Goal: Task Accomplishment & Management: Manage account settings

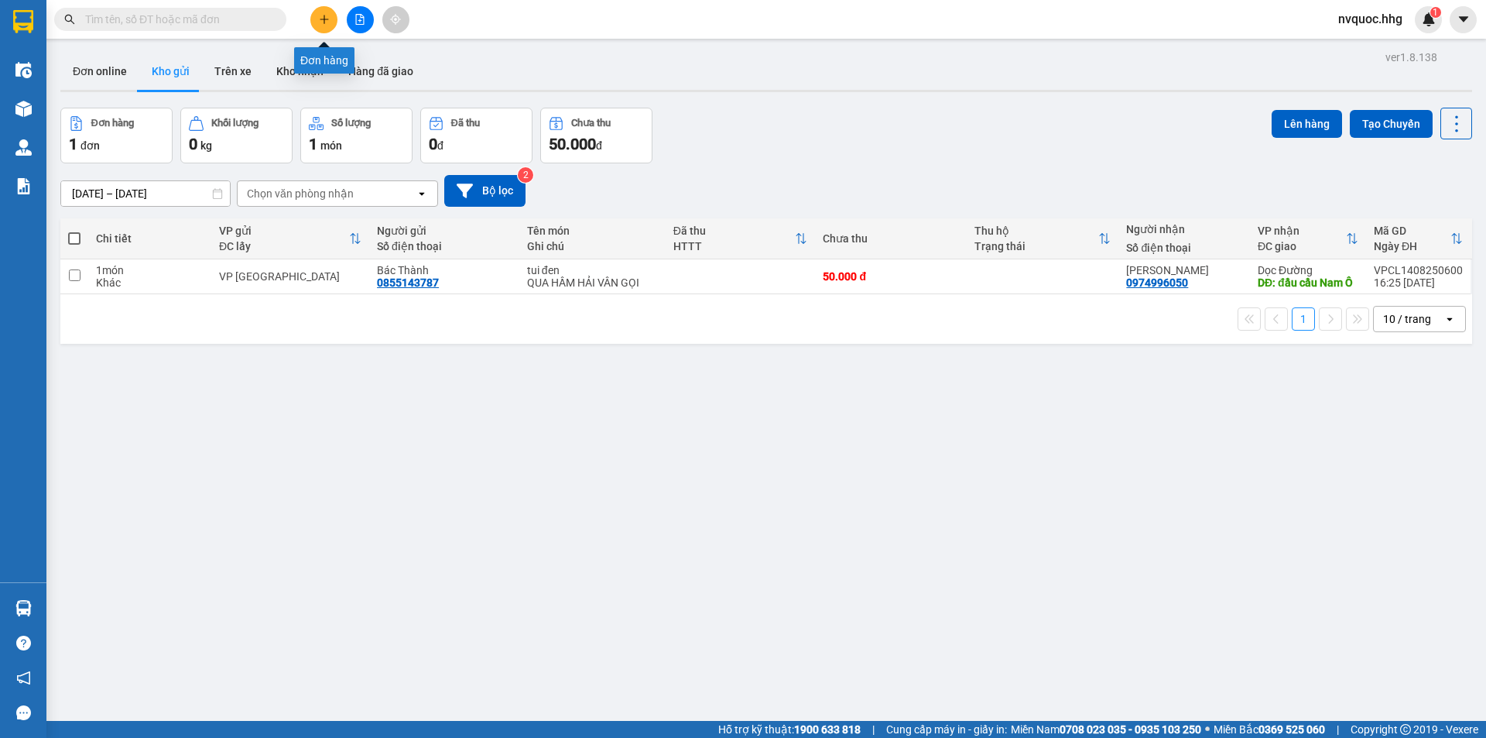
click at [331, 19] on button at bounding box center [323, 19] width 27 height 27
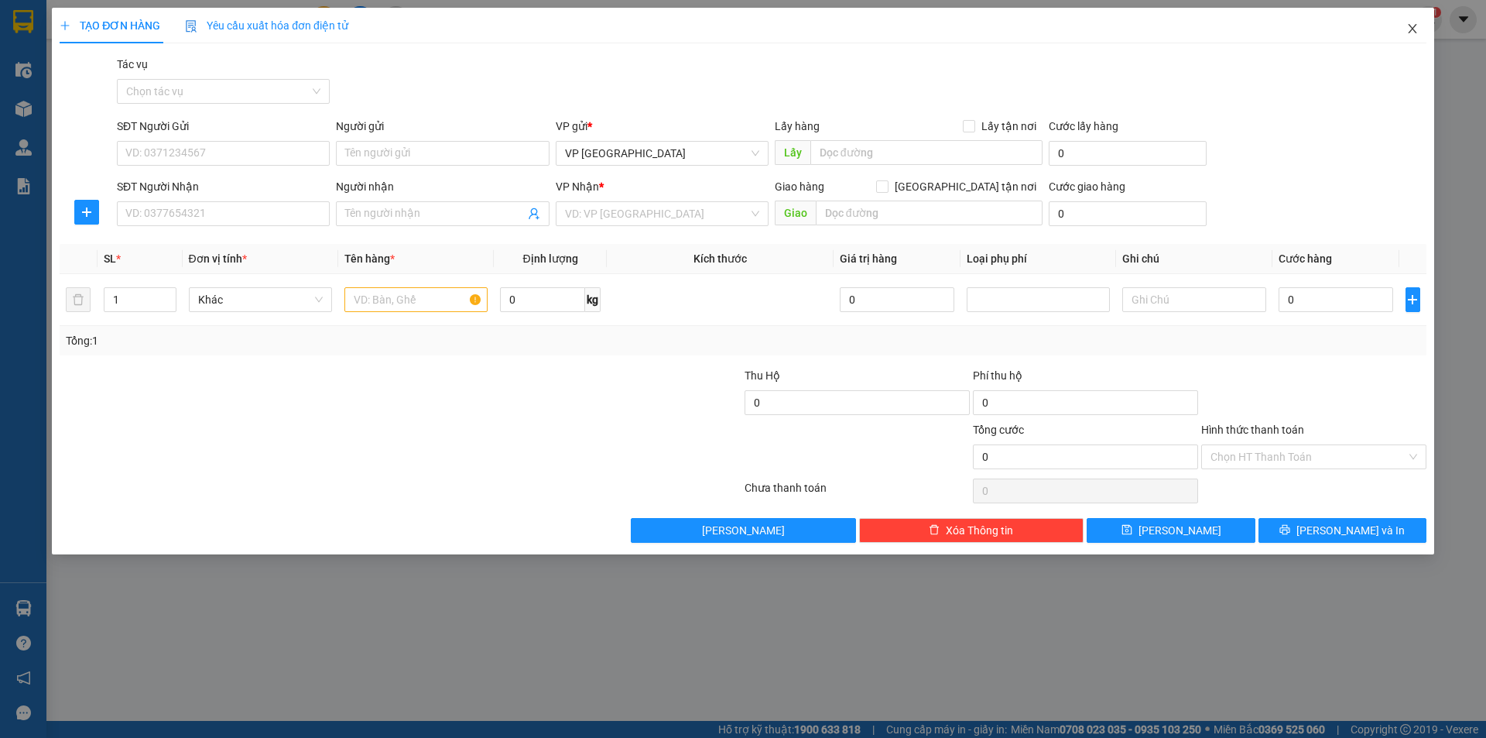
click at [1413, 29] on icon "close" at bounding box center [1412, 28] width 9 height 9
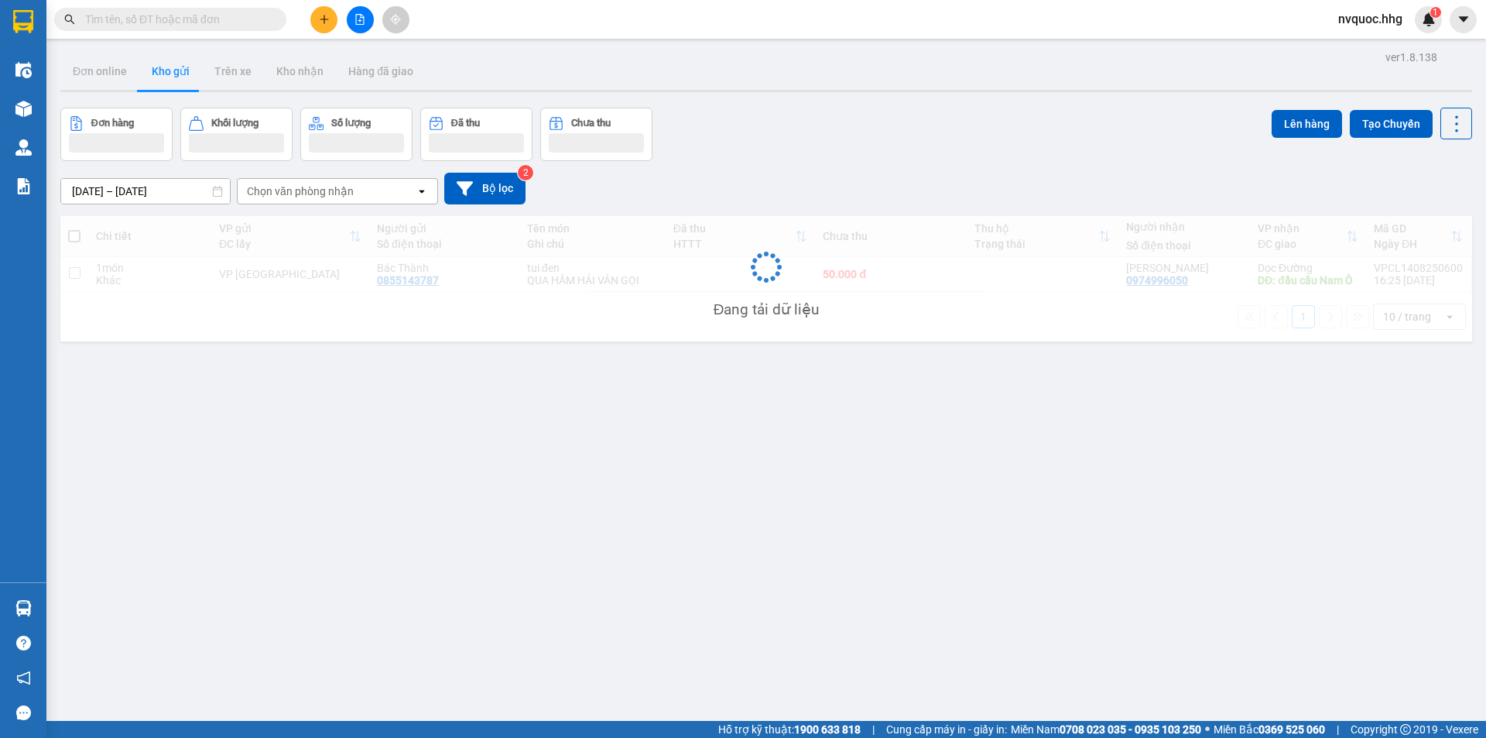
click at [205, 24] on input "text" at bounding box center [176, 19] width 183 height 17
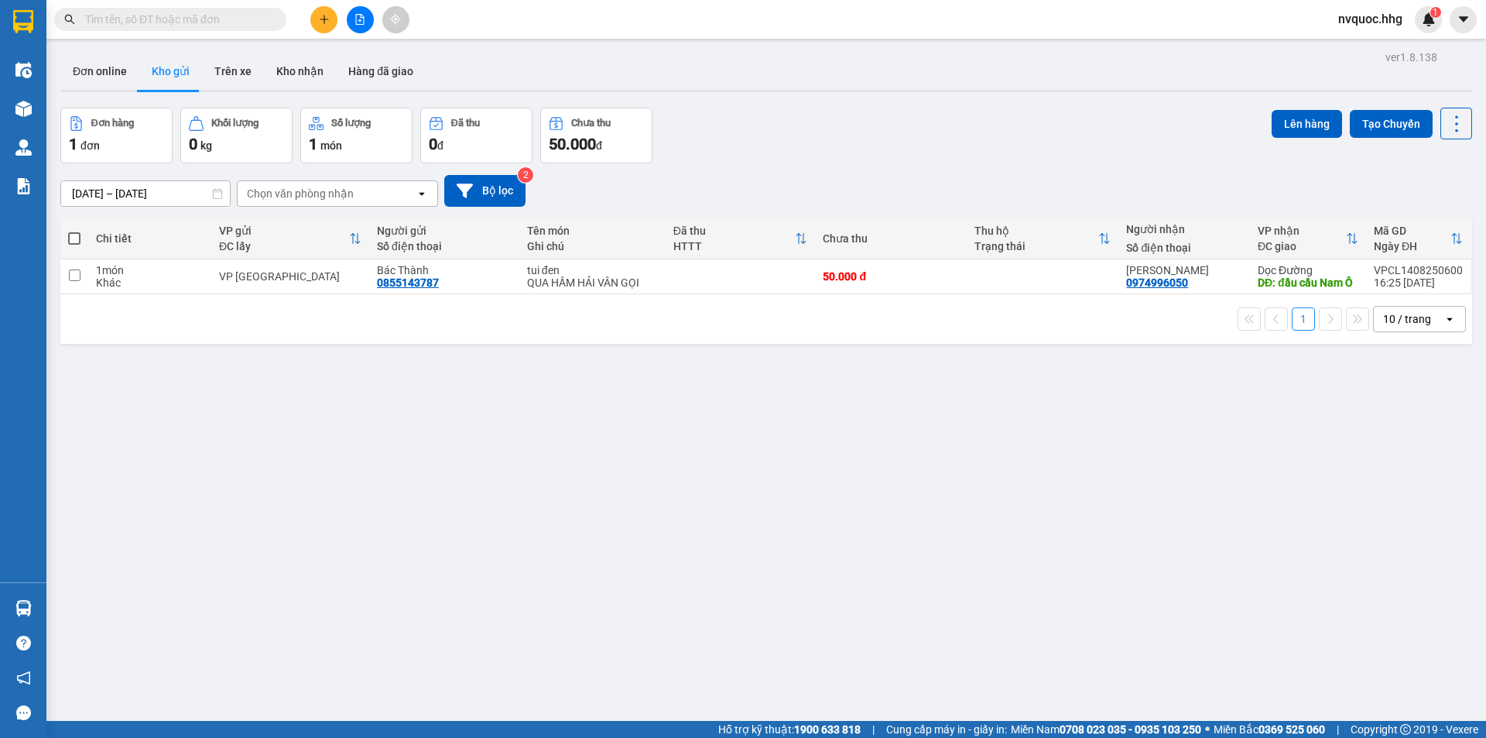
click at [205, 24] on input "text" at bounding box center [176, 19] width 183 height 17
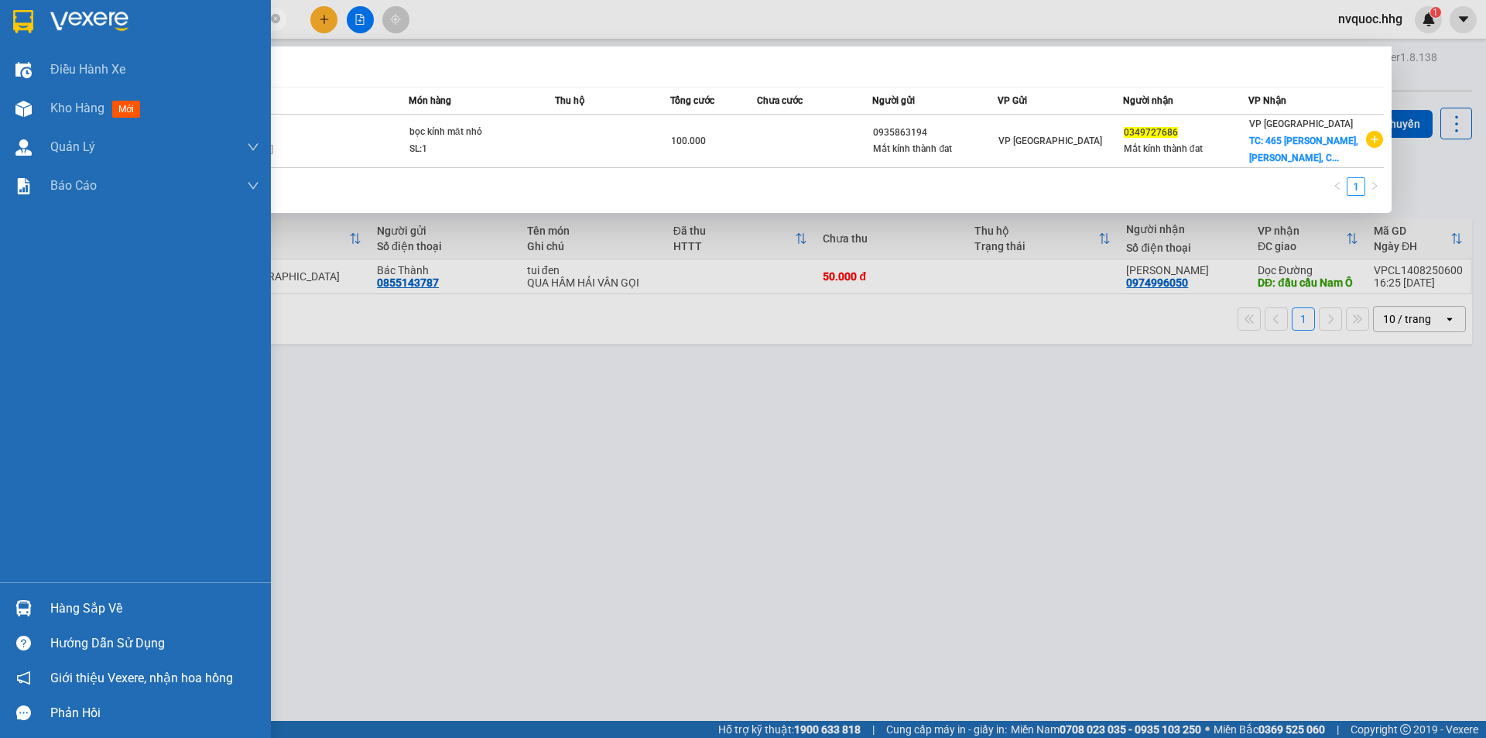
drag, startPoint x: 156, startPoint y: 16, endPoint x: 36, endPoint y: 25, distance: 120.3
click at [36, 25] on section "Kết quả tìm kiếm ( 1 ) Bộ lọc Mã ĐH Trạng thái Món hàng Thu hộ Tổng cước Chưa c…" at bounding box center [743, 369] width 1486 height 738
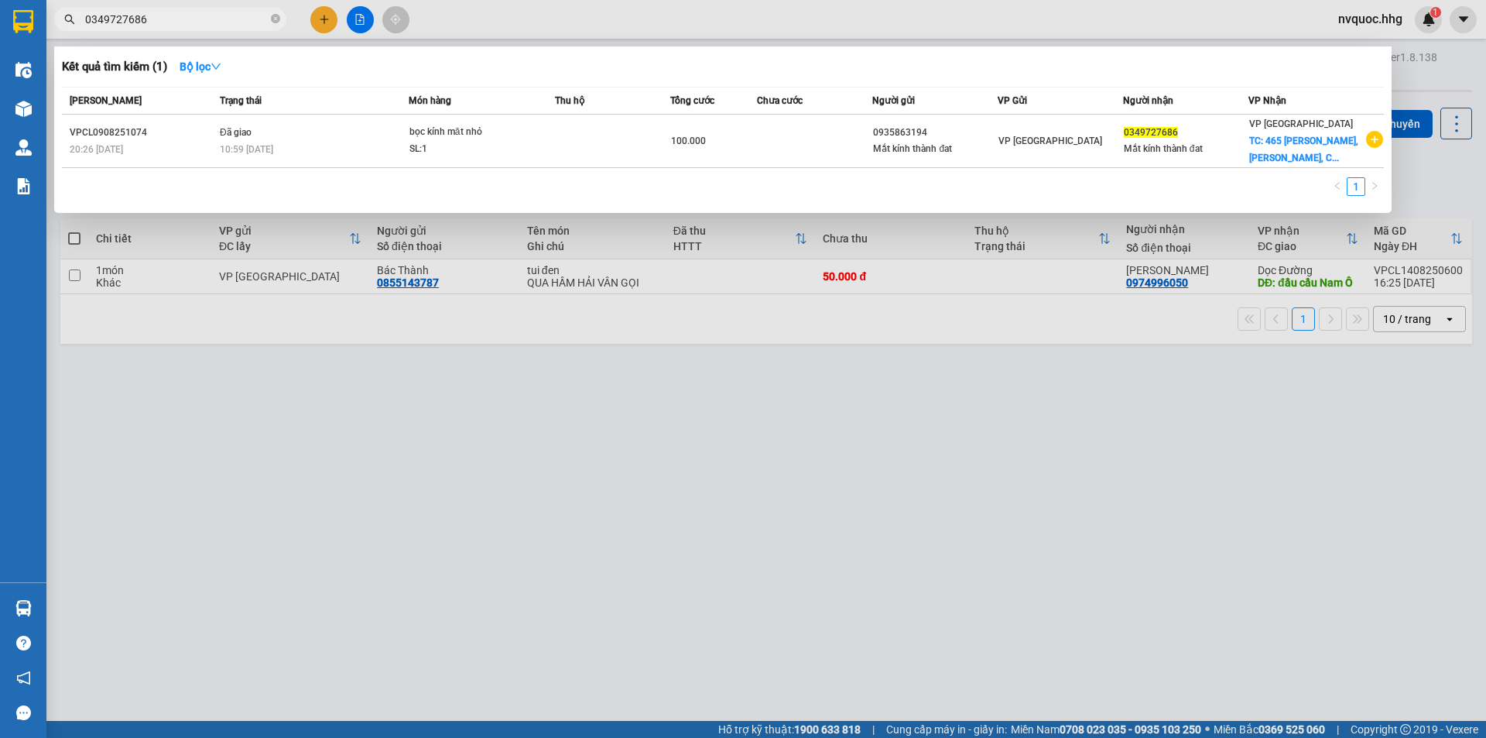
type input "0349727686"
click at [324, 19] on div at bounding box center [743, 369] width 1486 height 738
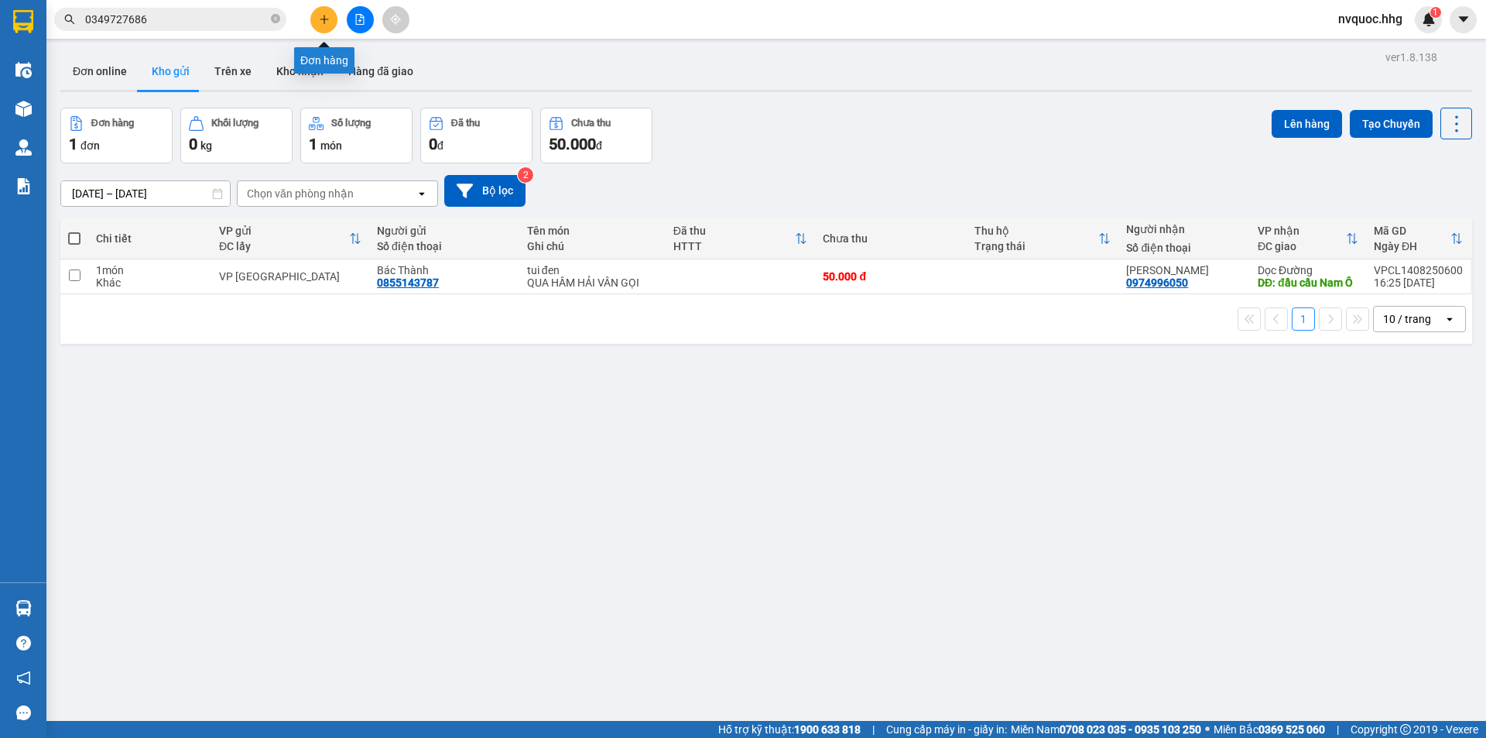
click at [332, 22] on button at bounding box center [323, 19] width 27 height 27
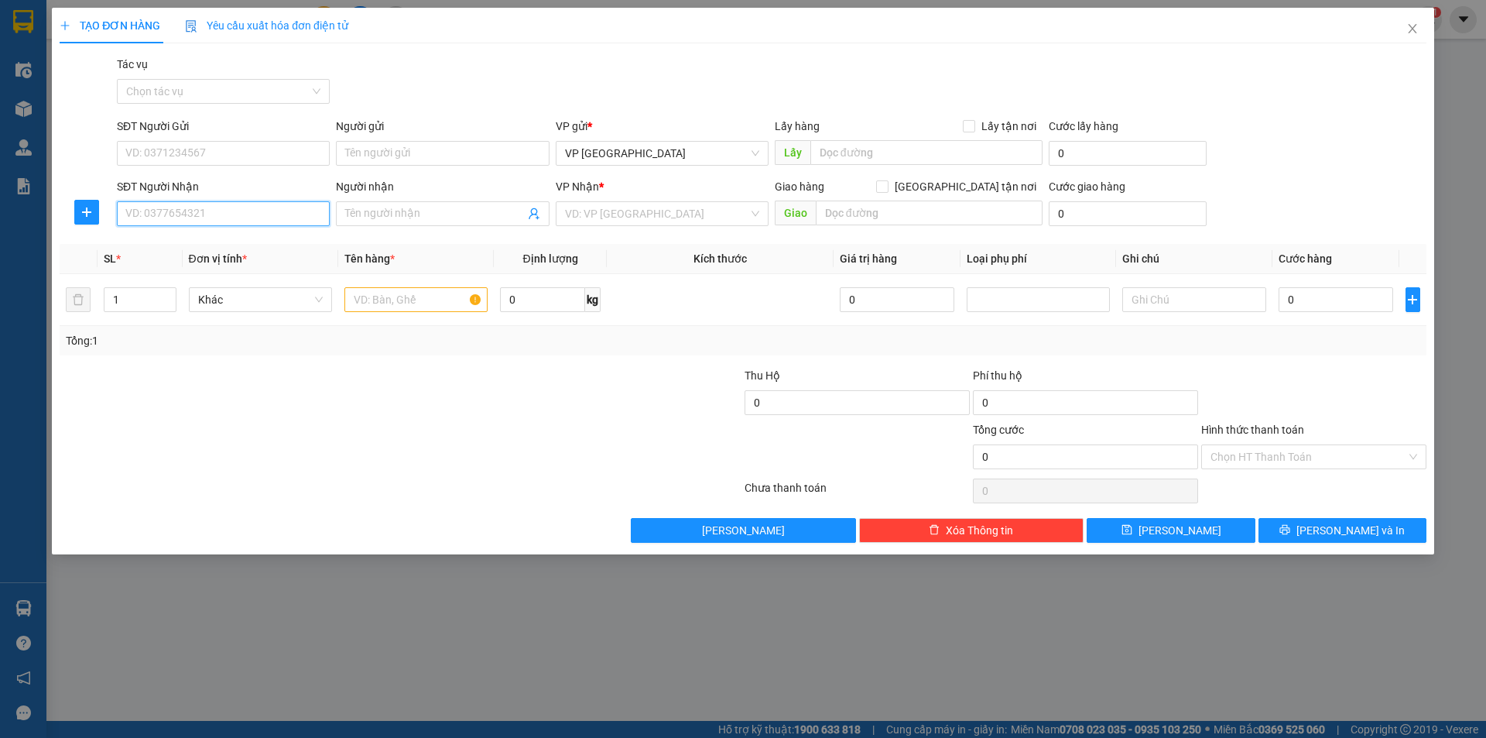
click at [200, 217] on input "SĐT Người Nhận" at bounding box center [223, 213] width 213 height 25
paste input "0349727686"
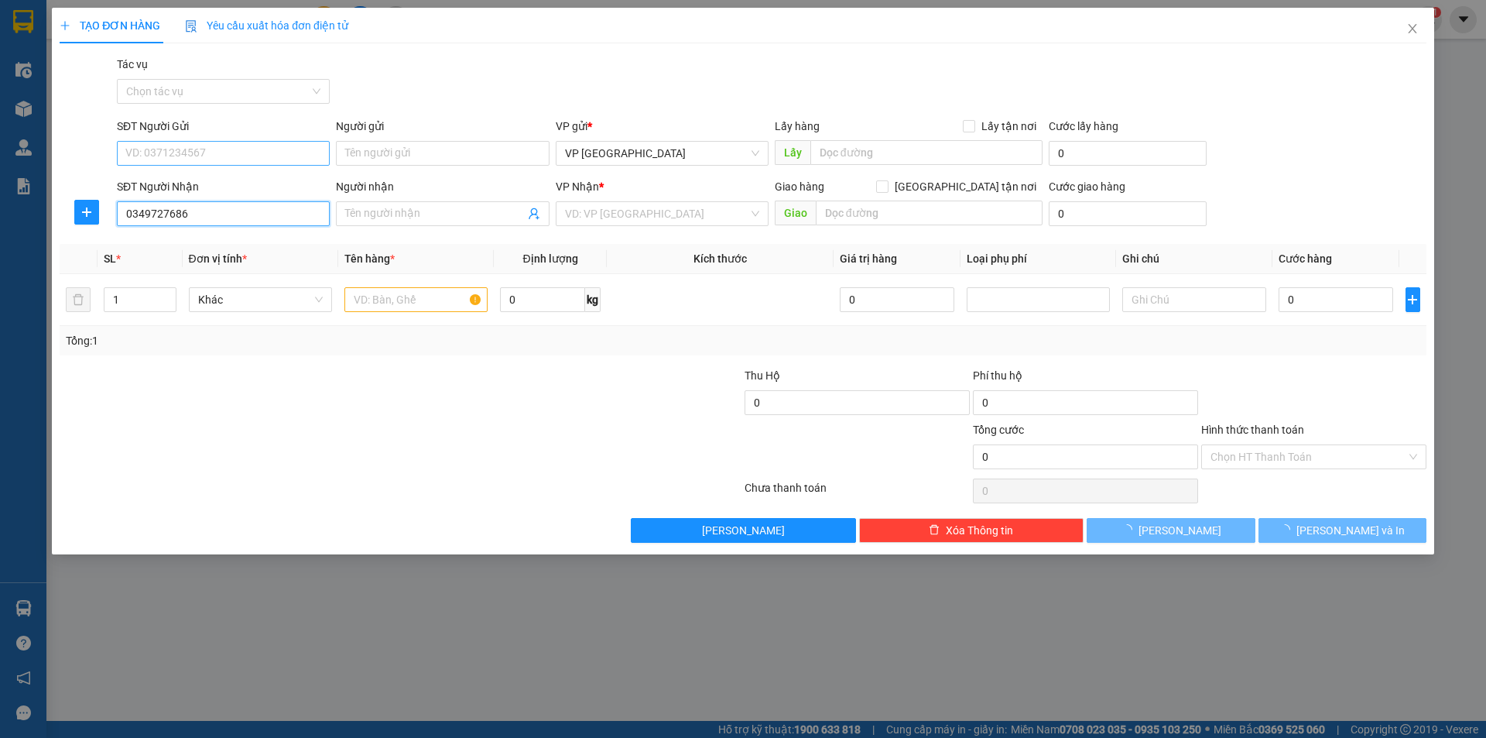
type input "0349727686"
click at [219, 152] on input "SĐT Người Gửi" at bounding box center [223, 153] width 213 height 25
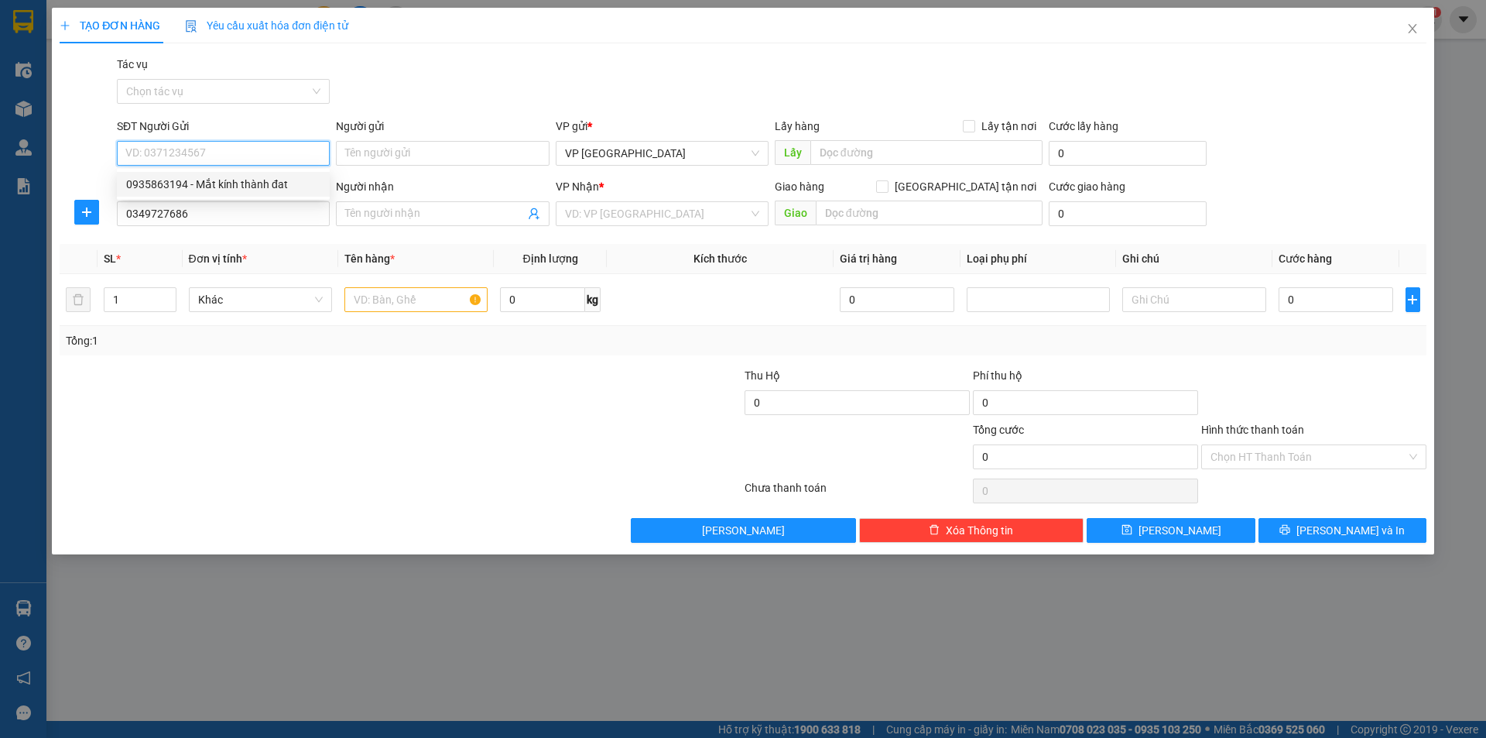
click at [242, 175] on div "0935863194 - Mắt kính thành đat" at bounding box center [223, 184] width 213 height 25
type input "0935863194"
type input "Mắt kính thành đat"
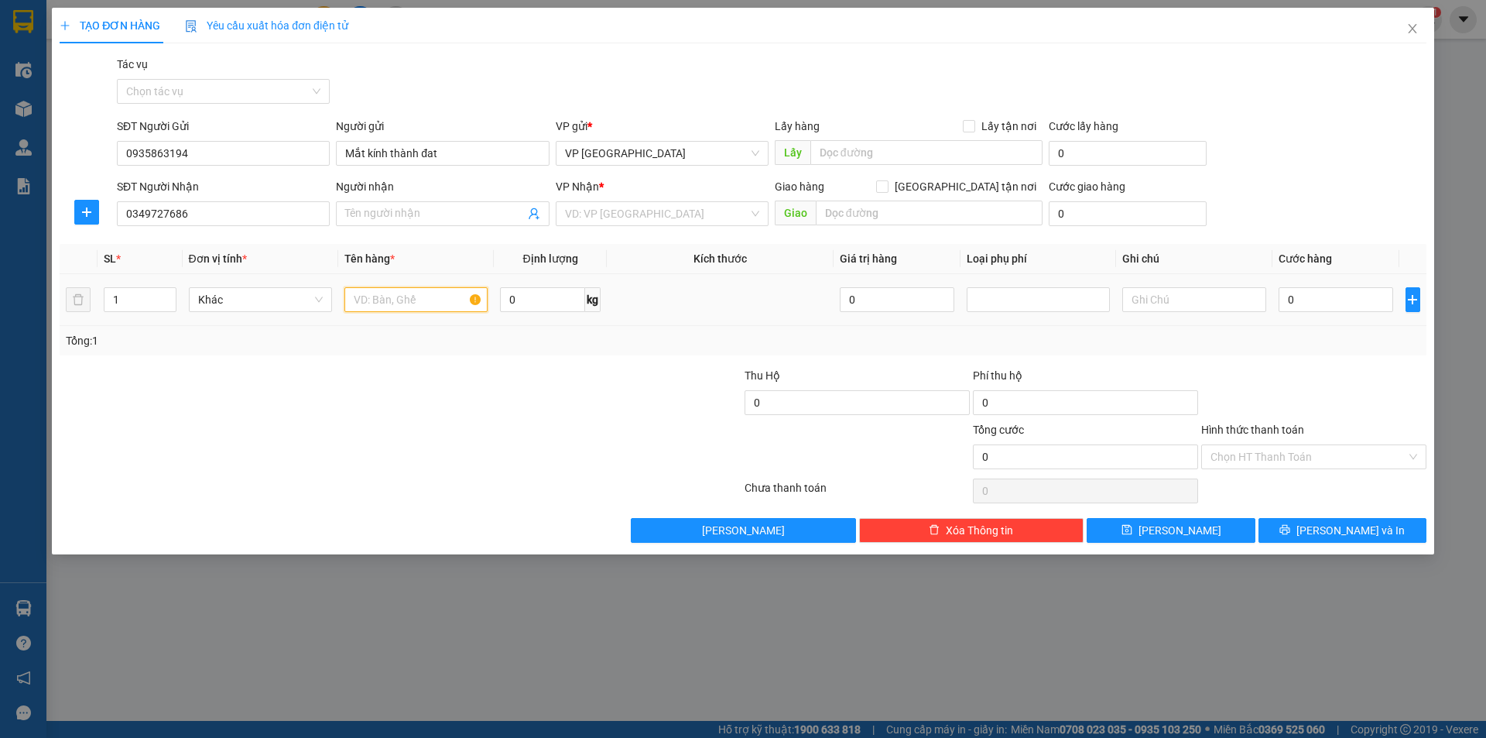
click at [441, 304] on input "text" at bounding box center [415, 299] width 143 height 25
click at [705, 217] on input "search" at bounding box center [656, 213] width 183 height 23
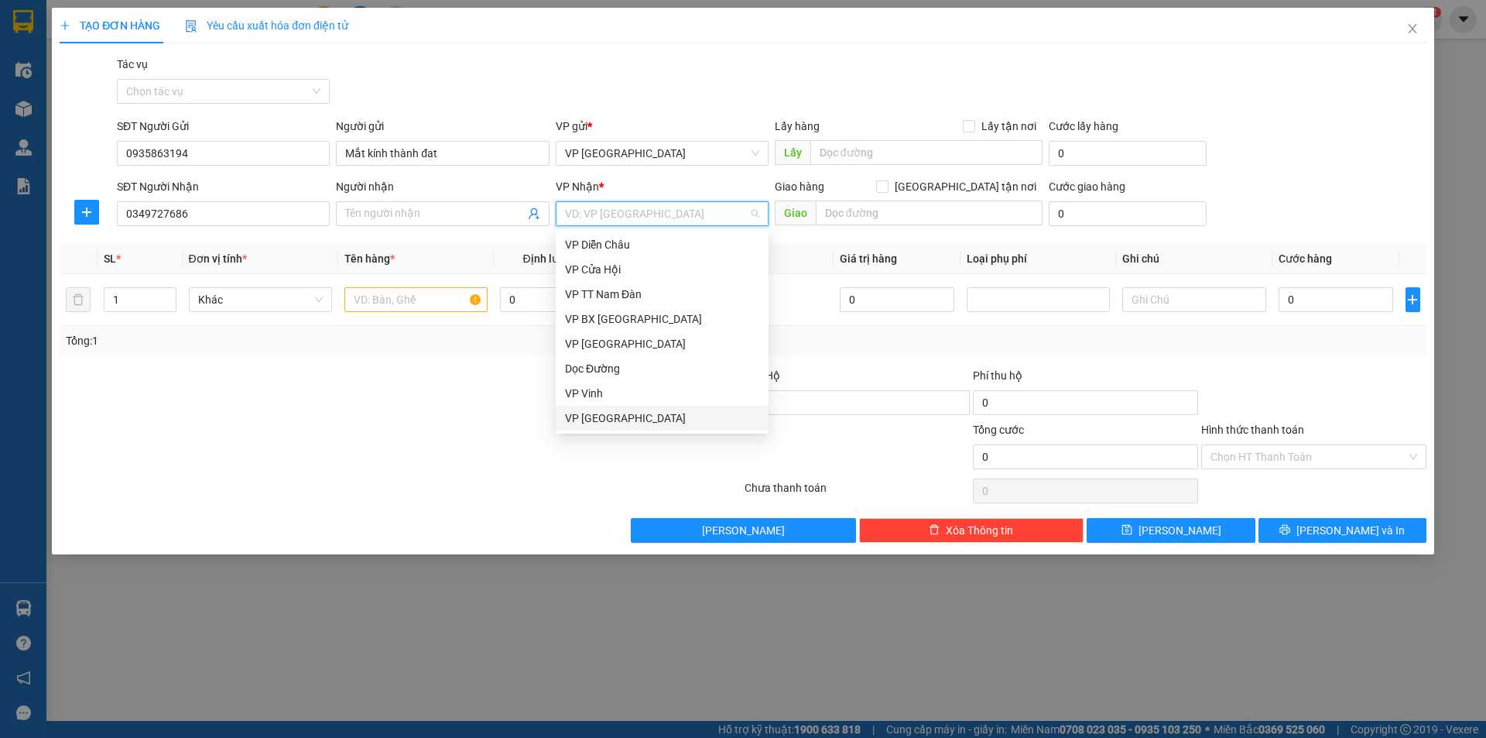
click at [620, 421] on div "VP [GEOGRAPHIC_DATA]" at bounding box center [662, 417] width 194 height 17
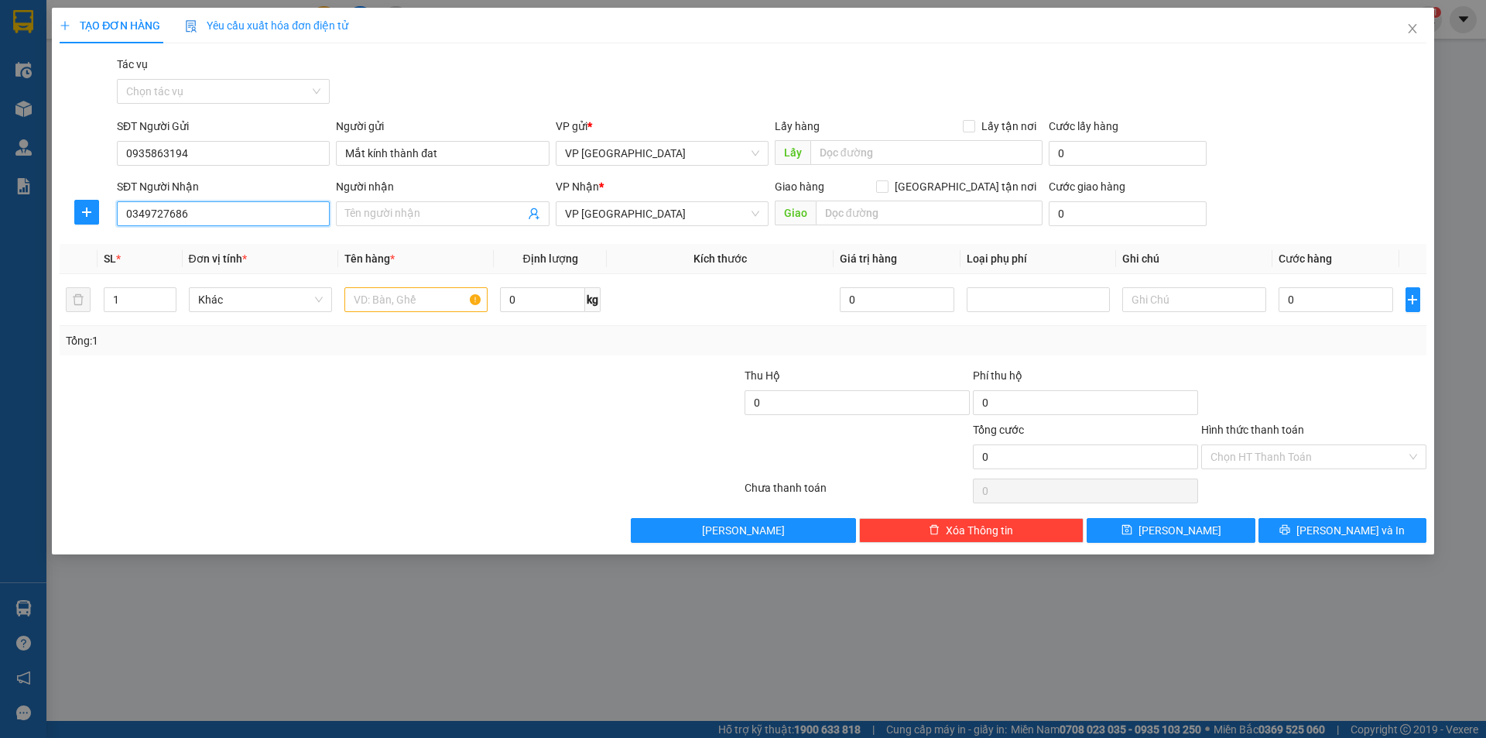
click at [224, 218] on input "0349727686" at bounding box center [223, 213] width 213 height 25
click at [225, 218] on input "0349727686" at bounding box center [223, 213] width 213 height 25
click at [246, 244] on div "0349727686 - Mắt kính thành đat" at bounding box center [223, 244] width 194 height 17
type input "Mắt kính thành đat"
checkbox input "true"
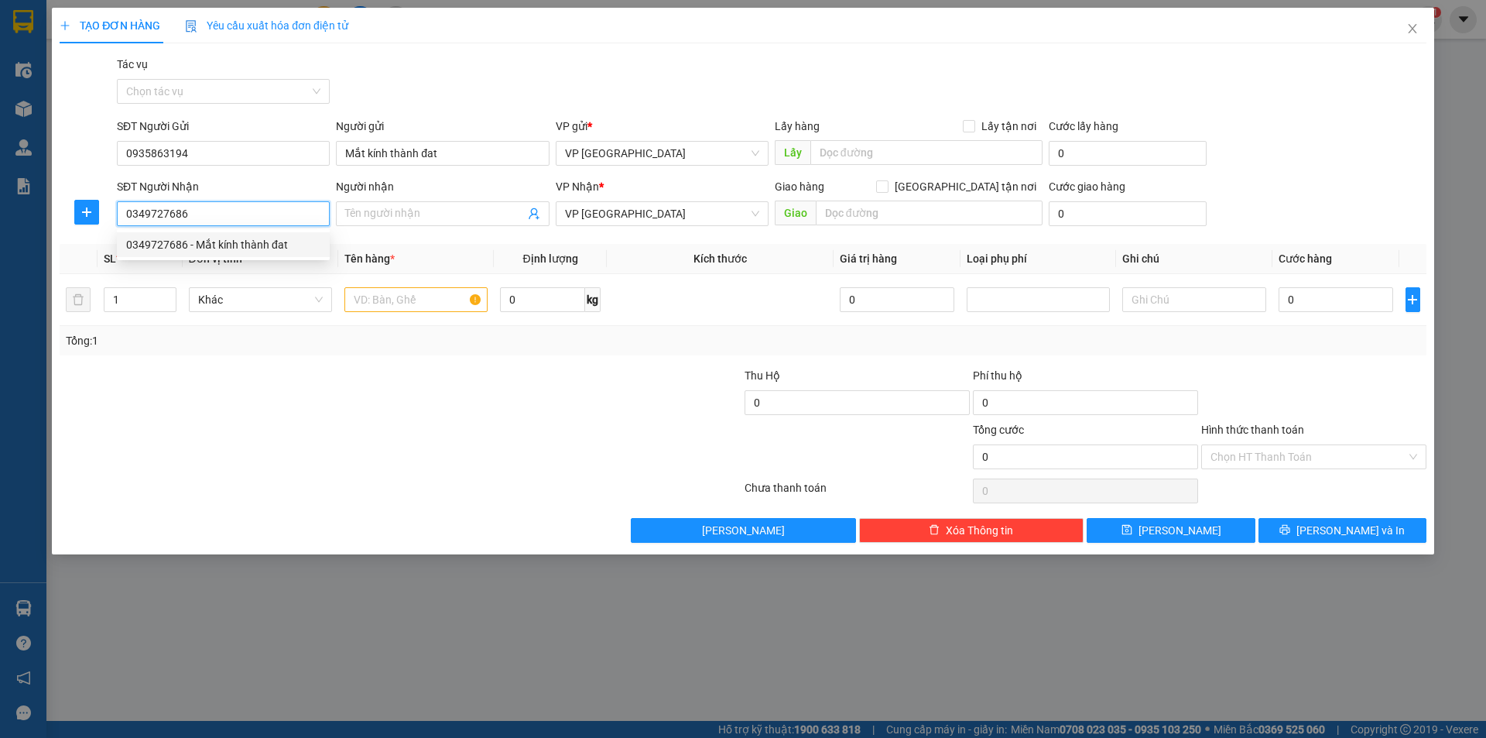
type input "465 [PERSON_NAME], [PERSON_NAME], [PERSON_NAME], [GEOGRAPHIC_DATA]"
type input "60.000"
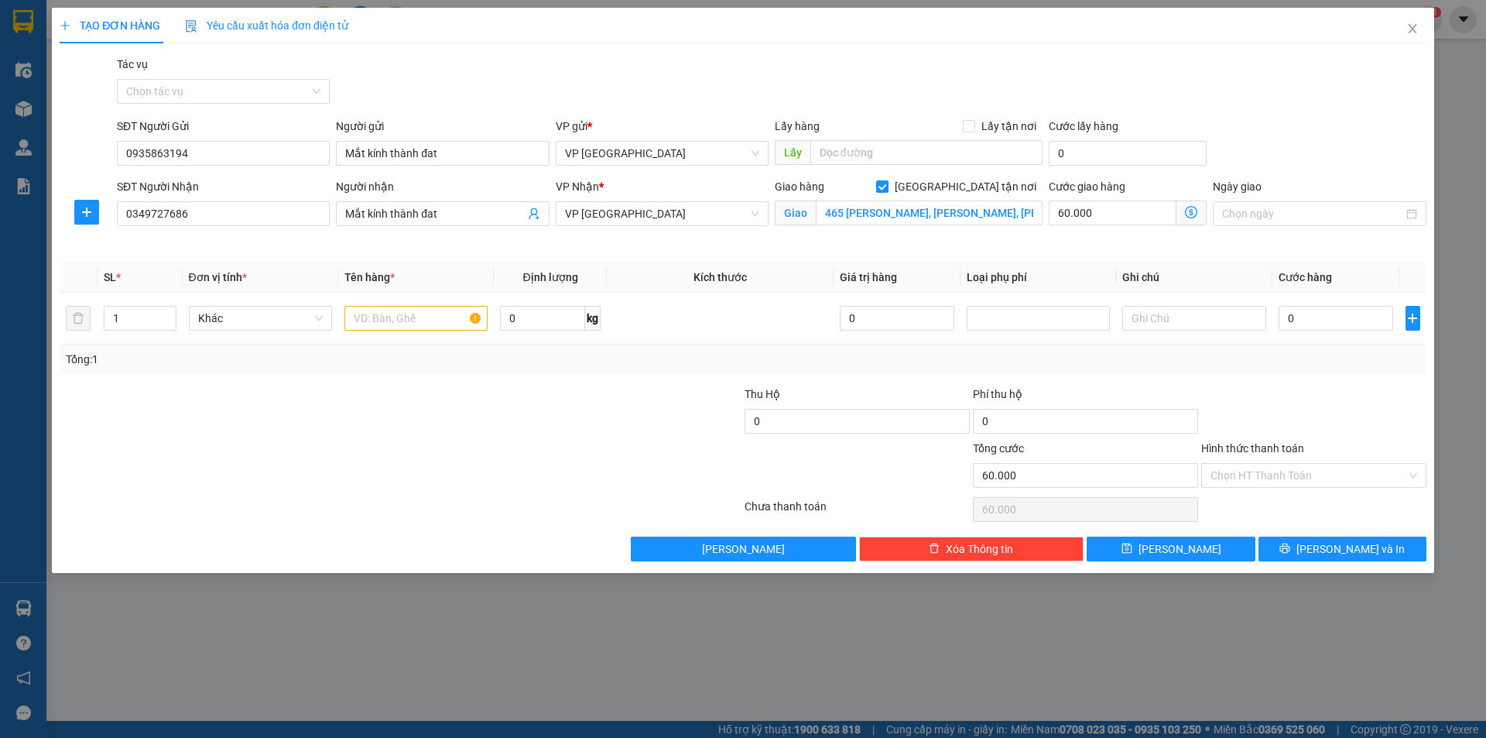
click at [1431, 78] on div "TẠO ĐƠN HÀNG Yêu cầu xuất hóa đơn điện tử Transit Pickup Surcharge Ids Transit …" at bounding box center [743, 290] width 1382 height 565
click at [1413, 26] on icon "close" at bounding box center [1412, 28] width 12 height 12
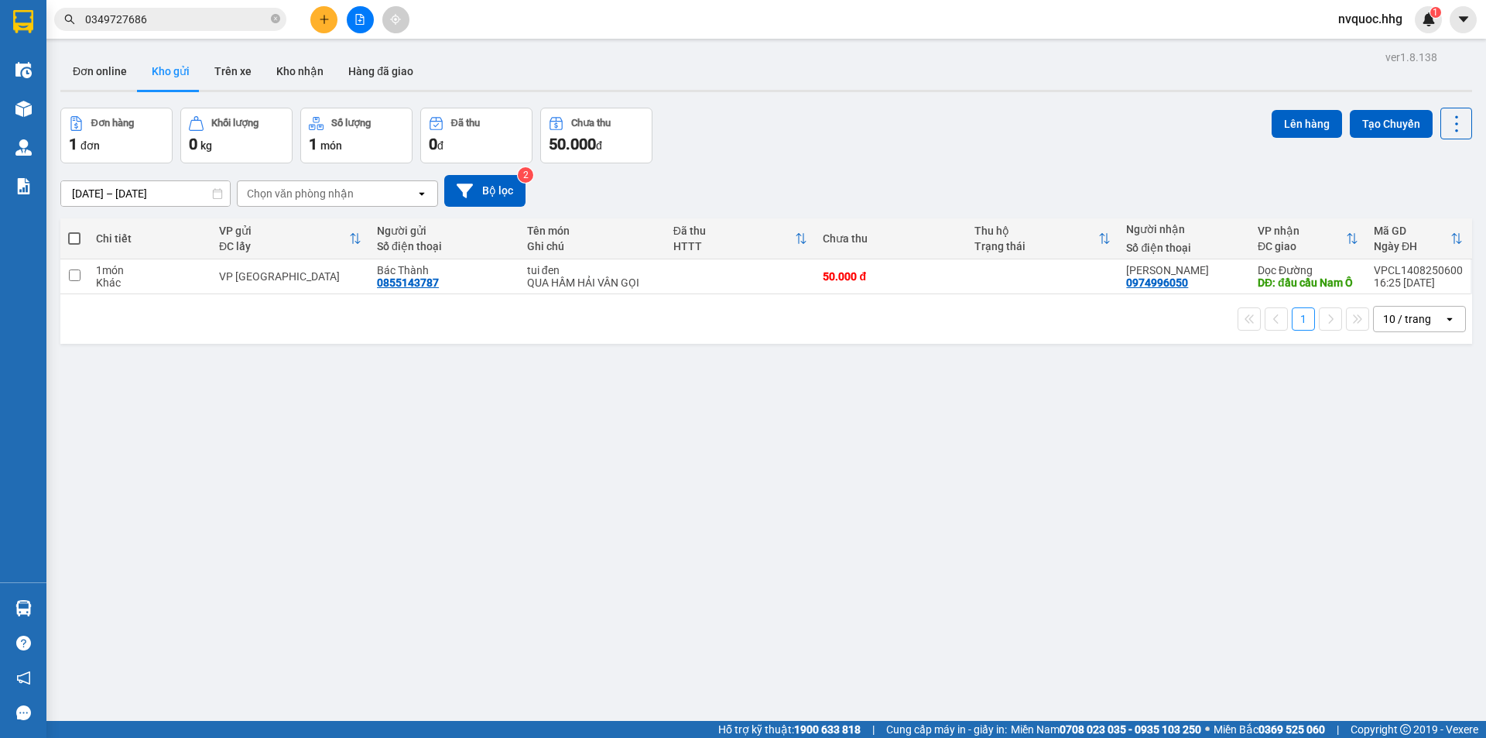
click at [197, 22] on input "0349727686" at bounding box center [176, 19] width 183 height 17
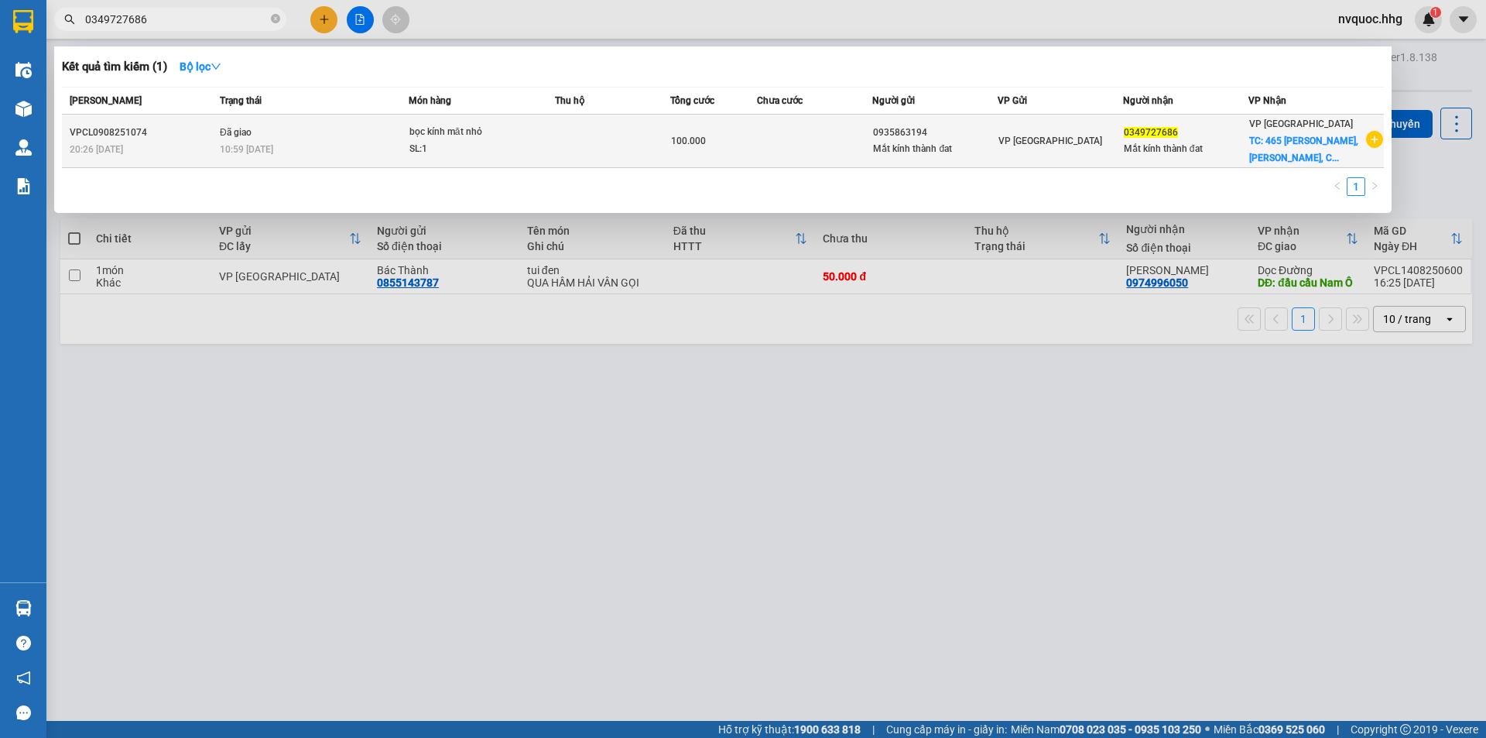
click at [706, 147] on div "100.000" at bounding box center [713, 140] width 85 height 17
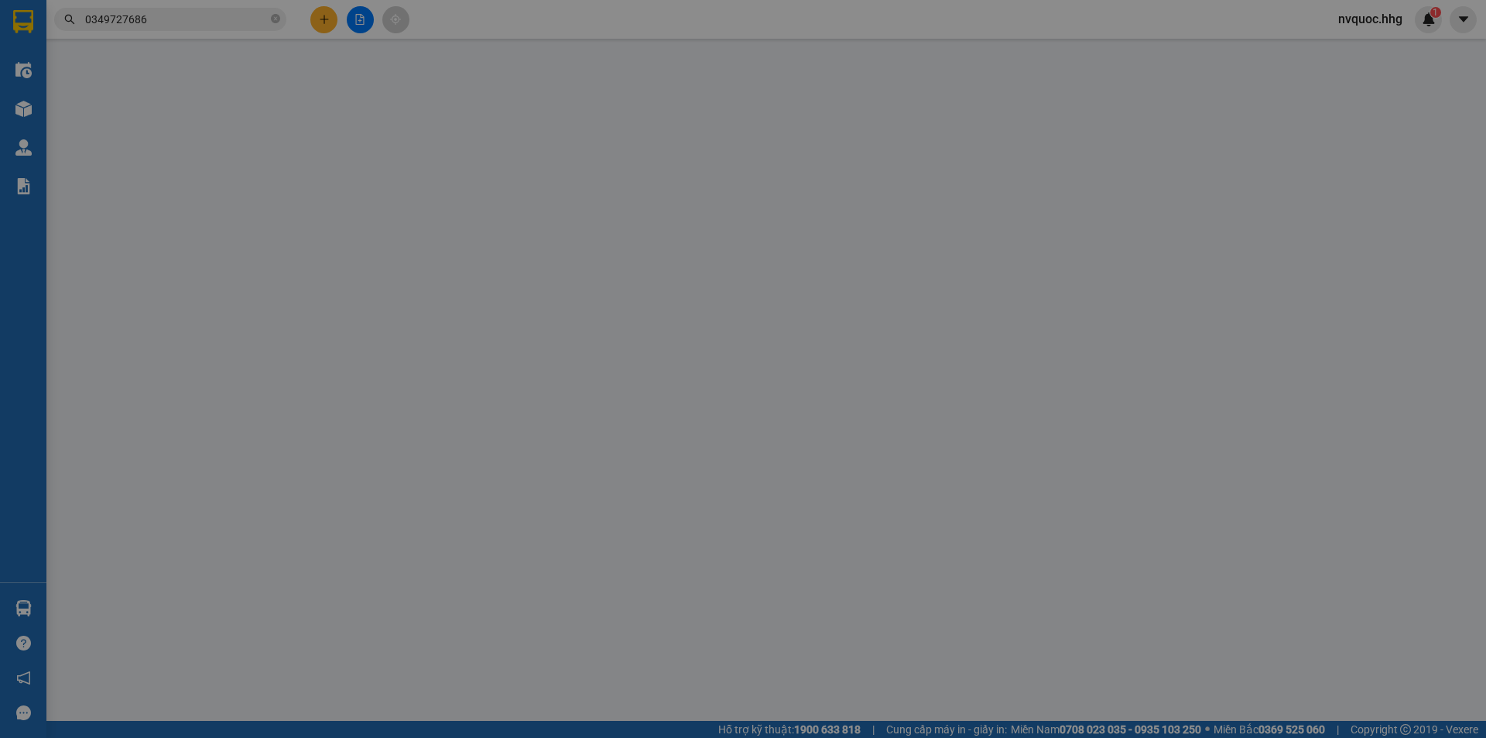
click at [706, 147] on span "VP [GEOGRAPHIC_DATA]" at bounding box center [662, 156] width 194 height 23
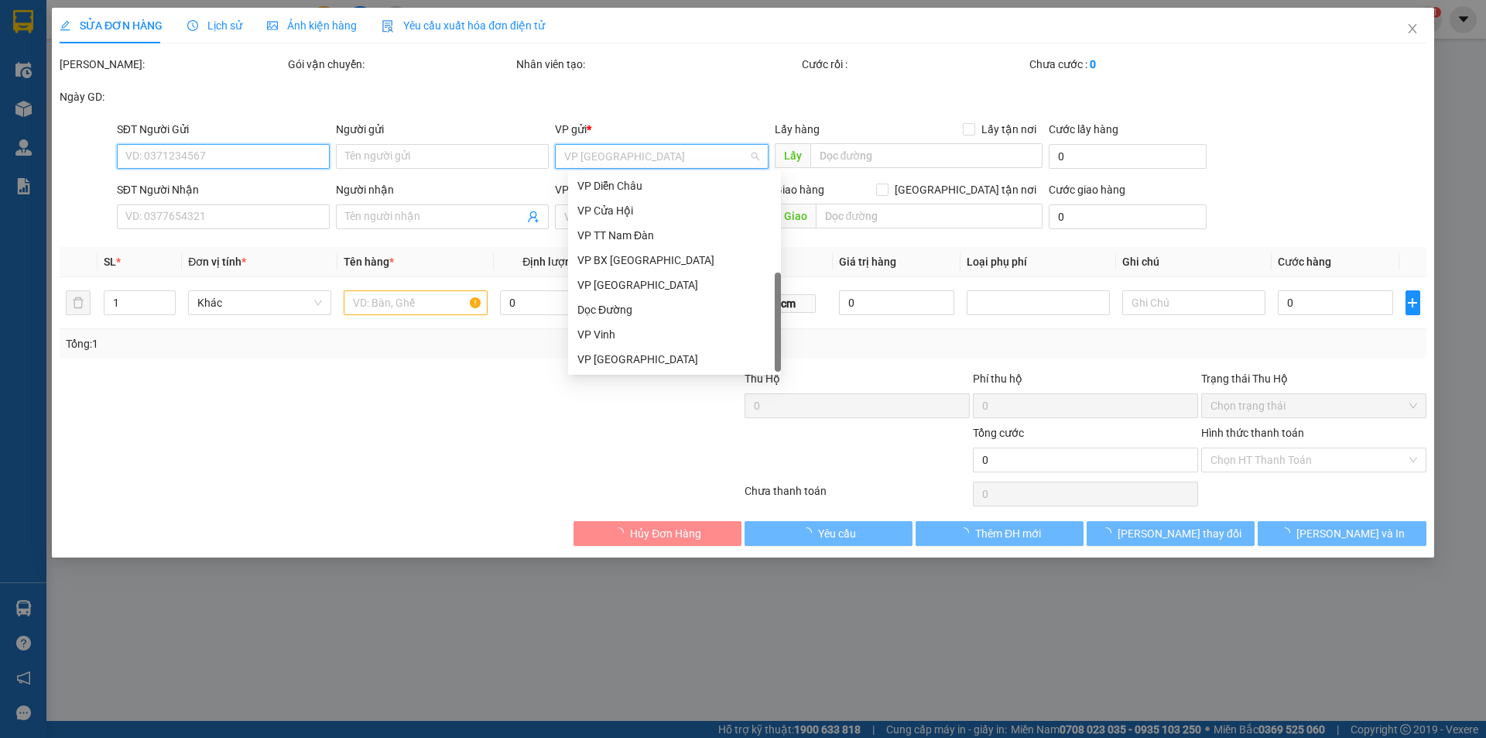
type input "0935863194"
type input "Mắt kính thành đat"
type input "0349727686"
type input "Mắt kính thành đat"
checkbox input "true"
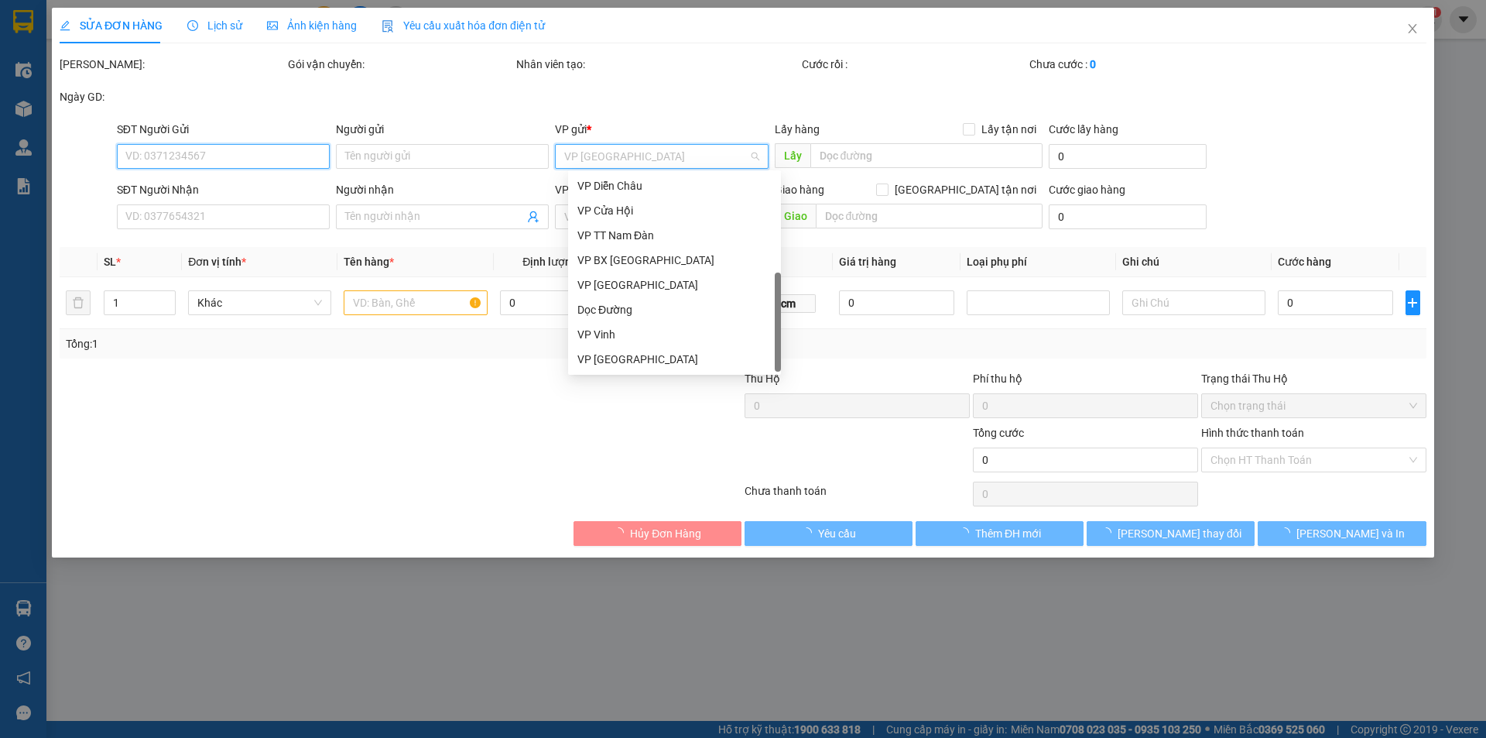
type input "465 [PERSON_NAME], [PERSON_NAME], [PERSON_NAME], [GEOGRAPHIC_DATA]"
type input "60.000"
type input "100.000"
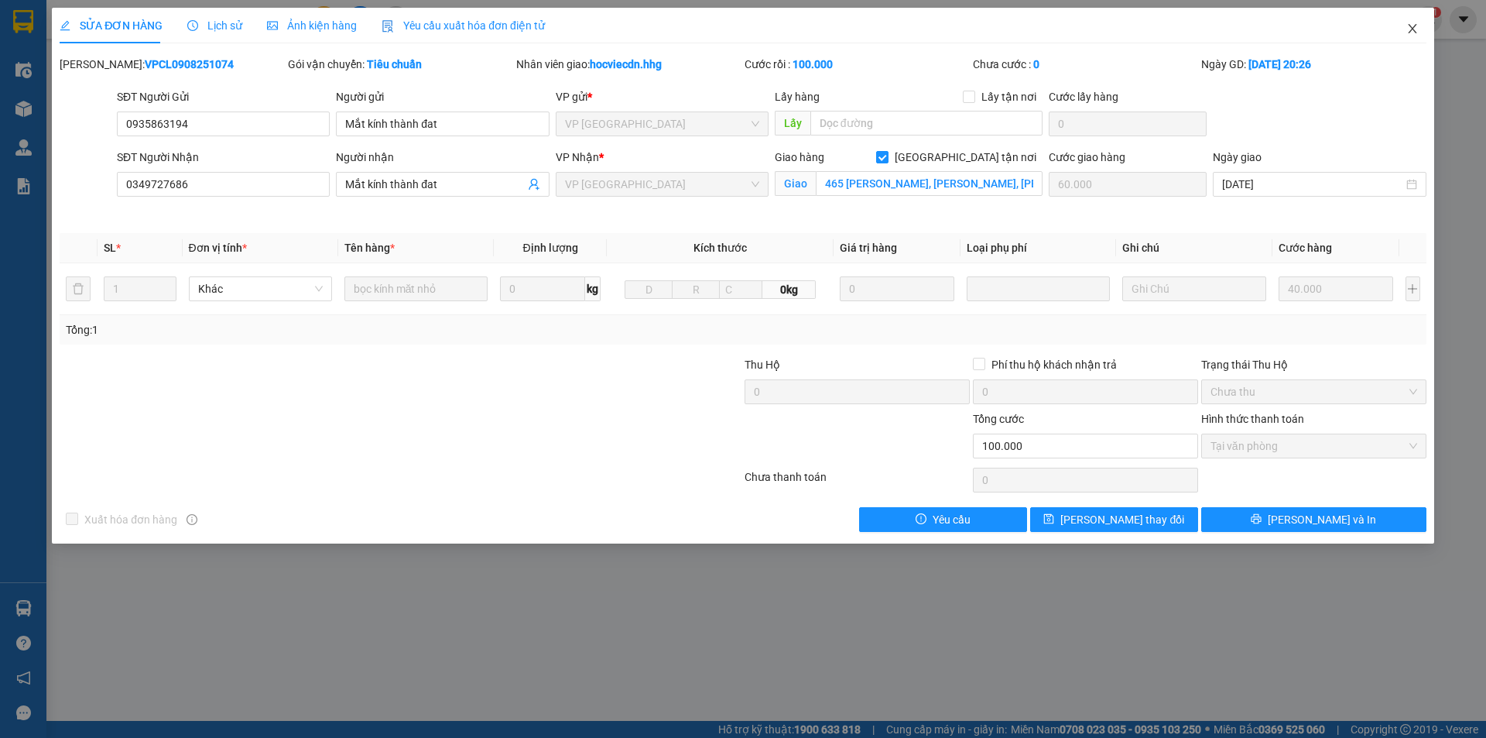
click at [1409, 28] on icon "close" at bounding box center [1412, 28] width 12 height 12
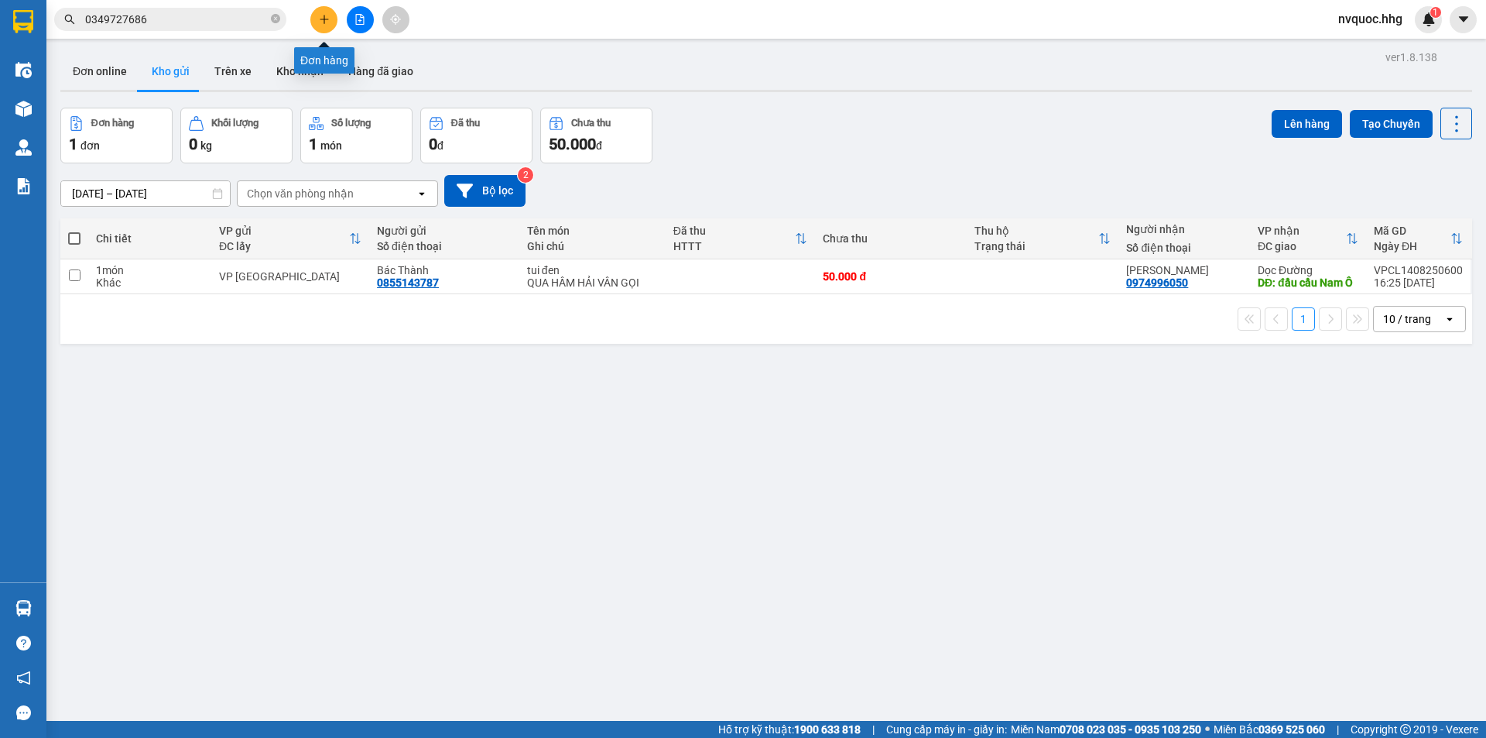
click at [330, 22] on button at bounding box center [323, 19] width 27 height 27
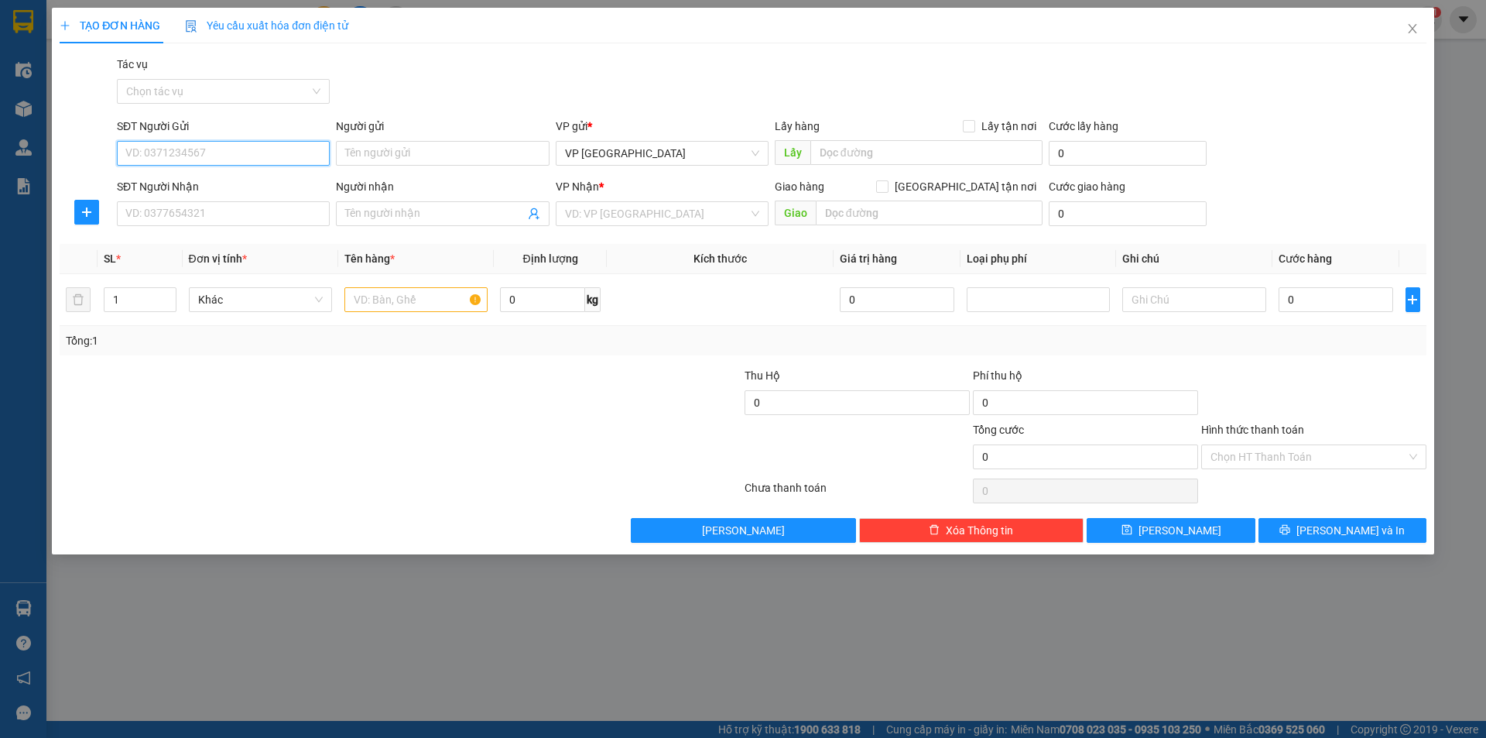
click at [220, 148] on input "SĐT Người Gửi" at bounding box center [223, 153] width 213 height 25
click at [235, 187] on div "0935863194 - Mắt kính thành đat" at bounding box center [223, 184] width 194 height 17
type input "0935863194"
type input "Mắt kính thành đat"
click at [235, 212] on input "SĐT Người Nhận" at bounding box center [223, 213] width 213 height 25
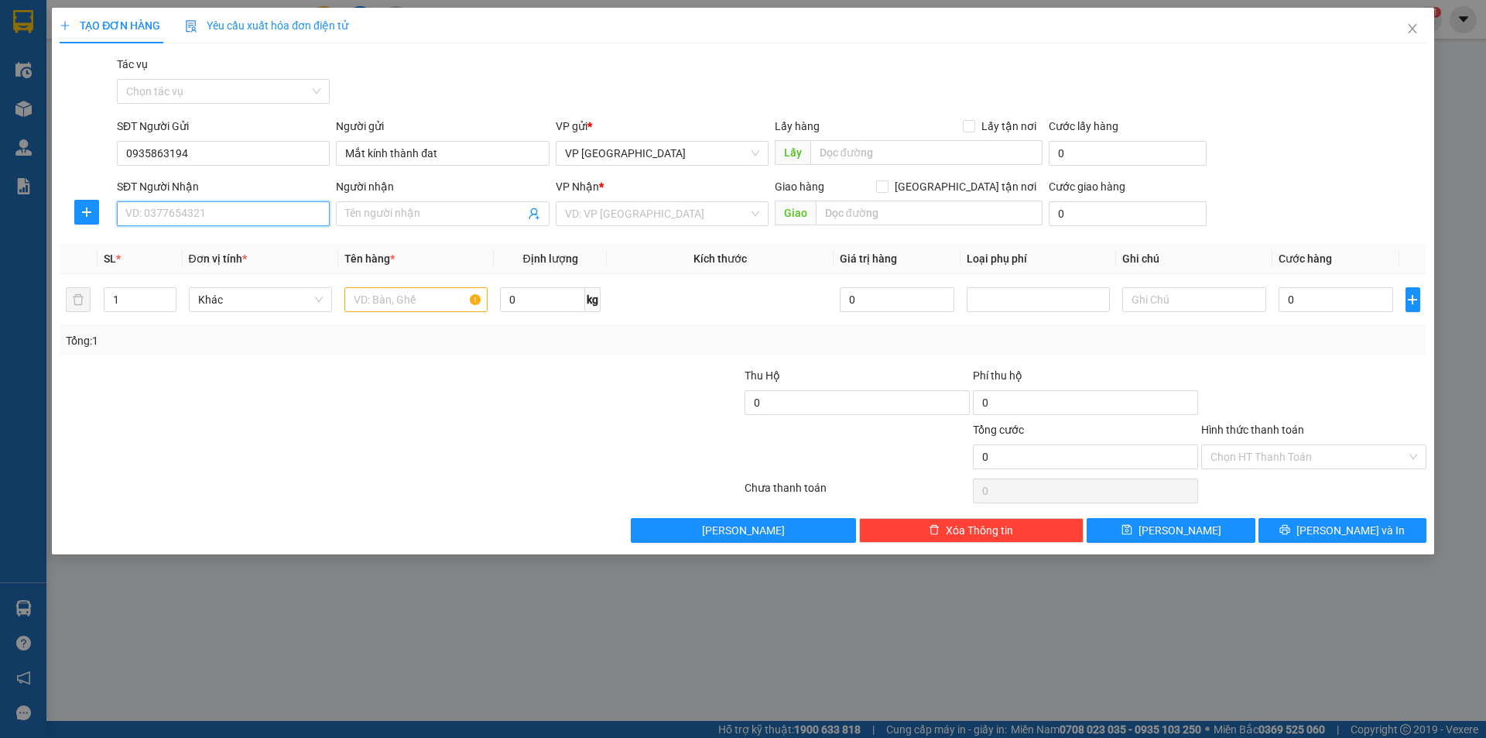
click at [236, 212] on input "SĐT Người Nhận" at bounding box center [223, 213] width 213 height 25
click at [265, 245] on div "0349727686 - Mắt kính thành đat" at bounding box center [223, 244] width 194 height 17
type input "0349727686"
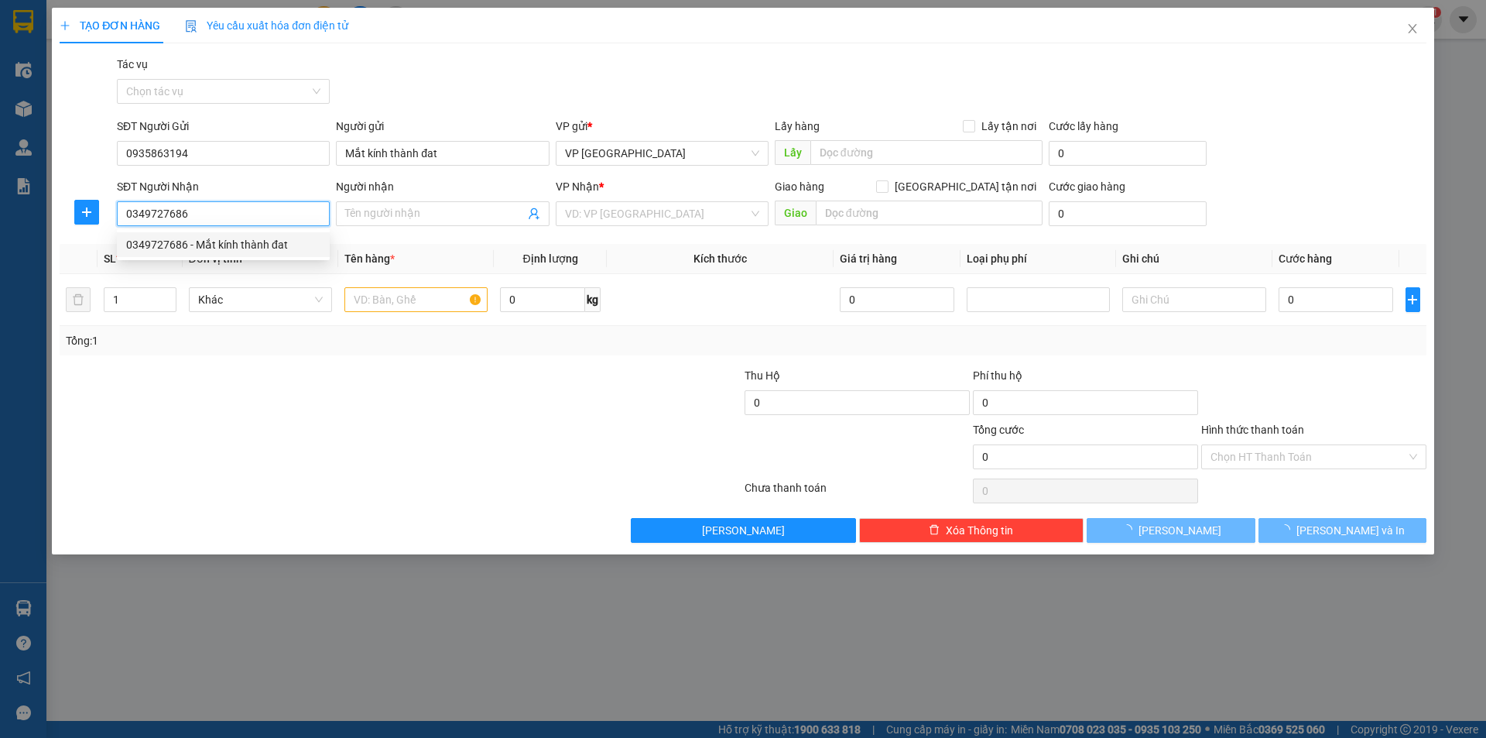
type input "Mắt kính thành đat"
checkbox input "true"
type input "465 [PERSON_NAME], [PERSON_NAME], [PERSON_NAME], [GEOGRAPHIC_DATA]"
type input "60.000"
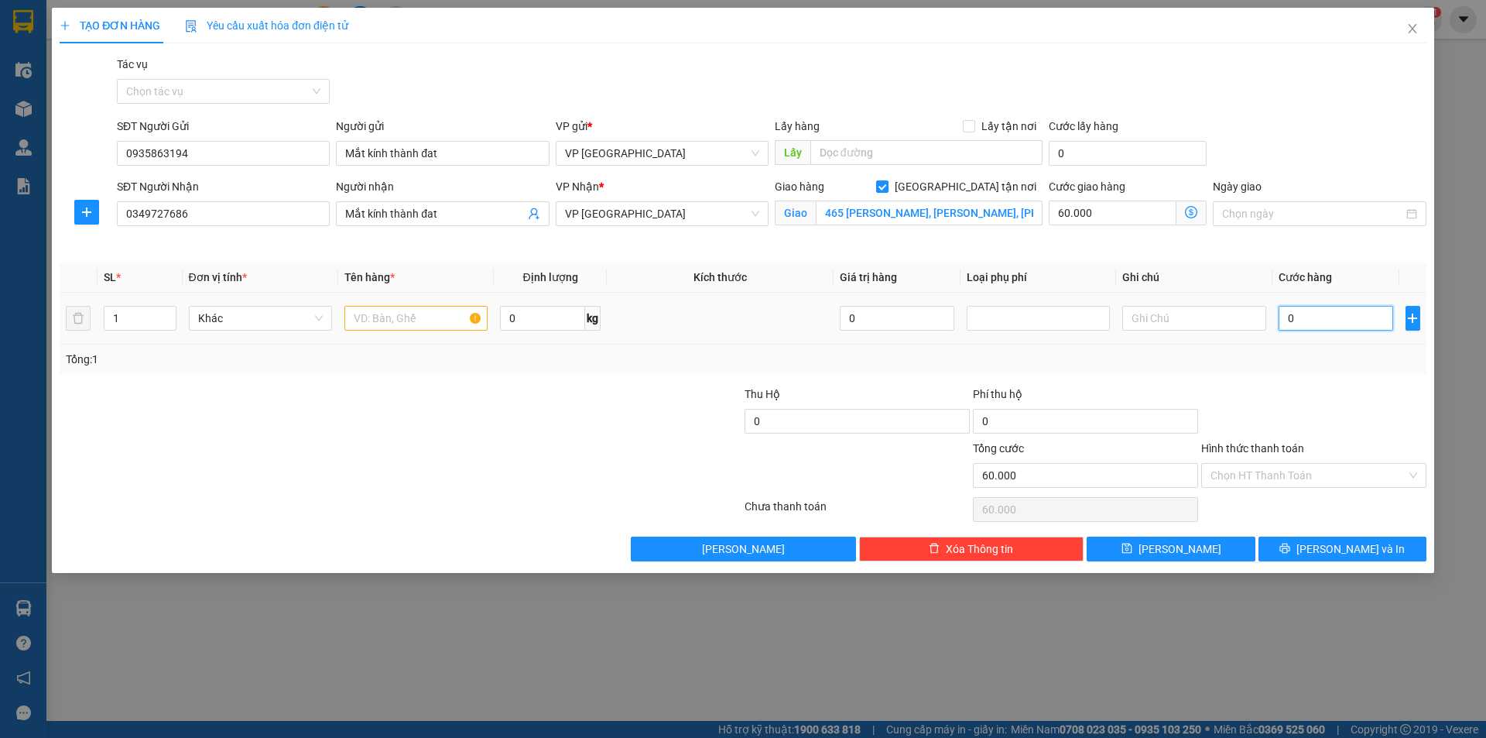
click at [1305, 312] on input "0" at bounding box center [1336, 318] width 115 height 25
type input "4"
type input "60.004"
type input "40"
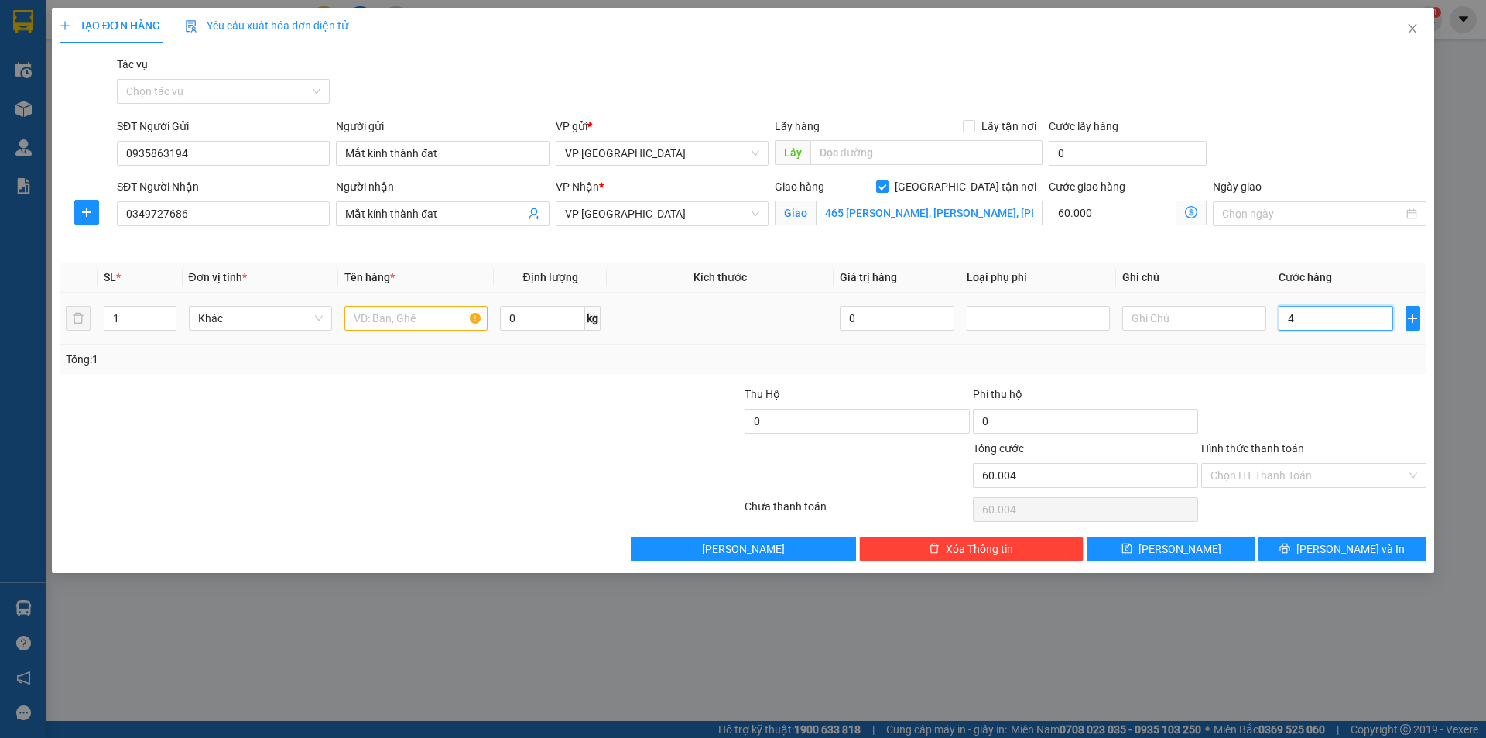
type input "60.040"
type input "400"
type input "60.400"
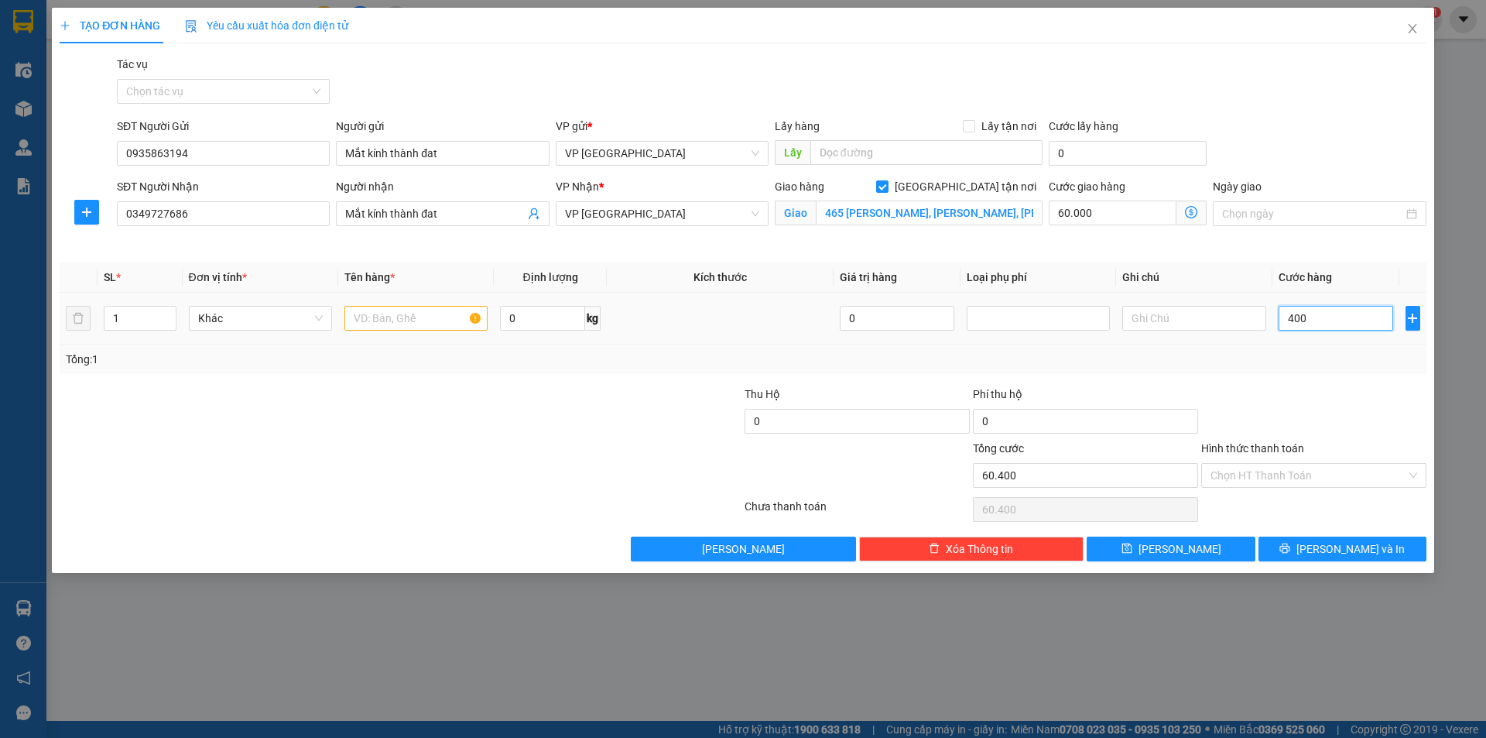
type input "4.000"
type input "64.000"
type input "40.000"
type input "100.000"
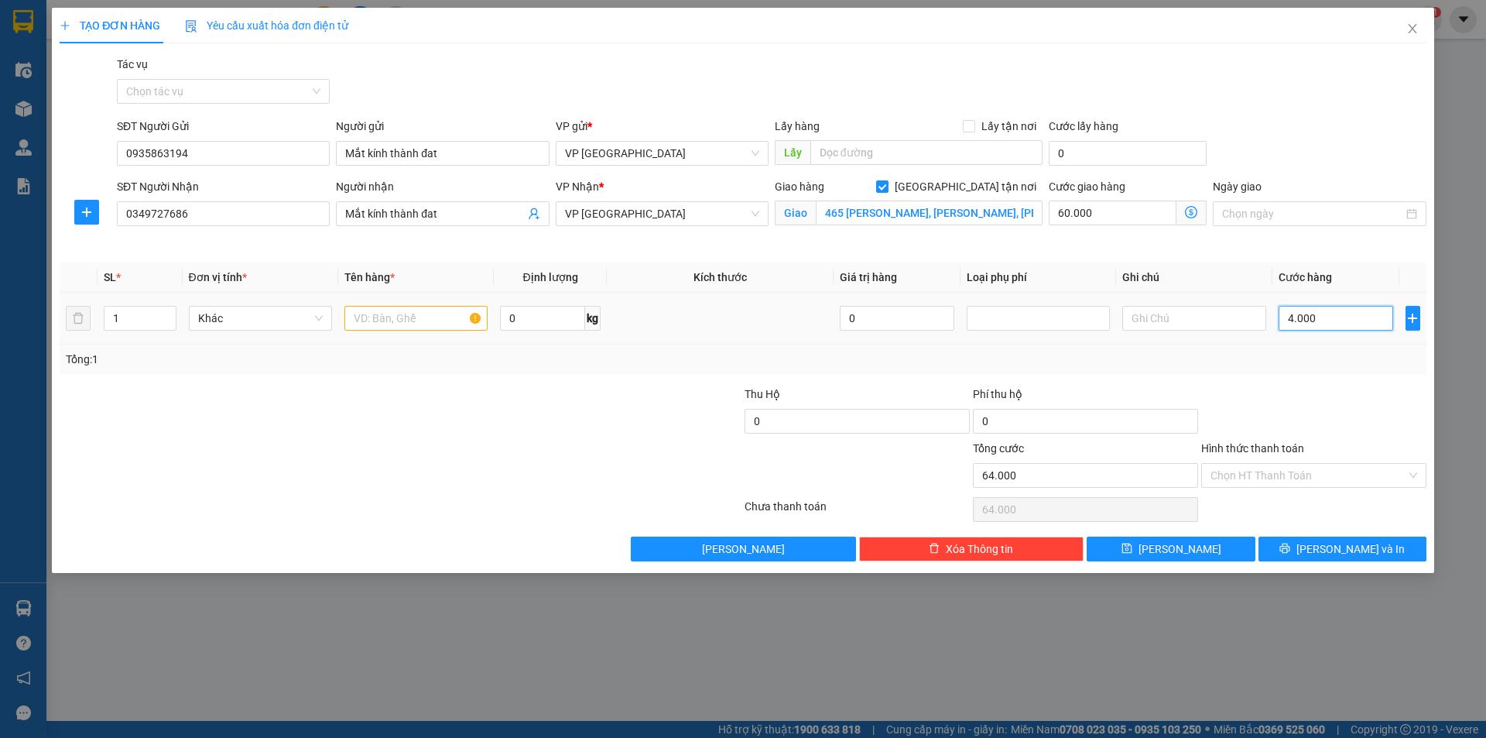
type input "100.000"
type input "40.000"
click at [1308, 488] on div "Hình thức thanh toán Chọn HT Thanh Toán" at bounding box center [1313, 467] width 225 height 54
click at [454, 316] on input "text" at bounding box center [415, 318] width 143 height 25
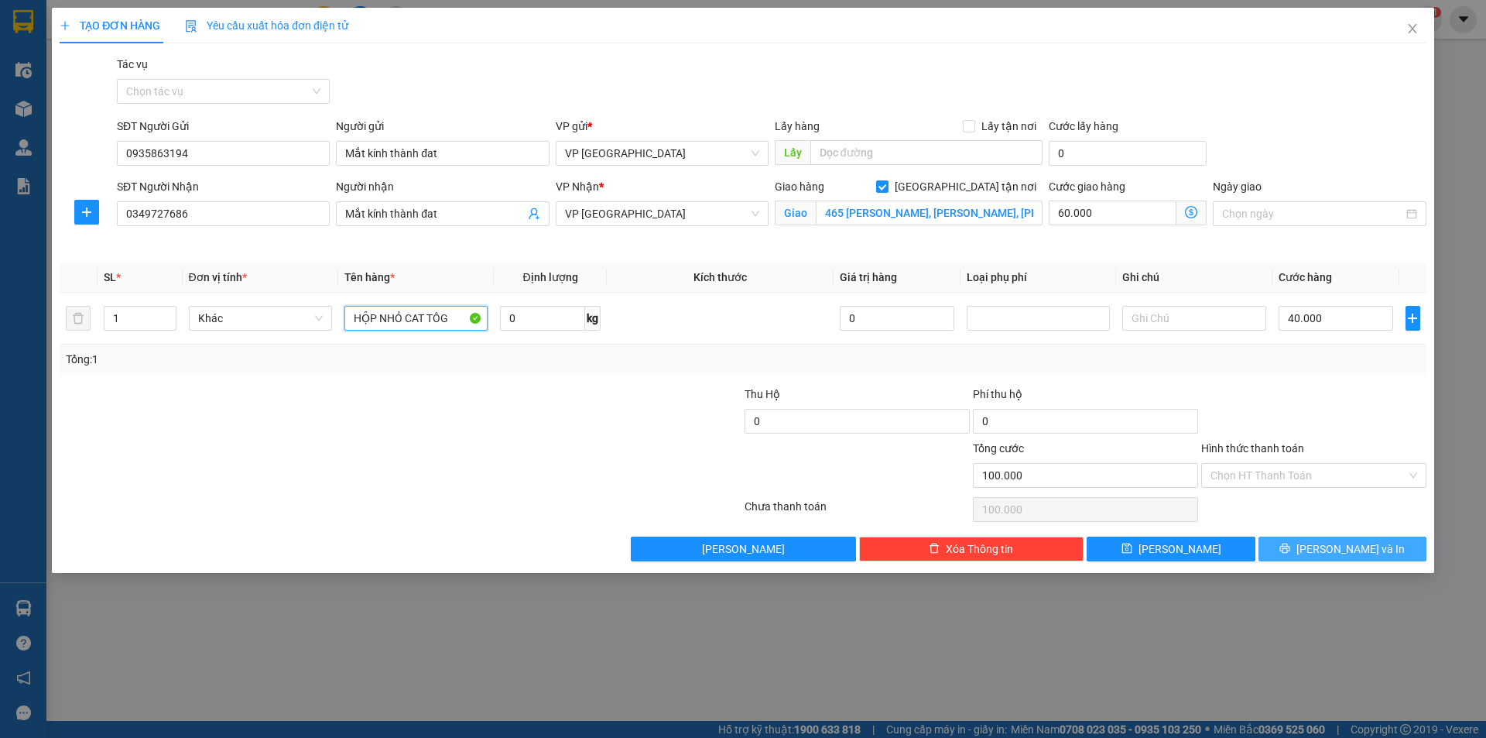
type input "HỘP NHỎ CAT TÔG"
click at [1351, 554] on span "[PERSON_NAME] và In" at bounding box center [1350, 548] width 108 height 17
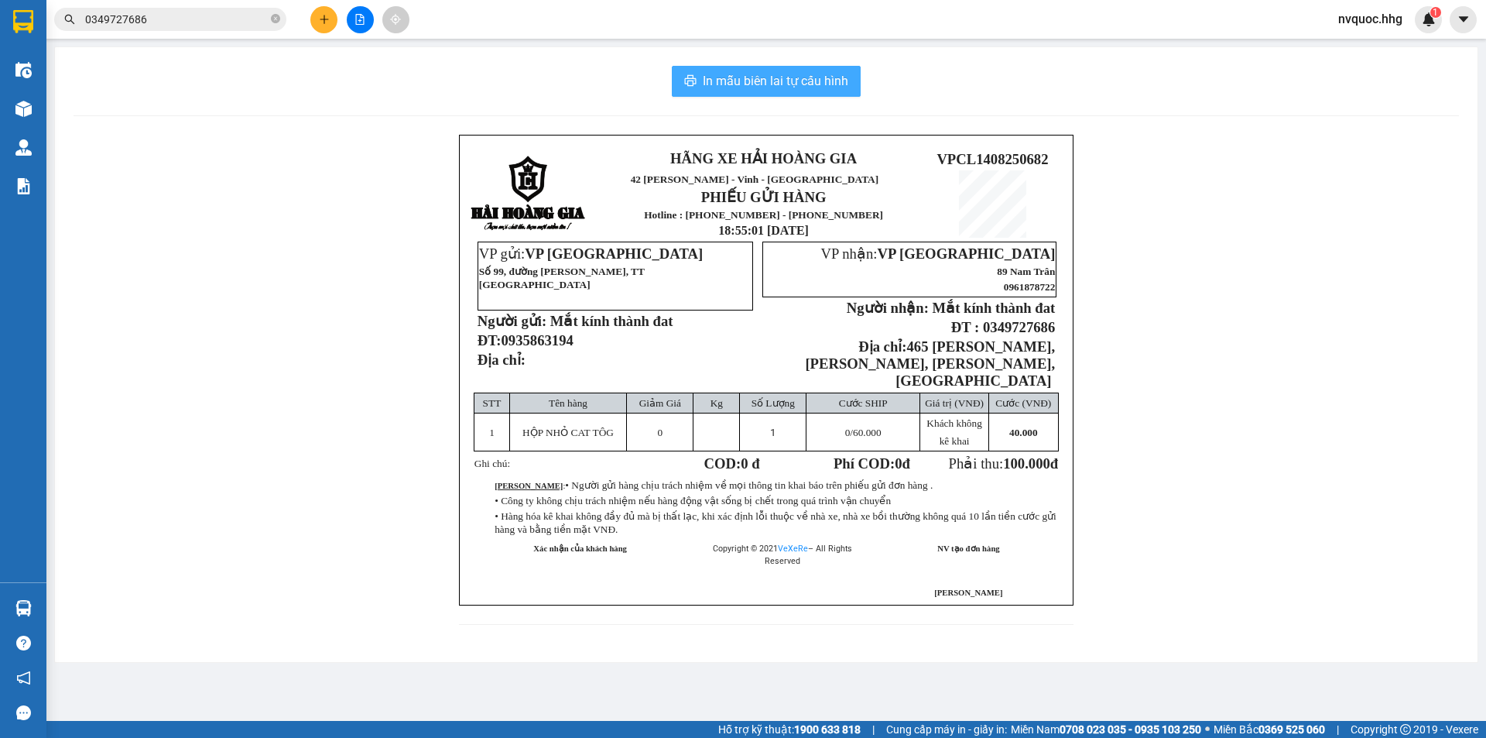
click at [810, 85] on span "In mẫu biên lai tự cấu hình" at bounding box center [776, 80] width 146 height 19
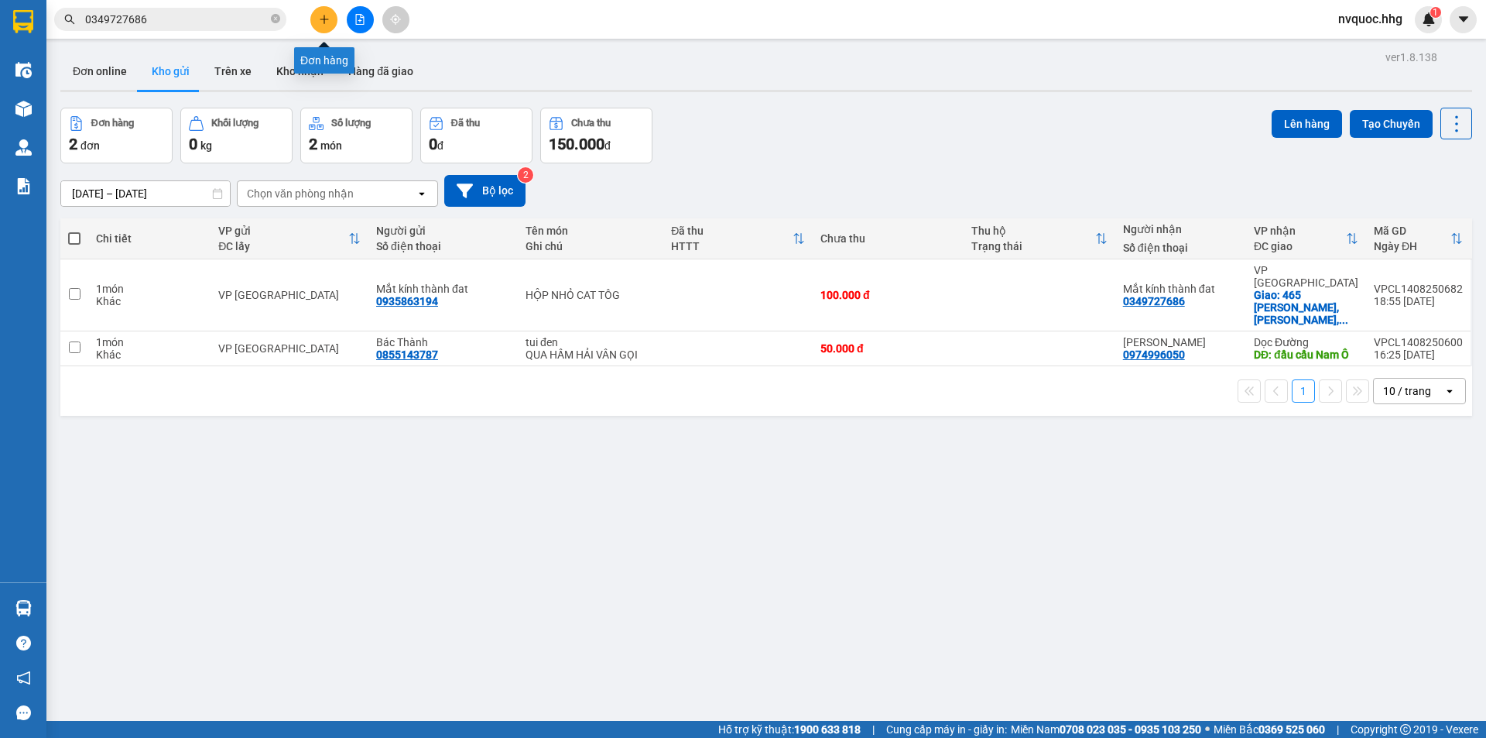
click at [327, 25] on button at bounding box center [323, 19] width 27 height 27
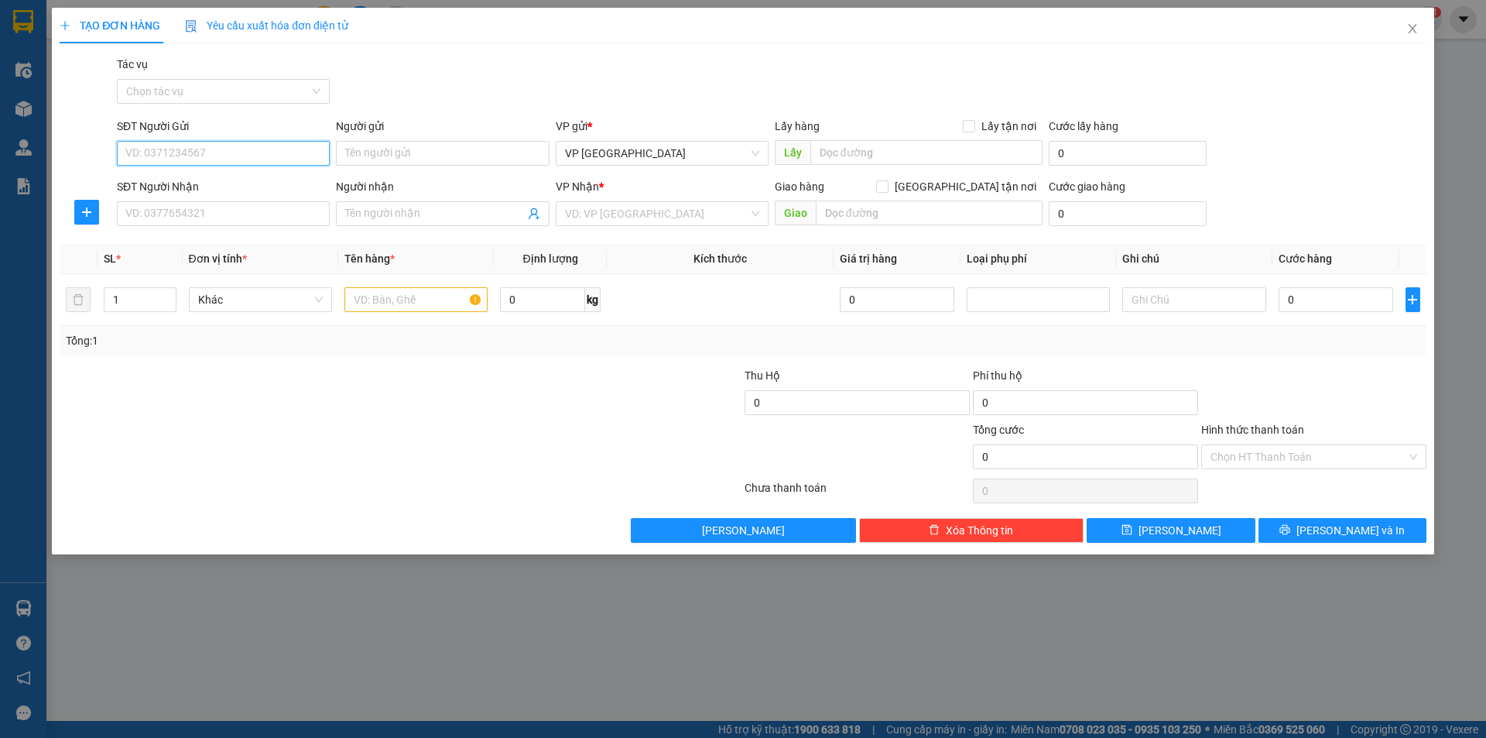
click at [232, 156] on input "SĐT Người Gửi" at bounding box center [223, 153] width 213 height 25
type input "0965585577"
click at [236, 174] on div "0965585577 - chị hồng thắm" at bounding box center [223, 184] width 213 height 25
type input "chị hồng thắm"
type input "0965585577"
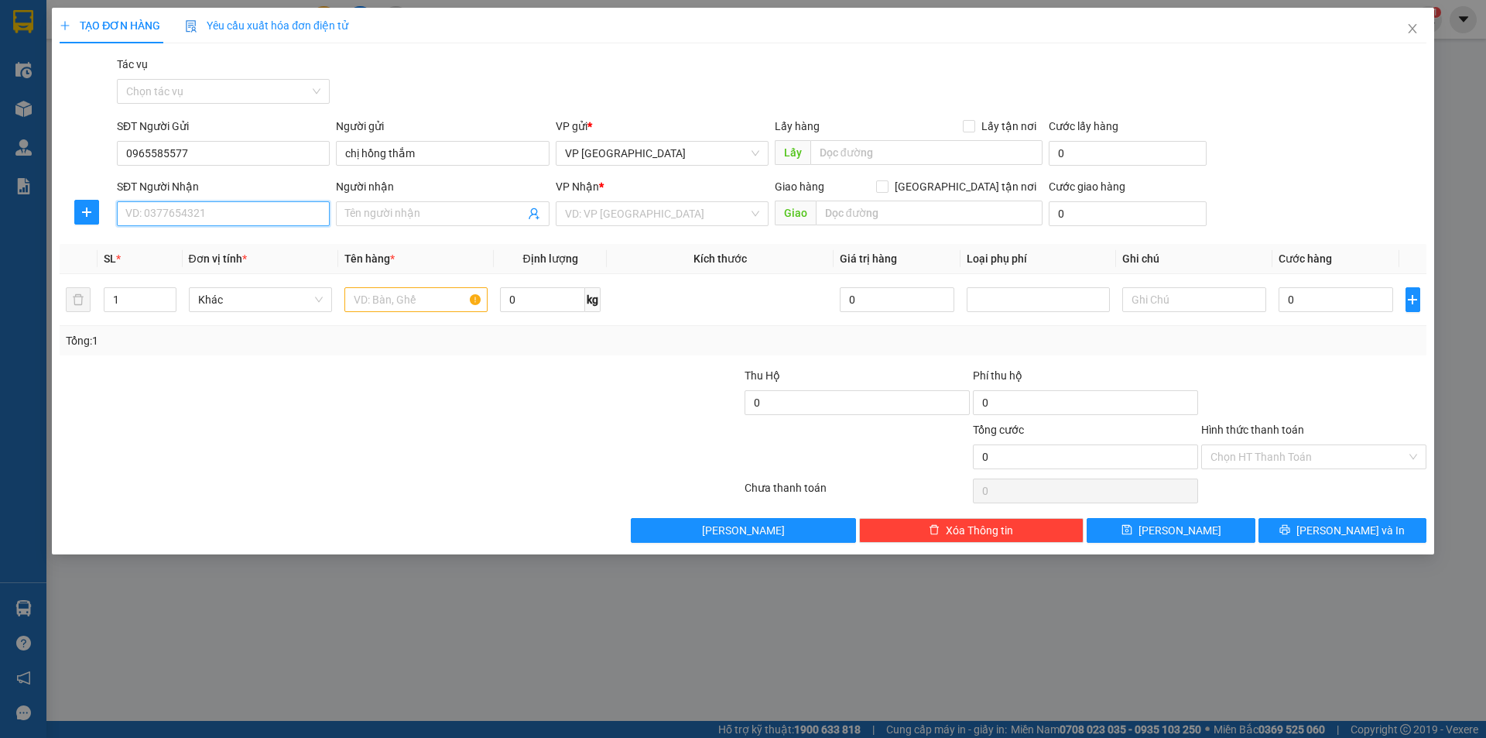
click at [244, 217] on input "SĐT Người Nhận" at bounding box center [223, 213] width 213 height 25
click at [259, 240] on div "0965585577 - chị hồng thắm" at bounding box center [223, 244] width 194 height 17
type input "0965585577"
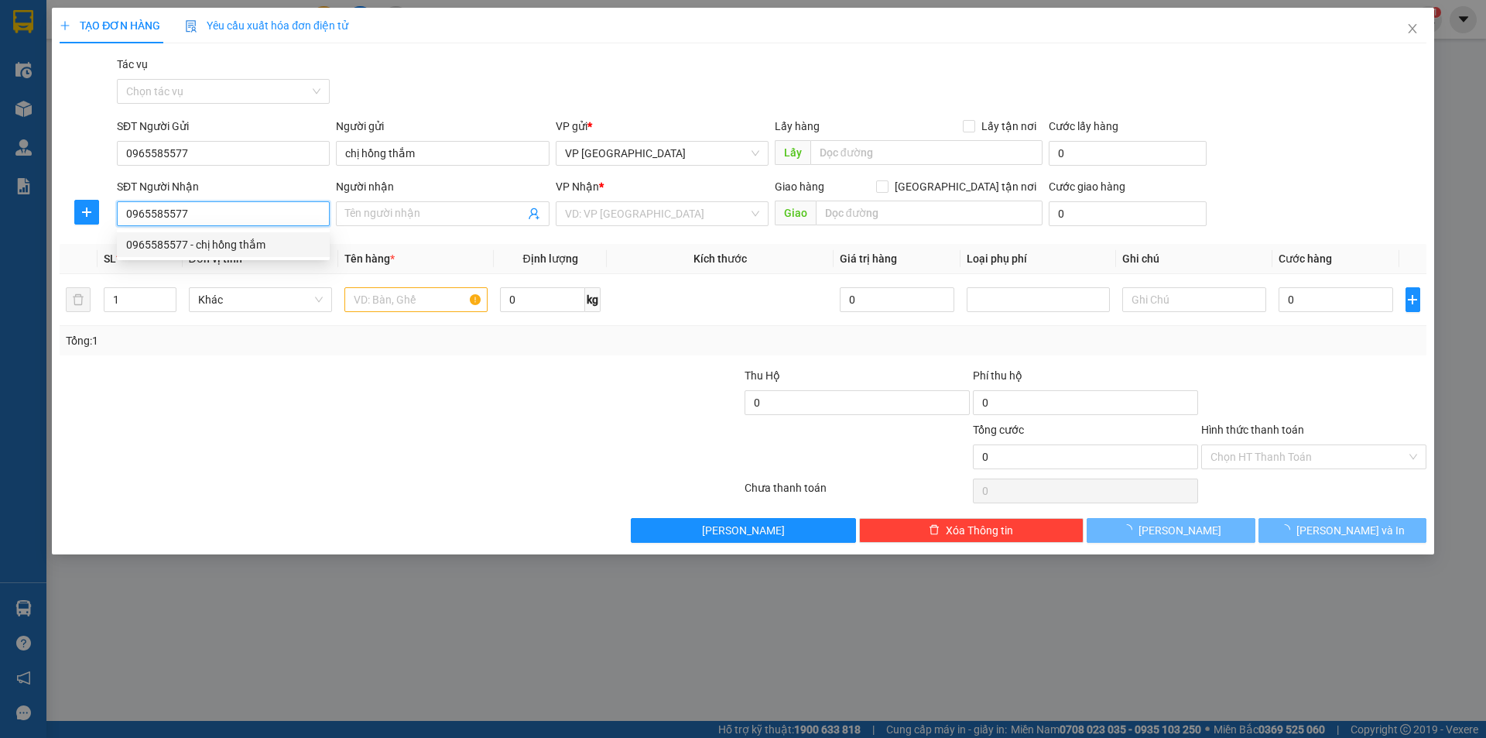
type input "chị hồng thắm"
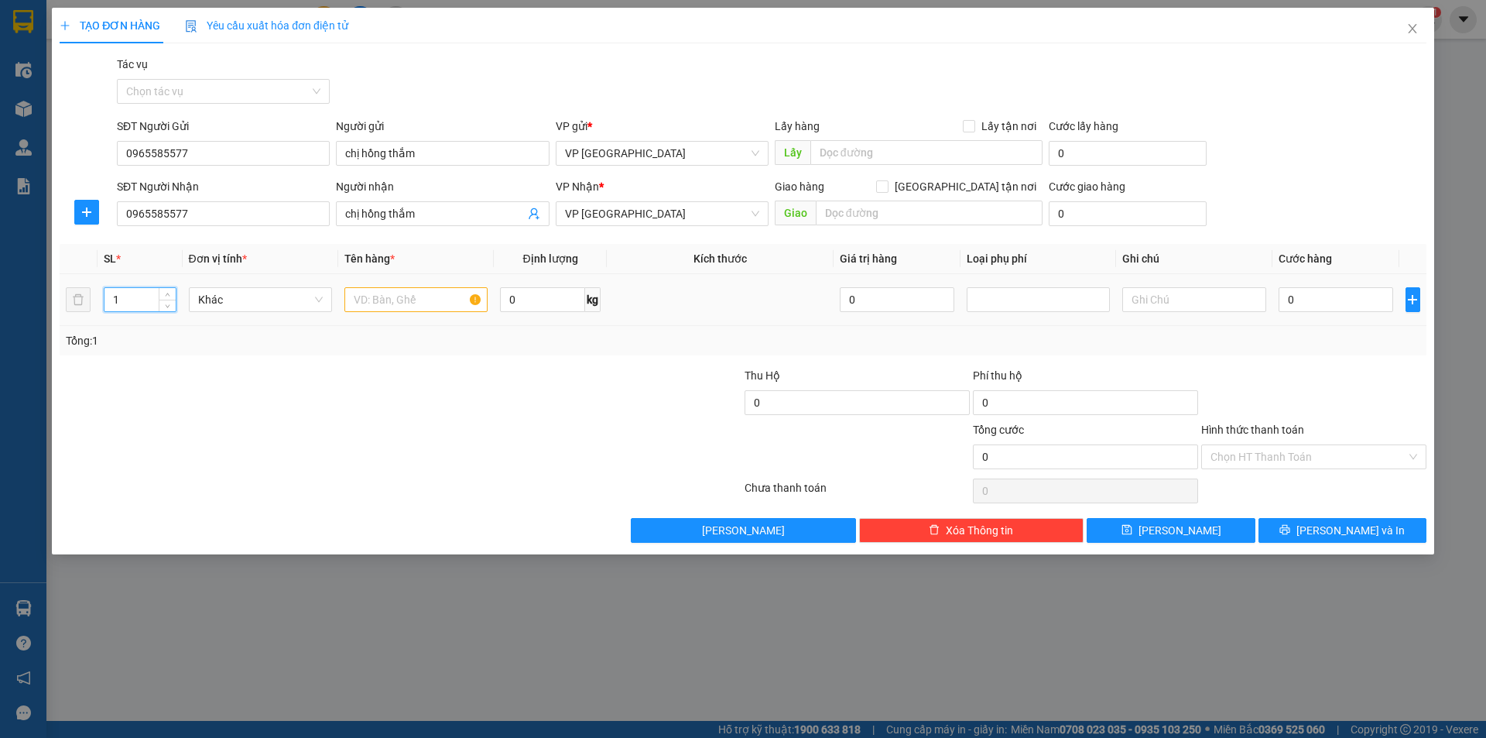
click at [130, 307] on input "1" at bounding box center [139, 299] width 71 height 23
type input "2"
click at [164, 296] on span "up" at bounding box center [167, 295] width 9 height 9
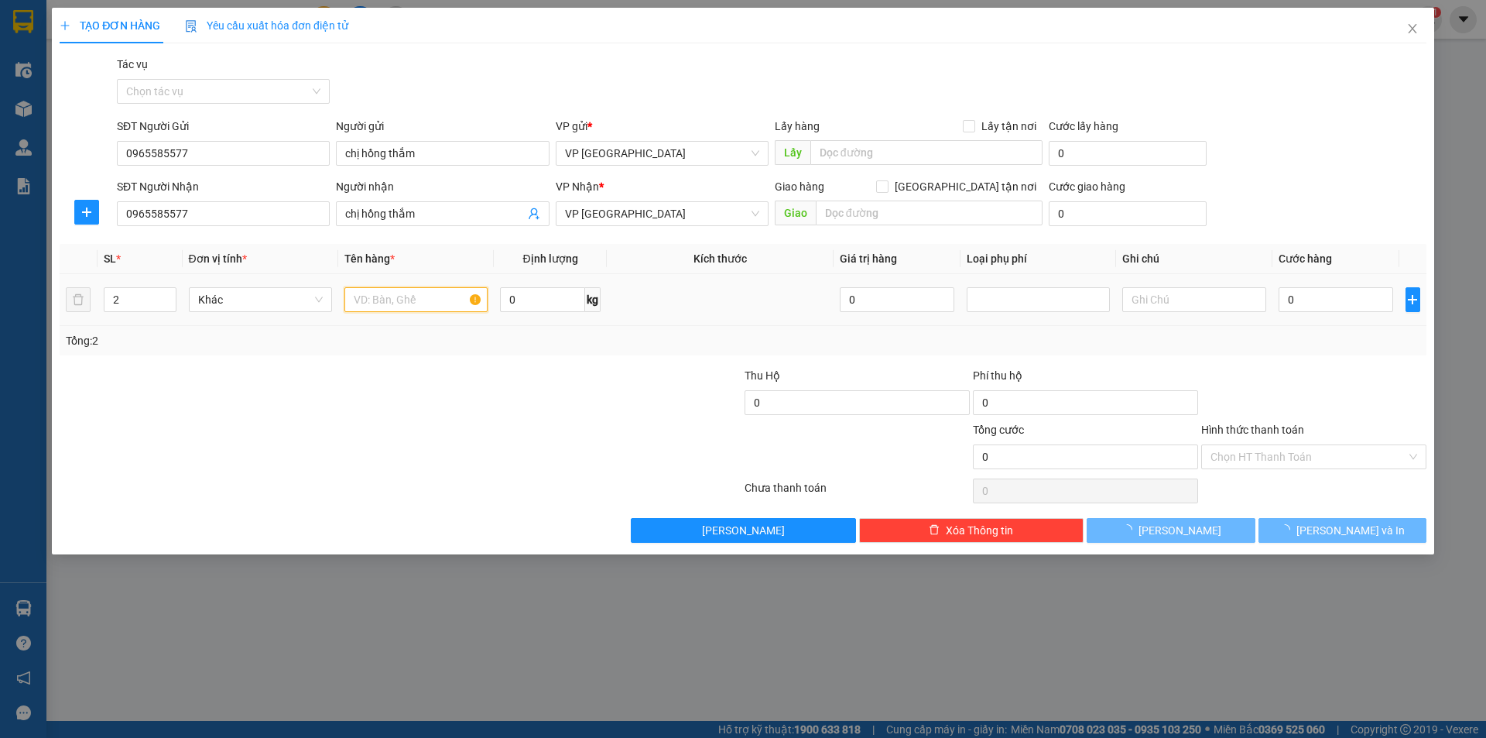
click at [439, 296] on input "text" at bounding box center [415, 299] width 143 height 25
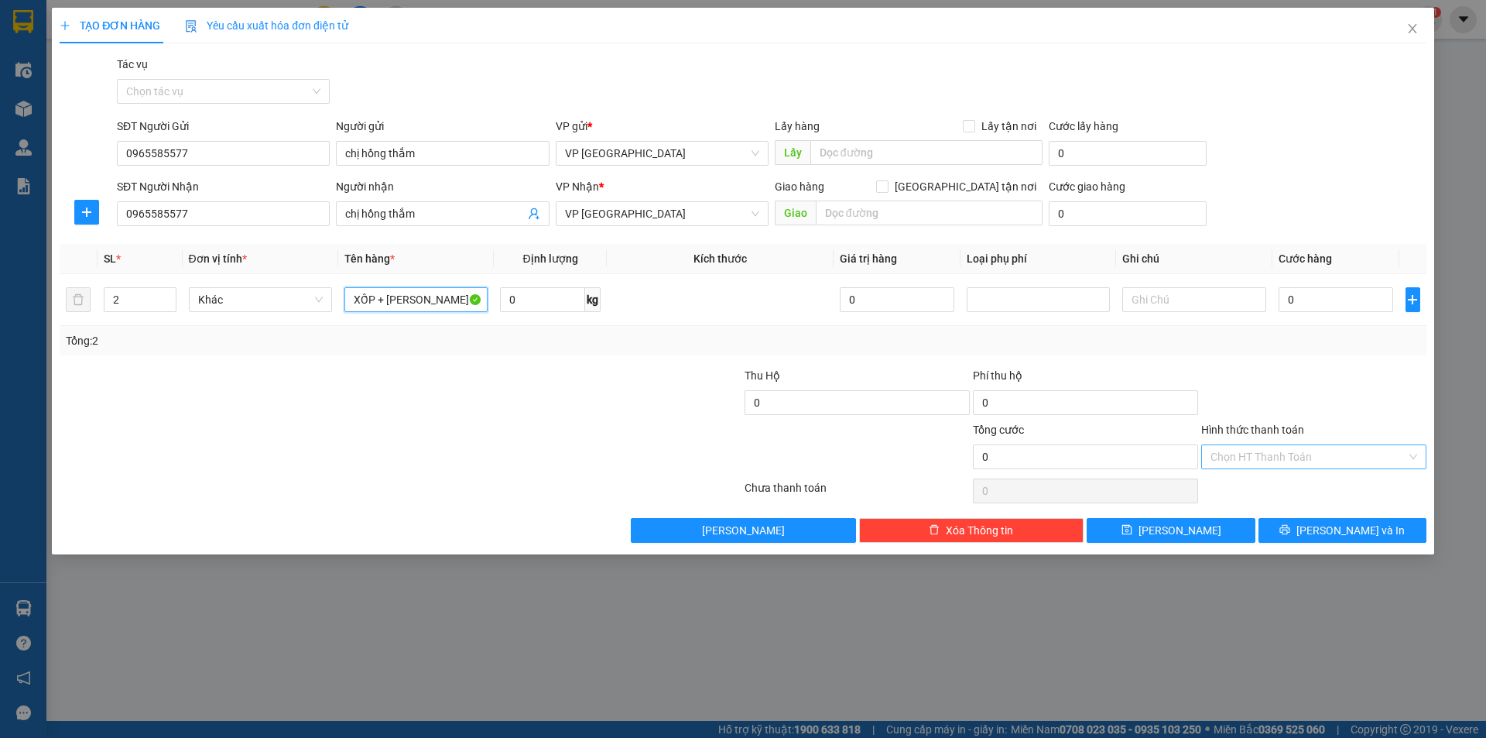
type input "XỐP + [PERSON_NAME]"
click at [1345, 451] on input "Hình thức thanh toán" at bounding box center [1309, 456] width 196 height 23
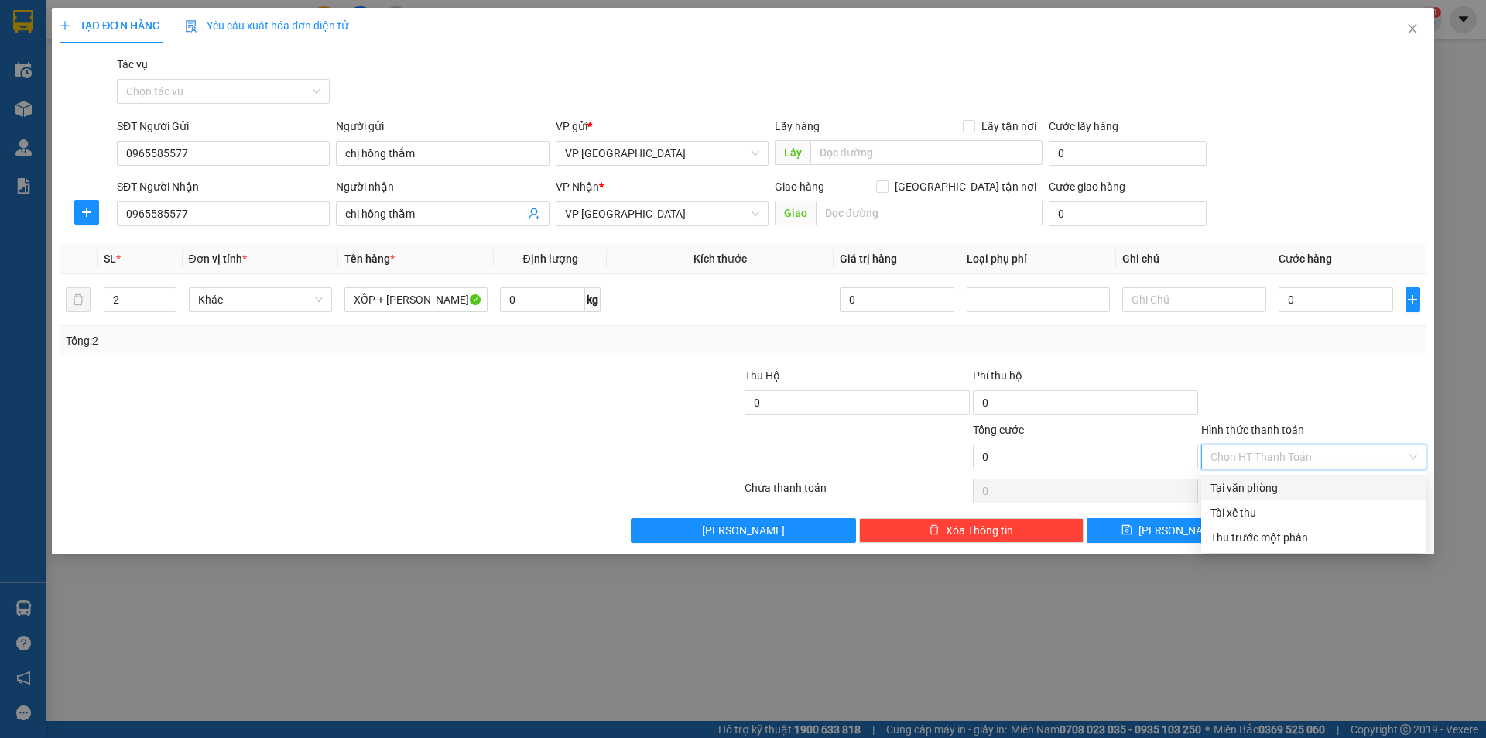
click at [1303, 488] on div "Tại văn phòng" at bounding box center [1314, 487] width 207 height 17
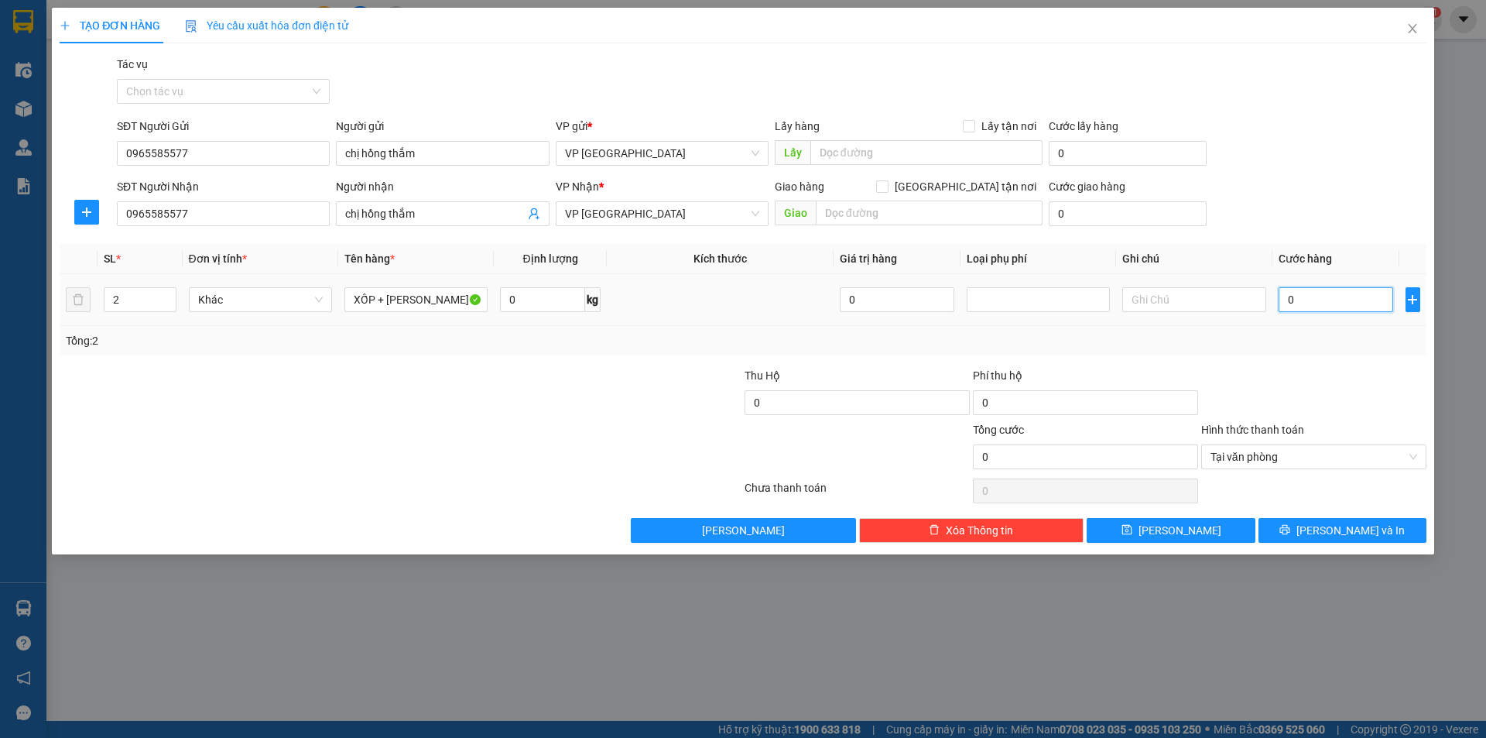
click at [1324, 300] on input "0" at bounding box center [1336, 299] width 115 height 25
type input "1"
type input "10"
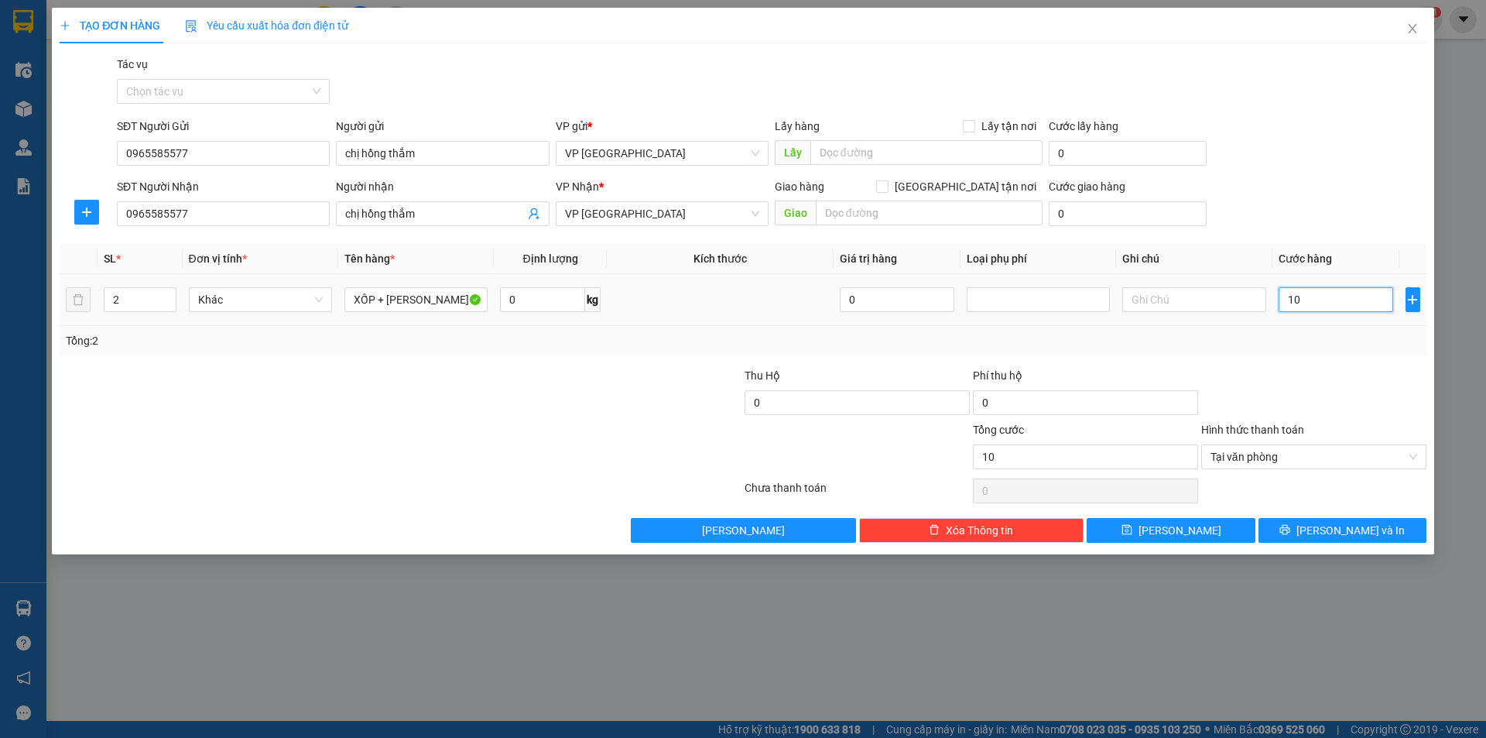
type input "100"
type input "1.000"
type input "10.000"
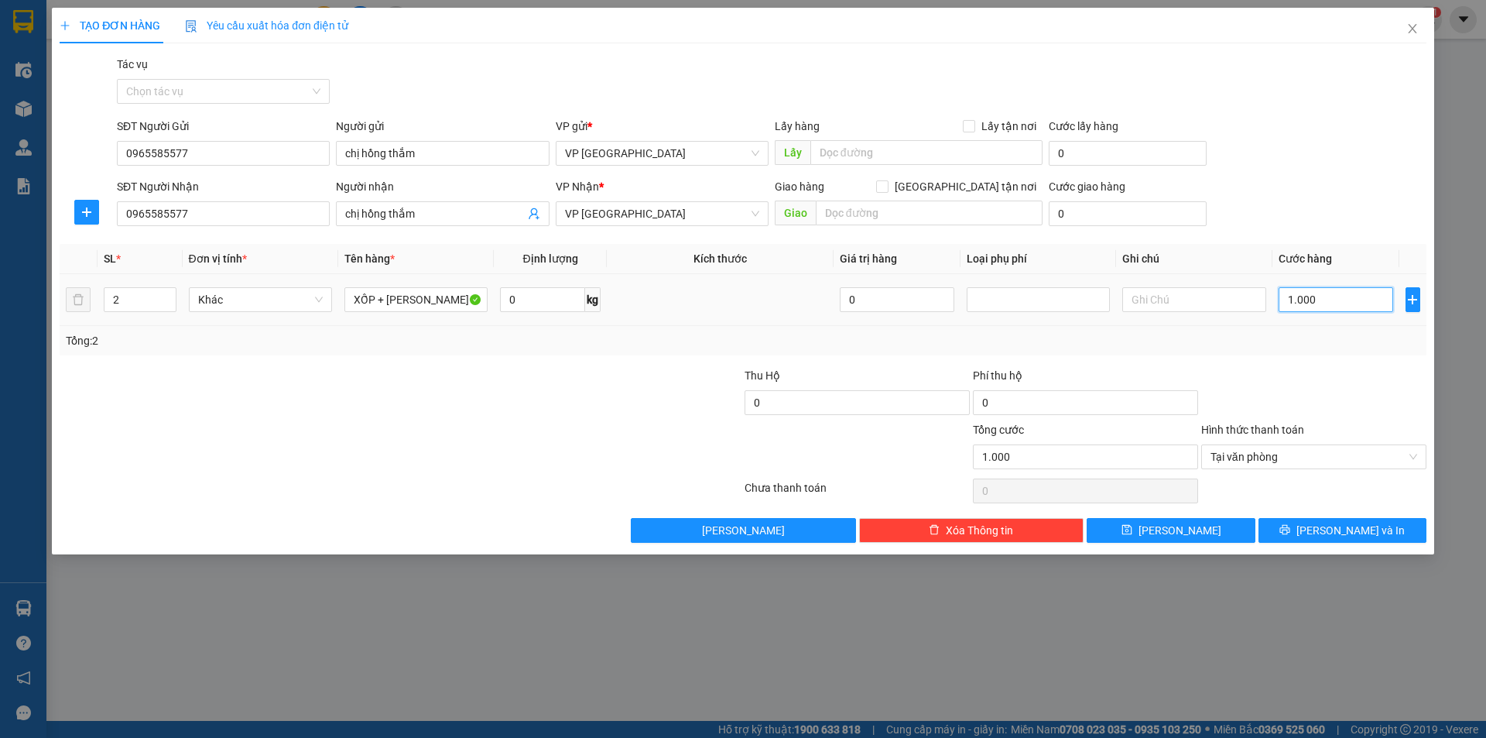
type input "10.000"
type input "100.000"
click at [1290, 536] on span "printer" at bounding box center [1284, 530] width 11 height 12
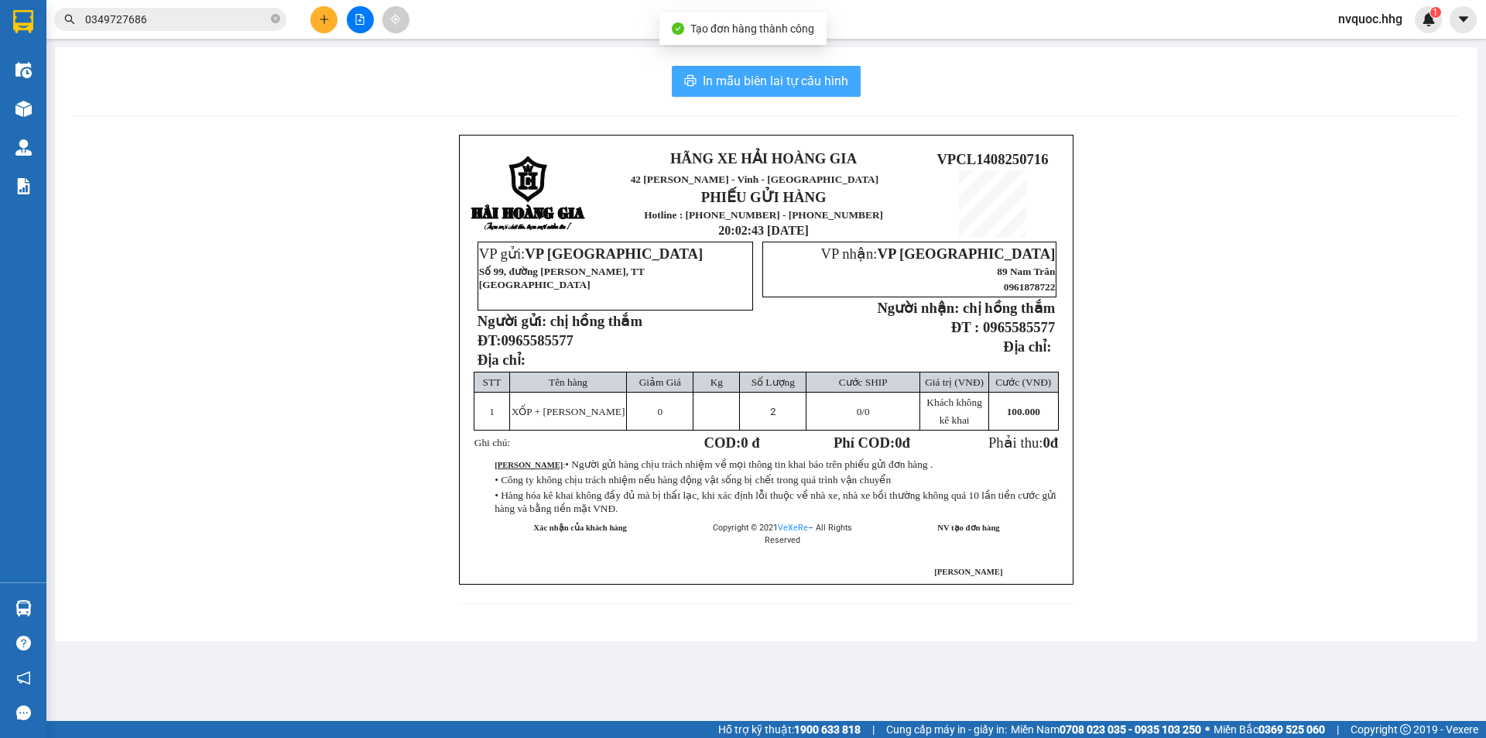
click at [805, 80] on span "In mẫu biên lai tự cấu hình" at bounding box center [776, 80] width 146 height 19
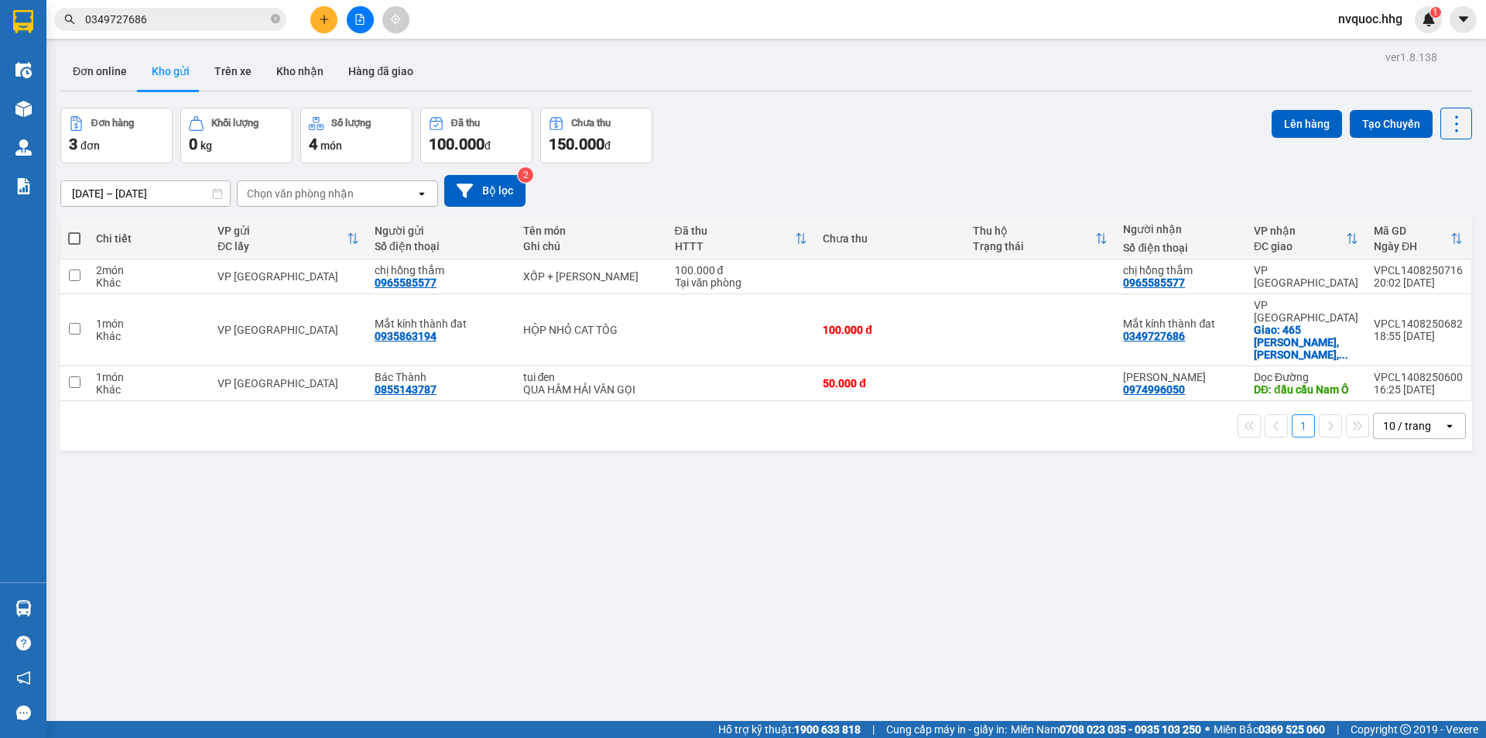
click at [1205, 540] on div "ver 1.8.138 Đơn online Kho gửi Trên xe Kho nhận Hàng đã giao Đơn hàng 3 đơn Khố…" at bounding box center [766, 415] width 1424 height 738
click at [368, 22] on button at bounding box center [360, 19] width 27 height 27
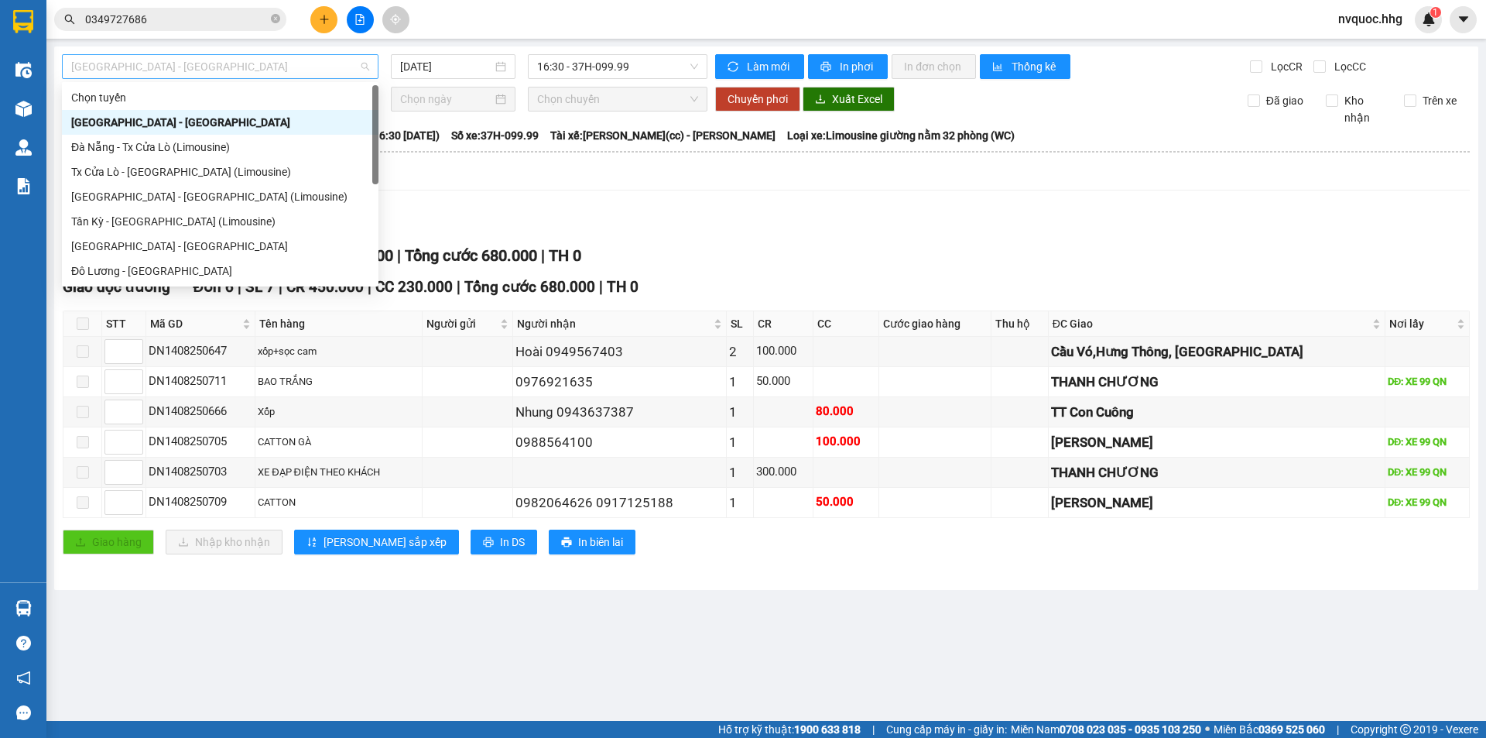
click at [337, 67] on span "[GEOGRAPHIC_DATA] - [GEOGRAPHIC_DATA]" at bounding box center [220, 66] width 298 height 23
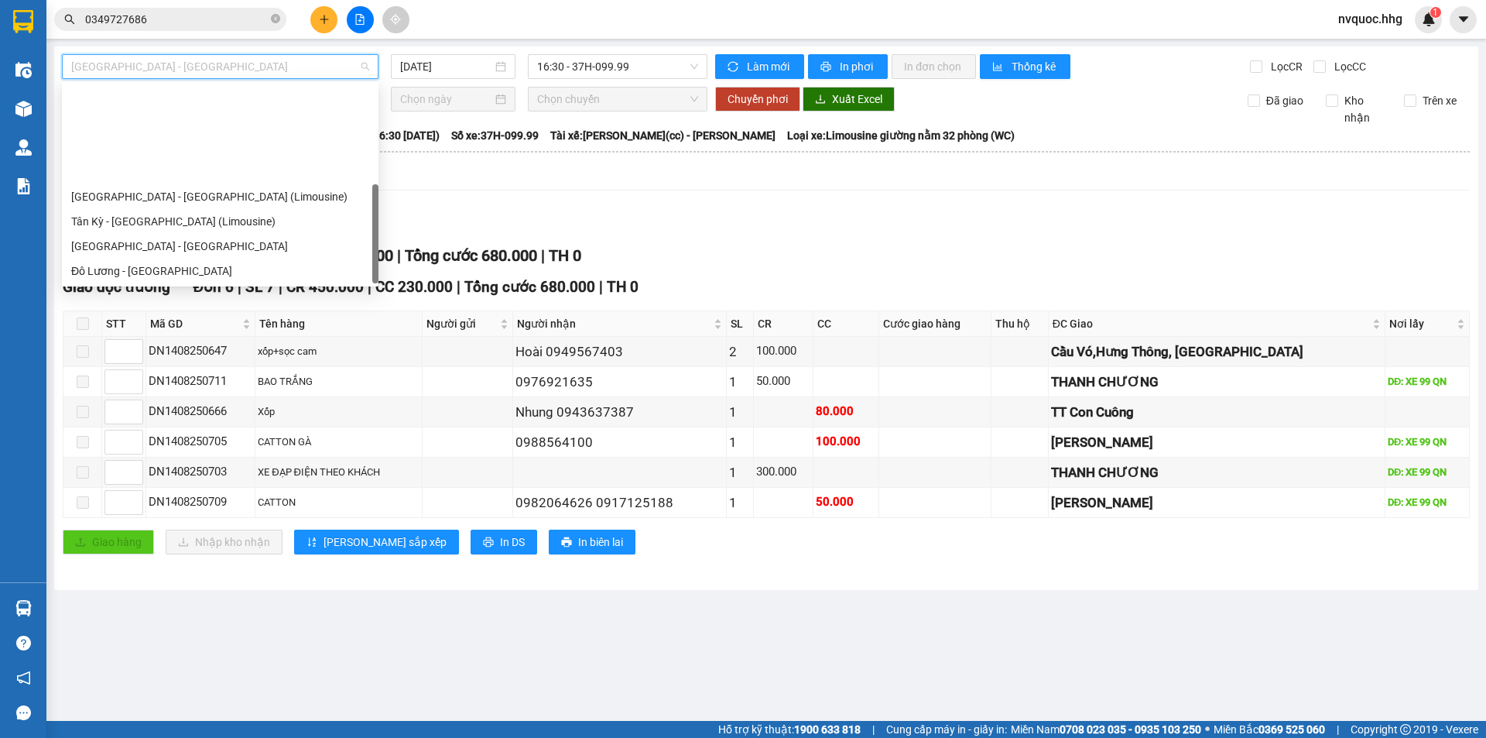
scroll to position [124, 0]
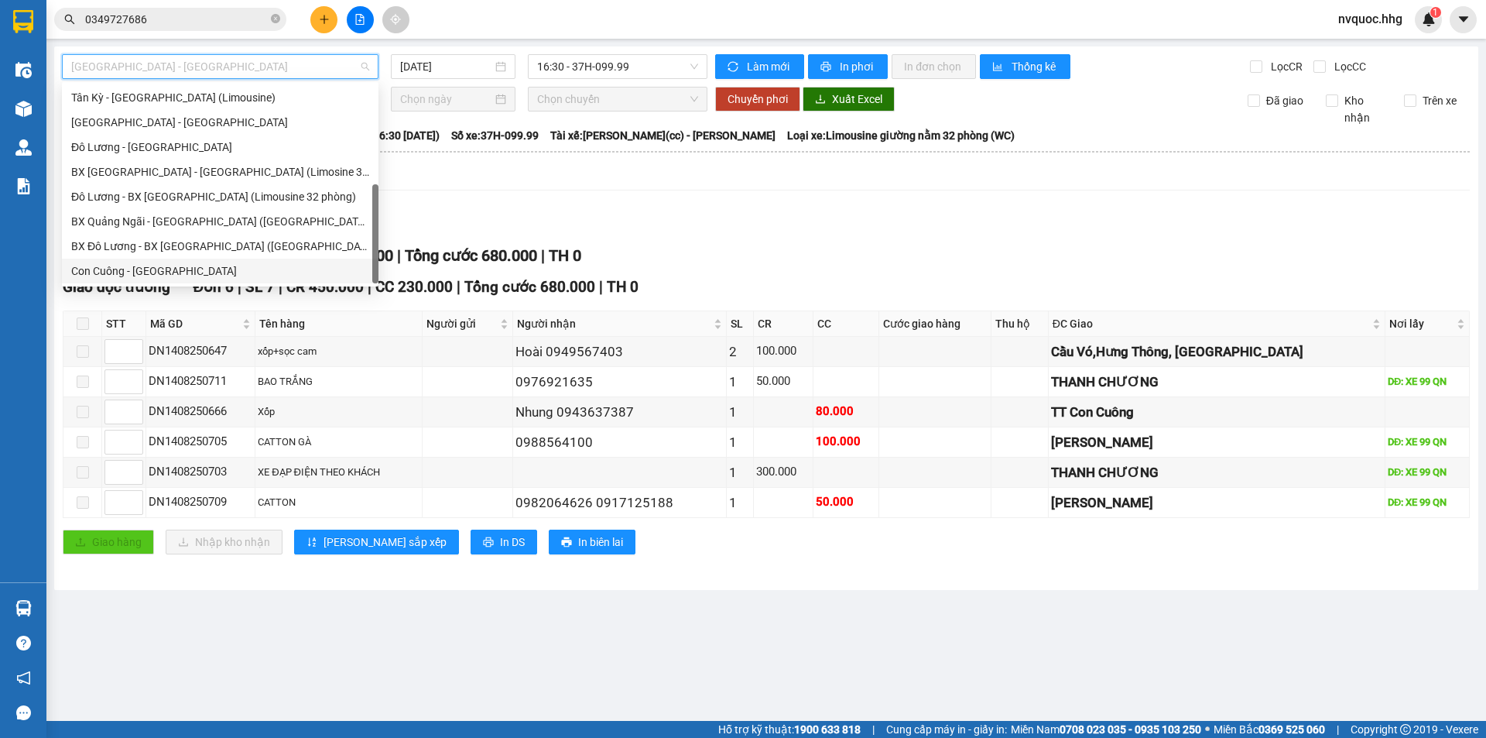
click at [180, 277] on div "Con Cuông - [GEOGRAPHIC_DATA]" at bounding box center [220, 270] width 298 height 17
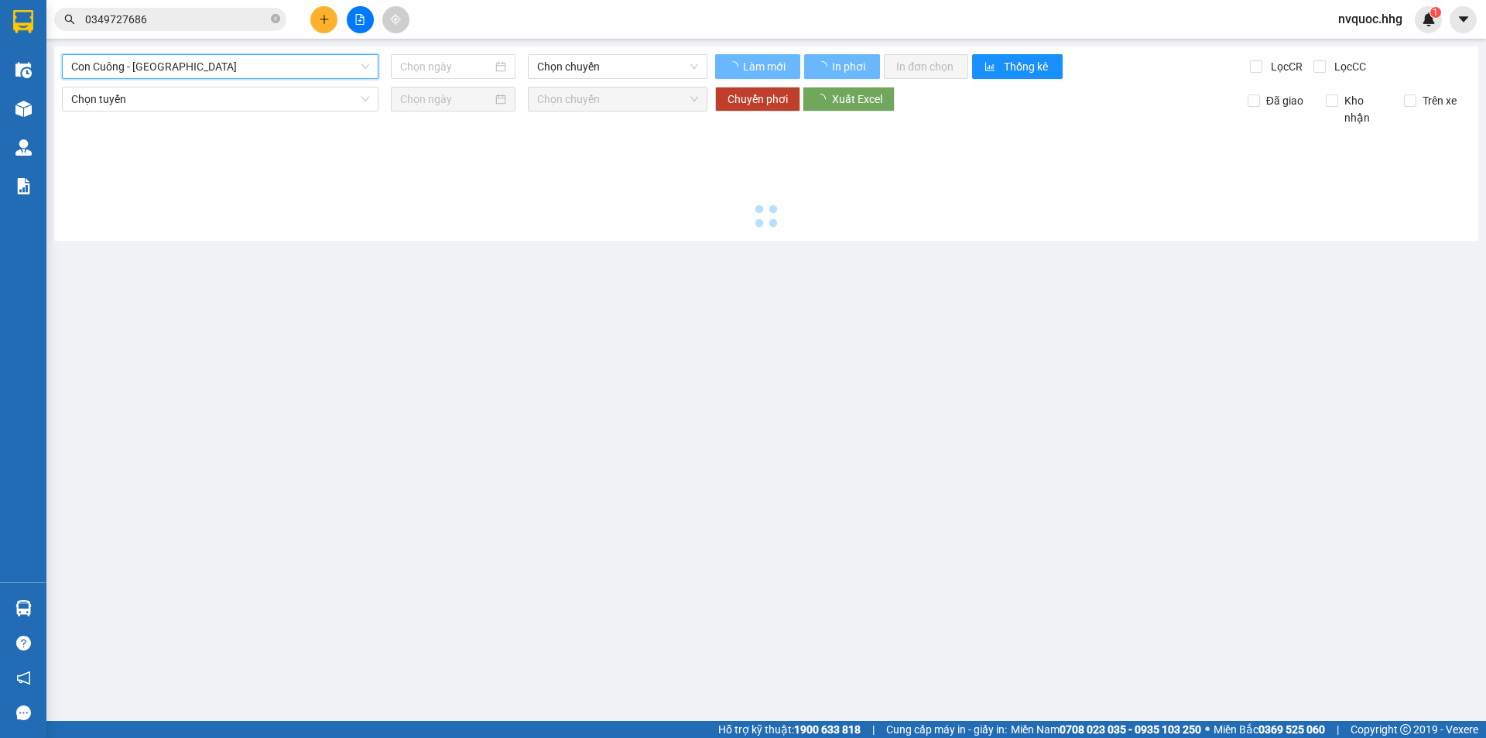
type input "[DATE]"
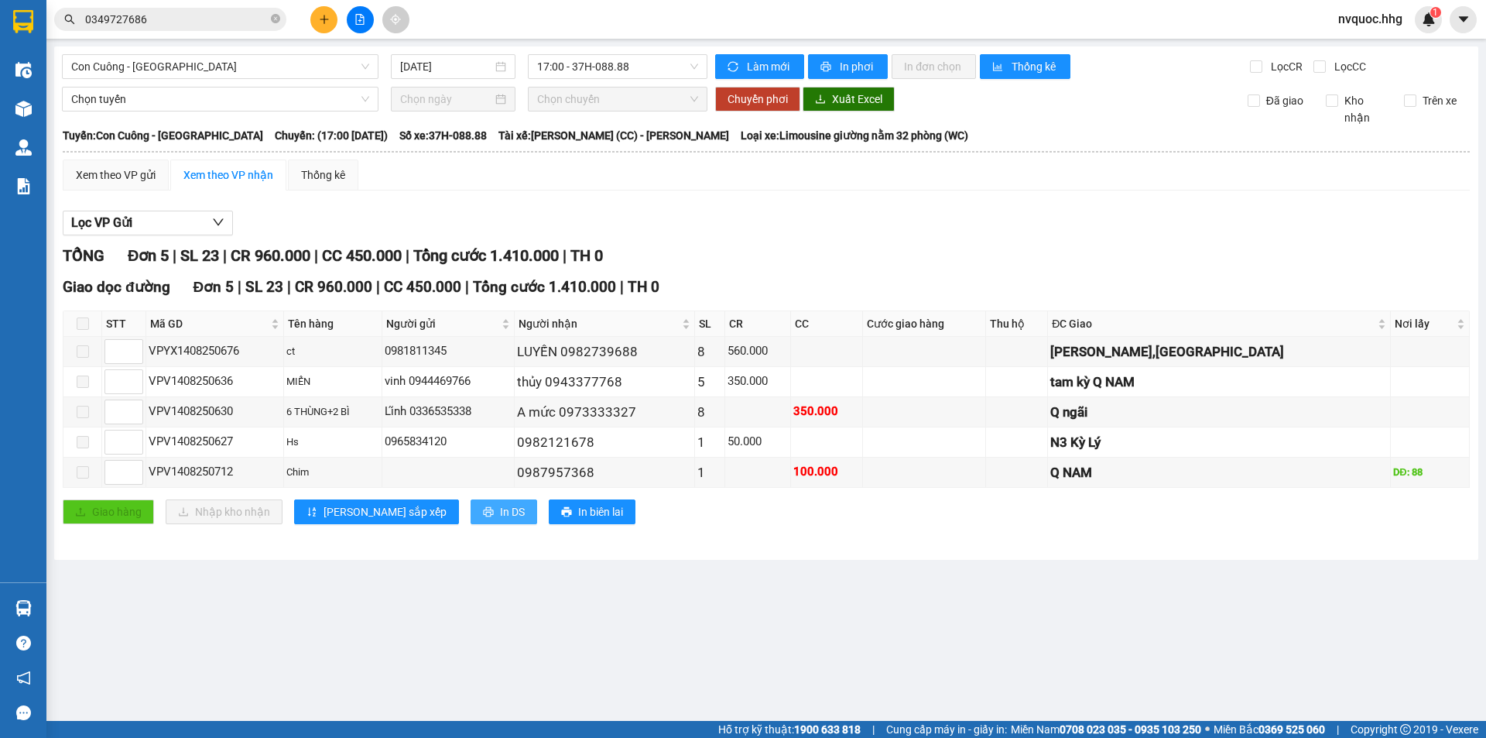
click at [500, 512] on span "In DS" at bounding box center [512, 511] width 25 height 17
click at [500, 514] on span "In DS" at bounding box center [512, 511] width 25 height 17
click at [500, 509] on span "In DS" at bounding box center [512, 511] width 25 height 17
click at [783, 607] on main "Con Cuông - Quảng Ngãi 14/08/2025 17:00 - 37H-088.88 Làm mới In phơi In đơn chọ…" at bounding box center [743, 360] width 1486 height 721
click at [549, 508] on button "In biên lai" at bounding box center [592, 511] width 87 height 25
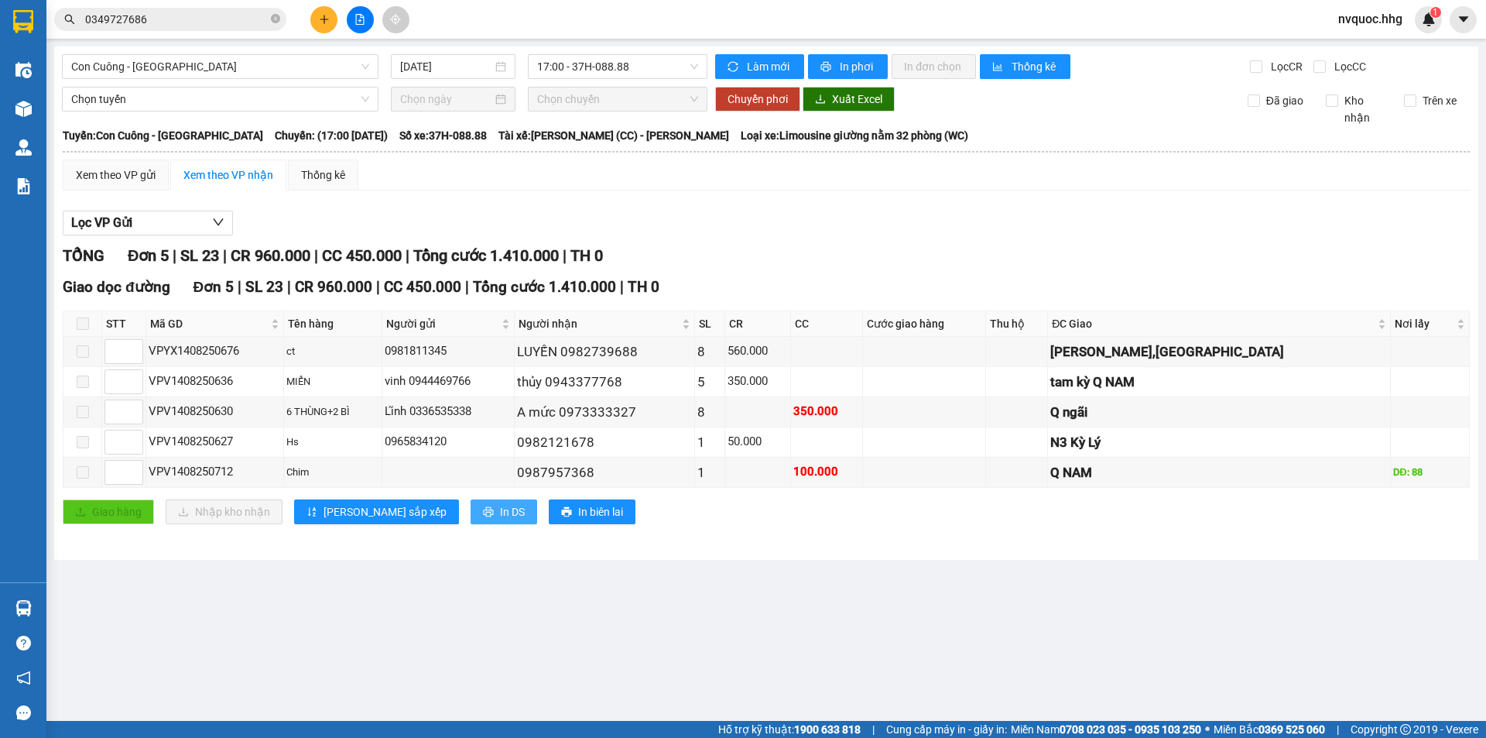
click at [500, 512] on span "In DS" at bounding box center [512, 511] width 25 height 17
click at [844, 69] on span "In phơi" at bounding box center [858, 66] width 36 height 17
click at [841, 63] on span "In phơi" at bounding box center [858, 66] width 36 height 17
click at [471, 510] on button "In DS" at bounding box center [504, 511] width 67 height 25
click at [837, 62] on button "In phơi" at bounding box center [848, 66] width 80 height 25
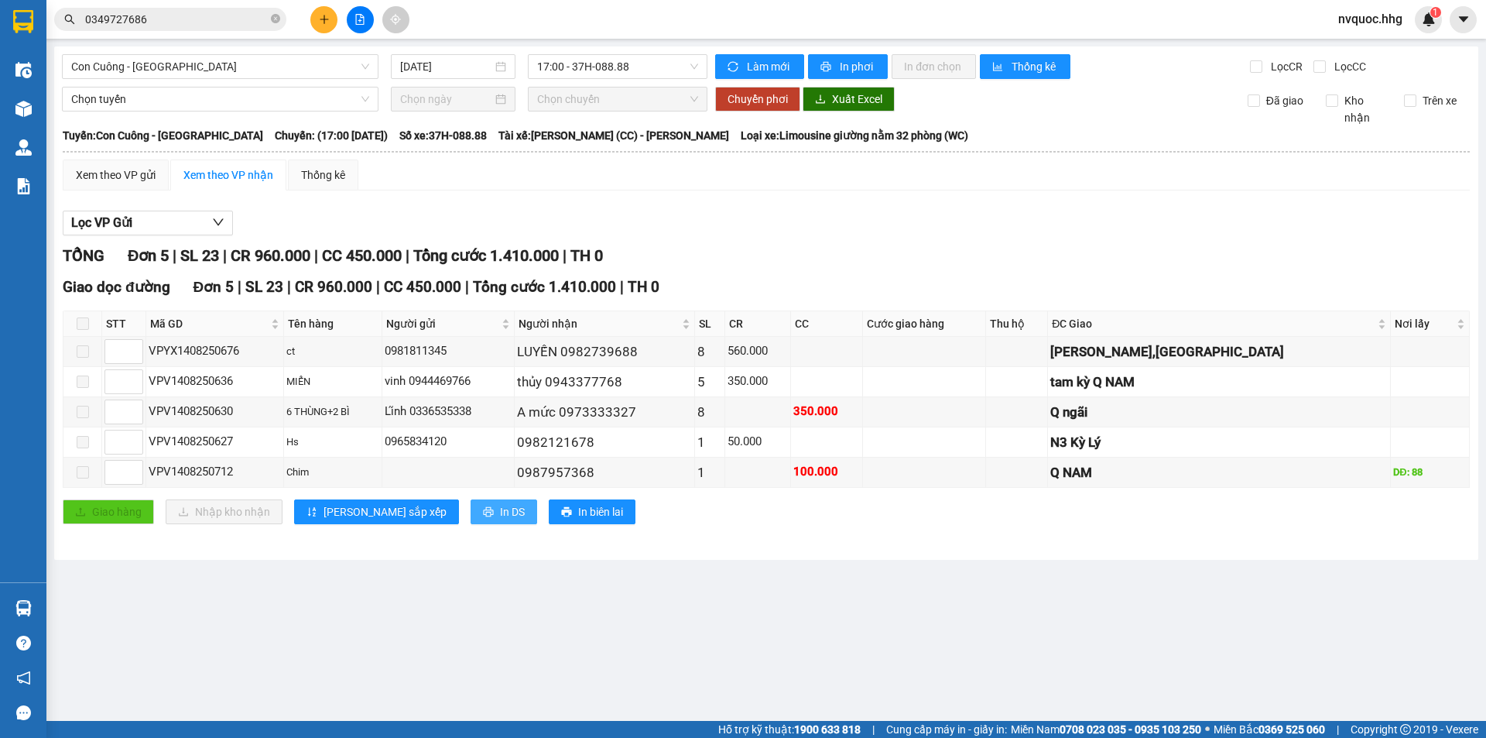
click at [500, 515] on span "In DS" at bounding box center [512, 511] width 25 height 17
click at [471, 509] on button "In DS" at bounding box center [504, 511] width 67 height 25
click at [483, 518] on span "printer" at bounding box center [488, 512] width 11 height 12
click at [500, 513] on span "In DS" at bounding box center [512, 511] width 25 height 17
click at [471, 508] on button "In DS" at bounding box center [504, 511] width 67 height 25
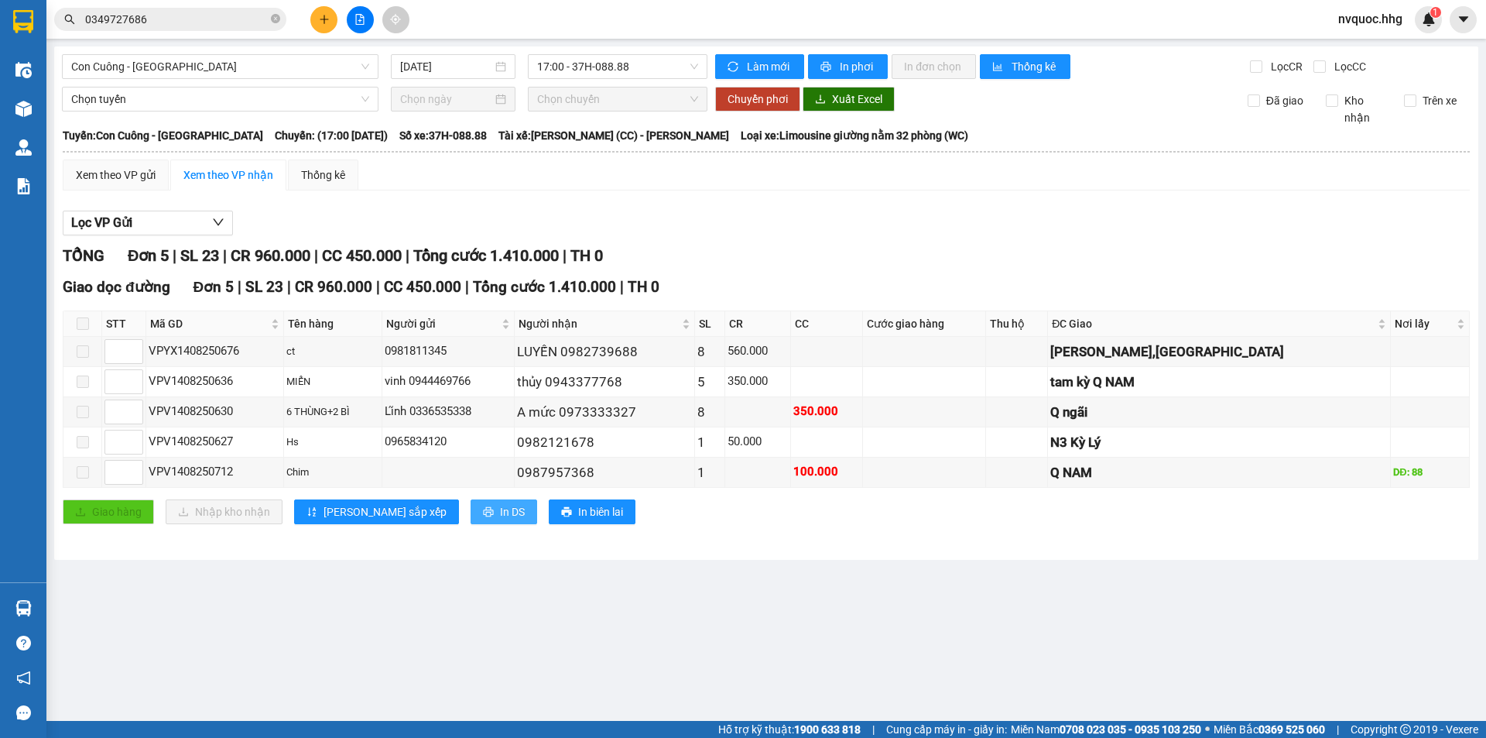
click at [500, 512] on span "In DS" at bounding box center [512, 511] width 25 height 17
click at [500, 519] on span "In DS" at bounding box center [512, 511] width 25 height 17
click at [328, 27] on button at bounding box center [323, 19] width 27 height 27
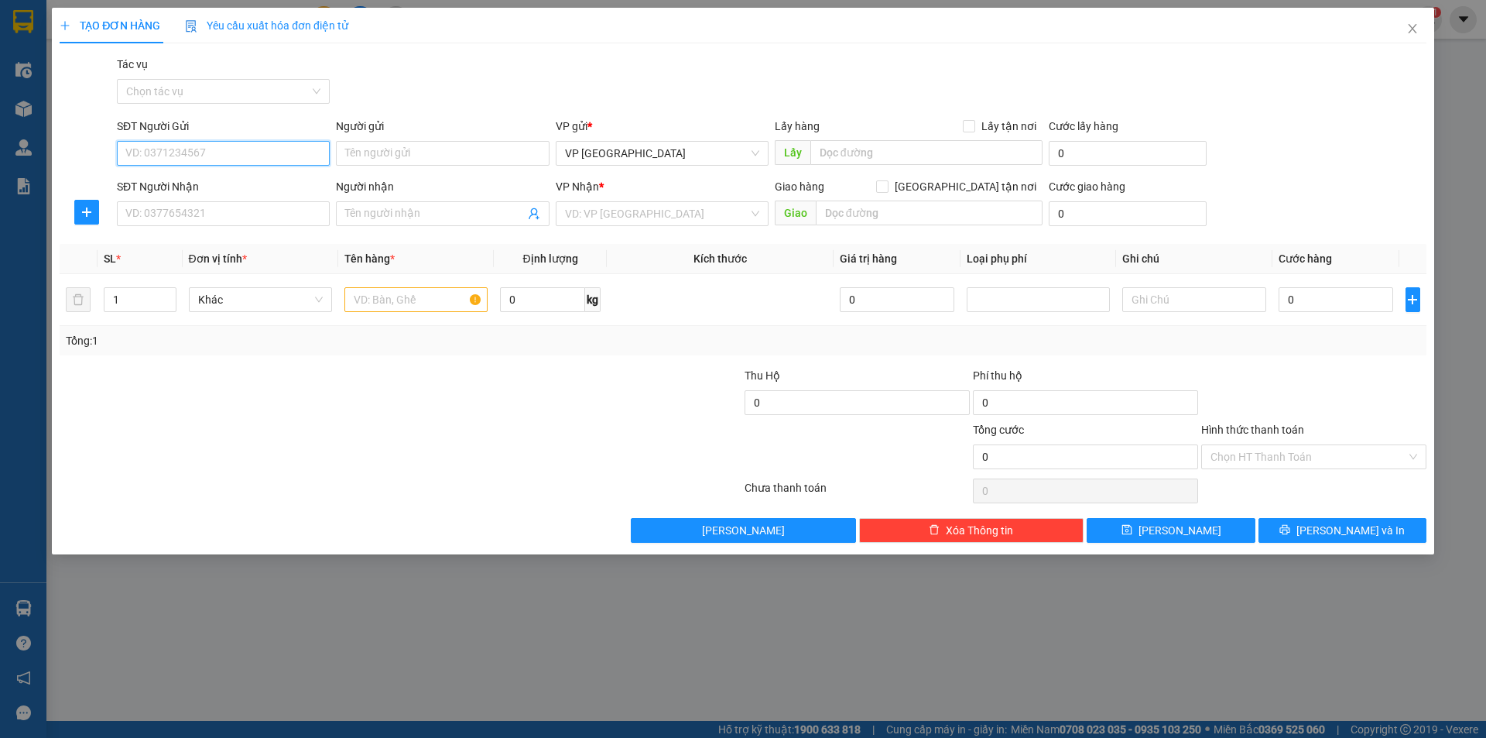
click at [177, 154] on input "SĐT Người Gửi" at bounding box center [223, 153] width 213 height 25
type input "0349642154"
click at [276, 180] on div "0349642154 - Đồng phục Az" at bounding box center [223, 184] width 194 height 17
type input "Đồng phục Az"
type input "0349642154"
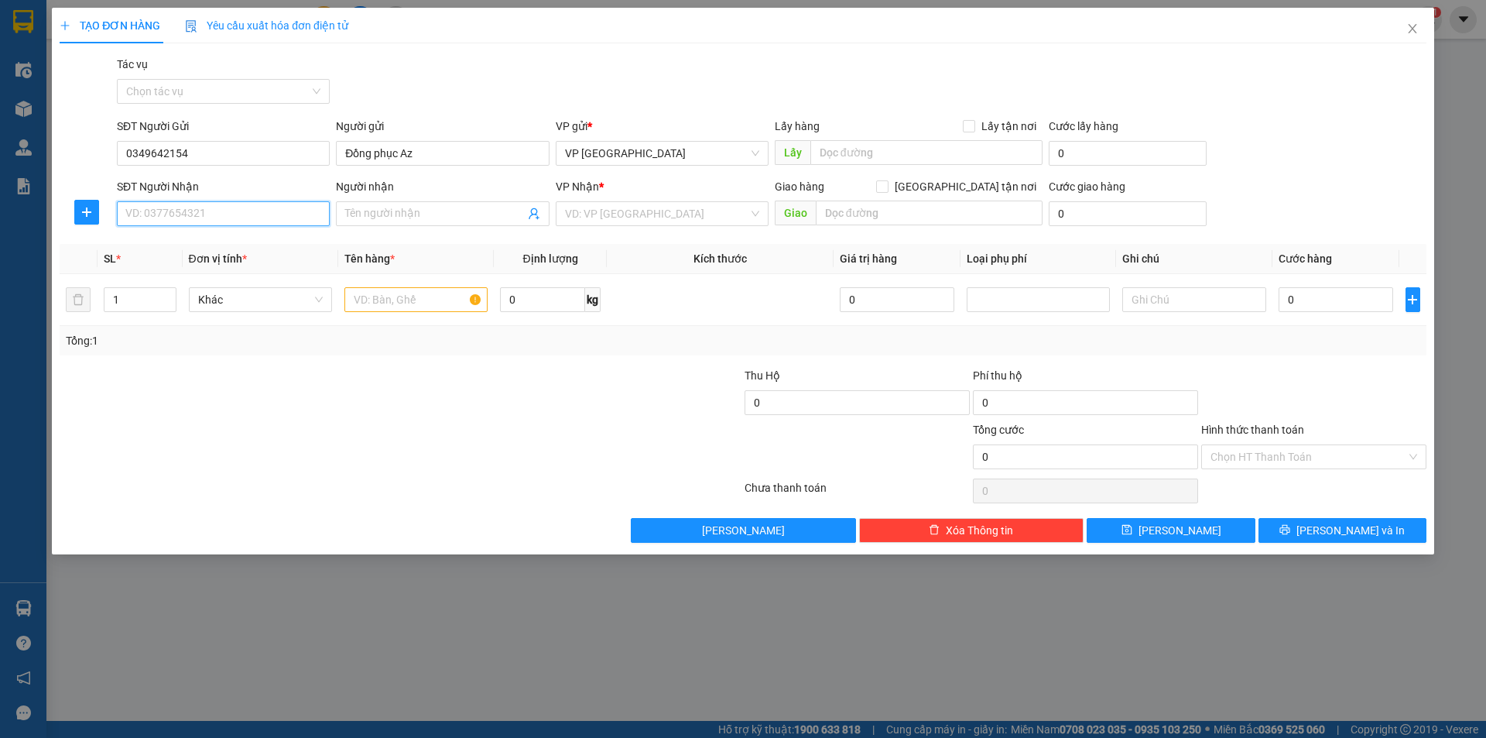
click at [255, 214] on input "SĐT Người Nhận" at bounding box center [223, 213] width 213 height 25
click at [278, 244] on div "0832747256 - Đức Sport ( 72)" at bounding box center [223, 244] width 194 height 17
type input "0832747256"
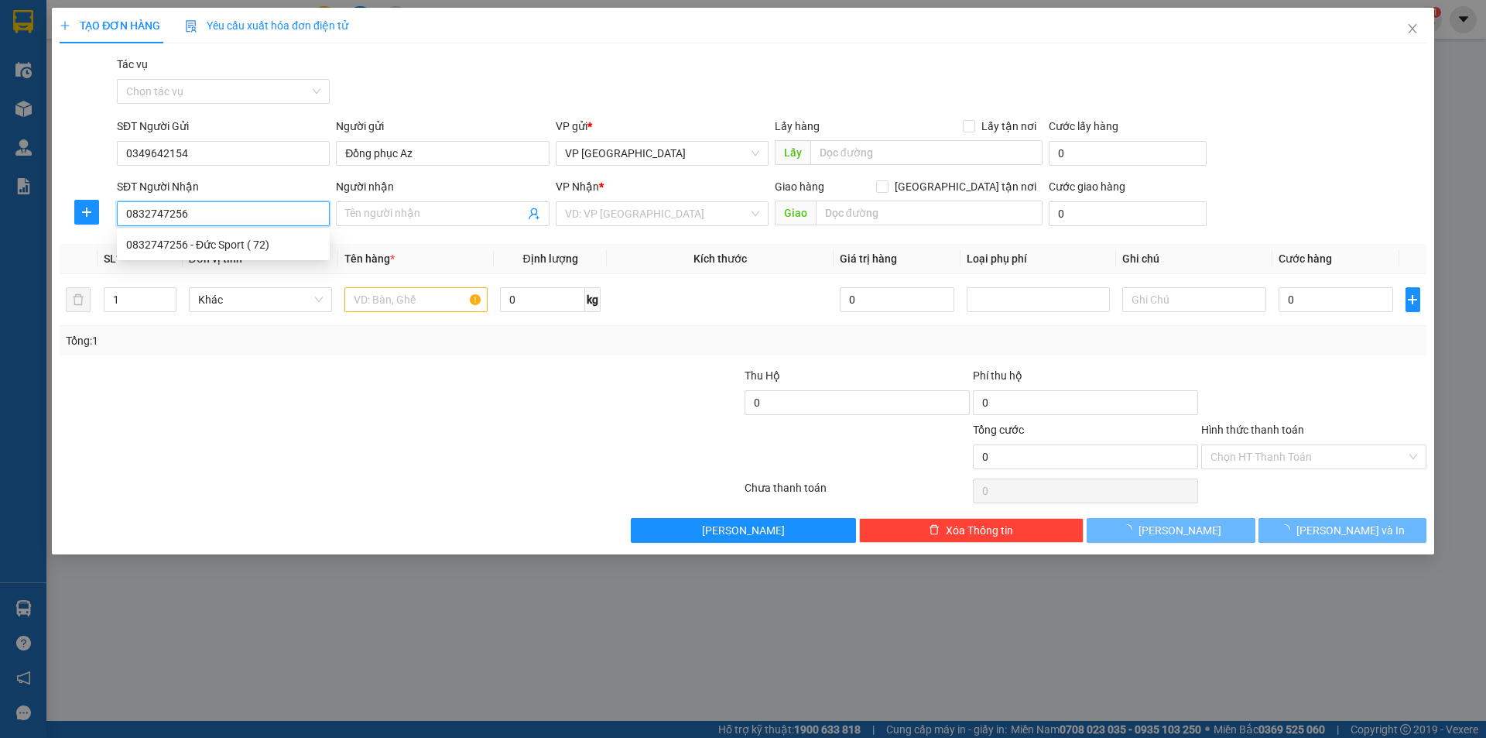
type input "Đức Sport ( 72)"
type input "Hồ xá - Quảng trị"
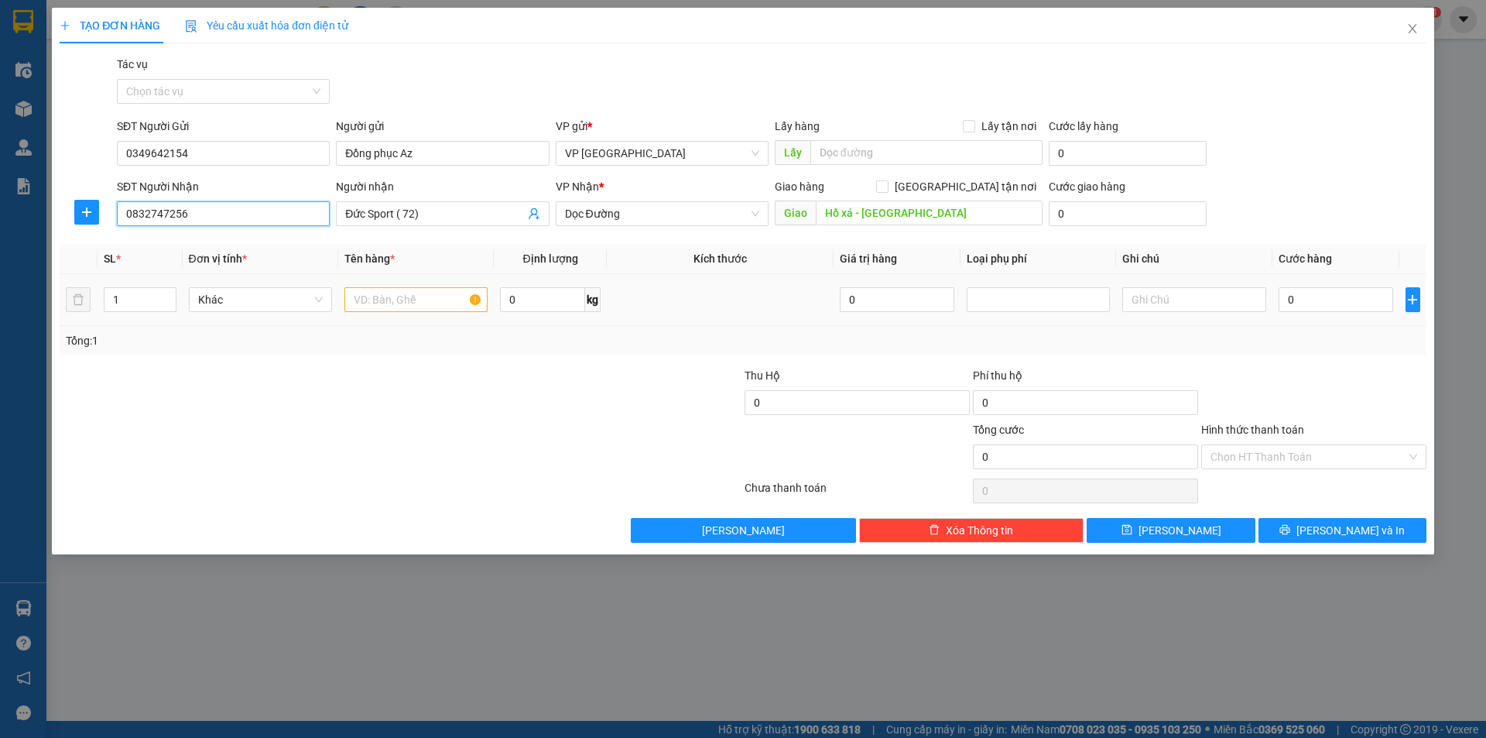
type input "0832747256"
click at [420, 300] on input "text" at bounding box center [415, 299] width 143 height 25
type input "TÚI ĐEN"
drag, startPoint x: 1345, startPoint y: 302, endPoint x: 1333, endPoint y: 300, distance: 12.6
click at [1344, 301] on input "0" at bounding box center [1336, 299] width 115 height 25
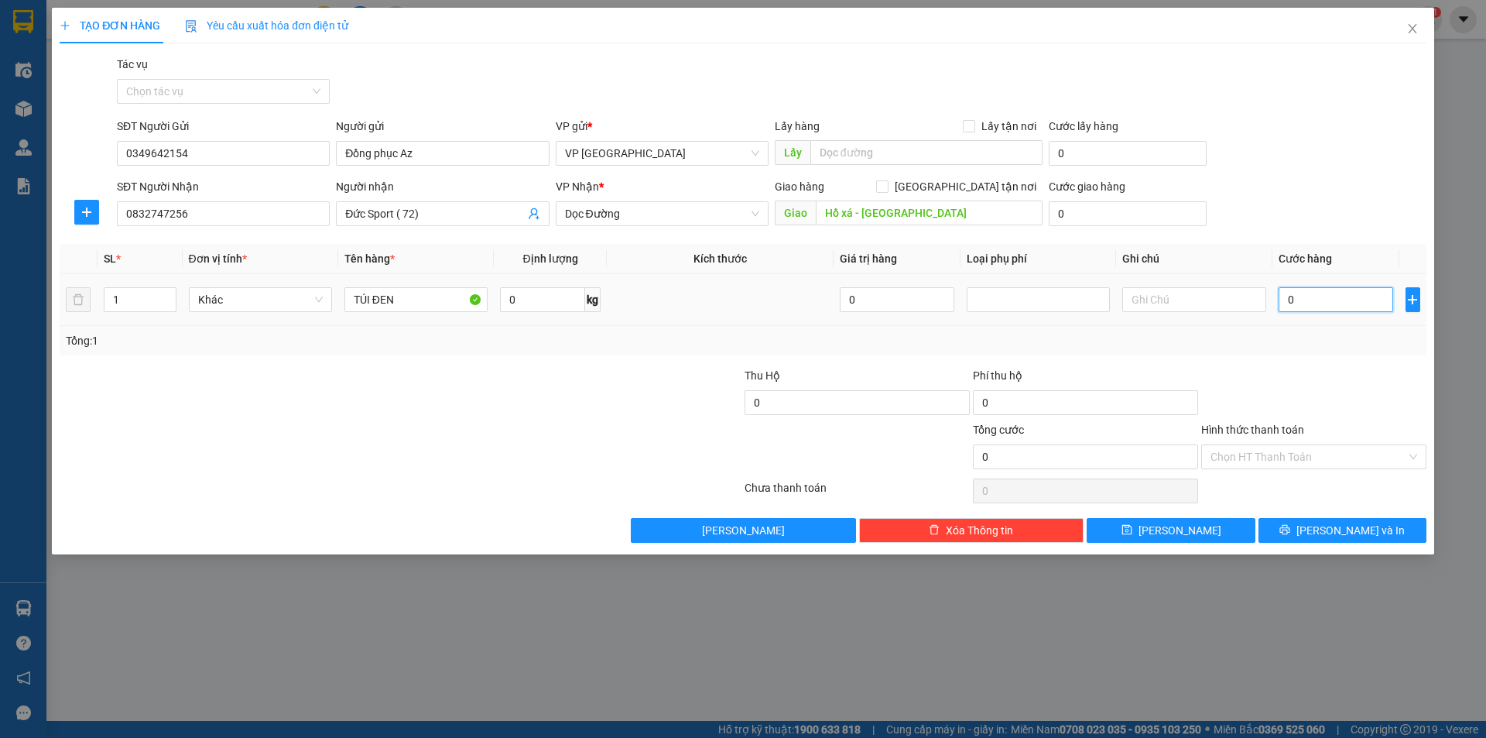
type input "5"
type input "50"
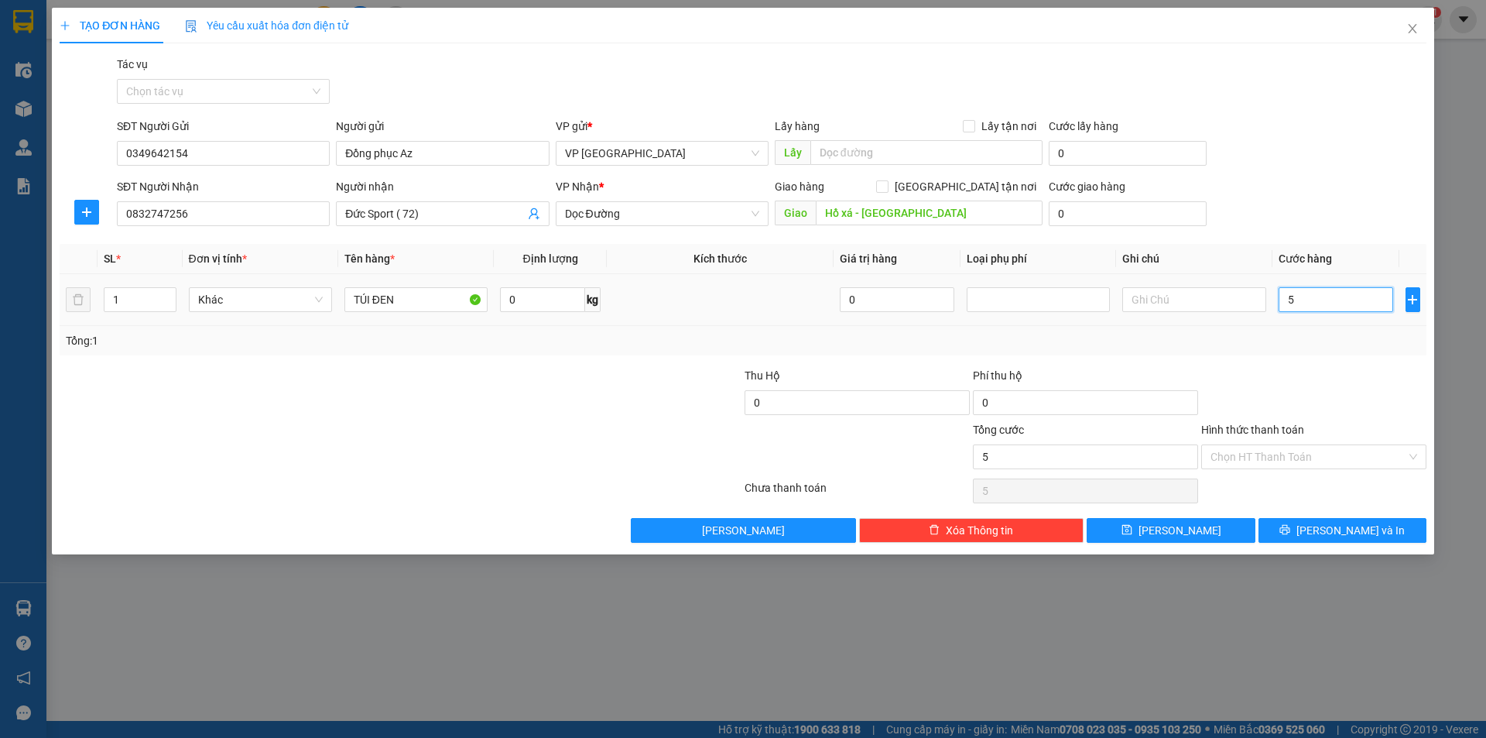
type input "50"
type input "500"
type input "5.000"
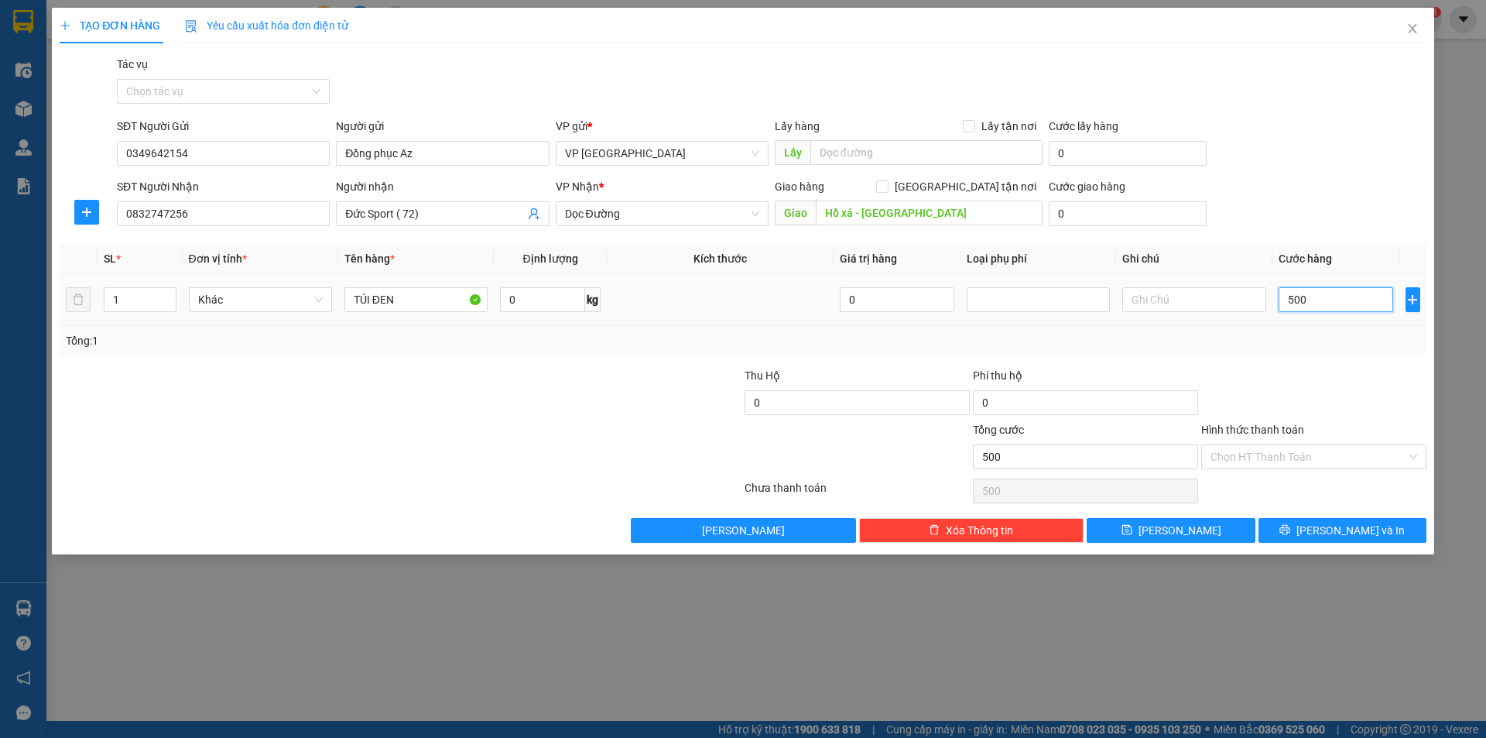
type input "5.000"
type input "50.000"
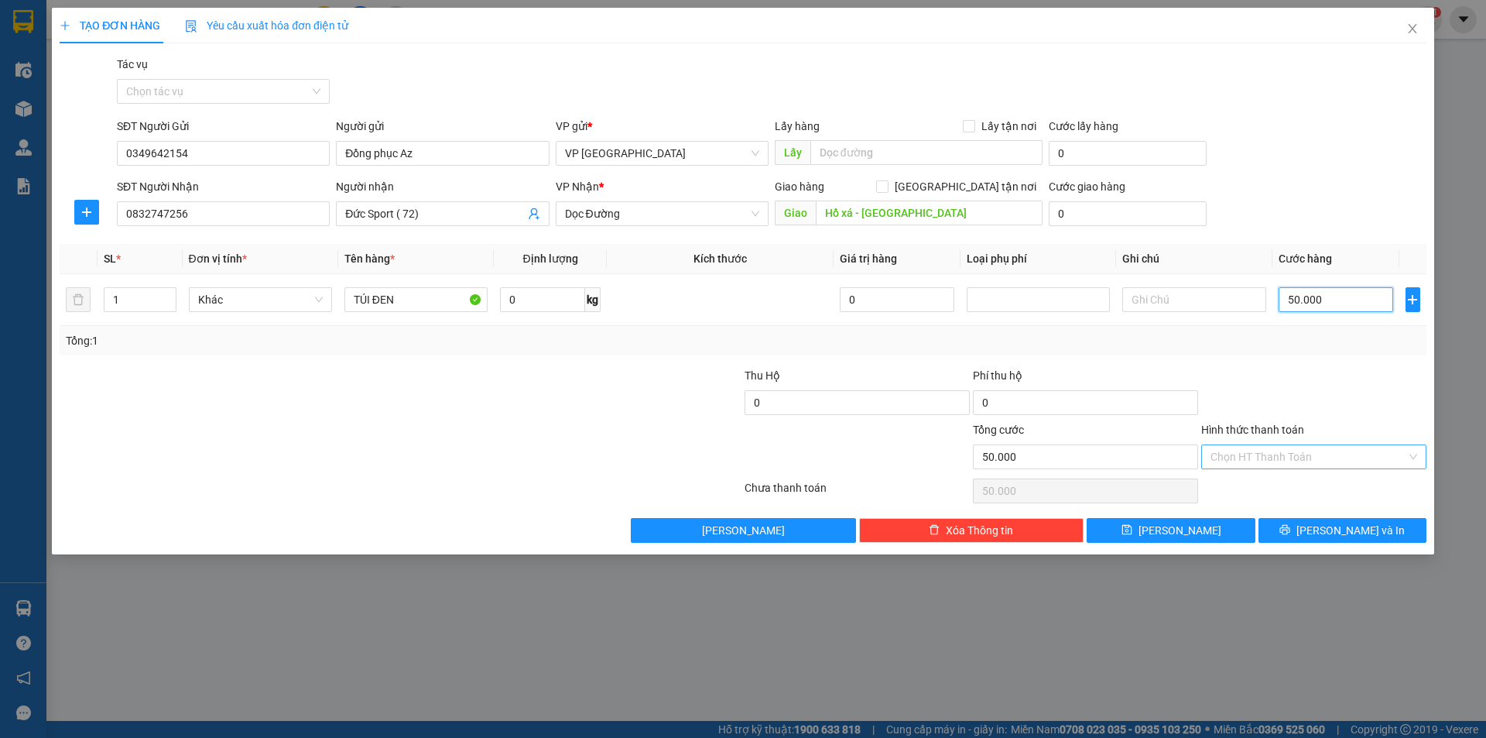
type input "50.000"
click at [1361, 457] on input "Hình thức thanh toán" at bounding box center [1309, 456] width 196 height 23
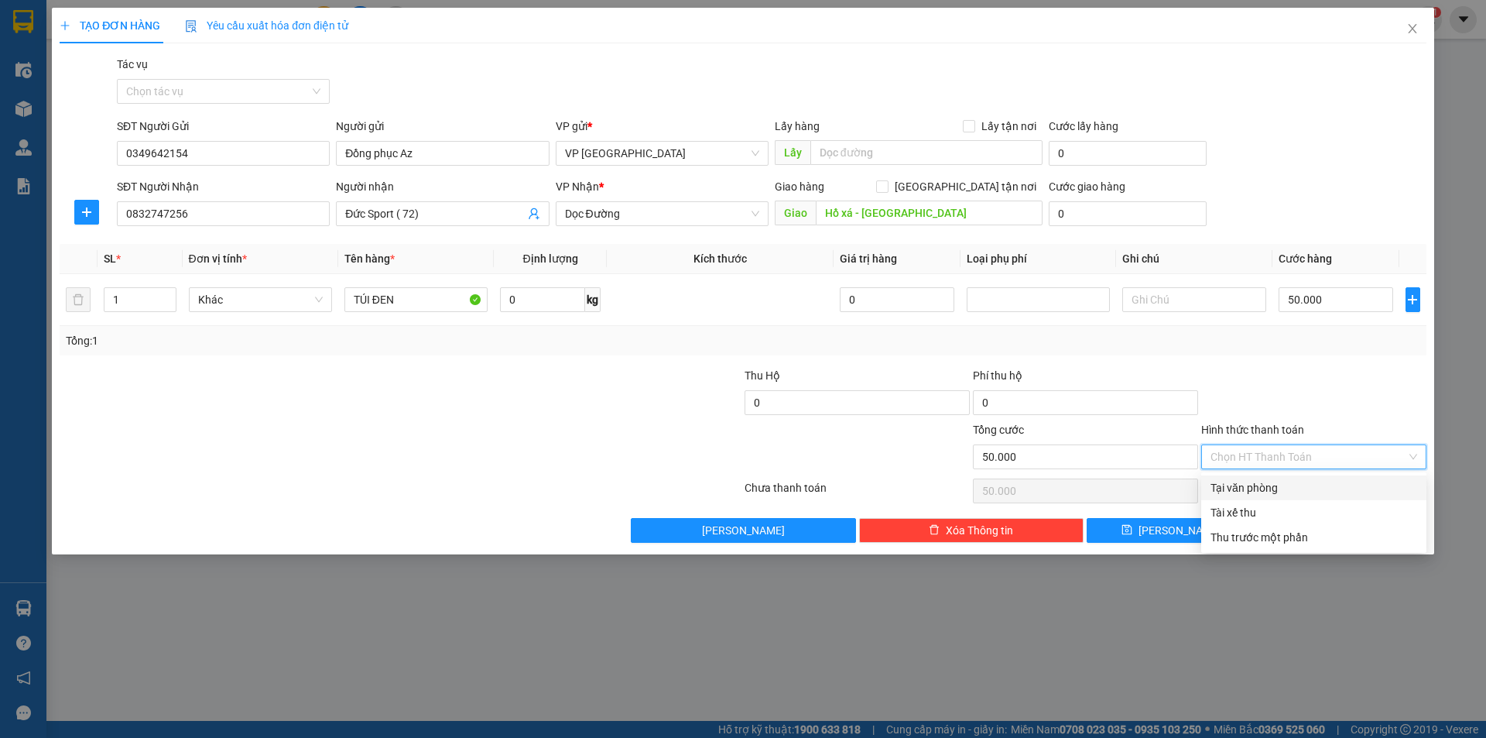
click at [1338, 389] on div at bounding box center [1314, 394] width 228 height 54
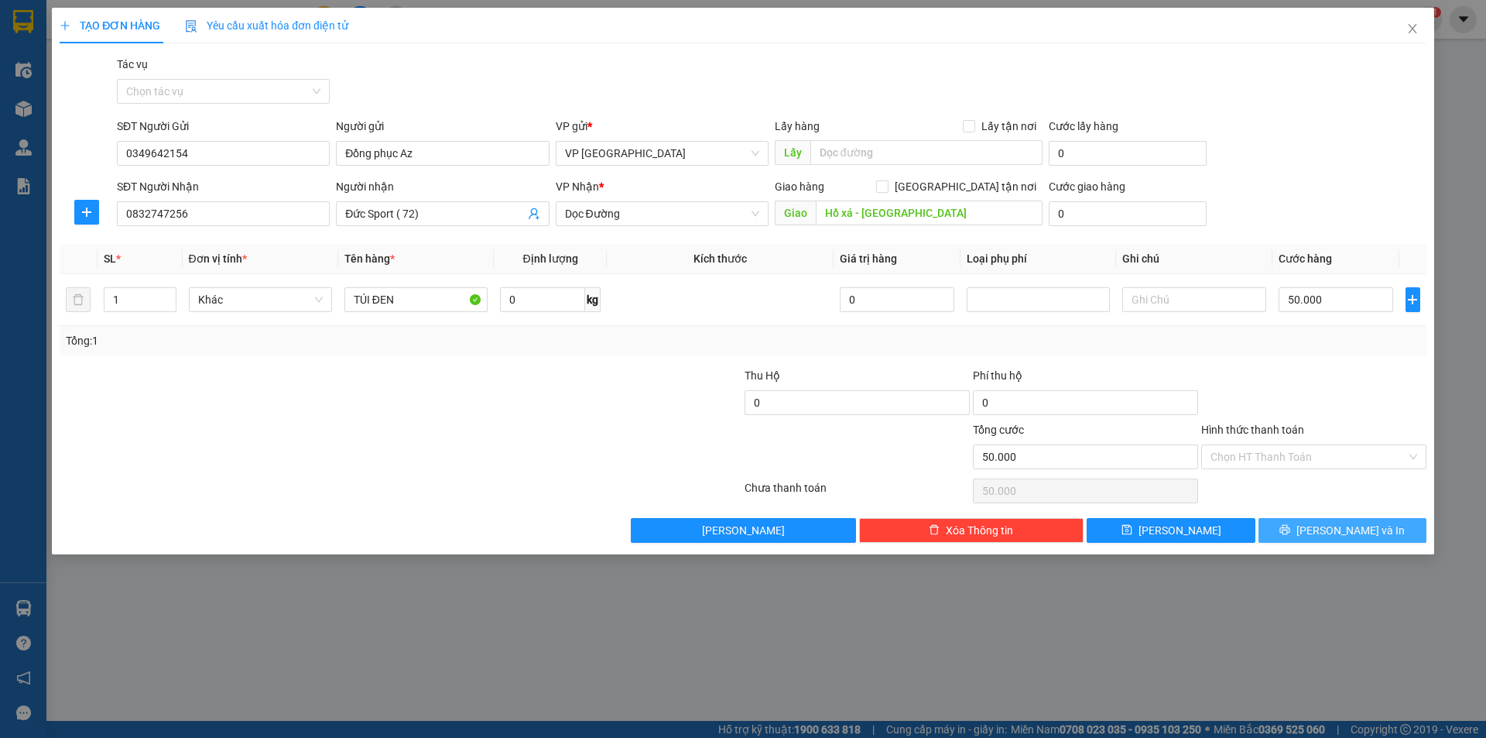
click at [1357, 530] on span "[PERSON_NAME] và In" at bounding box center [1350, 530] width 108 height 17
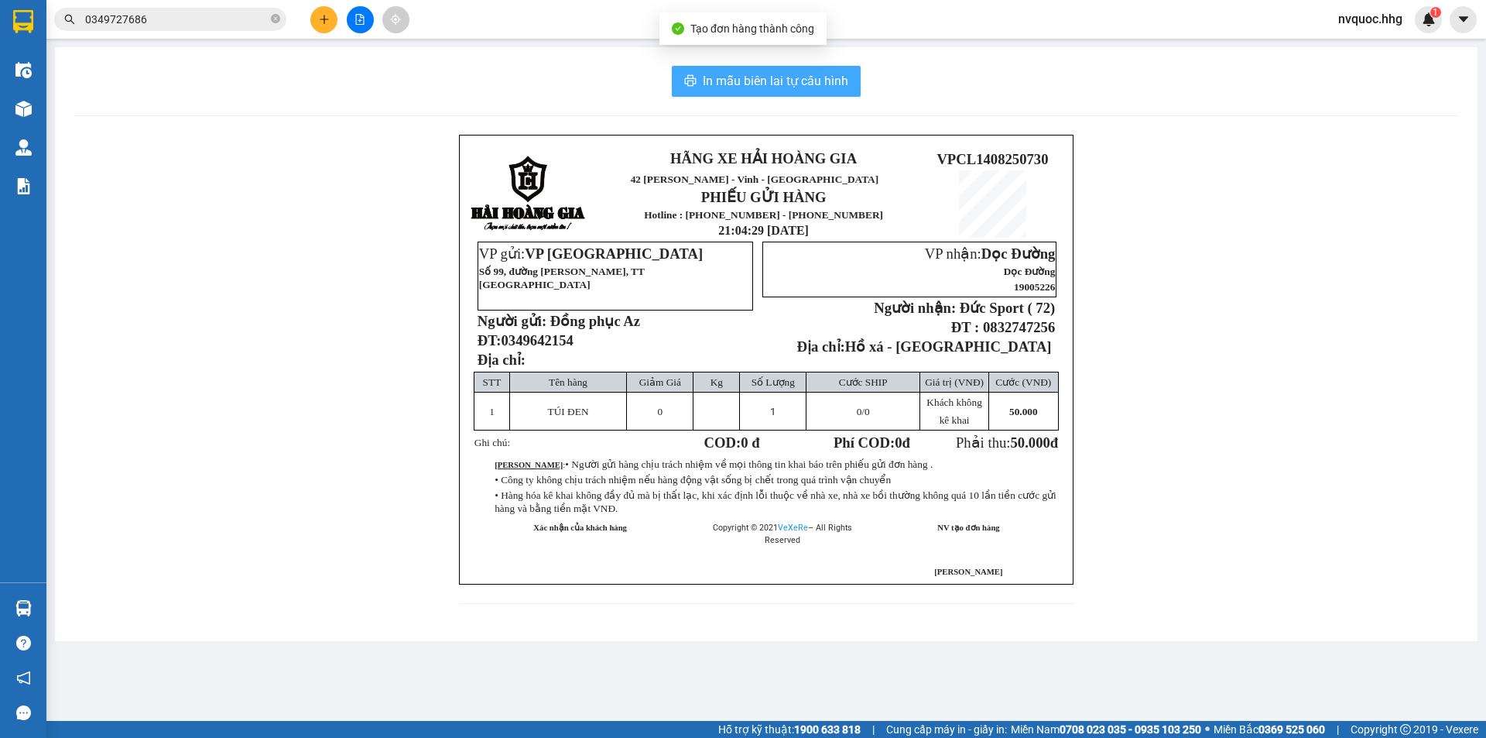
click at [803, 87] on span "In mẫu biên lai tự cấu hình" at bounding box center [776, 80] width 146 height 19
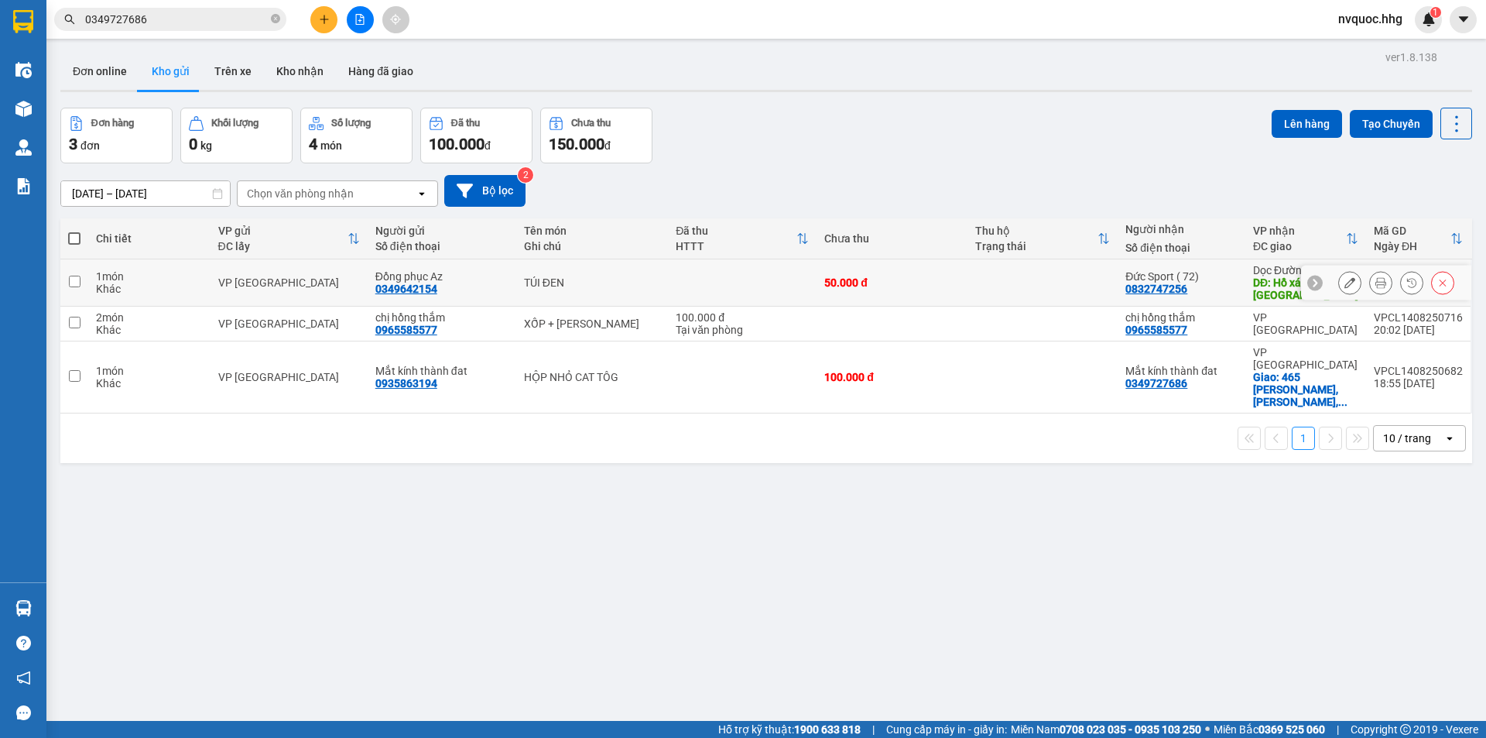
click at [1344, 282] on icon at bounding box center [1349, 282] width 11 height 11
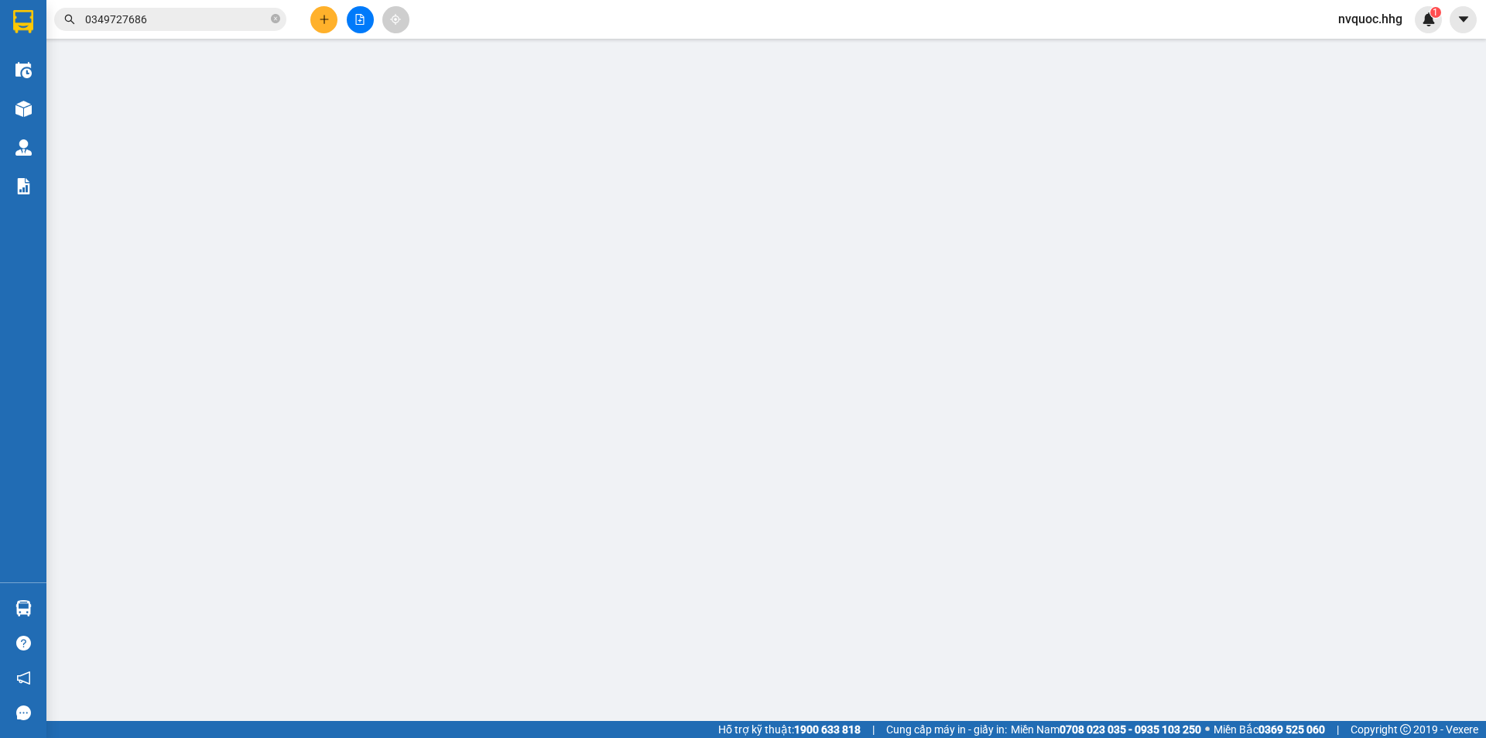
type input "0349642154"
type input "Đồng phục Az"
type input "0832747256"
type input "Đức Sport ( 72)"
type input "Hồ xá - Quảng trị"
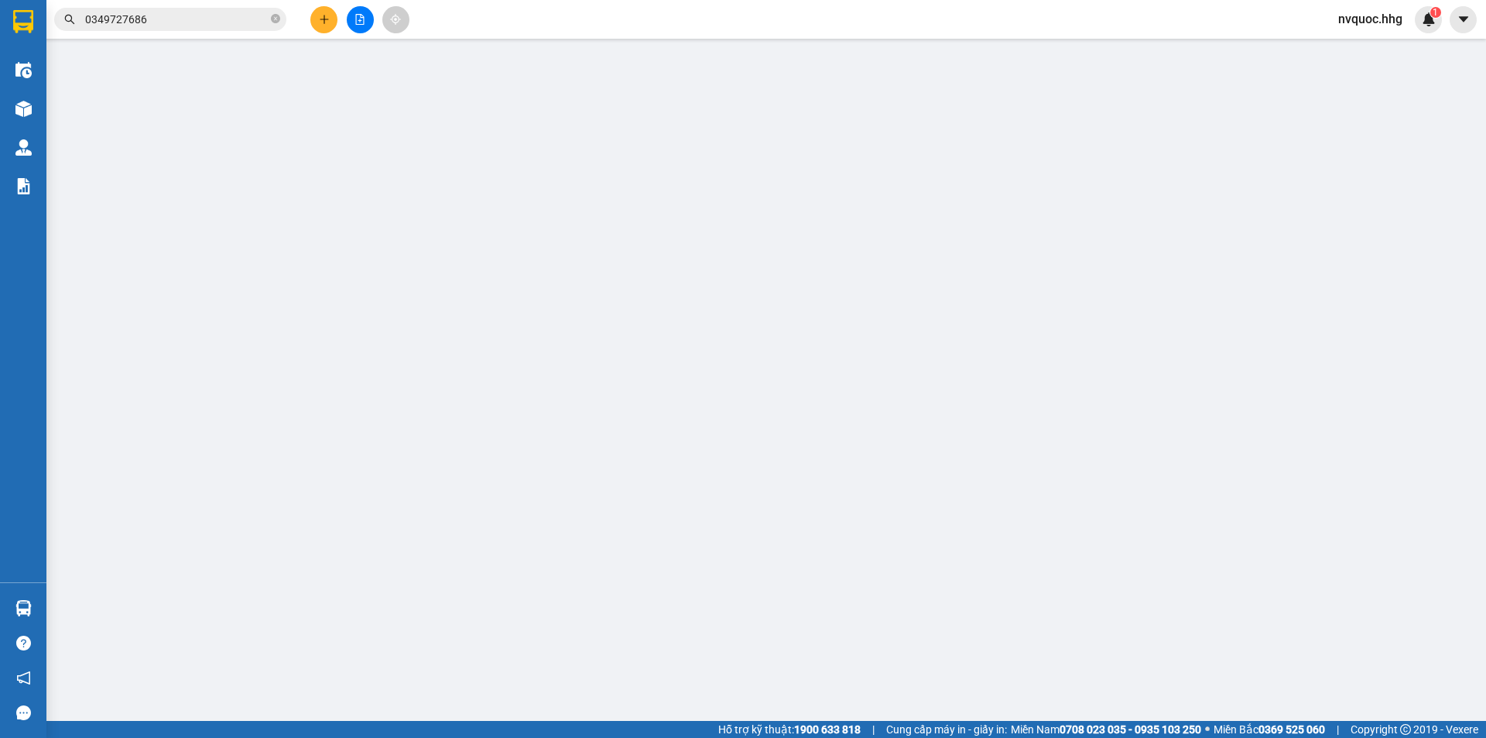
type input "50.000"
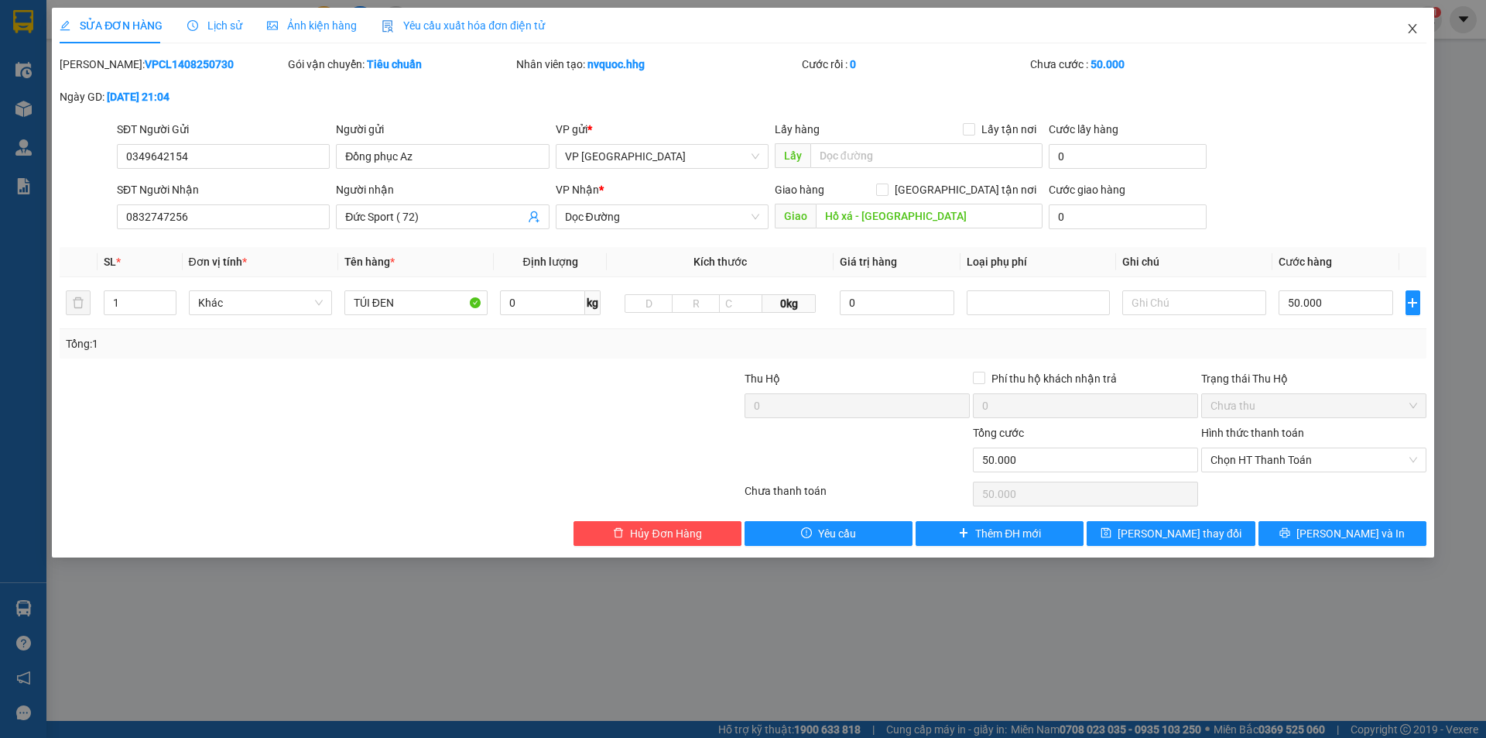
click at [1410, 36] on span "Close" at bounding box center [1412, 29] width 43 height 43
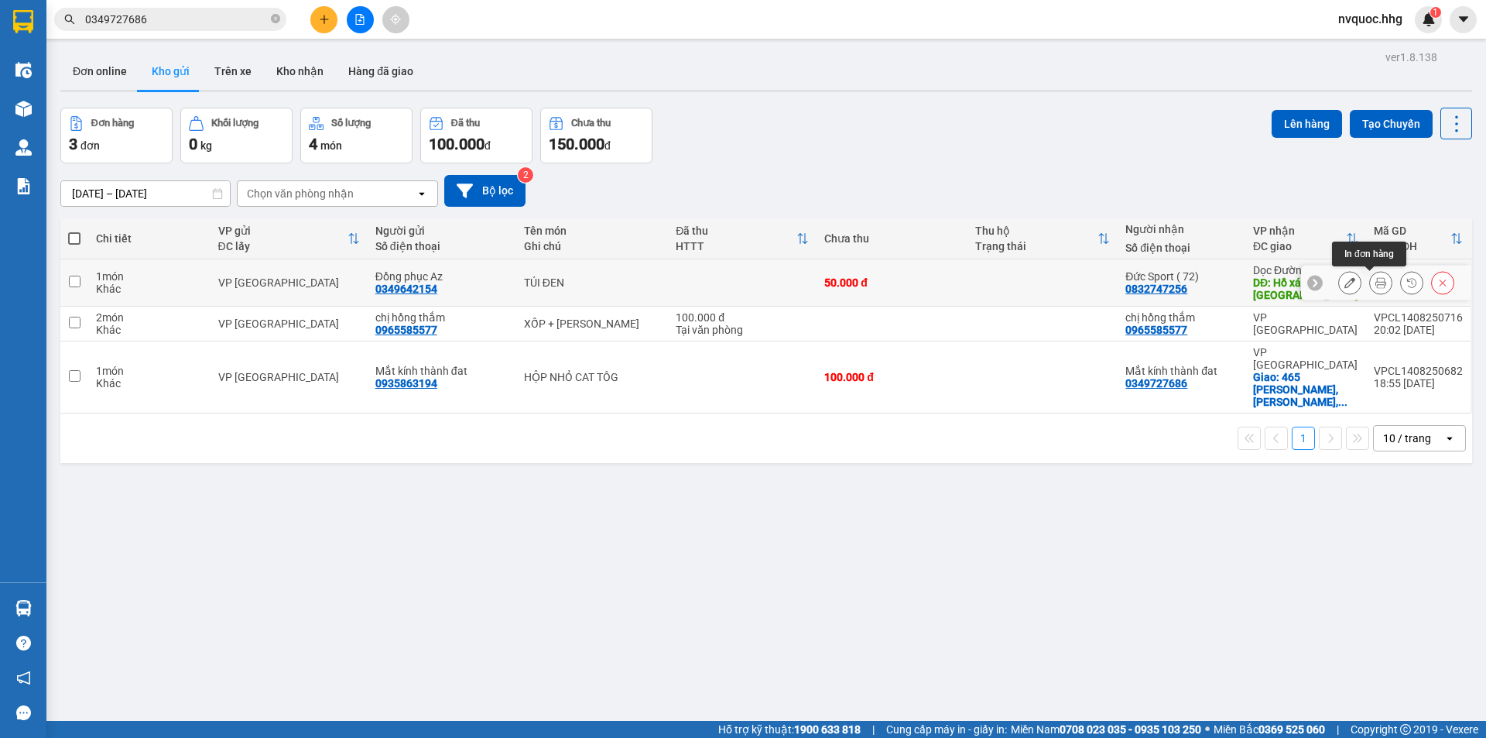
click at [1375, 283] on icon at bounding box center [1380, 282] width 11 height 11
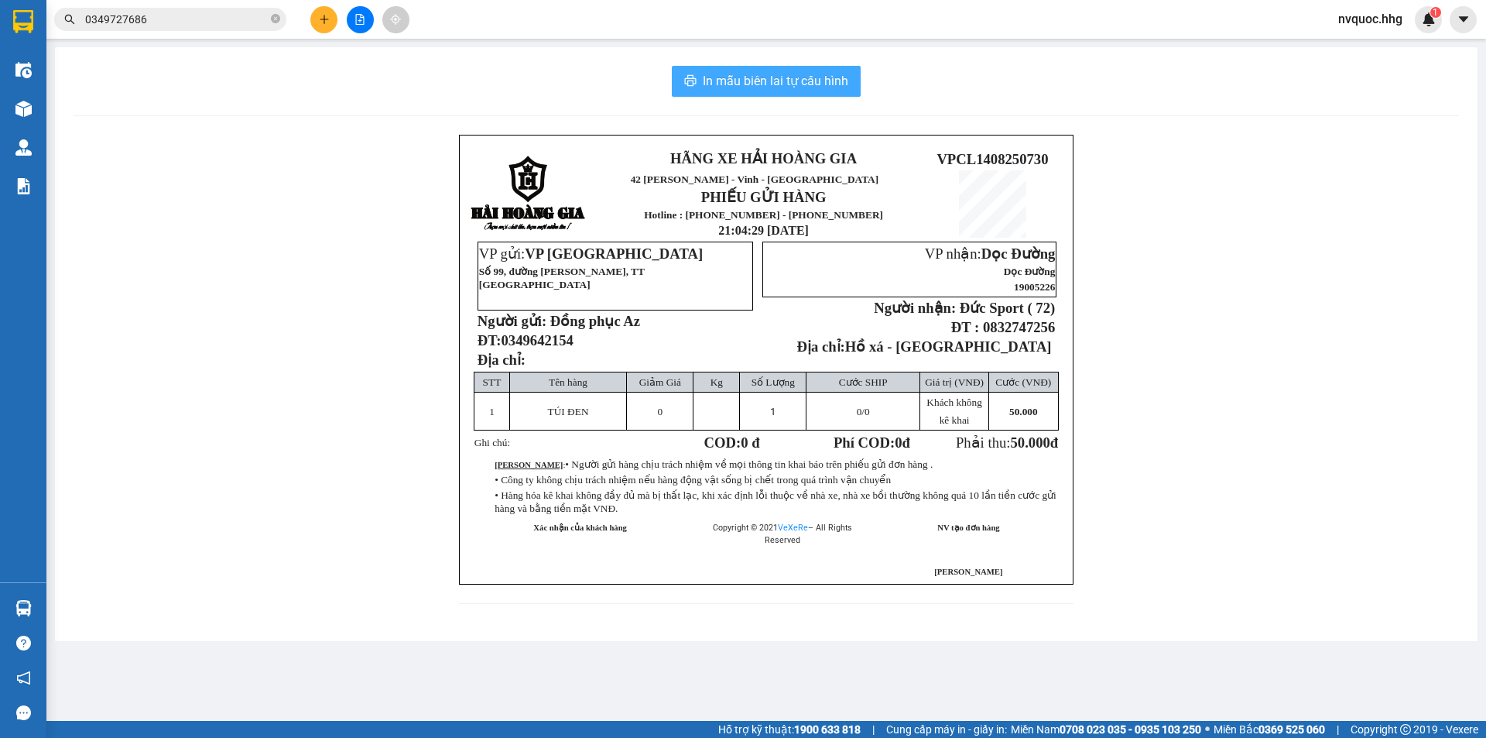
click at [796, 74] on span "In mẫu biên lai tự cấu hình" at bounding box center [776, 80] width 146 height 19
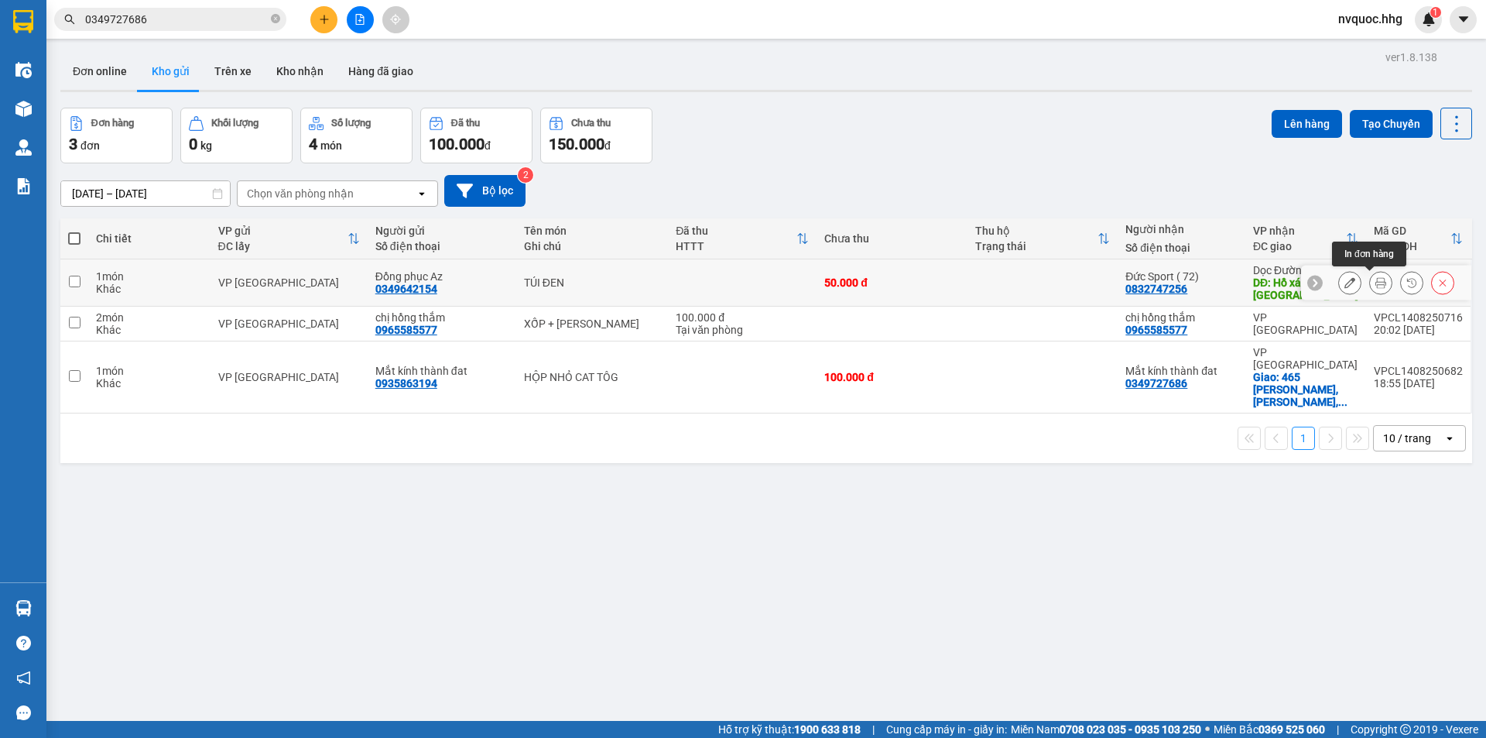
click at [1375, 288] on icon at bounding box center [1380, 282] width 11 height 11
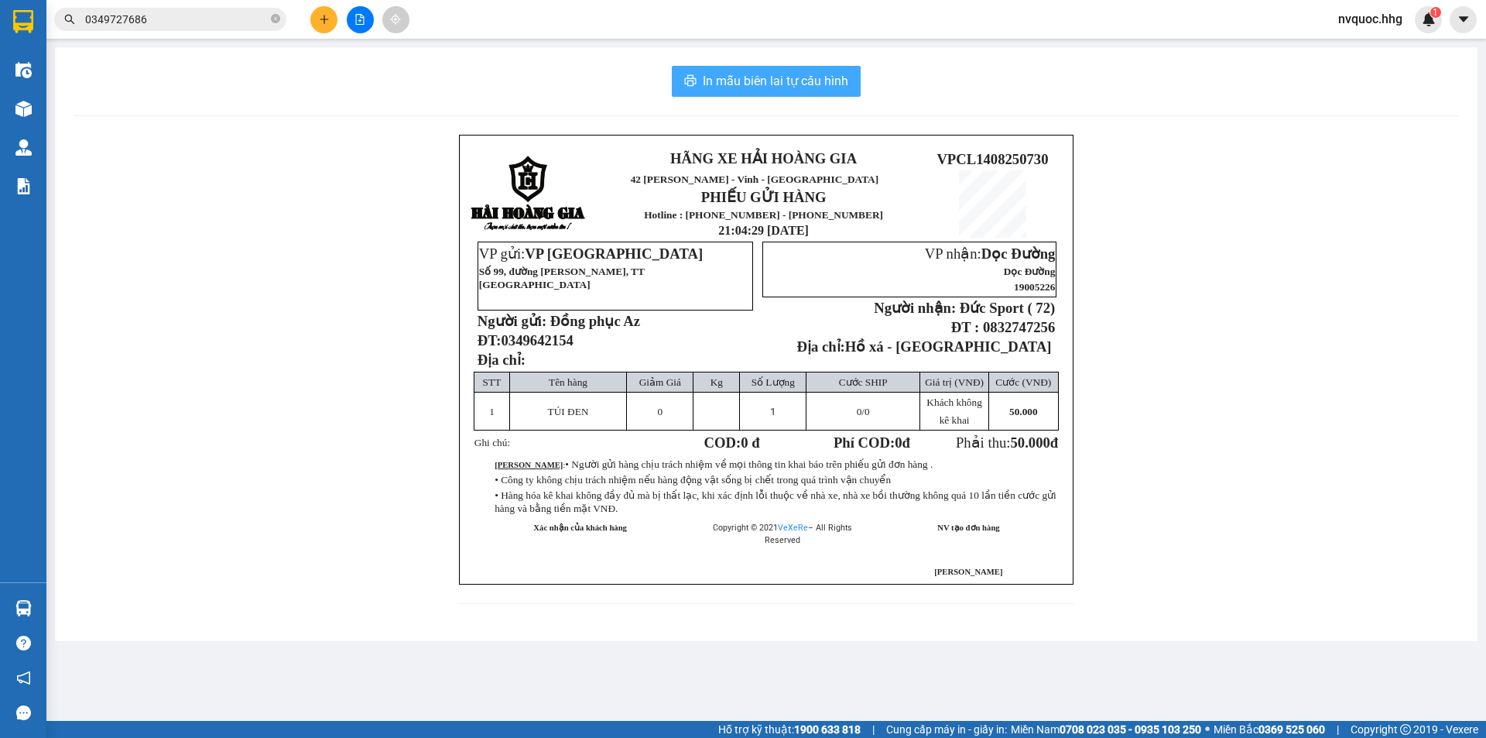
click at [833, 89] on span "In mẫu biên lai tự cấu hình" at bounding box center [776, 80] width 146 height 19
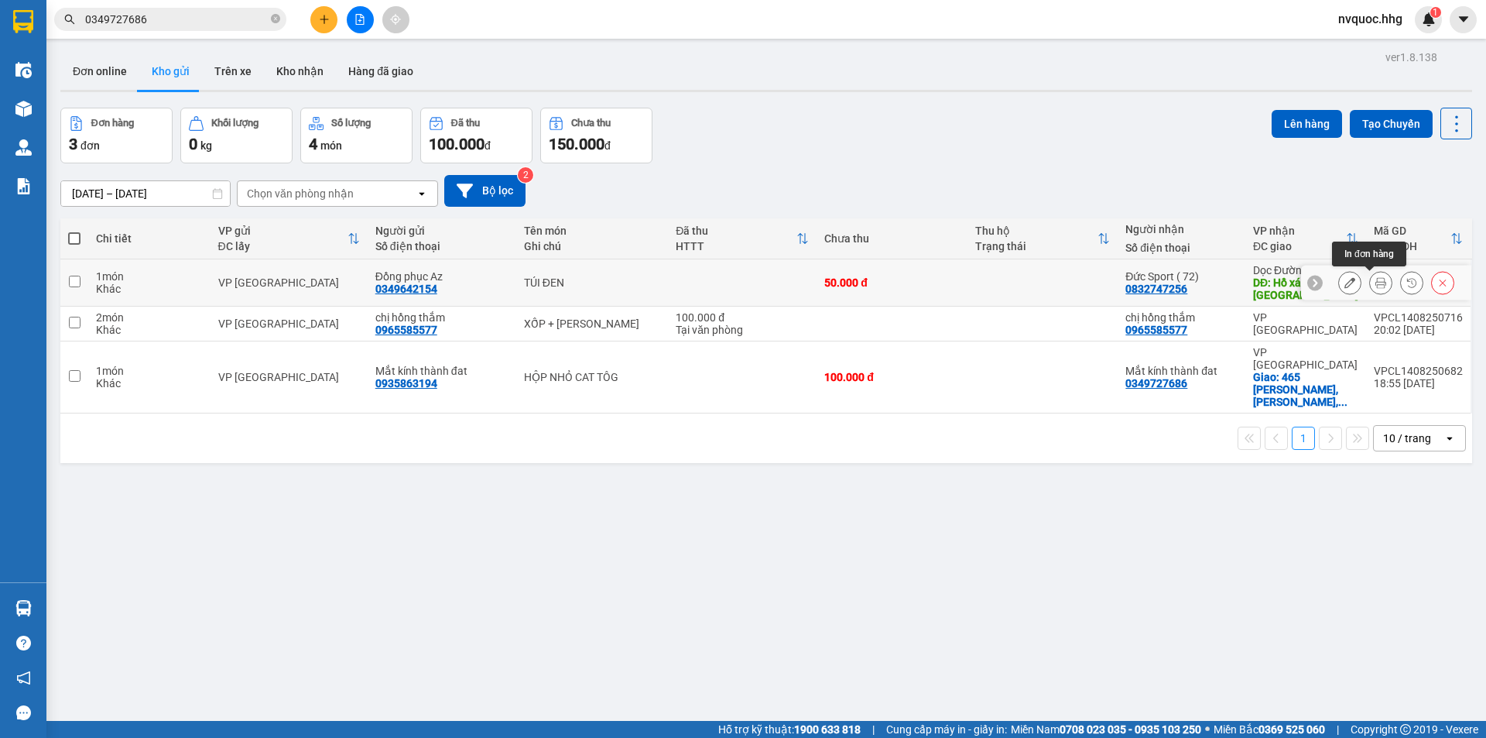
click at [1375, 283] on icon at bounding box center [1380, 282] width 11 height 11
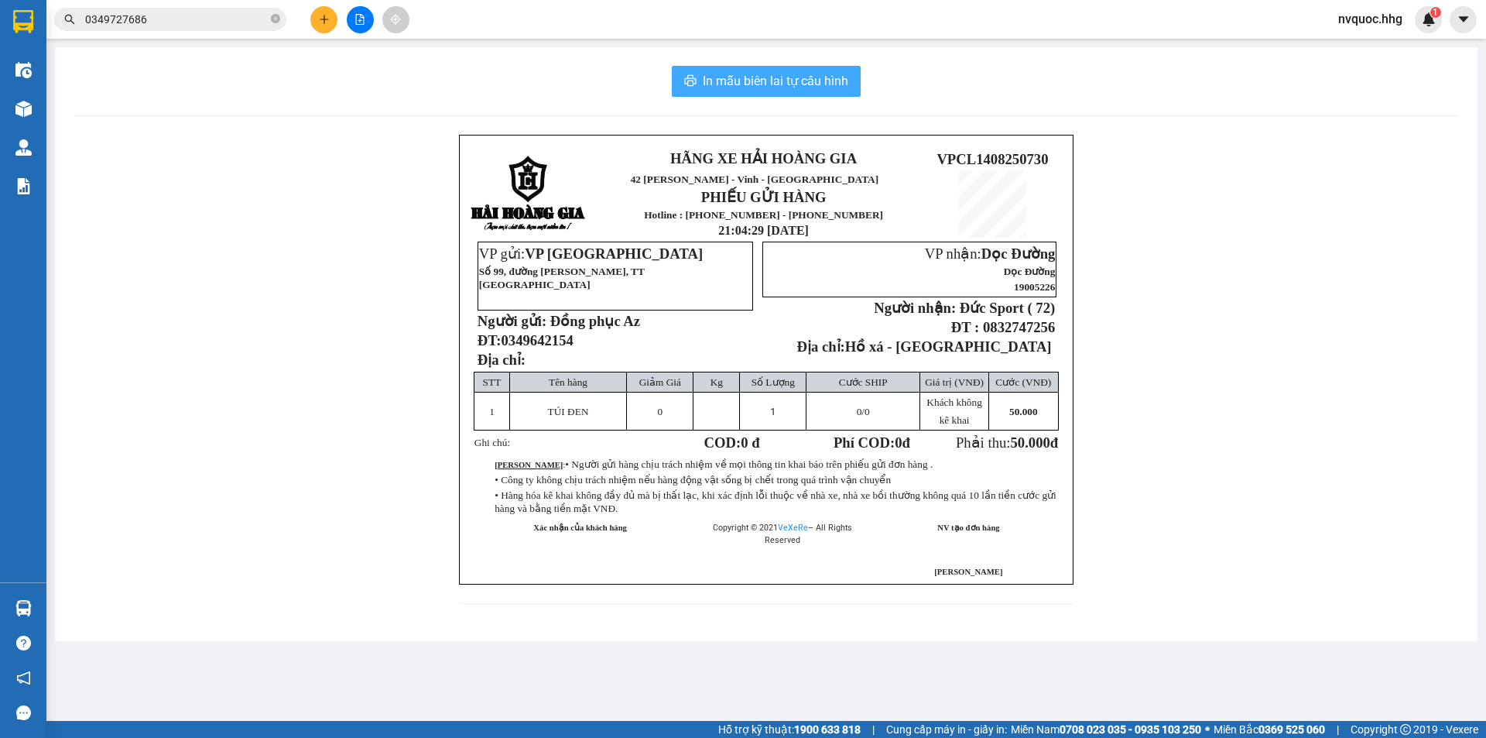
click at [830, 80] on span "In mẫu biên lai tự cấu hình" at bounding box center [776, 80] width 146 height 19
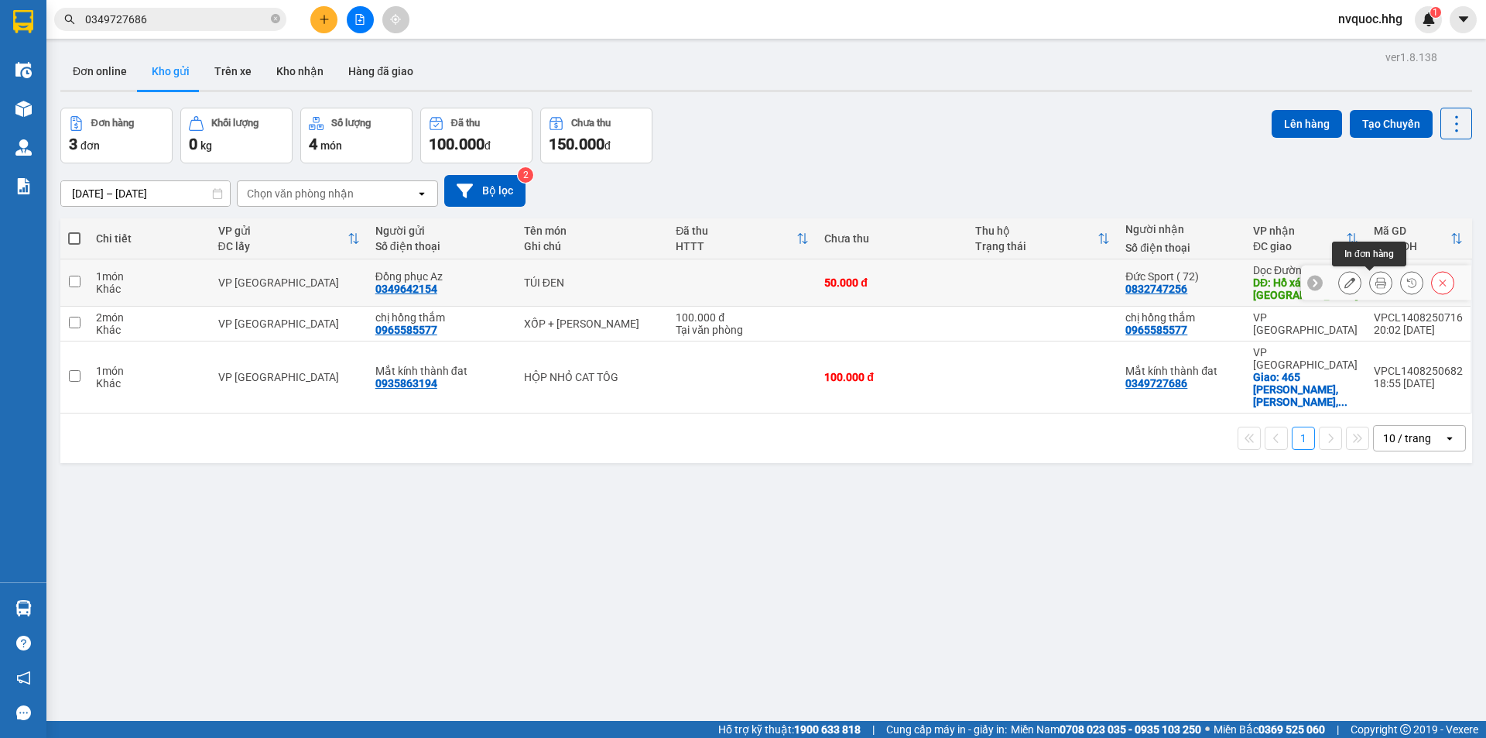
click at [1375, 281] on icon at bounding box center [1380, 282] width 11 height 11
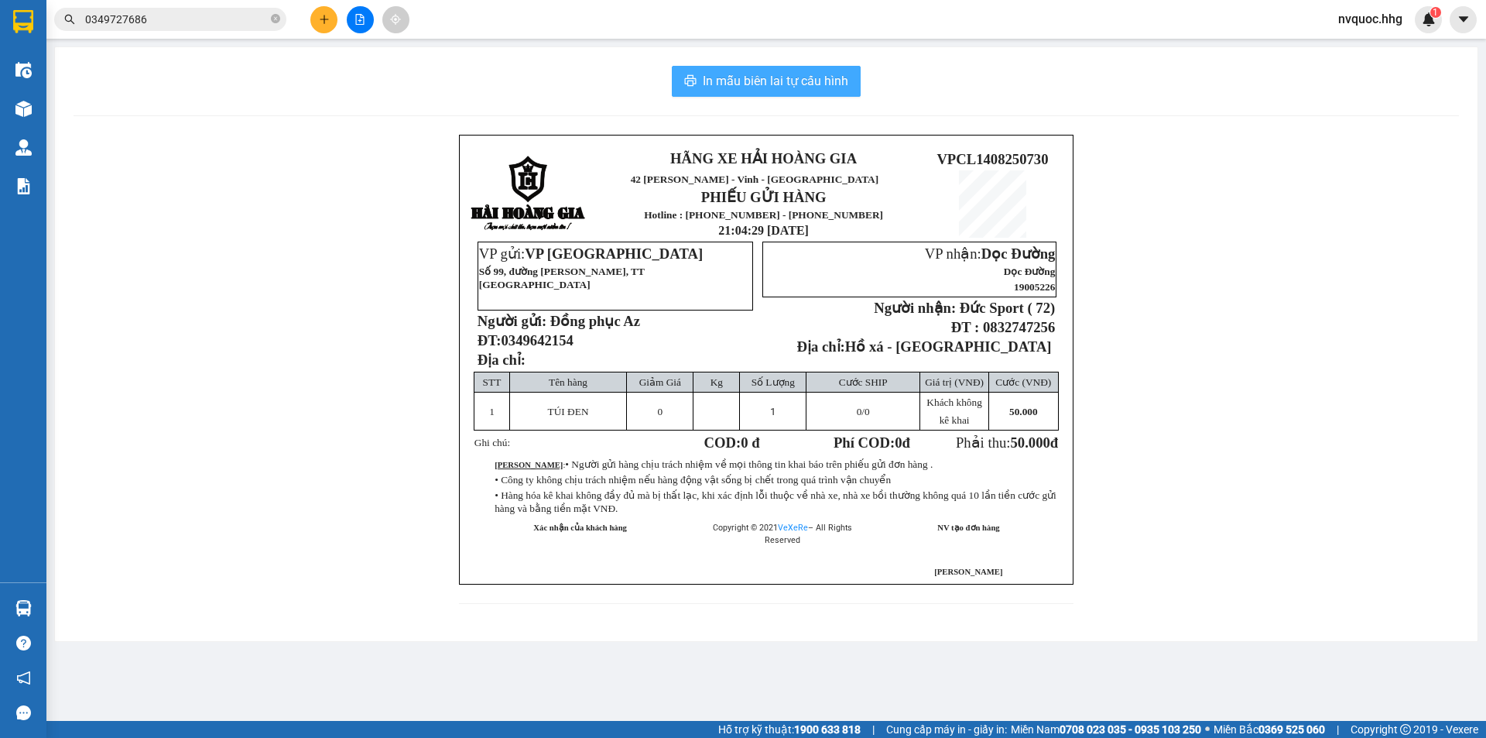
click at [834, 91] on span "In mẫu biên lai tự cấu hình" at bounding box center [776, 80] width 146 height 19
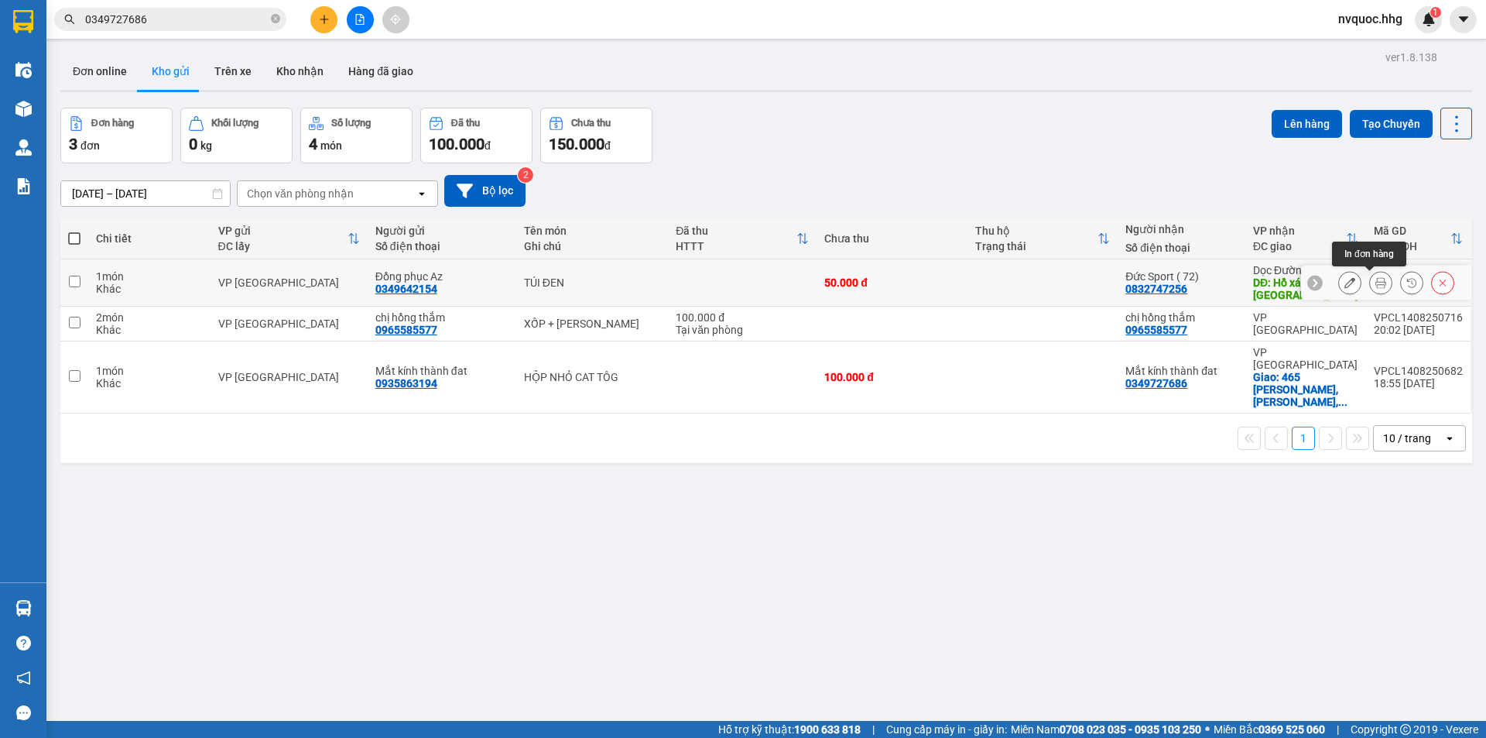
click at [1375, 283] on icon at bounding box center [1380, 282] width 11 height 11
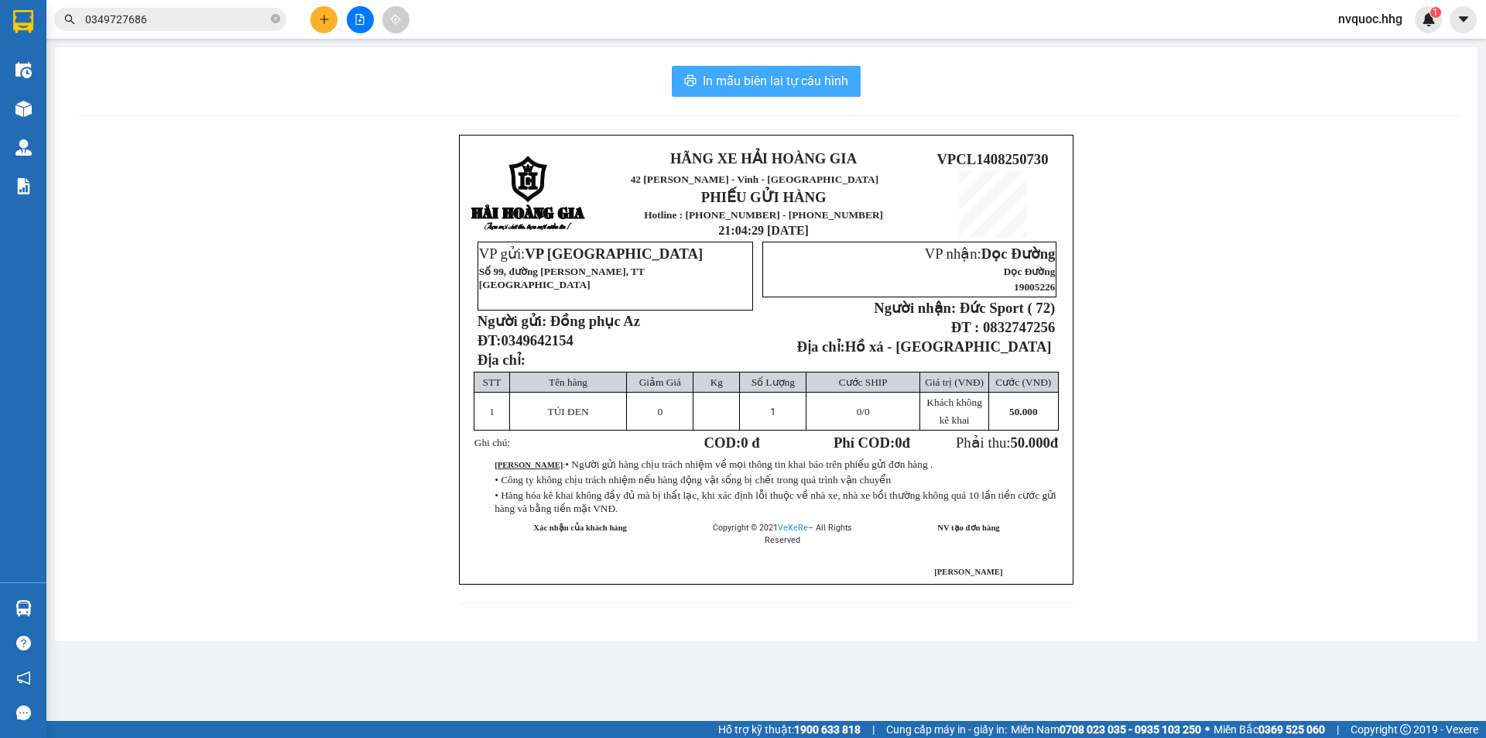
click at [799, 85] on span "In mẫu biên lai tự cấu hình" at bounding box center [776, 80] width 146 height 19
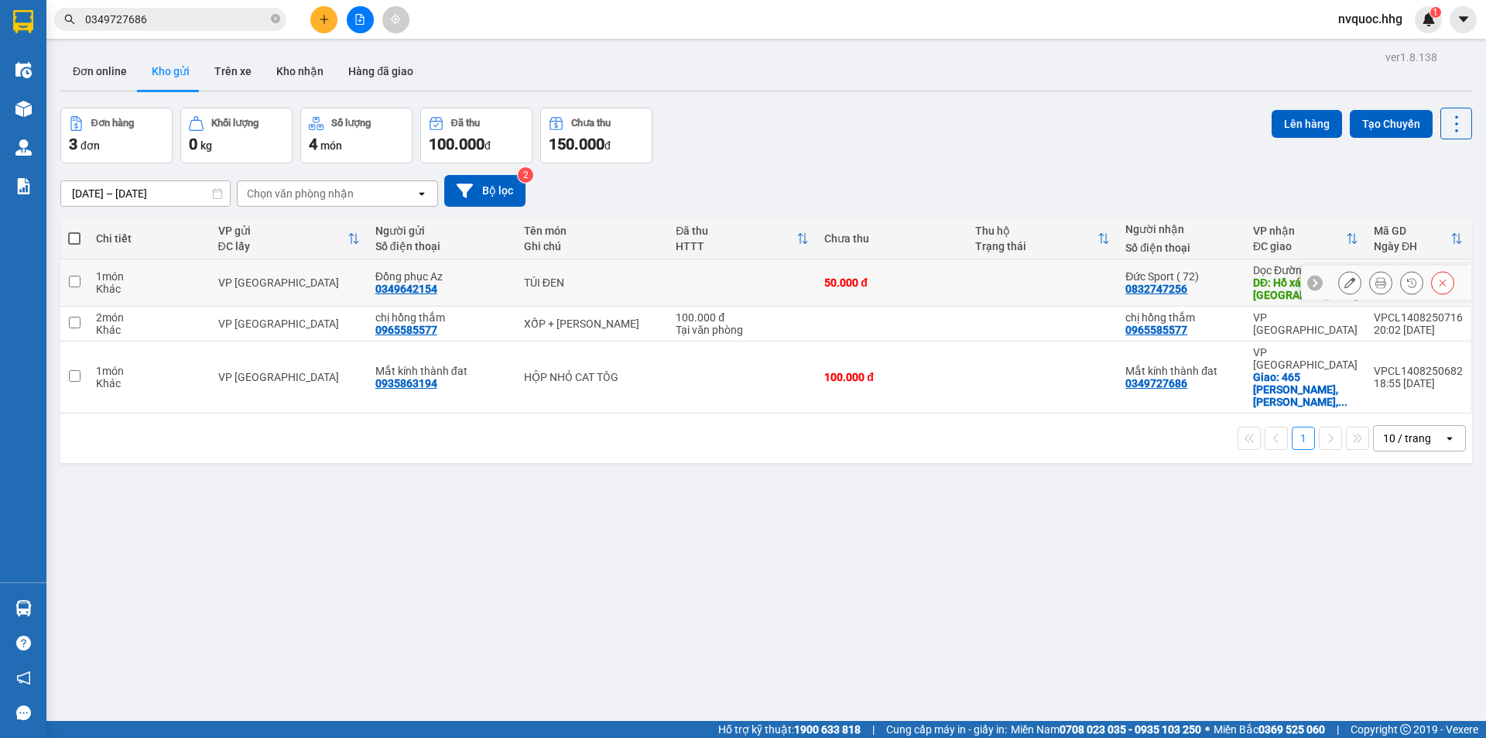
click at [1375, 284] on icon at bounding box center [1380, 282] width 11 height 11
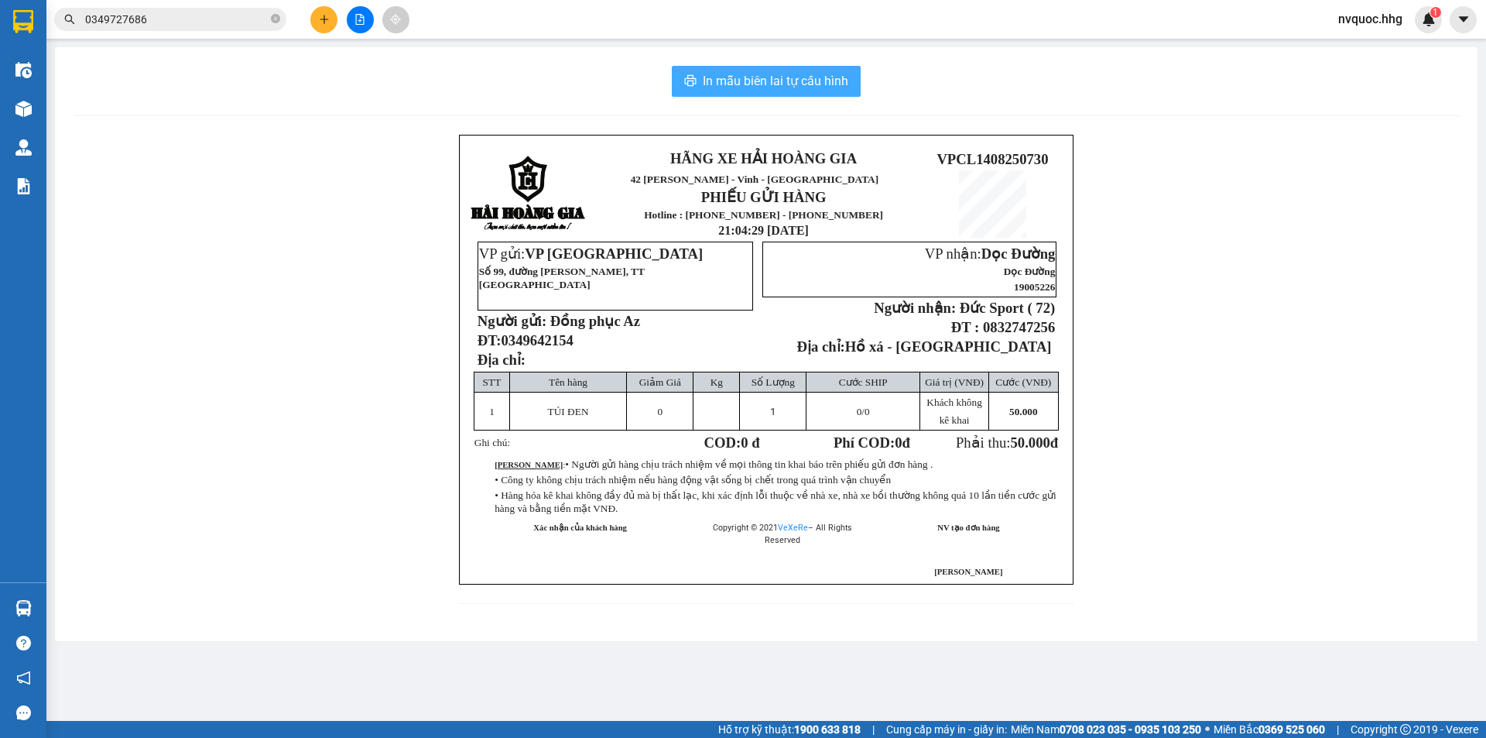
click at [804, 87] on span "In mẫu biên lai tự cấu hình" at bounding box center [776, 80] width 146 height 19
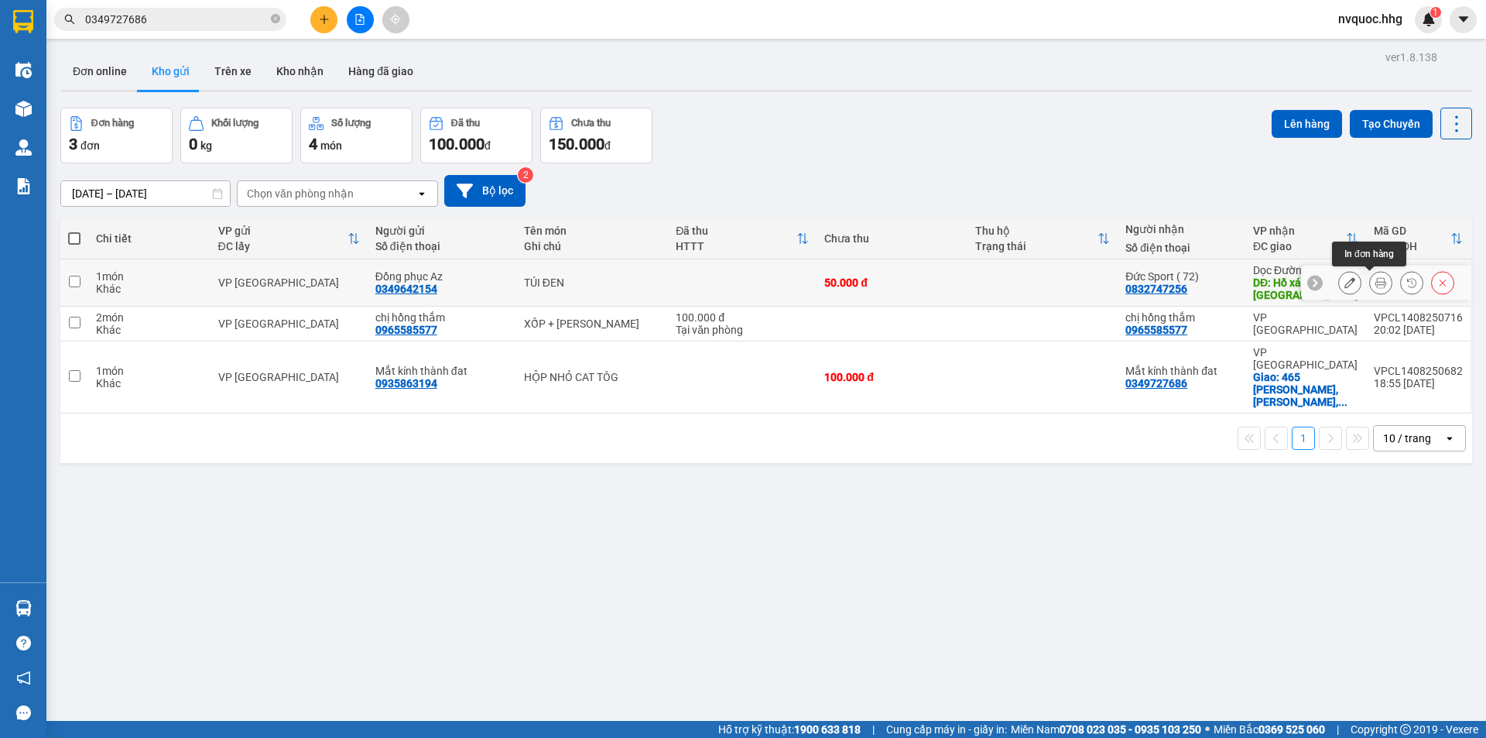
click at [1375, 283] on icon at bounding box center [1380, 282] width 11 height 11
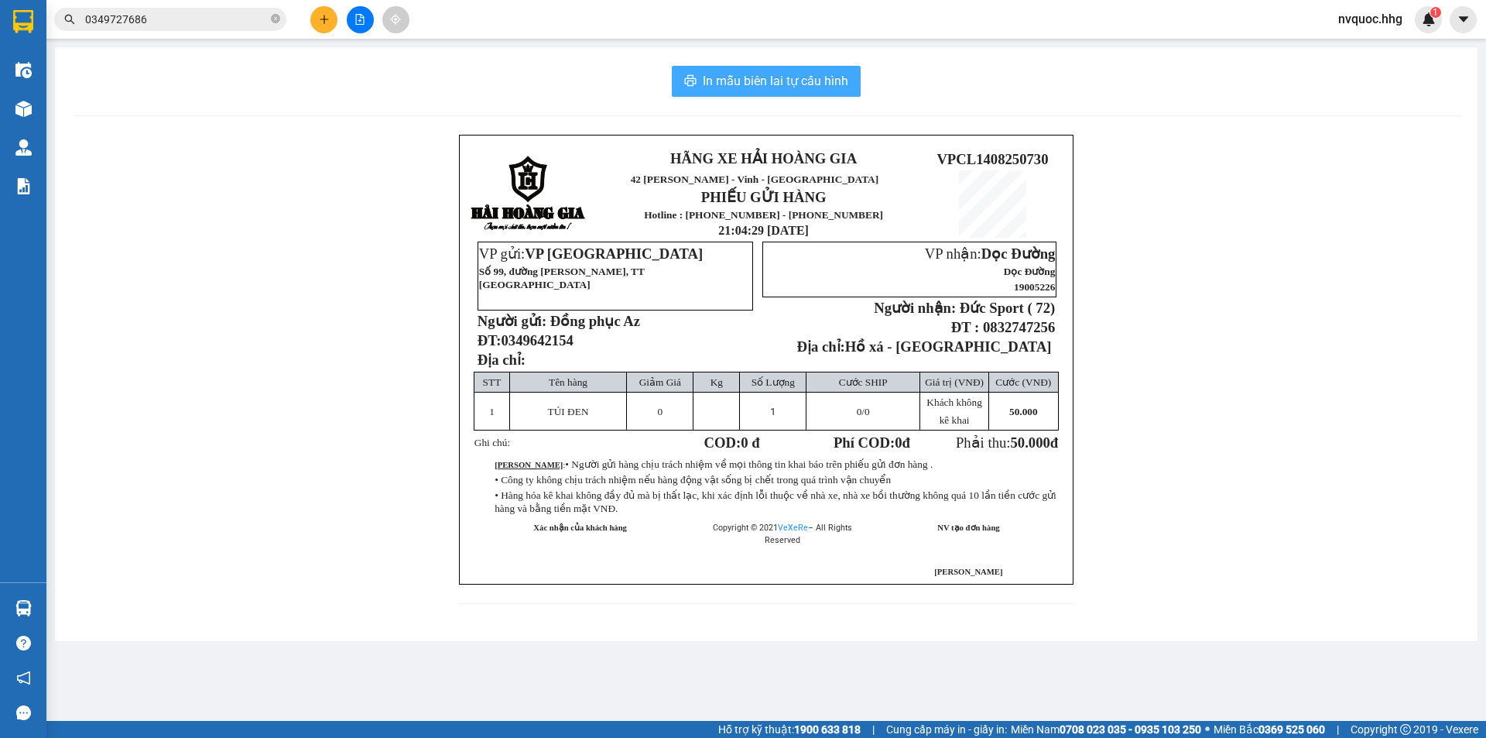
click at [813, 90] on button "In mẫu biên lai tự cấu hình" at bounding box center [766, 81] width 189 height 31
click at [818, 82] on span "In mẫu biên lai tự cấu hình" at bounding box center [776, 80] width 146 height 19
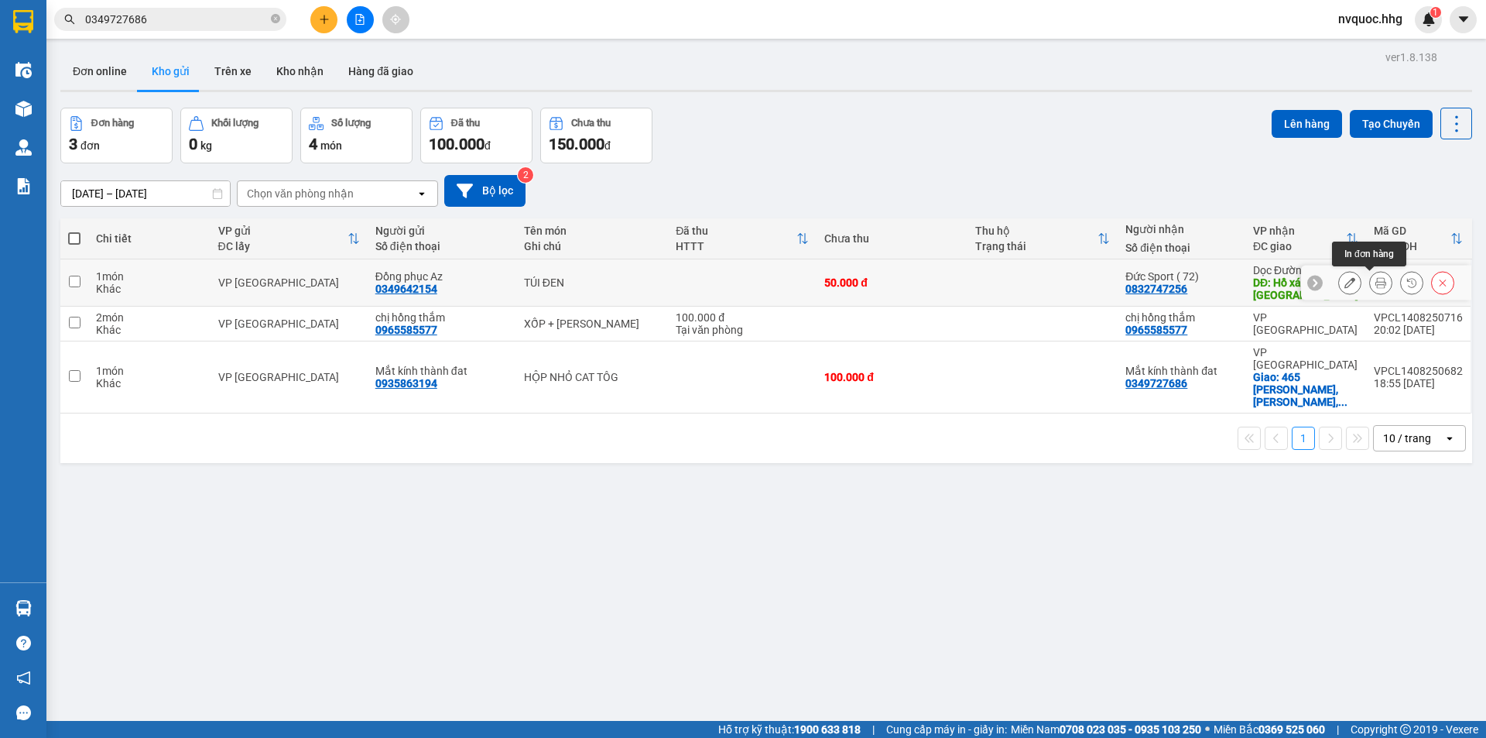
click at [1375, 288] on icon at bounding box center [1380, 282] width 11 height 11
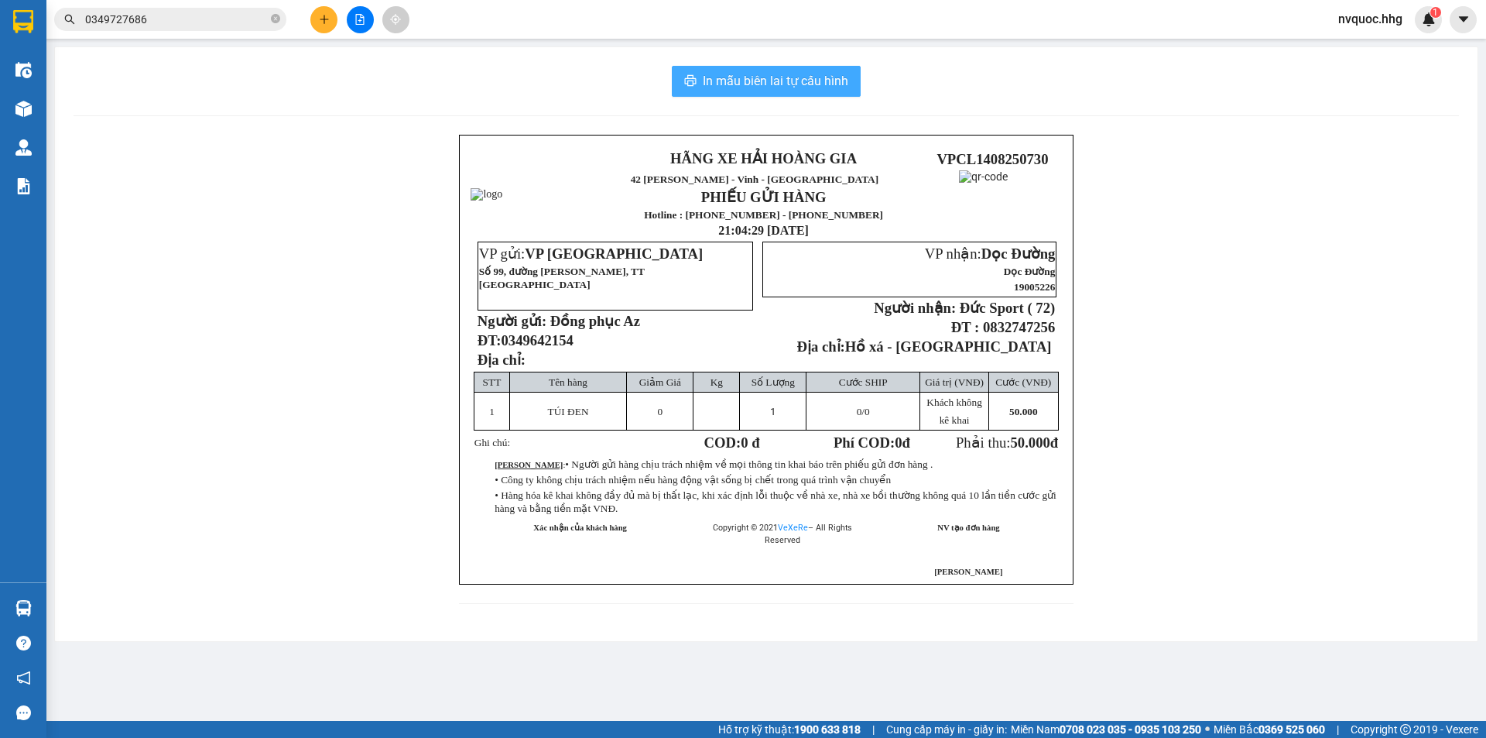
click at [796, 75] on span "In mẫu biên lai tự cấu hình" at bounding box center [776, 80] width 146 height 19
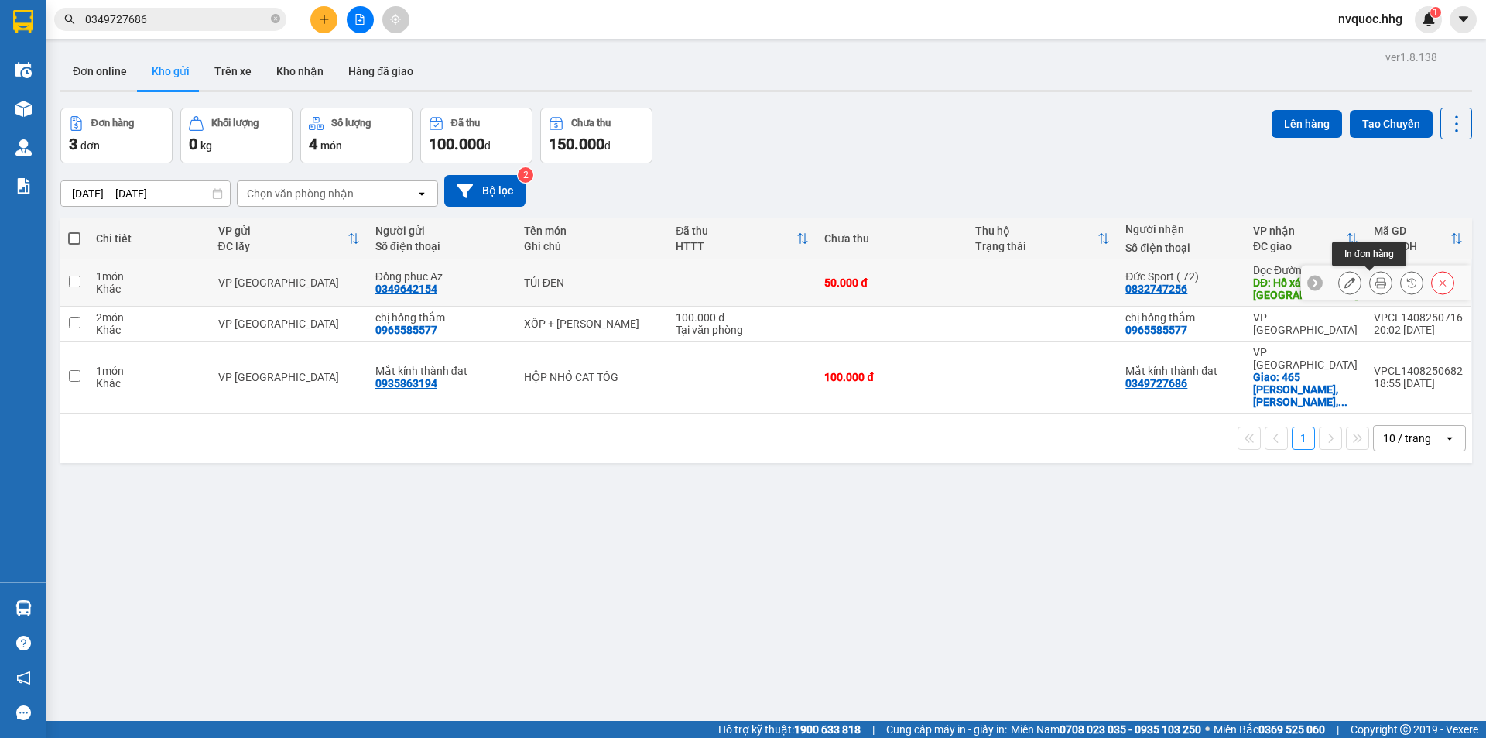
click at [1370, 282] on button at bounding box center [1381, 282] width 22 height 27
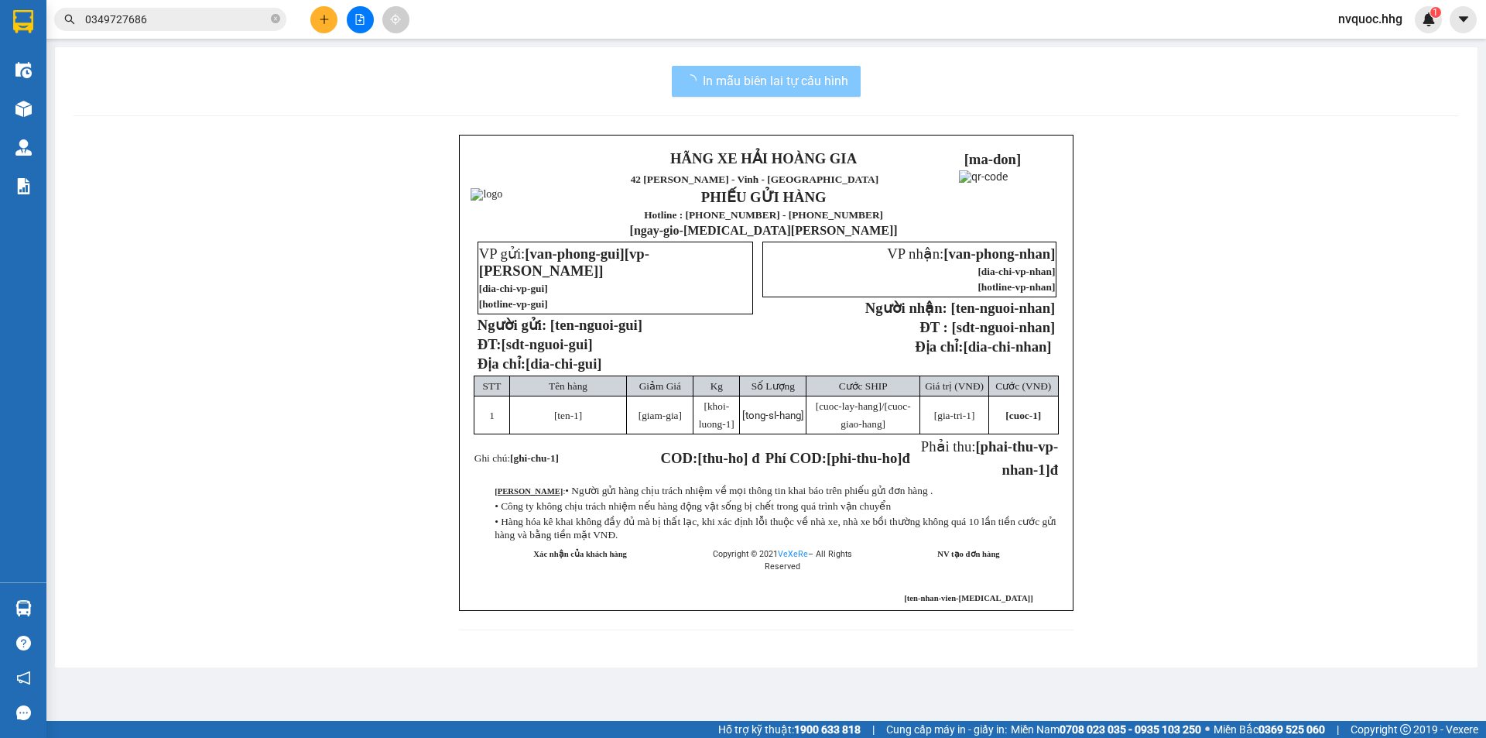
click at [777, 90] on button "In mẫu biên lai tự cấu hình" at bounding box center [766, 81] width 189 height 31
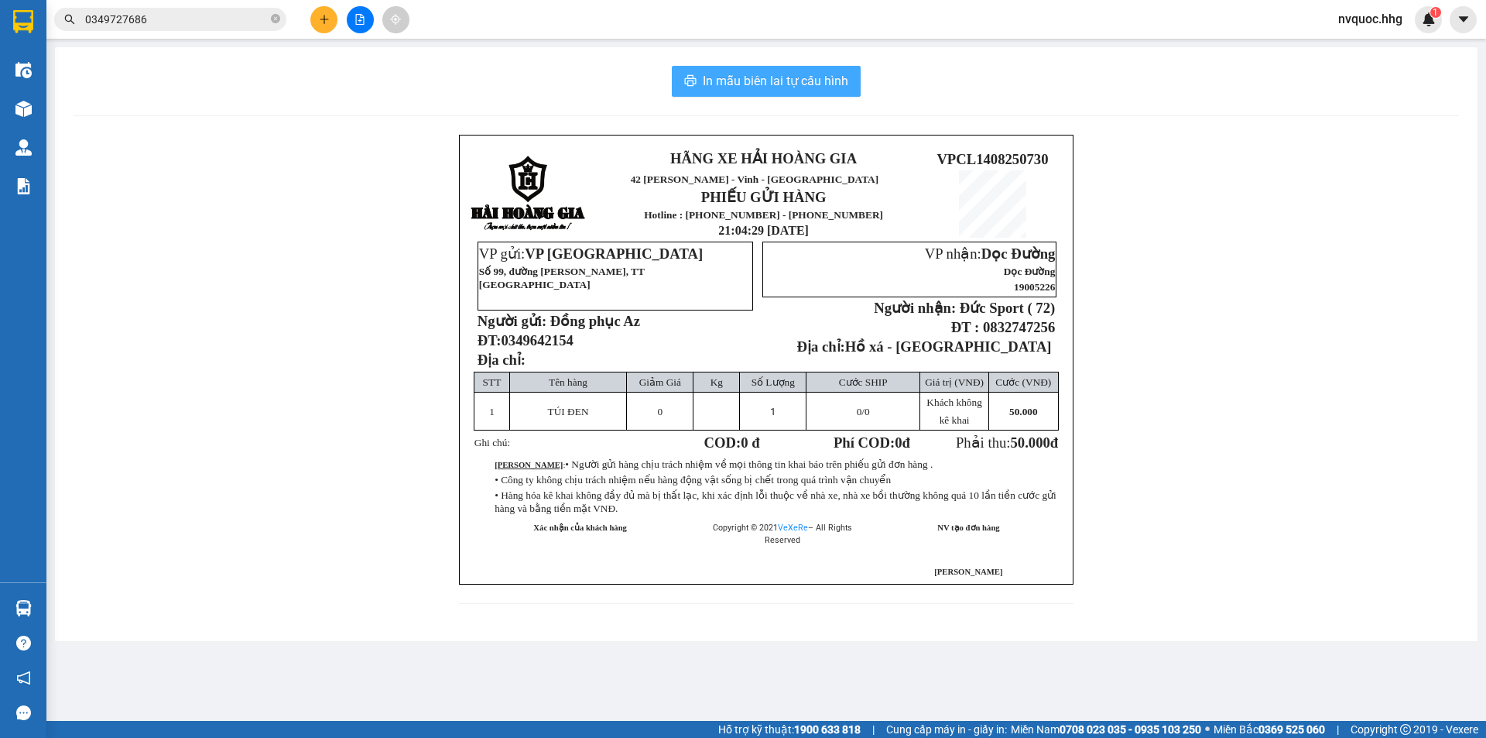
click at [807, 81] on span "In mẫu biên lai tự cấu hình" at bounding box center [776, 80] width 146 height 19
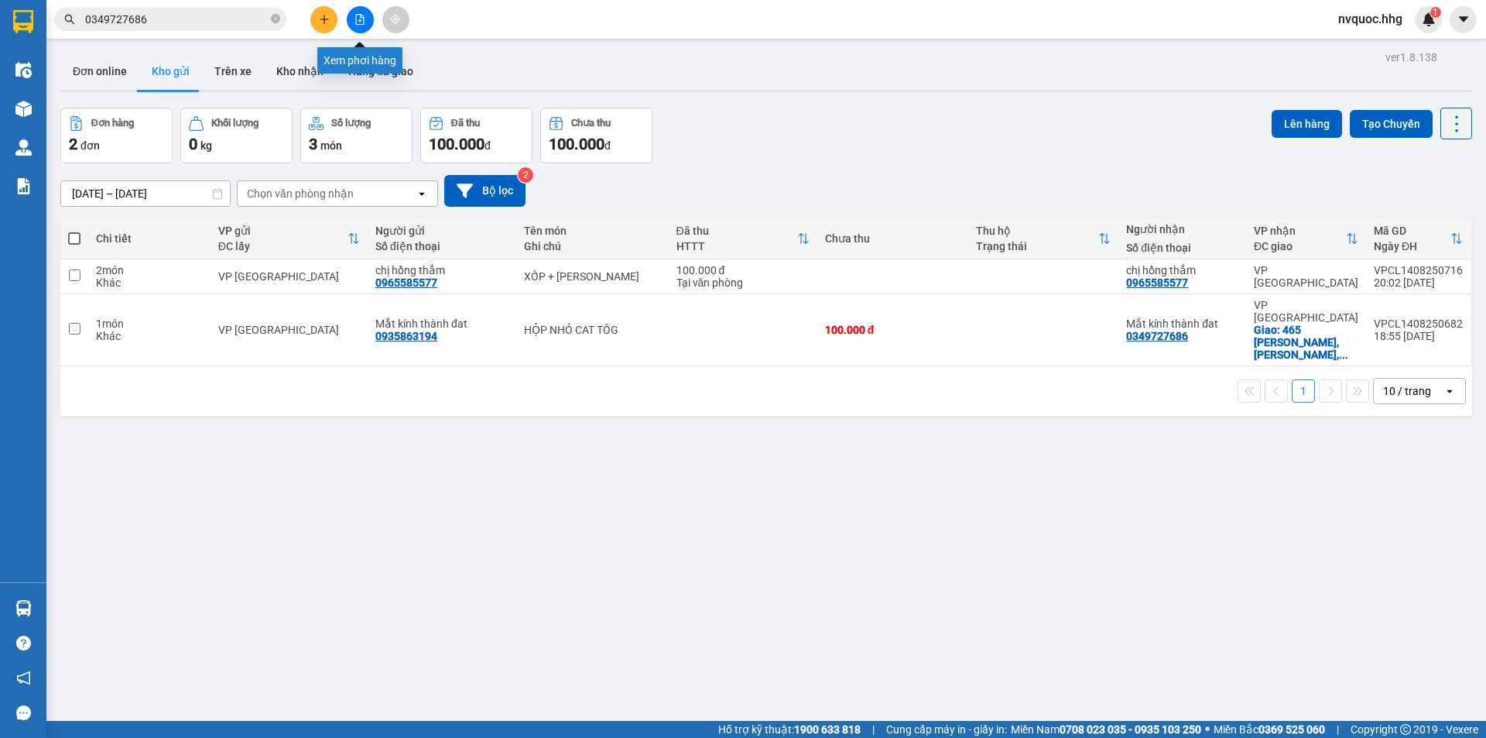
click at [358, 19] on icon "file-add" at bounding box center [360, 19] width 11 height 11
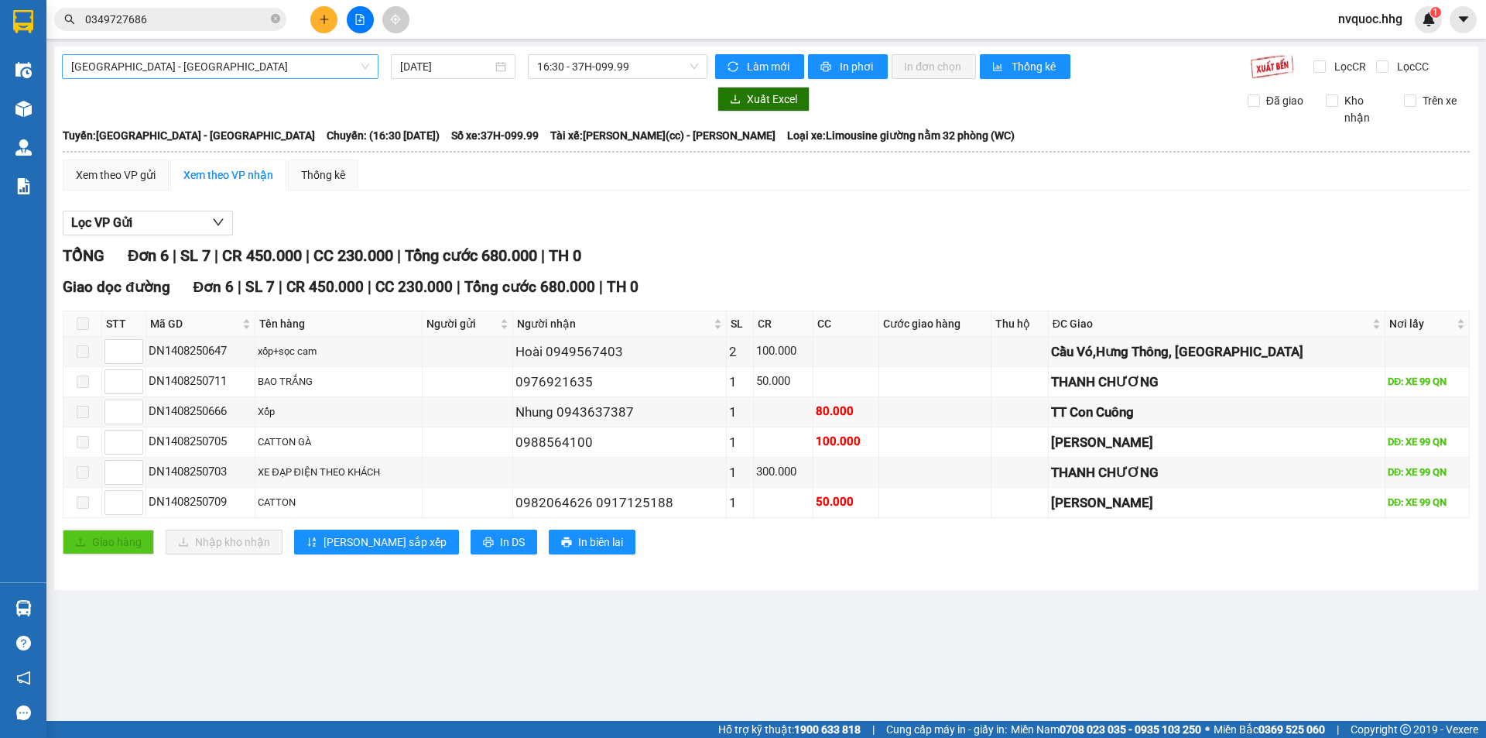
click at [224, 67] on span "[GEOGRAPHIC_DATA] - [GEOGRAPHIC_DATA]" at bounding box center [220, 66] width 298 height 23
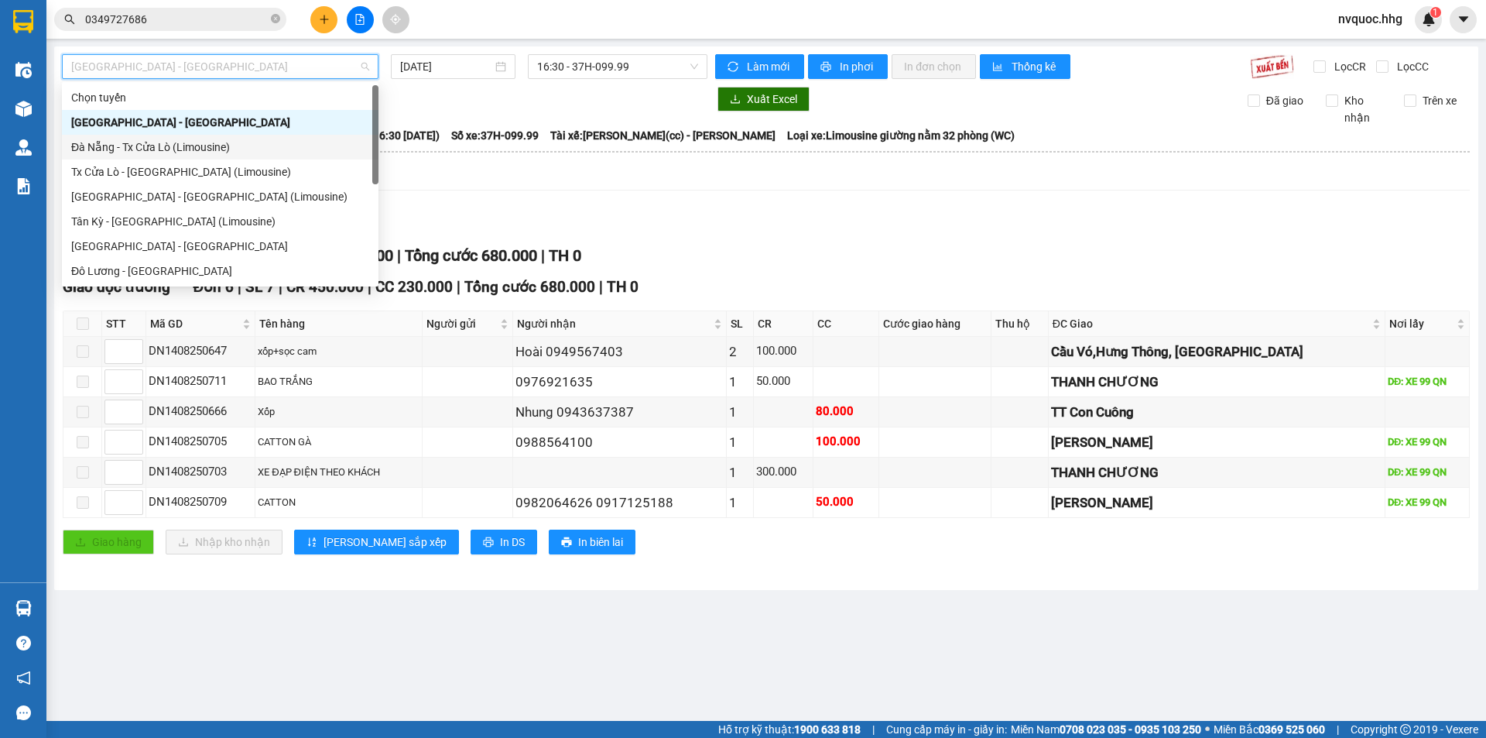
click at [194, 146] on div "Đà Nẵng - Tx Cửa Lò (Limousine)" at bounding box center [220, 147] width 298 height 17
type input "[DATE]"
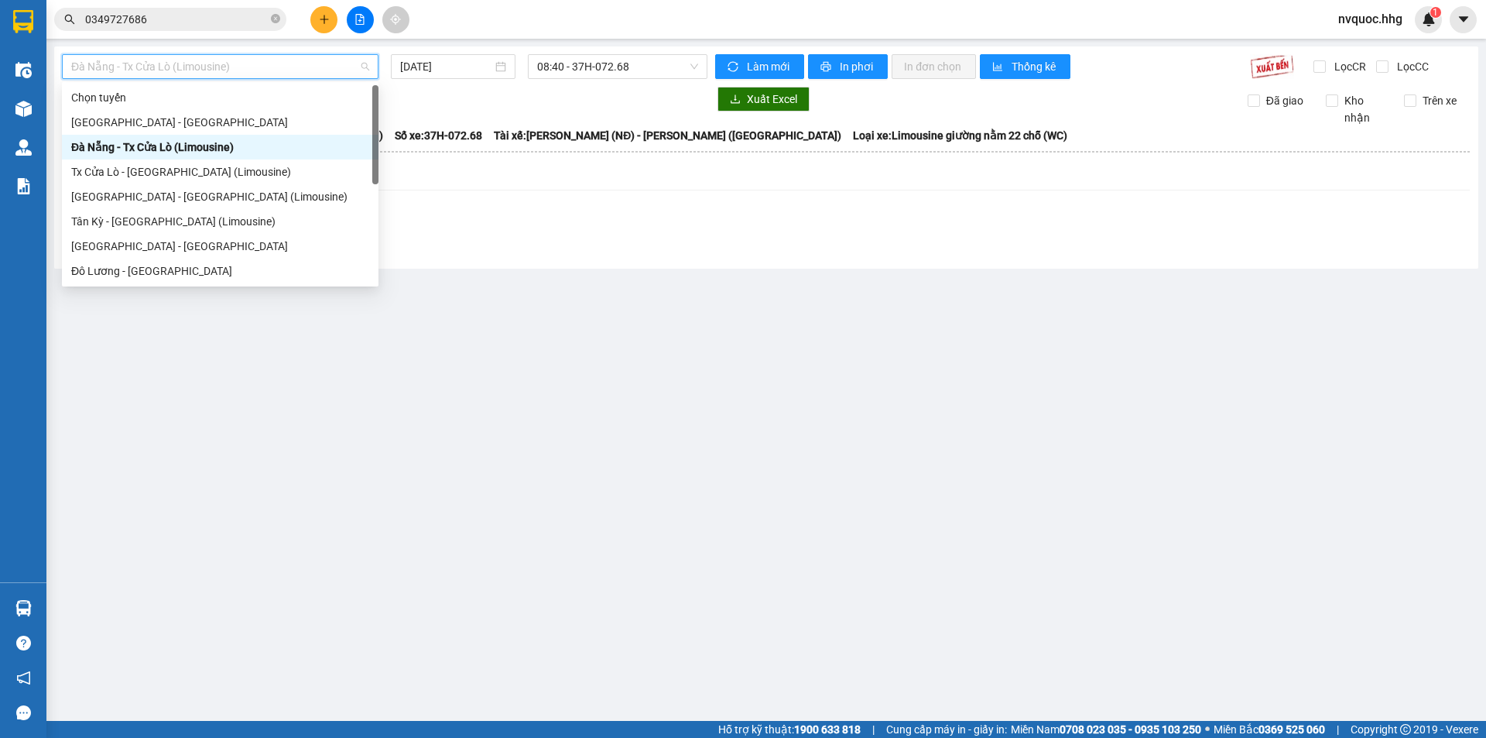
click at [283, 61] on span "Đà Nẵng - Tx Cửa Lò (Limousine)" at bounding box center [220, 66] width 298 height 23
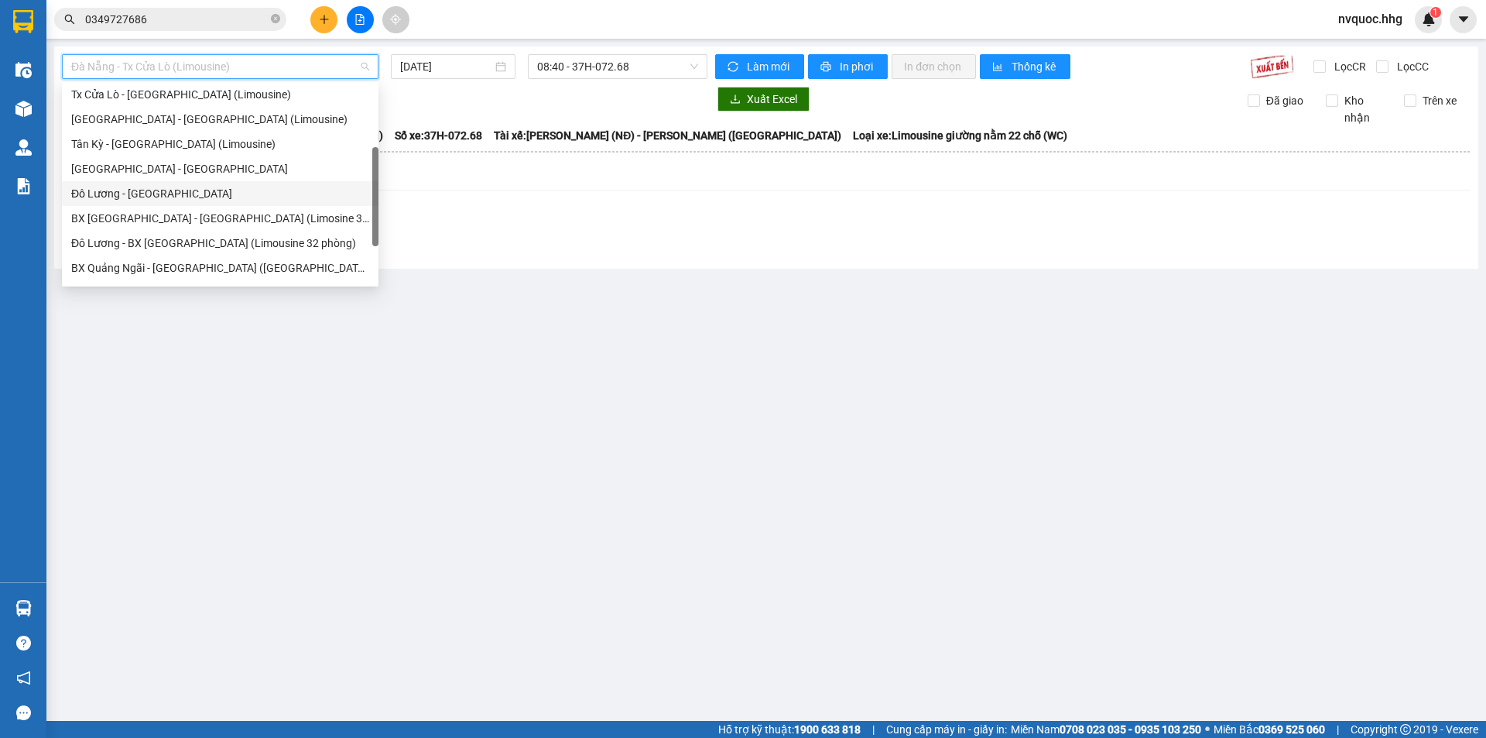
click at [178, 201] on div "Đô Lương - [GEOGRAPHIC_DATA]" at bounding box center [220, 193] width 298 height 17
type input "[DATE]"
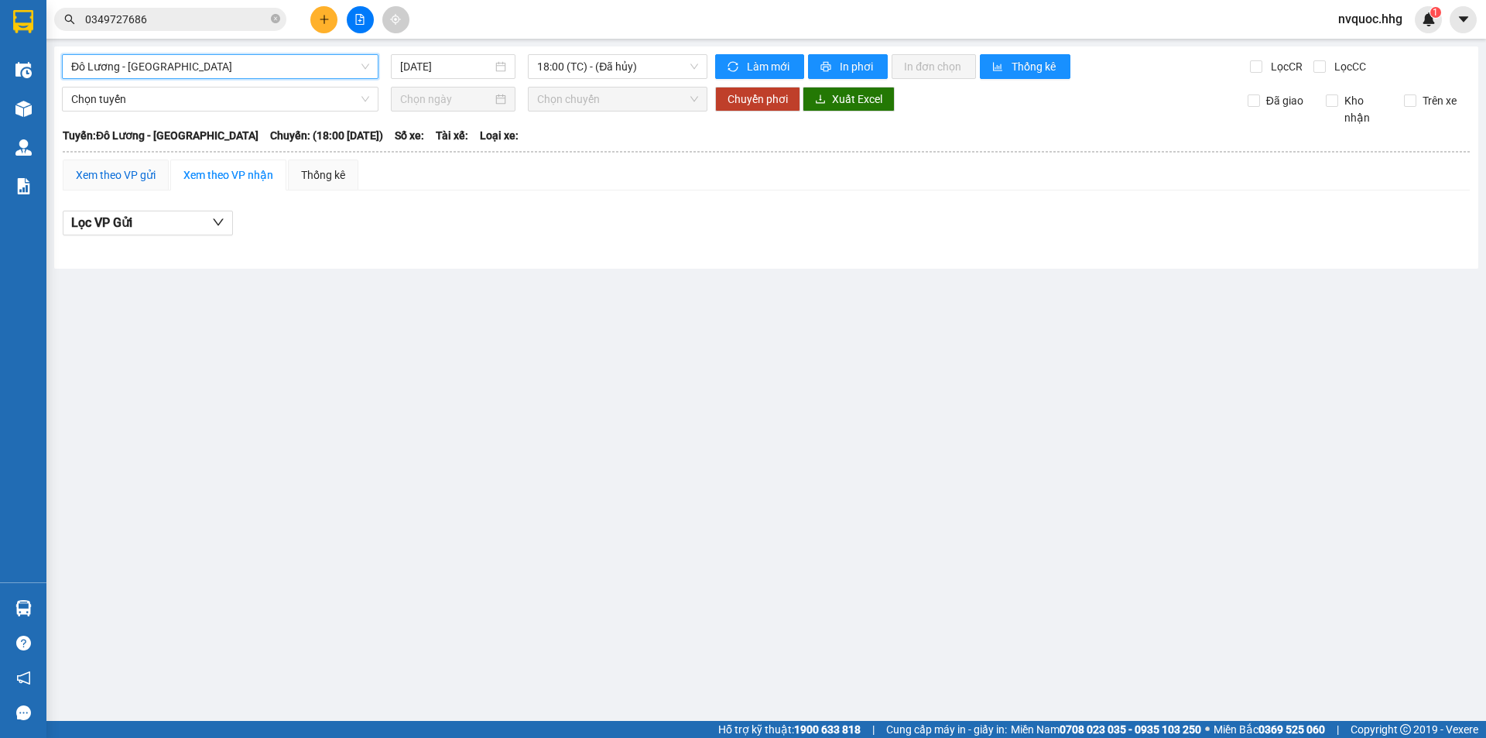
click at [153, 180] on div "Xem theo VP gửi" at bounding box center [116, 174] width 80 height 17
click at [235, 172] on div "Xem theo VP nhận" at bounding box center [228, 174] width 90 height 17
click at [266, 101] on span "Chọn tuyến" at bounding box center [220, 98] width 298 height 23
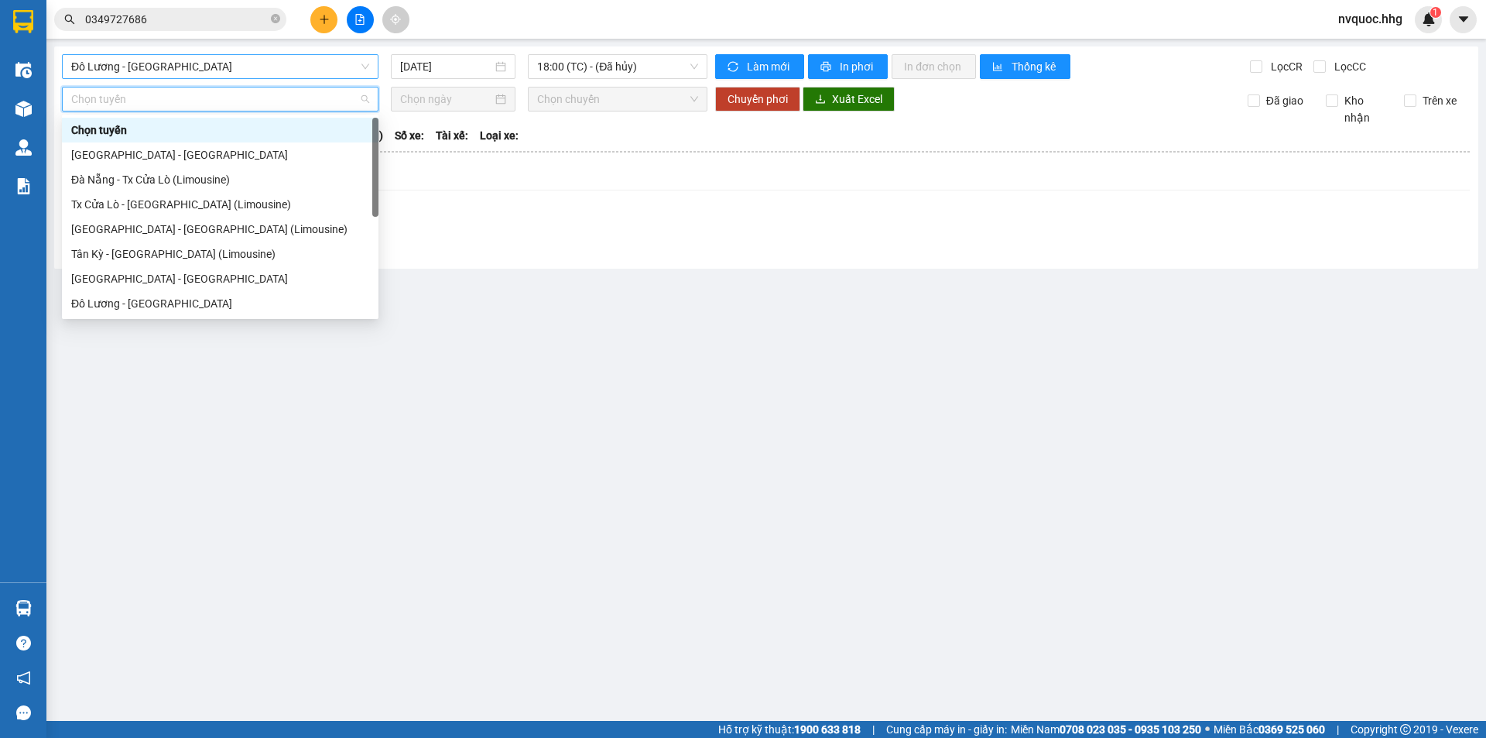
click at [289, 67] on span "Đô Lương - [GEOGRAPHIC_DATA]" at bounding box center [220, 66] width 298 height 23
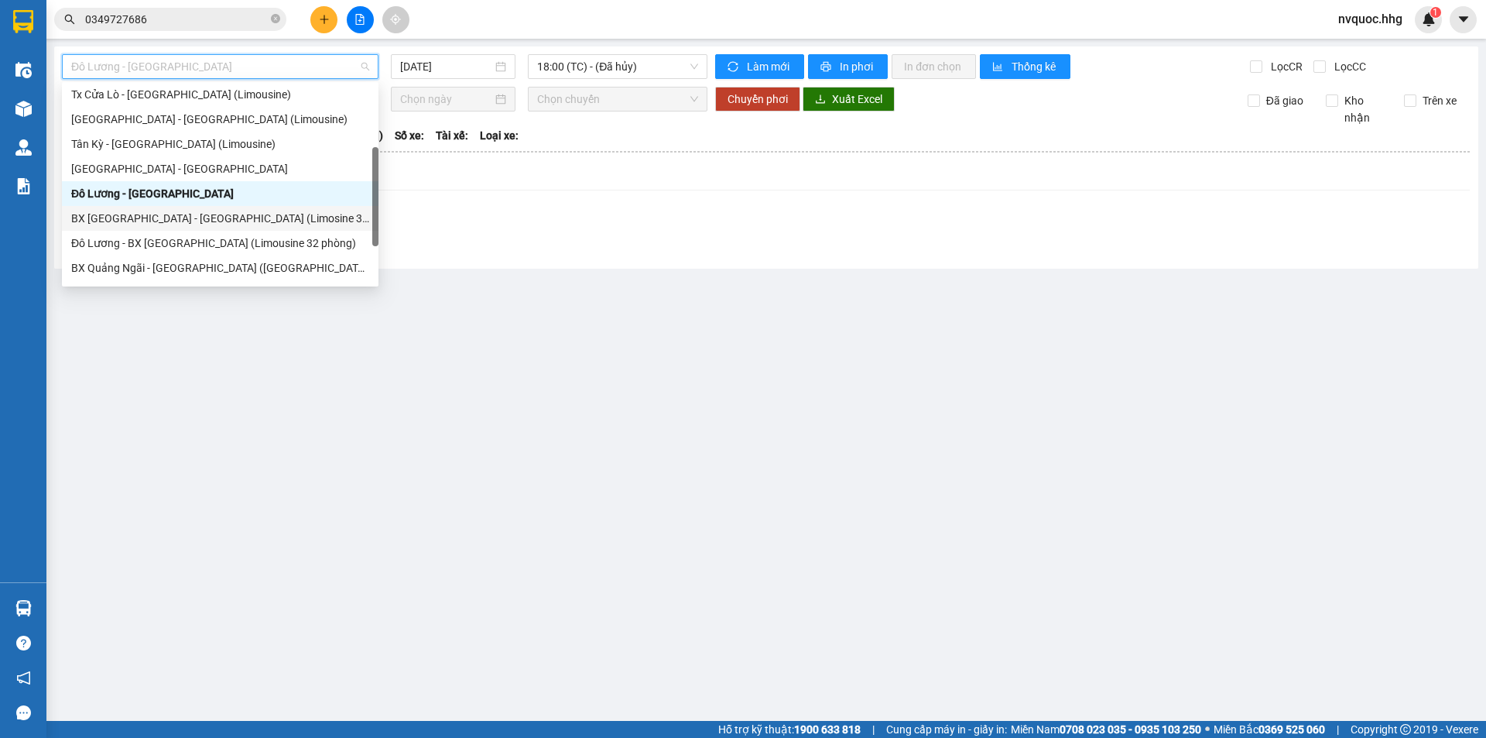
click at [176, 218] on div "BX [GEOGRAPHIC_DATA] - [GEOGRAPHIC_DATA] (Limosine 32 phòng)" at bounding box center [220, 218] width 298 height 17
type input "[DATE]"
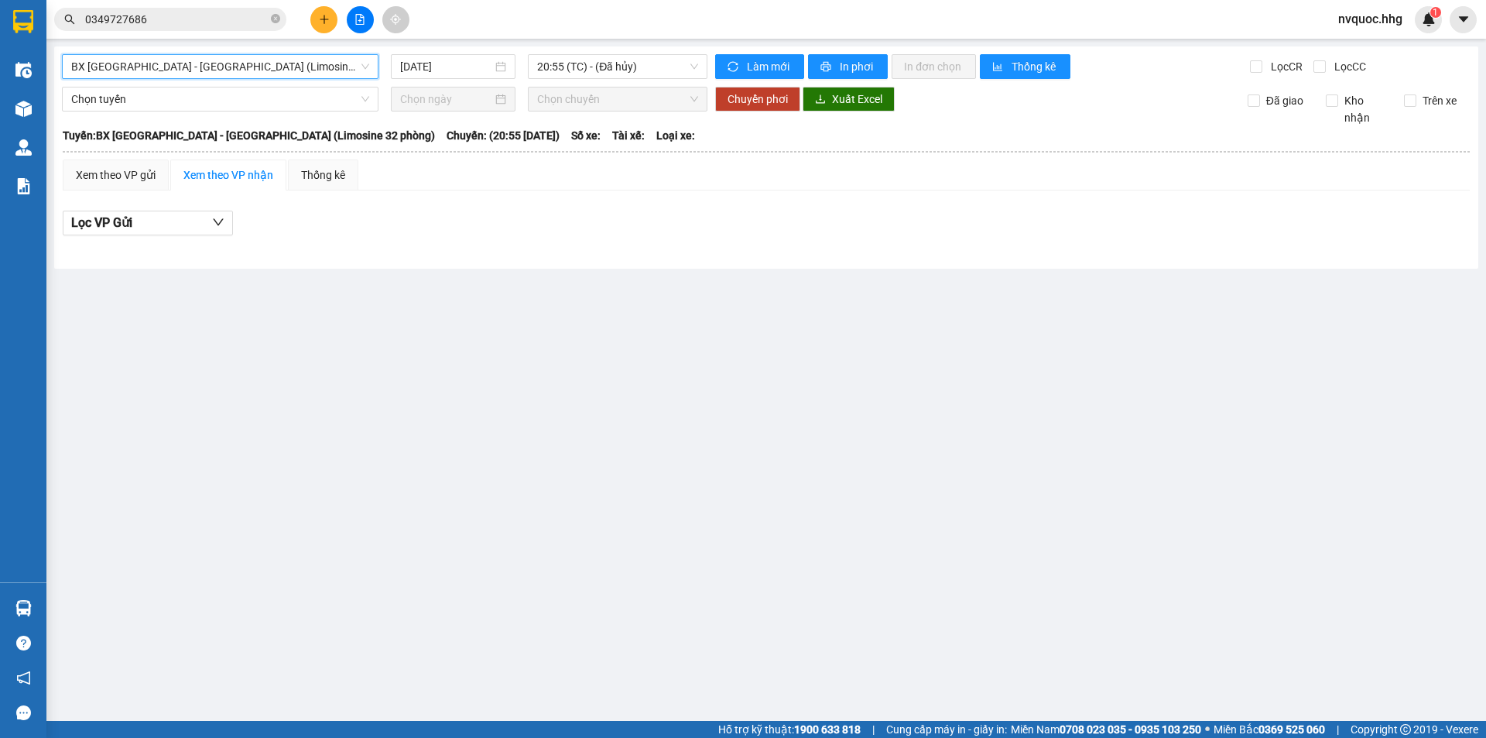
click at [313, 62] on span "BX [GEOGRAPHIC_DATA] - [GEOGRAPHIC_DATA] (Limosine 32 phòng)" at bounding box center [220, 66] width 298 height 23
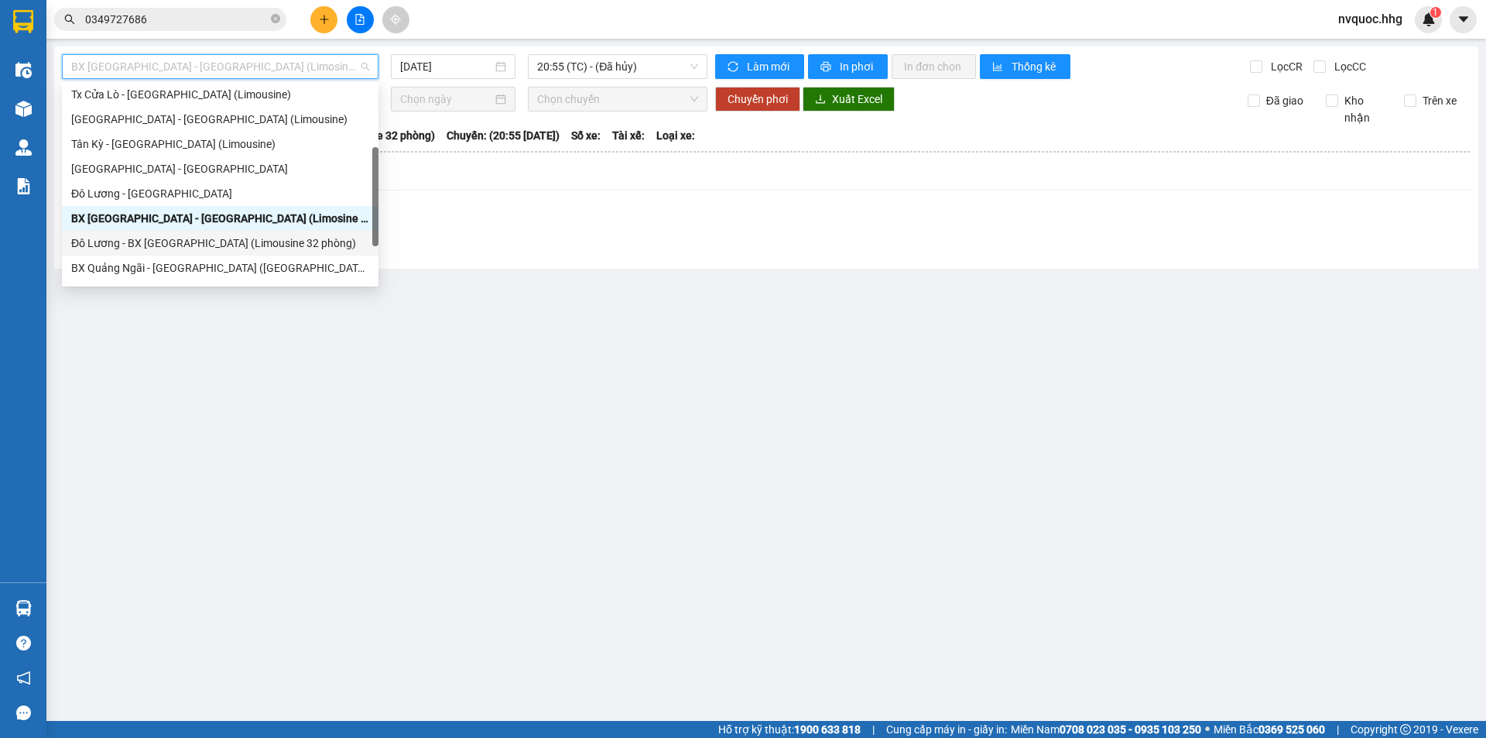
click at [177, 240] on div "Đô Lương - BX [GEOGRAPHIC_DATA] (Limousine 32 phòng)" at bounding box center [220, 243] width 298 height 17
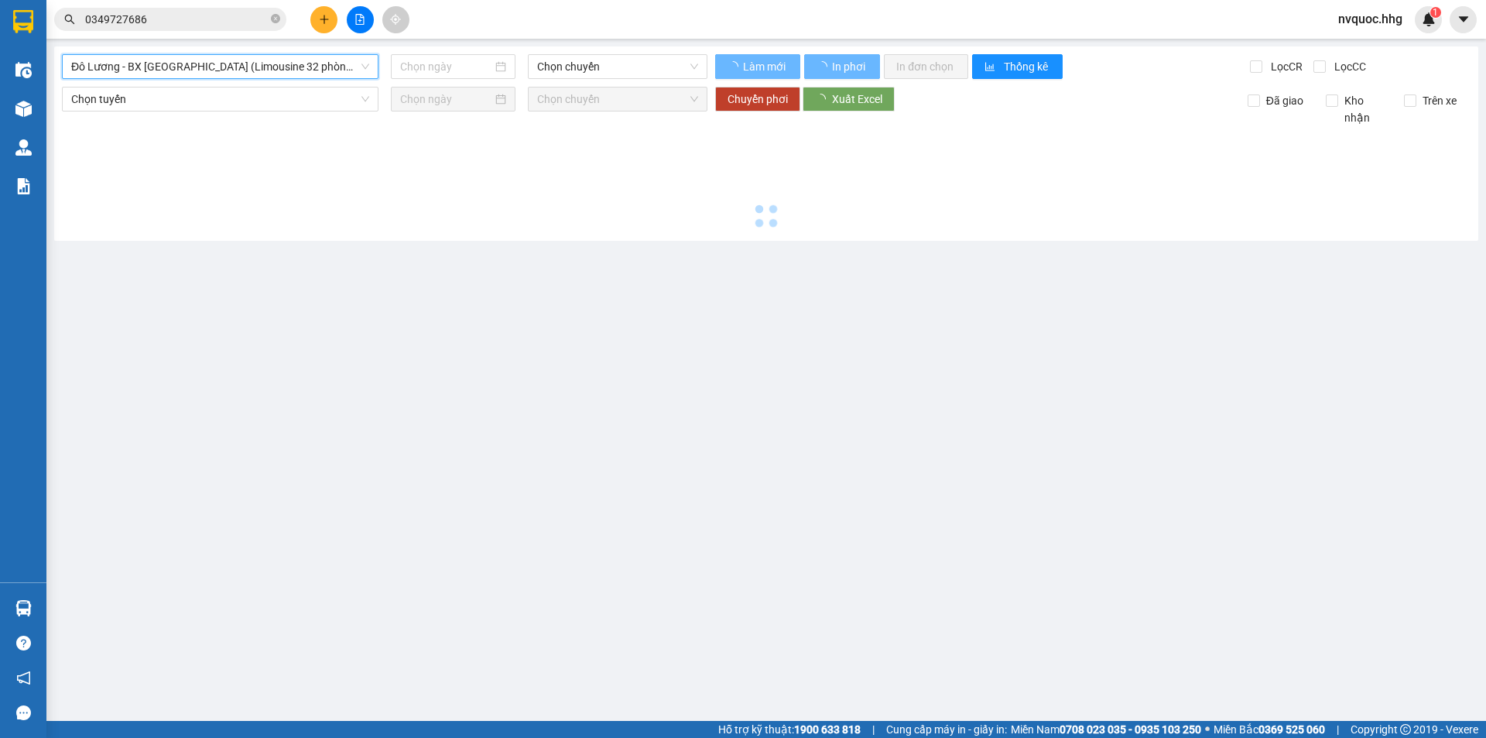
type input "[DATE]"
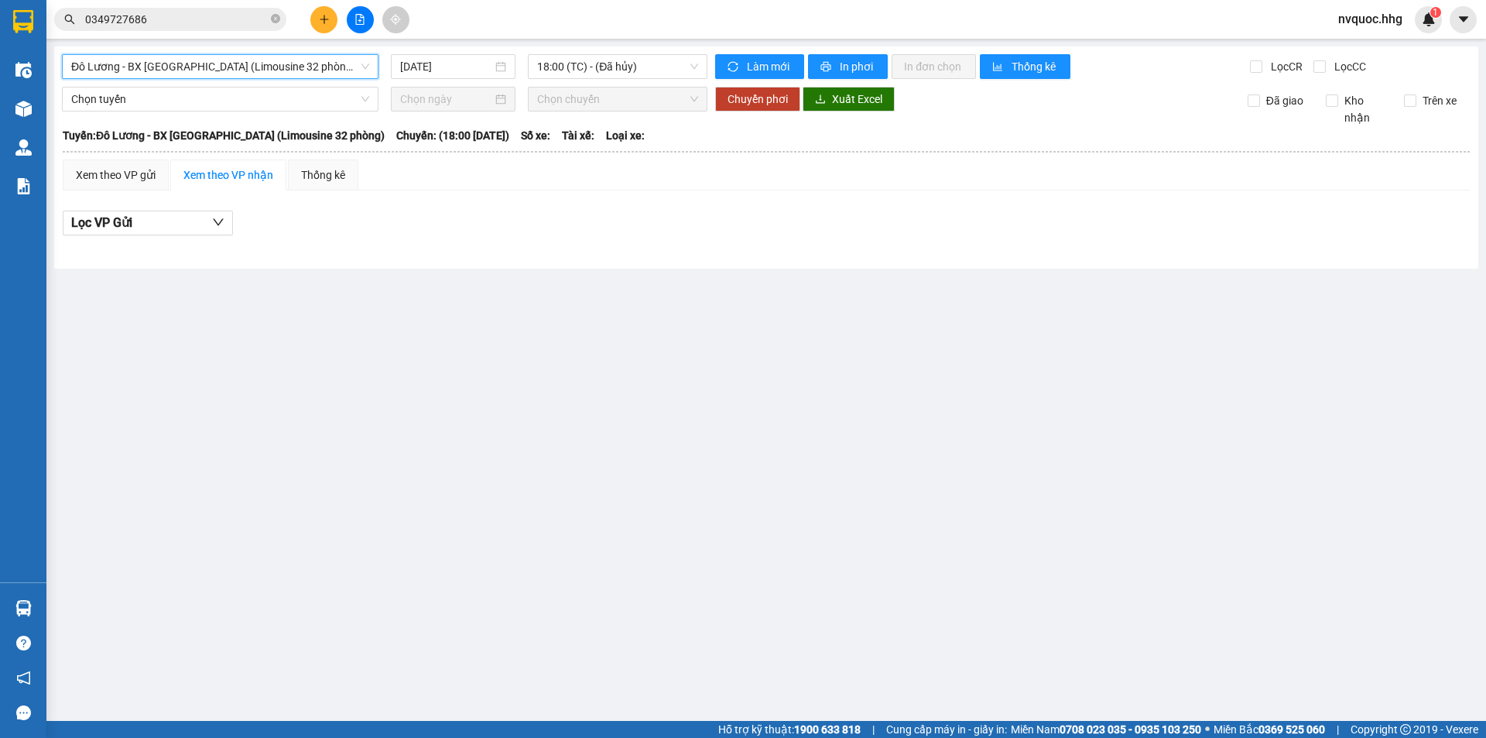
click at [281, 68] on span "Đô Lương - BX [GEOGRAPHIC_DATA] (Limousine 32 phòng)" at bounding box center [220, 66] width 298 height 23
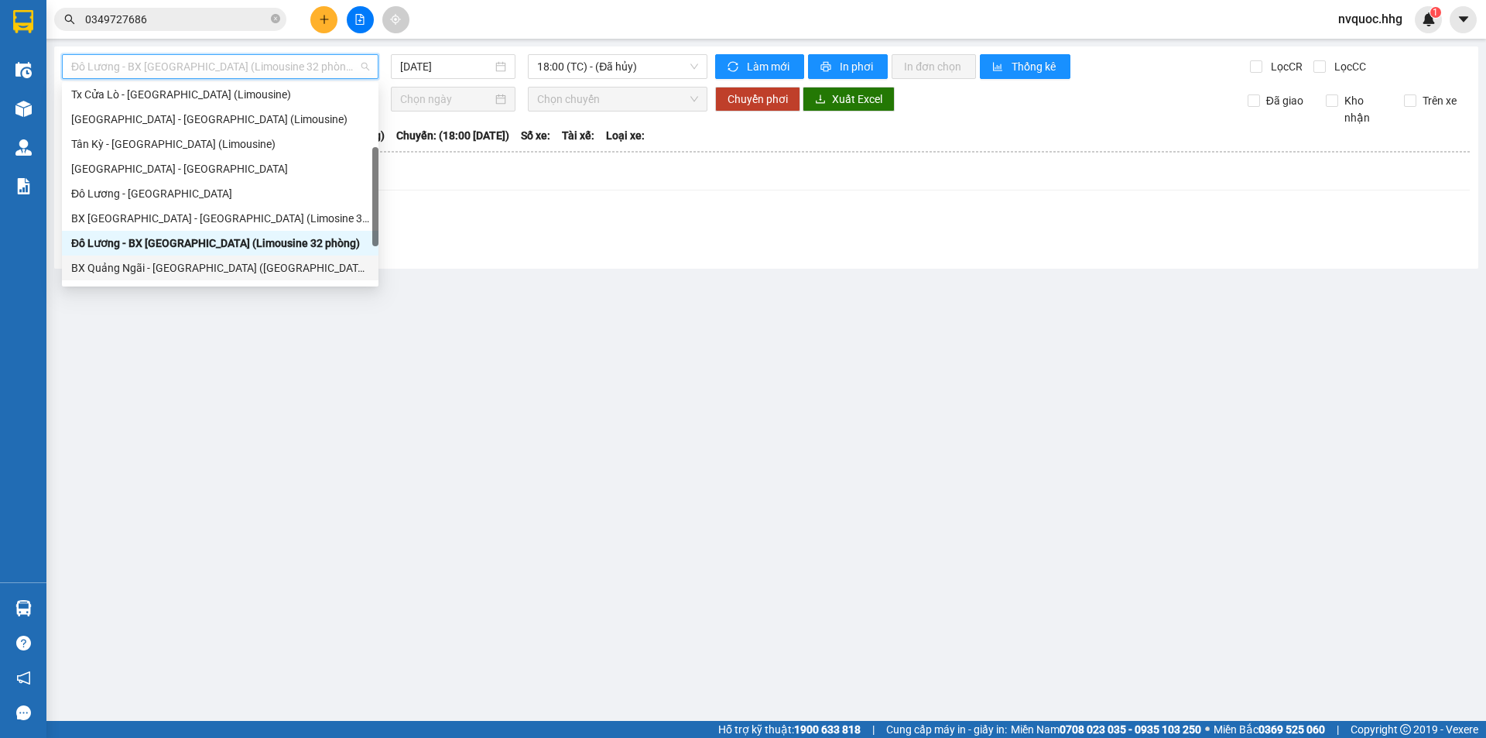
click at [204, 269] on div "BX Quảng Ngãi - [GEOGRAPHIC_DATA] ([GEOGRAPHIC_DATA])" at bounding box center [220, 267] width 298 height 17
type input "[DATE]"
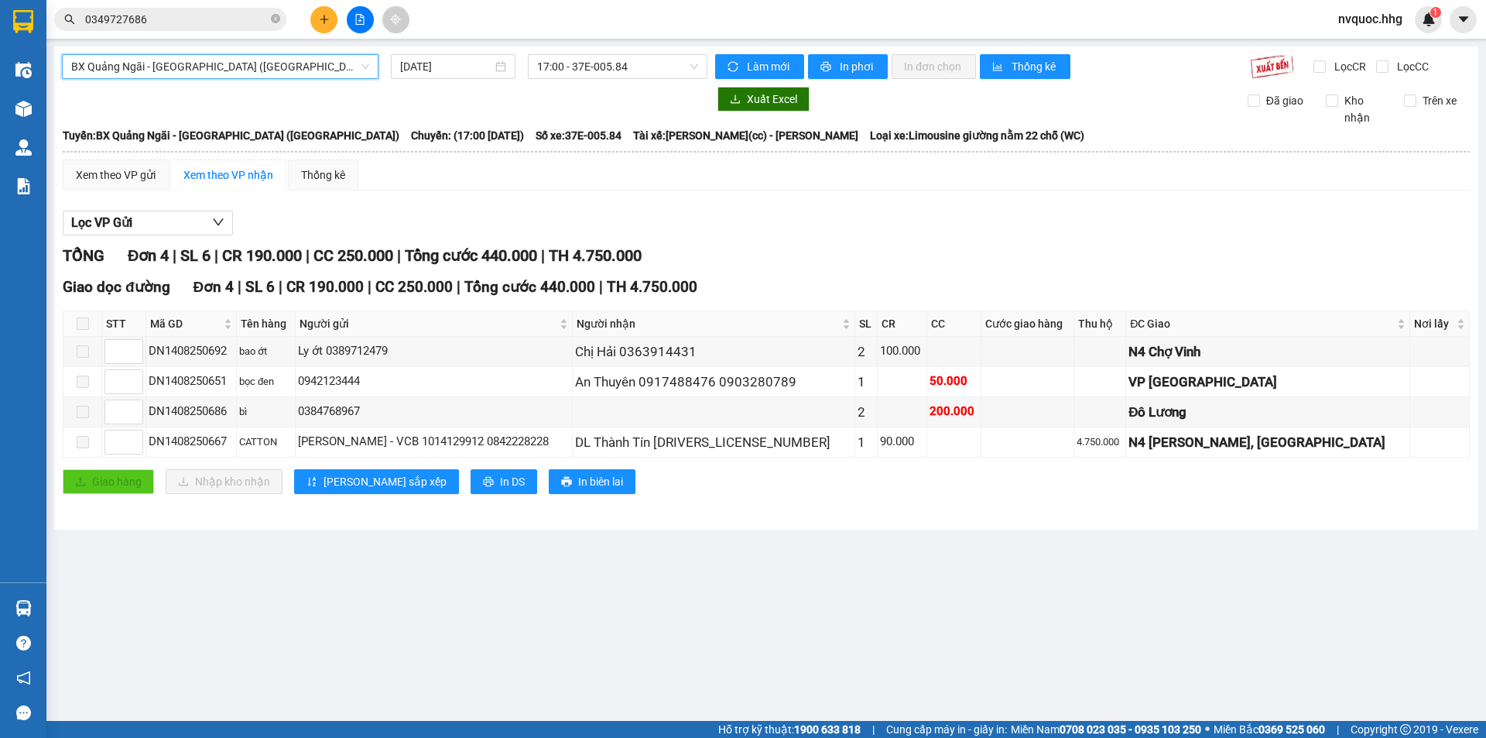
click at [279, 57] on span "BX Quảng Ngãi - [GEOGRAPHIC_DATA] ([GEOGRAPHIC_DATA])" at bounding box center [220, 66] width 298 height 23
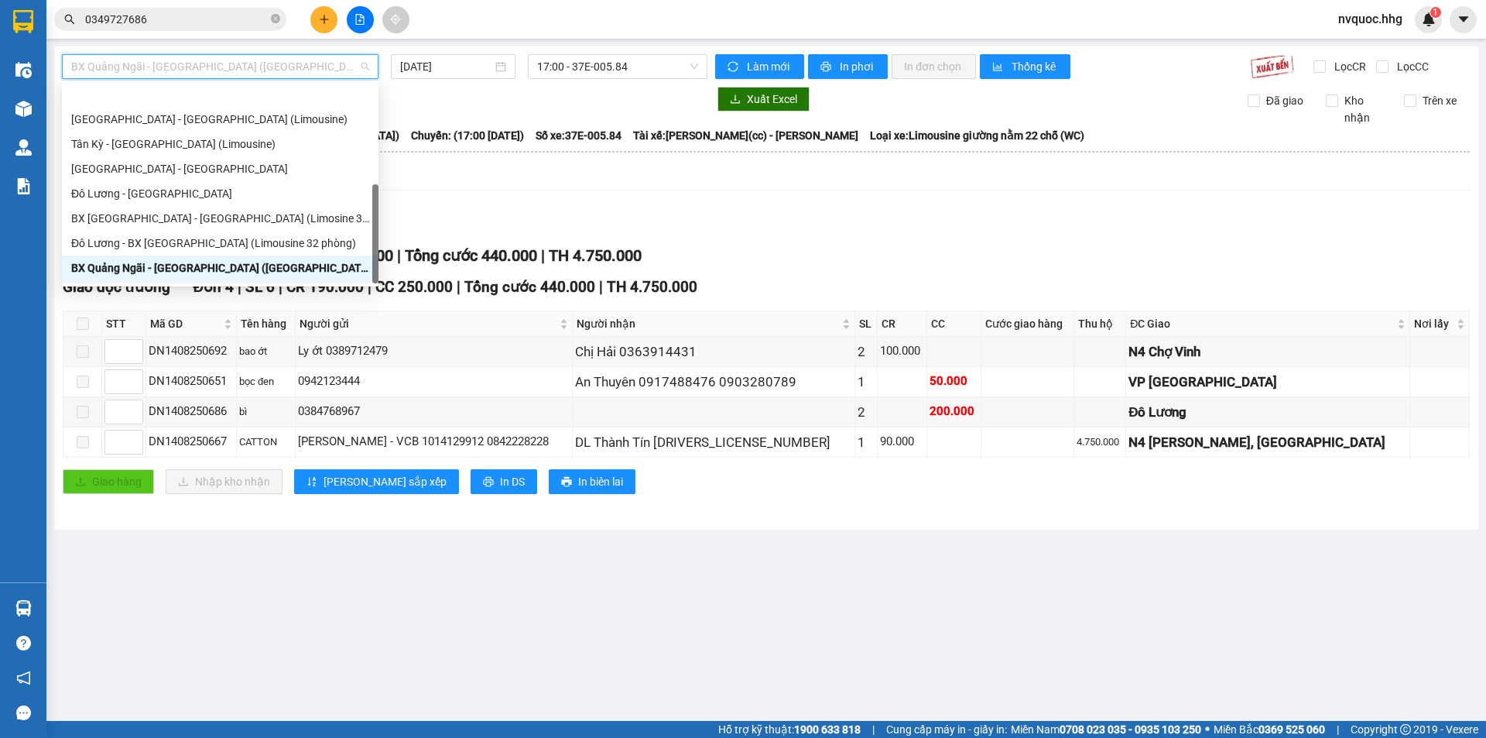
scroll to position [124, 0]
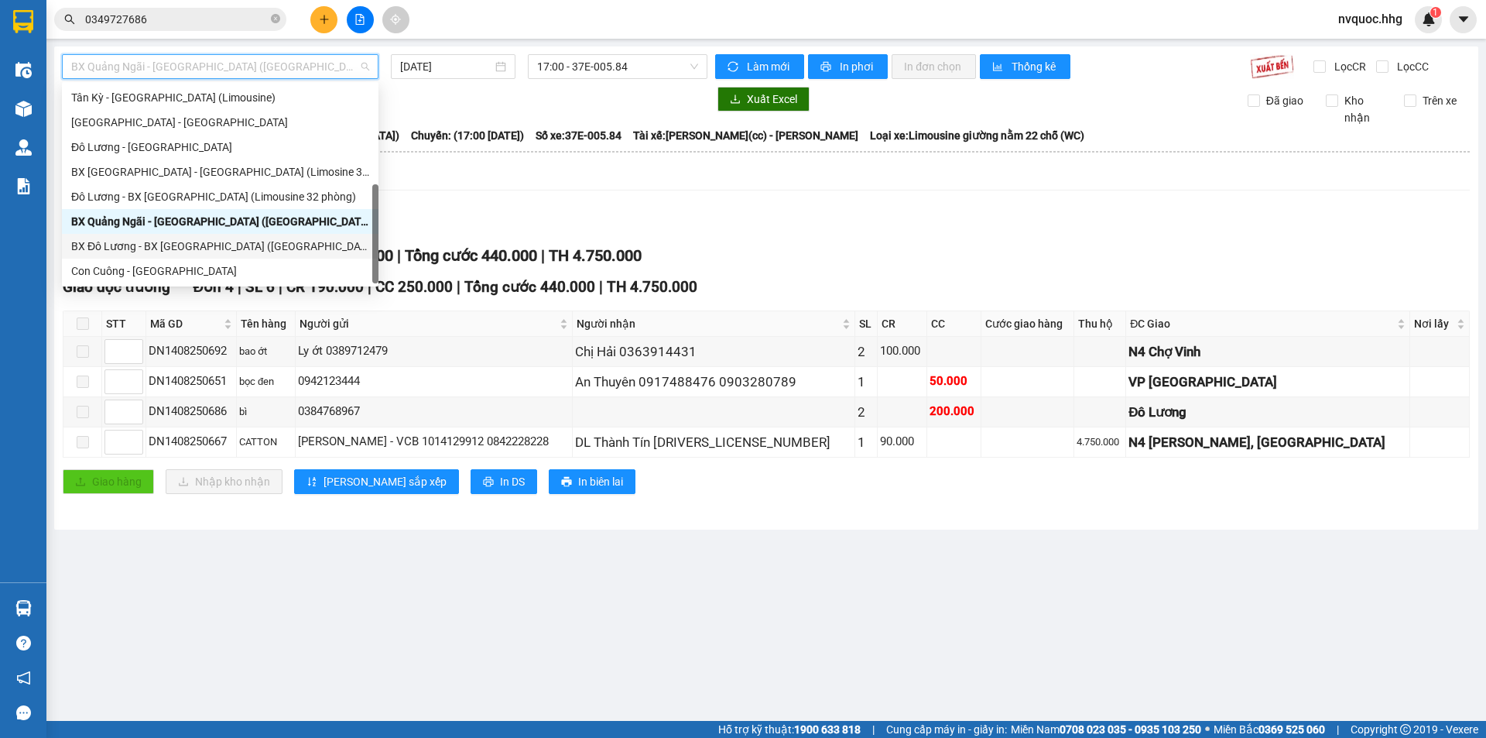
click at [225, 240] on div "BX Đô Lương - BX [GEOGRAPHIC_DATA] ([GEOGRAPHIC_DATA])" at bounding box center [220, 246] width 298 height 17
type input "[DATE]"
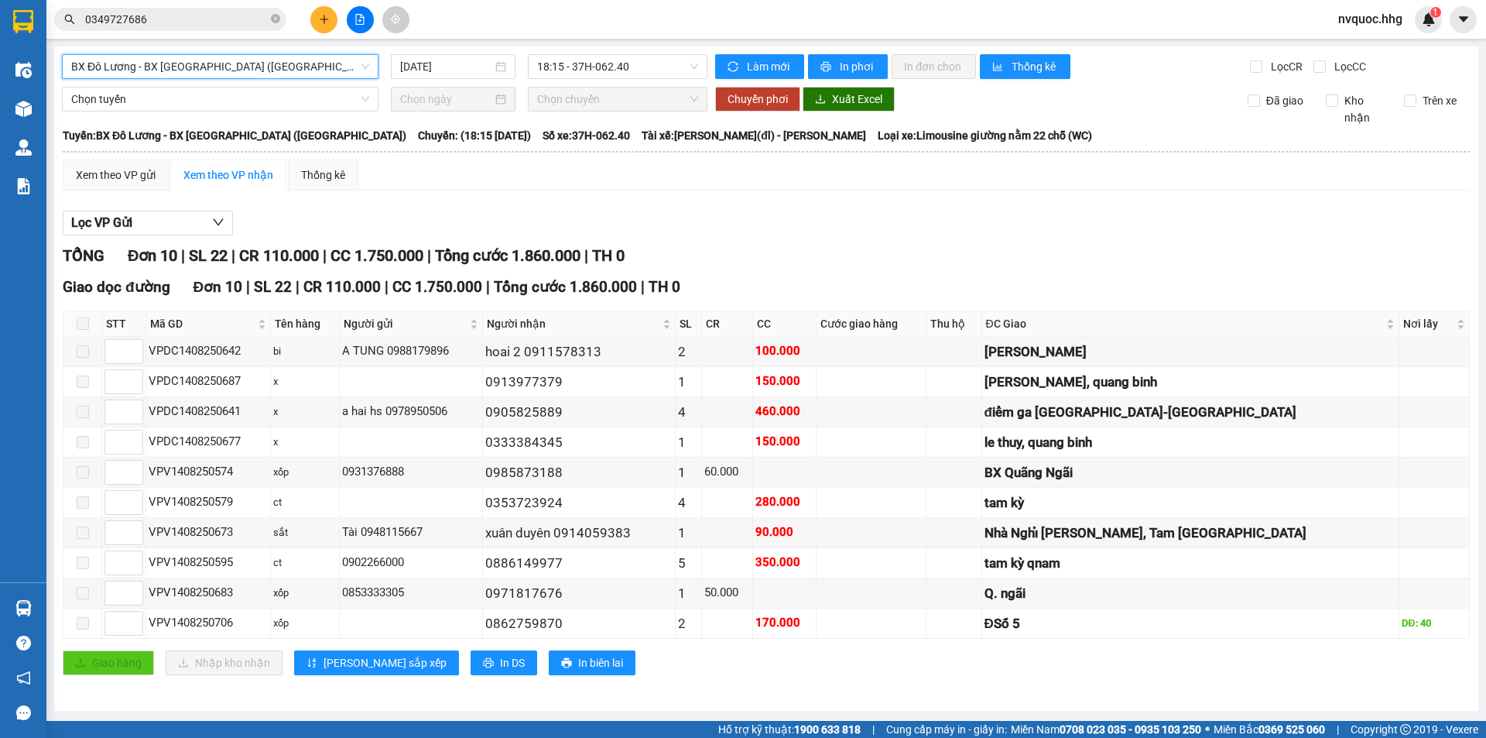
click at [268, 65] on span "BX Đô Lương - BX [GEOGRAPHIC_DATA] ([GEOGRAPHIC_DATA])" at bounding box center [220, 66] width 298 height 23
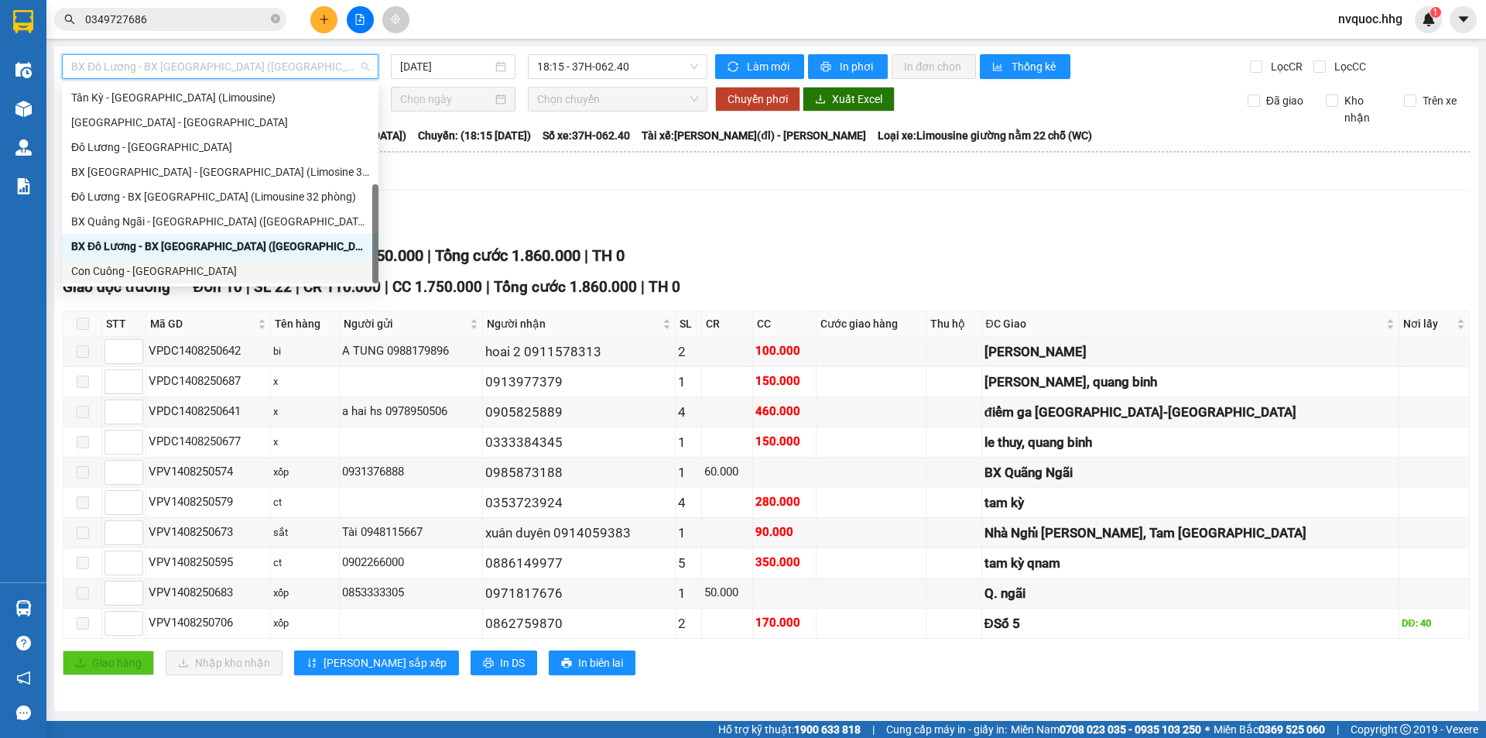
click at [190, 275] on div "Con Cuông - [GEOGRAPHIC_DATA]" at bounding box center [220, 270] width 298 height 17
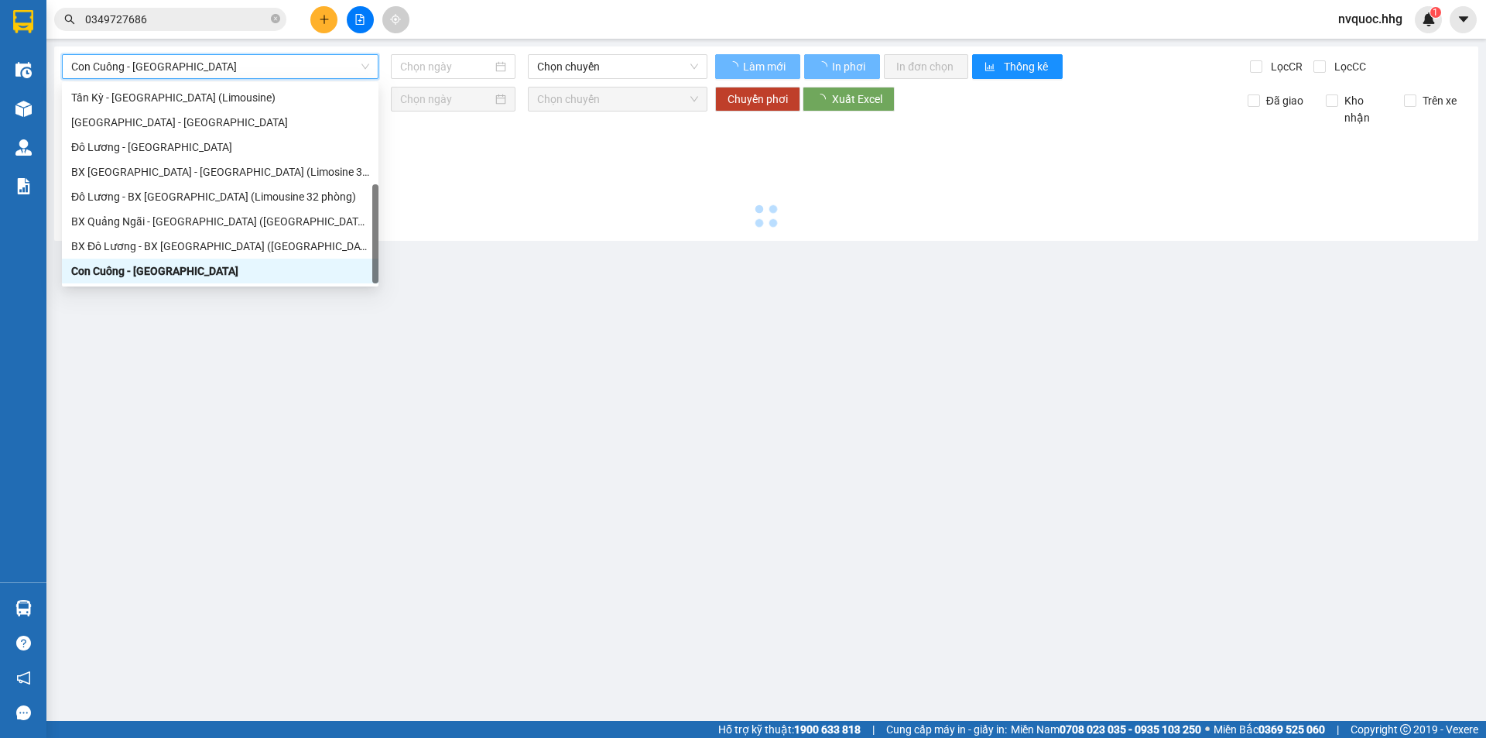
type input "[DATE]"
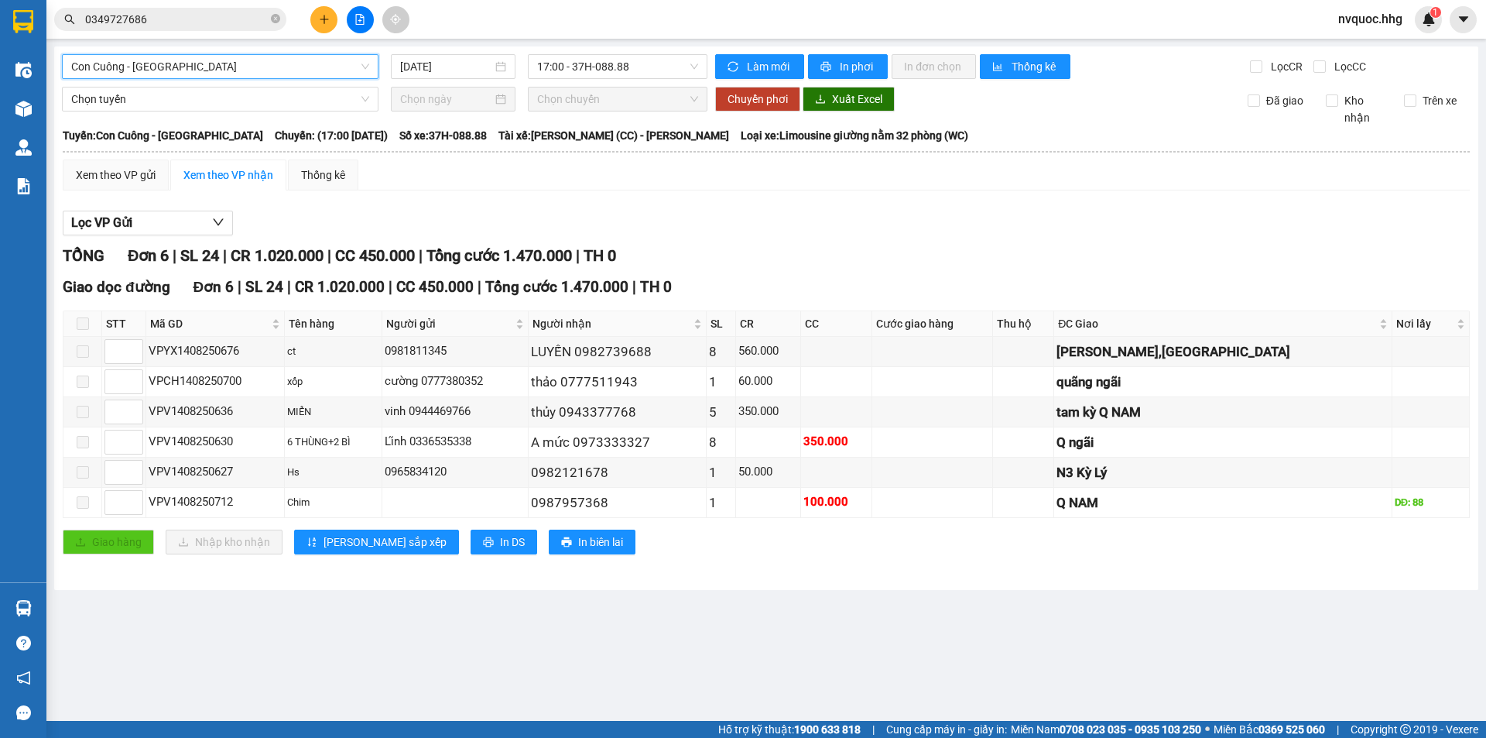
click at [283, 61] on span "Con Cuông - [GEOGRAPHIC_DATA]" at bounding box center [220, 66] width 298 height 23
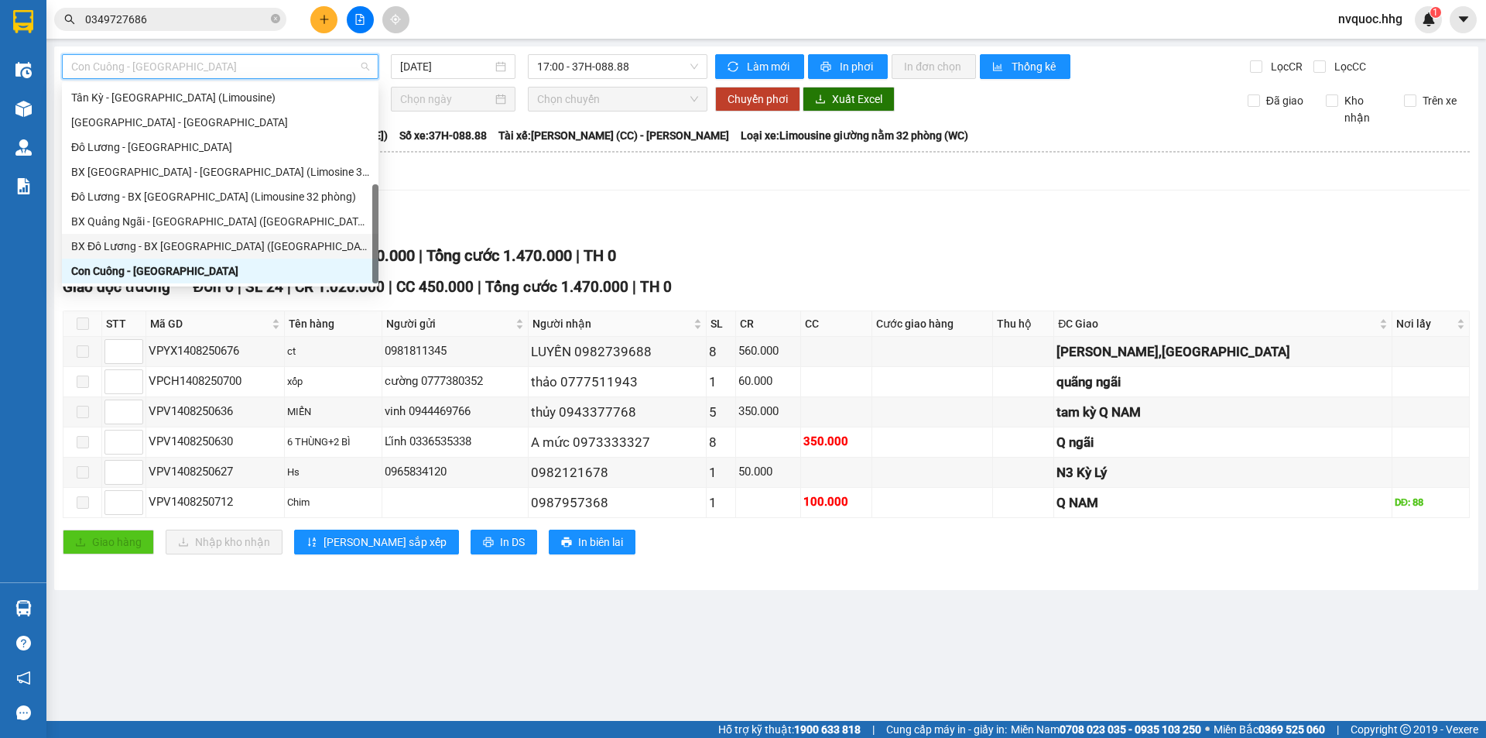
click at [195, 249] on div "BX Đô Lương - BX [GEOGRAPHIC_DATA] ([GEOGRAPHIC_DATA])" at bounding box center [220, 246] width 298 height 17
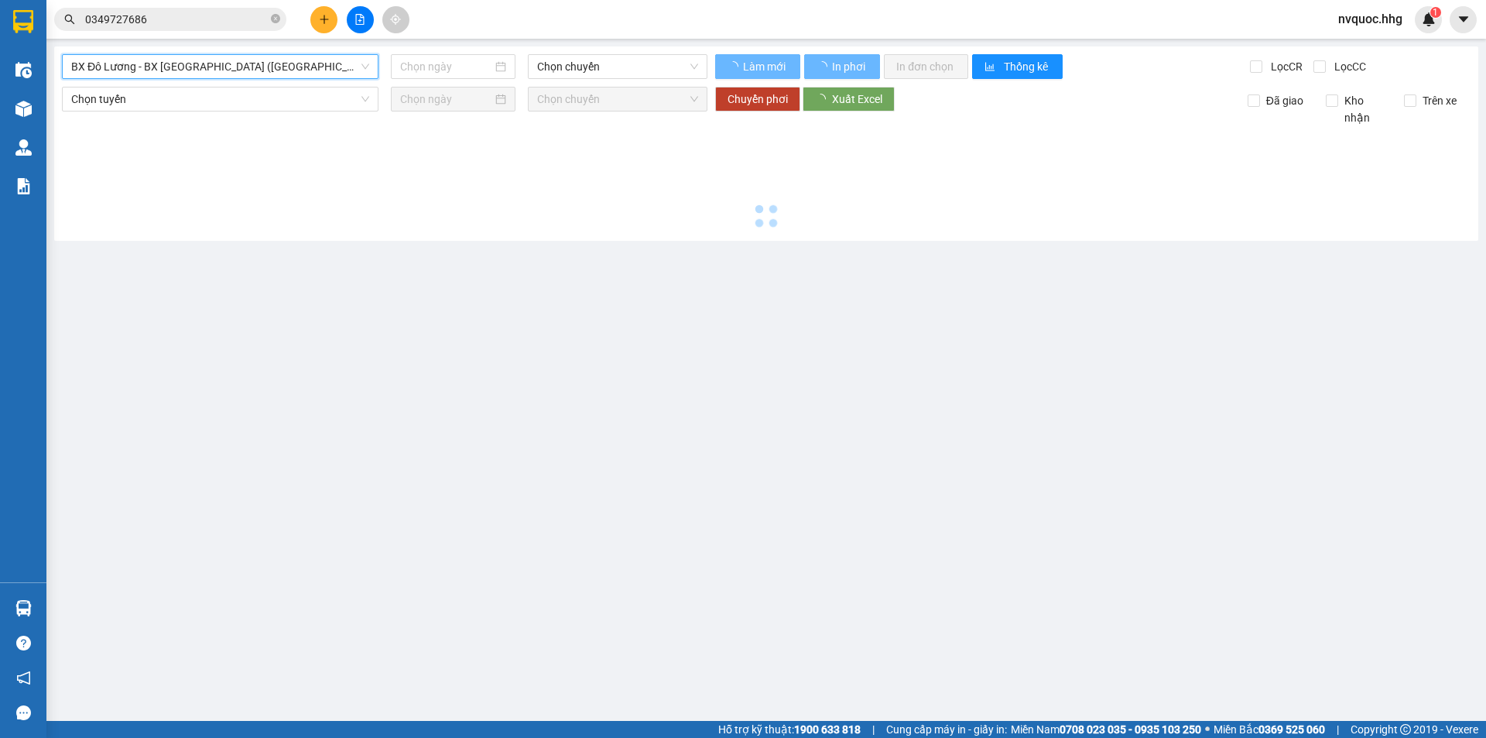
type input "[DATE]"
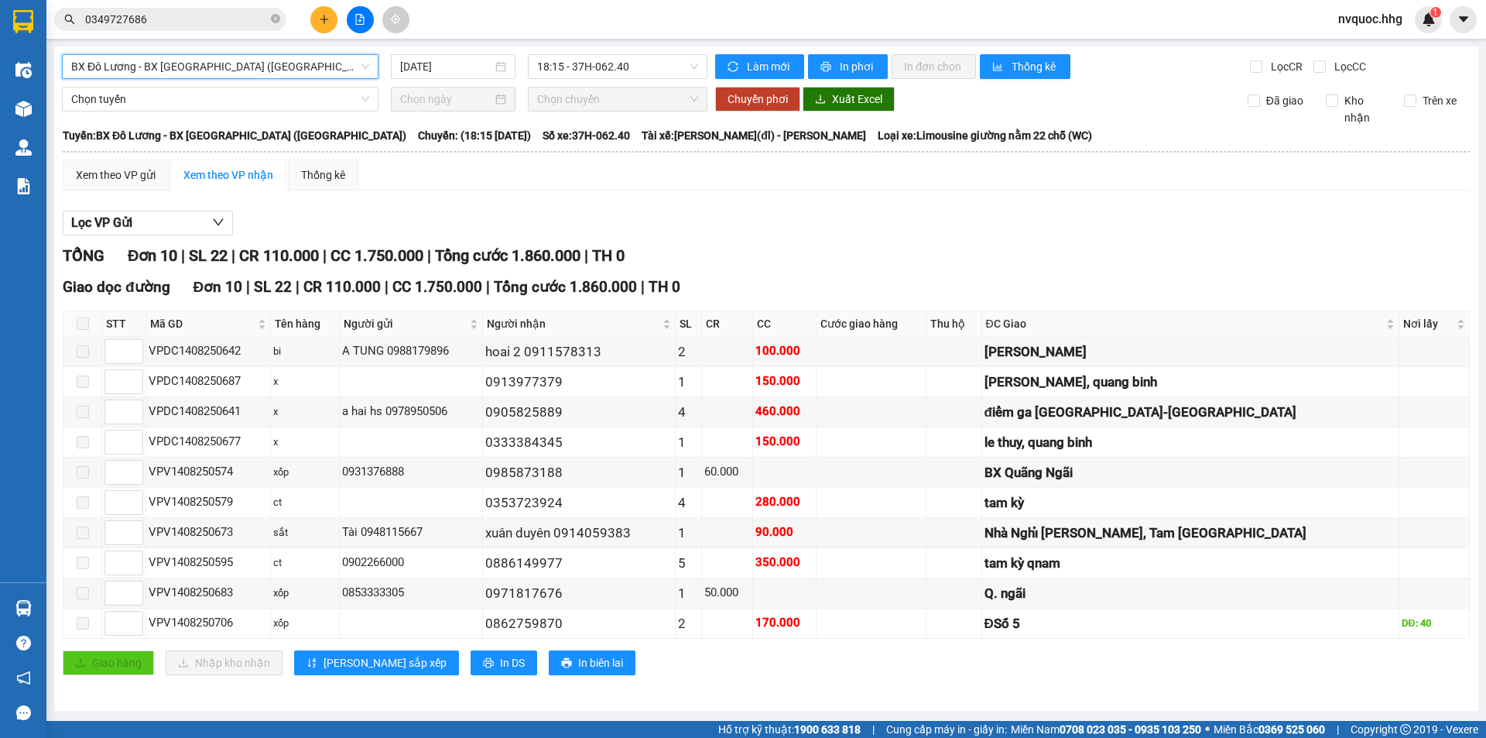
click at [305, 68] on span "BX Đô Lương - BX [GEOGRAPHIC_DATA] ([GEOGRAPHIC_DATA])" at bounding box center [220, 66] width 298 height 23
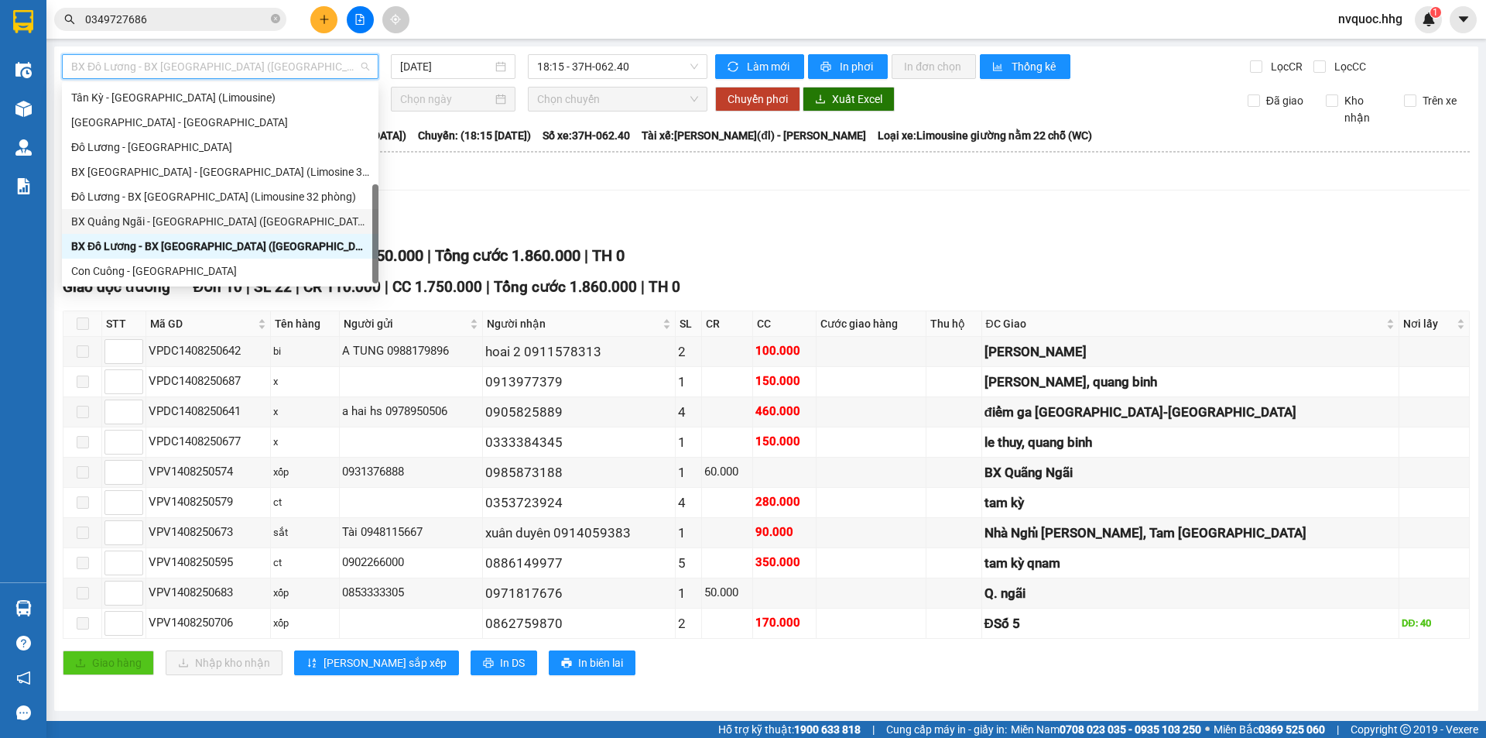
click at [205, 214] on div "BX Quảng Ngãi - [GEOGRAPHIC_DATA] ([GEOGRAPHIC_DATA])" at bounding box center [220, 221] width 298 height 17
type input "[DATE]"
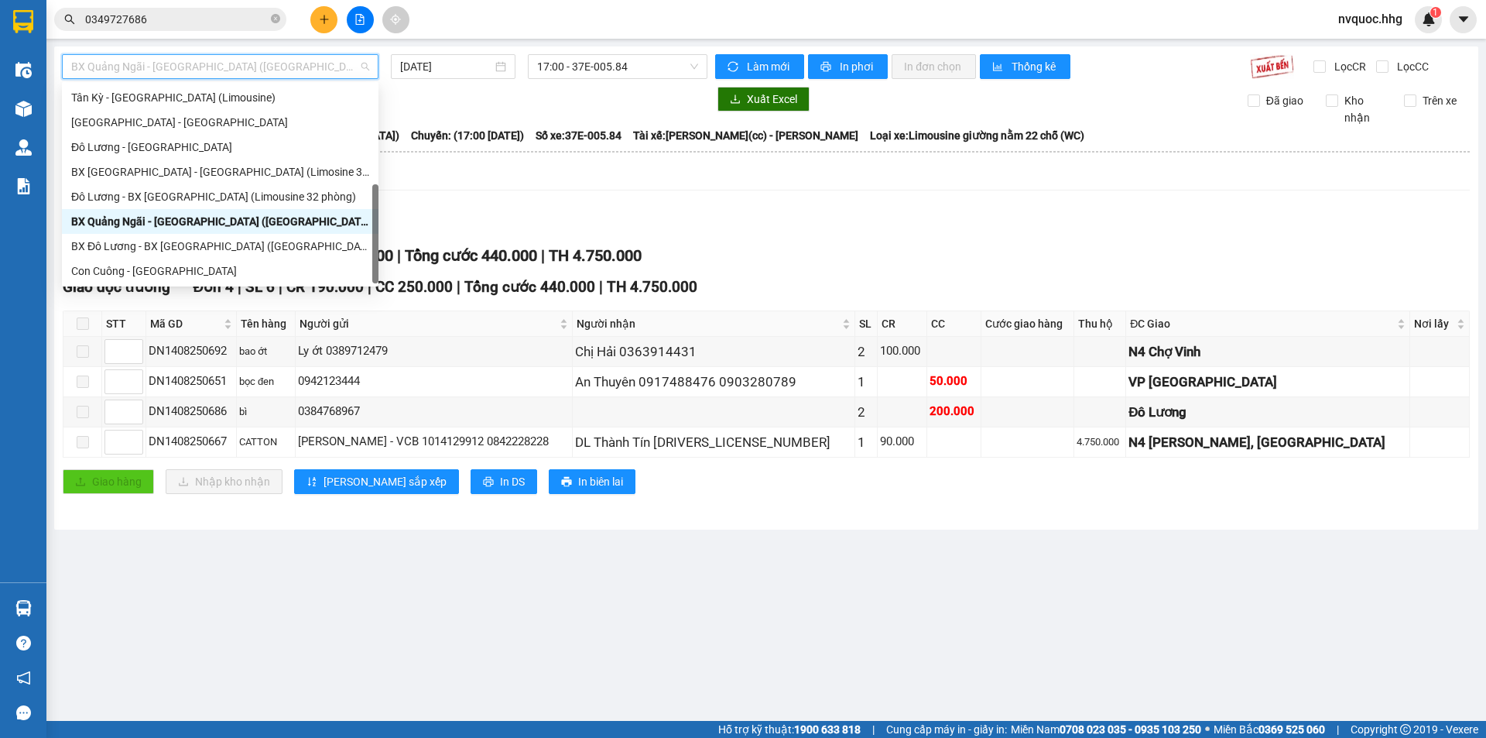
click at [272, 60] on span "BX Quảng Ngãi - [GEOGRAPHIC_DATA] ([GEOGRAPHIC_DATA])" at bounding box center [220, 66] width 298 height 23
click at [122, 142] on div "Đô Lương - [GEOGRAPHIC_DATA]" at bounding box center [220, 147] width 298 height 17
type input "[DATE]"
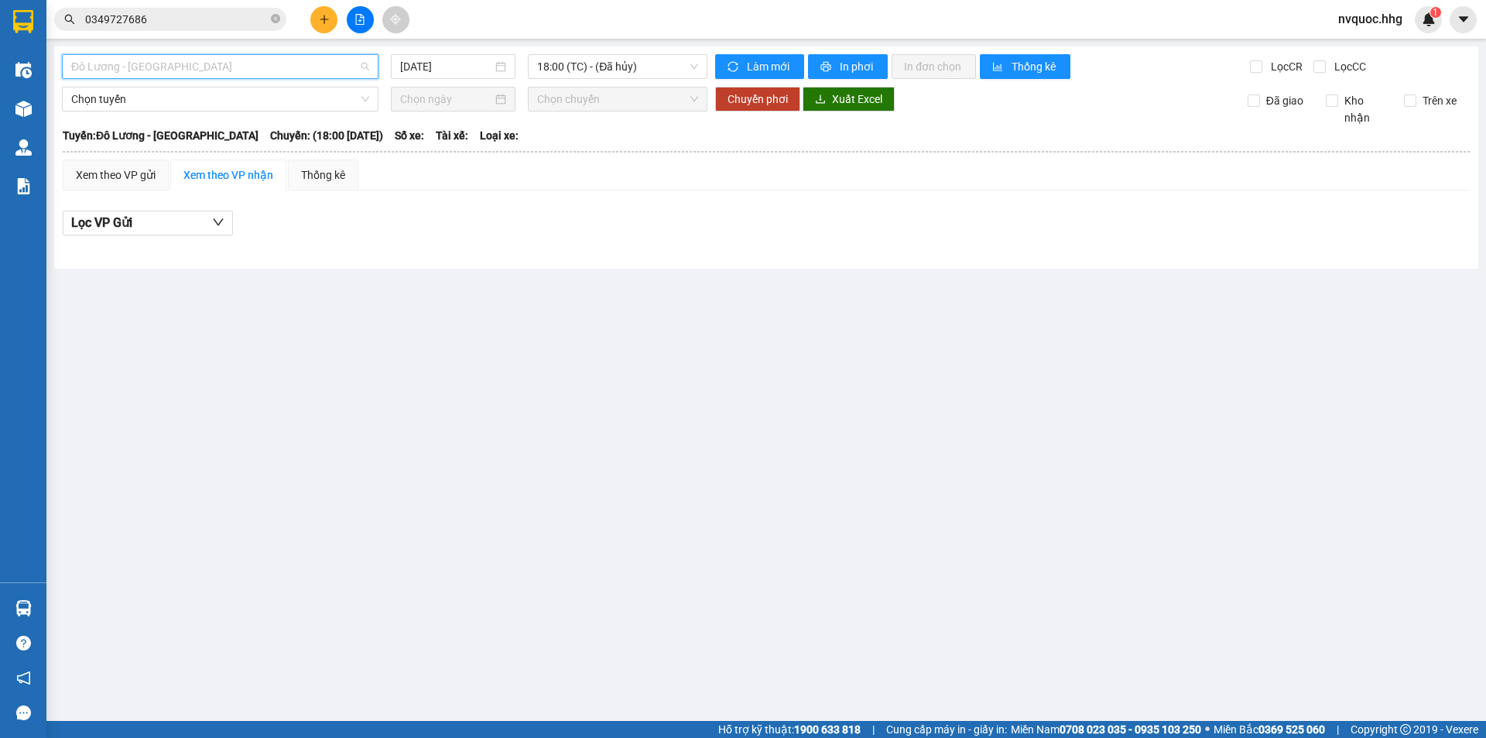
click at [283, 59] on span "Đô Lương - [GEOGRAPHIC_DATA]" at bounding box center [220, 66] width 298 height 23
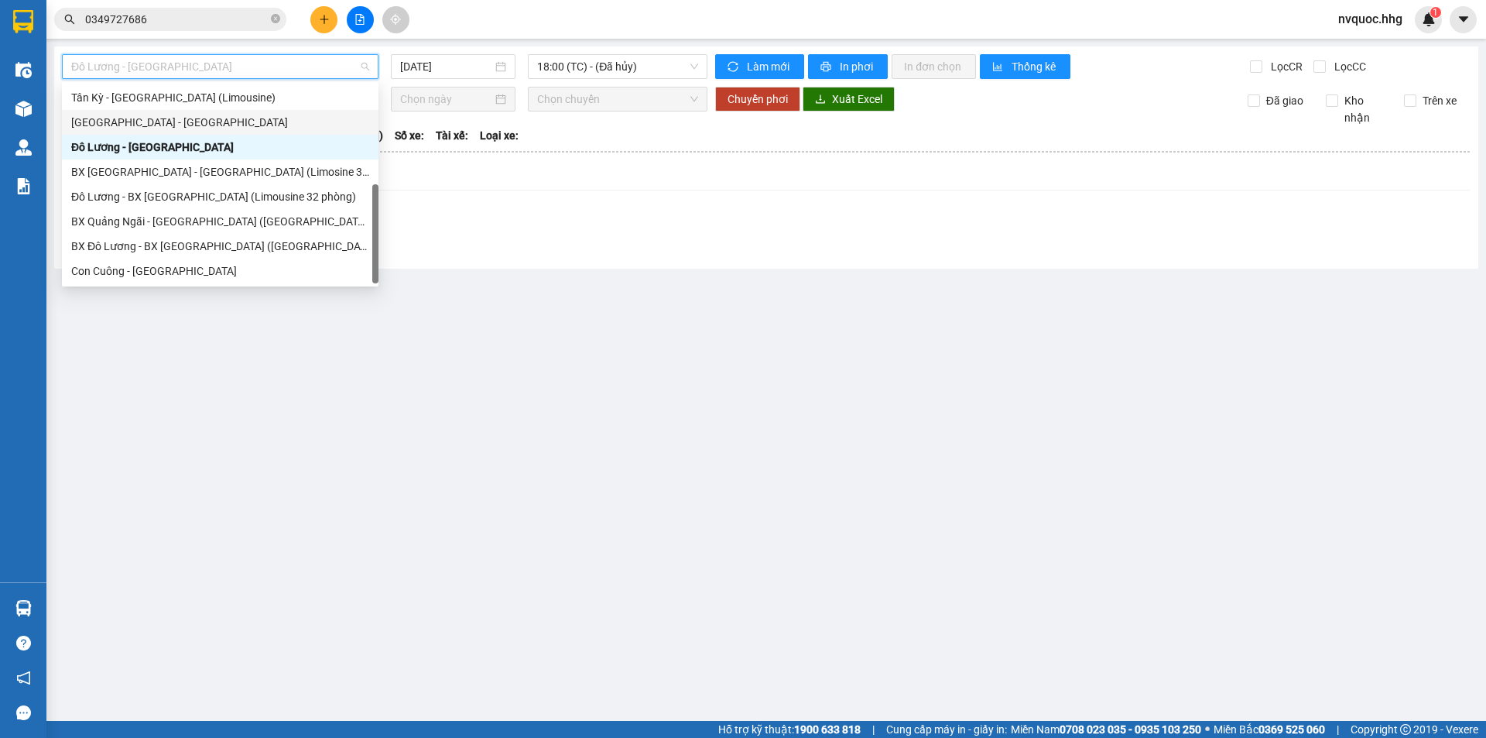
click at [150, 117] on div "[GEOGRAPHIC_DATA] - [GEOGRAPHIC_DATA]" at bounding box center [220, 122] width 298 height 17
type input "[DATE]"
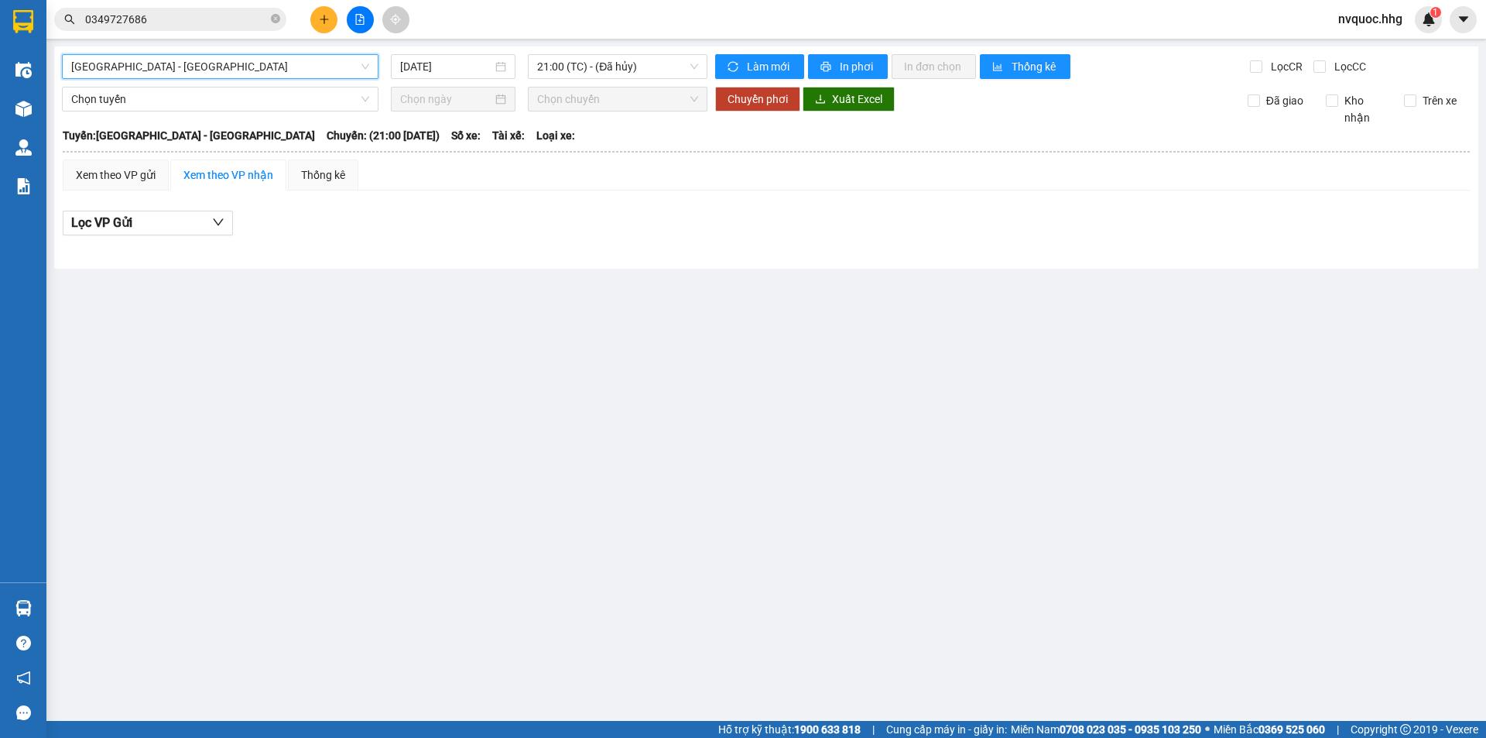
click at [220, 70] on span "[GEOGRAPHIC_DATA] - [GEOGRAPHIC_DATA]" at bounding box center [220, 66] width 298 height 23
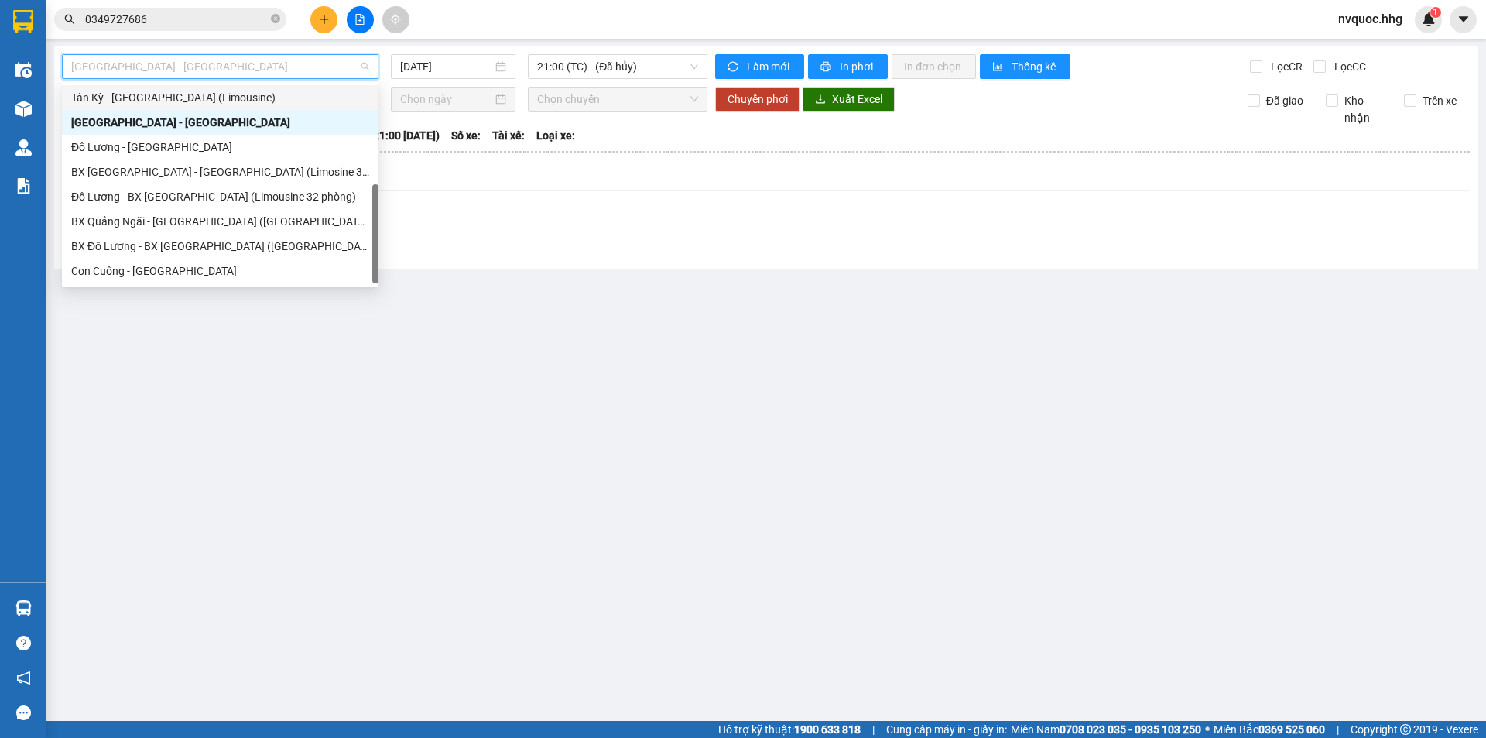
click at [192, 105] on div "Tân Kỳ - [GEOGRAPHIC_DATA] (Limousine)" at bounding box center [220, 97] width 298 height 17
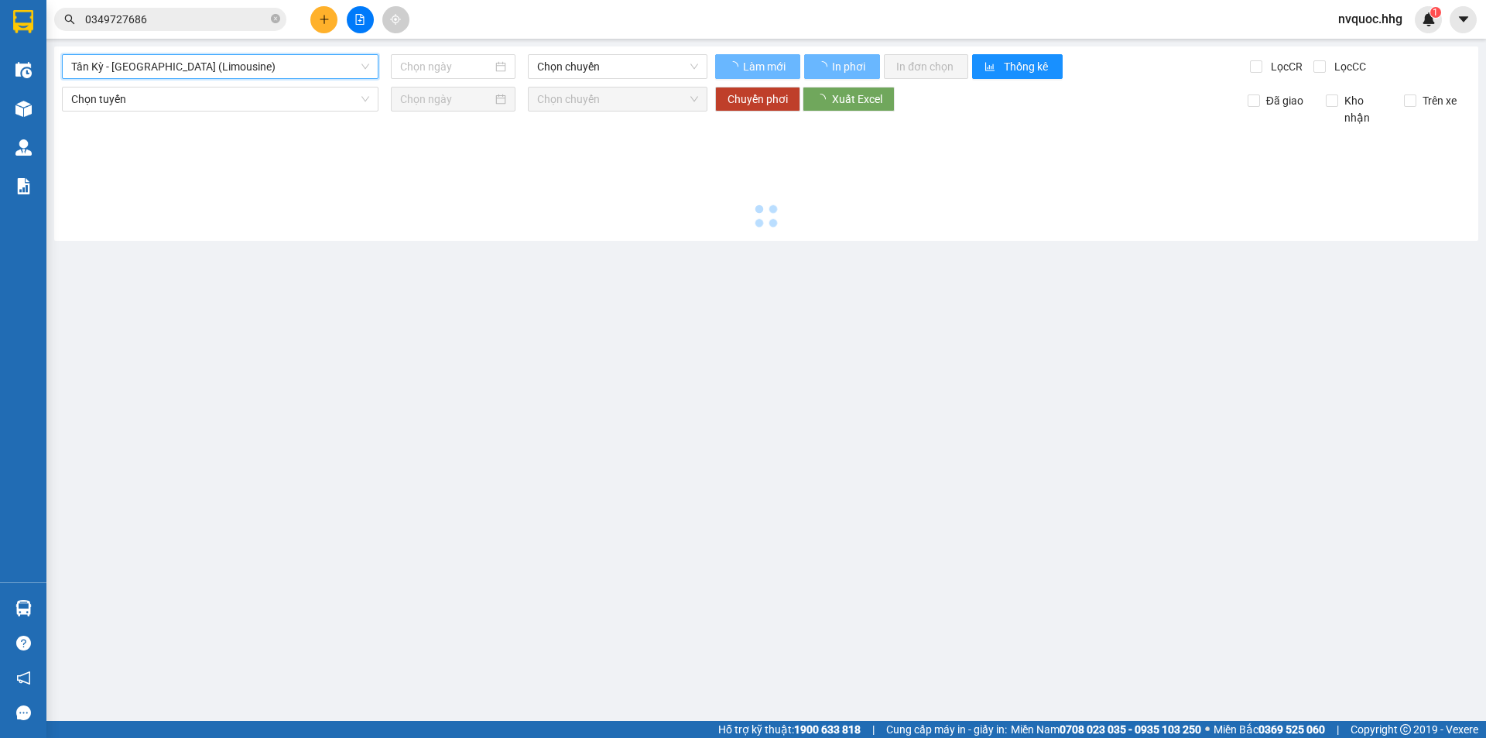
type input "[DATE]"
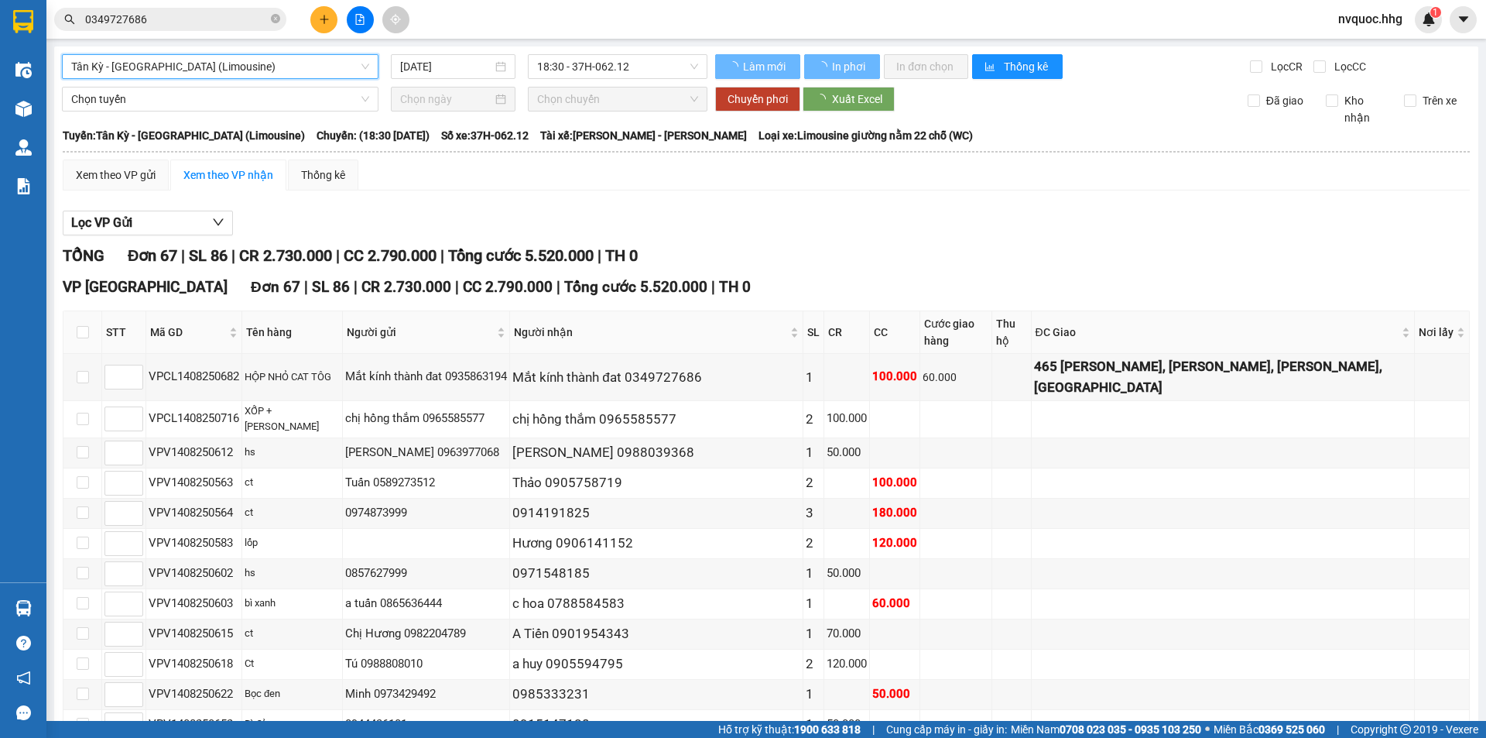
click at [231, 68] on span "Tân Kỳ - [GEOGRAPHIC_DATA] (Limousine)" at bounding box center [220, 66] width 298 height 23
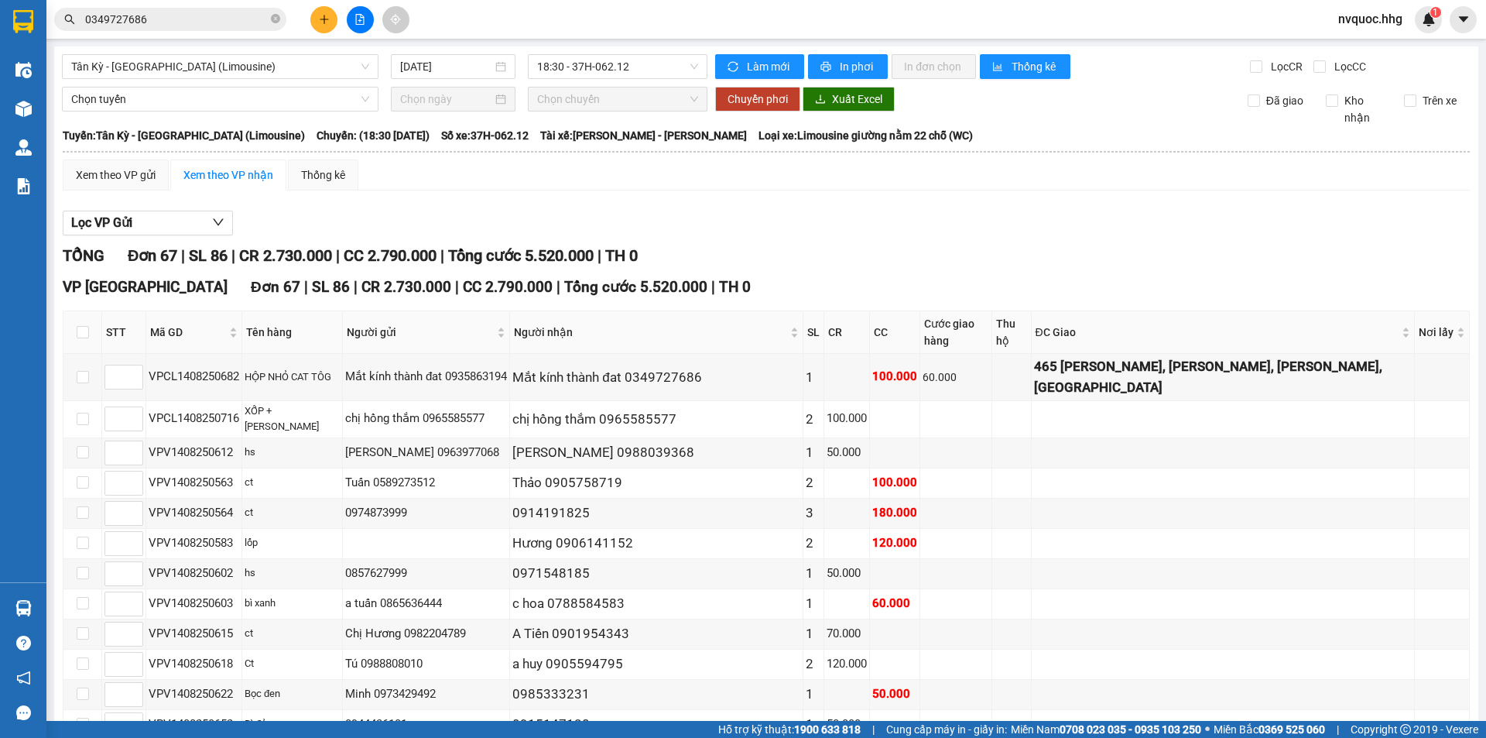
click at [1084, 176] on div "Xem theo VP gửi Xem theo VP nhận Thống kê" at bounding box center [766, 174] width 1407 height 31
click at [241, 67] on span "Tân Kỳ - [GEOGRAPHIC_DATA] (Limousine)" at bounding box center [220, 66] width 298 height 23
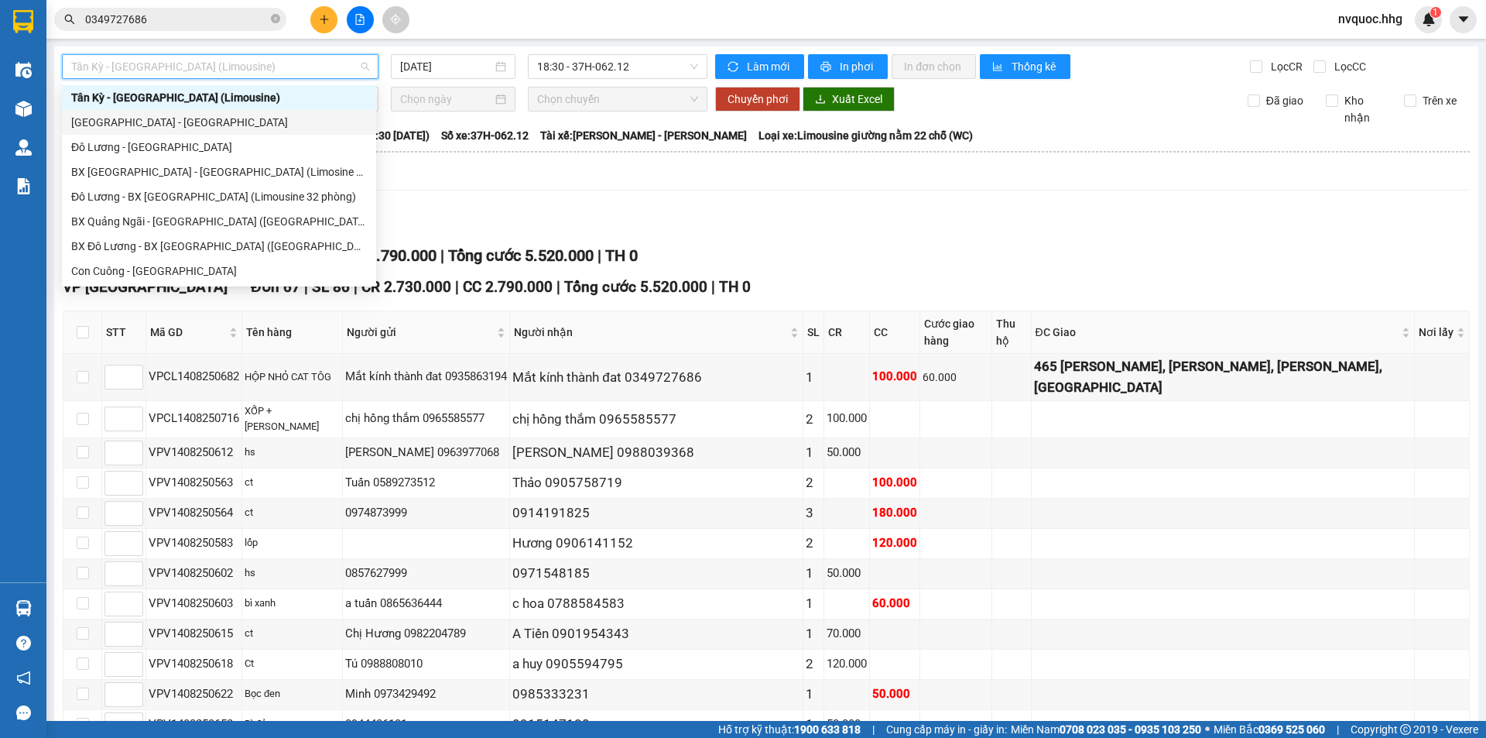
click at [572, 176] on div "Xem theo VP gửi Xem theo VP nhận Thống kê" at bounding box center [766, 174] width 1407 height 31
click at [217, 64] on span "Tân Kỳ - [GEOGRAPHIC_DATA] (Limousine)" at bounding box center [220, 66] width 298 height 23
click at [180, 123] on div "[GEOGRAPHIC_DATA] - [GEOGRAPHIC_DATA]" at bounding box center [219, 122] width 296 height 17
type input "[DATE]"
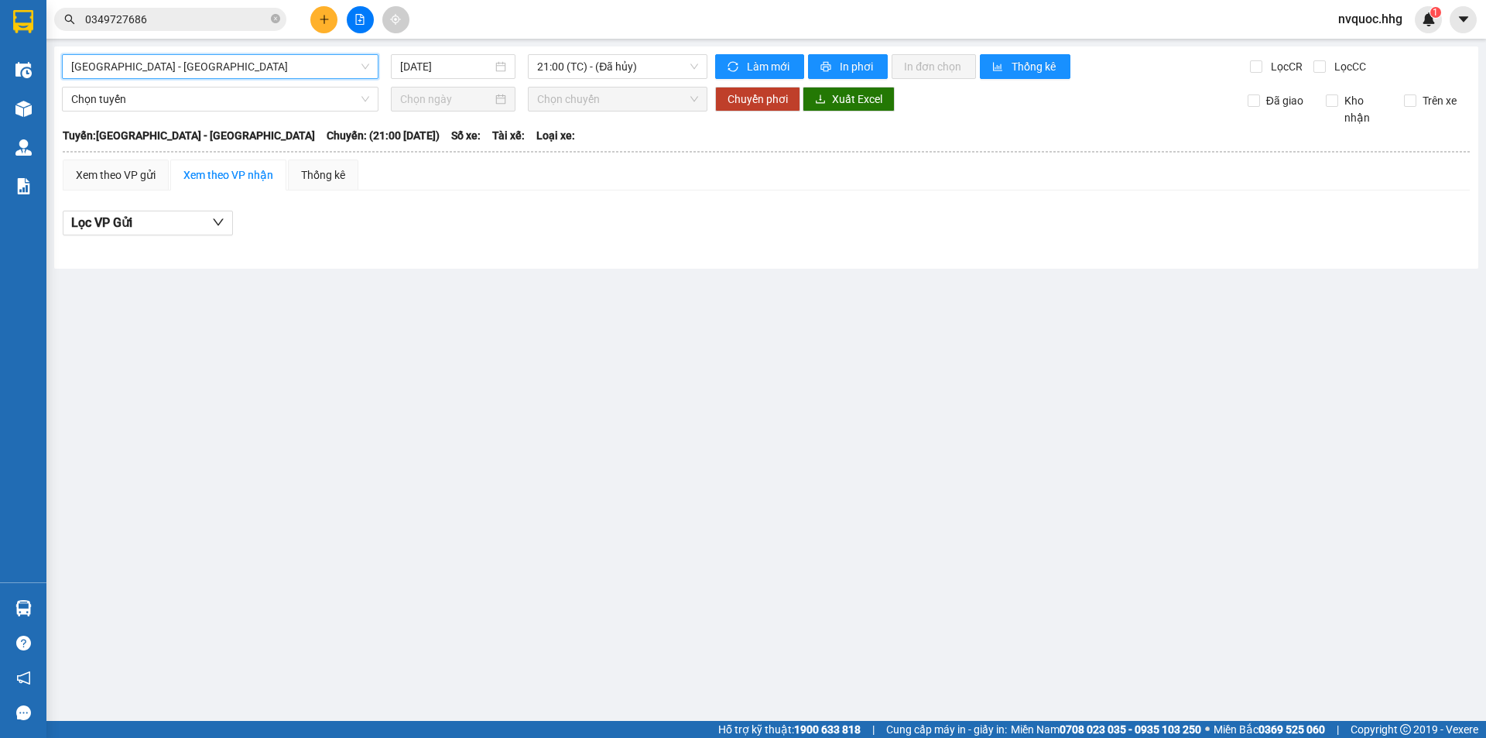
click at [252, 70] on span "[GEOGRAPHIC_DATA] - [GEOGRAPHIC_DATA]" at bounding box center [220, 66] width 298 height 23
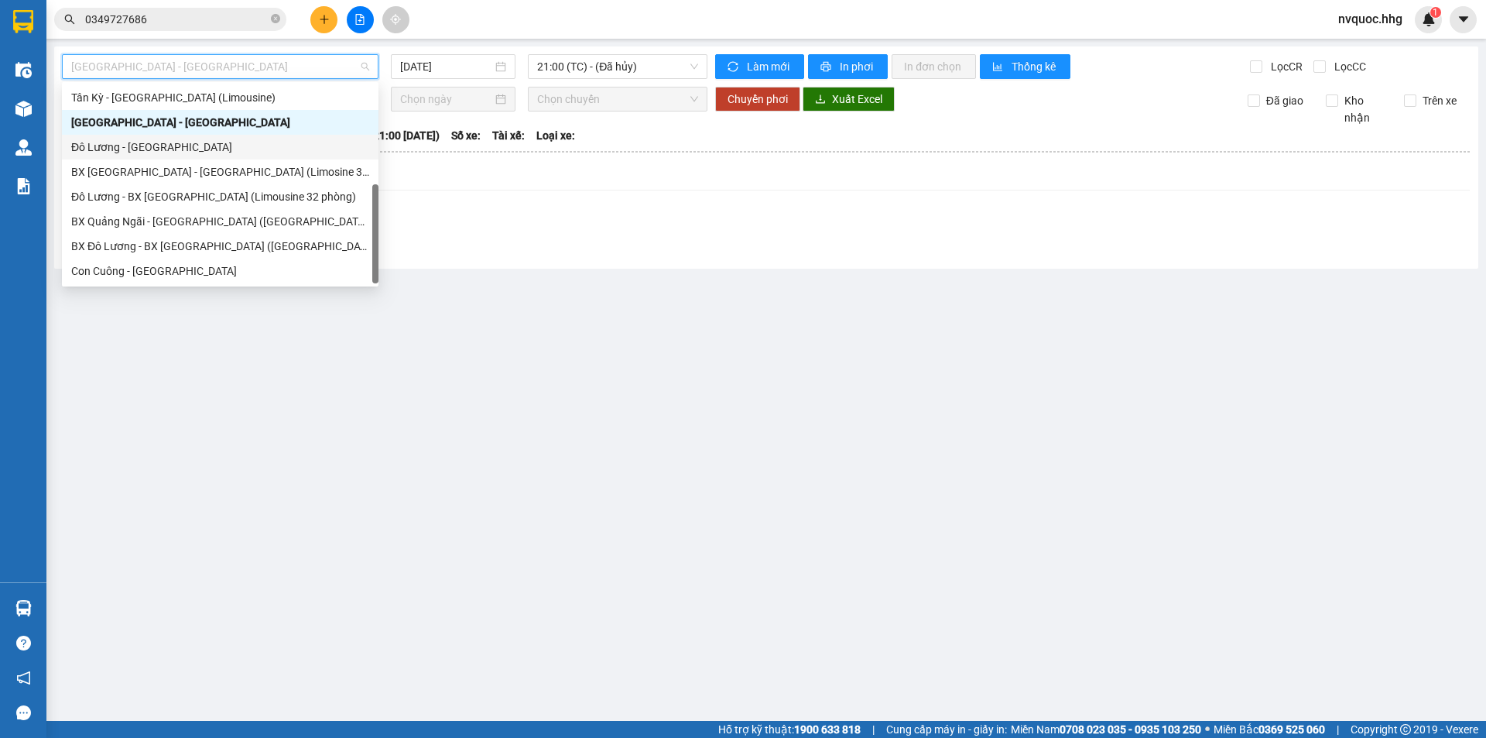
click at [186, 144] on div "Đô Lương - [GEOGRAPHIC_DATA]" at bounding box center [220, 147] width 298 height 17
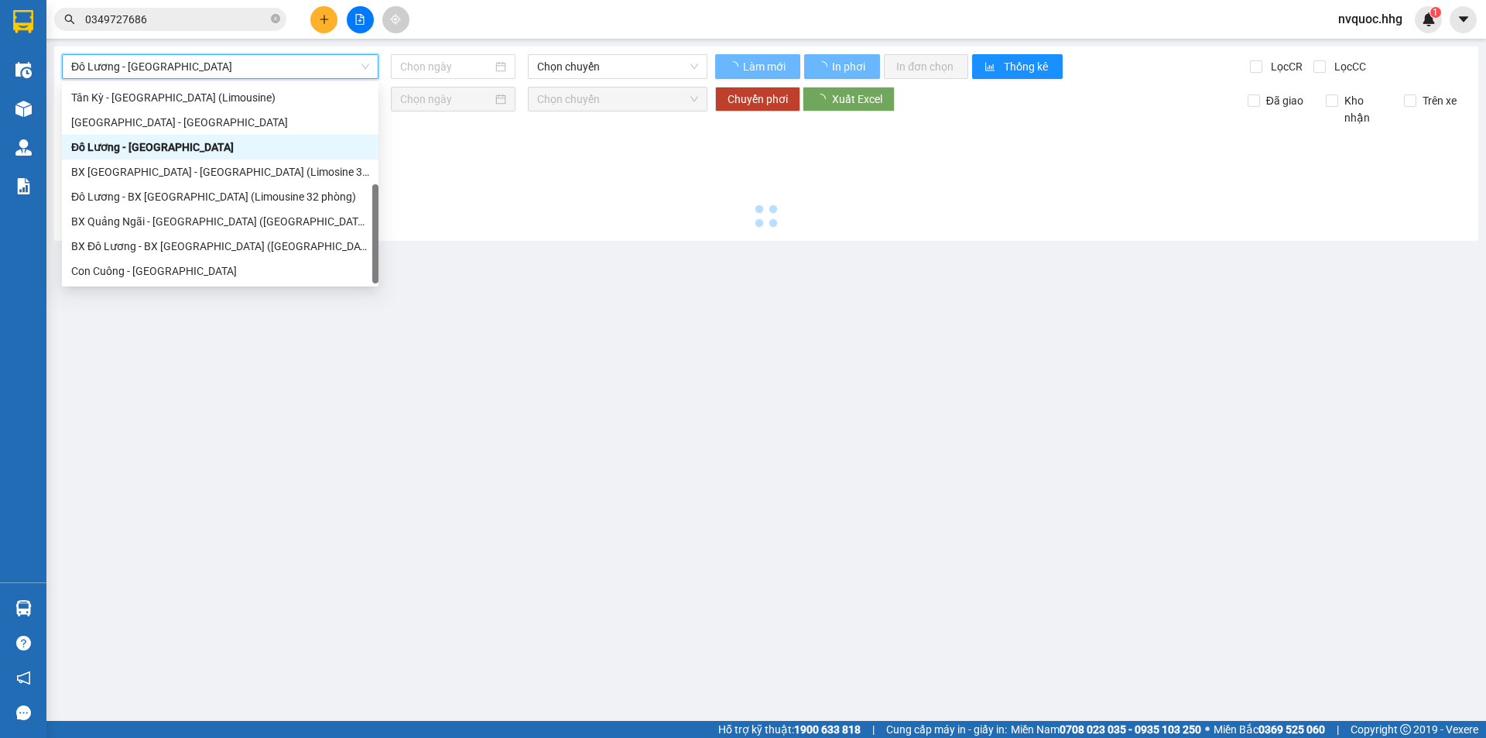
type input "[DATE]"
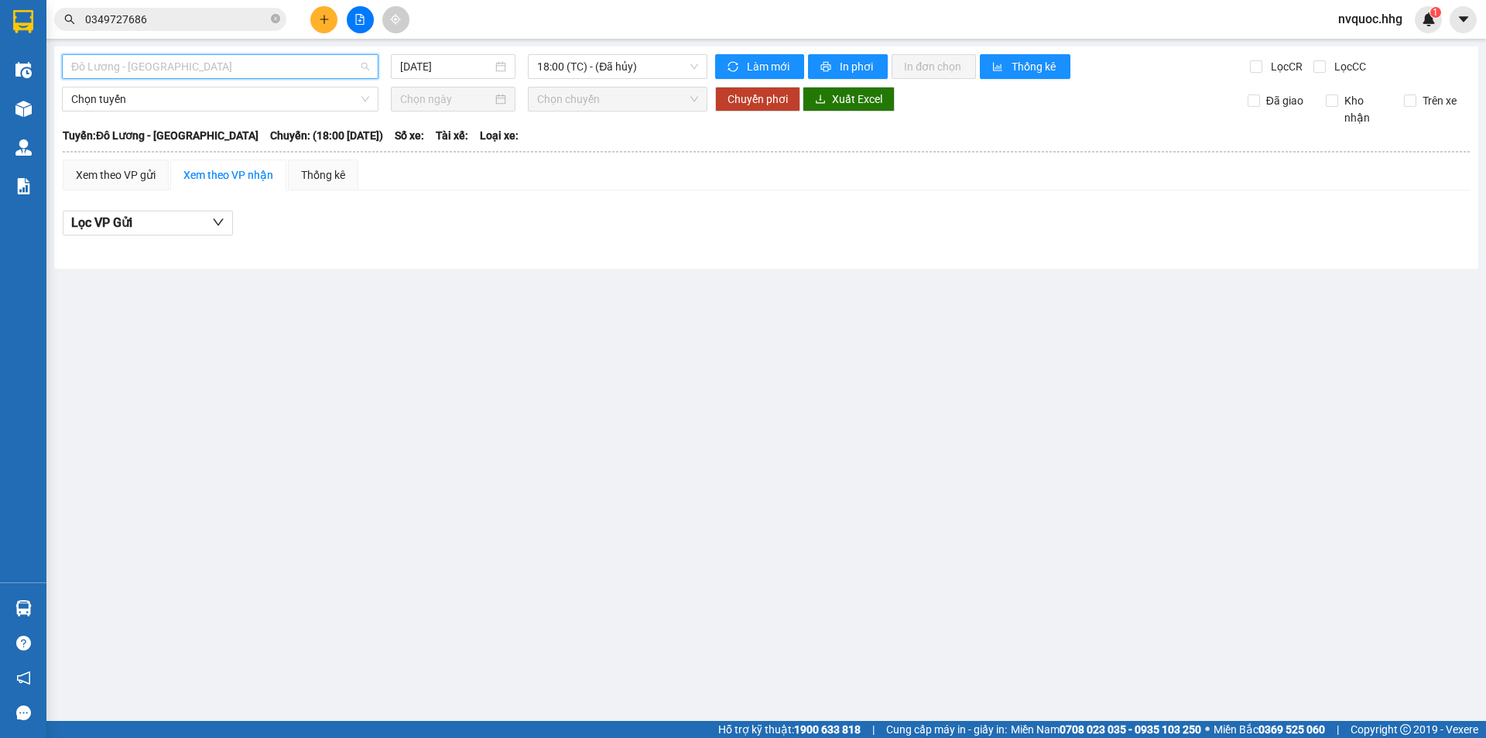
click at [262, 72] on span "Đô Lương - [GEOGRAPHIC_DATA]" at bounding box center [220, 66] width 298 height 23
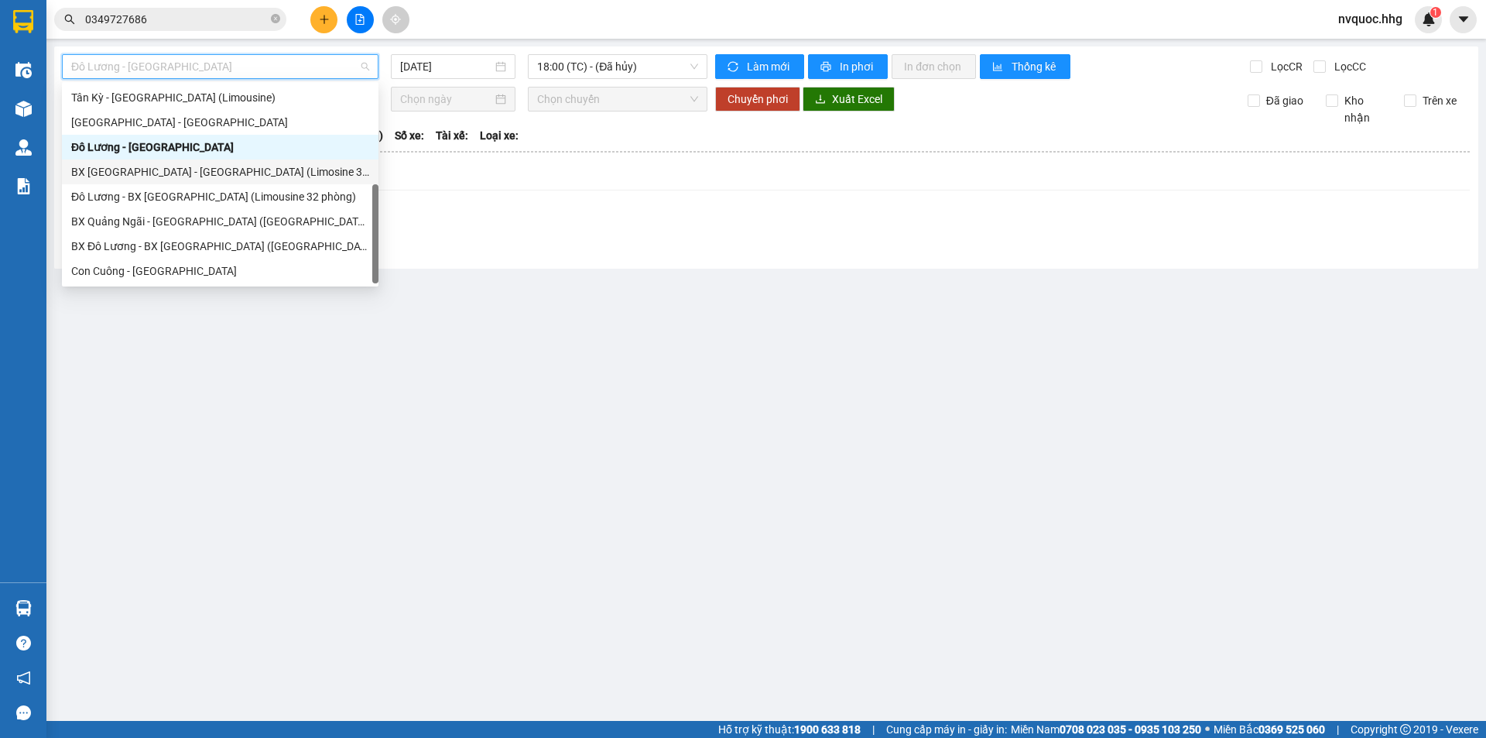
click at [187, 177] on div "BX [GEOGRAPHIC_DATA] - [GEOGRAPHIC_DATA] (Limosine 32 phòng)" at bounding box center [220, 171] width 298 height 17
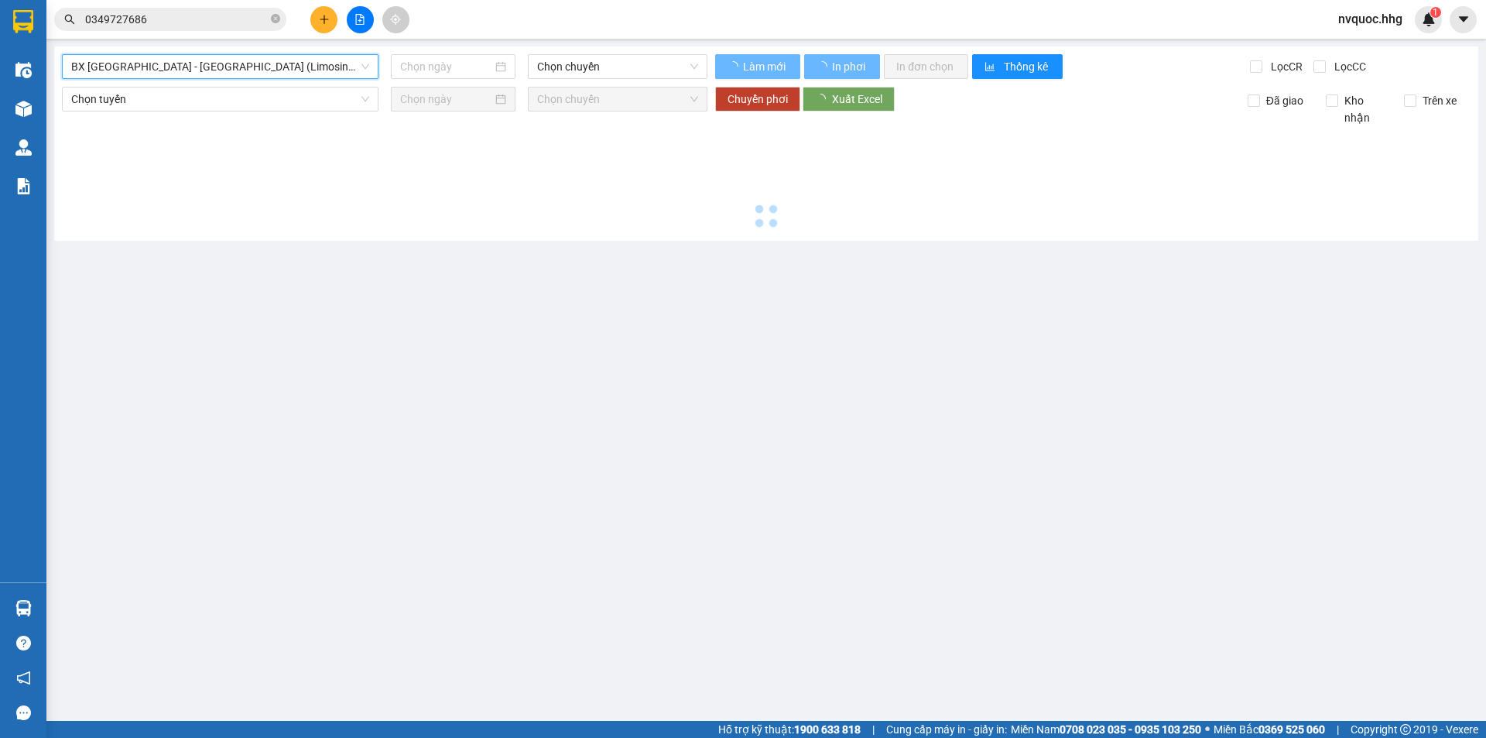
type input "[DATE]"
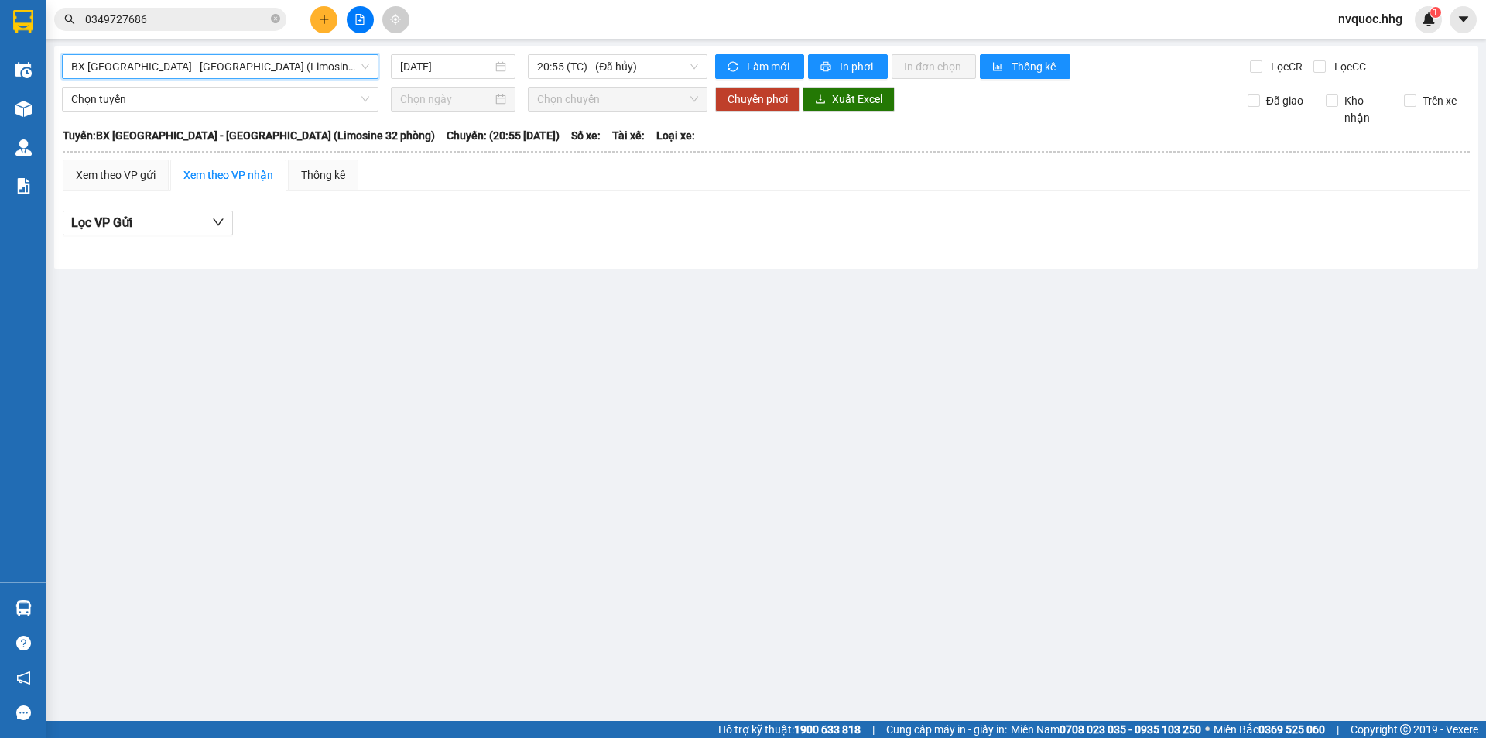
click at [297, 55] on span "BX [GEOGRAPHIC_DATA] - [GEOGRAPHIC_DATA] (Limosine 32 phòng)" at bounding box center [220, 66] width 298 height 23
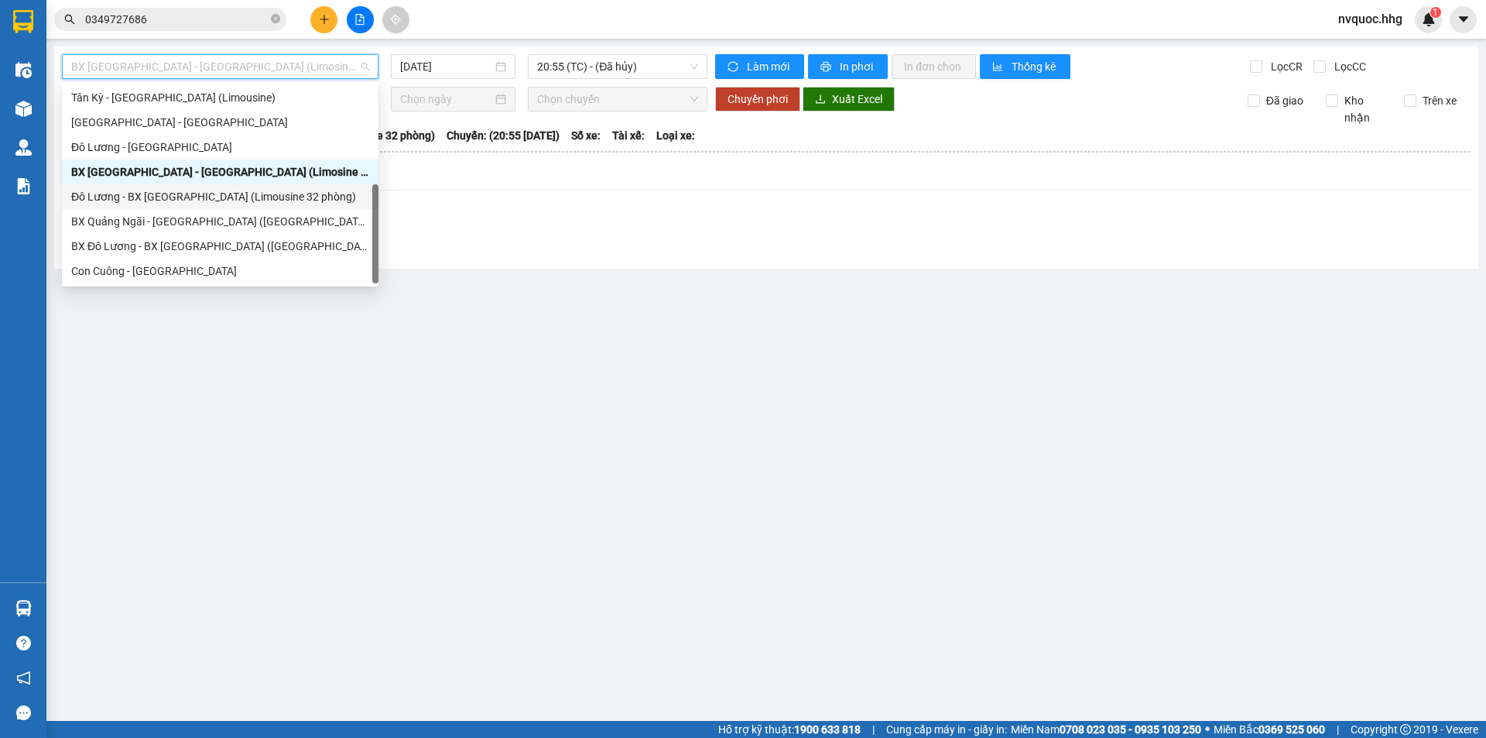
click at [166, 205] on div "Đô Lương - BX [GEOGRAPHIC_DATA] (Limousine 32 phòng)" at bounding box center [220, 196] width 317 height 25
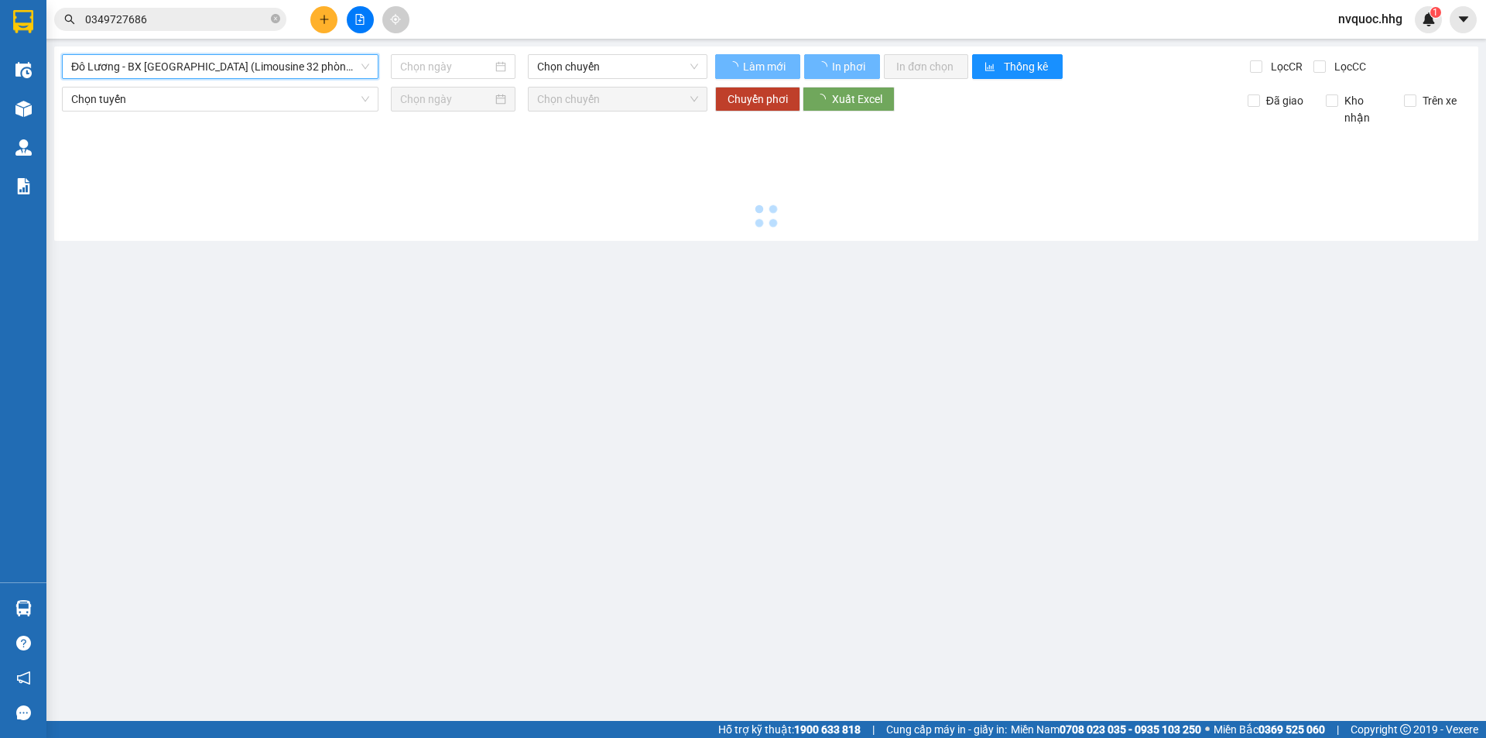
click at [292, 67] on span "Đô Lương - BX [GEOGRAPHIC_DATA] (Limousine 32 phòng)" at bounding box center [220, 66] width 298 height 23
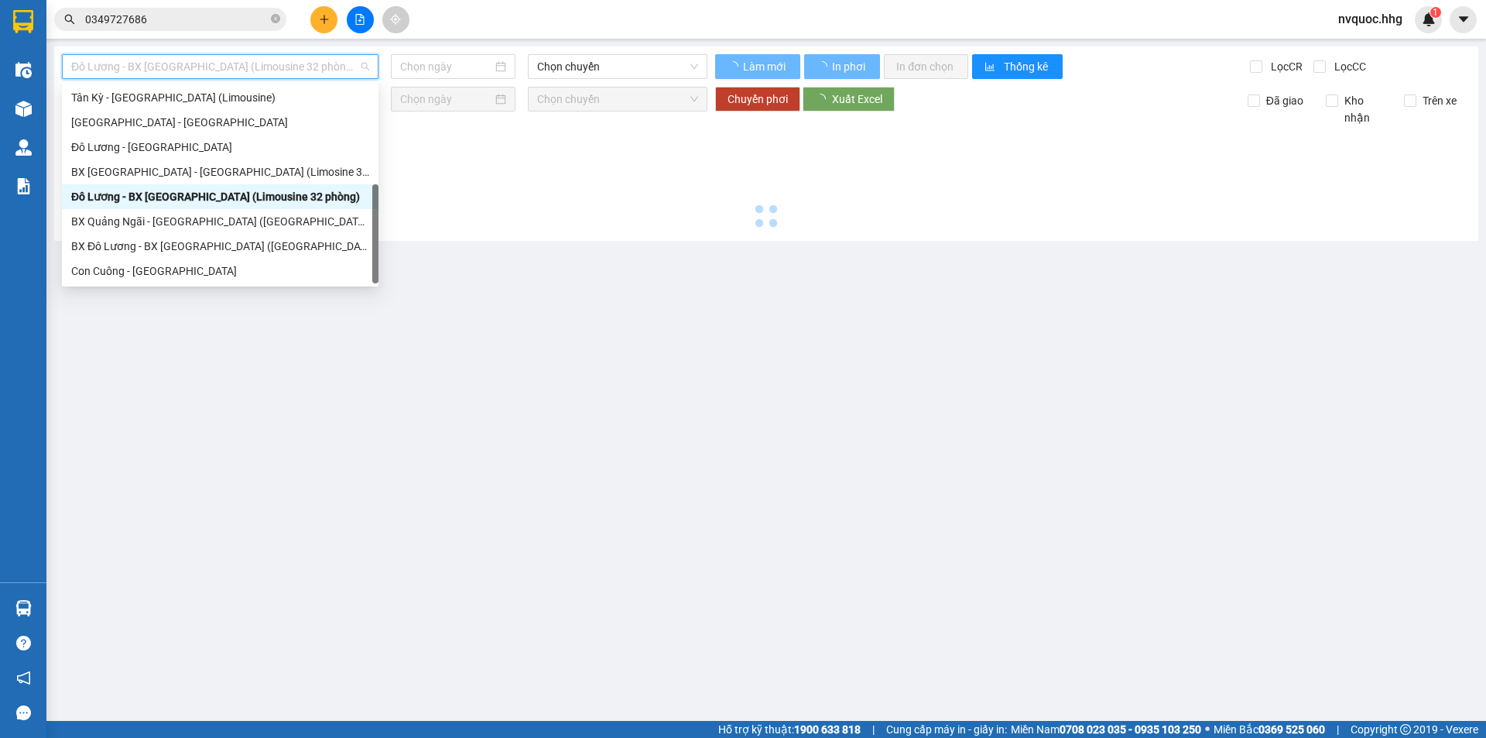
type input "[DATE]"
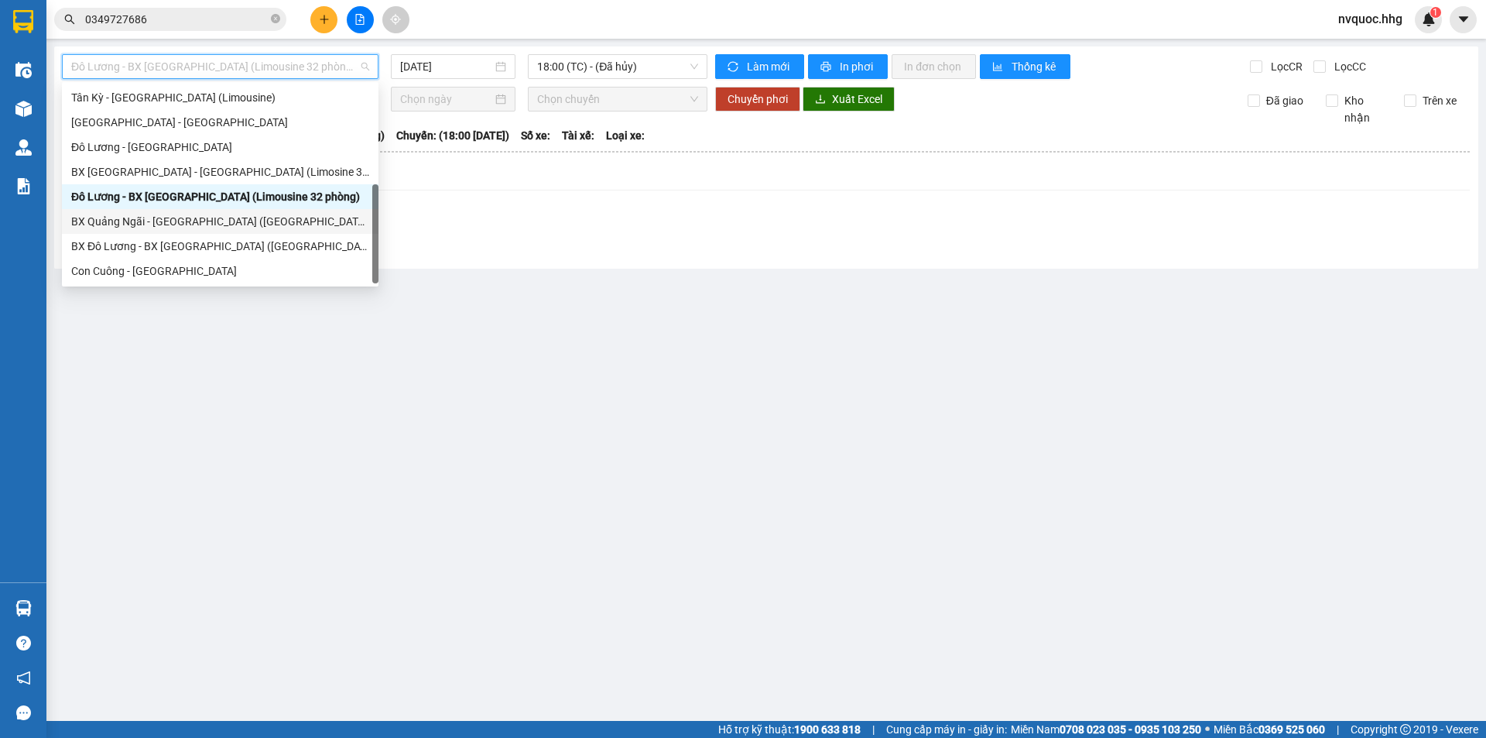
click at [204, 216] on div "BX Quảng Ngãi - [GEOGRAPHIC_DATA] ([GEOGRAPHIC_DATA])" at bounding box center [220, 221] width 298 height 17
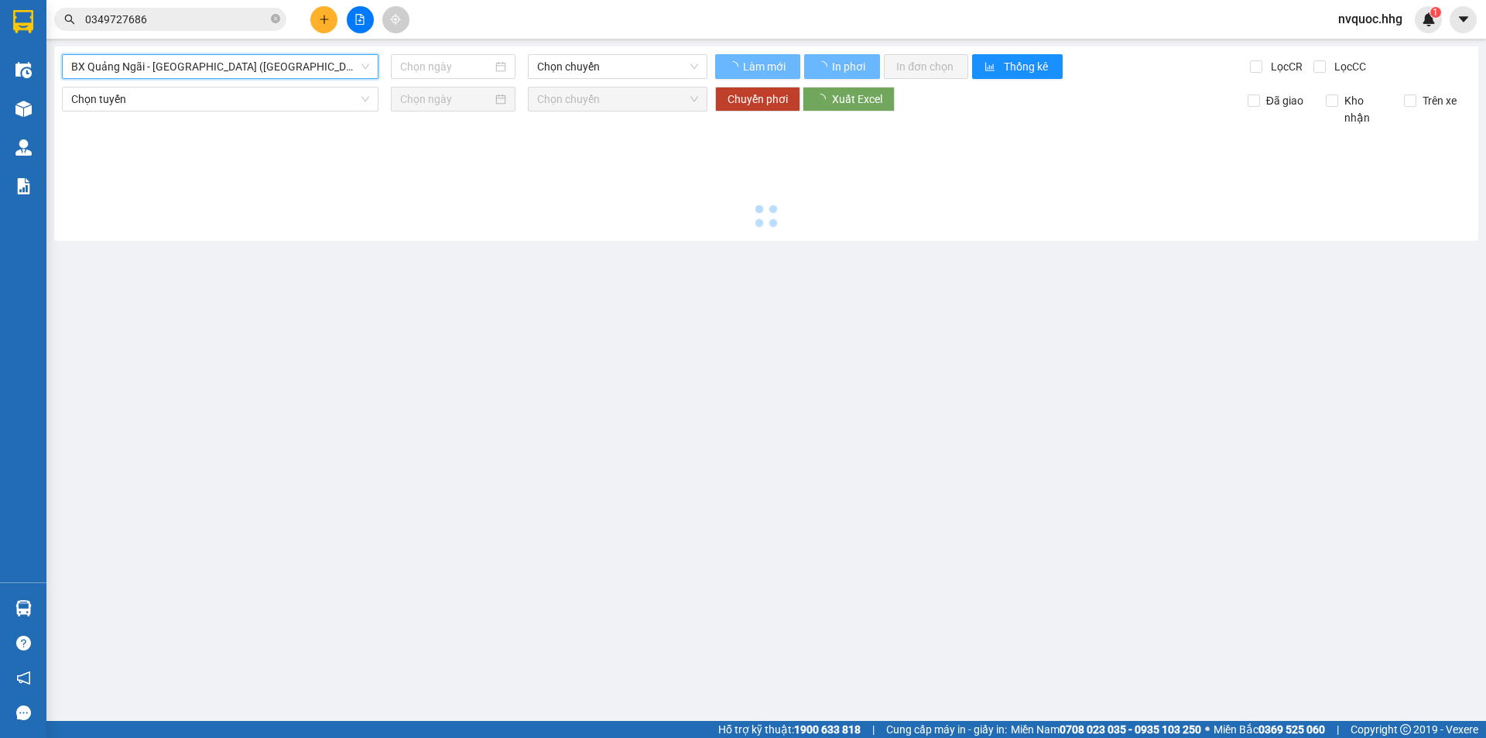
type input "[DATE]"
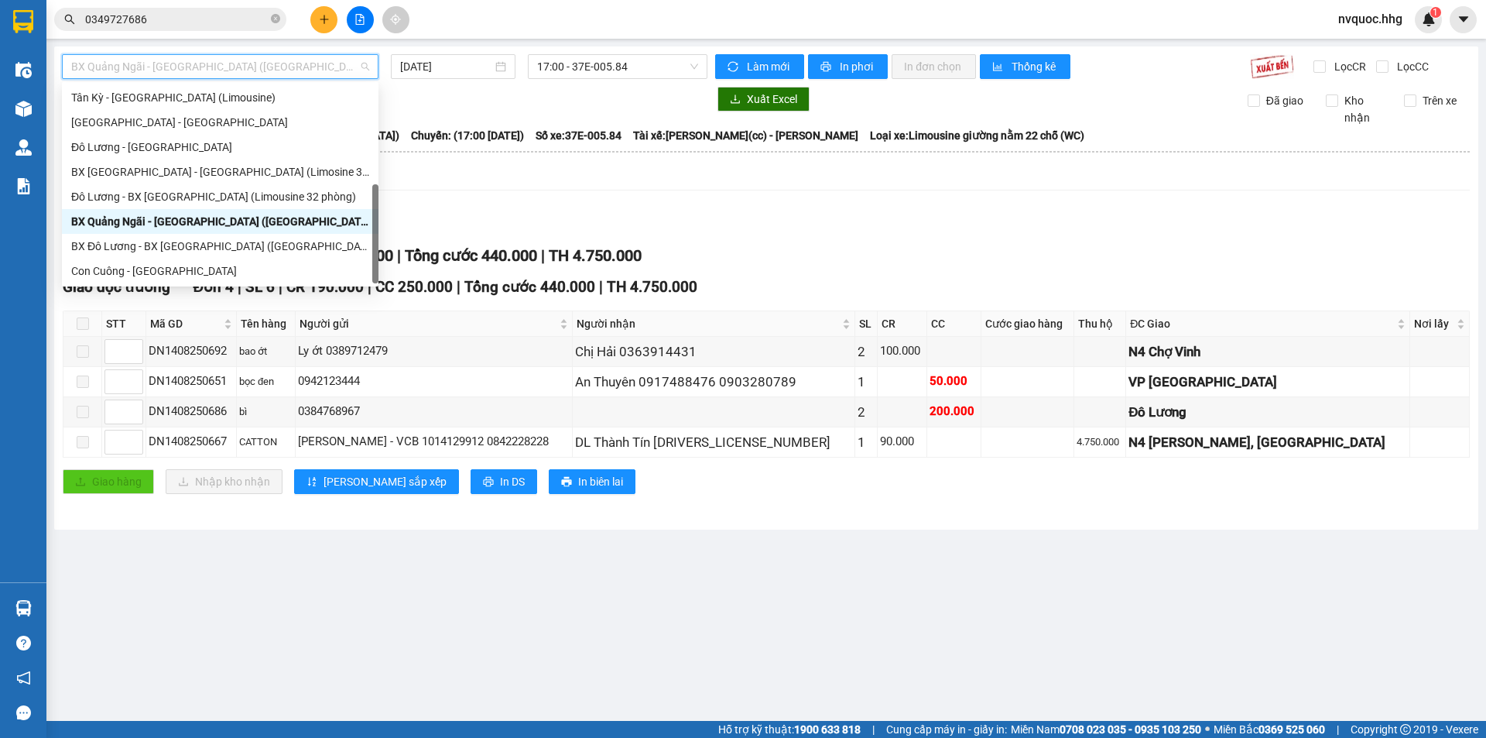
click at [274, 60] on span "BX Quảng Ngãi - [GEOGRAPHIC_DATA] ([GEOGRAPHIC_DATA])" at bounding box center [220, 66] width 298 height 23
click at [211, 253] on div "BX Đô Lương - BX [GEOGRAPHIC_DATA] ([GEOGRAPHIC_DATA])" at bounding box center [220, 246] width 317 height 25
type input "[DATE]"
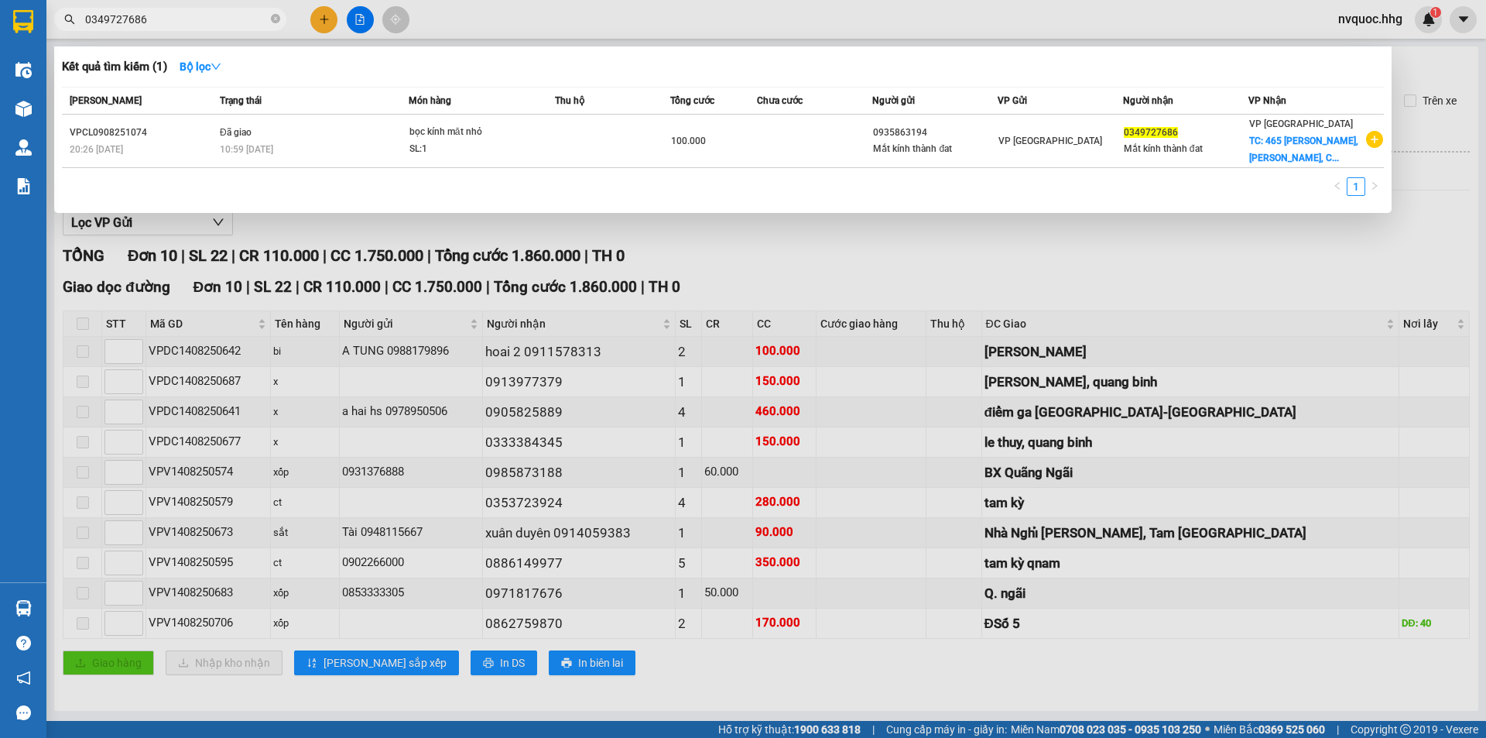
click at [183, 19] on input "0349727686" at bounding box center [176, 19] width 183 height 17
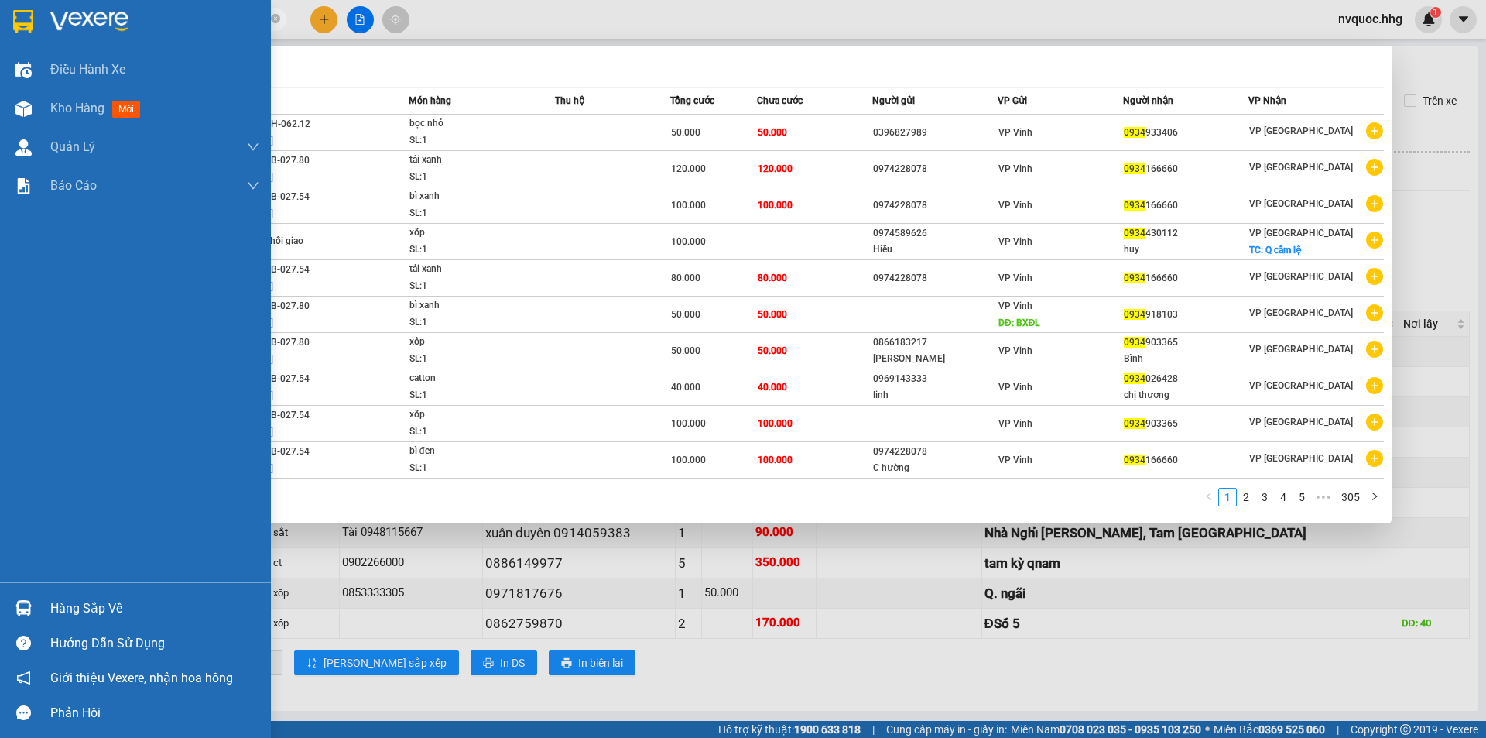
click at [25, 26] on img at bounding box center [23, 21] width 20 height 23
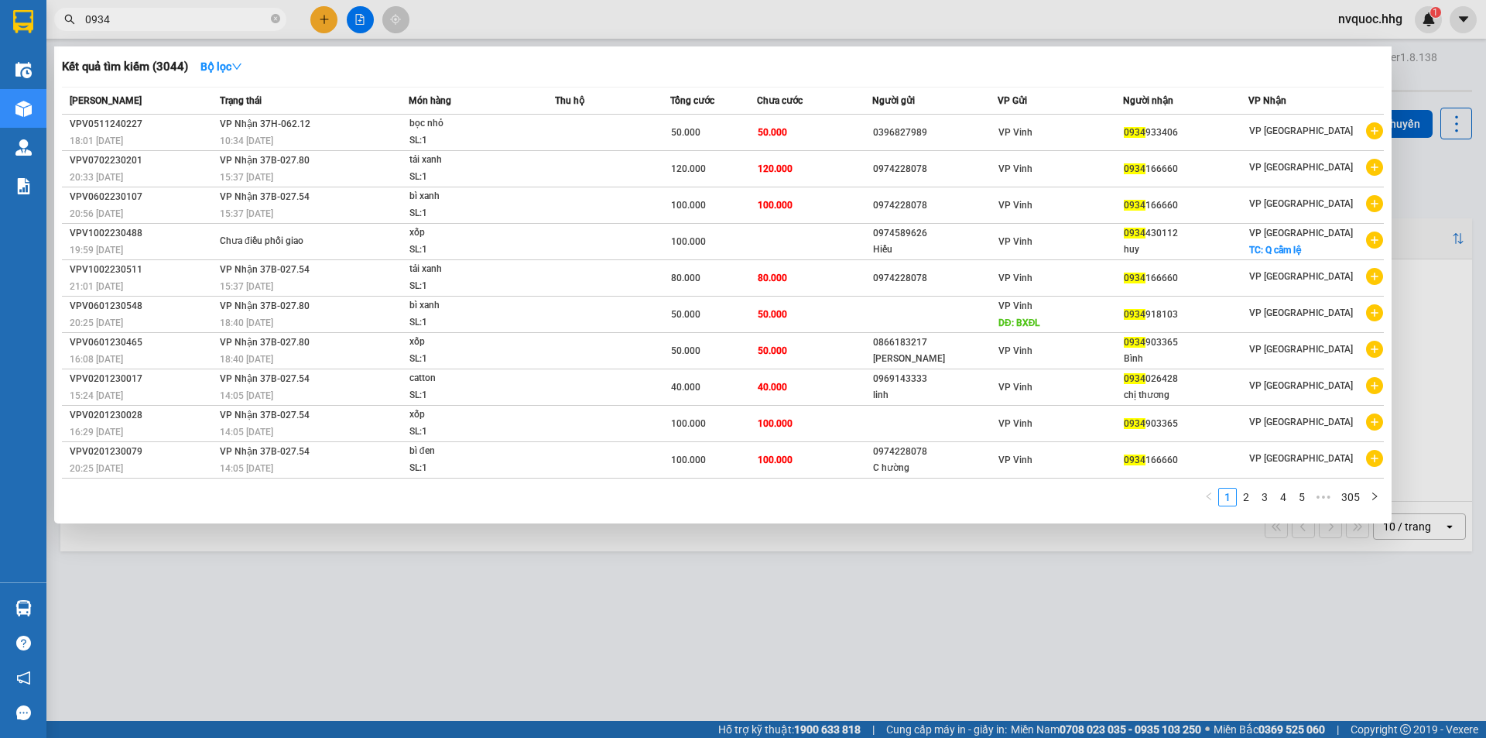
click at [659, 11] on div at bounding box center [743, 369] width 1486 height 738
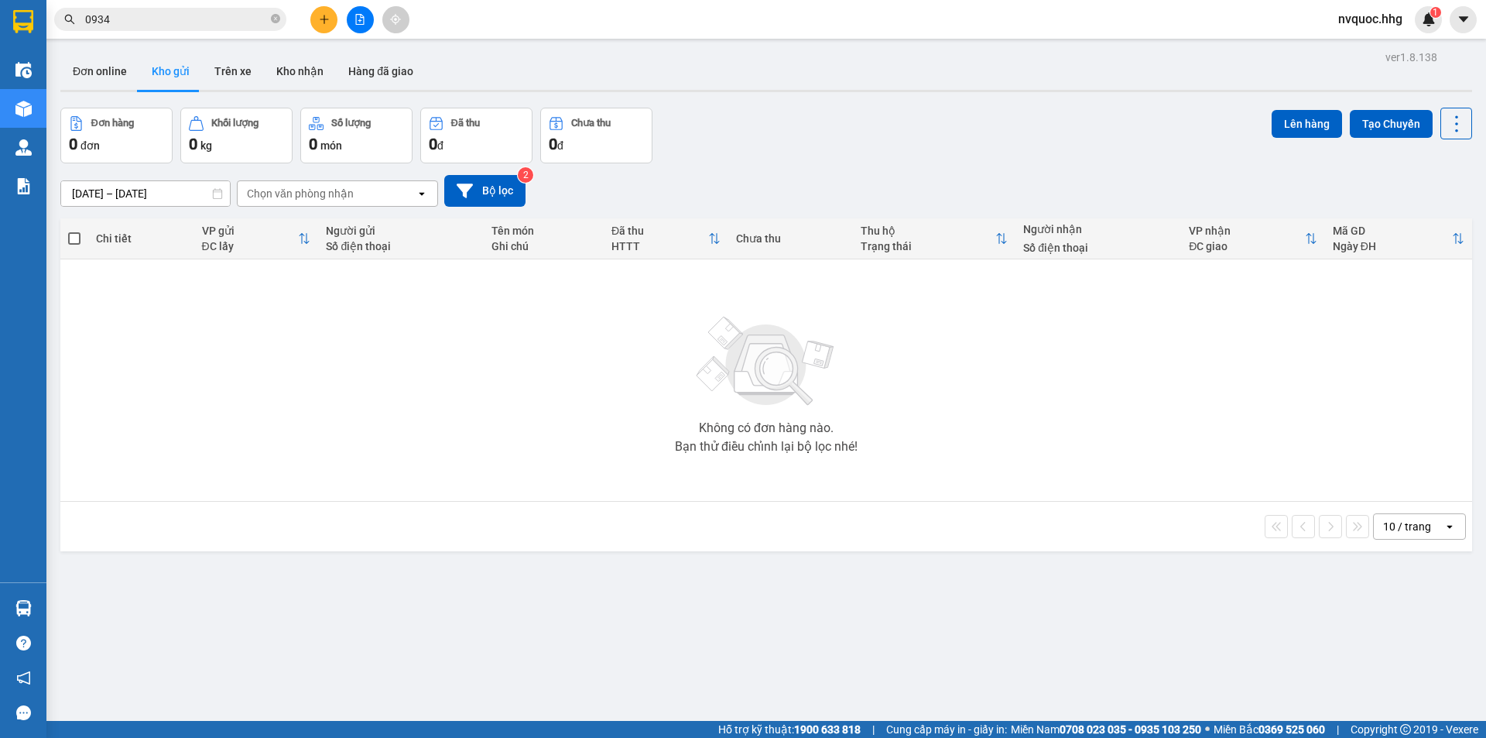
click at [168, 25] on input "0934" at bounding box center [176, 19] width 183 height 17
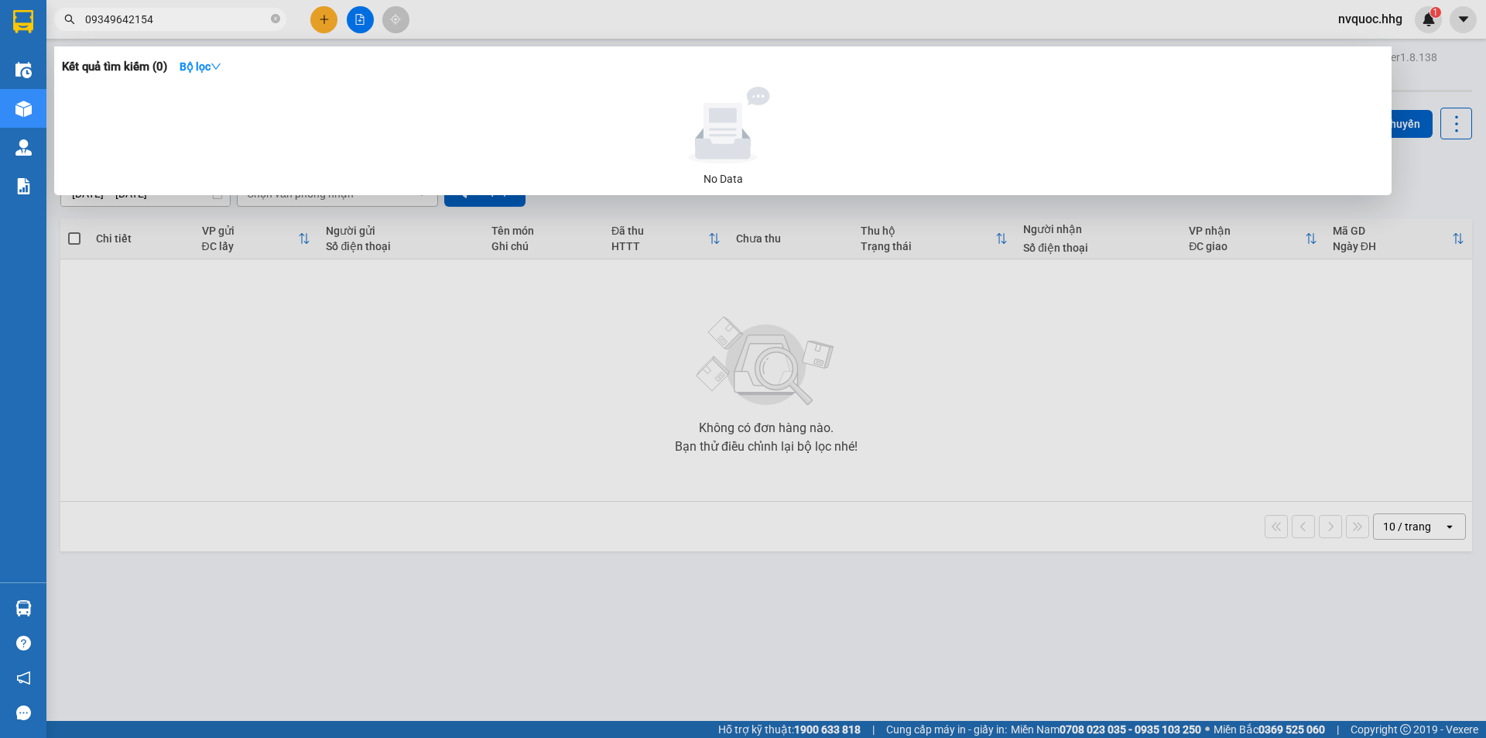
drag, startPoint x: 189, startPoint y: 15, endPoint x: 0, endPoint y: 39, distance: 190.5
click at [0, 39] on section "Kết quả tìm kiếm ( 0 ) Bộ lọc No Data 09349642154 nvquoc.hhg 1 Điều hành xe Kho…" at bounding box center [743, 369] width 1486 height 738
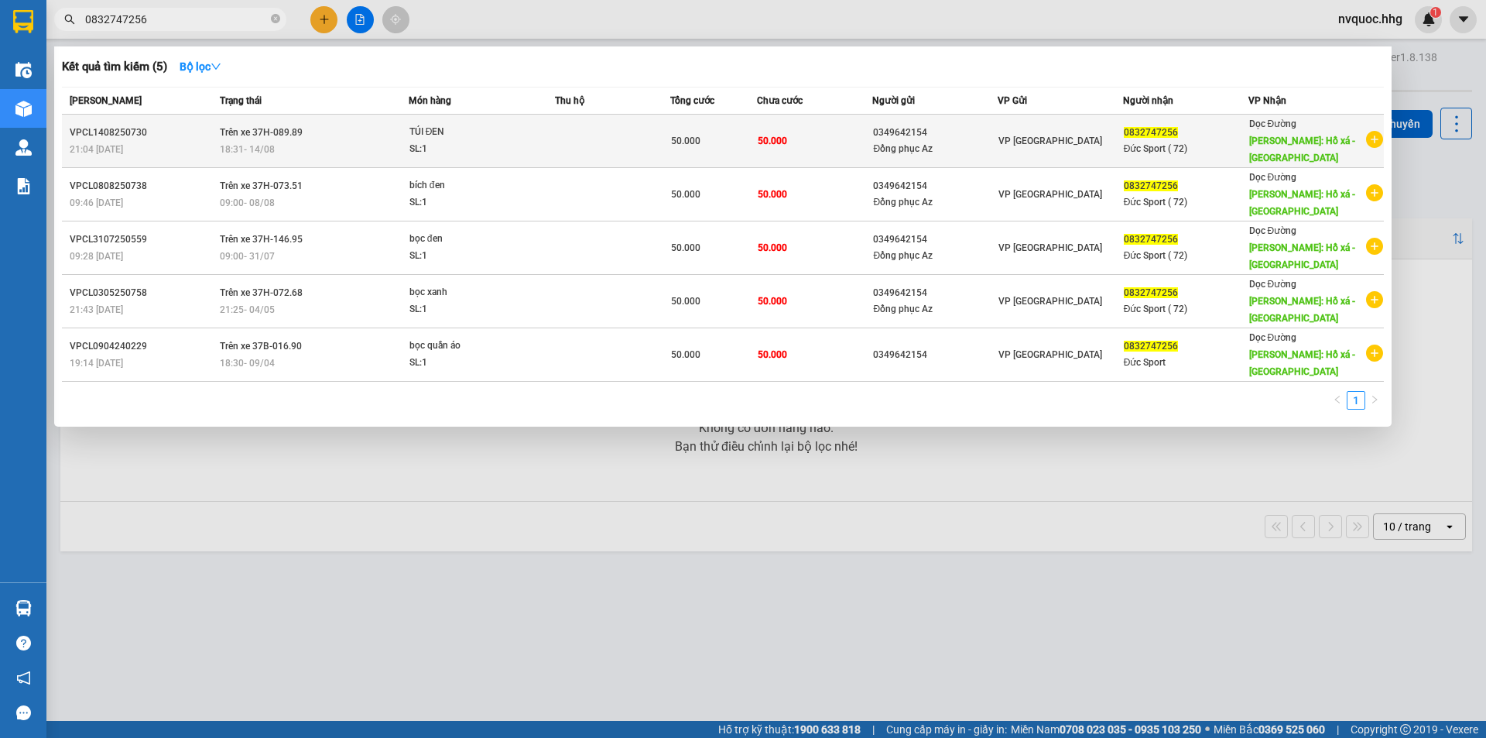
type input "0832747256"
click at [1375, 139] on icon "plus-circle" at bounding box center [1374, 139] width 17 height 17
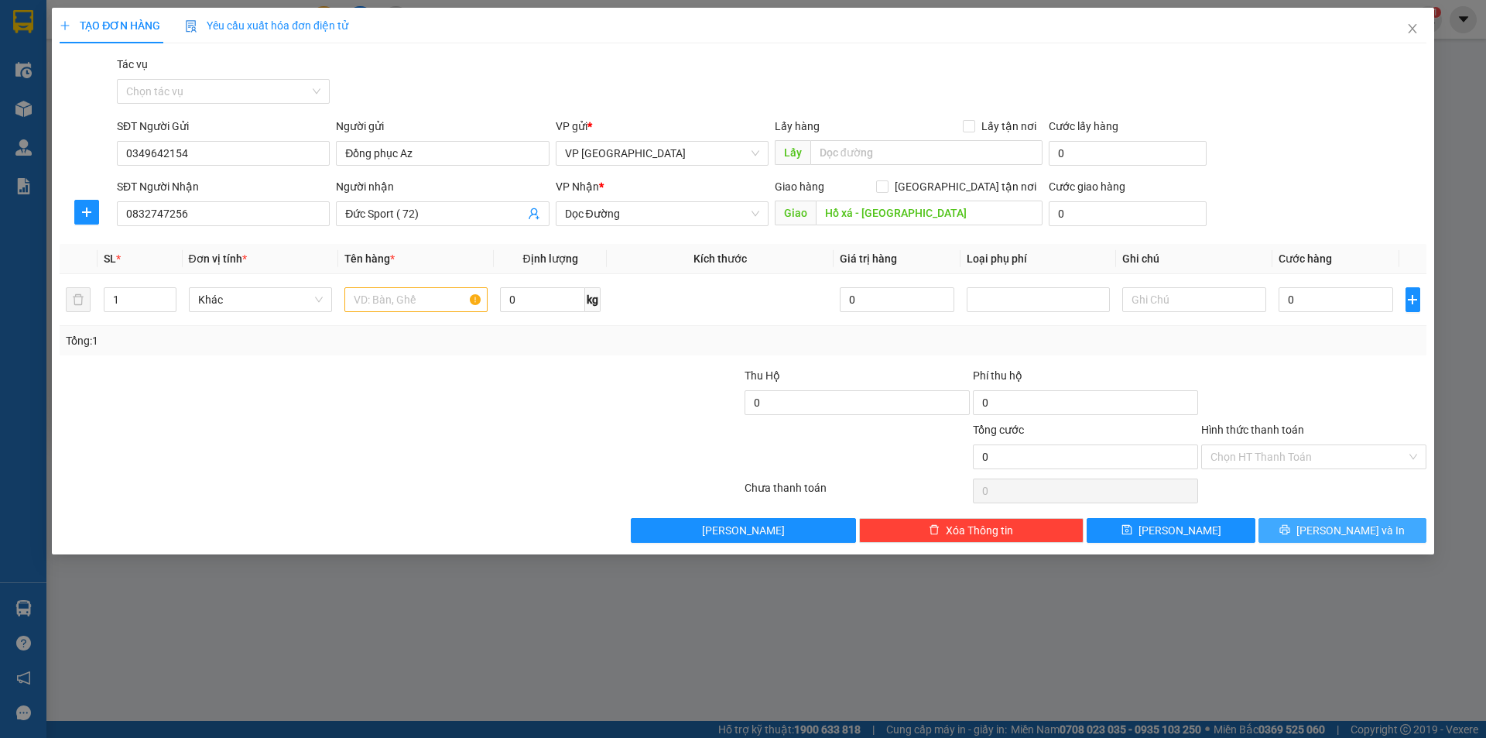
click at [1357, 535] on span "[PERSON_NAME] và In" at bounding box center [1350, 530] width 108 height 17
click at [439, 300] on input "text" at bounding box center [415, 299] width 143 height 25
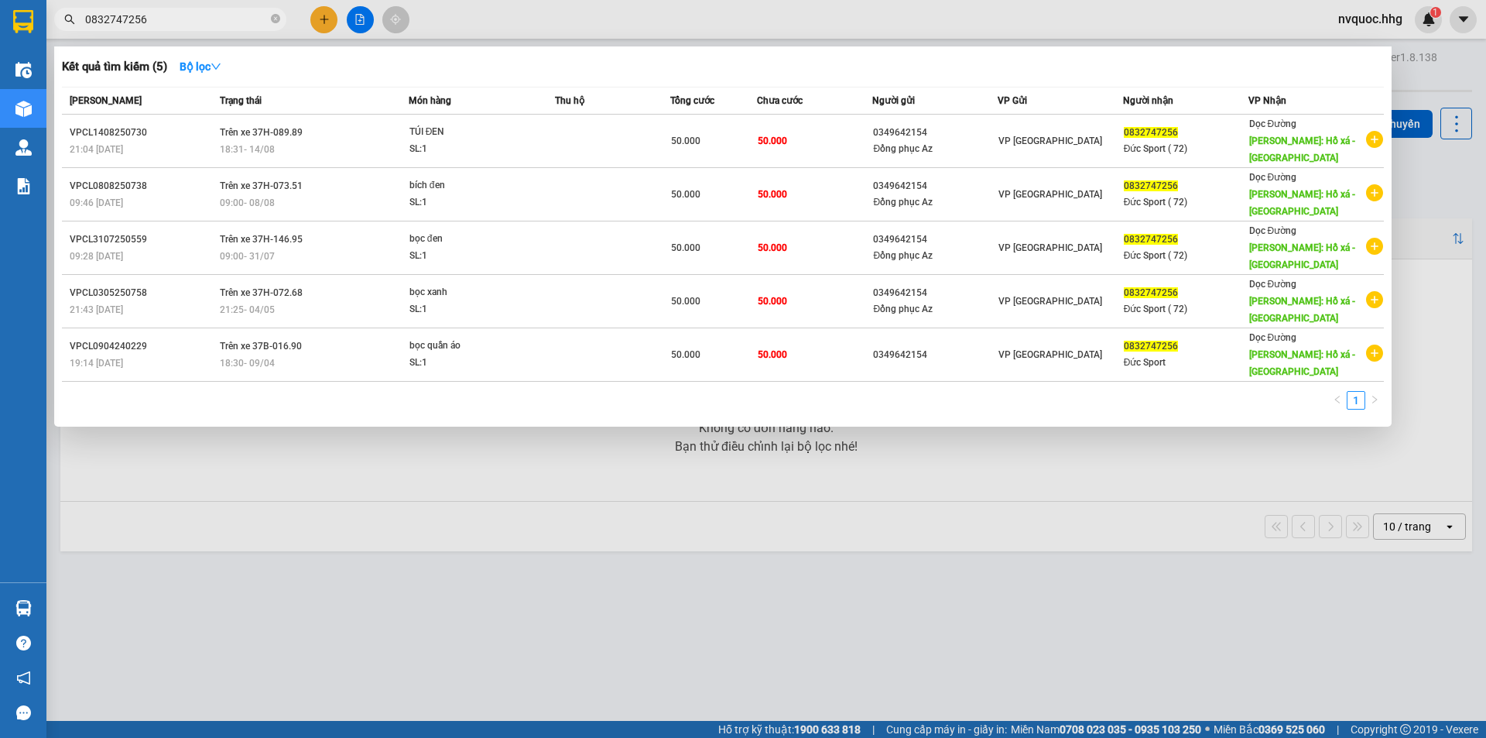
click at [258, 22] on input "0832747256" at bounding box center [176, 19] width 183 height 17
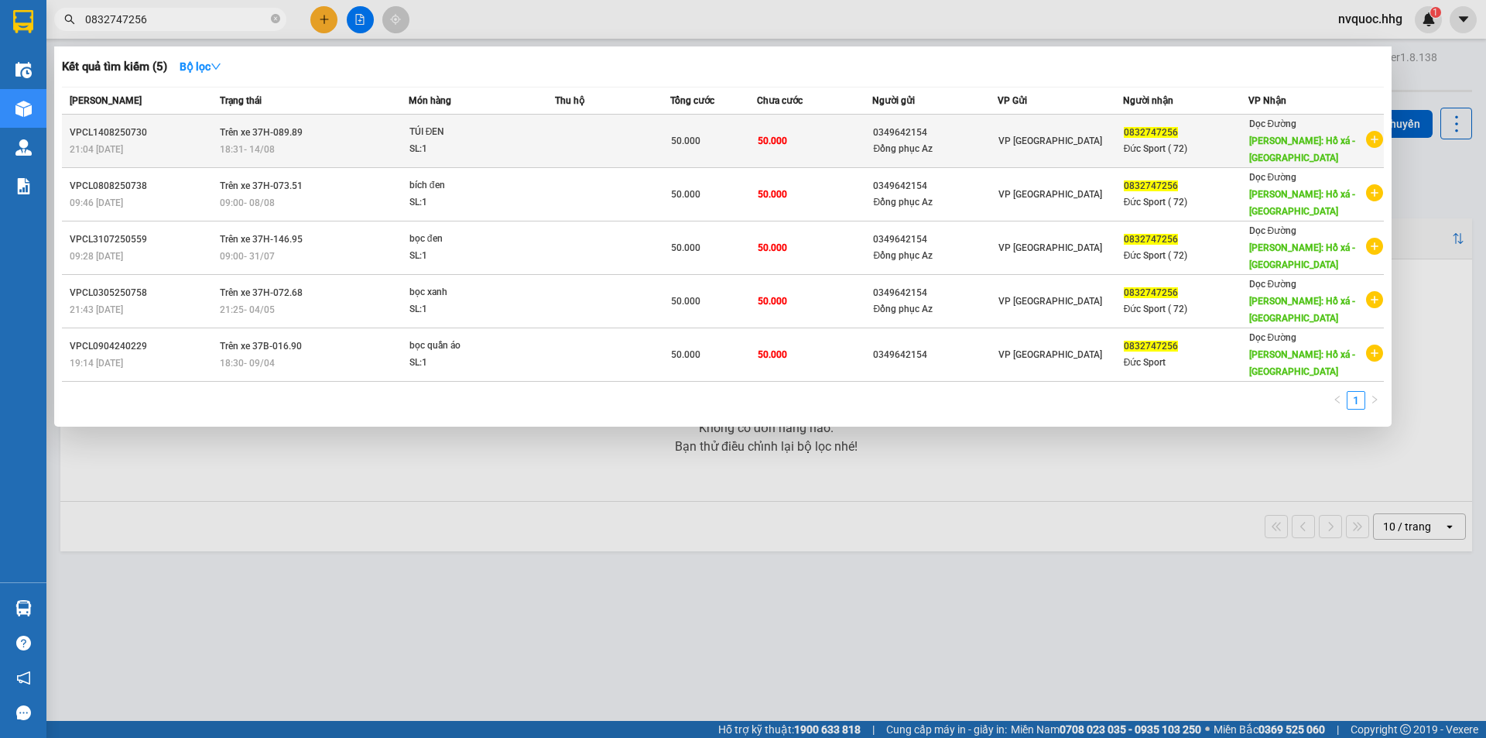
click at [1070, 148] on div "VP [GEOGRAPHIC_DATA]" at bounding box center [1060, 140] width 124 height 17
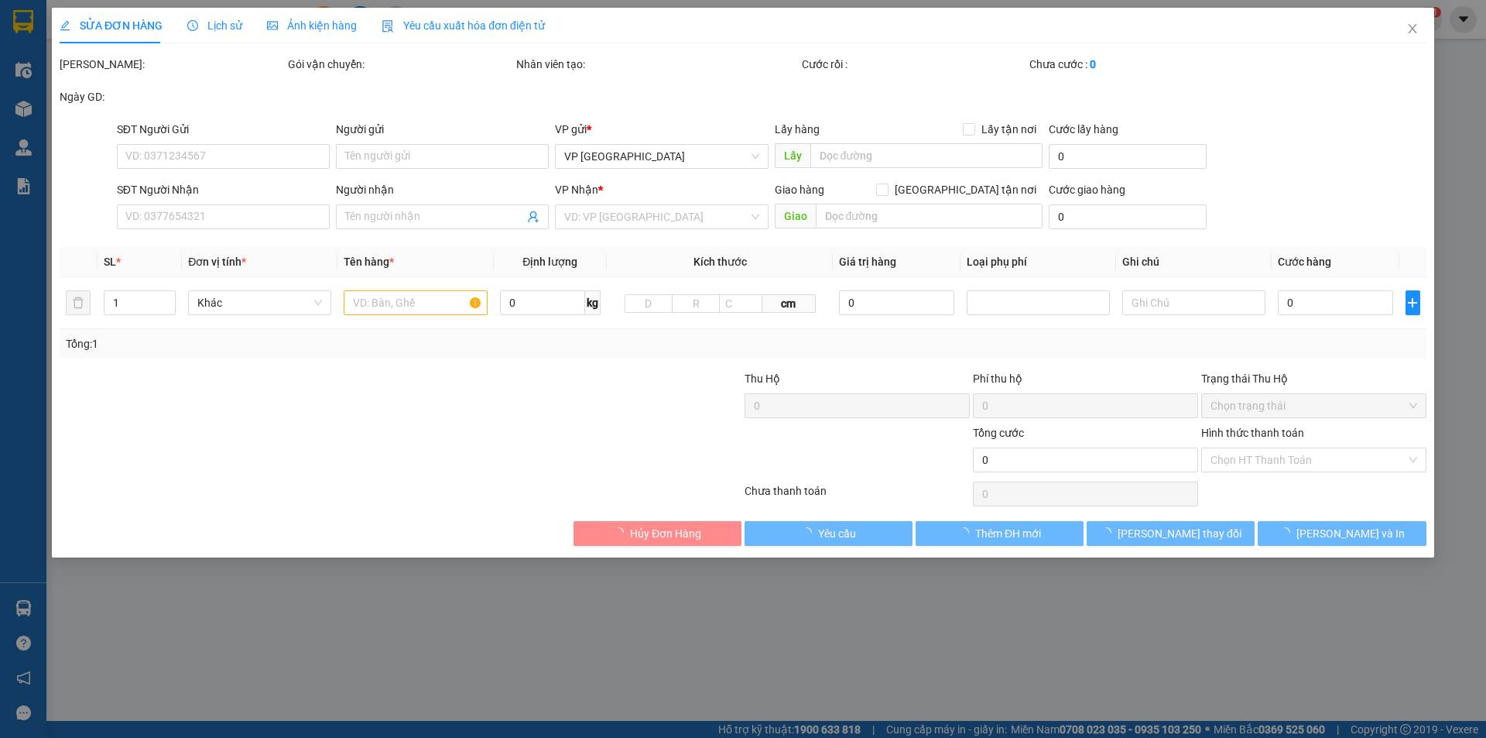
type input "0349642154"
type input "Đồng phục Az"
type input "0832747256"
type input "Đức Sport ( 72)"
type input "Hồ xá - Quảng trị"
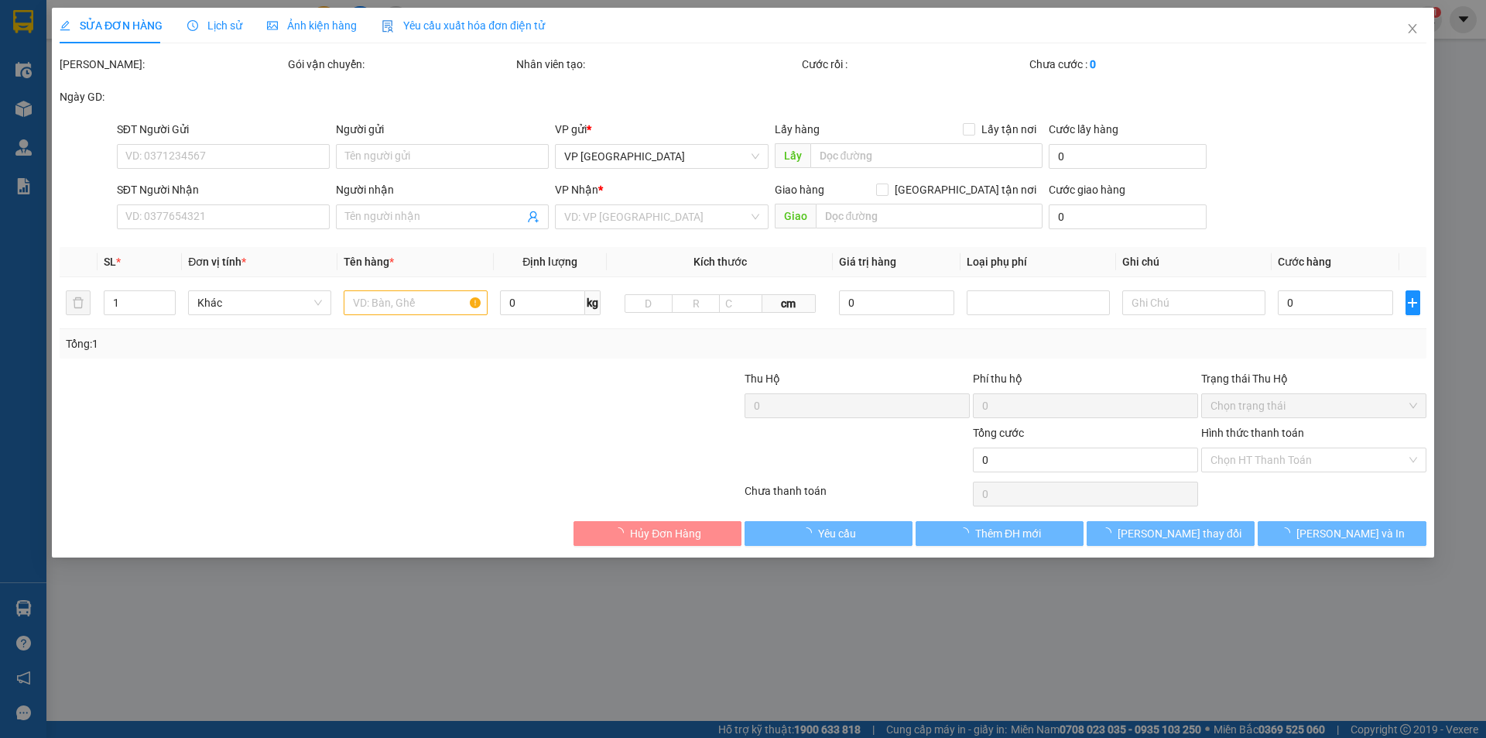
type input "50.000"
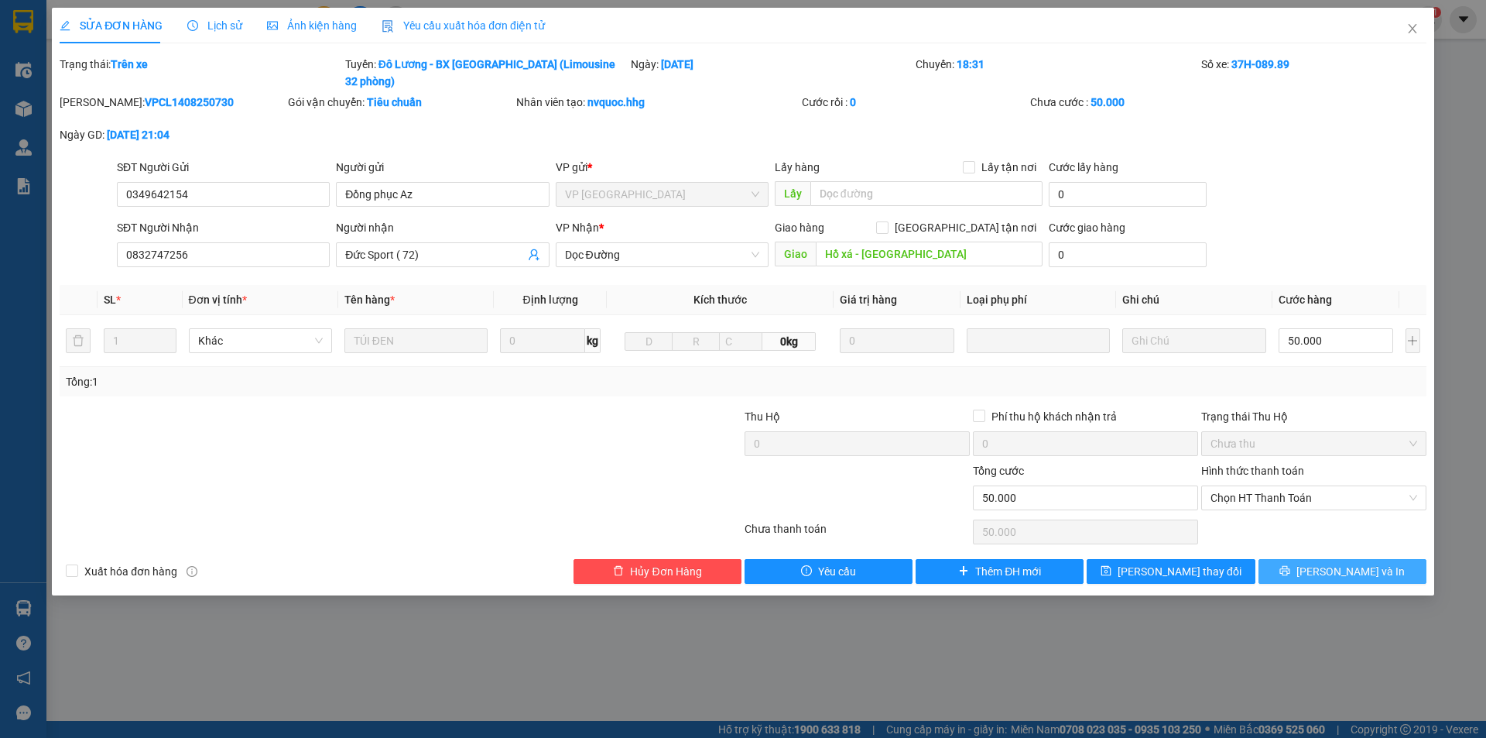
click at [1366, 563] on span "[PERSON_NAME] và In" at bounding box center [1350, 571] width 108 height 17
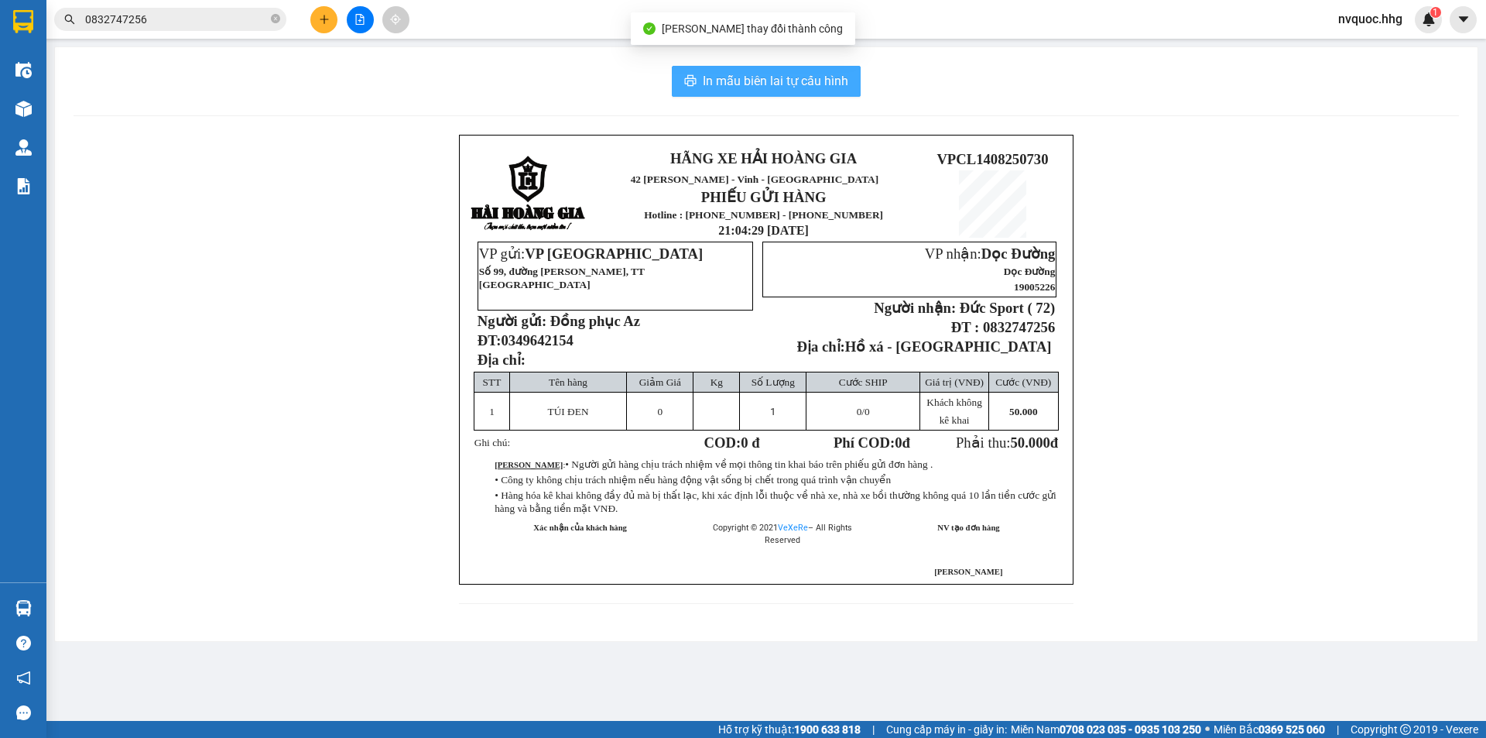
click at [830, 84] on span "In mẫu biên lai tự cấu hình" at bounding box center [776, 80] width 146 height 19
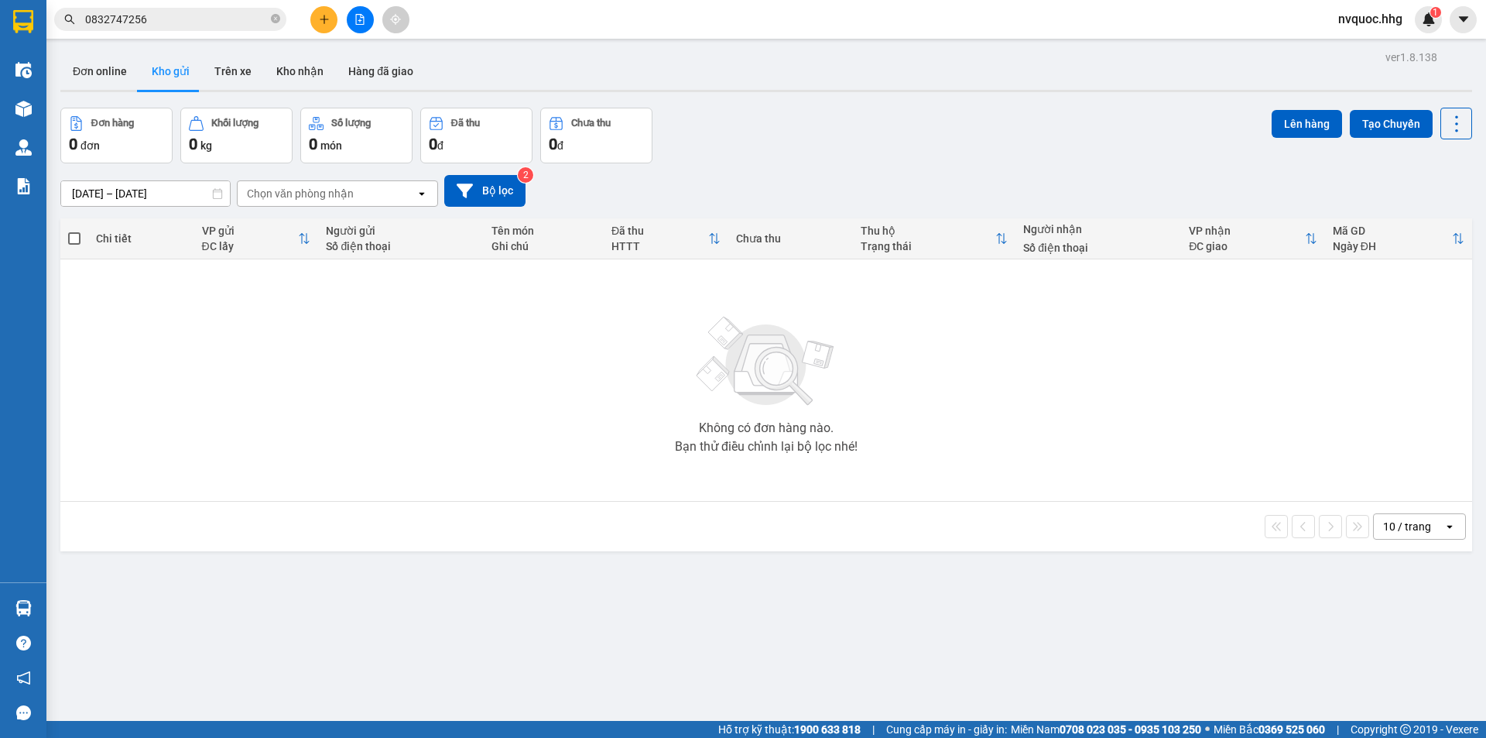
click at [328, 15] on icon "plus" at bounding box center [324, 19] width 11 height 11
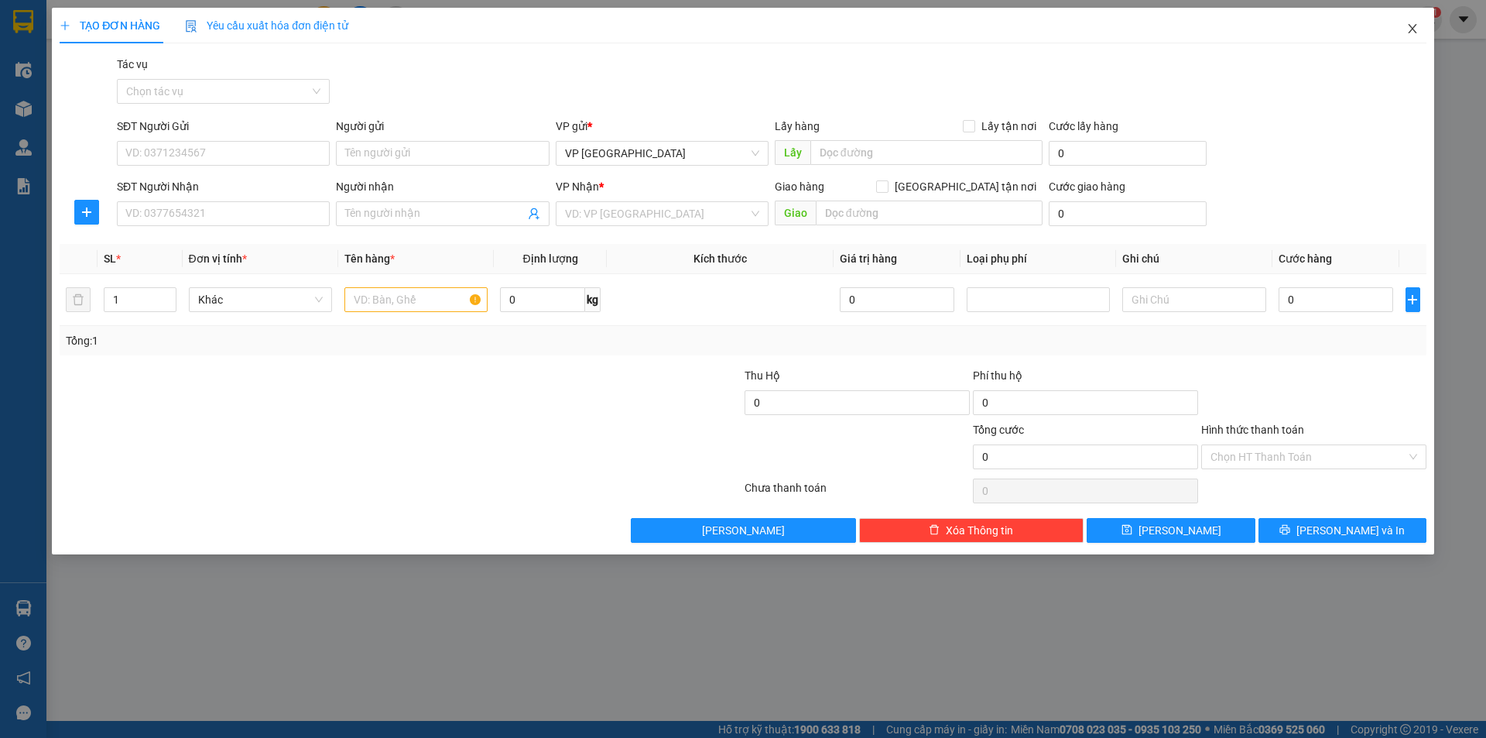
click at [1411, 29] on icon "close" at bounding box center [1412, 28] width 12 height 12
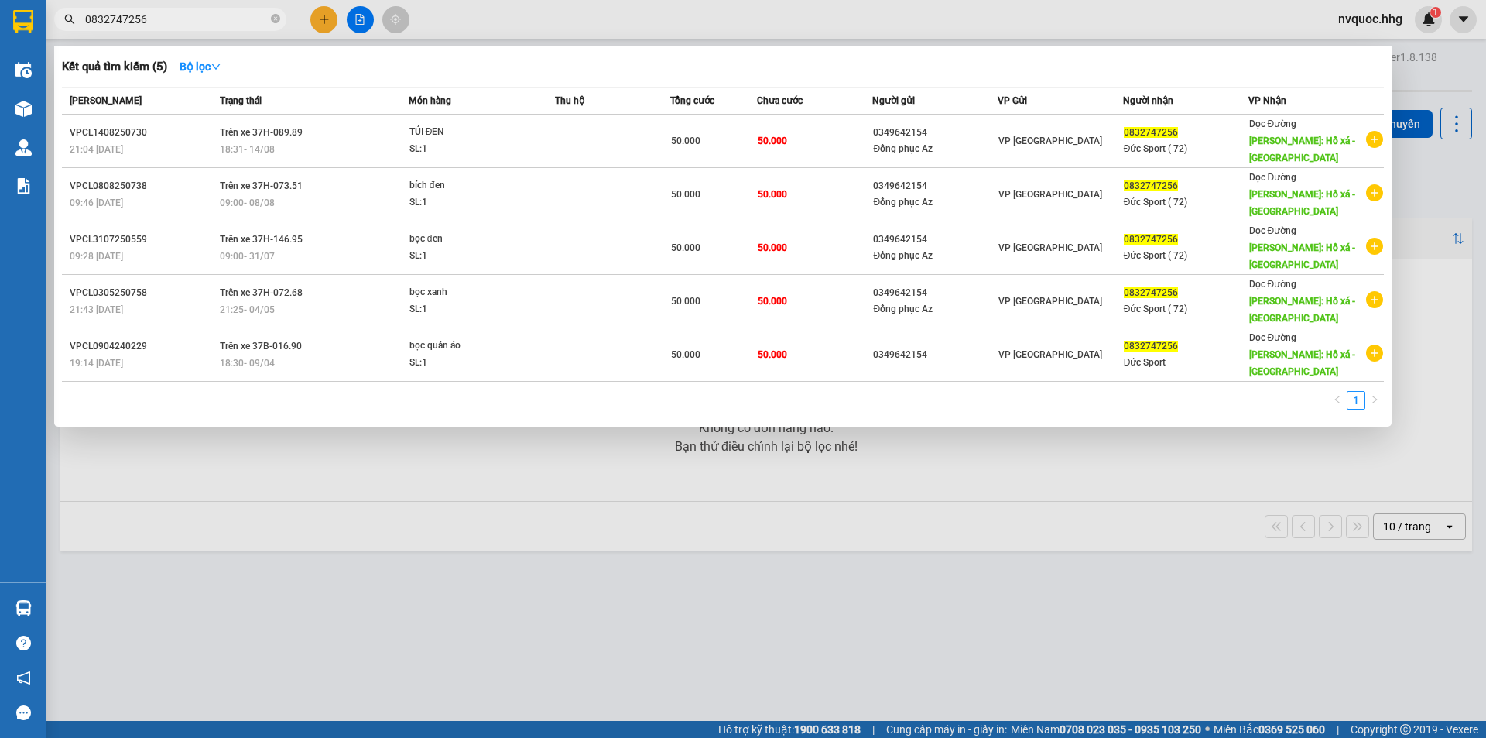
click at [247, 25] on input "0832747256" at bounding box center [176, 19] width 183 height 17
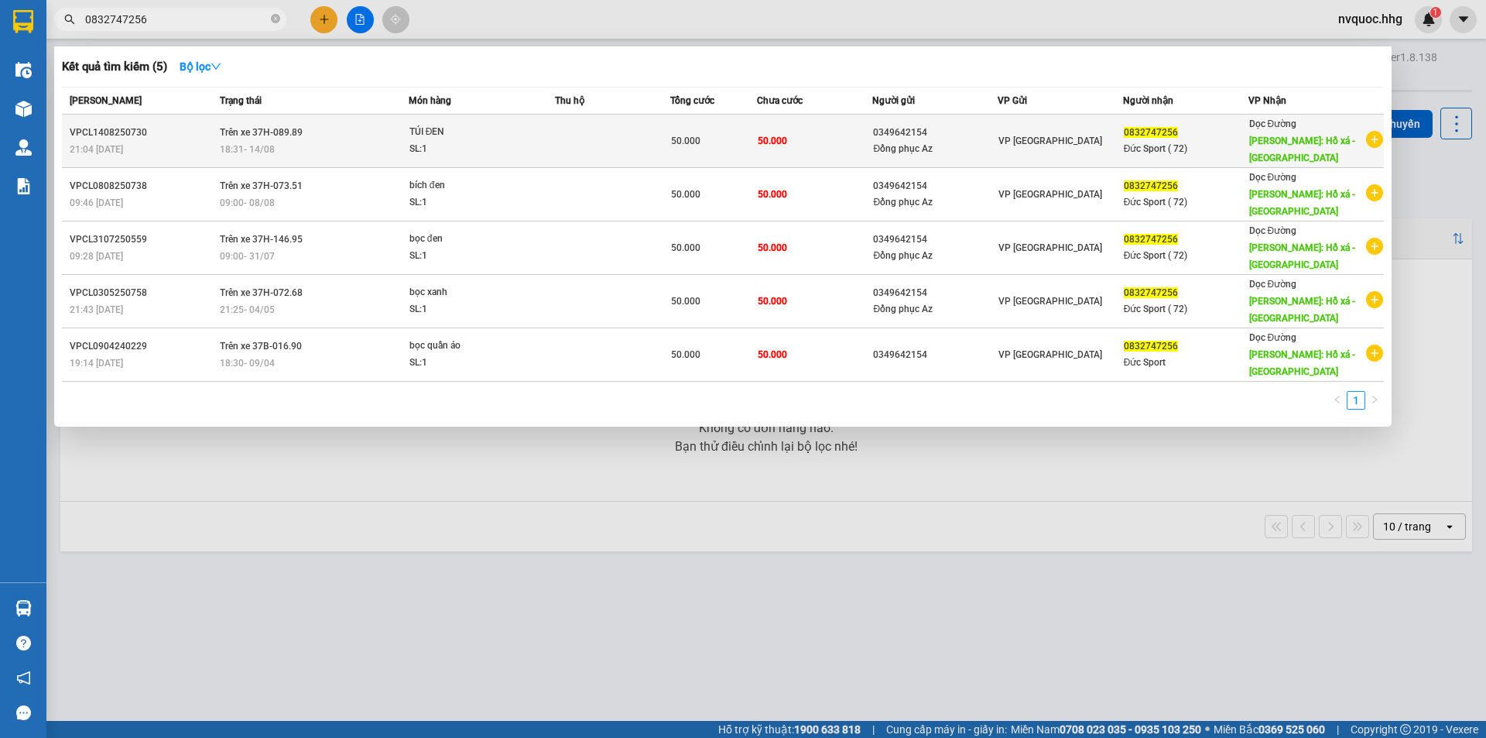
click at [680, 135] on span "50.000" at bounding box center [685, 140] width 29 height 11
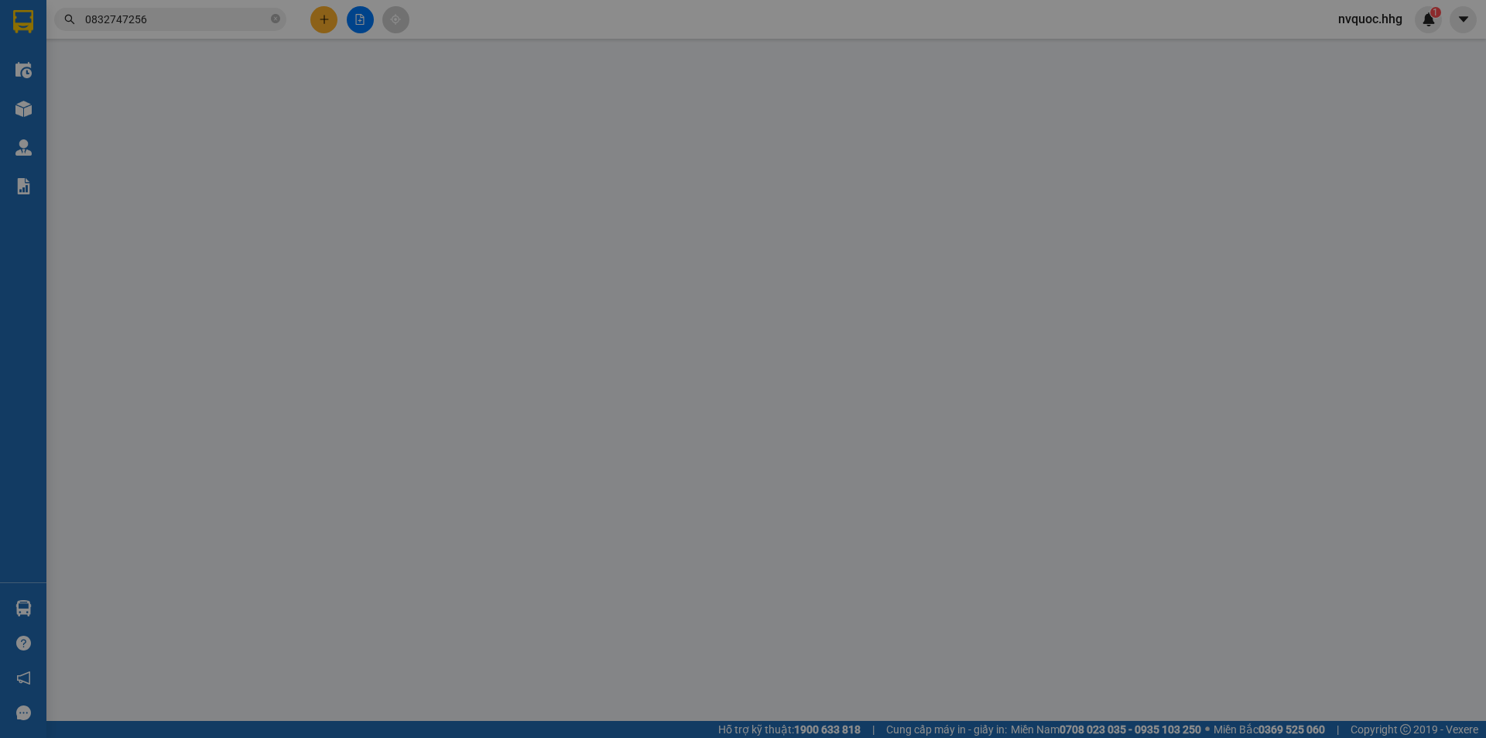
type input "0349642154"
type input "Đồng phục Az"
type input "0832747256"
type input "Đức Sport ( 72)"
type input "Hồ xá - Quảng trị"
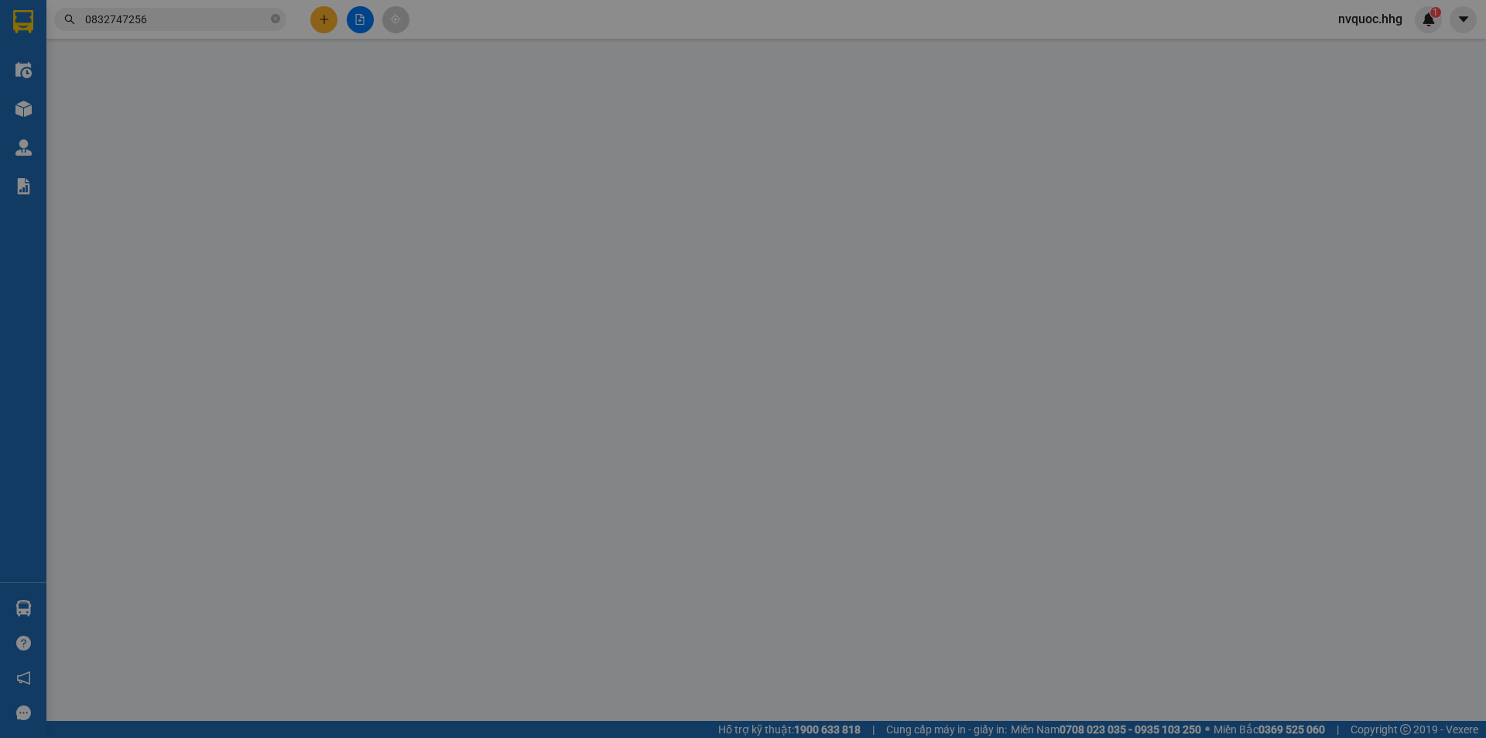
type input "50.000"
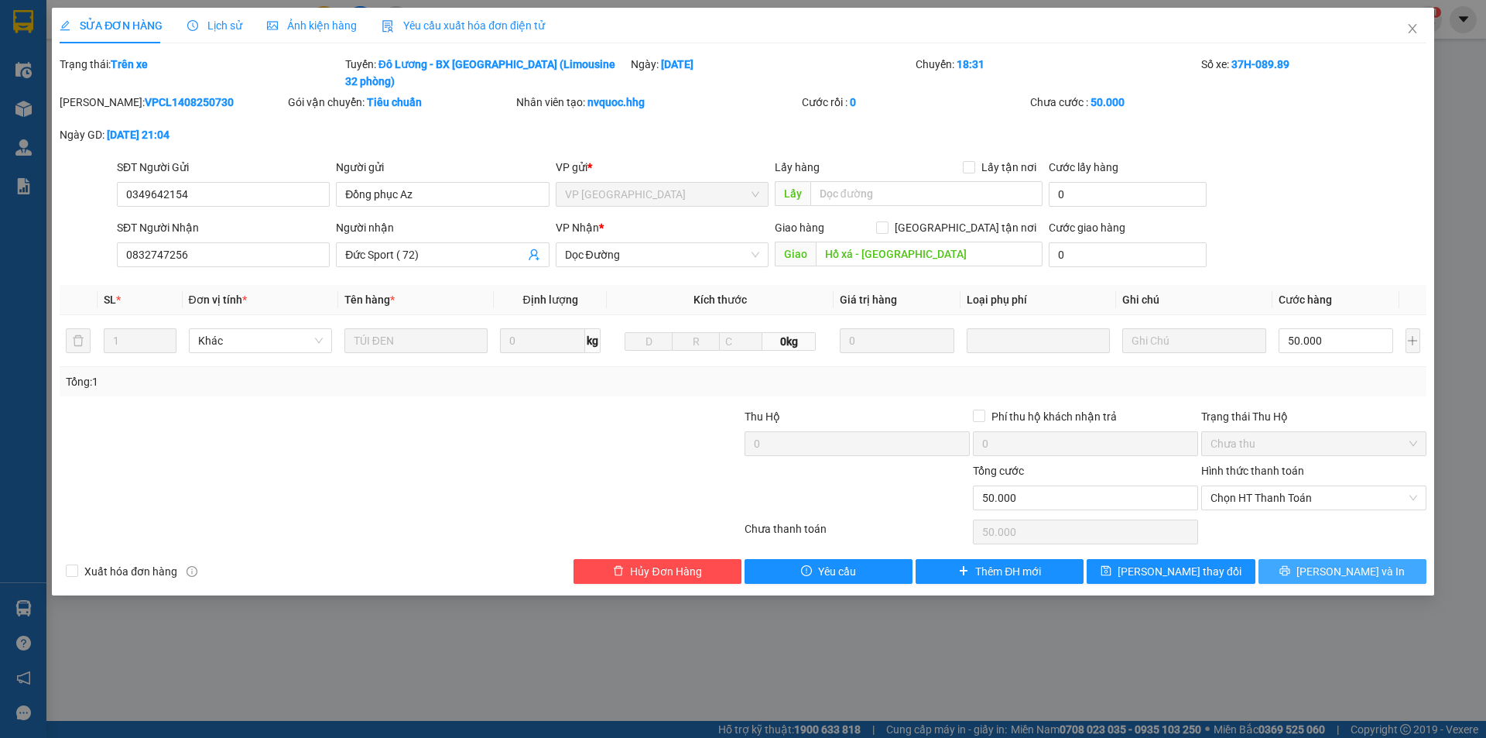
click at [1304, 559] on button "[PERSON_NAME] và In" at bounding box center [1343, 571] width 168 height 25
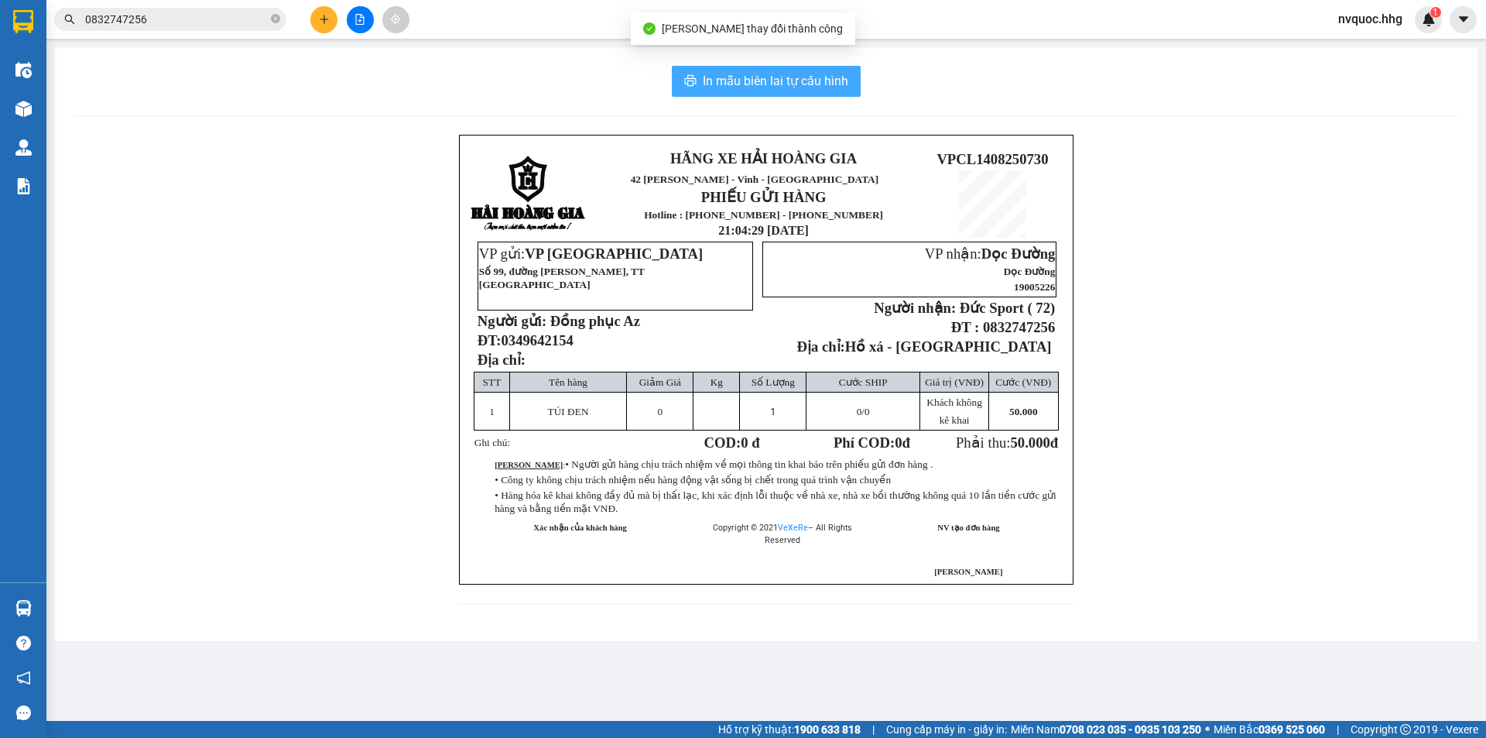
click at [812, 79] on span "In mẫu biên lai tự cấu hình" at bounding box center [776, 80] width 146 height 19
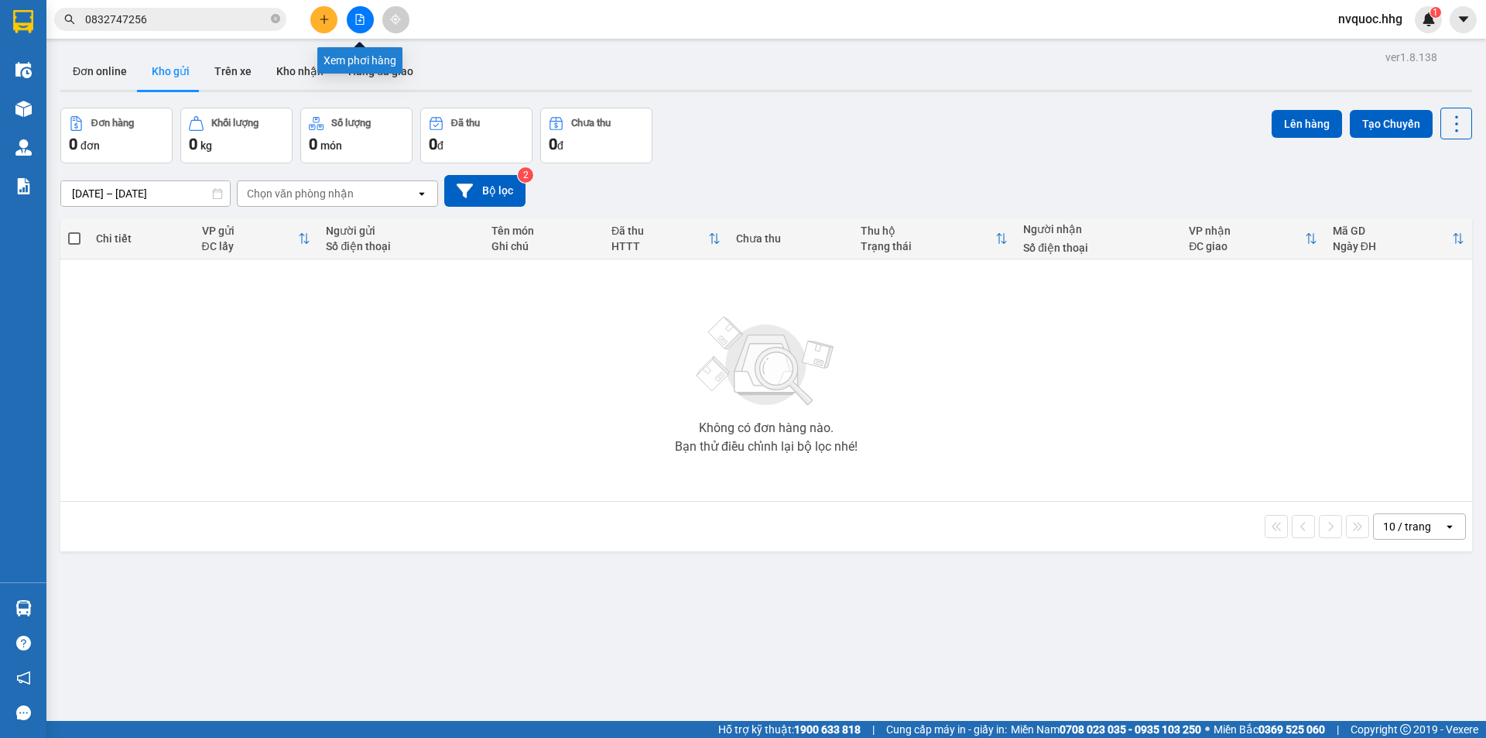
click at [372, 22] on button at bounding box center [360, 19] width 27 height 27
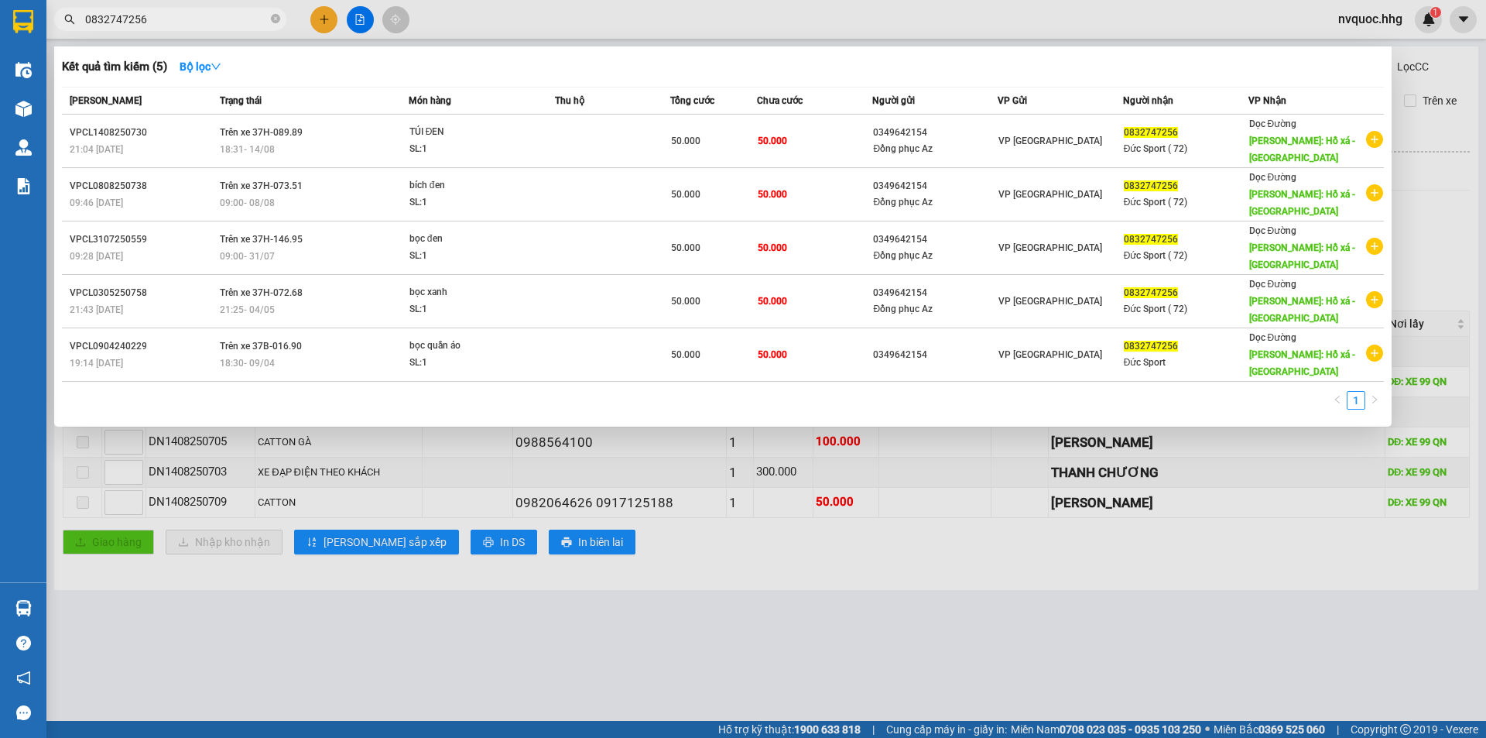
click at [264, 23] on input "0832747256" at bounding box center [176, 19] width 183 height 17
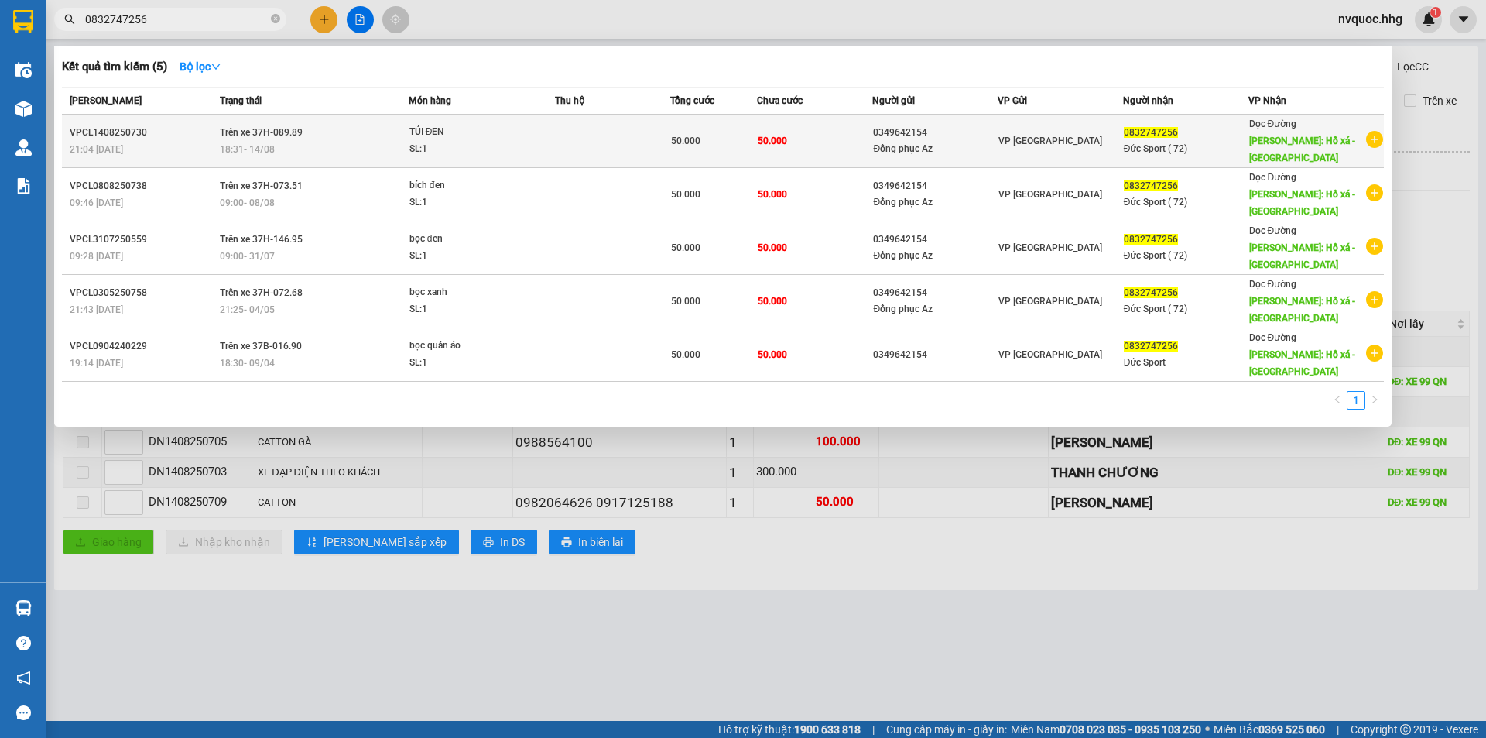
click at [391, 139] on td "Trên xe 37H-089.89 18:31 - 14/08" at bounding box center [312, 141] width 193 height 53
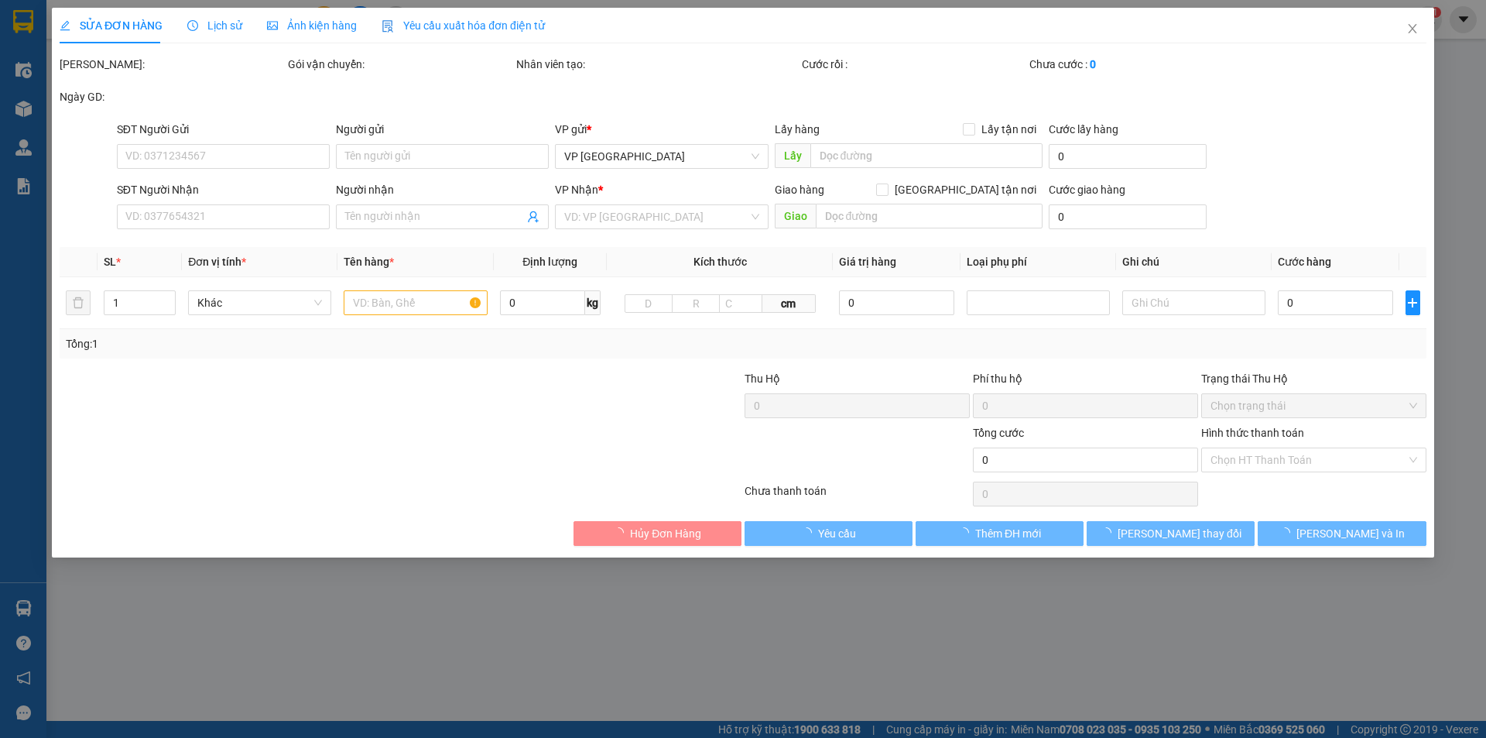
type input "0349642154"
type input "Đồng phục Az"
type input "0832747256"
type input "Đức Sport ( 72)"
type input "Hồ xá - Quảng trị"
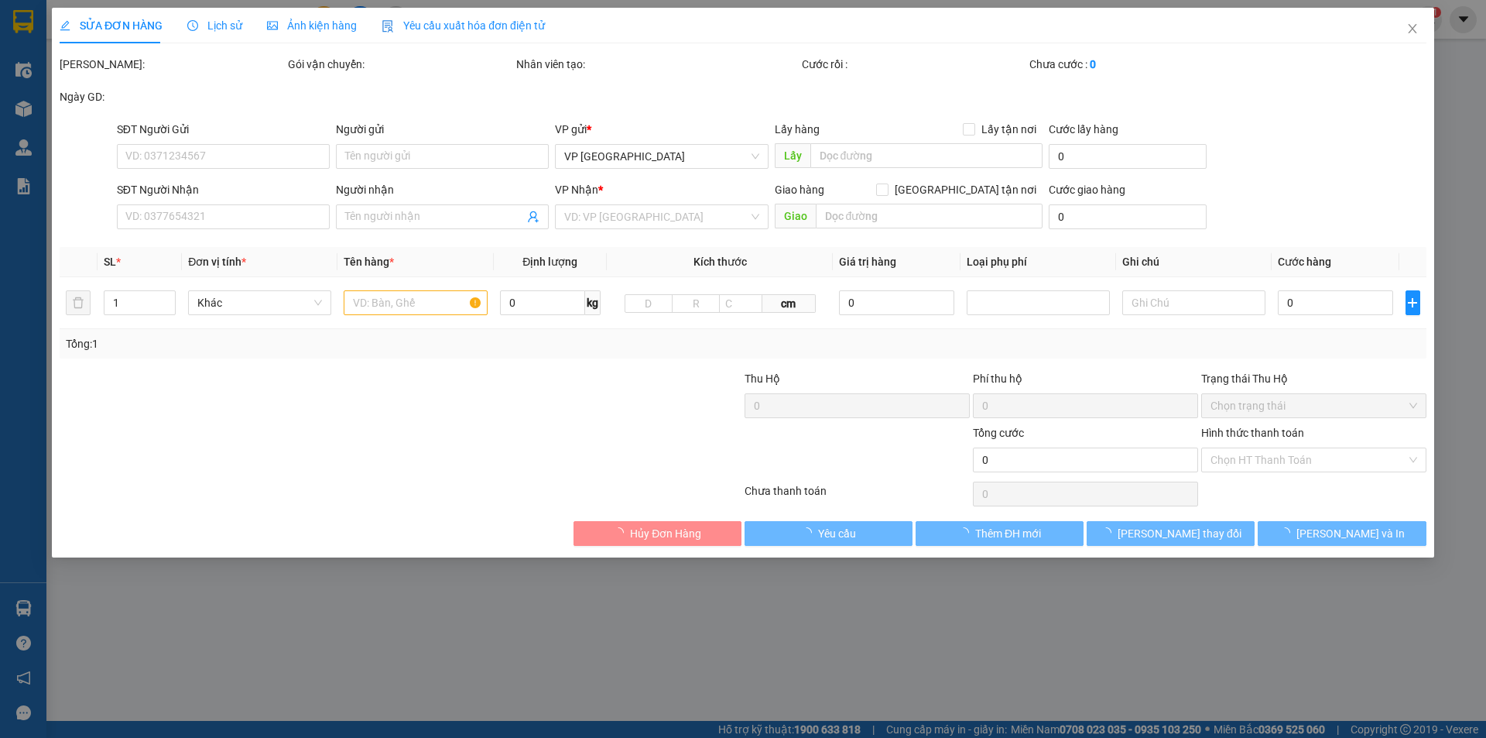
type input "50.000"
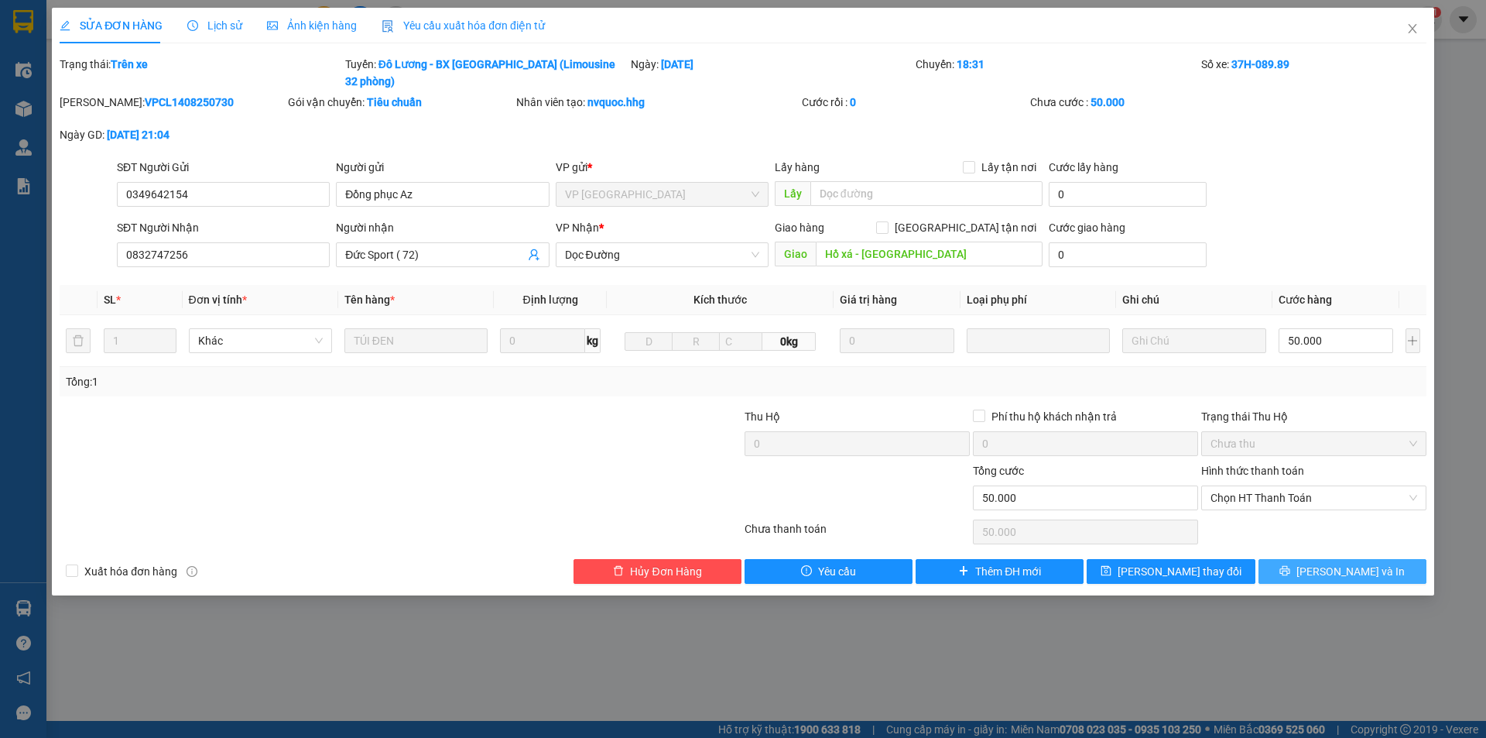
click at [1324, 559] on button "[PERSON_NAME] và In" at bounding box center [1343, 571] width 168 height 25
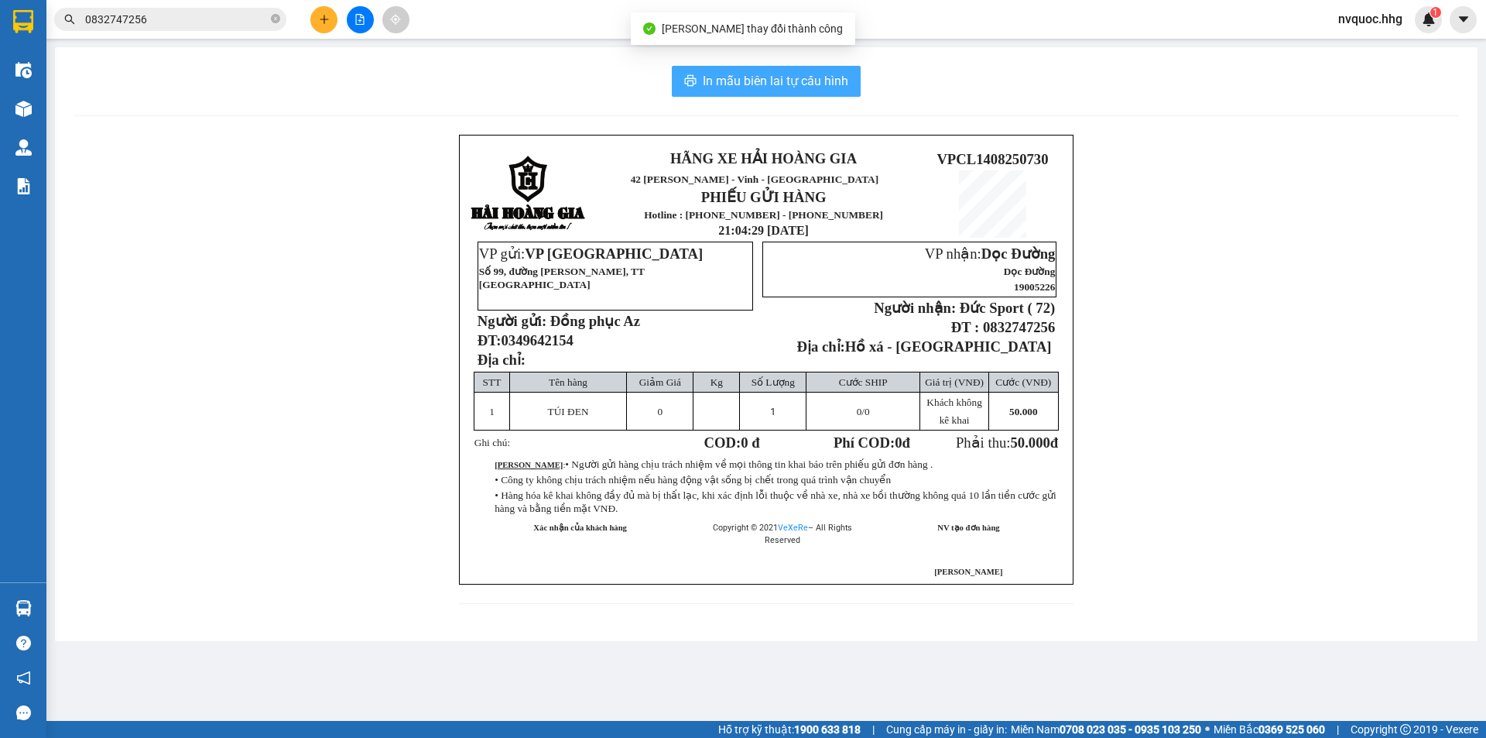
click at [755, 82] on span "In mẫu biên lai tự cấu hình" at bounding box center [776, 80] width 146 height 19
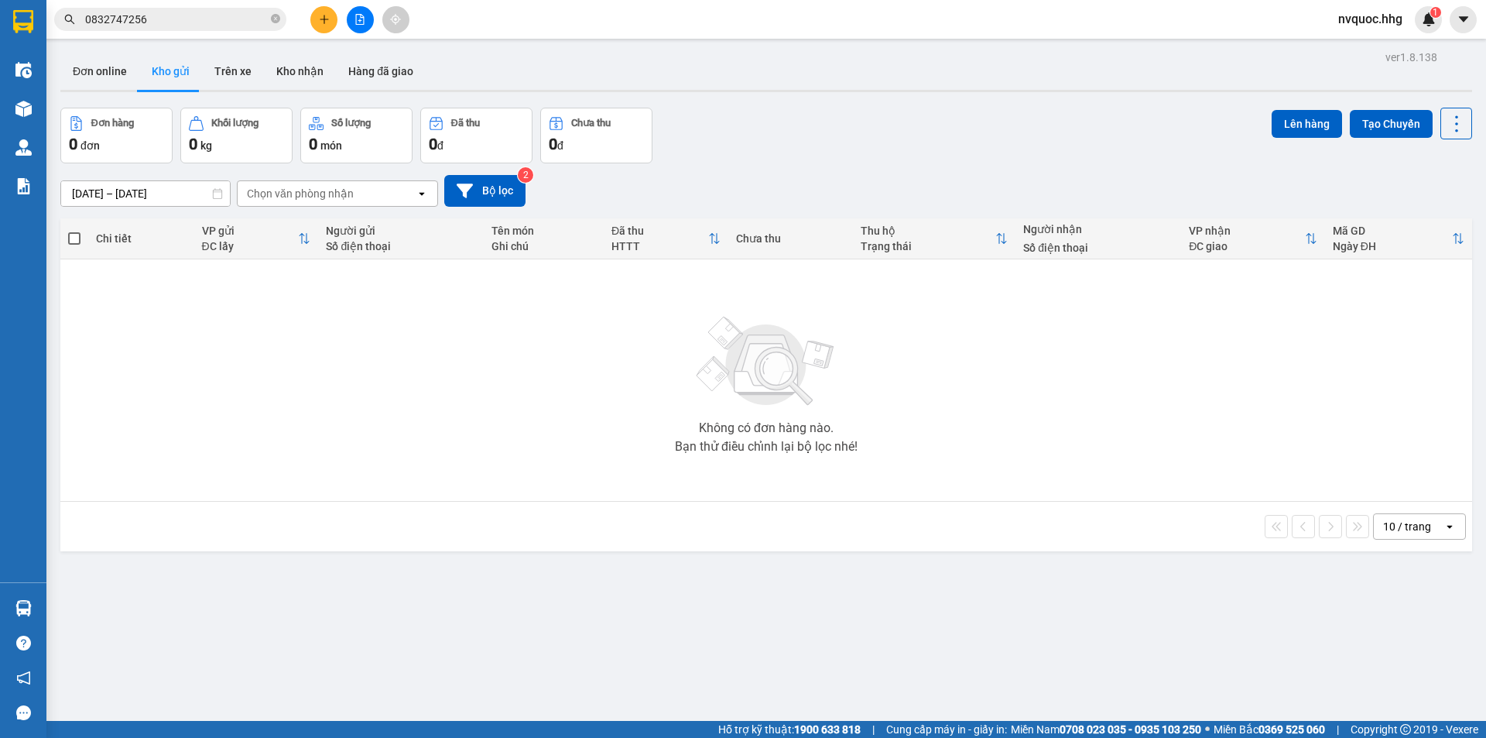
click at [227, 21] on input "0832747256" at bounding box center [176, 19] width 183 height 17
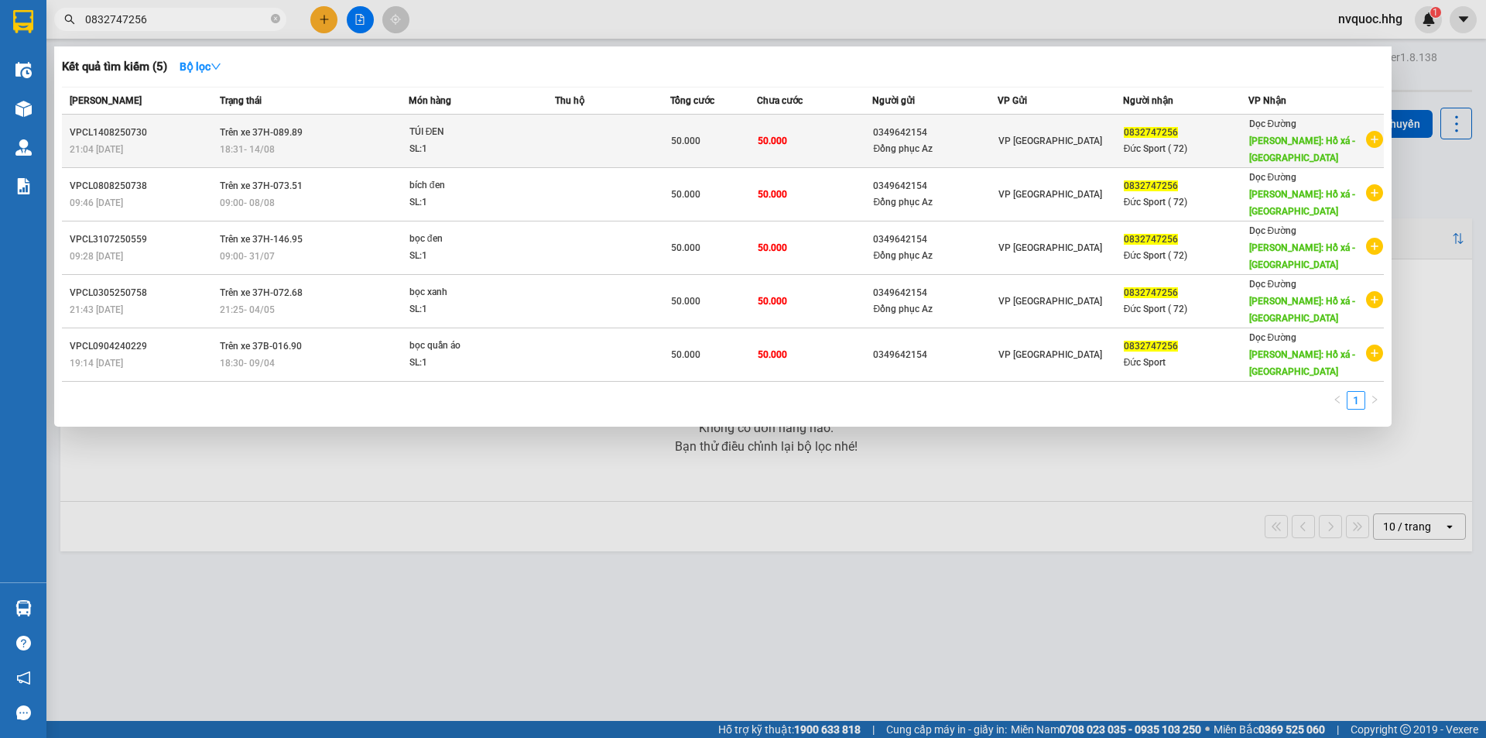
click at [452, 135] on div "TÚI ĐEN" at bounding box center [467, 132] width 116 height 17
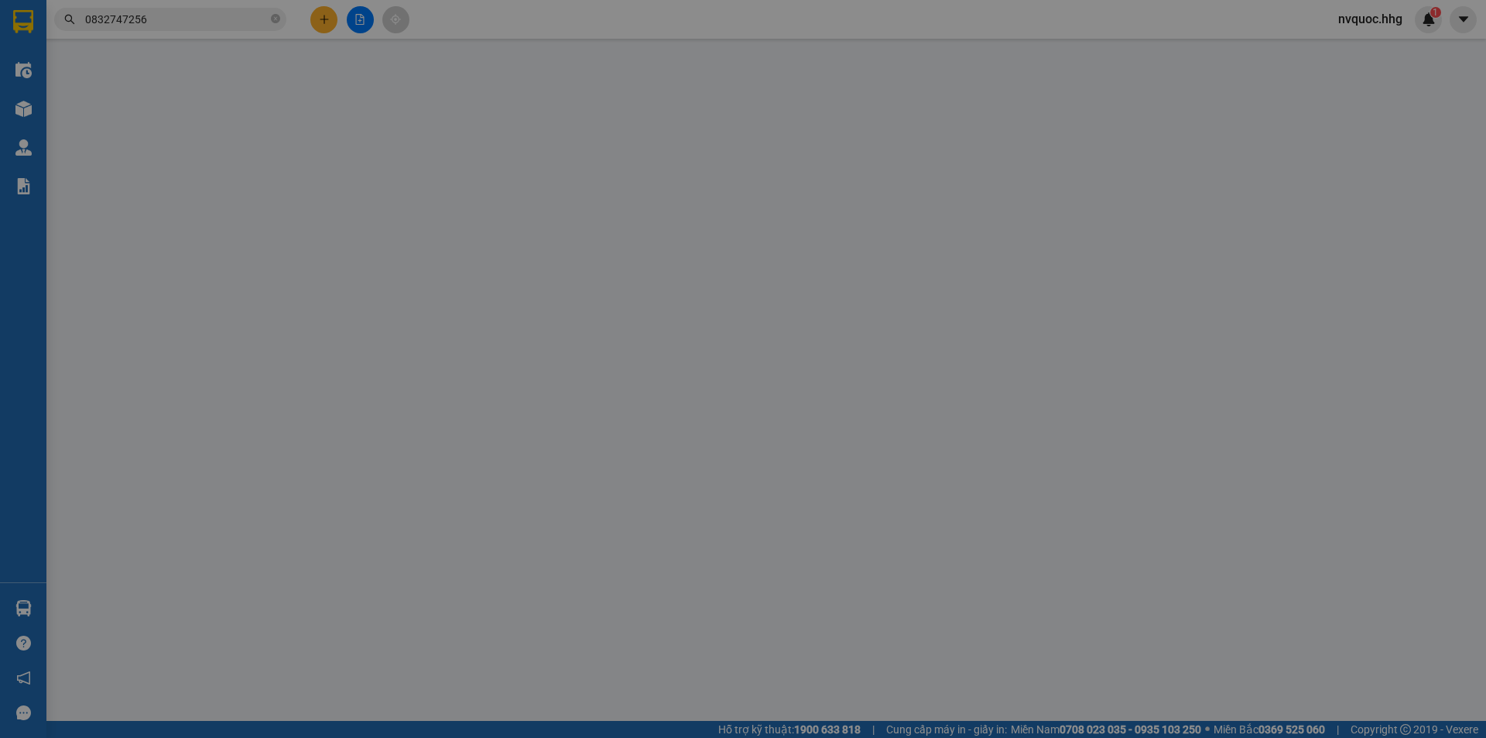
type input "0349642154"
type input "Đồng phục Az"
type input "0832747256"
type input "Đức Sport ( 72)"
type input "Hồ xá - Quảng trị"
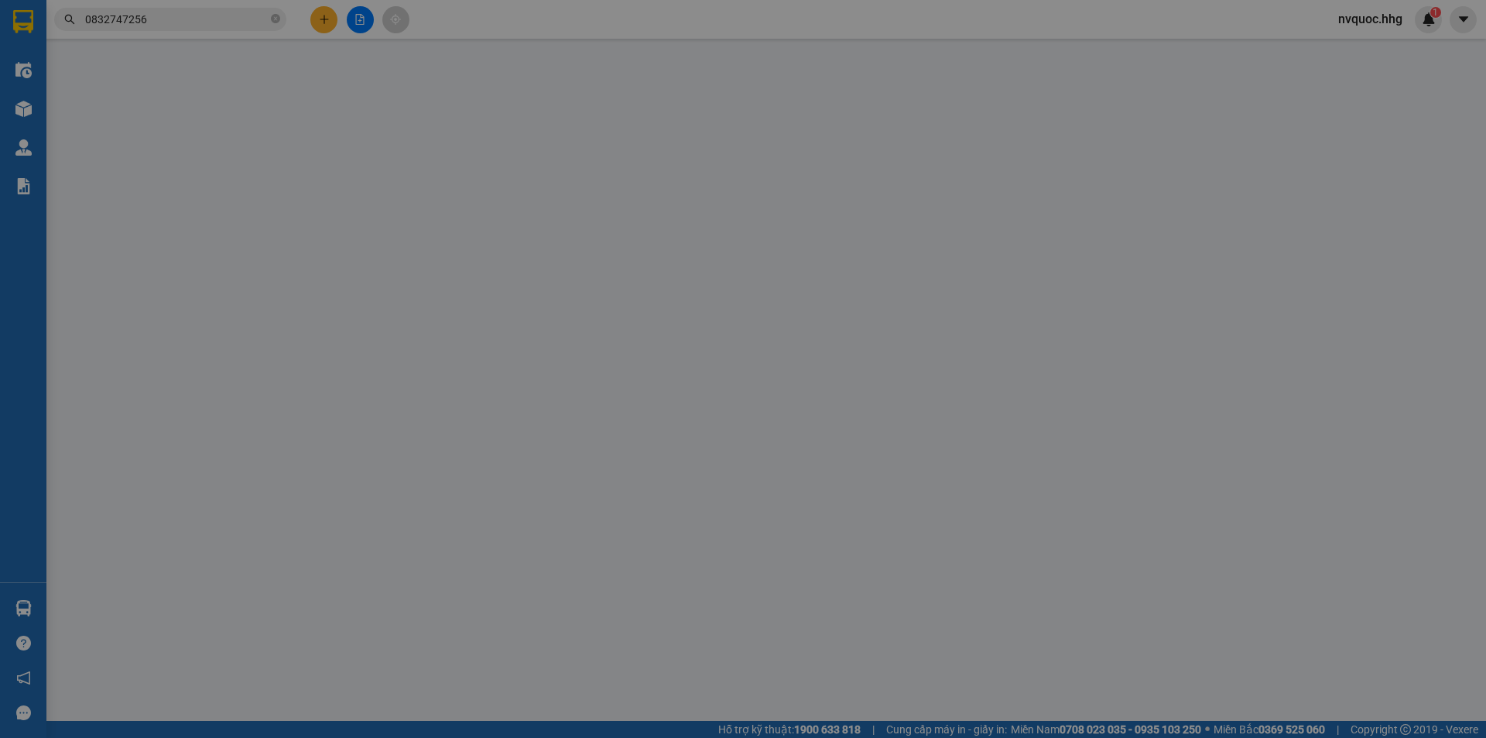
type input "50.000"
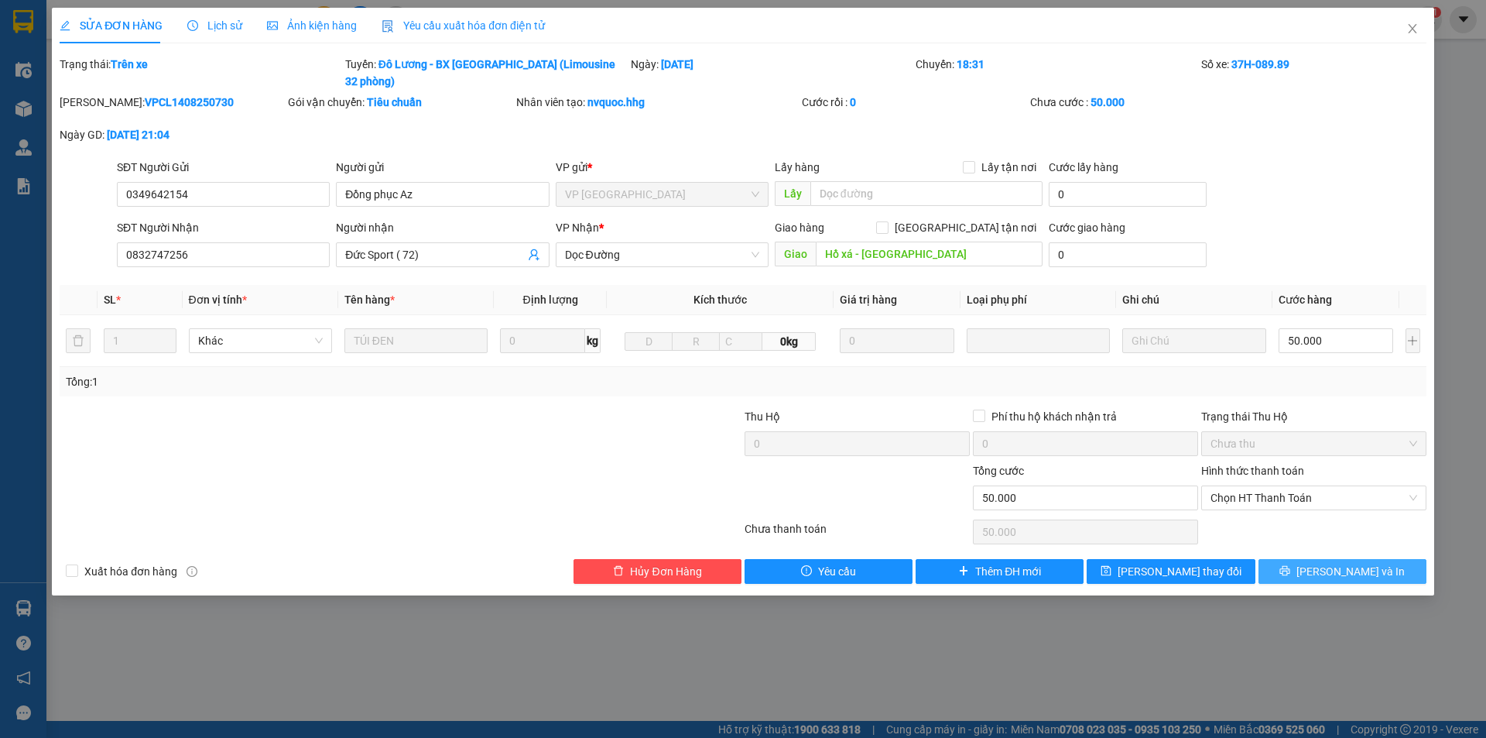
click at [1326, 559] on button "[PERSON_NAME] và In" at bounding box center [1343, 571] width 168 height 25
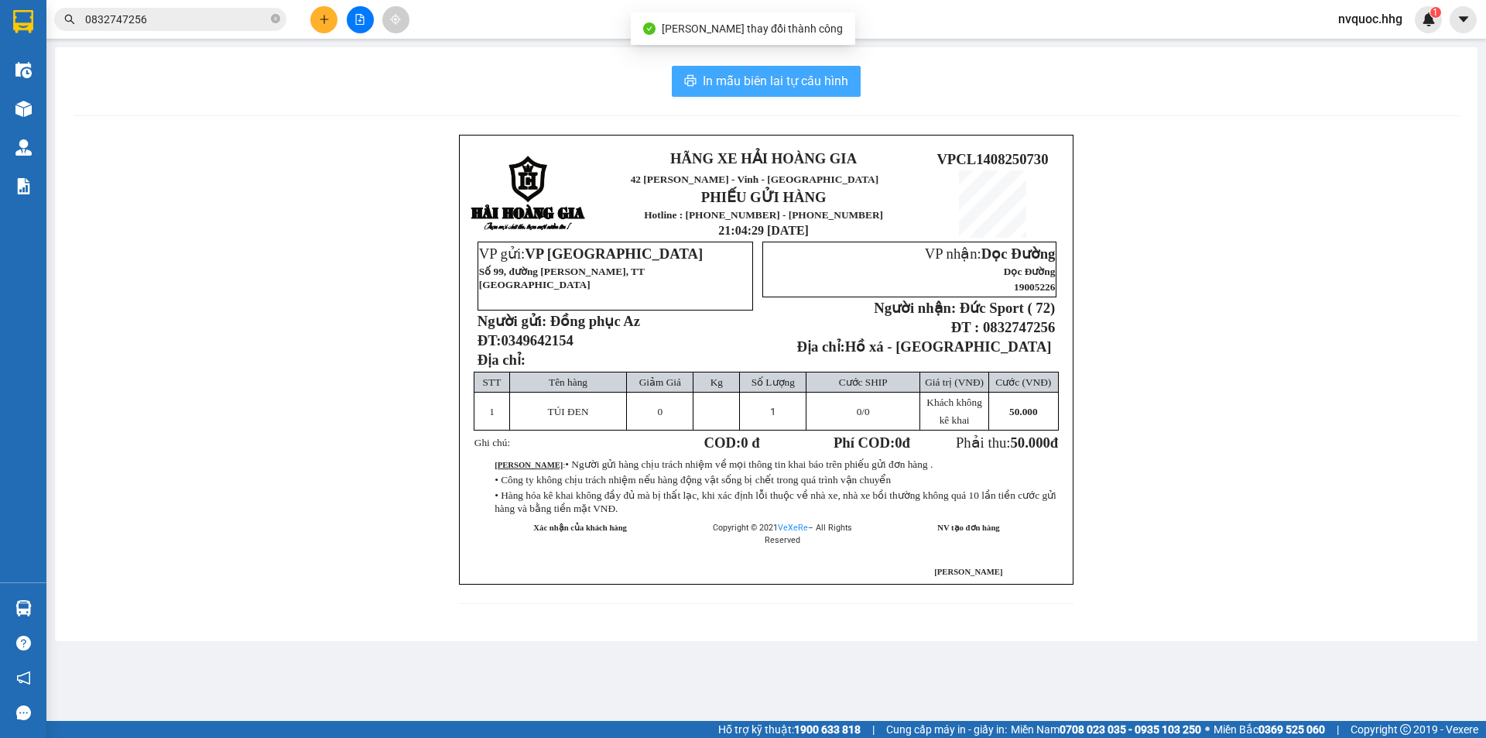
click at [787, 84] on span "In mẫu biên lai tự cấu hình" at bounding box center [776, 80] width 146 height 19
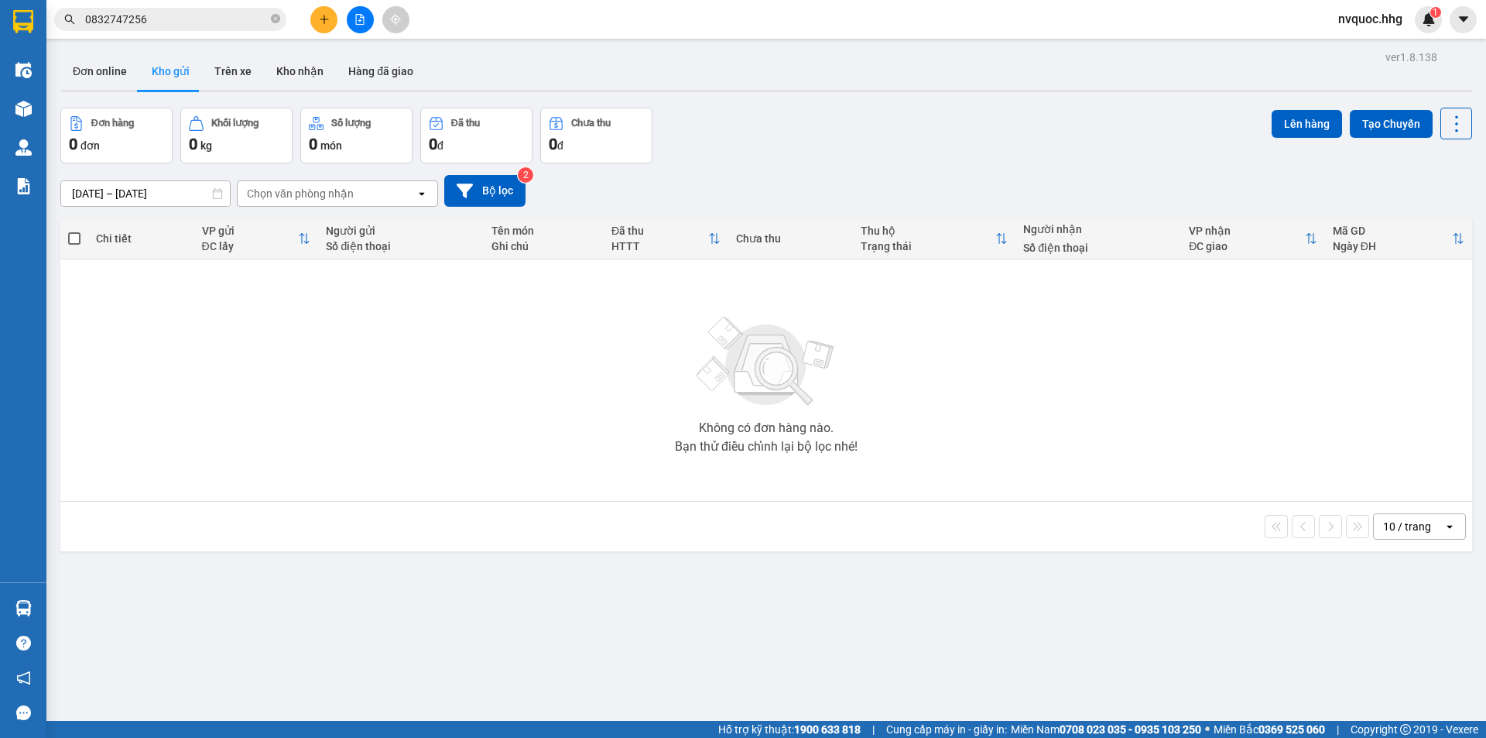
drag, startPoint x: 161, startPoint y: 396, endPoint x: 174, endPoint y: 365, distance: 32.9
click at [163, 396] on div "Không có đơn hàng nào. Bạn thử điều chỉnh lại bộ lọc nhé!" at bounding box center [766, 380] width 1396 height 232
click at [231, 10] on span "0832747256" at bounding box center [170, 19] width 232 height 23
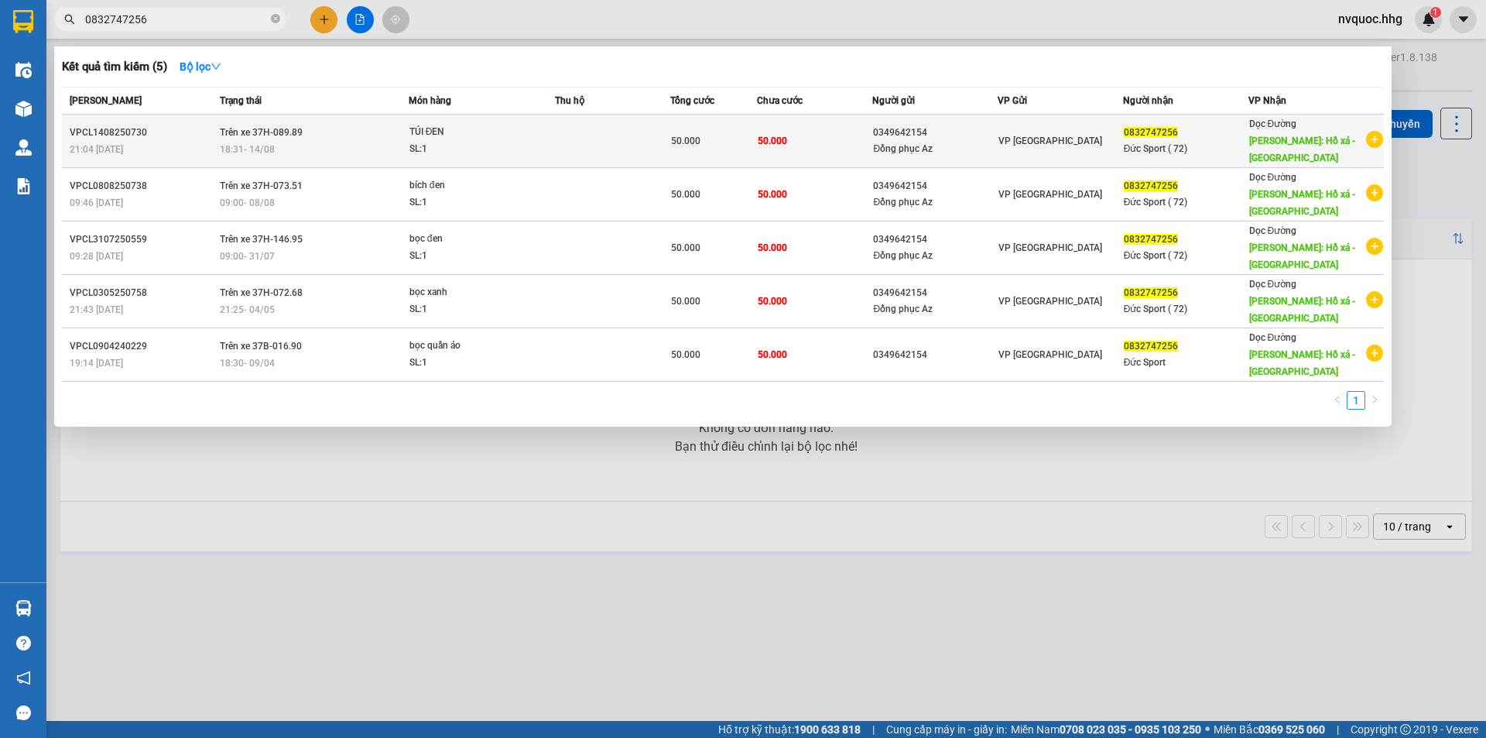
click at [567, 149] on td at bounding box center [612, 141] width 115 height 53
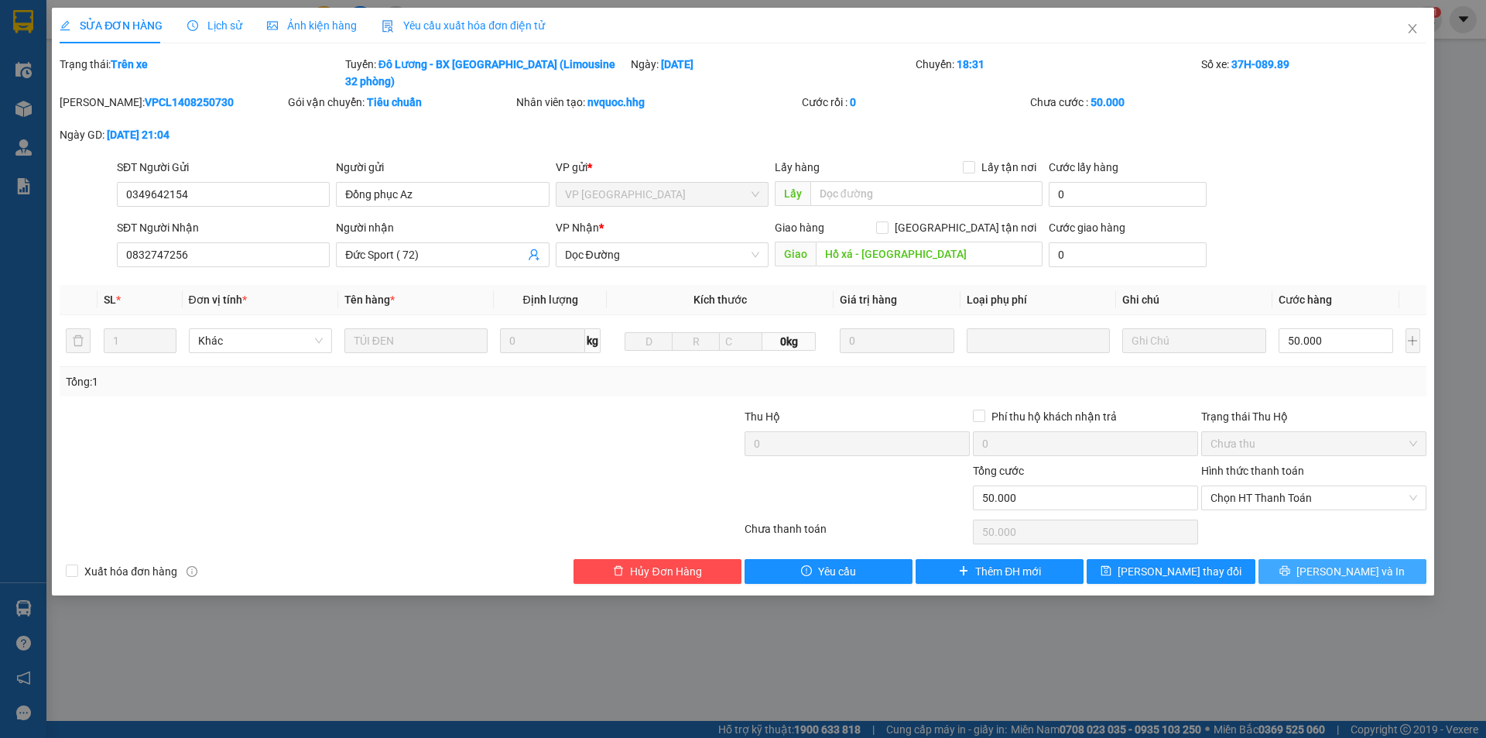
click at [1290, 566] on icon "printer" at bounding box center [1285, 571] width 10 height 10
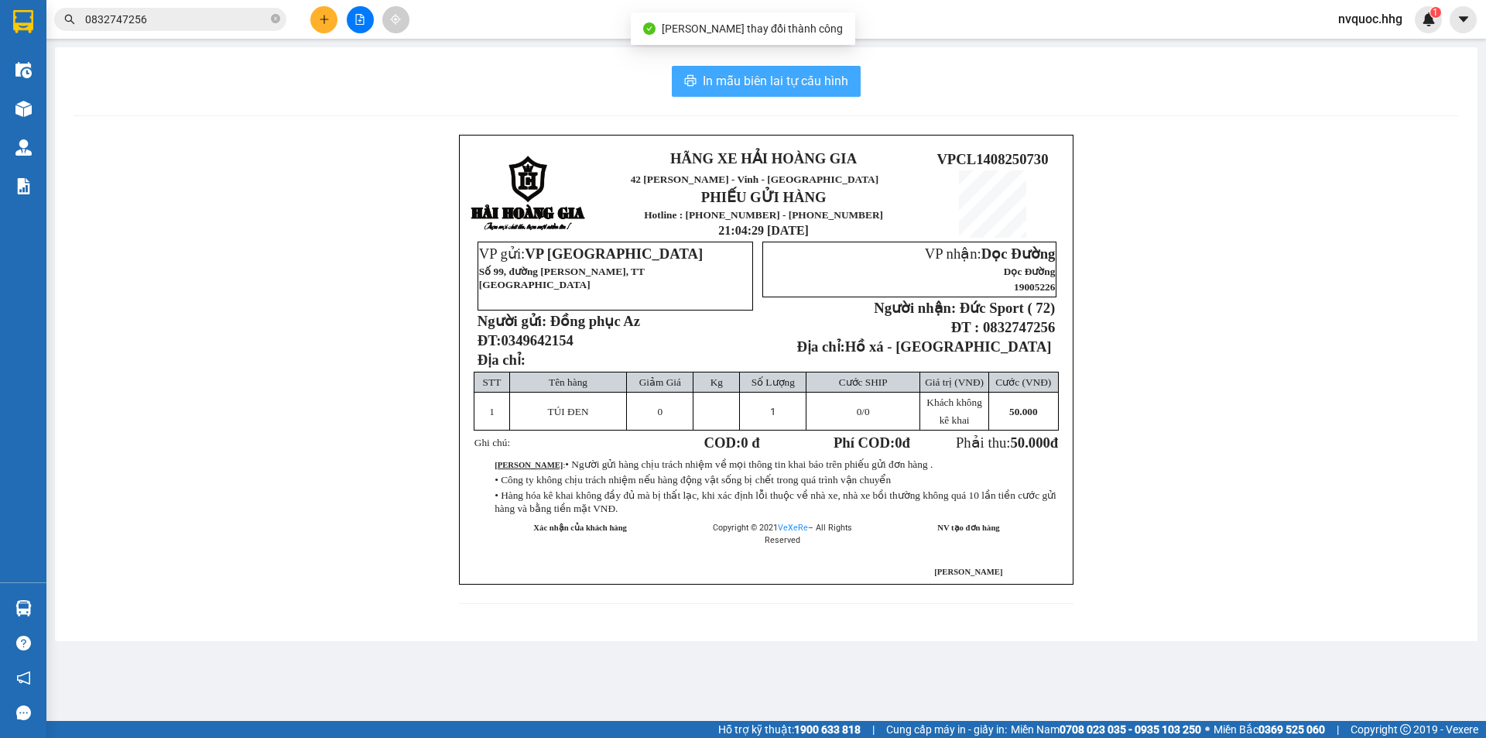
click at [755, 82] on span "In mẫu biên lai tự cấu hình" at bounding box center [776, 80] width 146 height 19
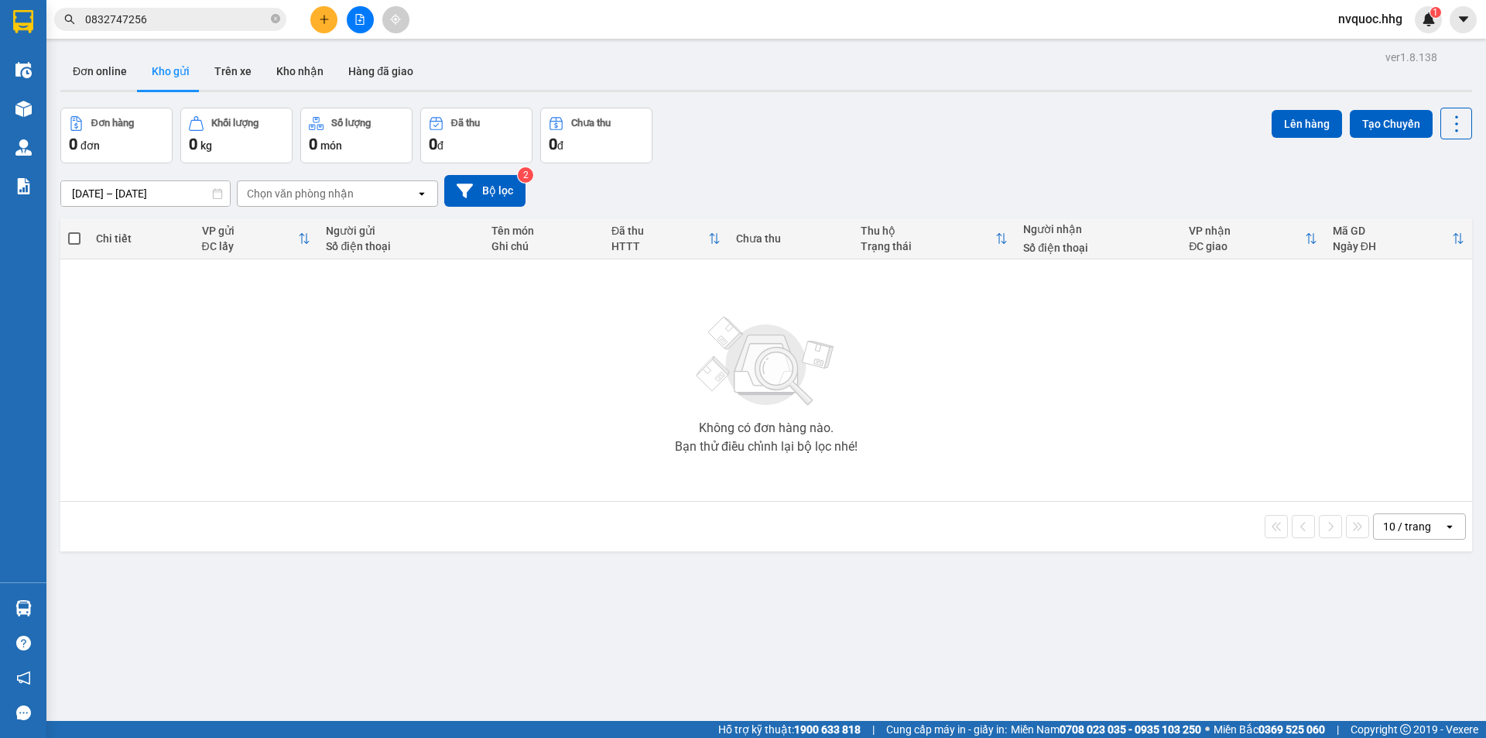
click at [1234, 651] on div "ver 1.8.138 Đơn online Kho gửi Trên xe Kho nhận Hàng đã giao Đơn hàng 0 đơn Khố…" at bounding box center [766, 415] width 1424 height 738
click at [1372, 21] on span "nvquoc.hhg" at bounding box center [1370, 18] width 89 height 19
click at [1378, 43] on span "Đăng xuất" at bounding box center [1381, 47] width 65 height 17
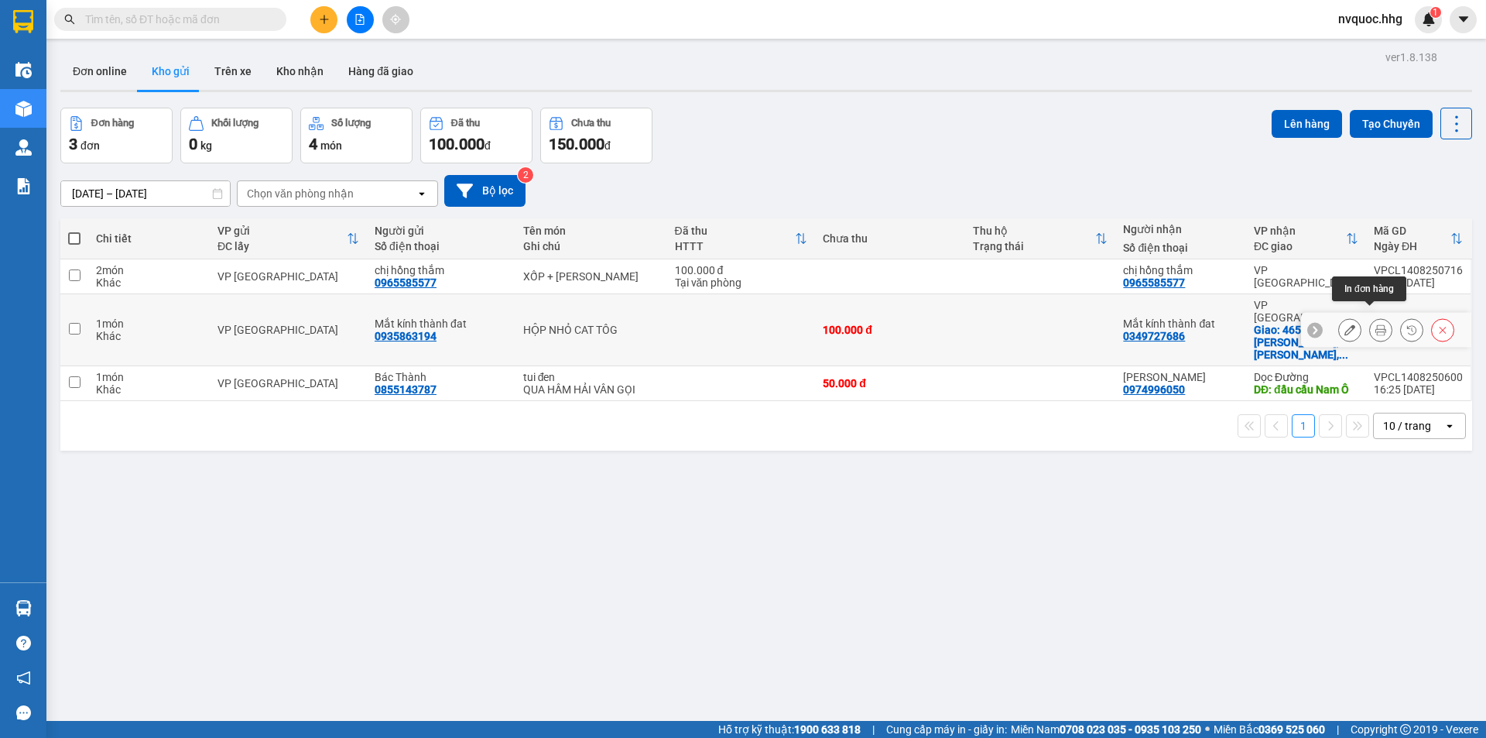
click at [1375, 324] on icon at bounding box center [1380, 329] width 11 height 11
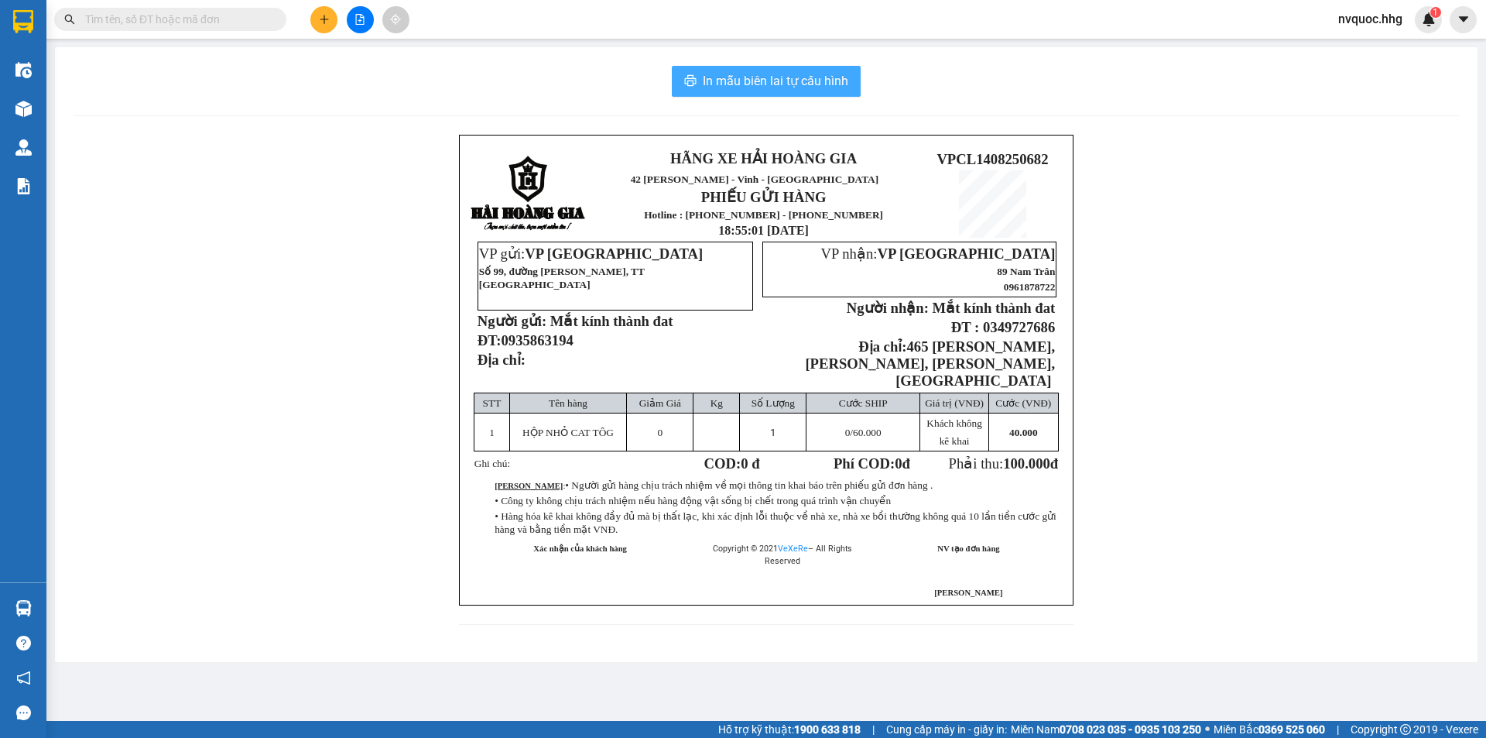
click at [814, 83] on span "In mẫu biên lai tự cấu hình" at bounding box center [776, 80] width 146 height 19
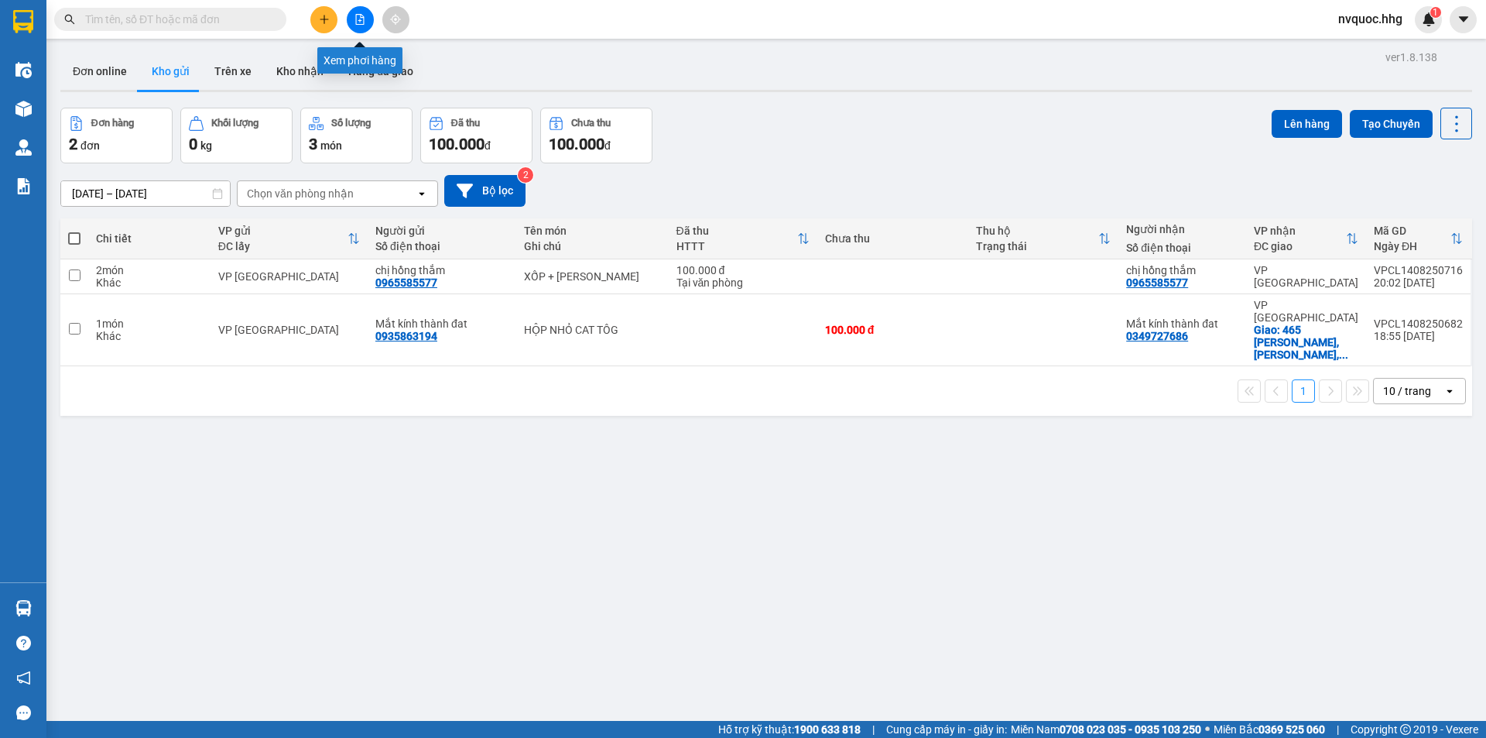
click at [358, 24] on icon "file-add" at bounding box center [360, 19] width 9 height 11
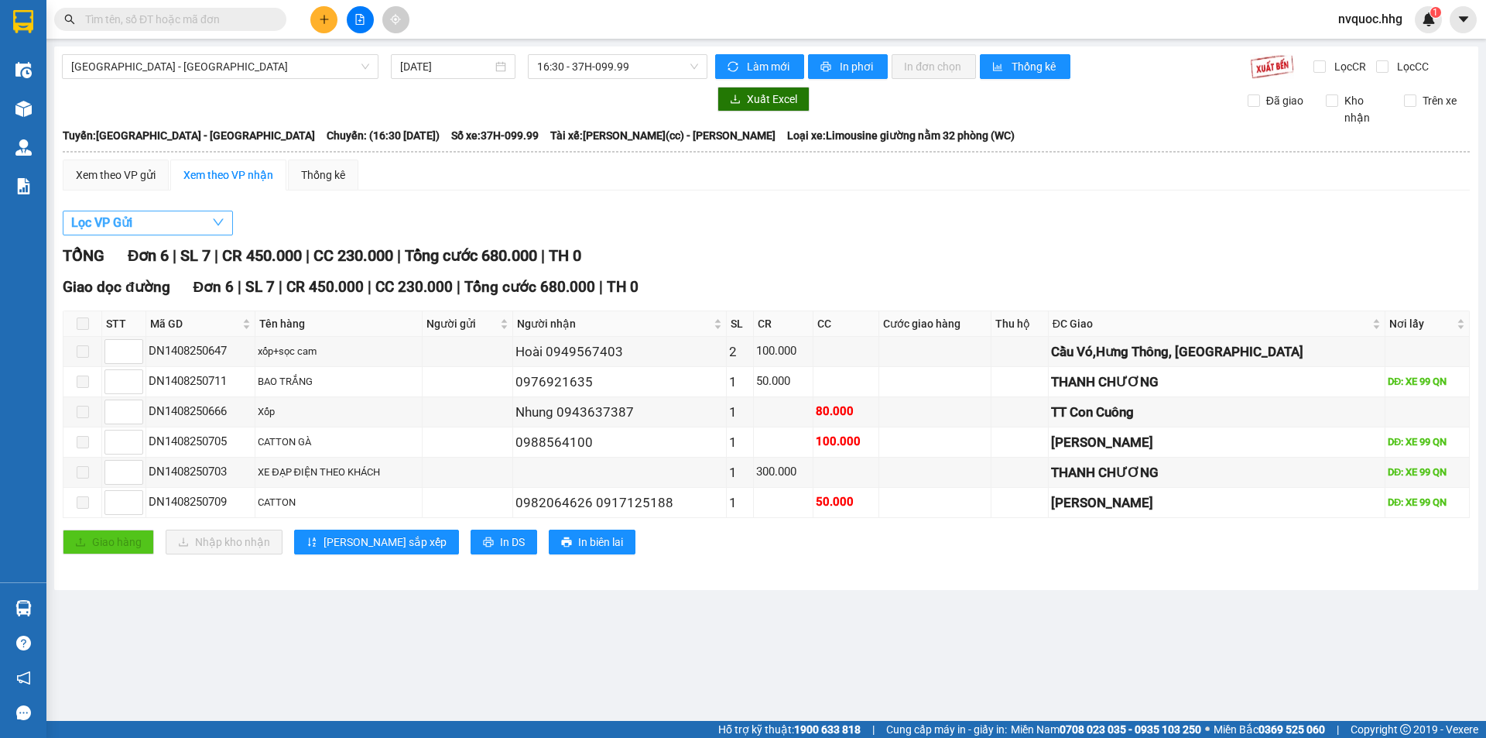
click at [176, 217] on button "Lọc VP Gửi" at bounding box center [148, 223] width 170 height 25
click at [217, 67] on span "[GEOGRAPHIC_DATA] - [GEOGRAPHIC_DATA]" at bounding box center [220, 66] width 298 height 23
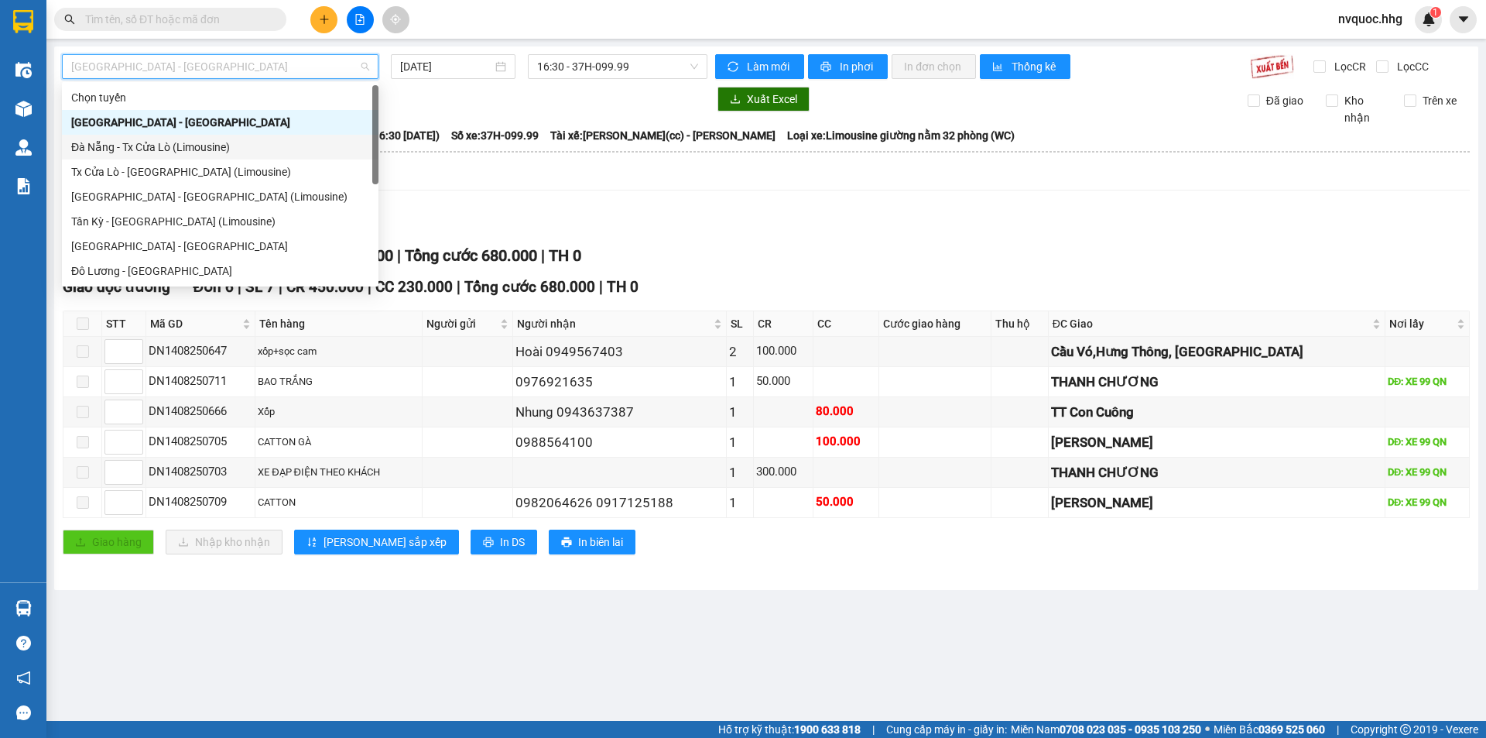
scroll to position [77, 0]
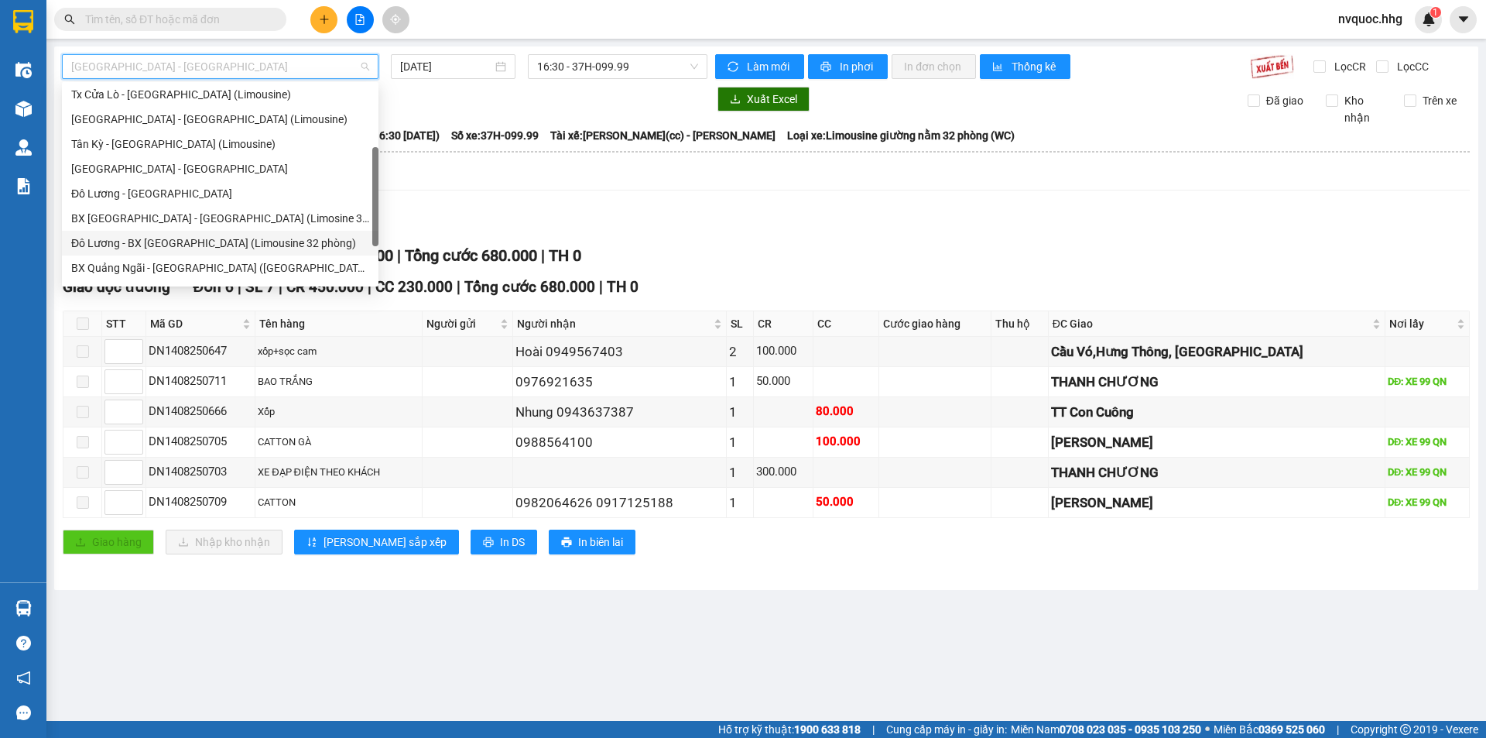
click at [166, 242] on div "Đô Lương - BX [GEOGRAPHIC_DATA] (Limousine 32 phòng)" at bounding box center [220, 243] width 298 height 17
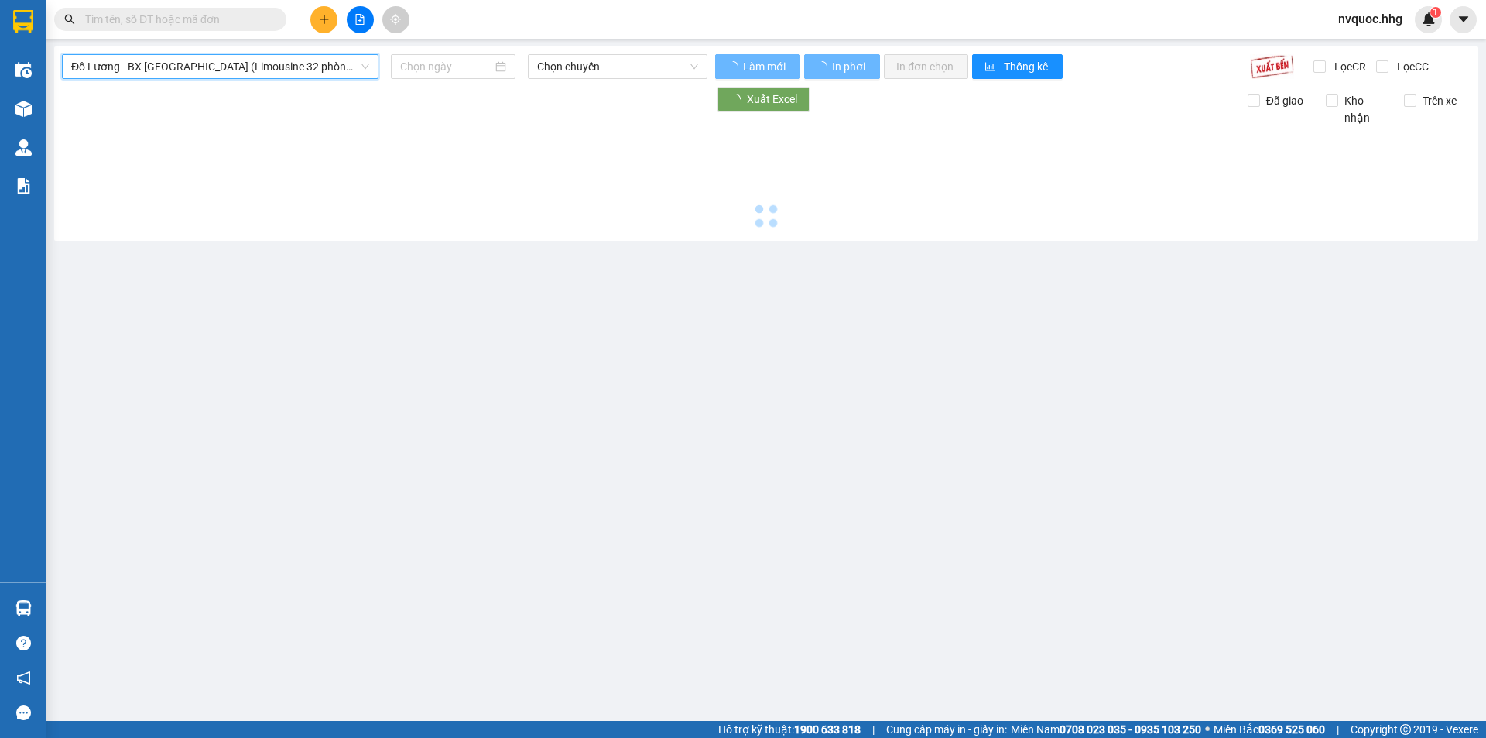
type input "[DATE]"
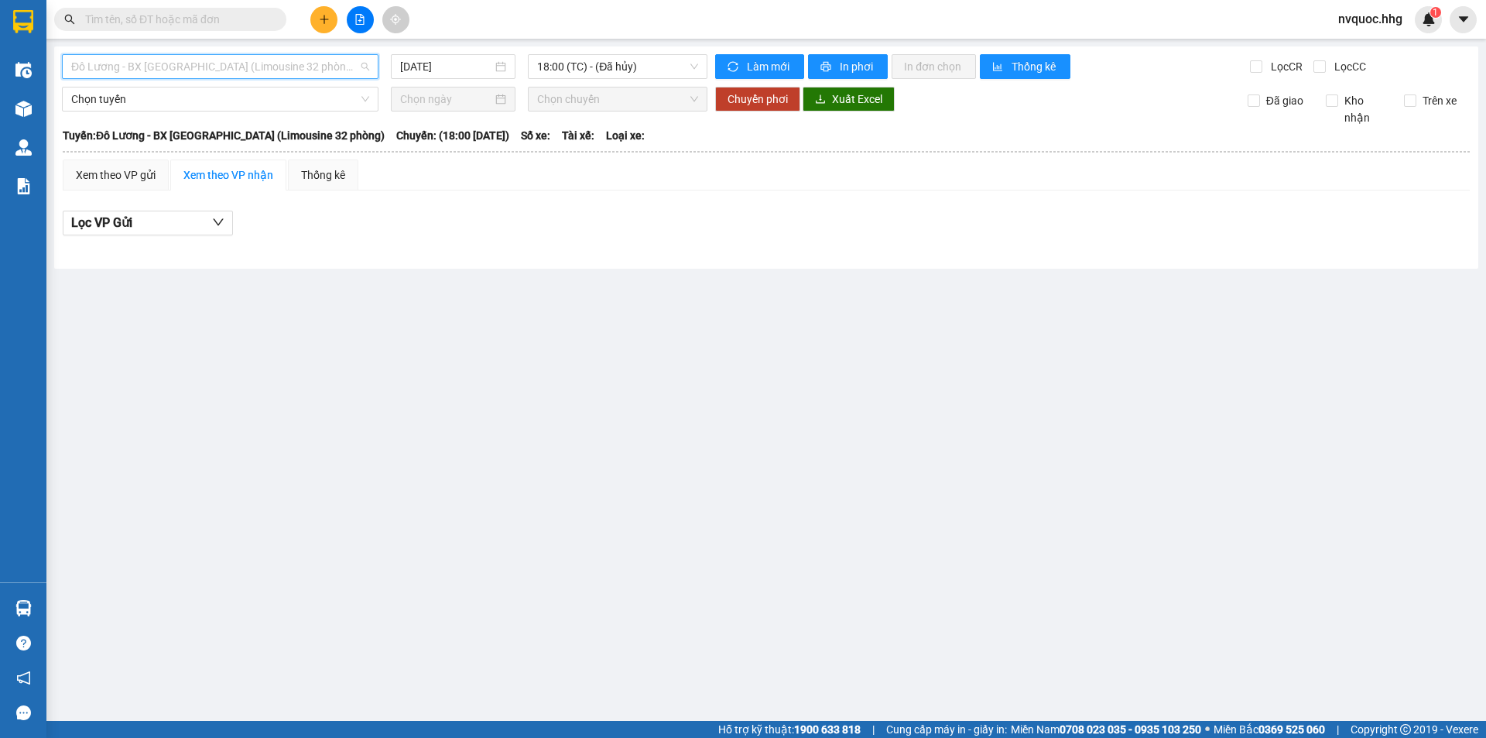
click at [305, 64] on span "Đô Lương - BX [GEOGRAPHIC_DATA] (Limousine 32 phòng)" at bounding box center [220, 66] width 298 height 23
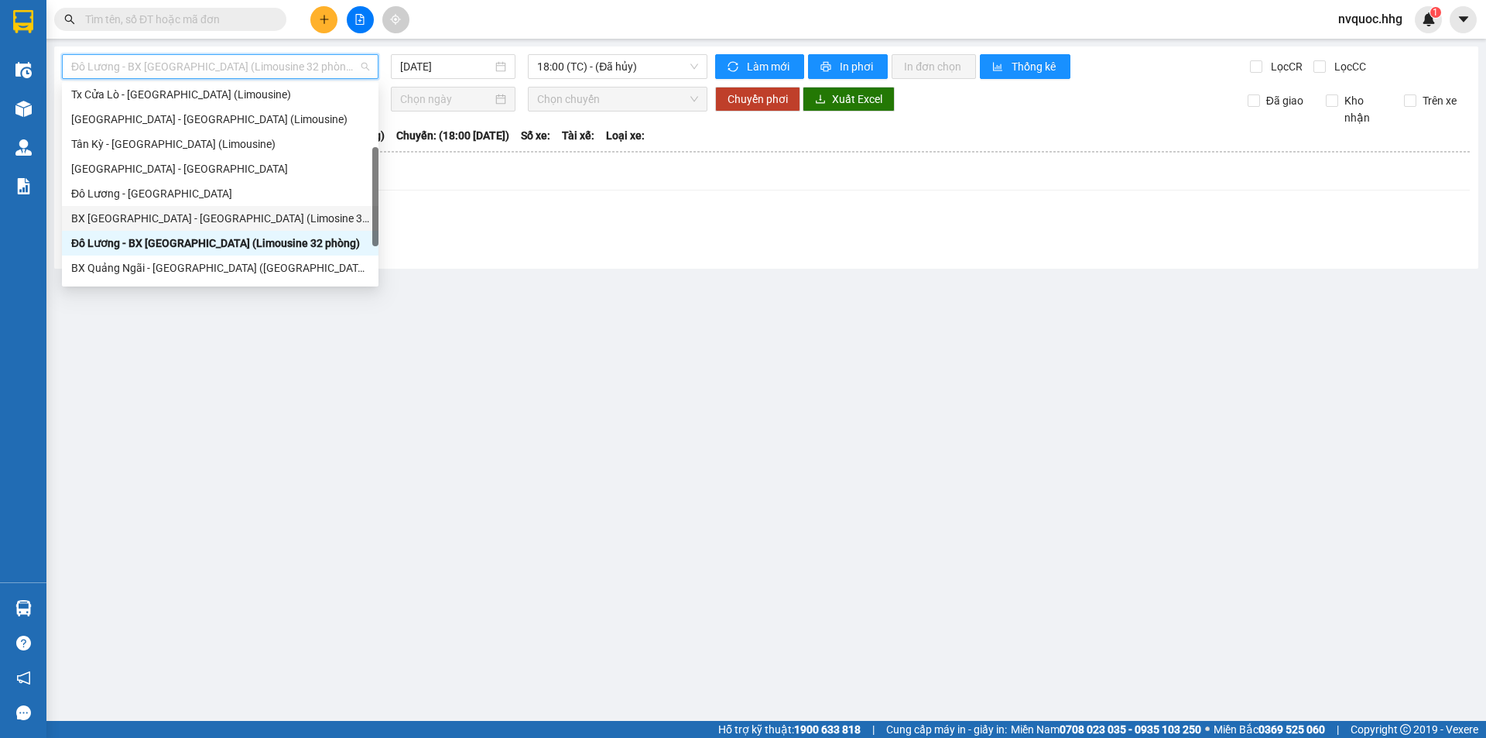
click at [192, 215] on div "BX [GEOGRAPHIC_DATA] - [GEOGRAPHIC_DATA] (Limosine 32 phòng)" at bounding box center [220, 218] width 298 height 17
type input "[DATE]"
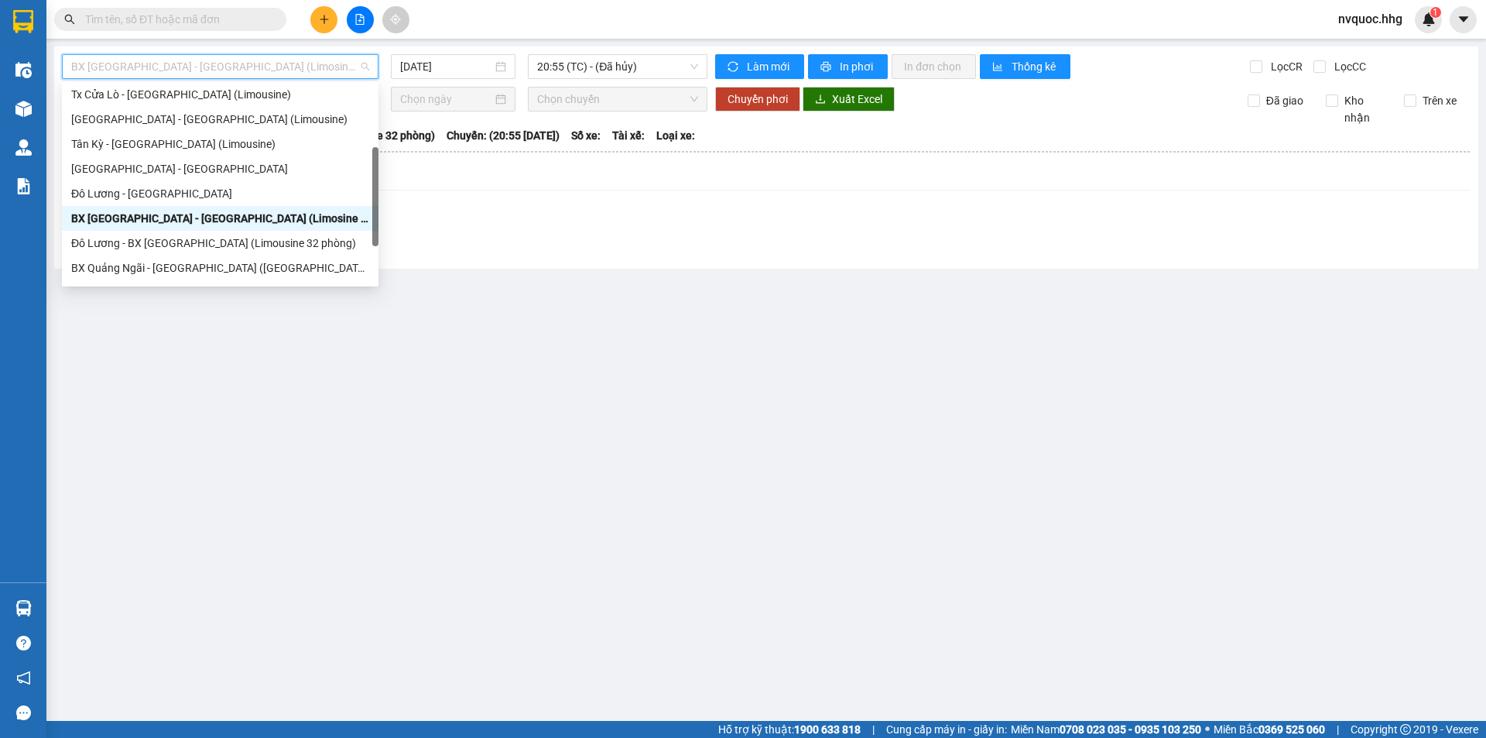
click at [259, 60] on span "BX [GEOGRAPHIC_DATA] - [GEOGRAPHIC_DATA] (Limosine 32 phòng)" at bounding box center [220, 66] width 298 height 23
click at [169, 269] on div "BX Quảng Ngãi - [GEOGRAPHIC_DATA] ([GEOGRAPHIC_DATA])" at bounding box center [220, 267] width 298 height 17
type input "[DATE]"
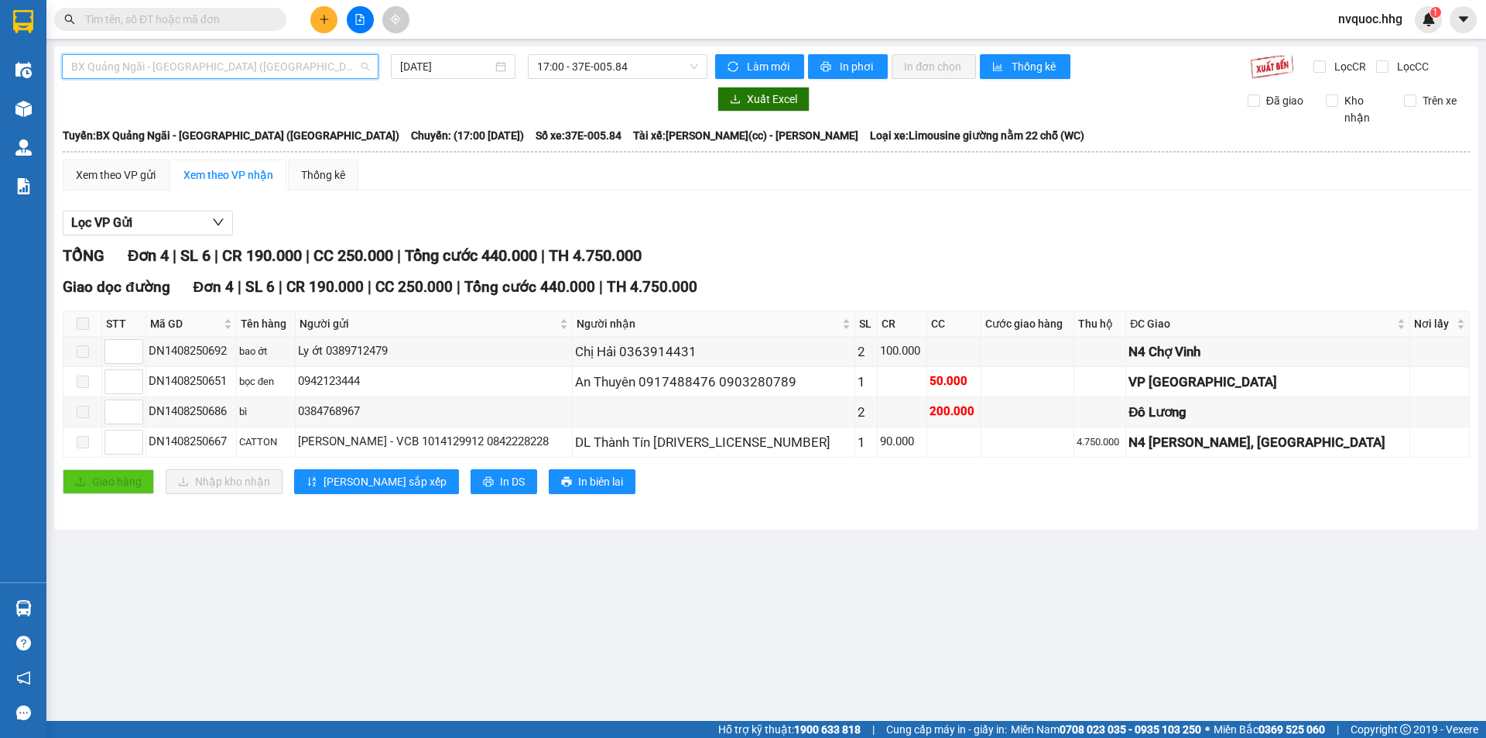
click at [231, 63] on span "BX Quảng Ngãi - [GEOGRAPHIC_DATA] ([GEOGRAPHIC_DATA])" at bounding box center [220, 66] width 298 height 23
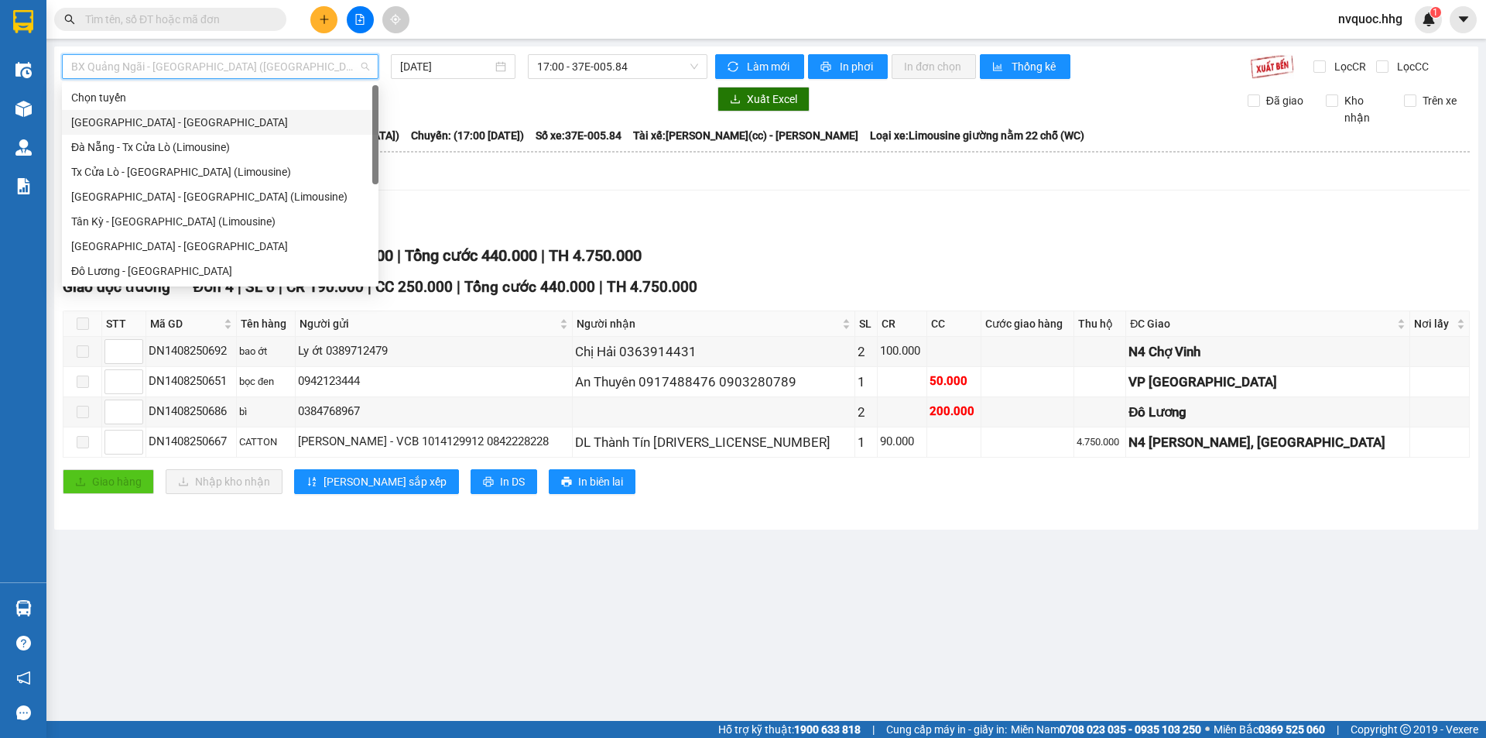
click at [154, 127] on div "[GEOGRAPHIC_DATA] - [GEOGRAPHIC_DATA]" at bounding box center [220, 122] width 298 height 17
type input "[DATE]"
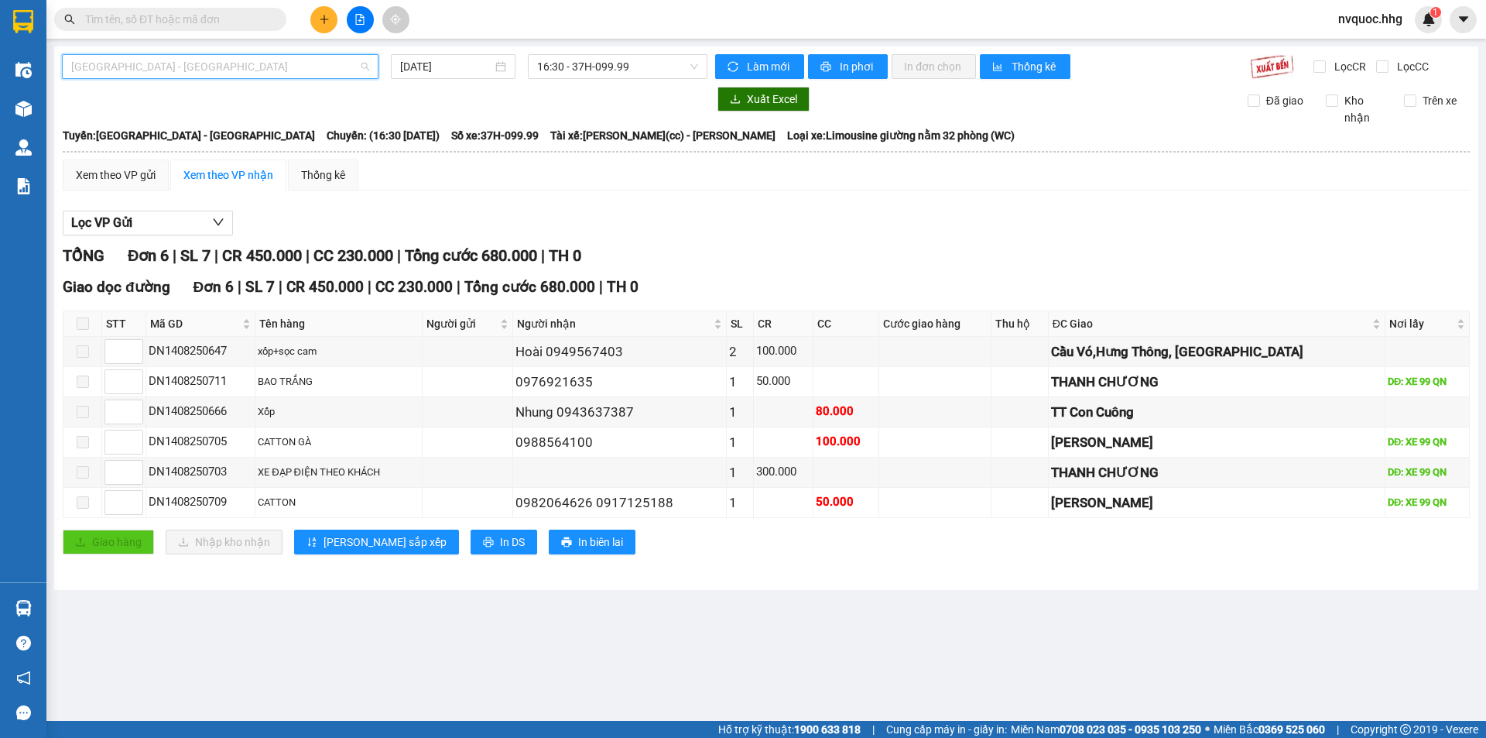
click at [239, 67] on span "[GEOGRAPHIC_DATA] - [GEOGRAPHIC_DATA]" at bounding box center [220, 66] width 298 height 23
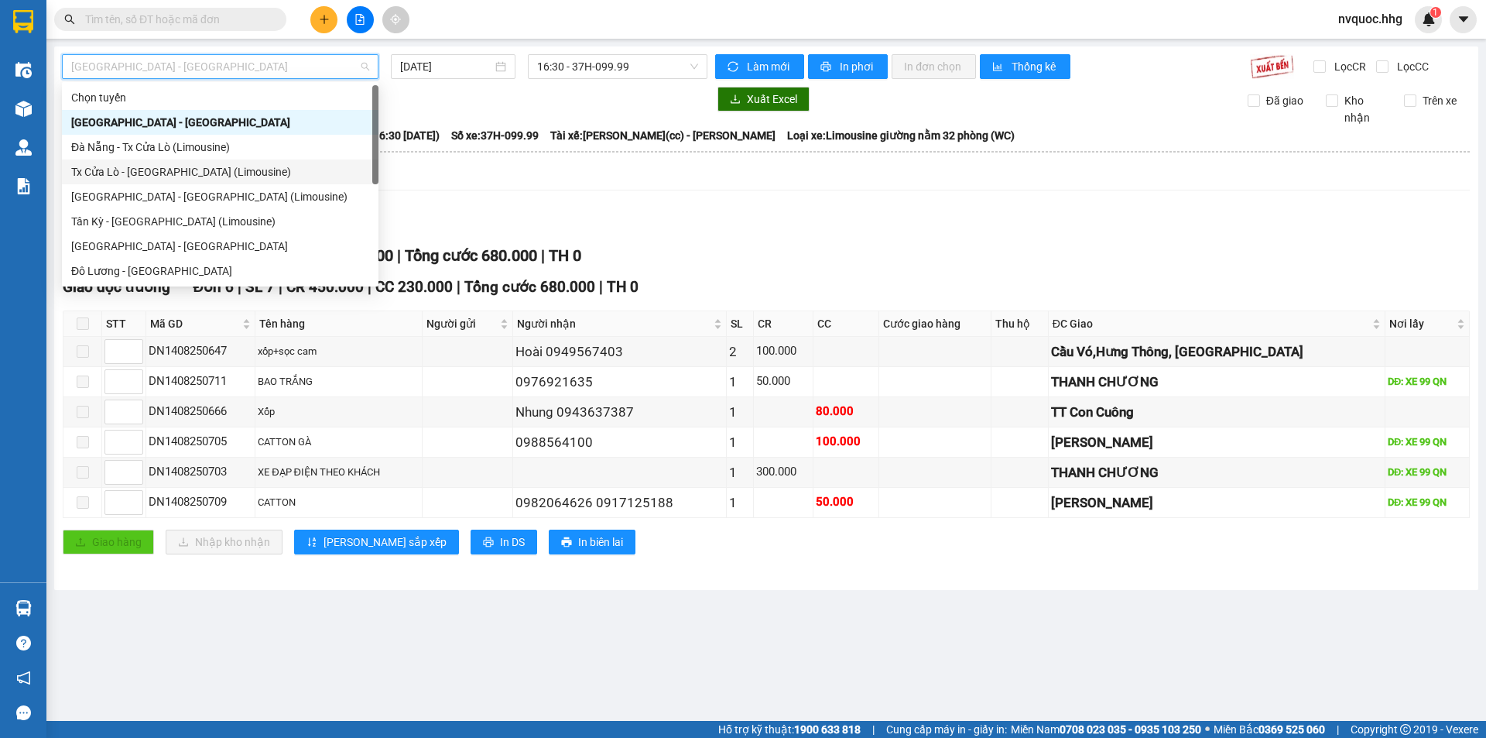
click at [187, 175] on div "Tx Cửa Lò - [GEOGRAPHIC_DATA] (Limousine)" at bounding box center [220, 171] width 298 height 17
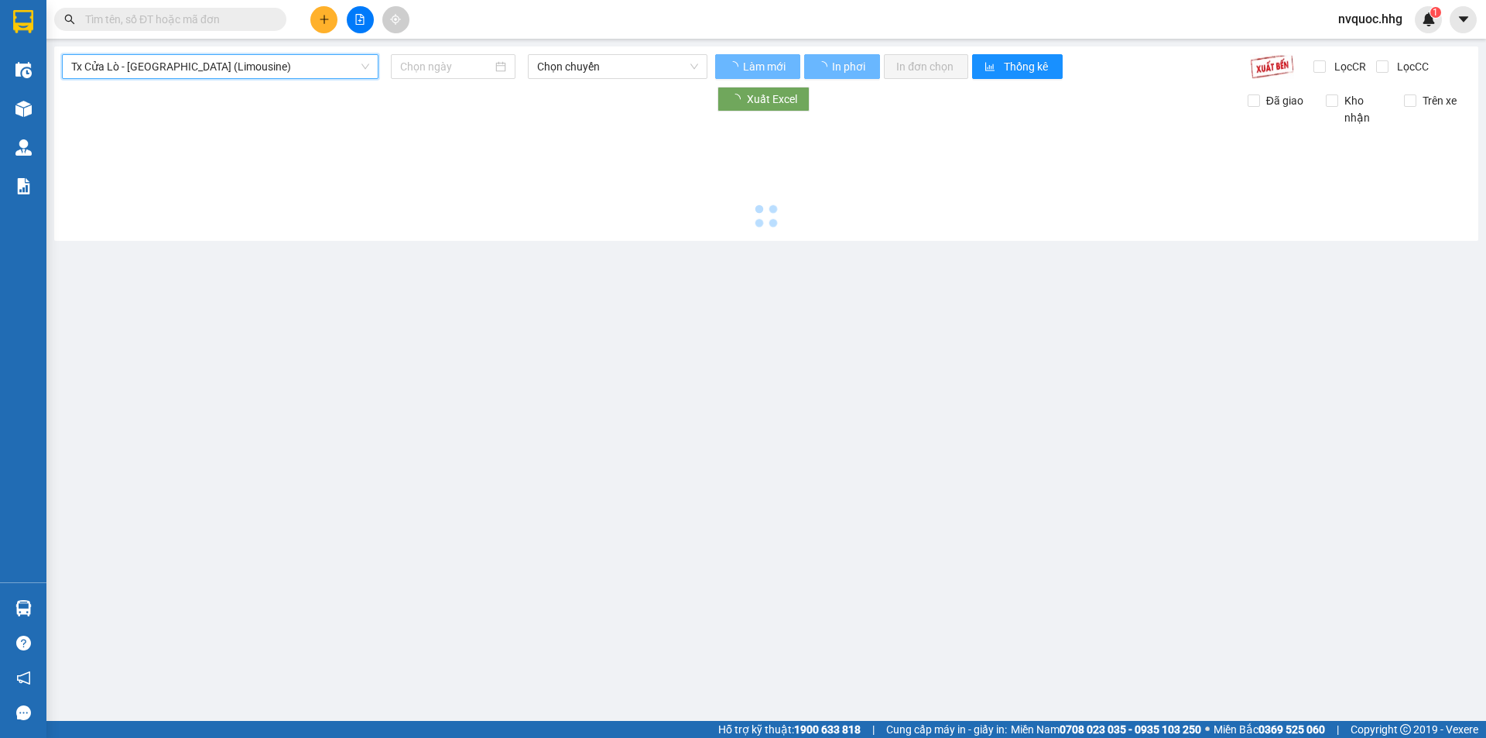
type input "[DATE]"
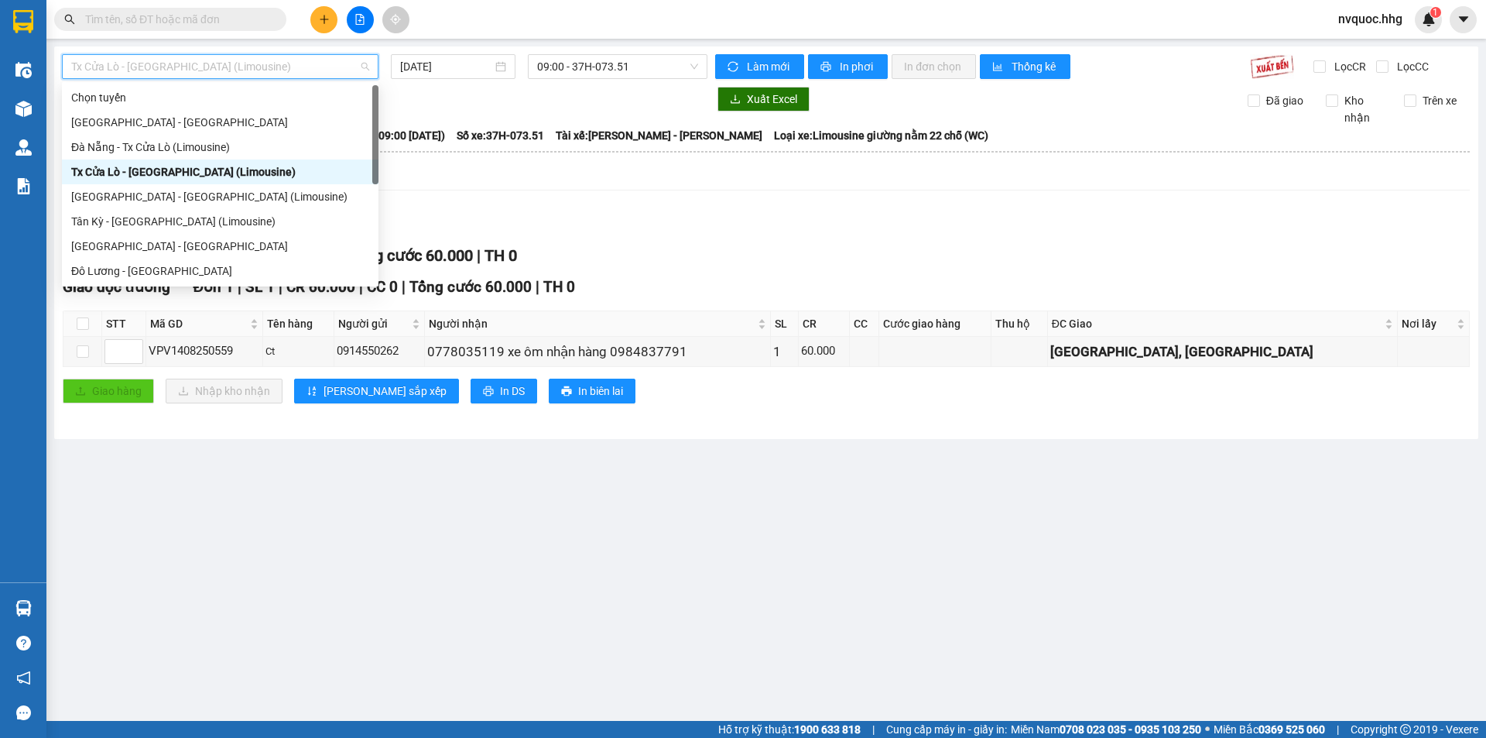
click at [237, 67] on span "Tx Cửa Lò - [GEOGRAPHIC_DATA] (Limousine)" at bounding box center [220, 66] width 298 height 23
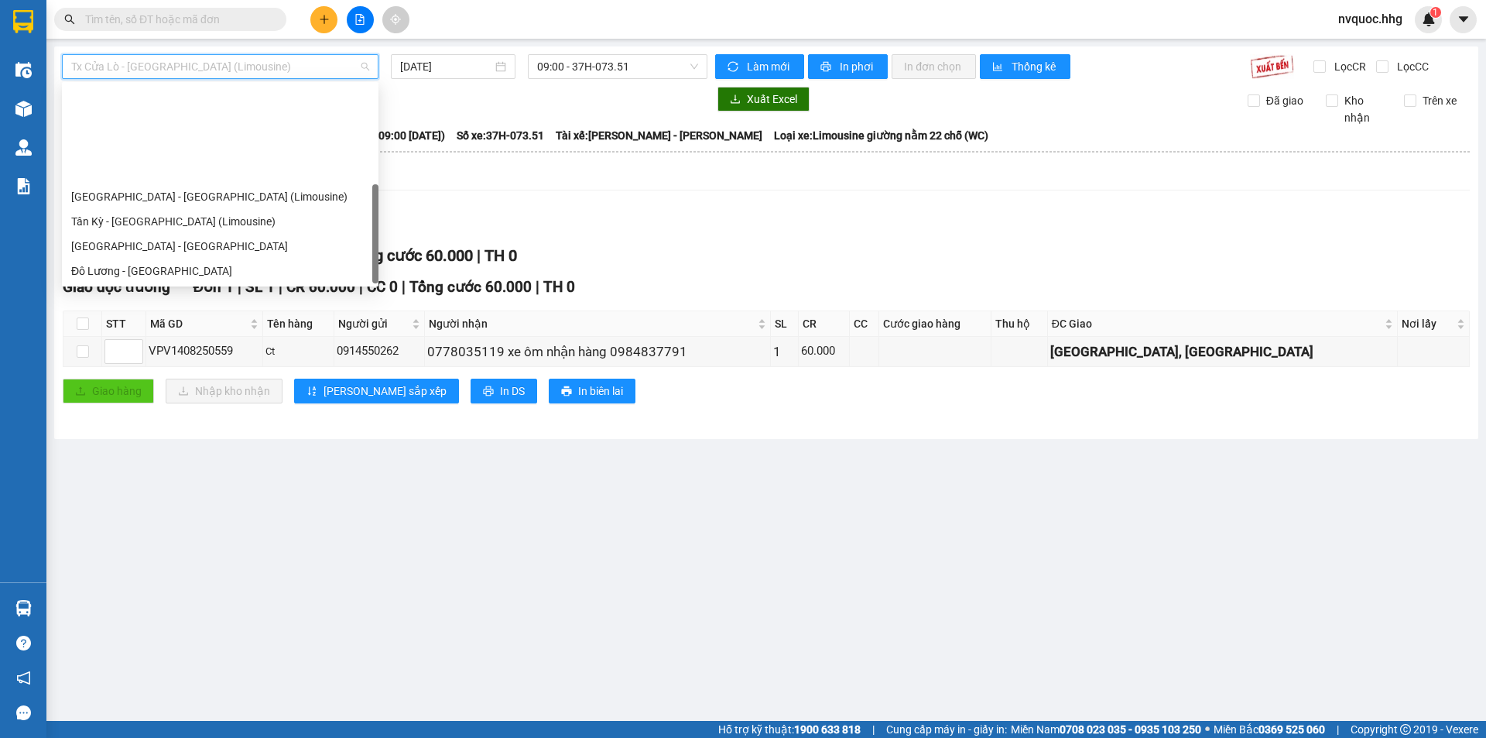
scroll to position [124, 0]
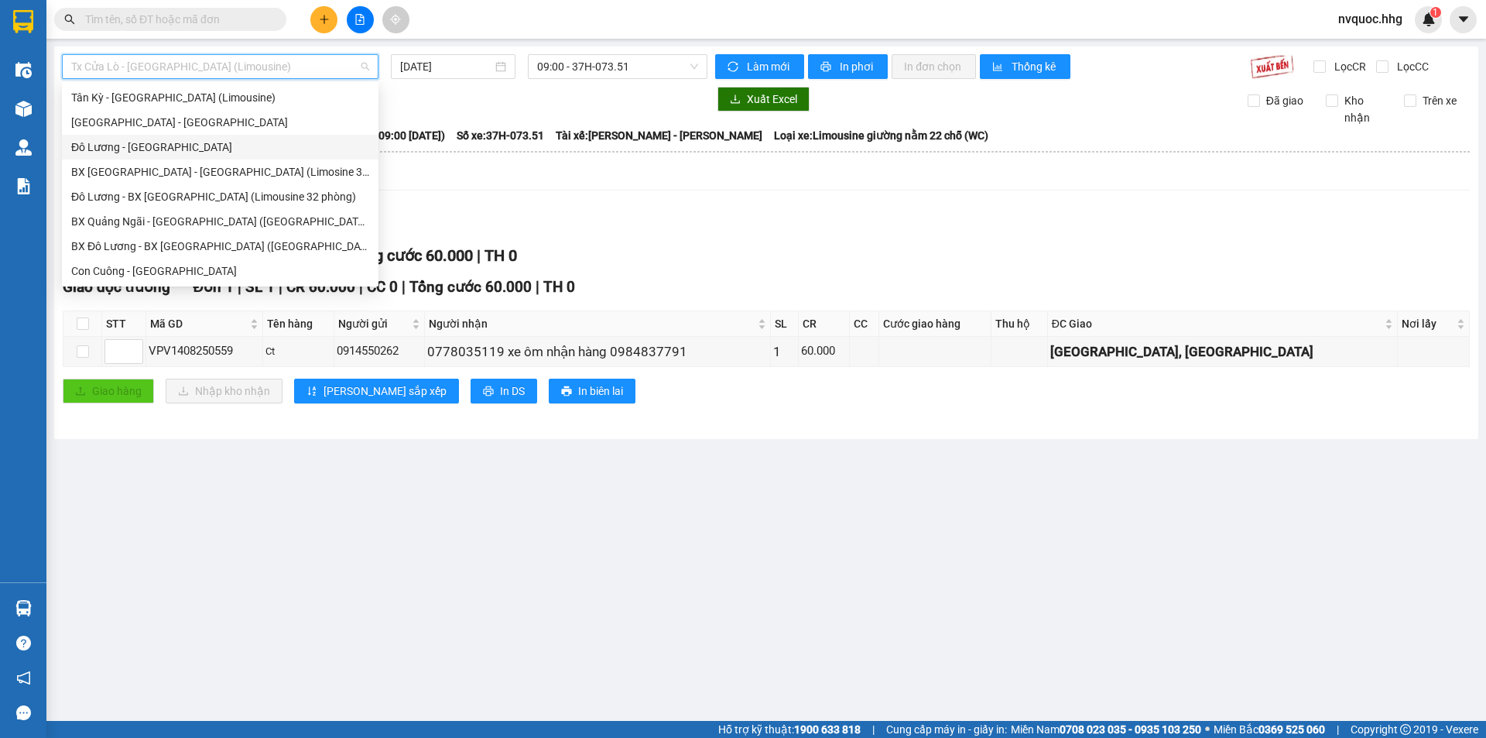
click at [147, 146] on div "Đô Lương - [GEOGRAPHIC_DATA]" at bounding box center [220, 147] width 298 height 17
type input "[DATE]"
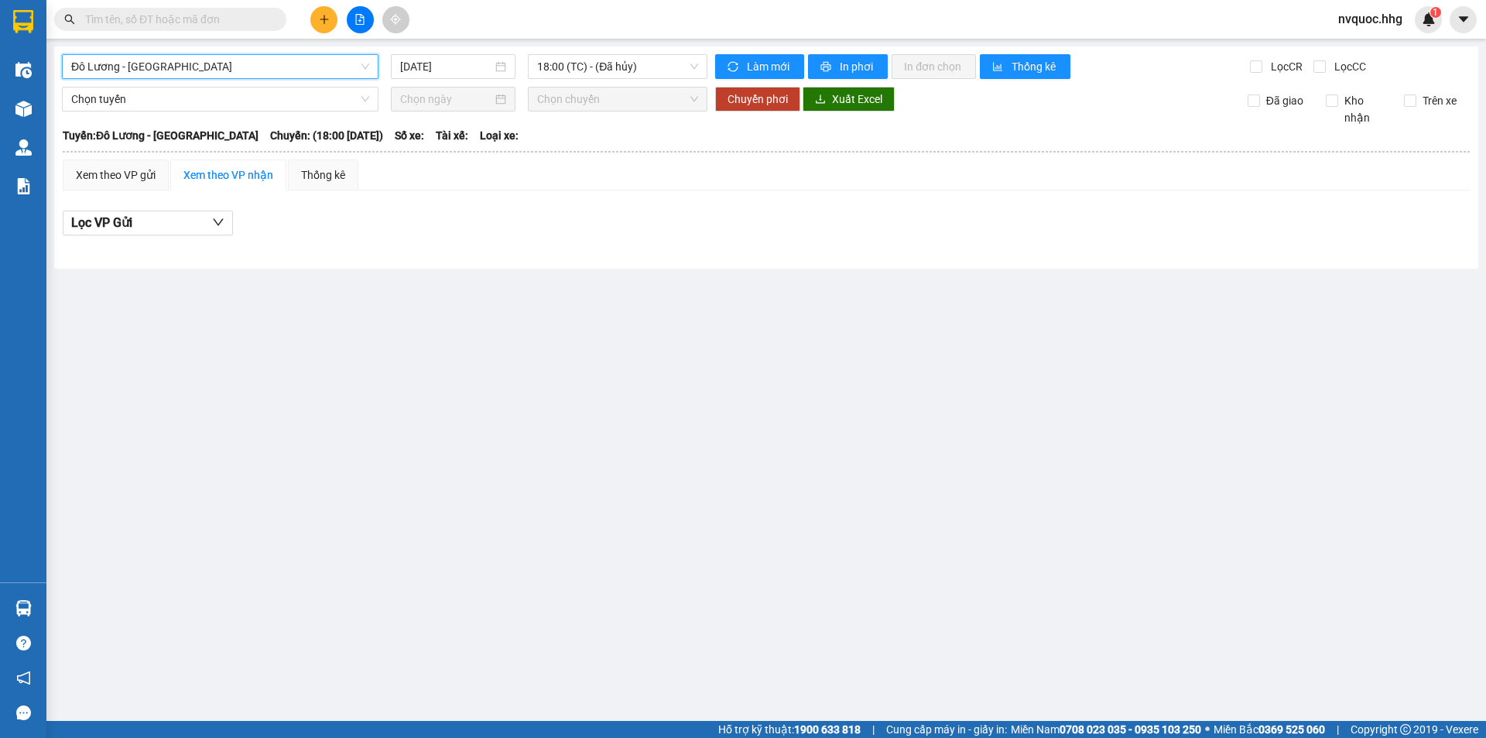
click at [317, 61] on span "Đô Lương - [GEOGRAPHIC_DATA]" at bounding box center [220, 66] width 298 height 23
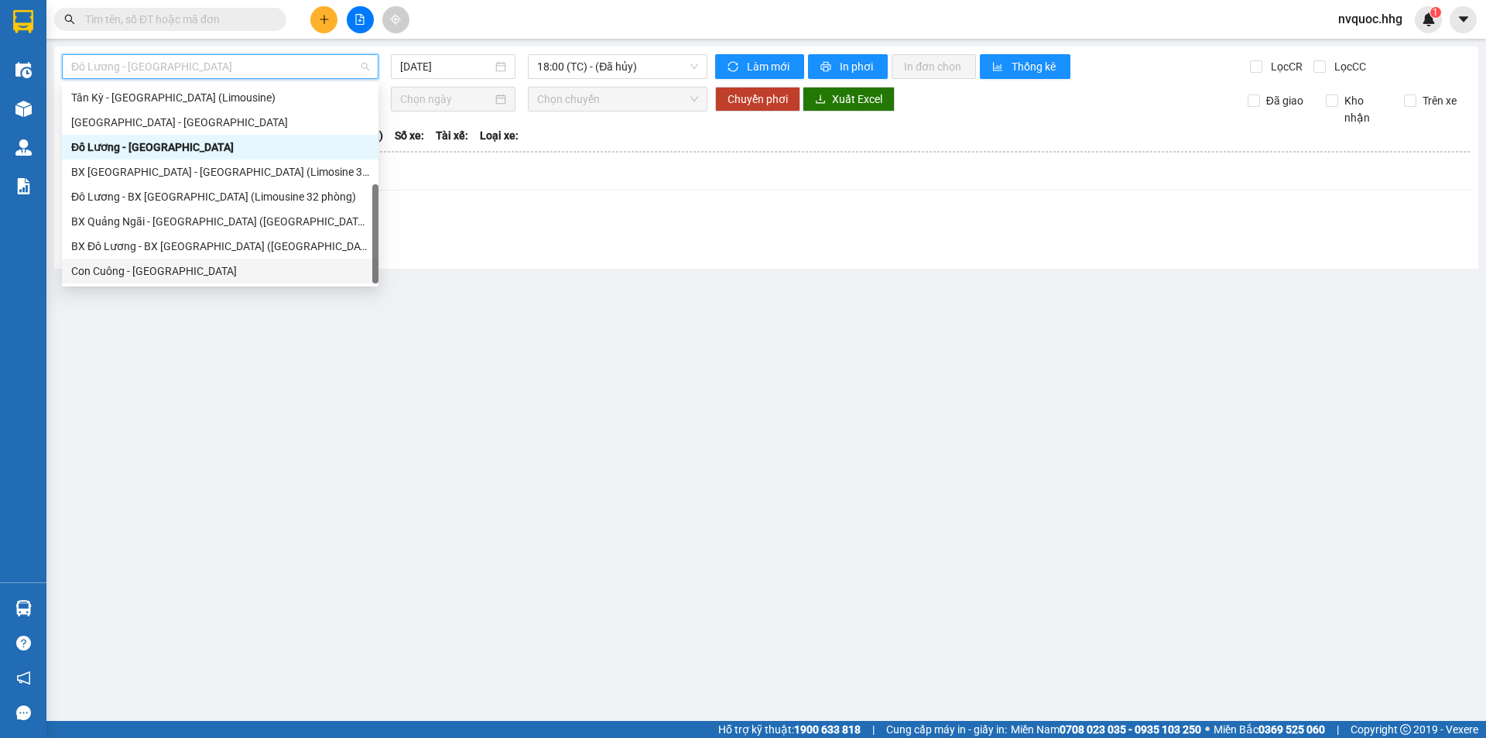
click at [157, 267] on div "Con Cuông - [GEOGRAPHIC_DATA]" at bounding box center [220, 270] width 298 height 17
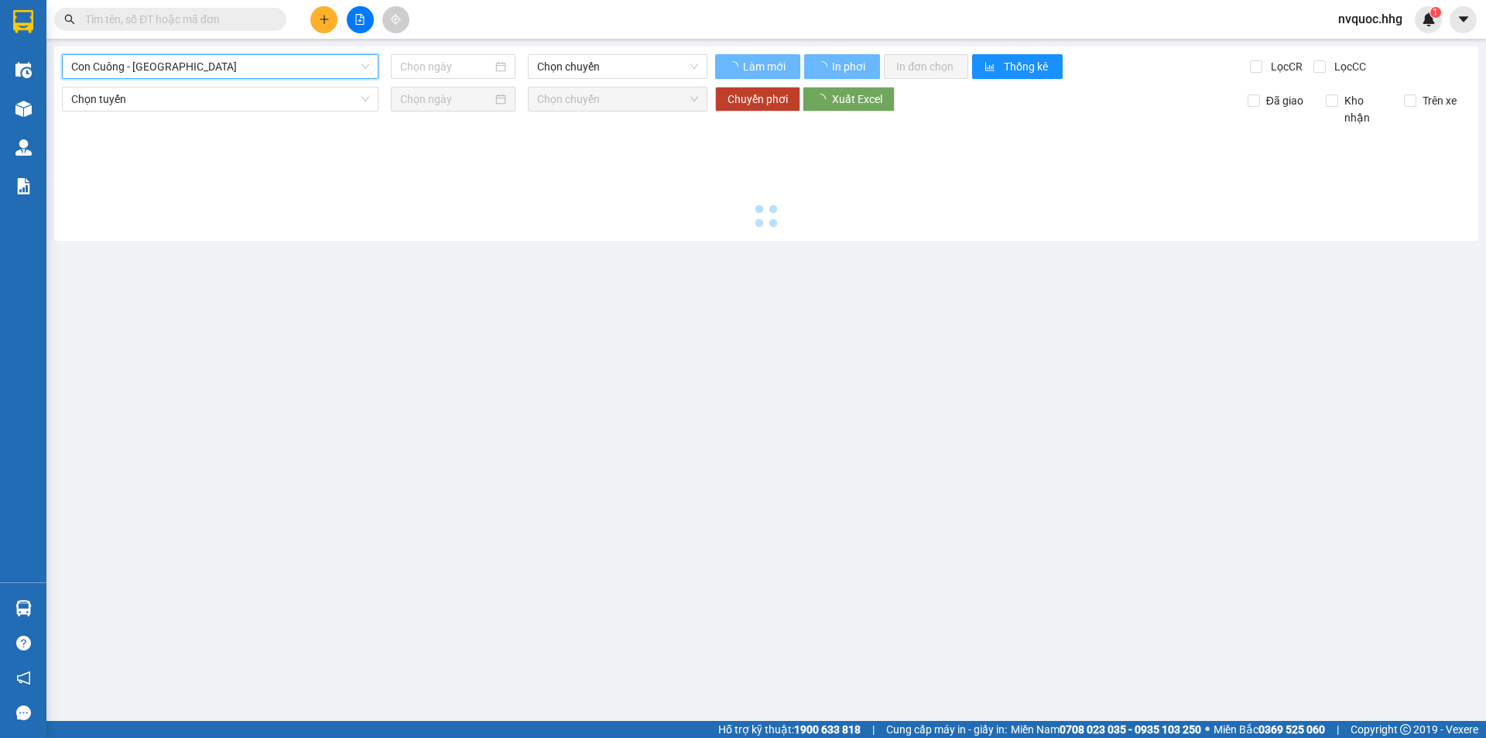
type input "[DATE]"
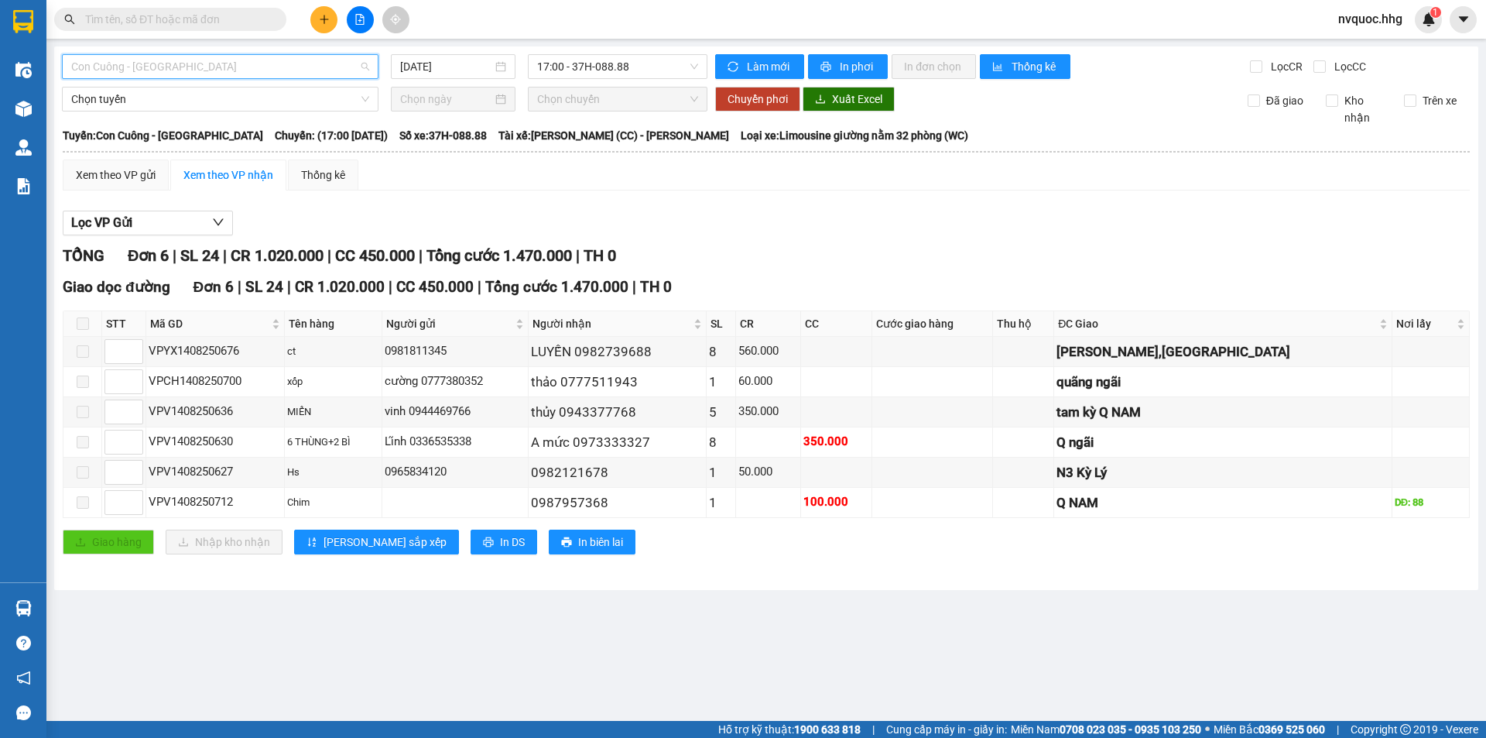
click at [217, 67] on span "Con Cuông - [GEOGRAPHIC_DATA]" at bounding box center [220, 66] width 298 height 23
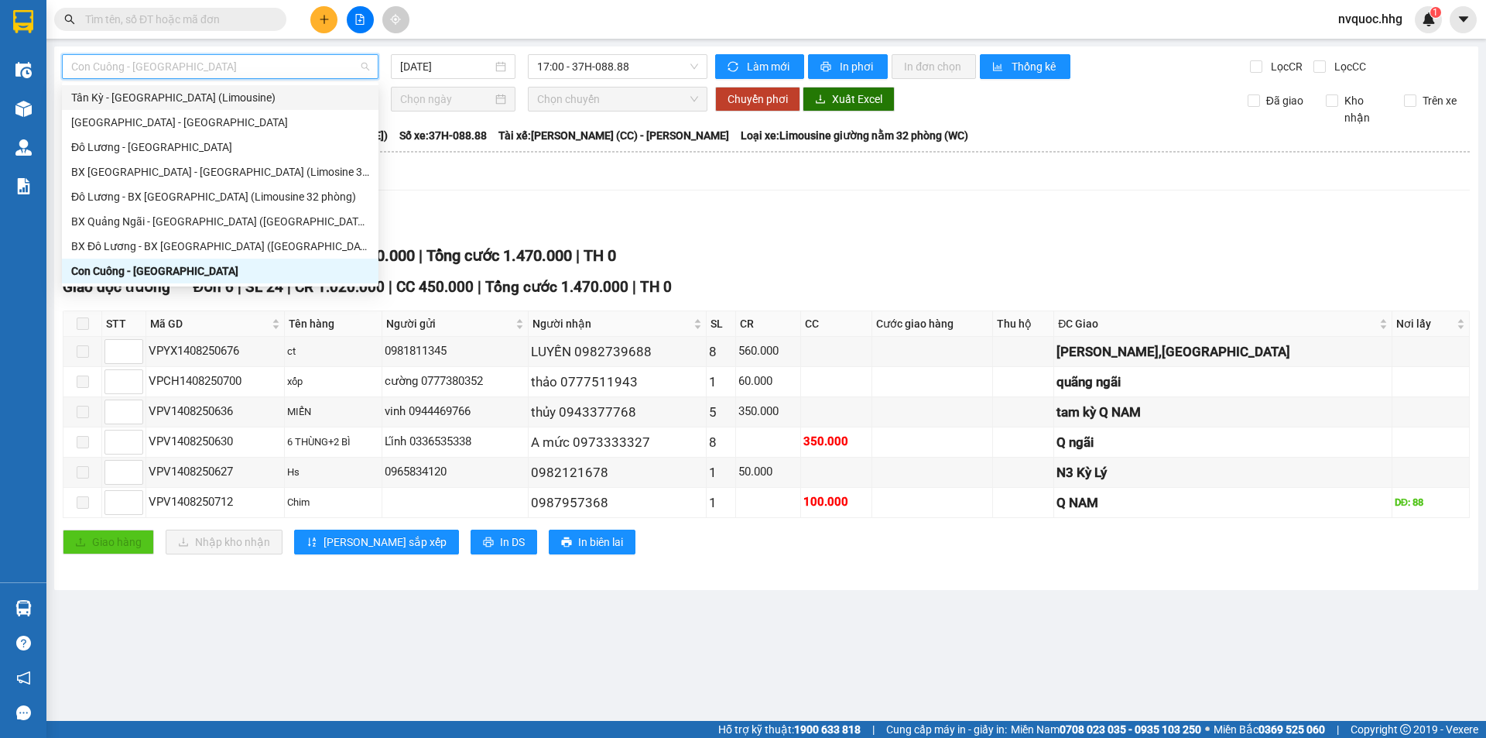
click at [884, 156] on table "Hải Hoàng Gia 0942 26 26 26, 0962 164 777 42 Nguyễn Cảnh Hoan 21:12 - 14/08/202…" at bounding box center [766, 350] width 1409 height 448
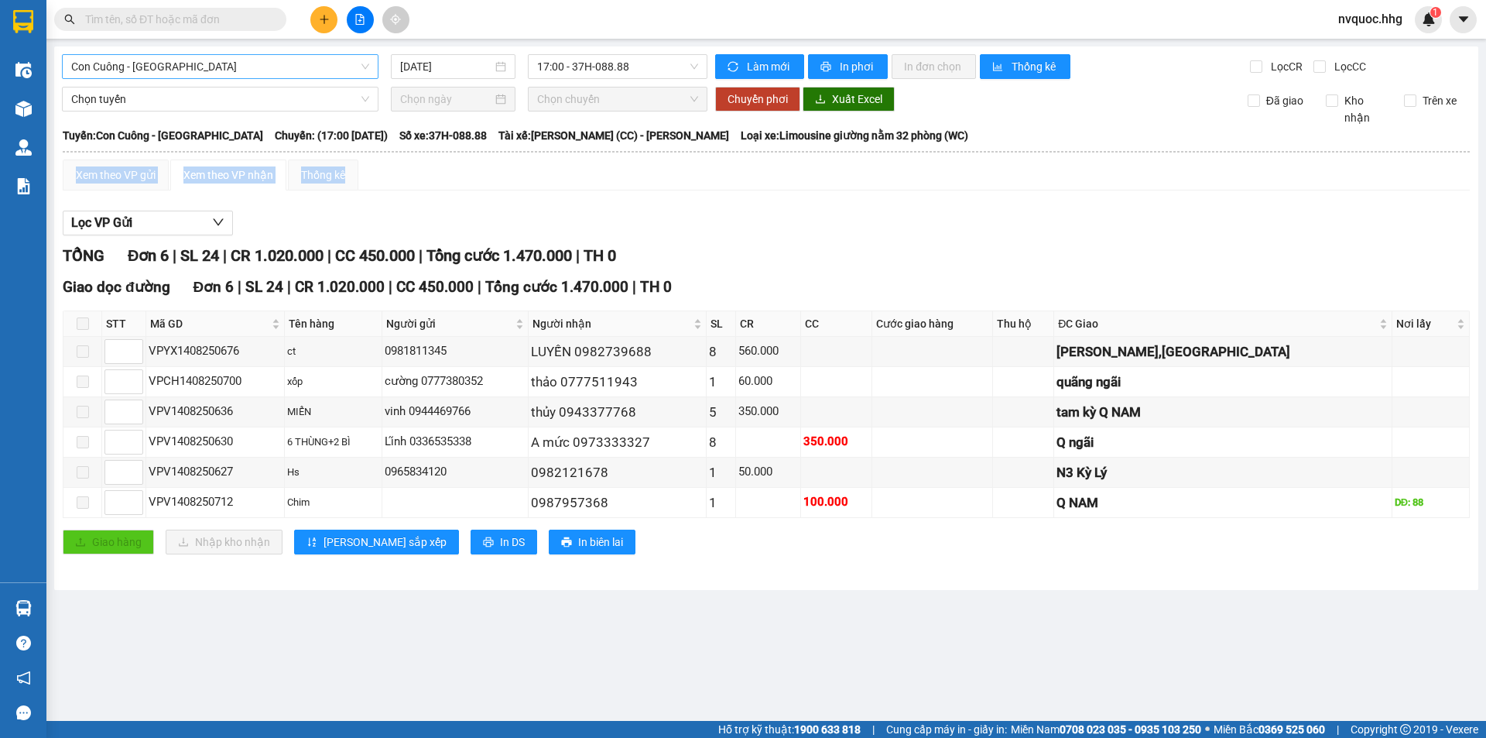
click at [214, 64] on span "Con Cuông - [GEOGRAPHIC_DATA]" at bounding box center [220, 66] width 298 height 23
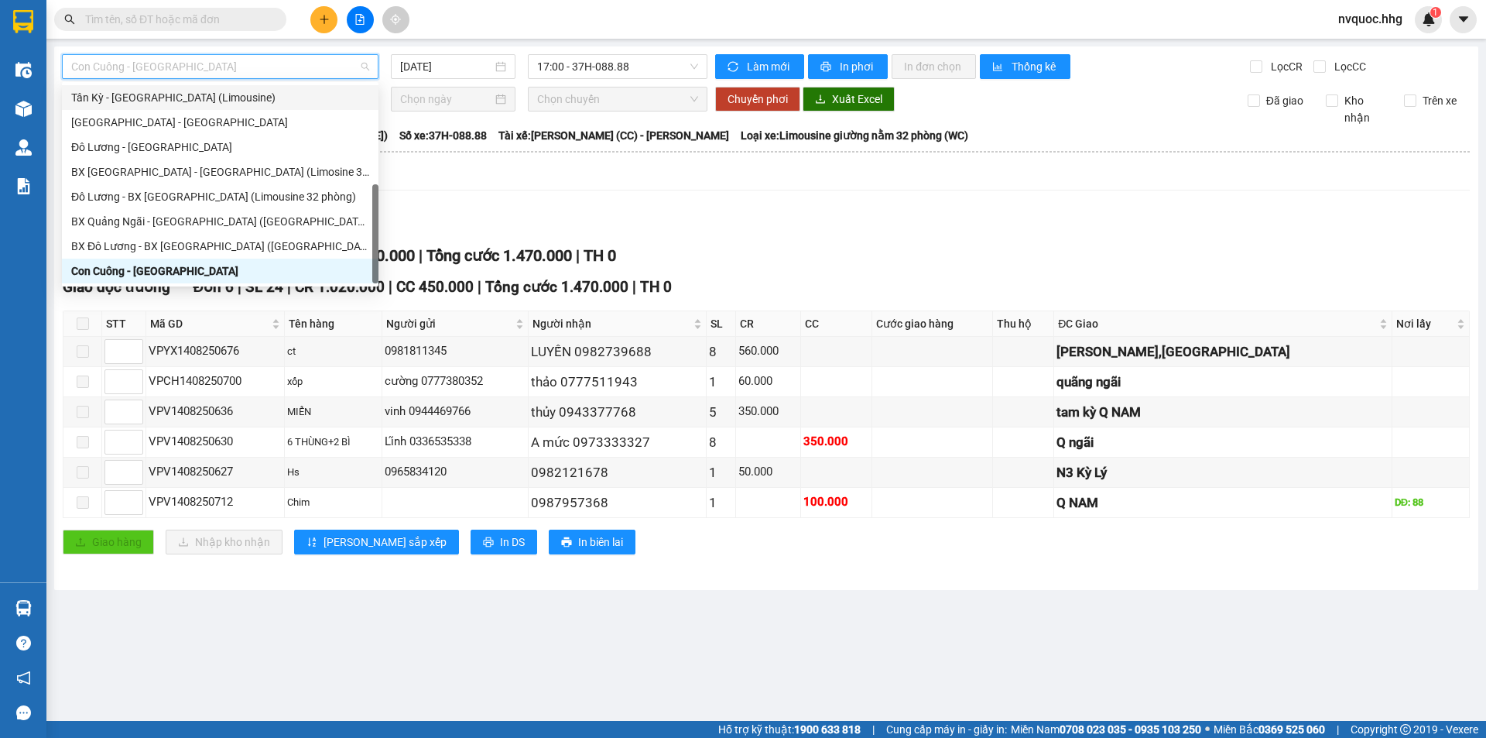
click at [158, 92] on div "Tân Kỳ - [GEOGRAPHIC_DATA] (Limousine)" at bounding box center [220, 97] width 298 height 17
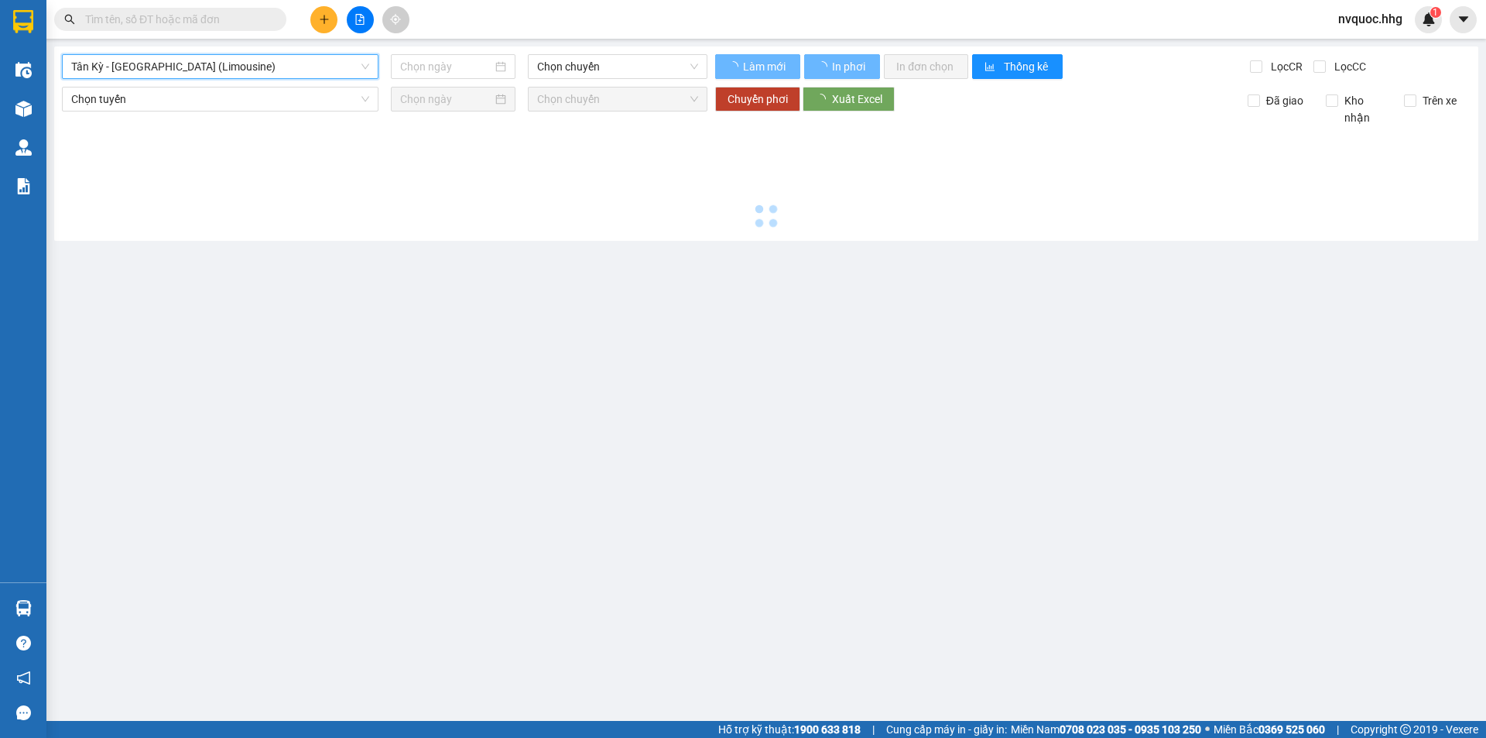
type input "[DATE]"
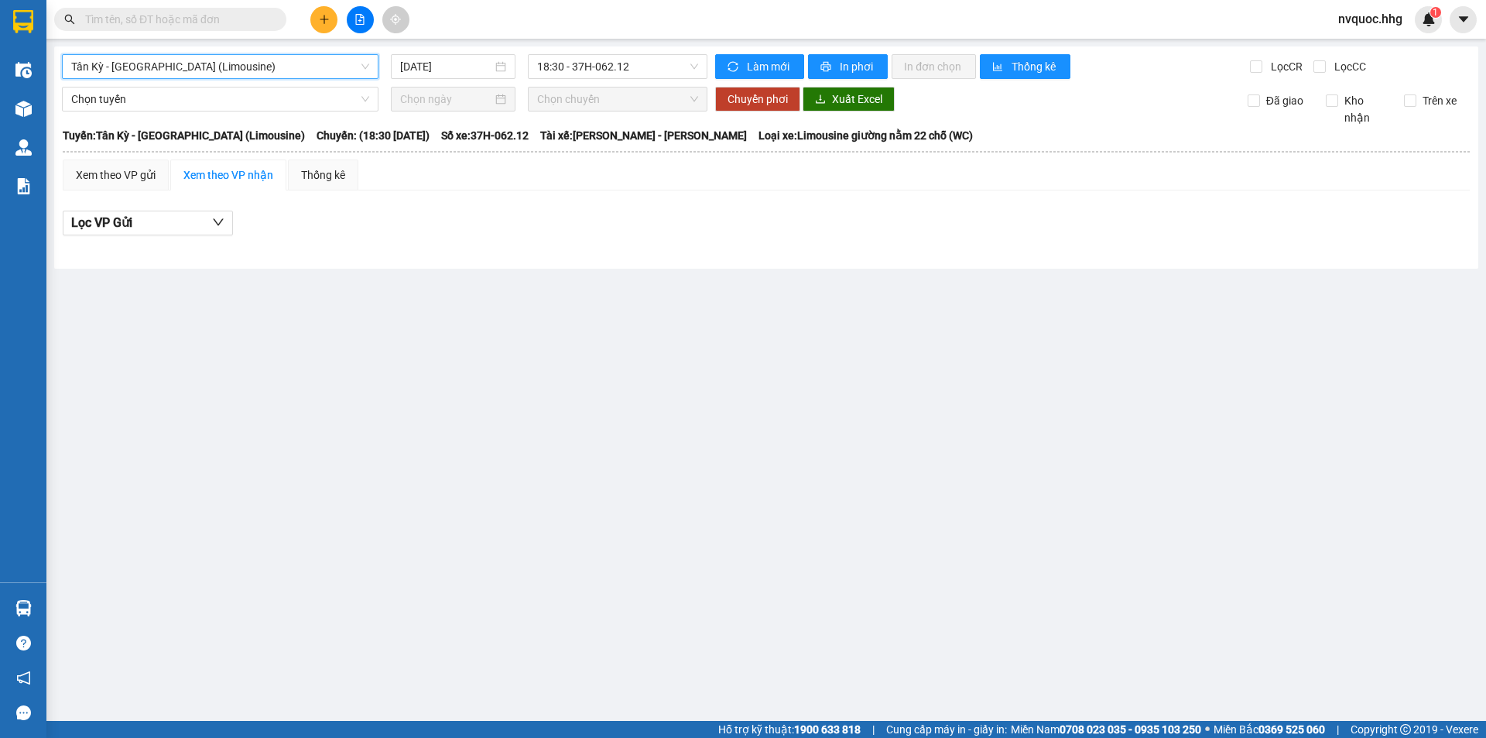
click at [202, 63] on span "Tân Kỳ - [GEOGRAPHIC_DATA] (Limousine)" at bounding box center [220, 66] width 298 height 23
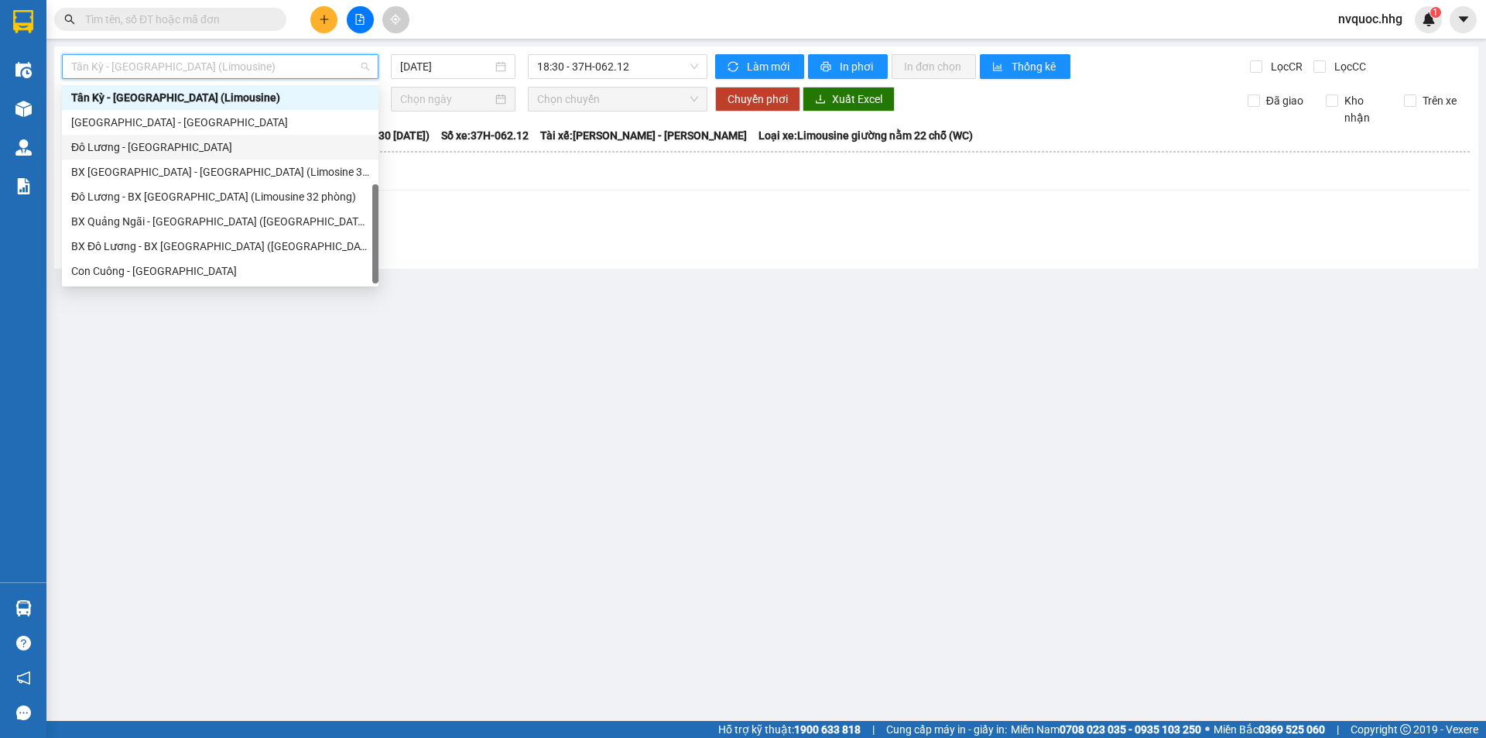
click at [141, 151] on div "Đô Lương - [GEOGRAPHIC_DATA]" at bounding box center [220, 147] width 298 height 17
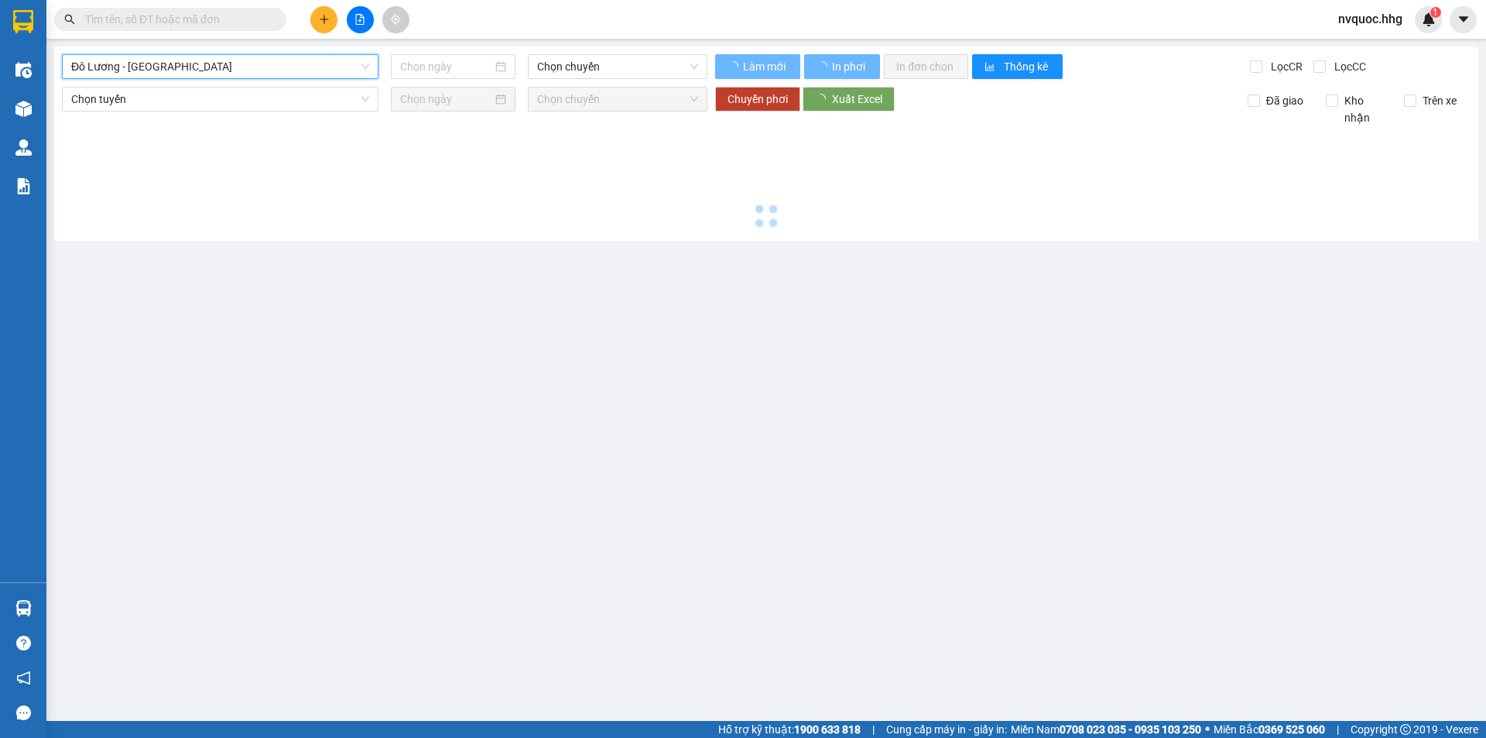
type input "[DATE]"
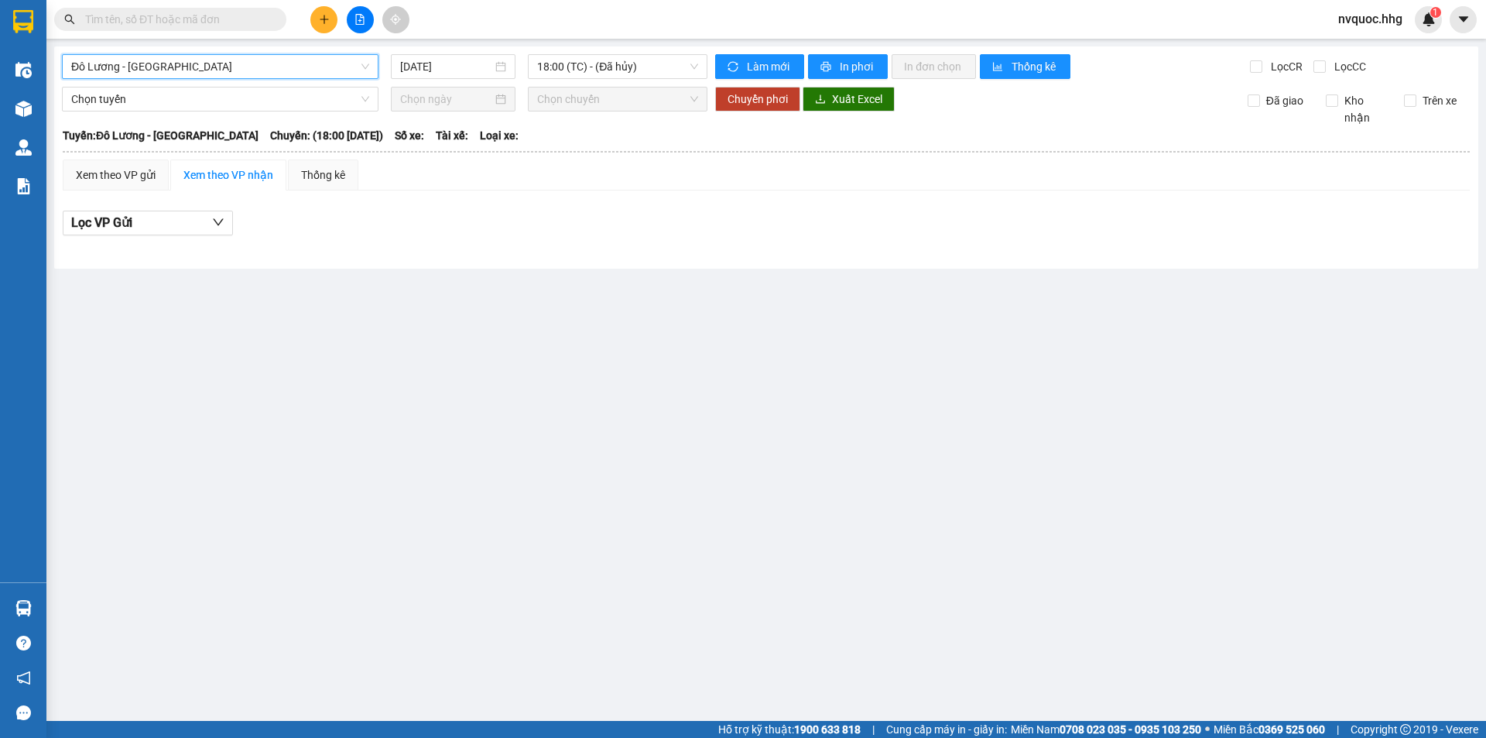
click at [180, 68] on span "Đô Lương - [GEOGRAPHIC_DATA]" at bounding box center [220, 66] width 298 height 23
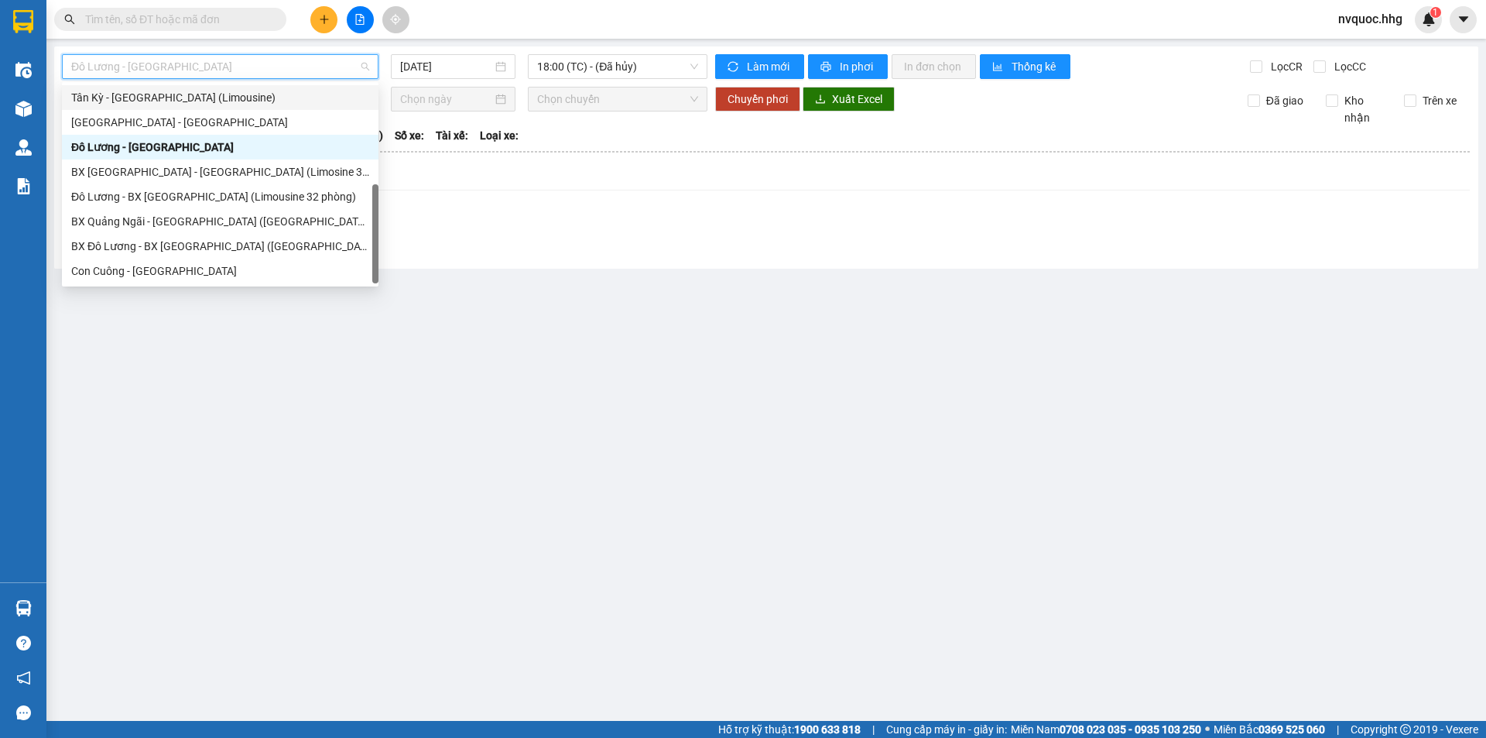
drag, startPoint x: 600, startPoint y: 310, endPoint x: 583, endPoint y: 295, distance: 22.5
click at [601, 309] on main "Đô Lương - Đà Nẵng 14/08/2025 18:00 (TC) - (Đã hủy) Làm mới In phơi In đơn chọn…" at bounding box center [743, 360] width 1486 height 721
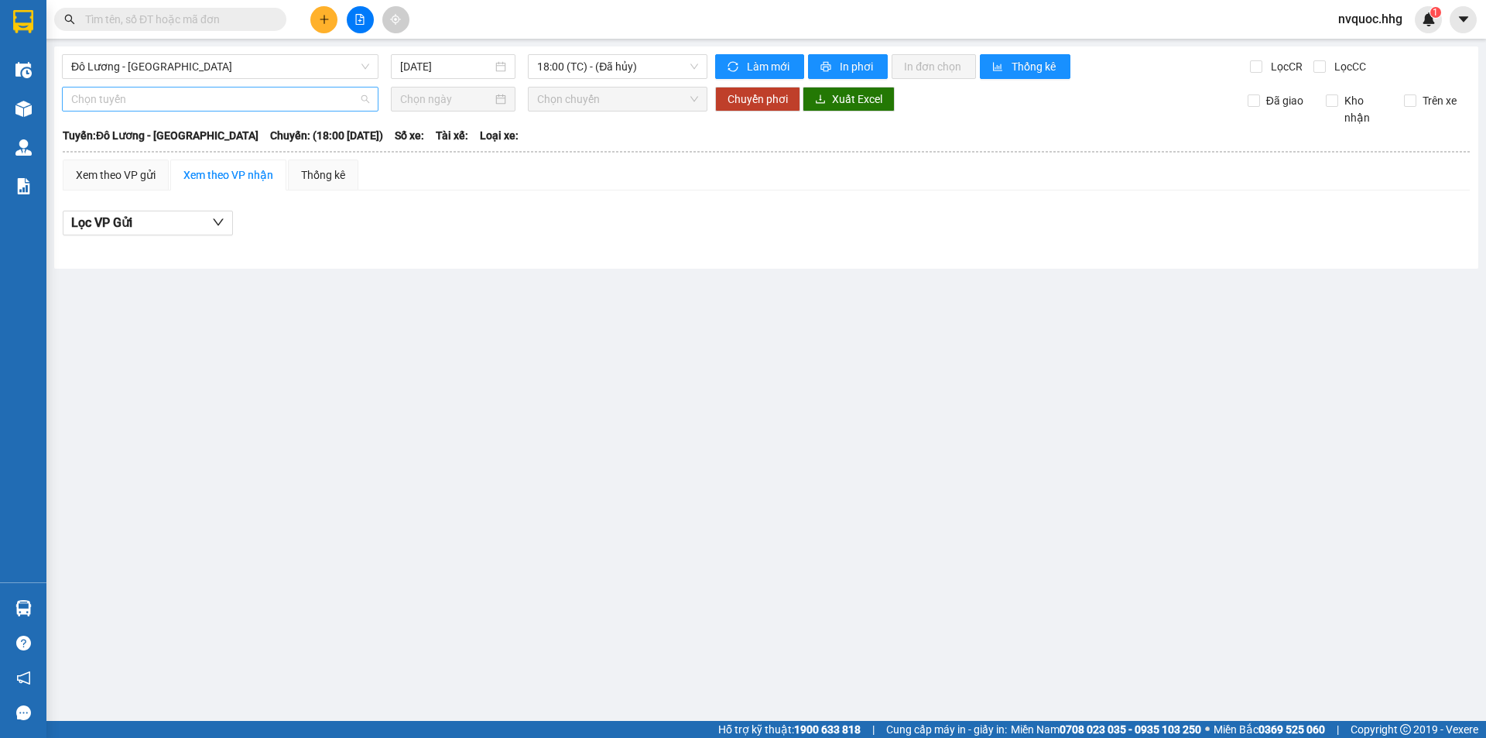
drag, startPoint x: 241, startPoint y: 90, endPoint x: 241, endPoint y: 99, distance: 9.3
click at [241, 99] on span "Chọn tuyến" at bounding box center [220, 98] width 298 height 23
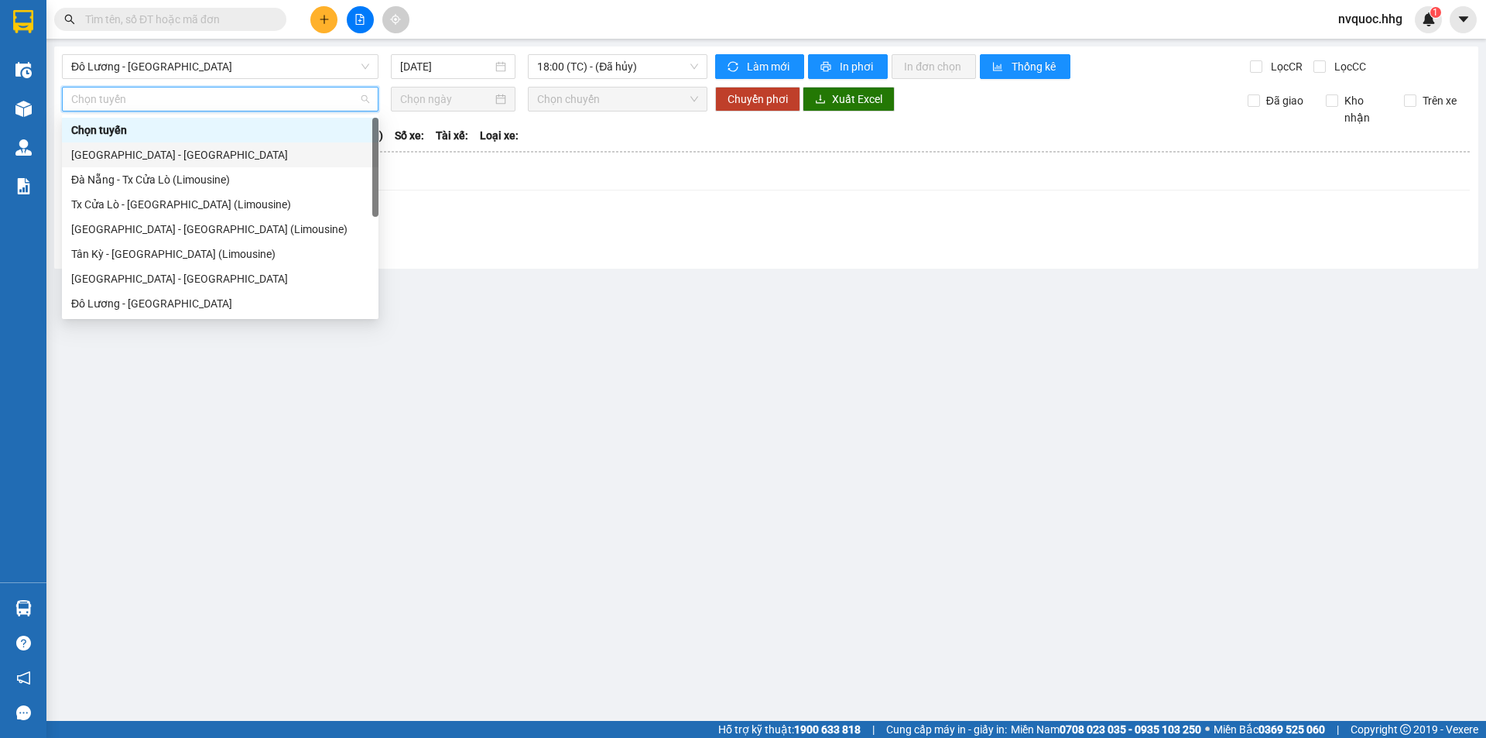
click at [169, 149] on div "[GEOGRAPHIC_DATA] - [GEOGRAPHIC_DATA]" at bounding box center [220, 154] width 298 height 17
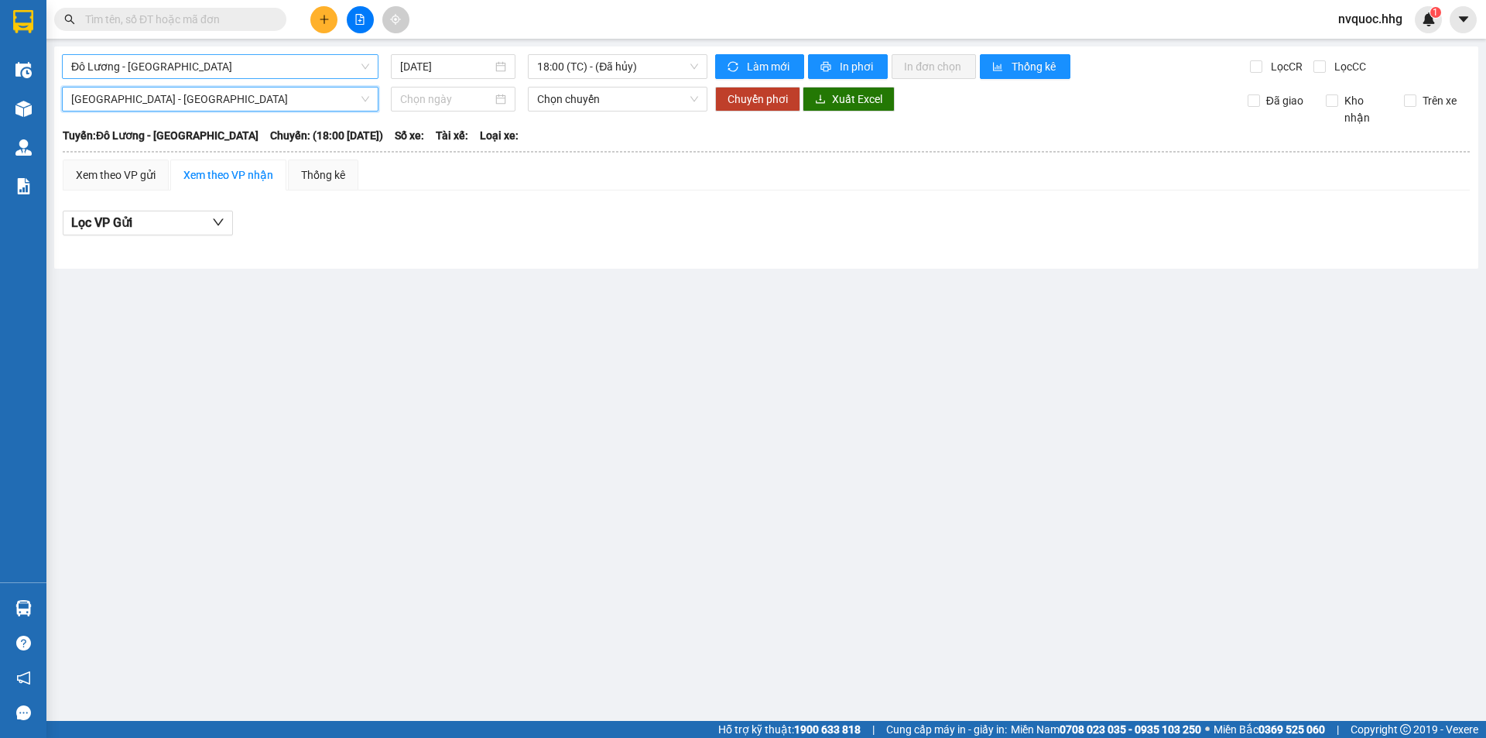
click at [218, 67] on span "Đô Lương - [GEOGRAPHIC_DATA]" at bounding box center [220, 66] width 298 height 23
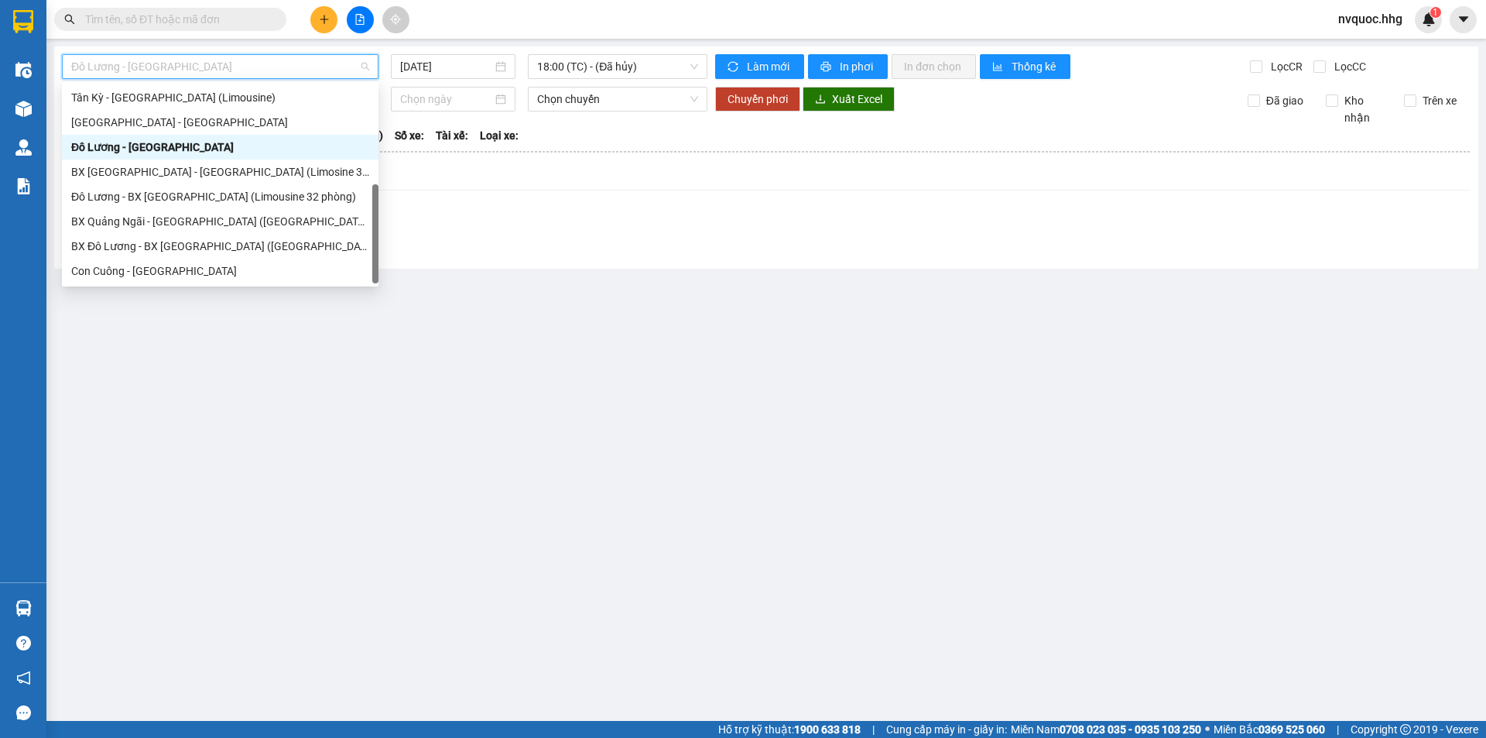
click at [218, 67] on span "Đô Lương - [GEOGRAPHIC_DATA]" at bounding box center [220, 66] width 298 height 23
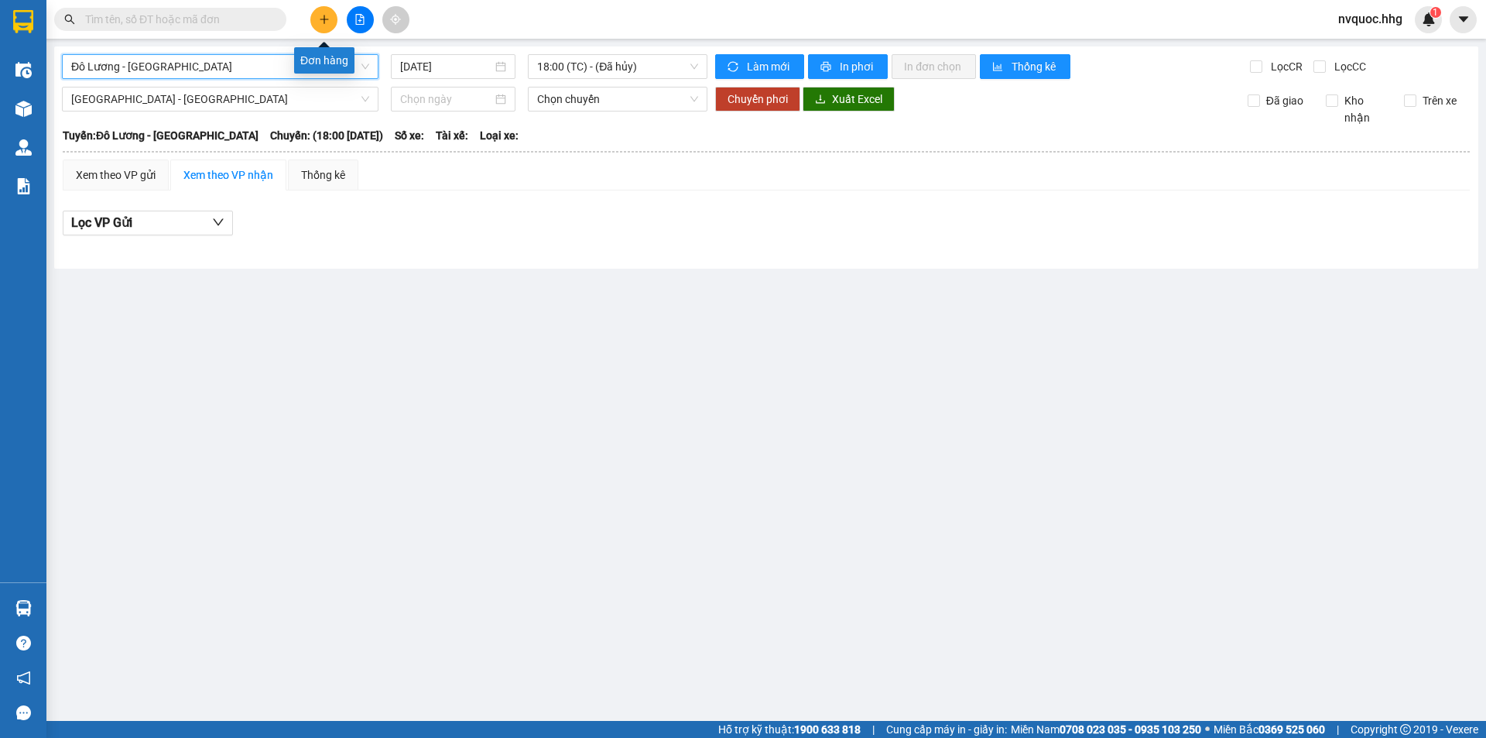
click at [321, 20] on icon "plus" at bounding box center [324, 19] width 11 height 11
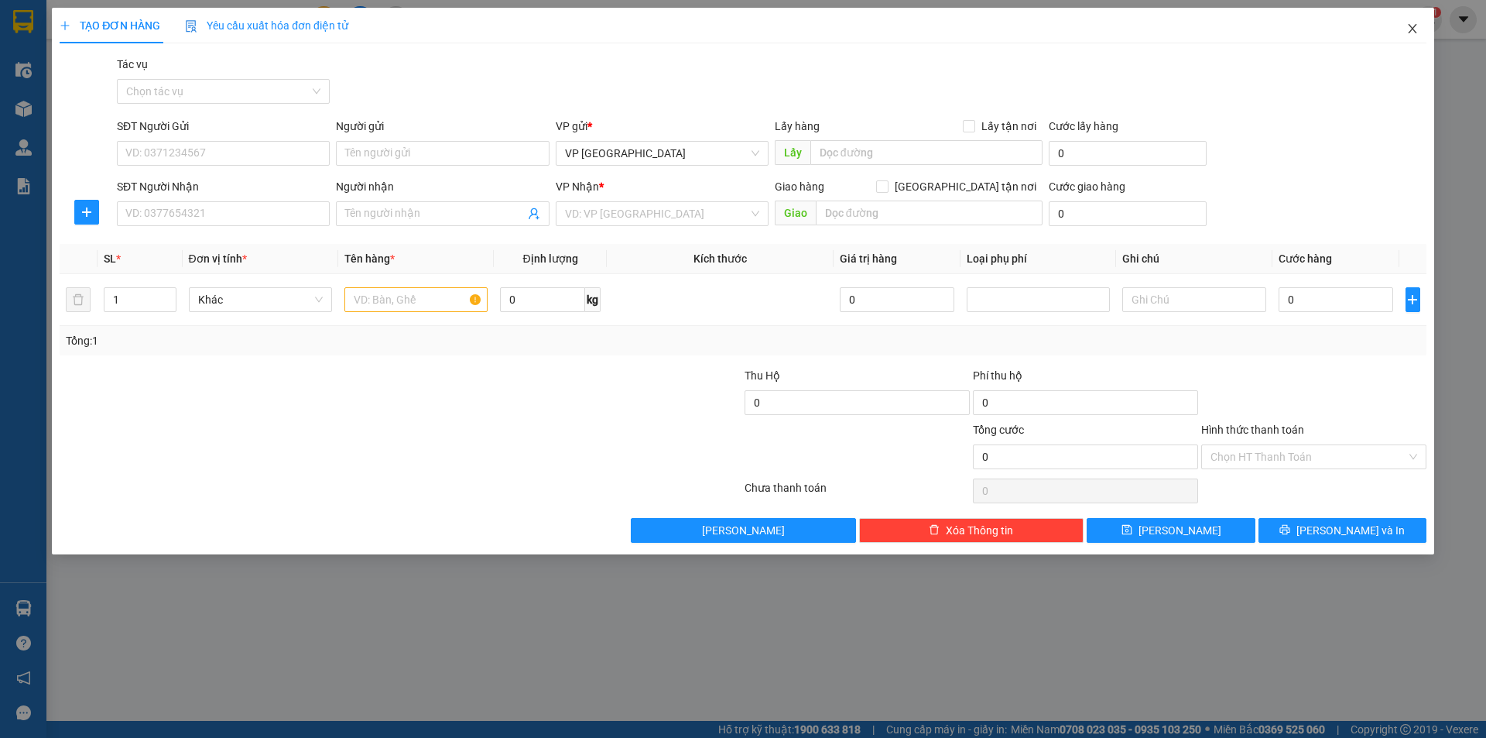
click at [1413, 29] on icon "close" at bounding box center [1412, 28] width 9 height 9
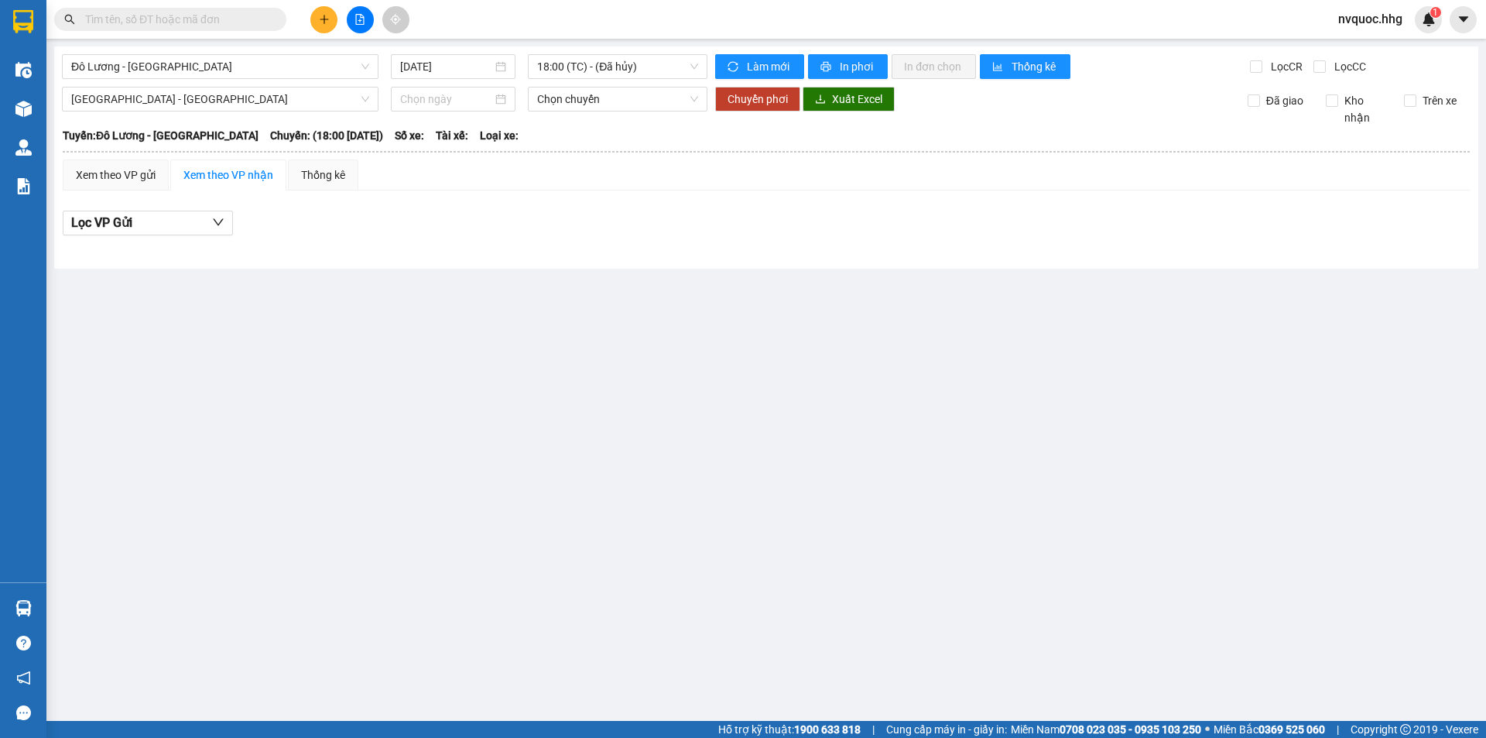
click at [351, 23] on button at bounding box center [360, 19] width 27 height 27
click at [361, 22] on icon "file-add" at bounding box center [360, 19] width 11 height 11
click at [355, 19] on icon "file-add" at bounding box center [360, 19] width 11 height 11
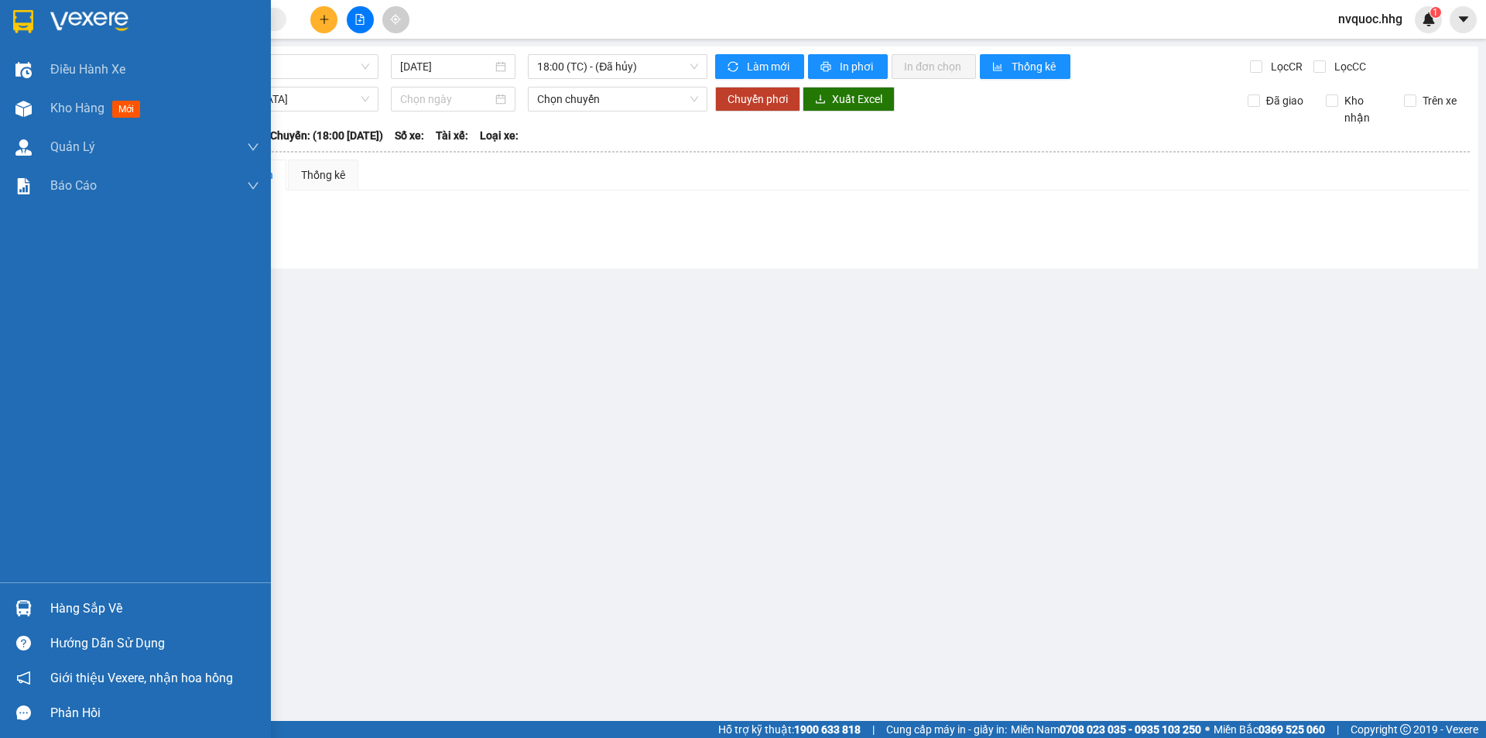
click at [9, 19] on div at bounding box center [135, 25] width 271 height 50
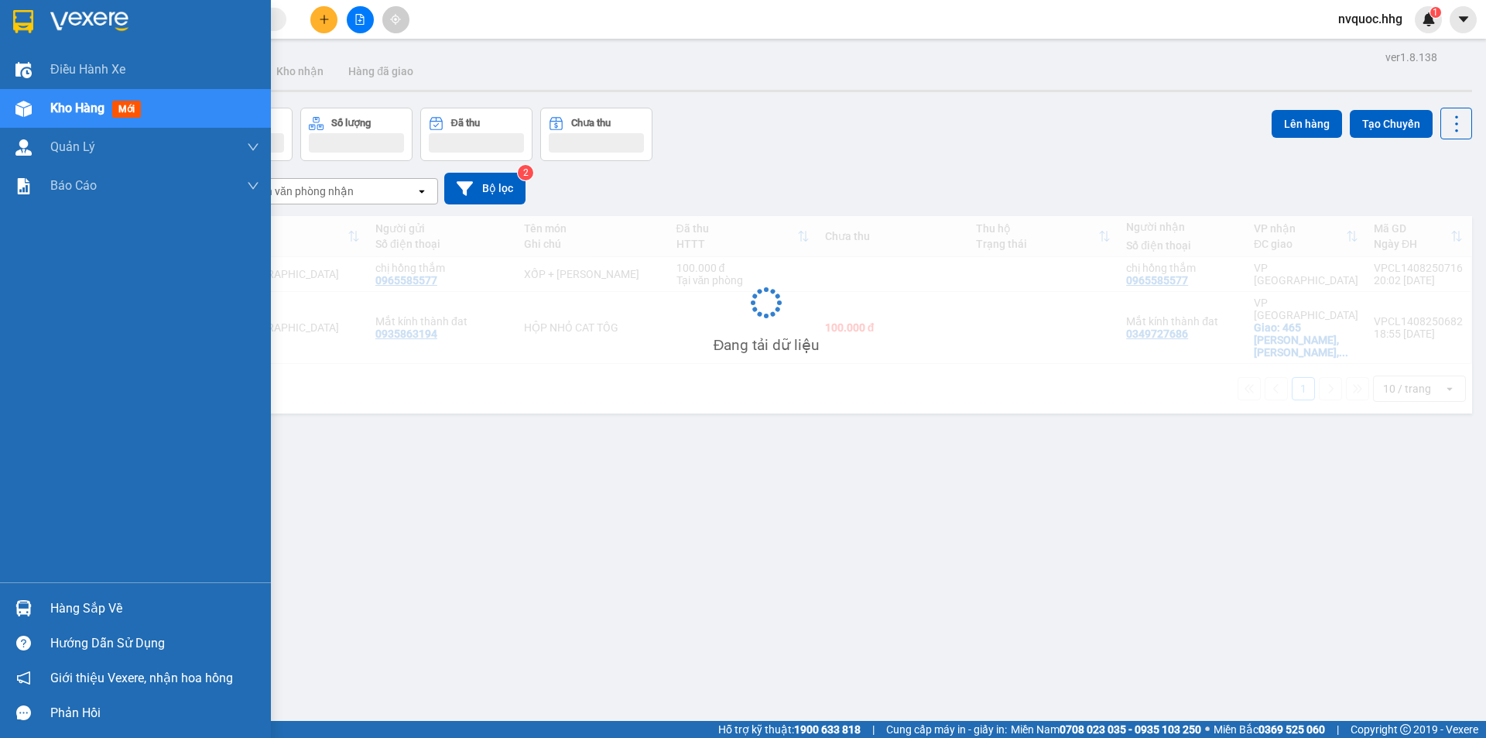
click at [9, 19] on div at bounding box center [135, 25] width 271 height 50
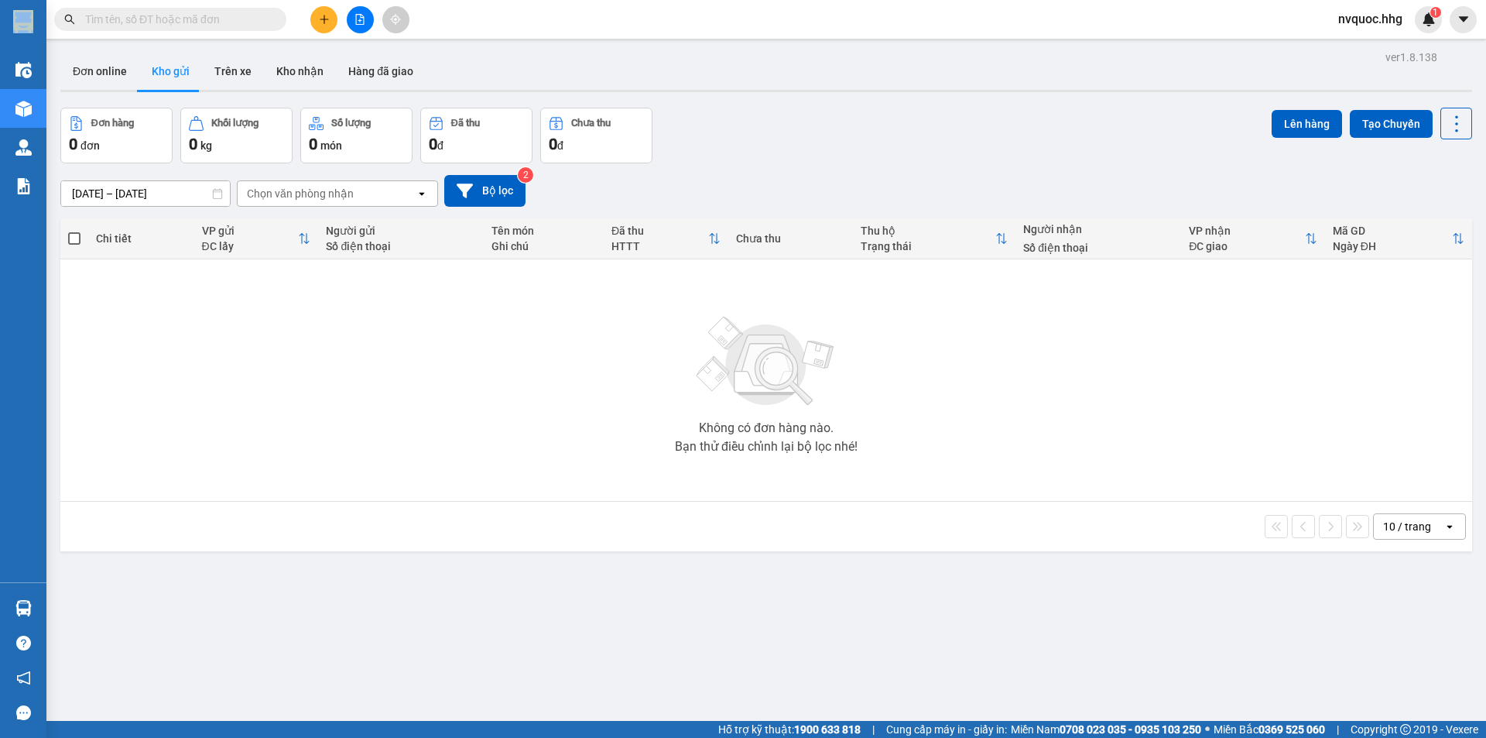
click at [361, 30] on button at bounding box center [360, 19] width 27 height 27
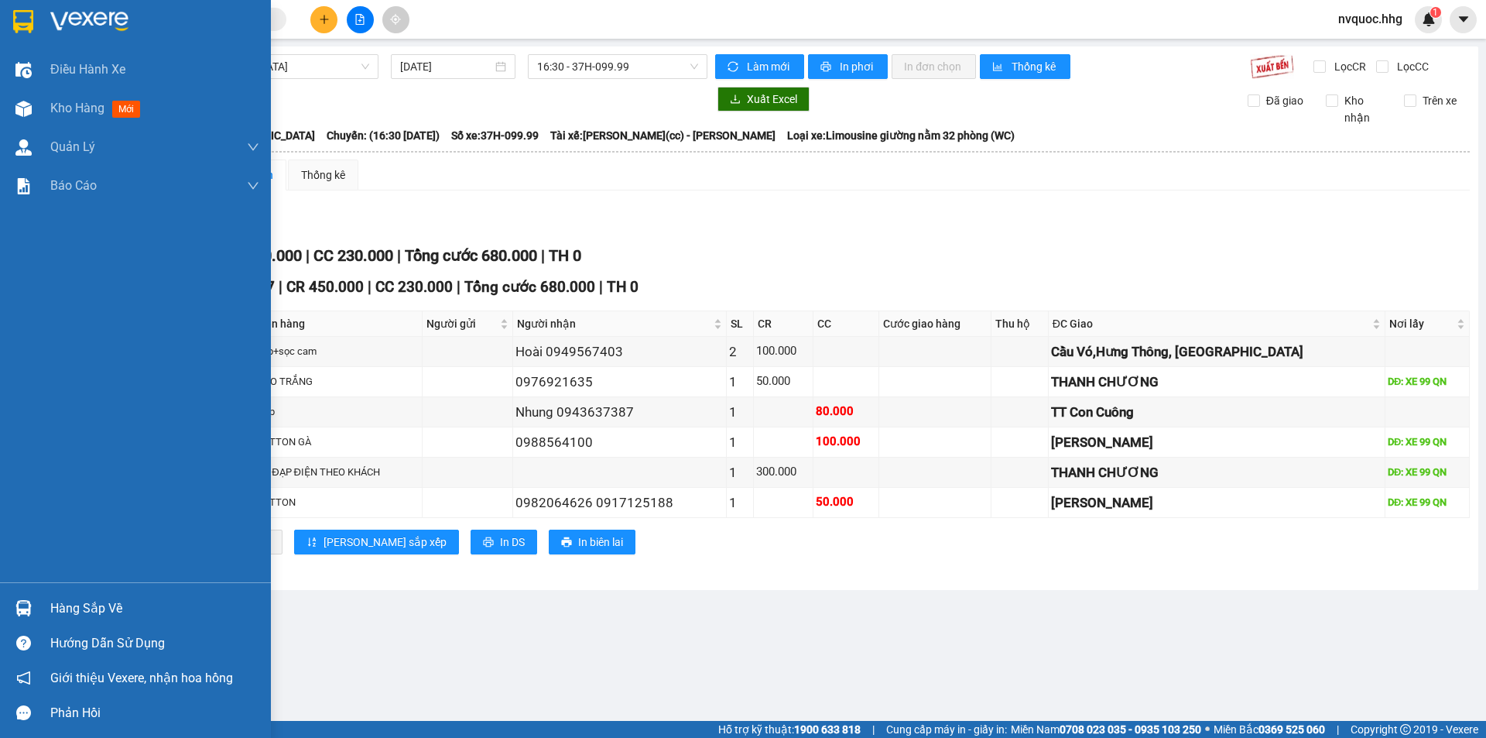
click at [22, 25] on img at bounding box center [23, 21] width 20 height 23
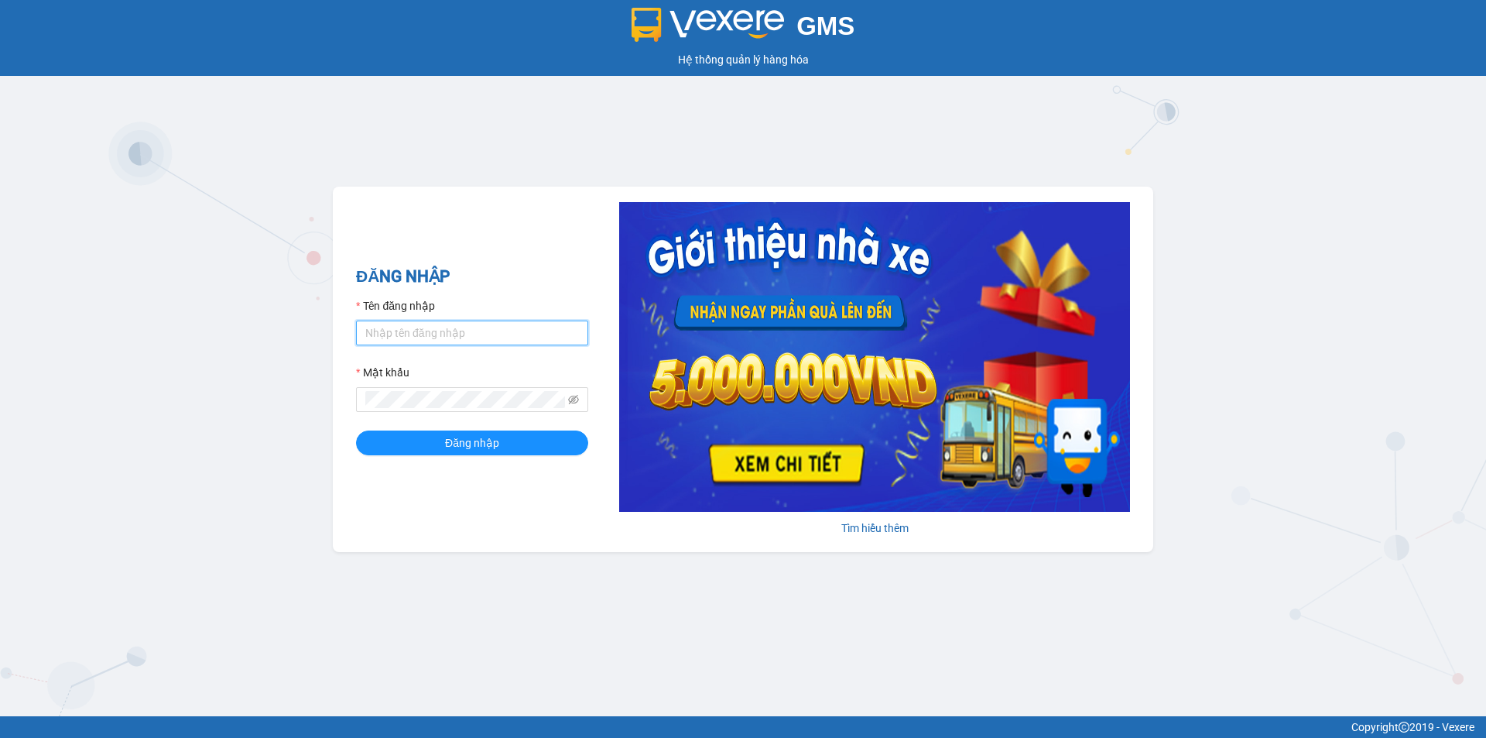
click at [390, 334] on input "Tên đăng nhập" at bounding box center [472, 332] width 232 height 25
type input "nvquoc.hhg"
click at [356, 430] on button "Đăng nhập" at bounding box center [472, 442] width 232 height 25
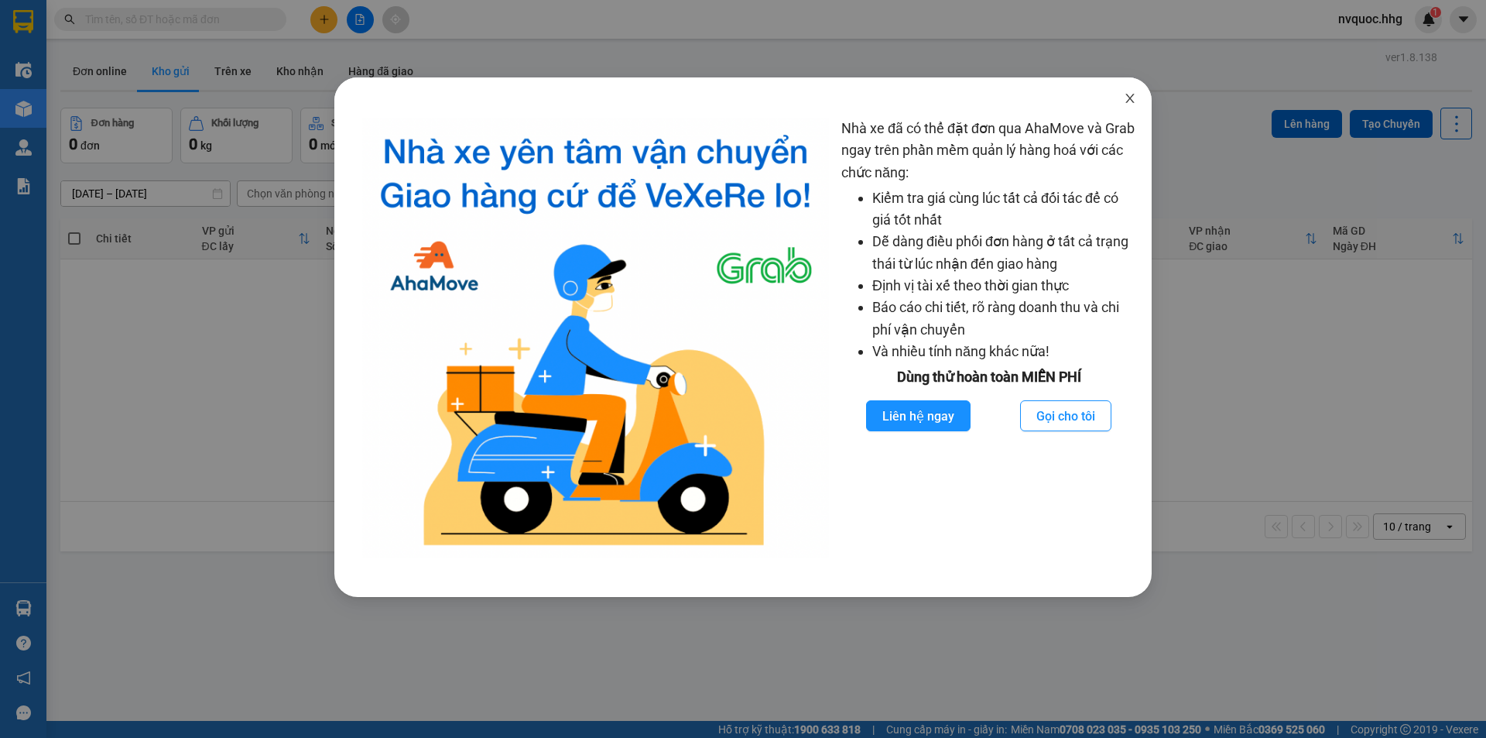
click at [1135, 100] on icon "close" at bounding box center [1130, 98] width 12 height 12
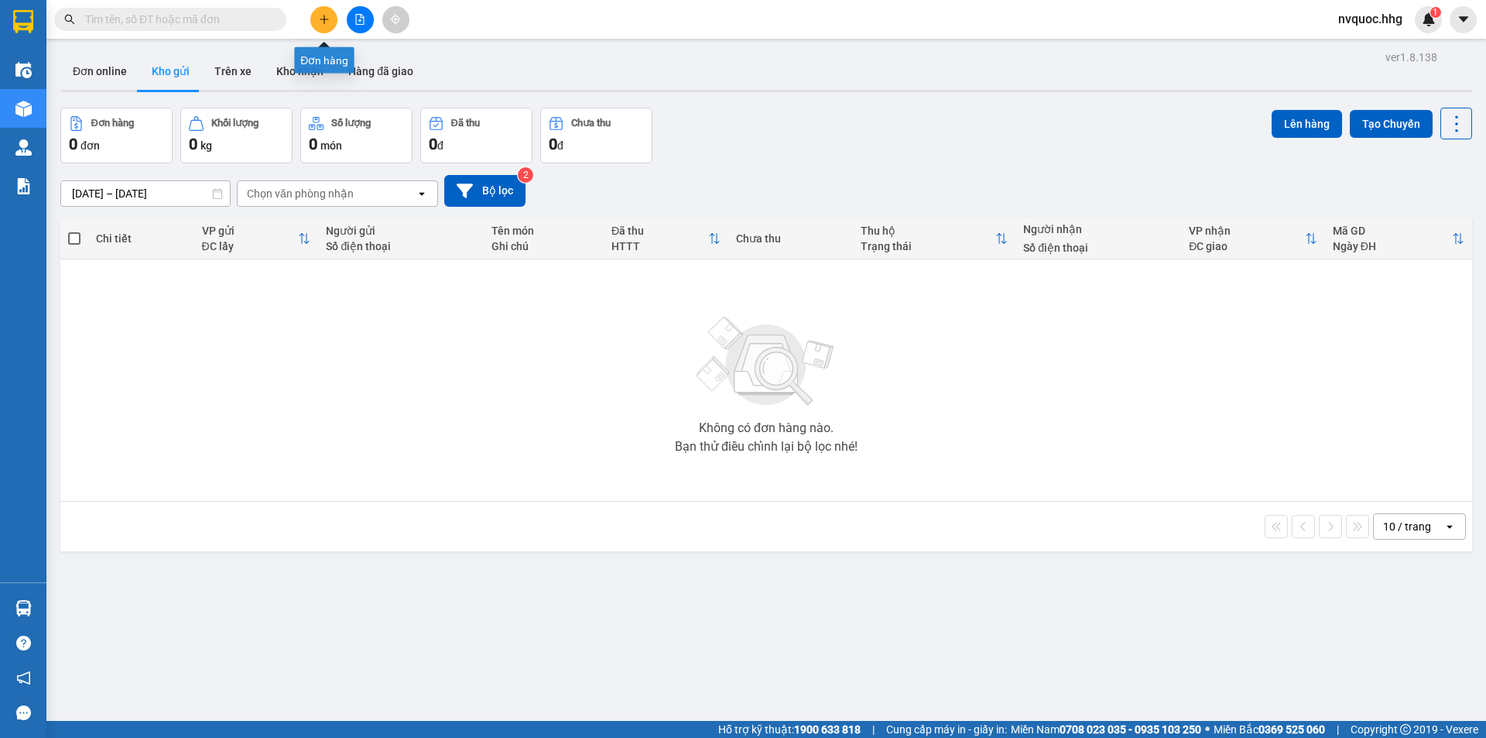
click at [353, 22] on button at bounding box center [360, 19] width 27 height 27
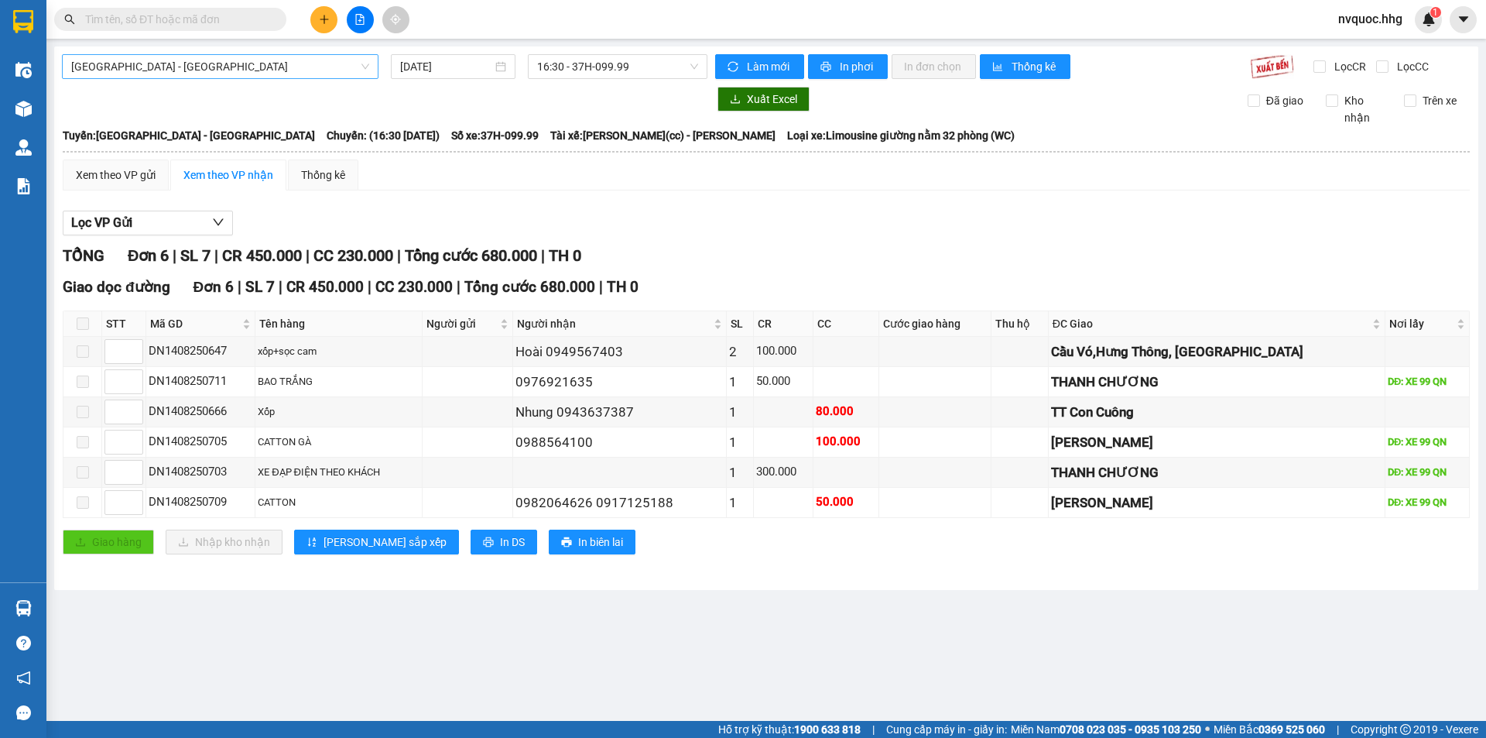
click at [283, 58] on span "[GEOGRAPHIC_DATA] - [GEOGRAPHIC_DATA]" at bounding box center [220, 66] width 298 height 23
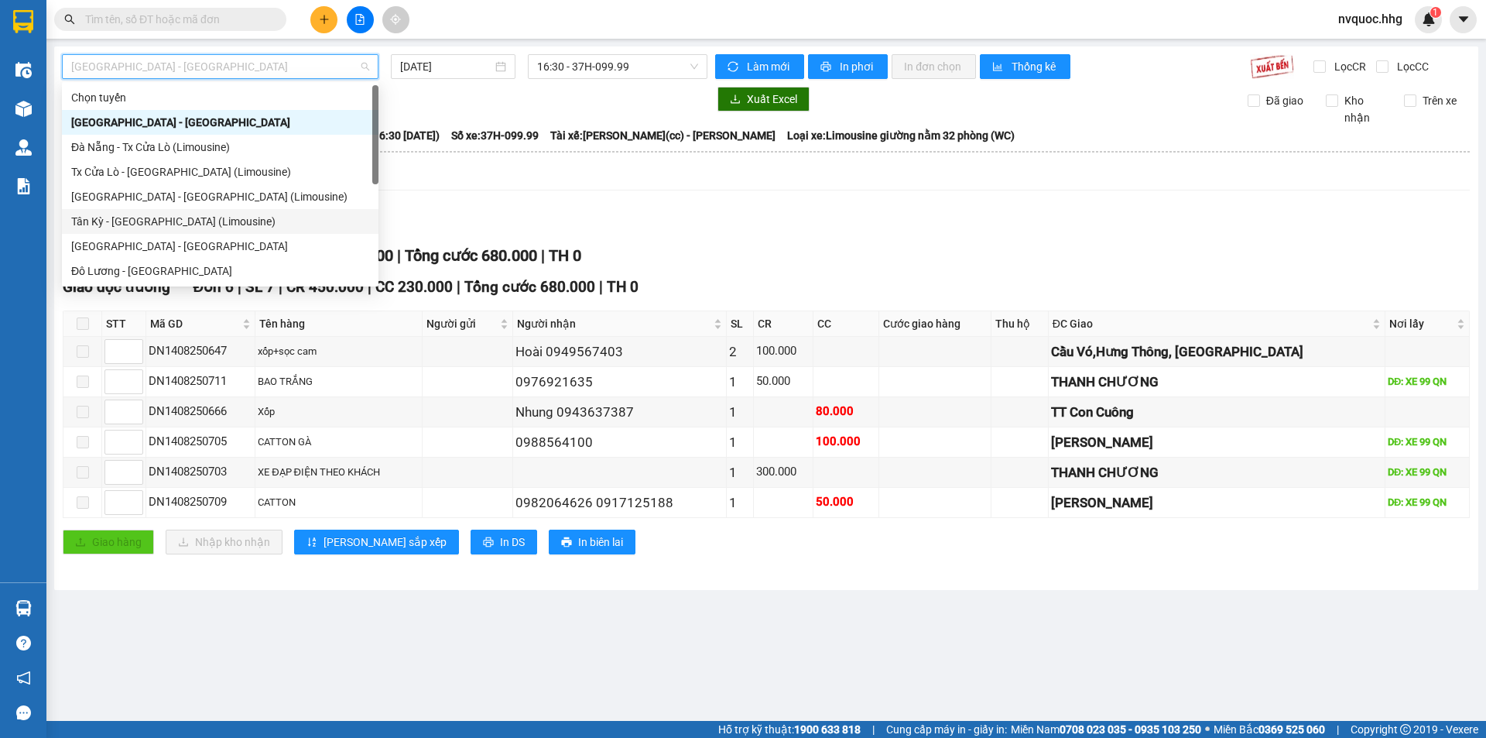
scroll to position [77, 0]
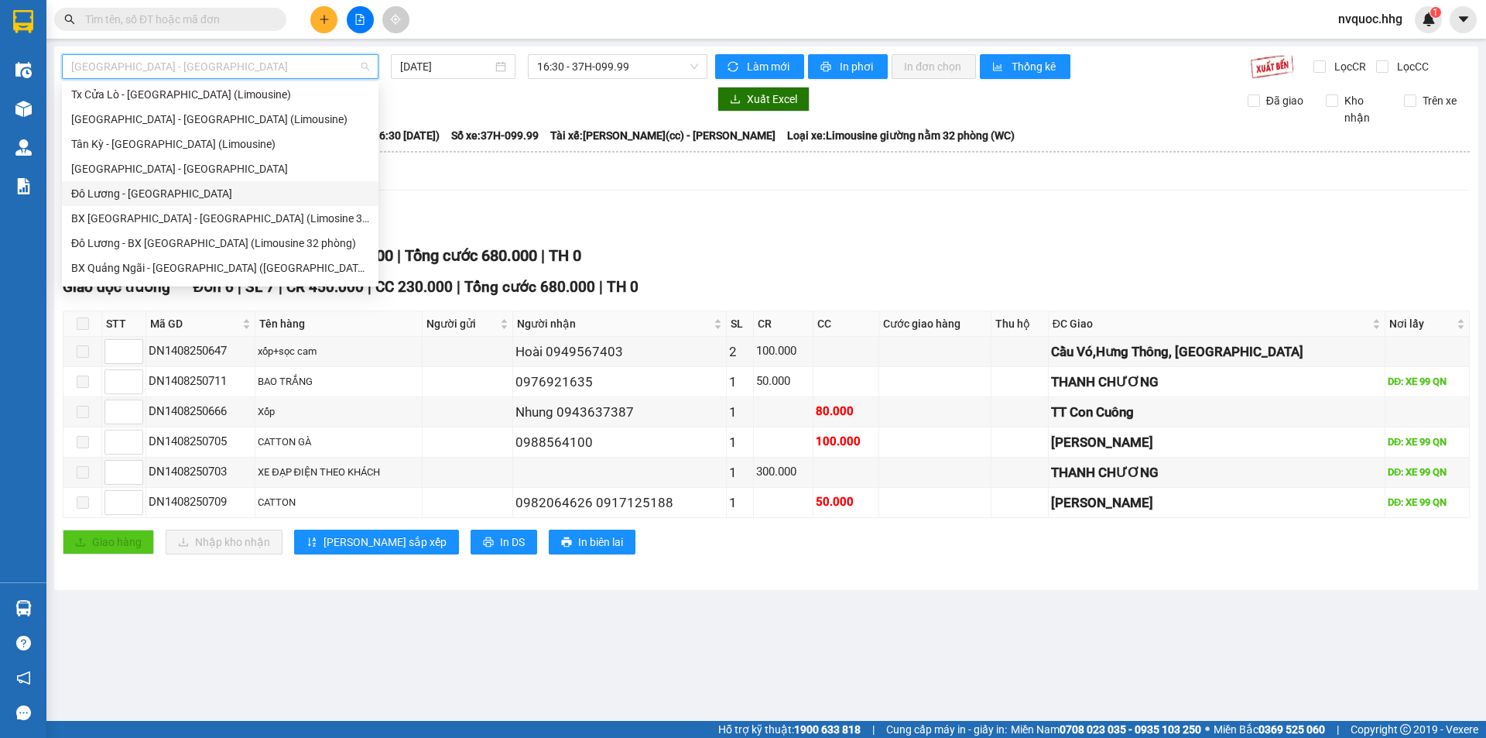
click at [175, 194] on div "Đô Lương - [GEOGRAPHIC_DATA]" at bounding box center [220, 193] width 298 height 17
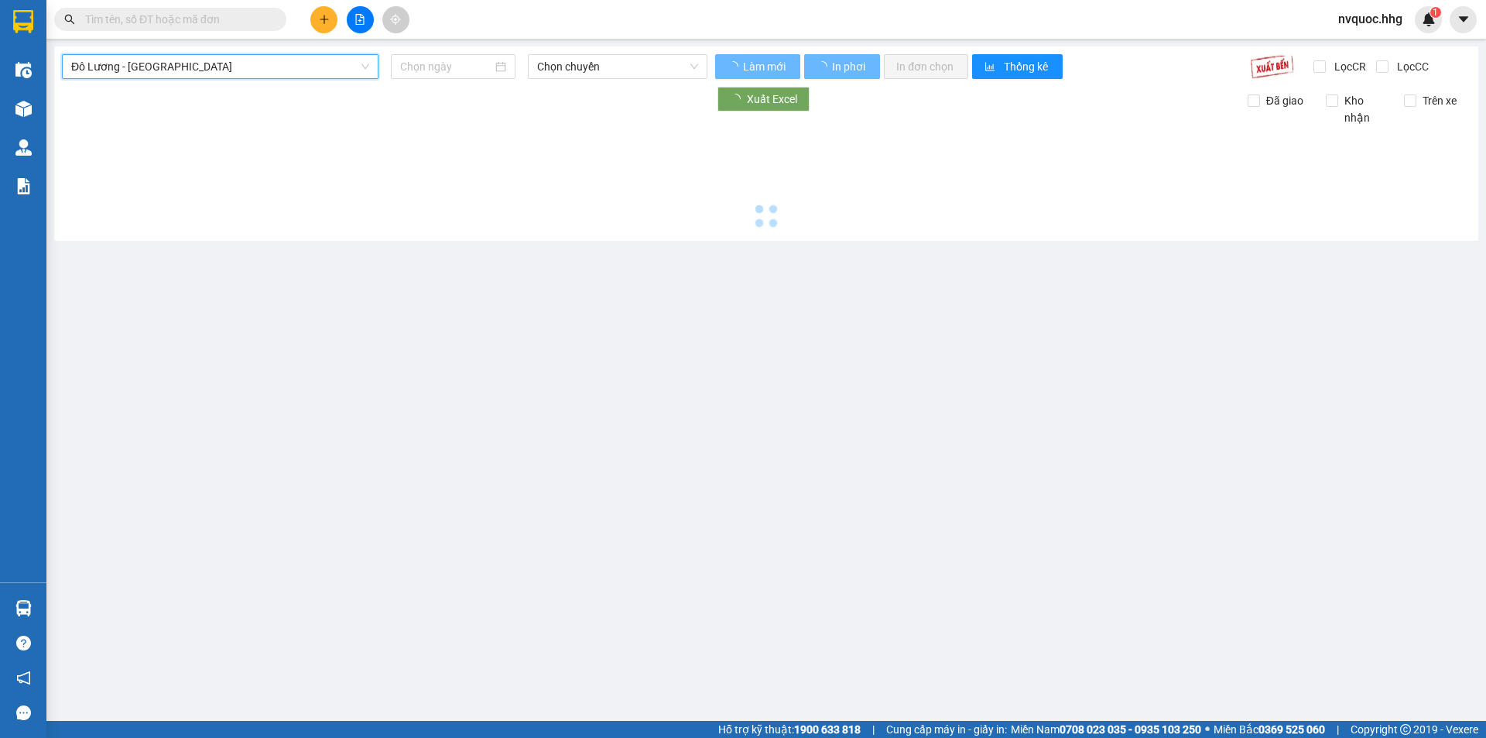
type input "[DATE]"
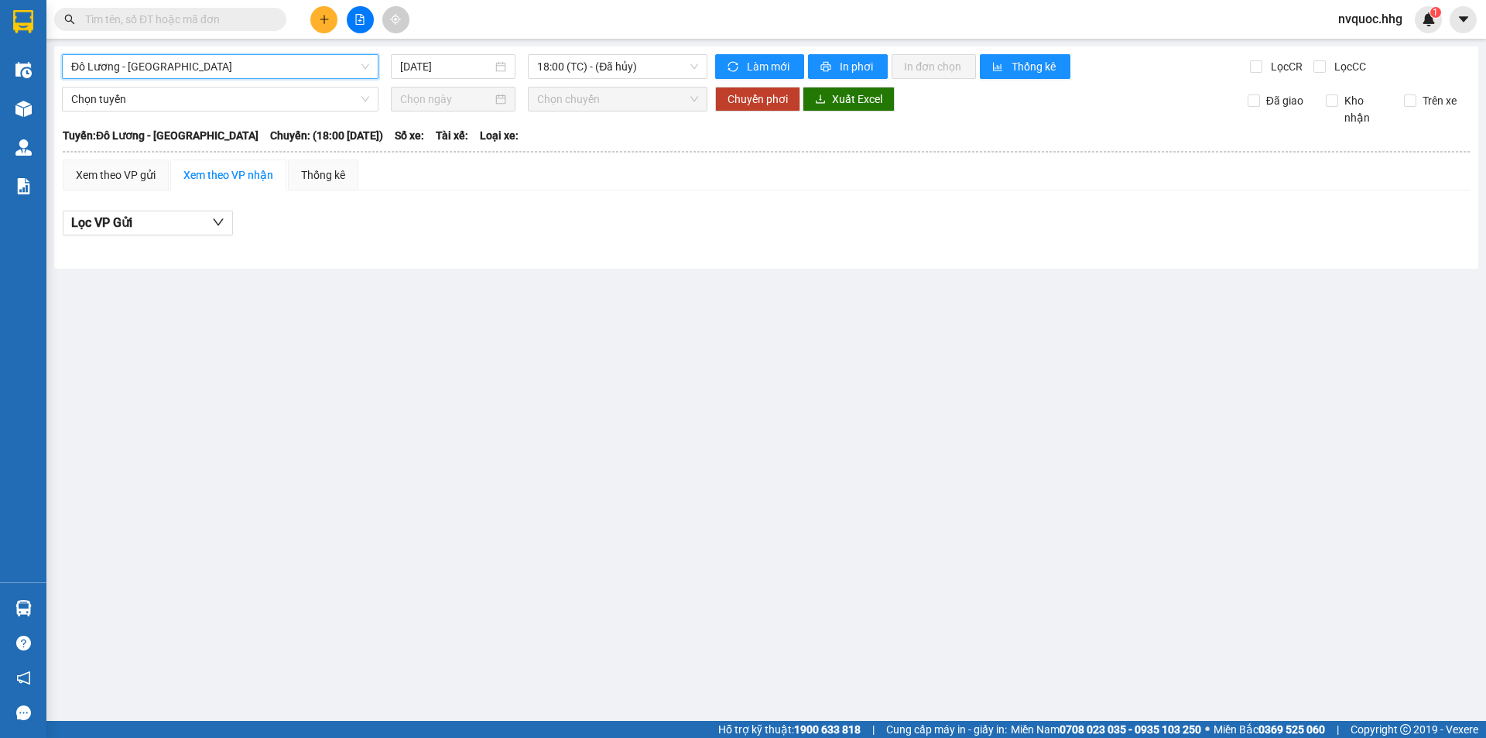
click at [230, 63] on span "Đô Lương - [GEOGRAPHIC_DATA]" at bounding box center [220, 66] width 298 height 23
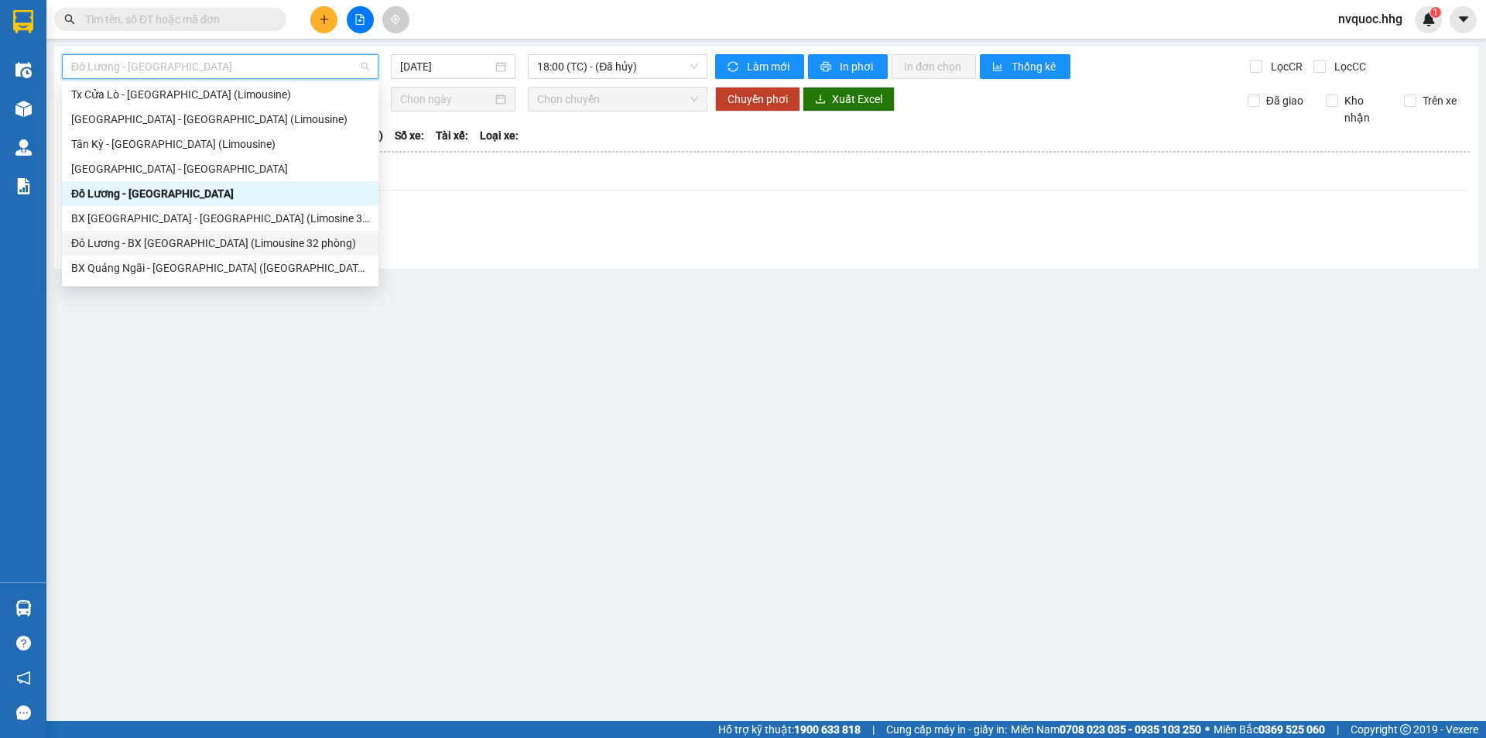
click at [150, 241] on div "Đô Lương - BX [GEOGRAPHIC_DATA] (Limousine 32 phòng)" at bounding box center [220, 243] width 298 height 17
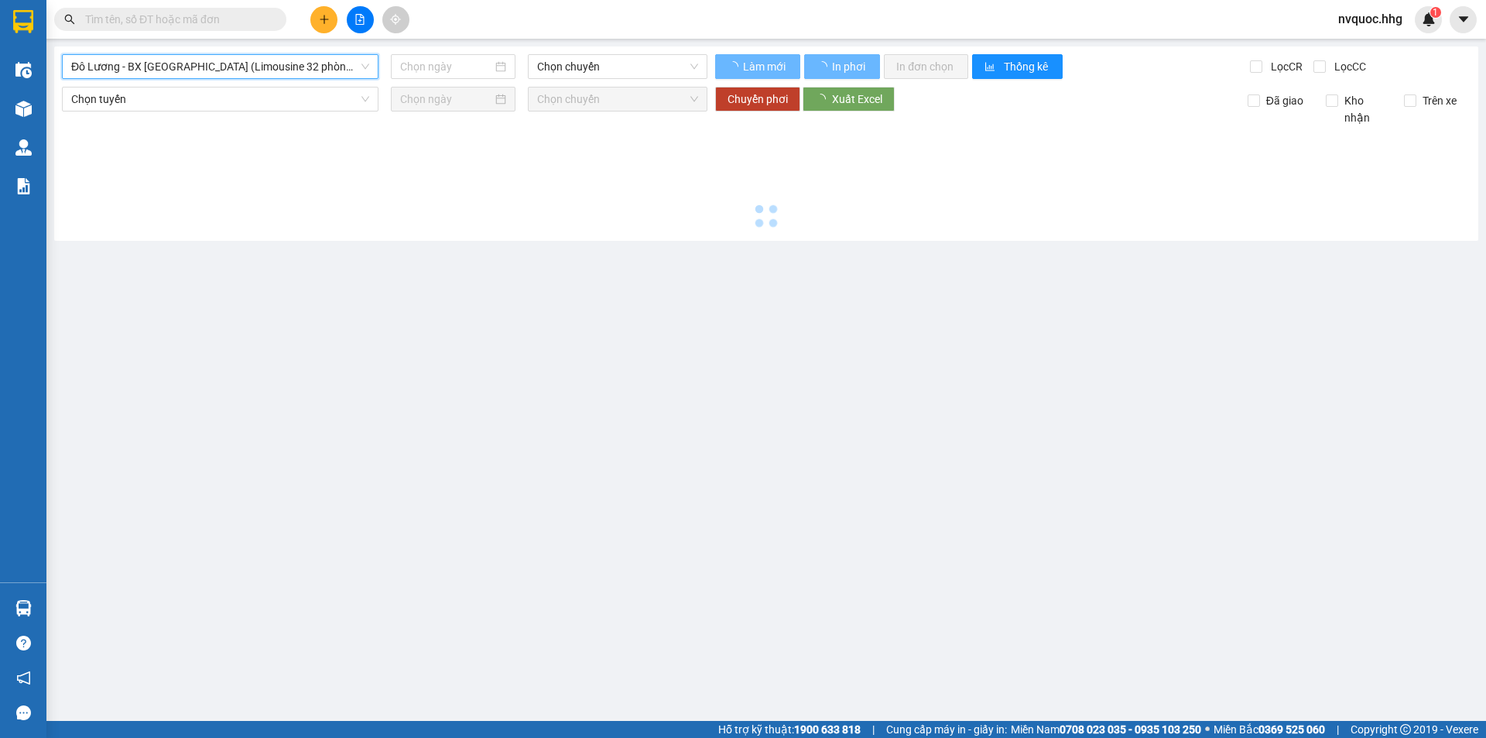
type input "[DATE]"
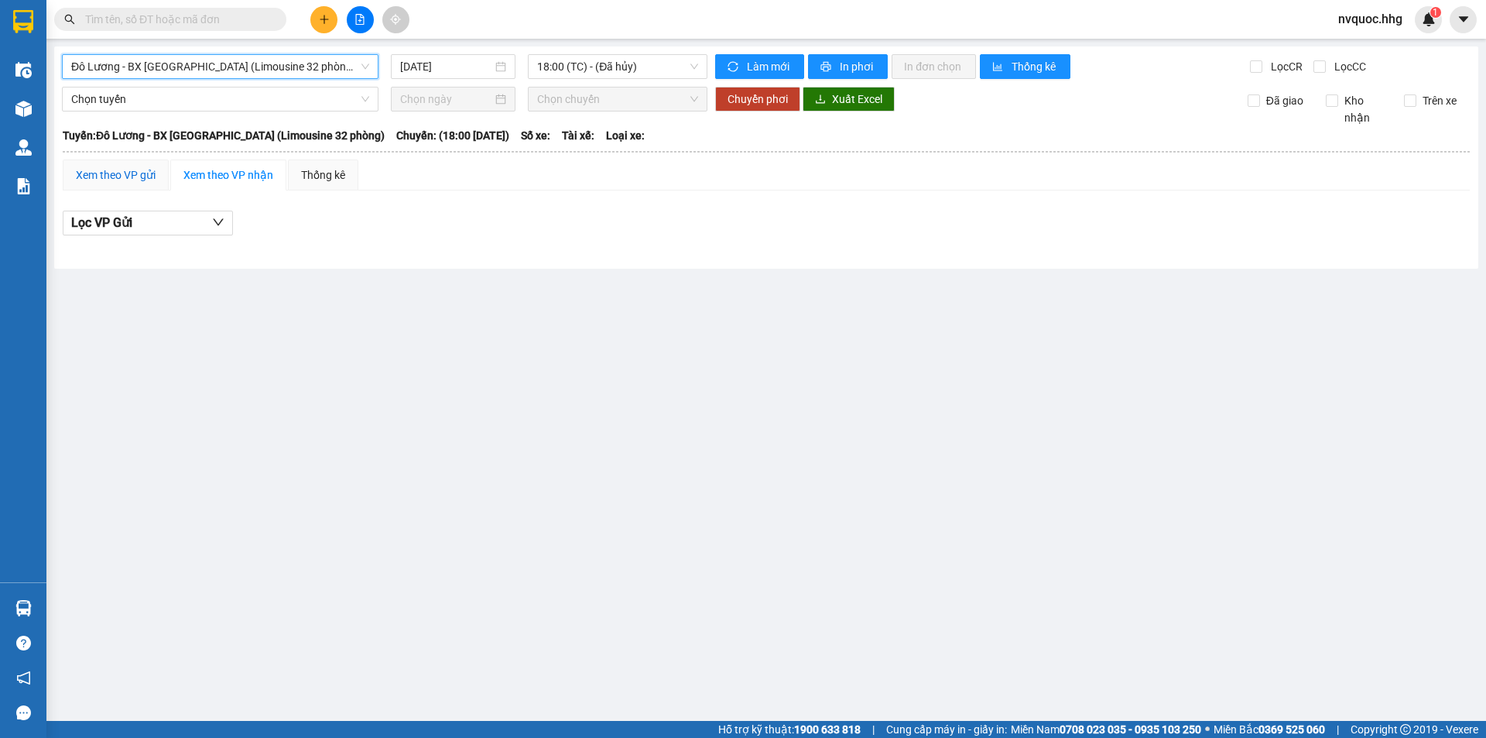
click at [139, 176] on div "Xem theo VP gửi" at bounding box center [116, 174] width 80 height 17
click at [246, 176] on div "Xem theo VP nhận" at bounding box center [228, 174] width 90 height 17
click at [840, 67] on span "In phơi" at bounding box center [858, 66] width 36 height 17
click at [1201, 630] on main "Đô Lương - BX [GEOGRAPHIC_DATA] (Limousine 32 phòng) [DATE] 18:00 (TC) - (Đã hủ…" at bounding box center [743, 360] width 1486 height 721
click at [276, 74] on span "Đô Lương - BX [GEOGRAPHIC_DATA] (Limousine 32 phòng)" at bounding box center [220, 66] width 298 height 23
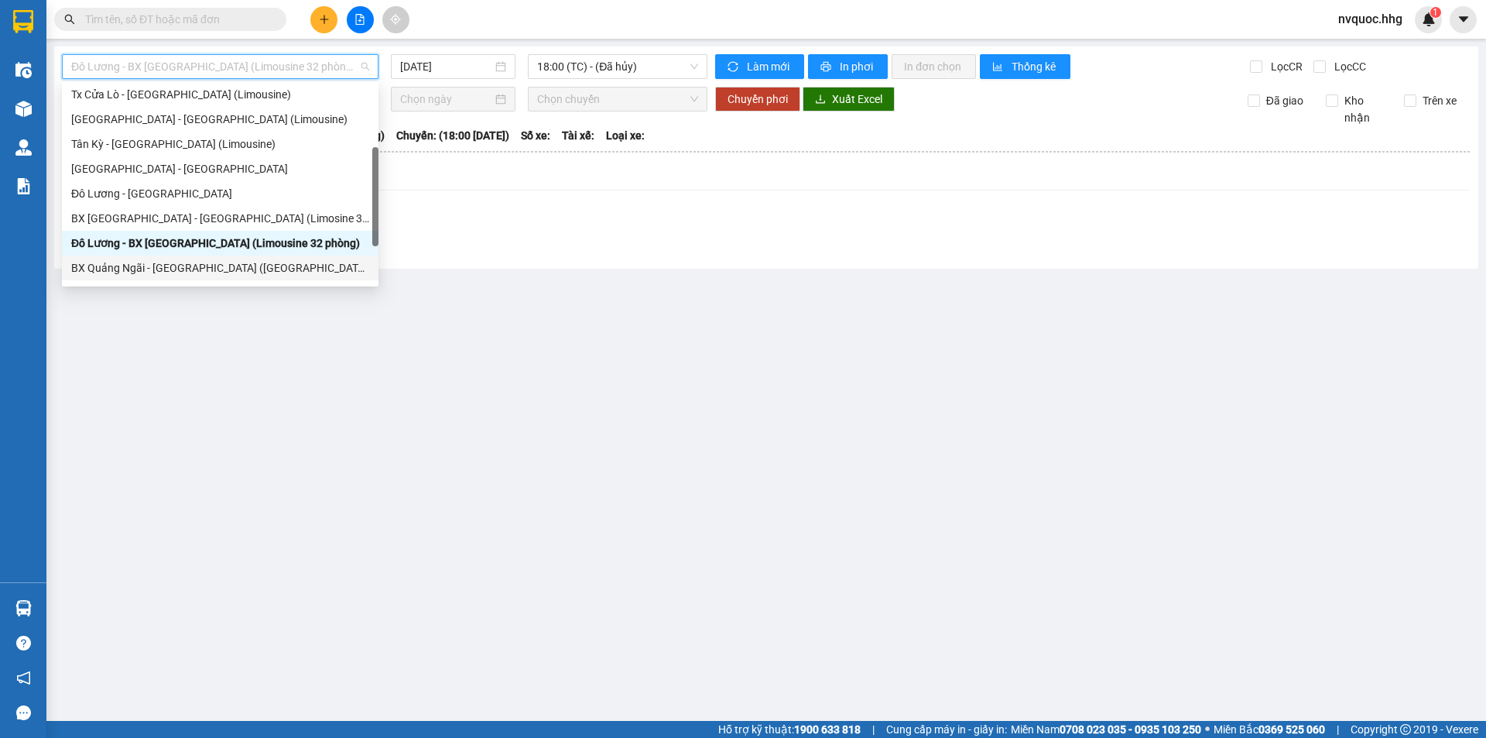
click at [231, 267] on div "BX Quảng Ngãi - [GEOGRAPHIC_DATA] ([GEOGRAPHIC_DATA])" at bounding box center [220, 267] width 298 height 17
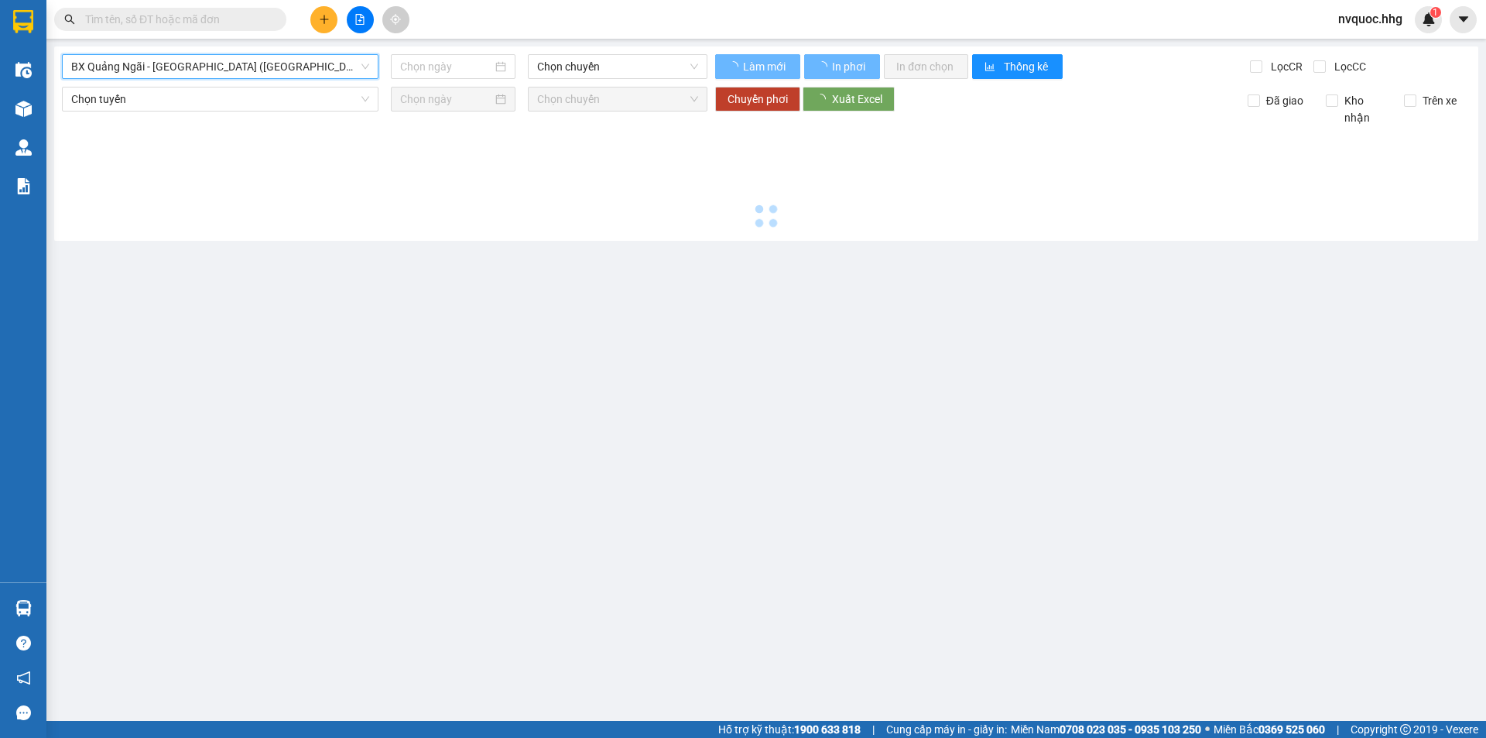
type input "[DATE]"
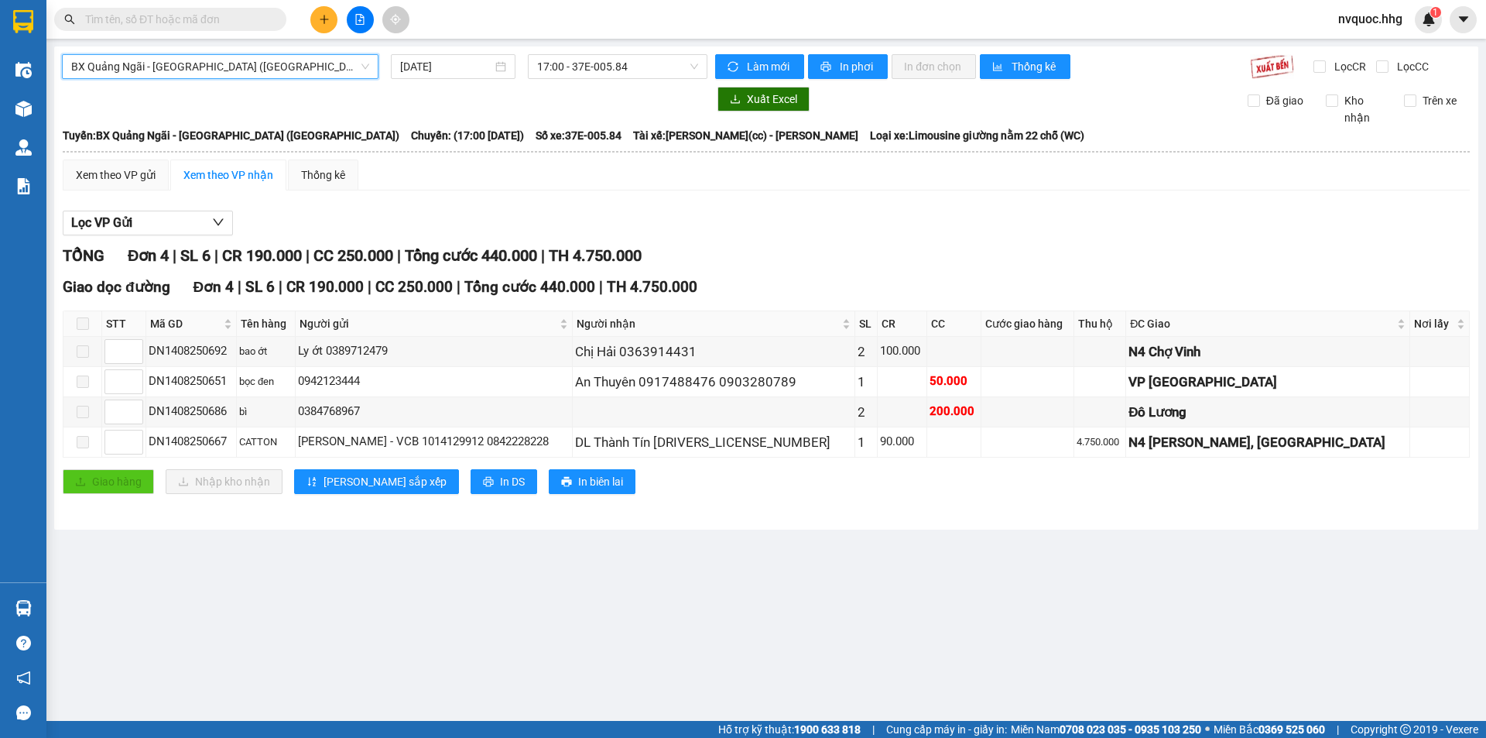
click at [288, 64] on span "BX Quảng Ngãi - [GEOGRAPHIC_DATA] ([GEOGRAPHIC_DATA])" at bounding box center [220, 66] width 298 height 23
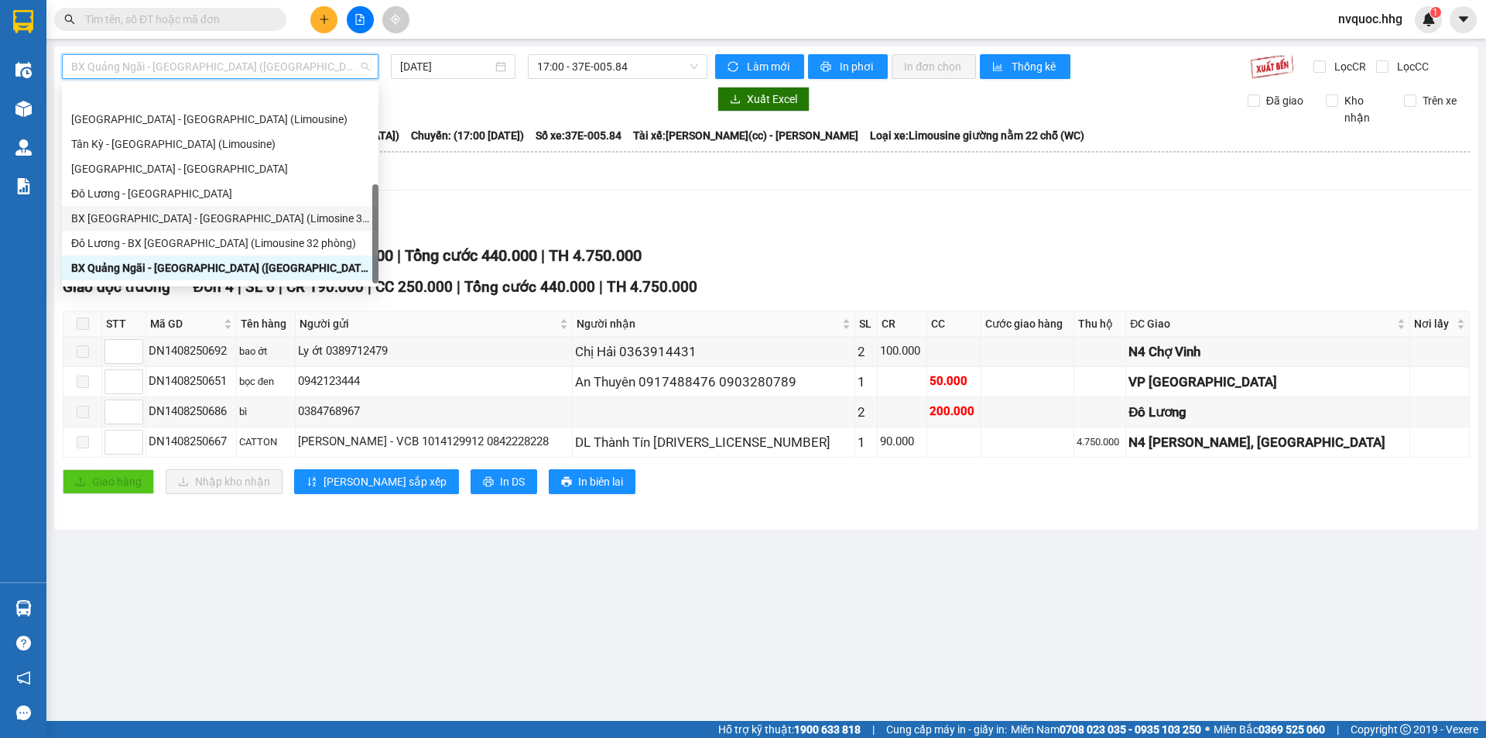
scroll to position [124, 0]
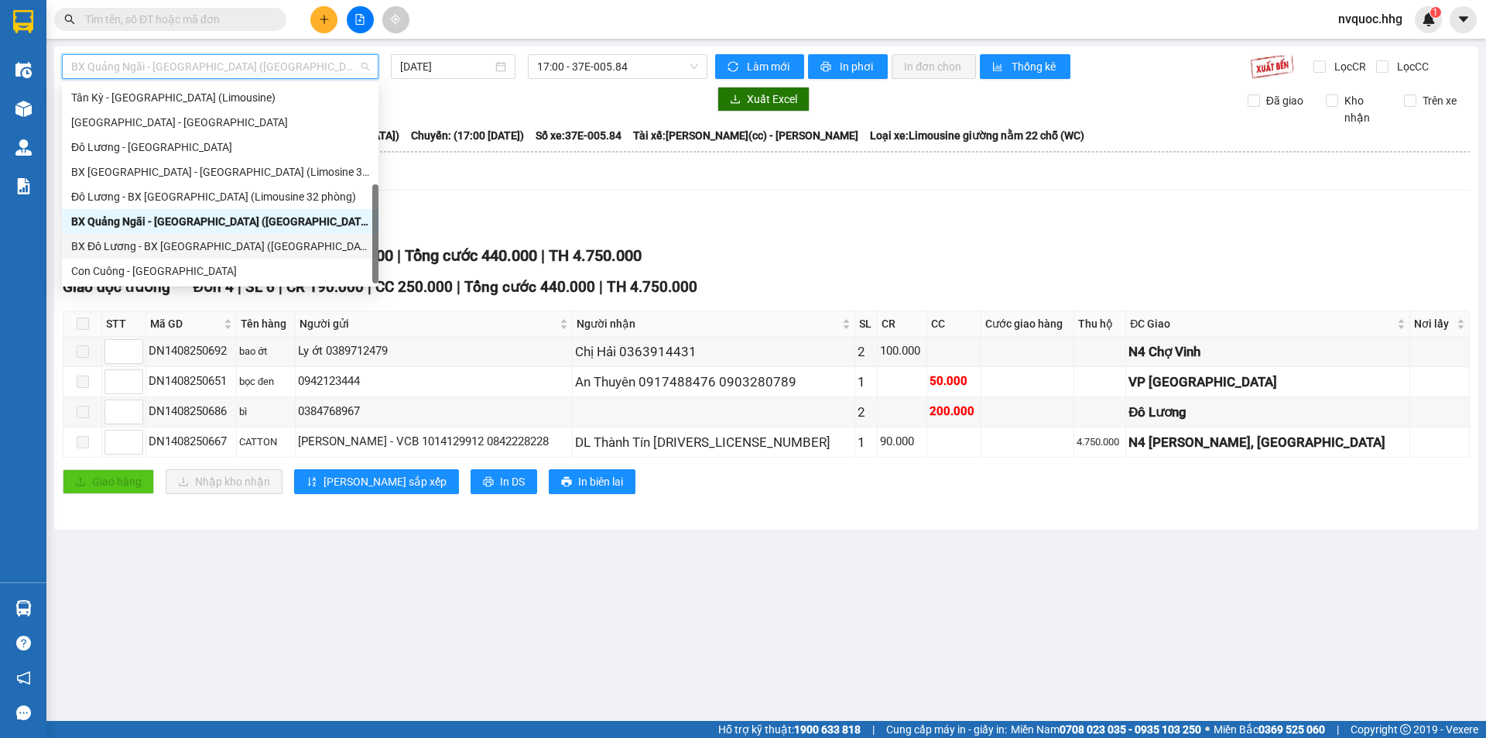
click at [207, 242] on div "BX Đô Lương - BX [GEOGRAPHIC_DATA] ([GEOGRAPHIC_DATA])" at bounding box center [220, 246] width 298 height 17
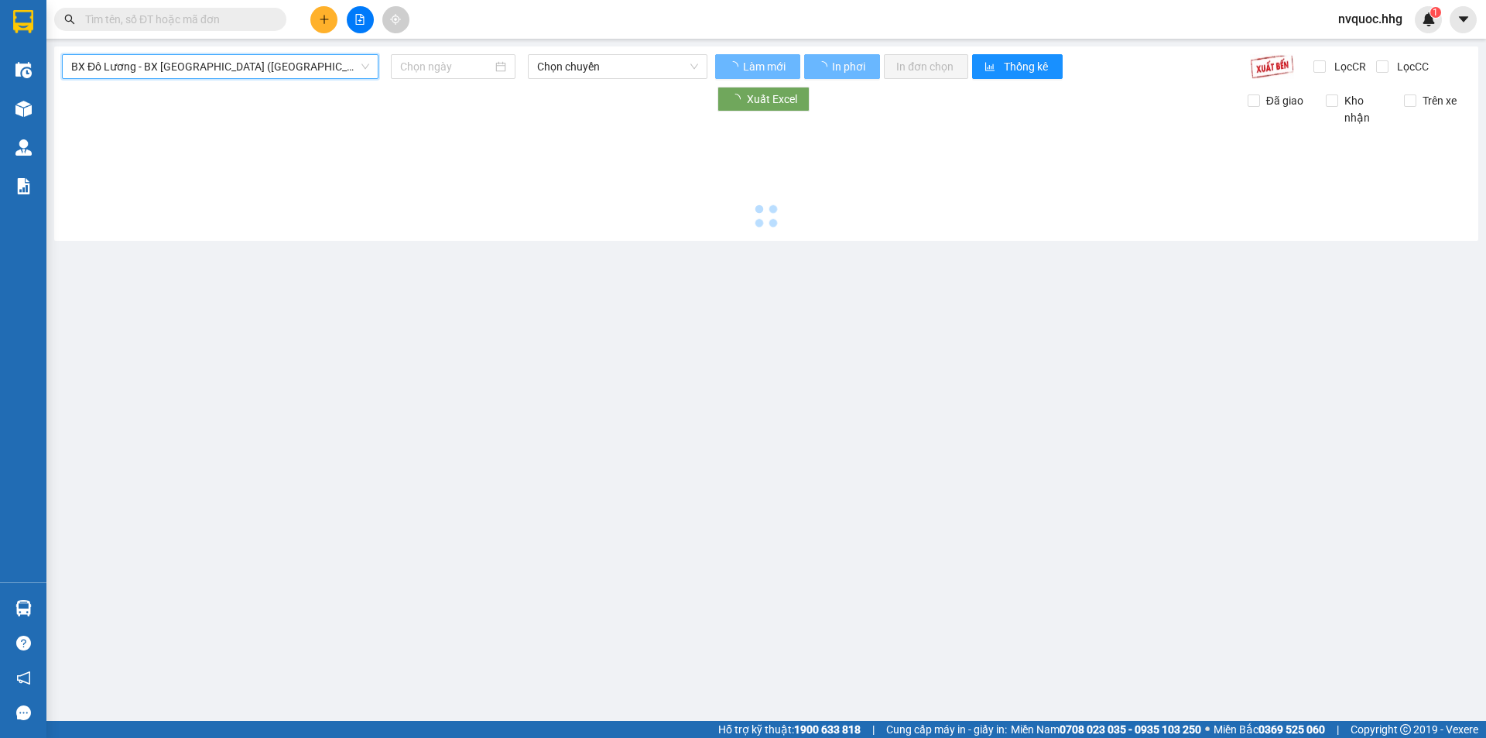
type input "[DATE]"
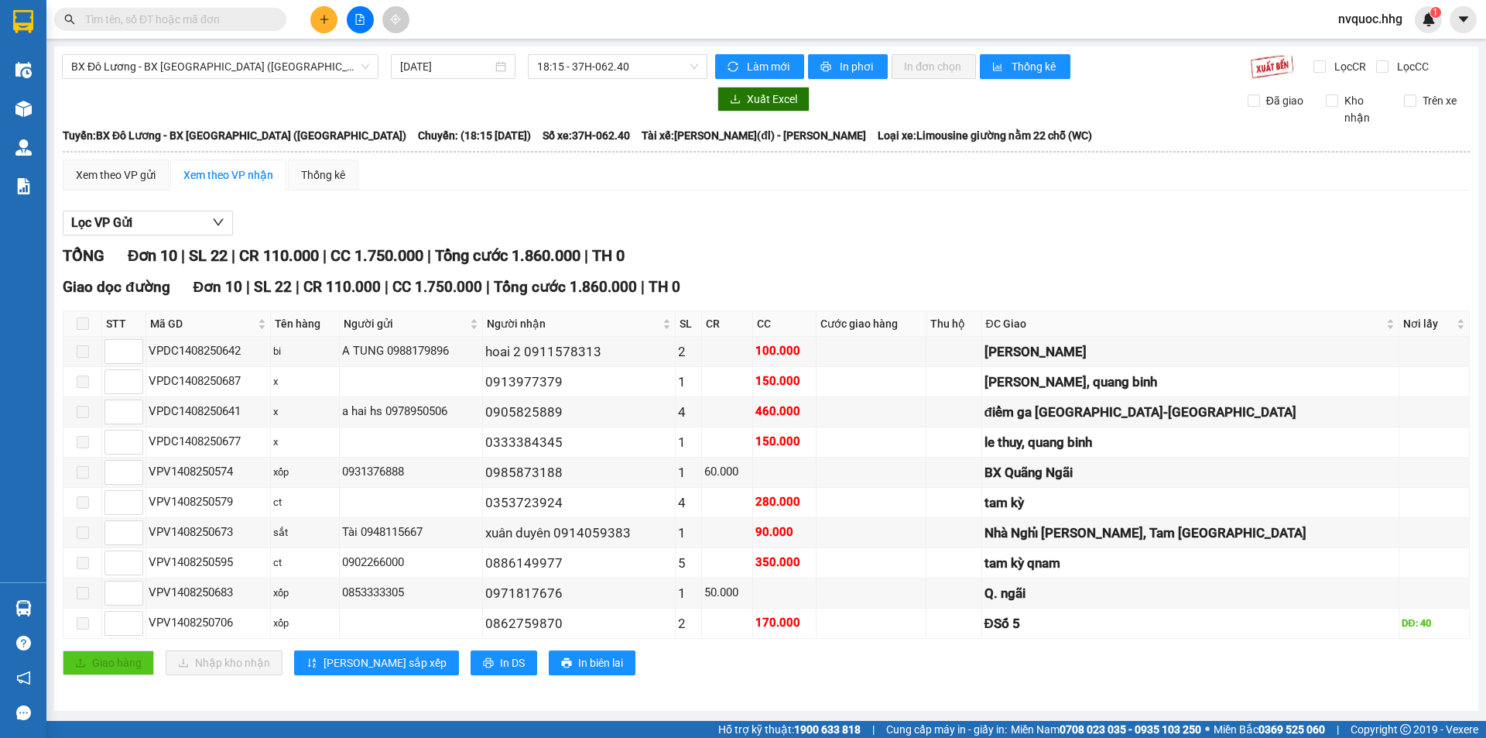
click at [289, 79] on div "BX Đô Lương - BX [GEOGRAPHIC_DATA] ([GEOGRAPHIC_DATA]) [DATE] 18:15 - 37H-062.4…" at bounding box center [766, 378] width 1424 height 664
click at [296, 70] on span "BX Đô Lương - BX [GEOGRAPHIC_DATA] ([GEOGRAPHIC_DATA])" at bounding box center [220, 66] width 298 height 23
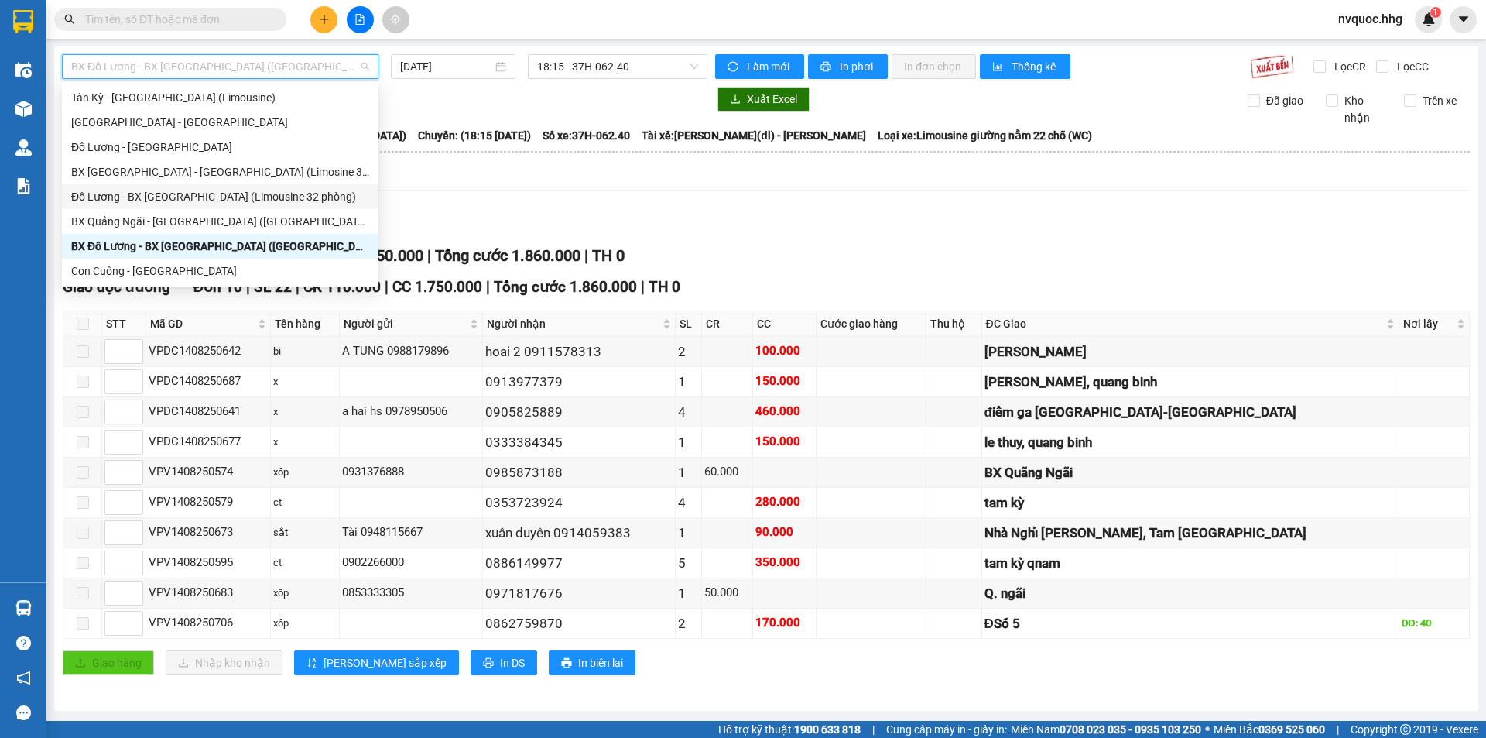
click at [232, 197] on div "Đô Lương - BX [GEOGRAPHIC_DATA] (Limousine 32 phòng)" at bounding box center [220, 196] width 298 height 17
type input "[DATE]"
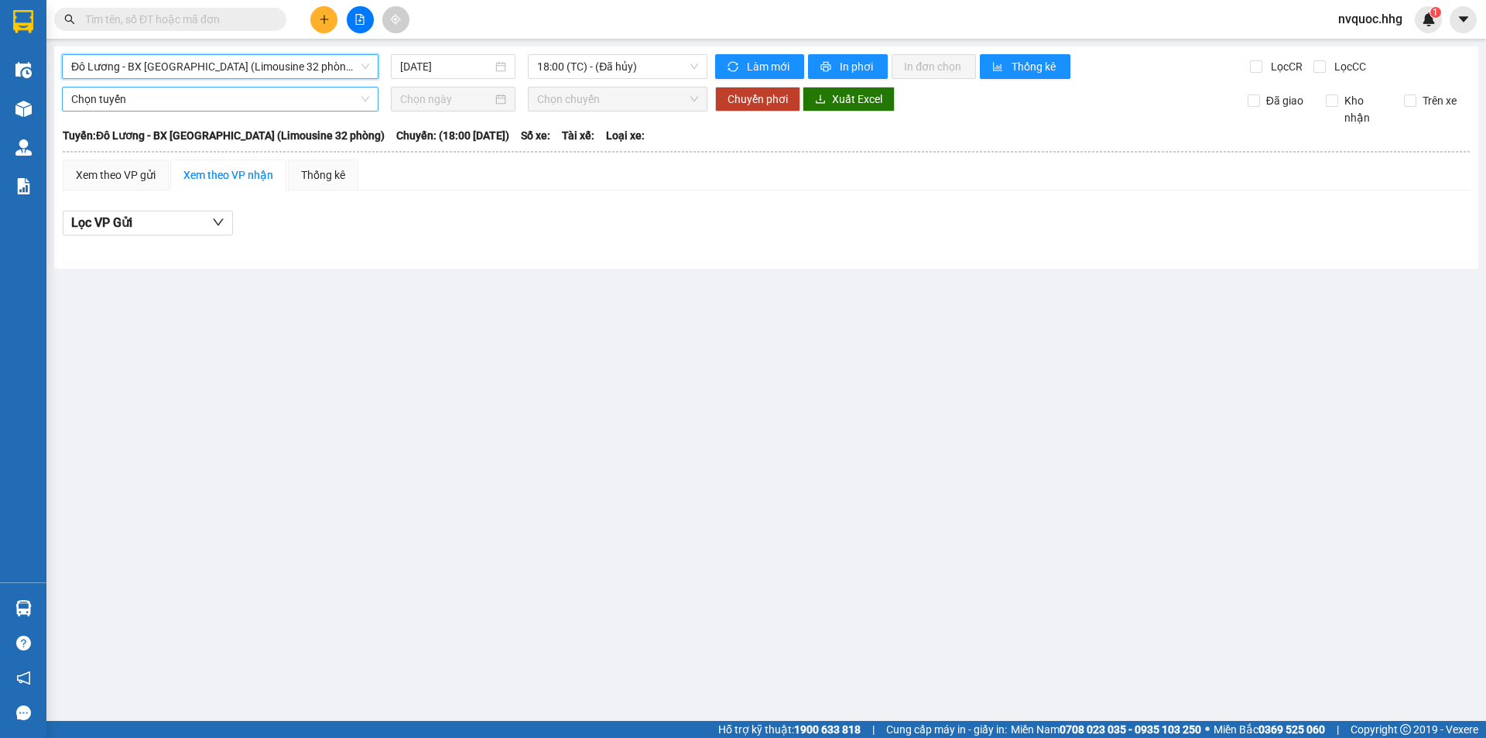
click at [229, 103] on span "Chọn tuyến" at bounding box center [220, 98] width 298 height 23
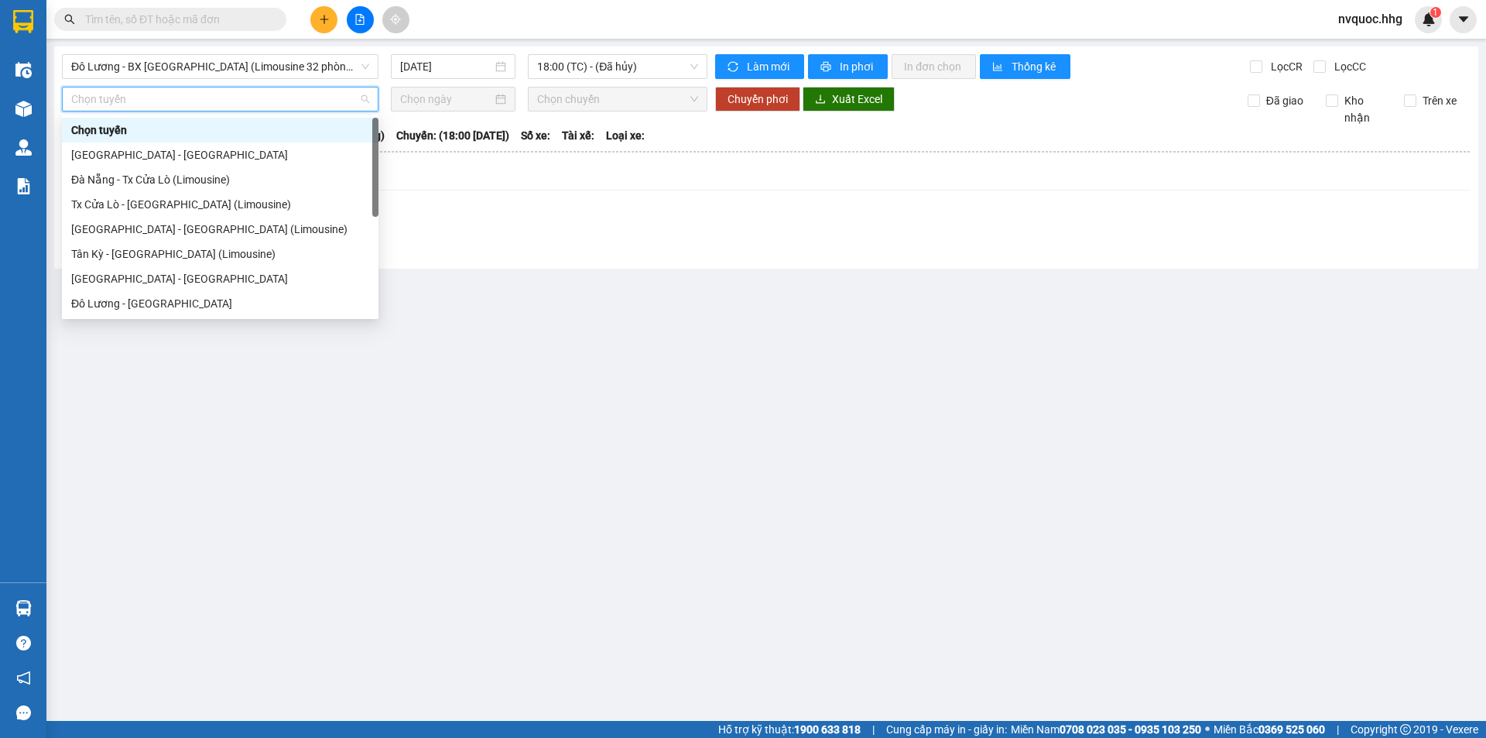
click at [229, 103] on span "Chọn tuyến" at bounding box center [220, 98] width 298 height 23
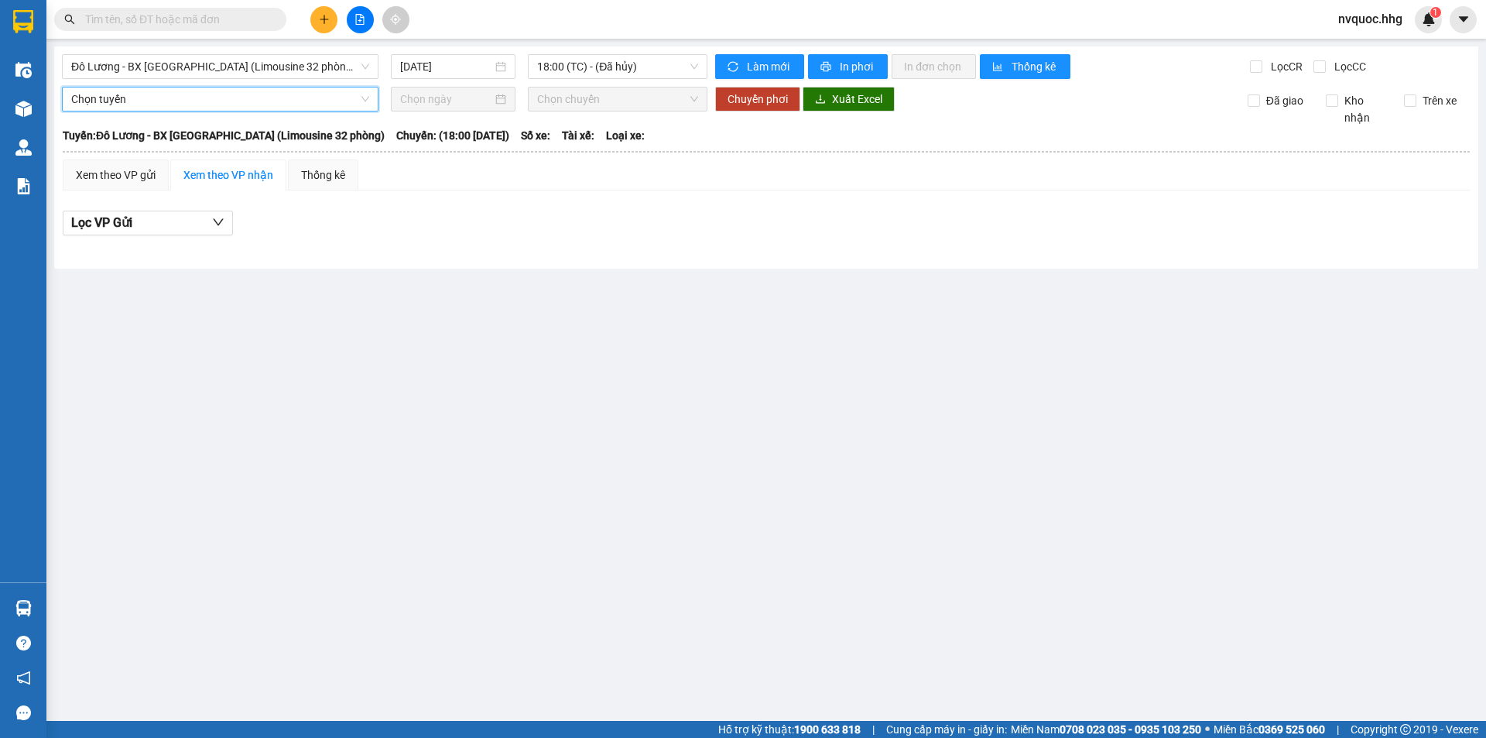
click at [229, 103] on span "Chọn tuyến" at bounding box center [220, 98] width 298 height 23
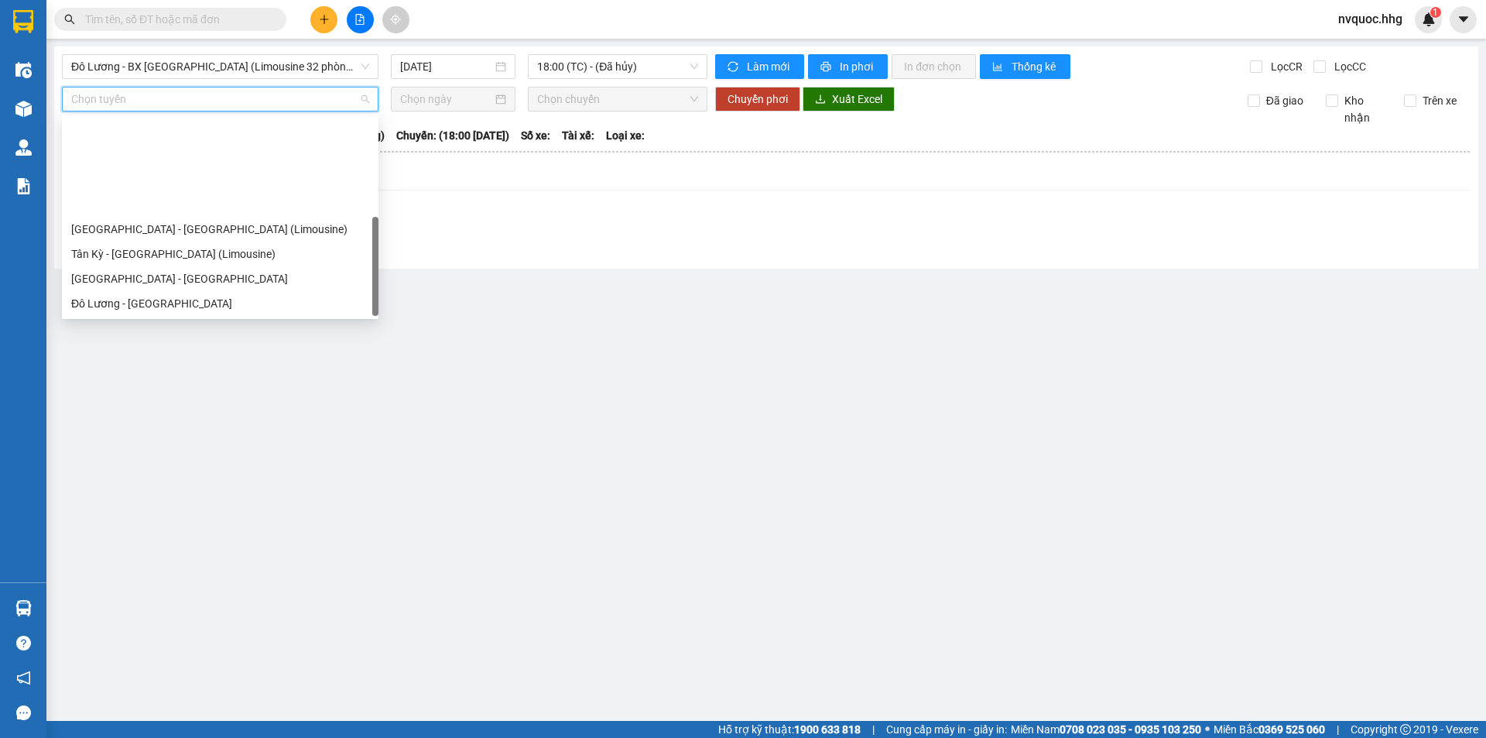
scroll to position [124, 0]
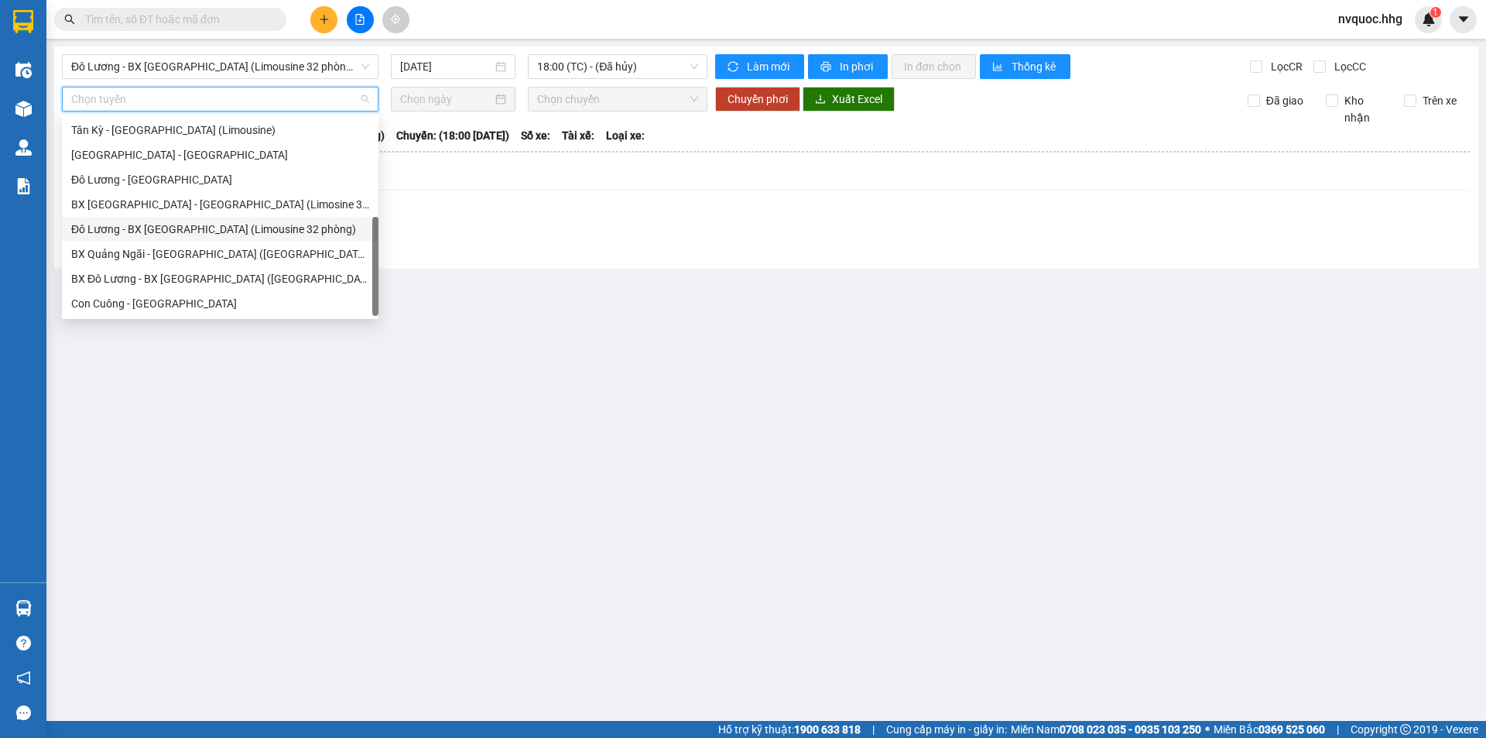
click at [161, 231] on div "Đô Lương - BX [GEOGRAPHIC_DATA] (Limousine 32 phòng)" at bounding box center [220, 229] width 298 height 17
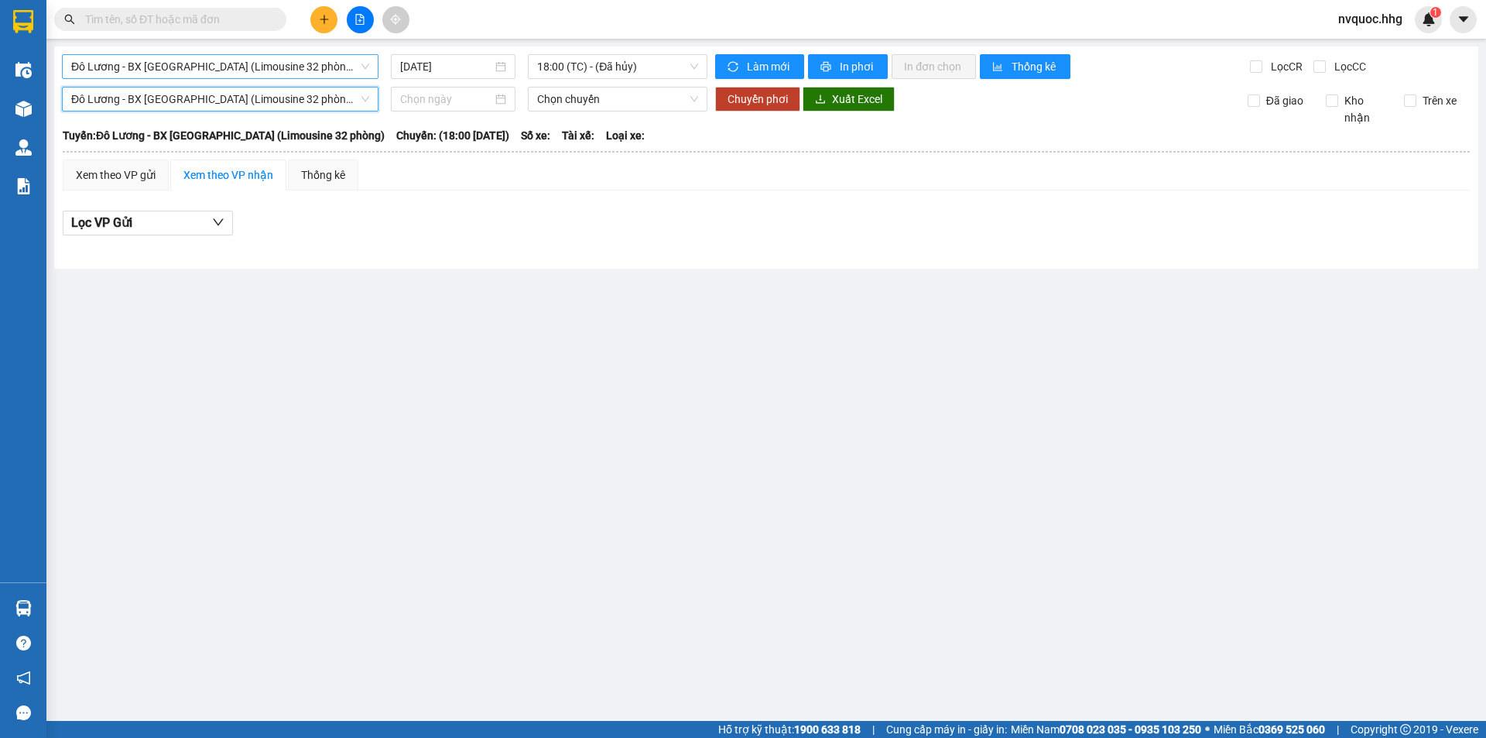
click at [322, 70] on span "Đô Lương - BX [GEOGRAPHIC_DATA] (Limousine 32 phòng)" at bounding box center [220, 66] width 298 height 23
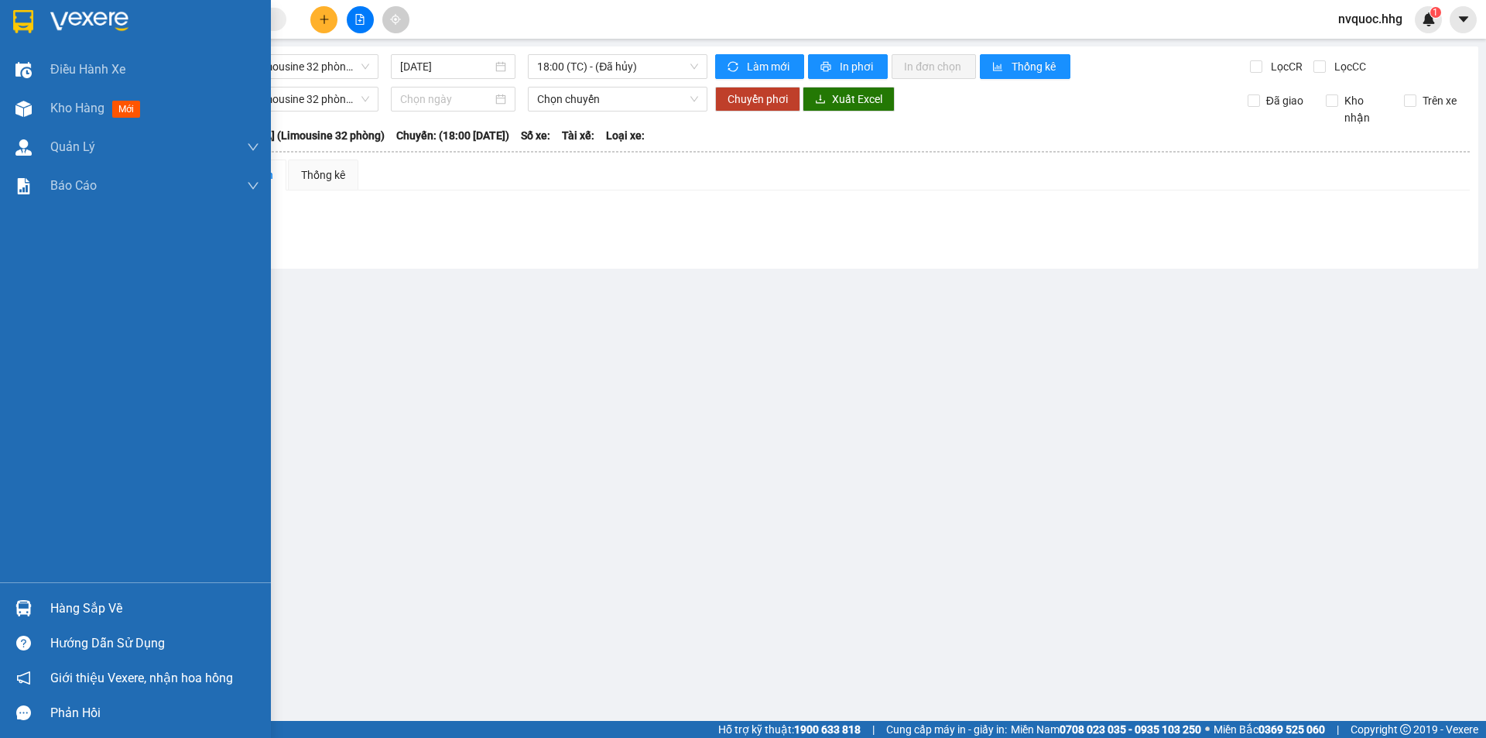
click at [7, 20] on div at bounding box center [135, 25] width 271 height 50
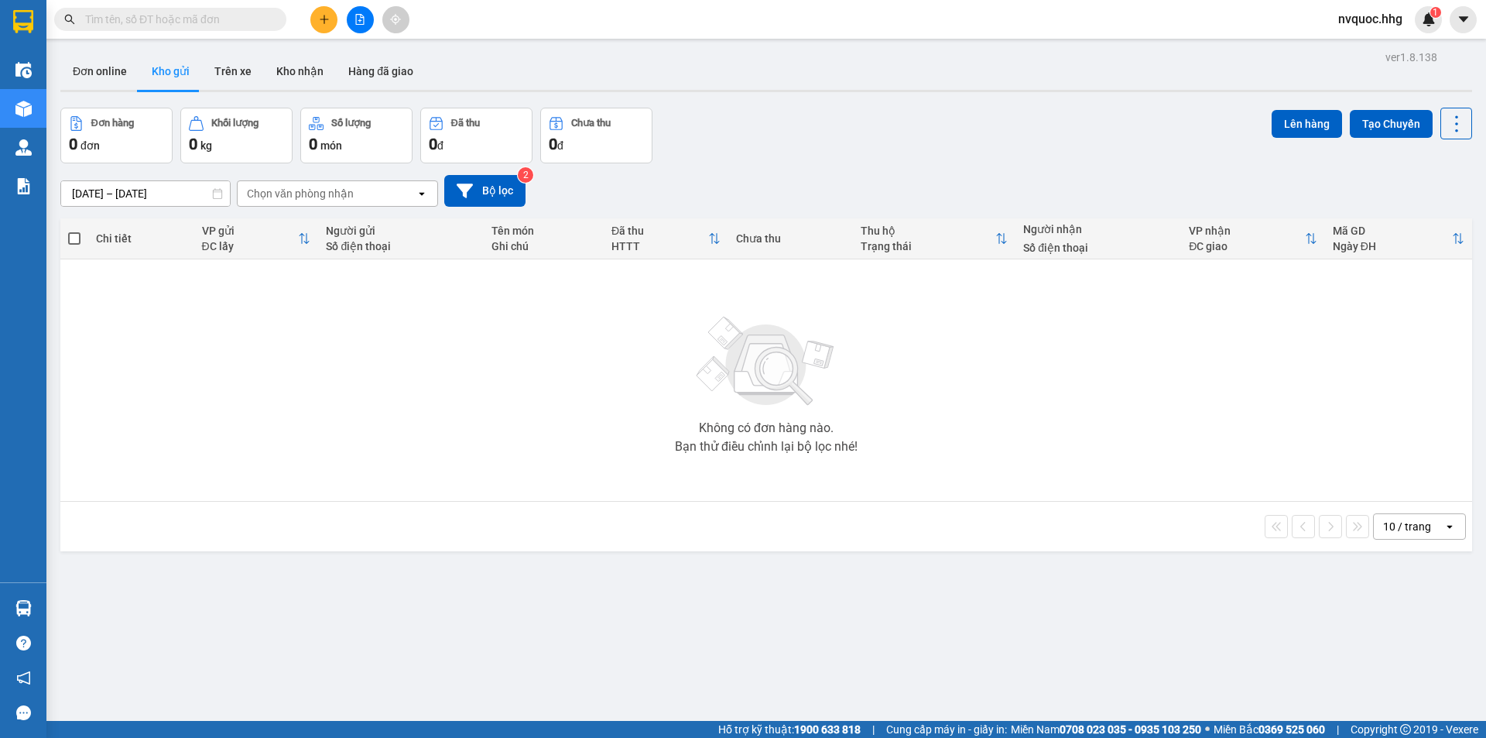
click at [367, 19] on button at bounding box center [360, 19] width 27 height 27
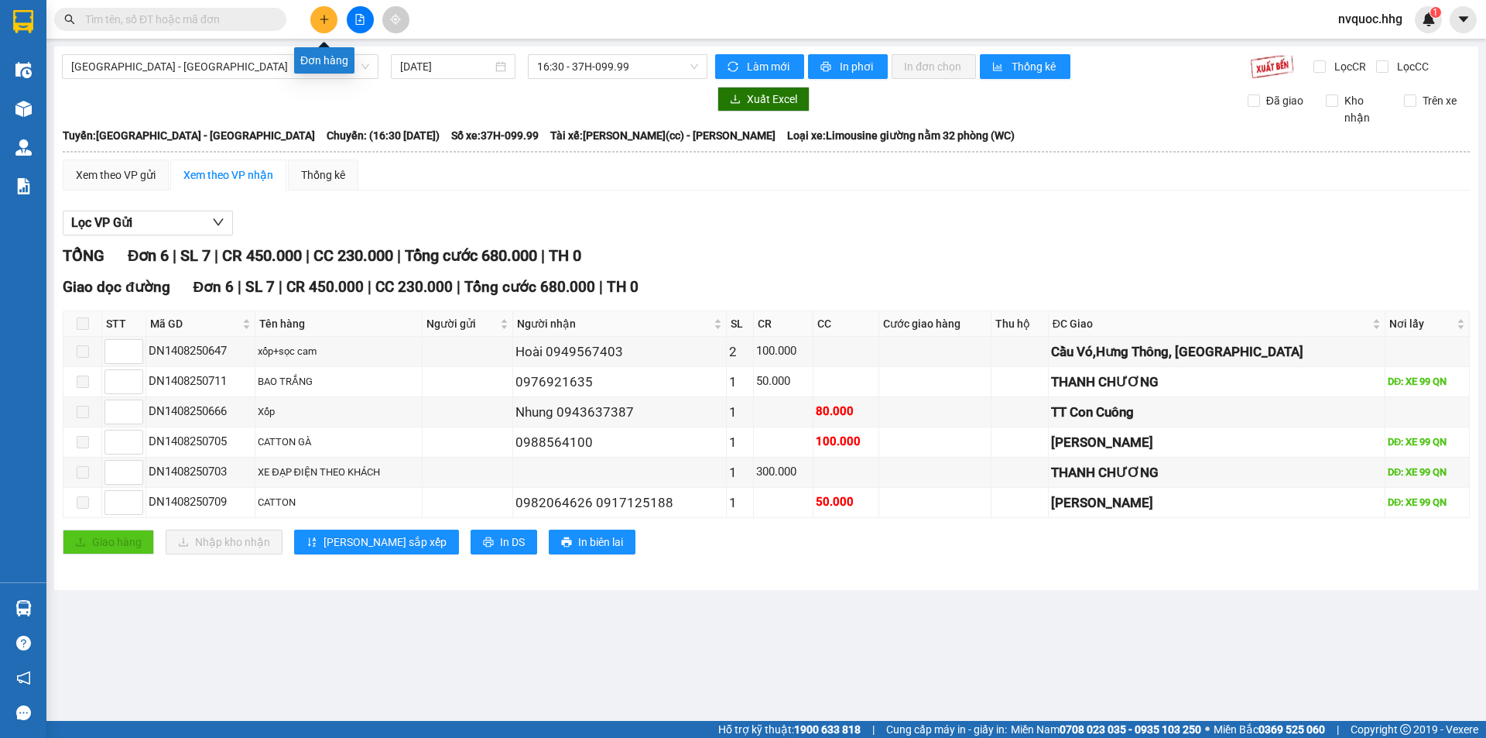
click at [331, 23] on button at bounding box center [323, 19] width 27 height 27
click at [357, 19] on icon "file-add" at bounding box center [360, 19] width 11 height 11
click at [319, 60] on span "[GEOGRAPHIC_DATA] - [GEOGRAPHIC_DATA]" at bounding box center [220, 66] width 298 height 23
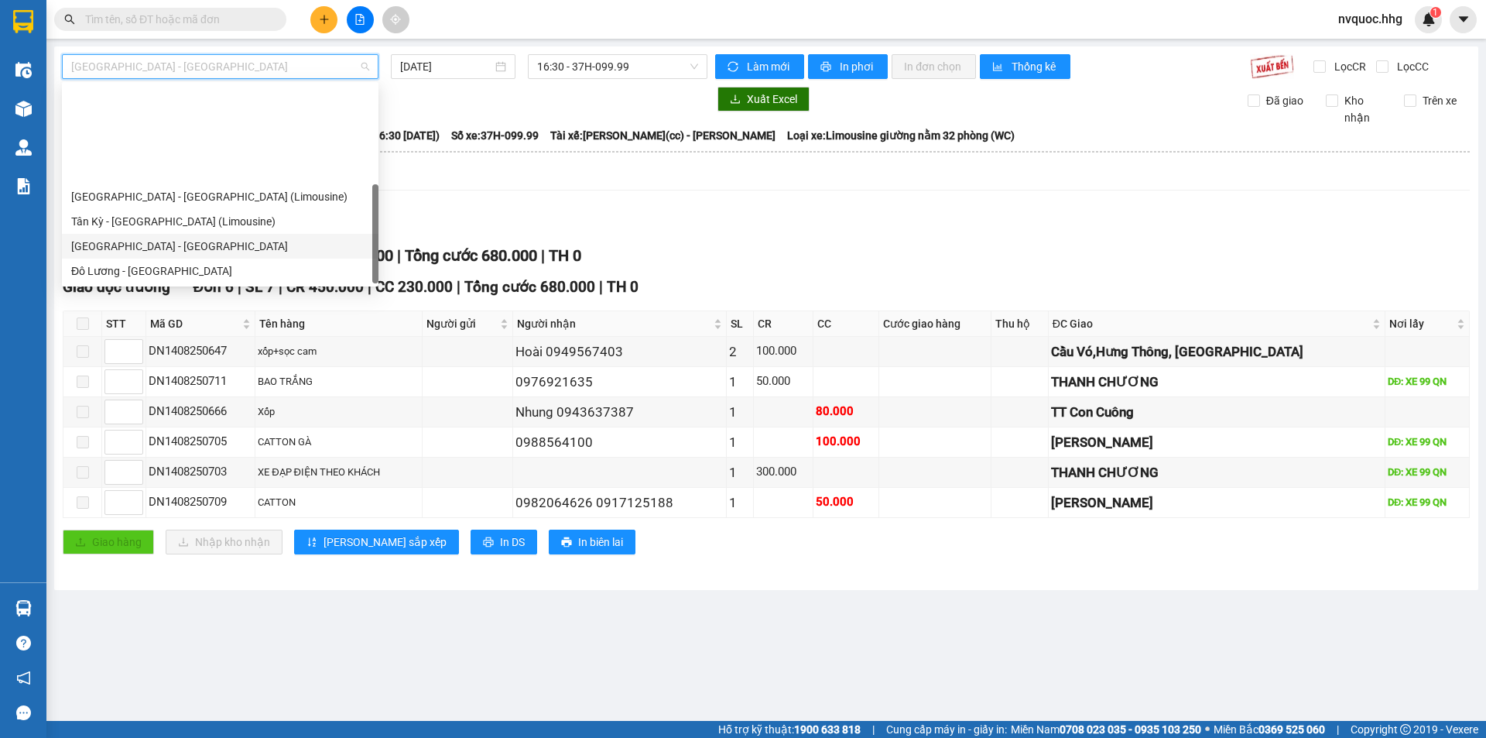
scroll to position [124, 0]
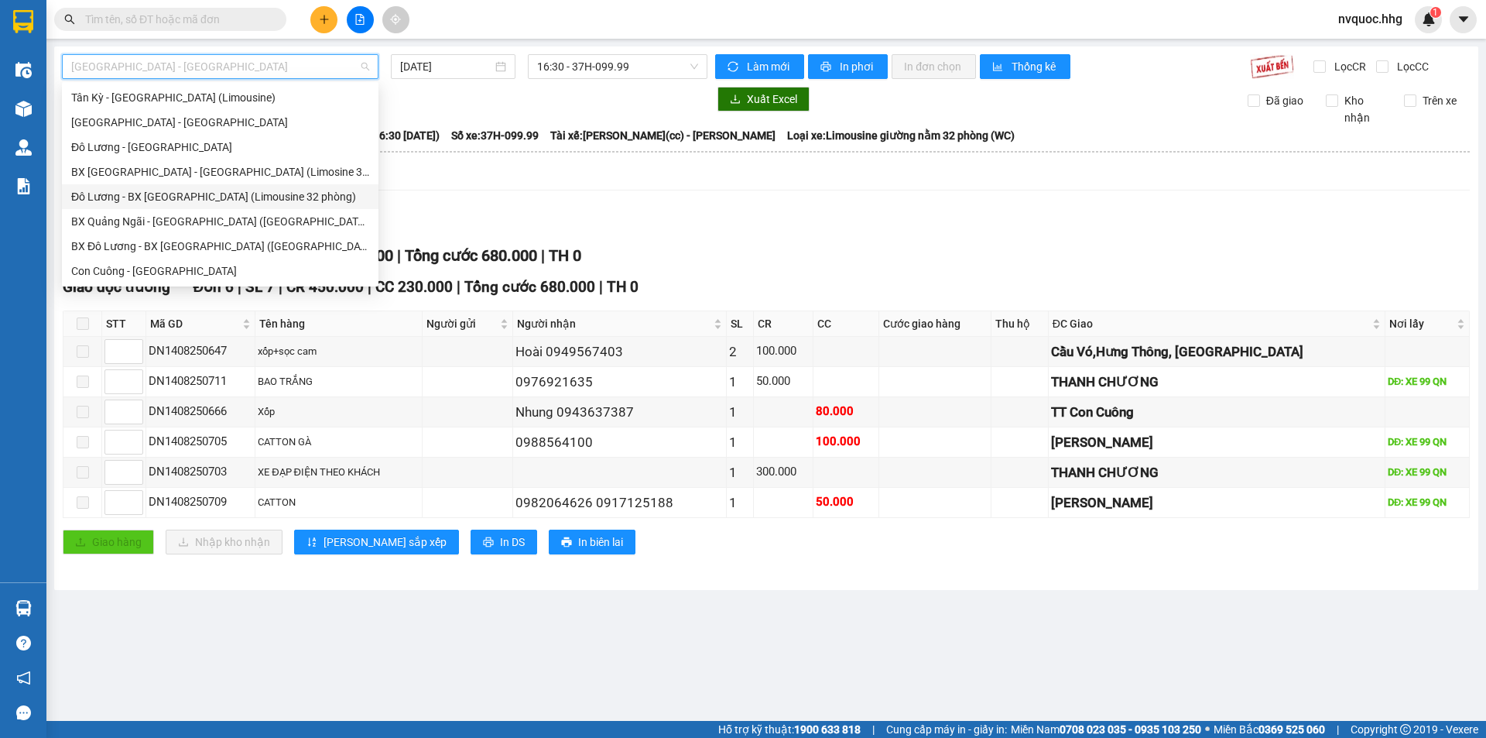
click at [178, 204] on div "Đô Lương - BX [GEOGRAPHIC_DATA] (Limousine 32 phòng)" at bounding box center [220, 196] width 298 height 17
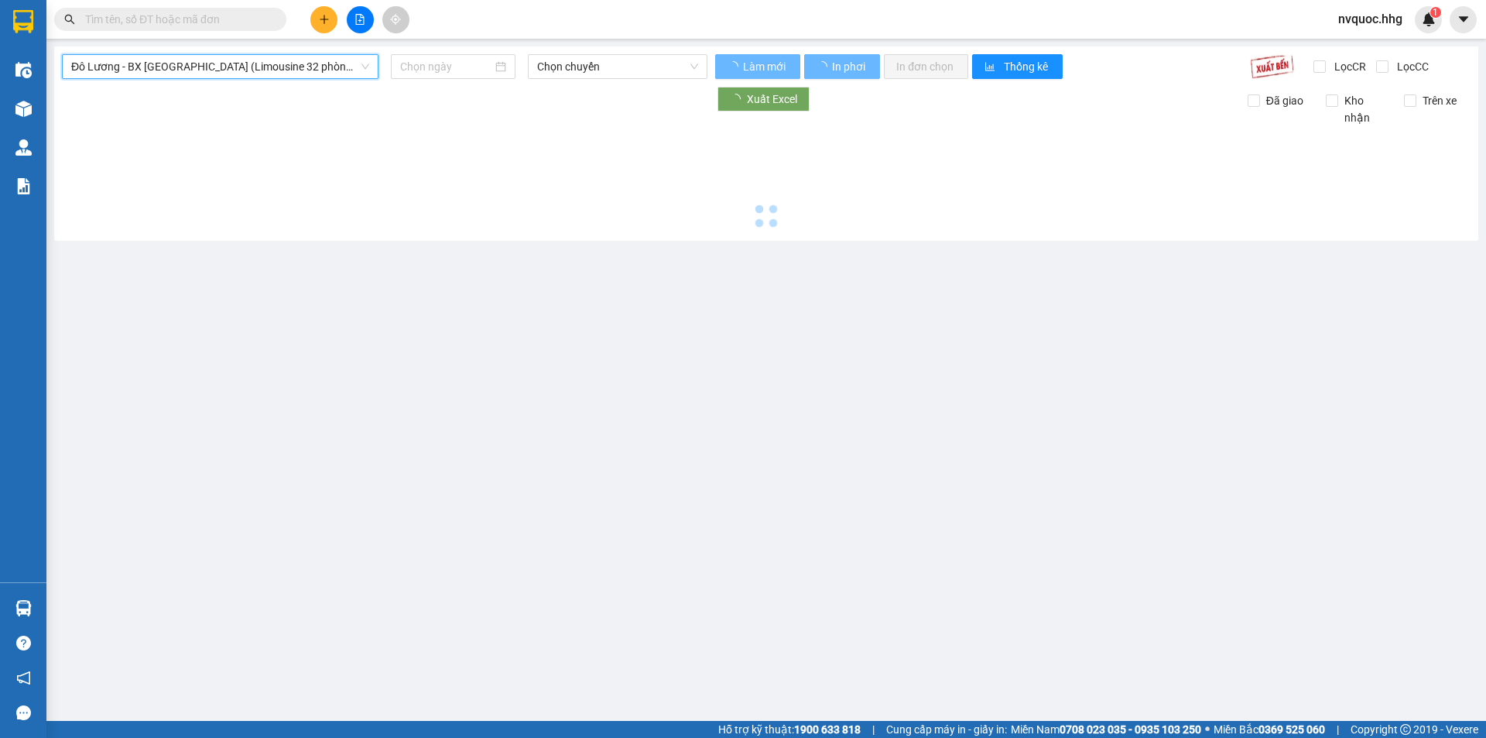
type input "[DATE]"
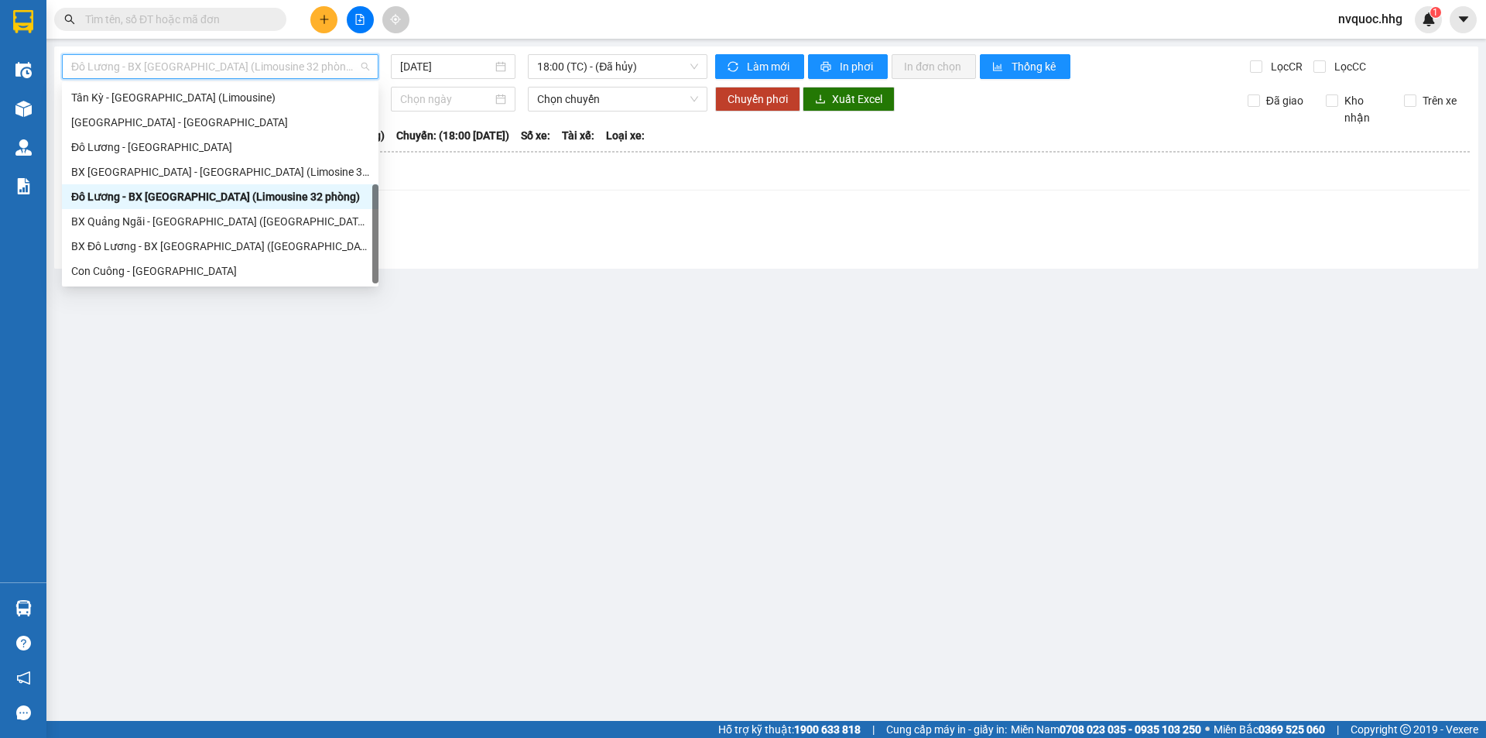
click at [279, 70] on span "Đô Lương - BX [GEOGRAPHIC_DATA] (Limousine 32 phòng)" at bounding box center [220, 66] width 298 height 23
click at [205, 170] on div "BX [GEOGRAPHIC_DATA] - [GEOGRAPHIC_DATA] (Limosine 32 phòng)" at bounding box center [220, 171] width 298 height 17
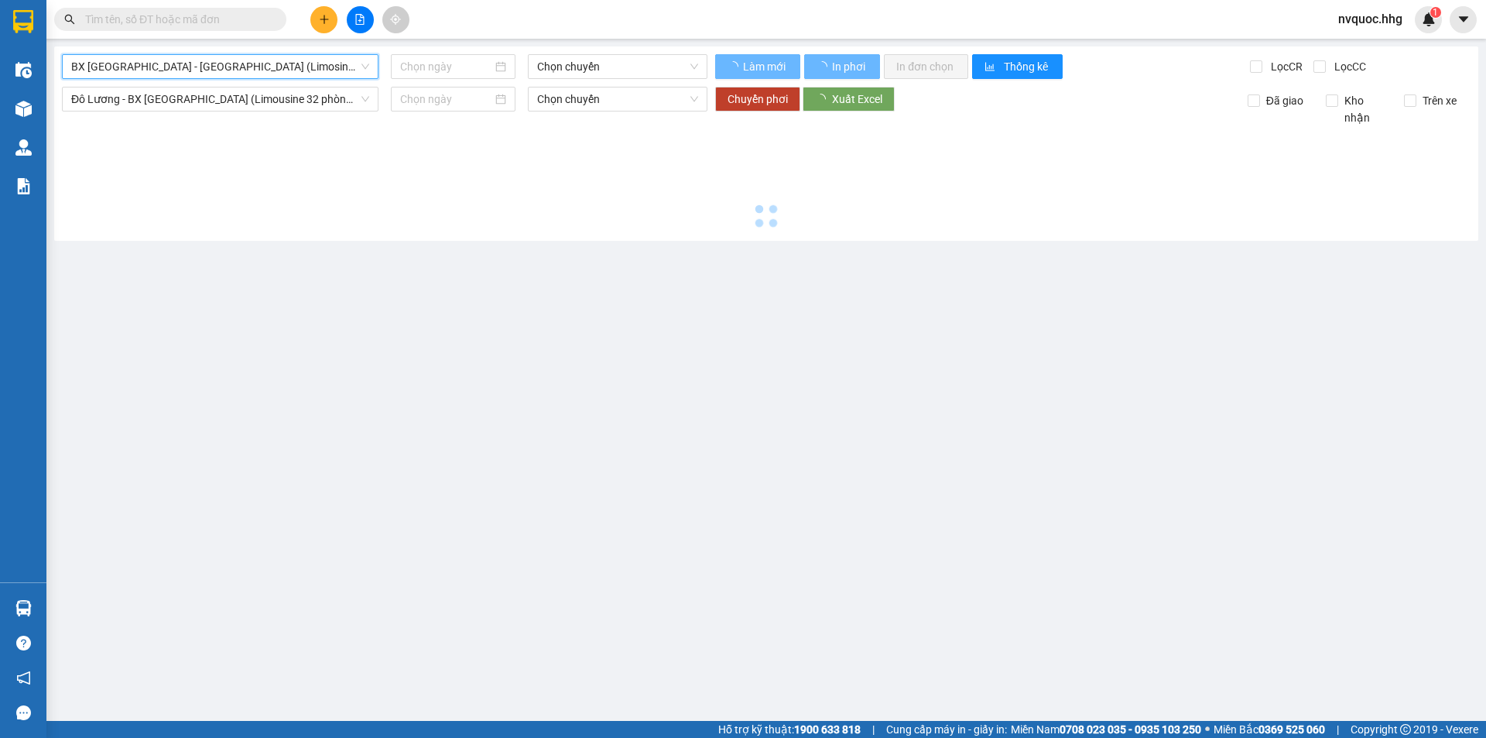
type input "[DATE]"
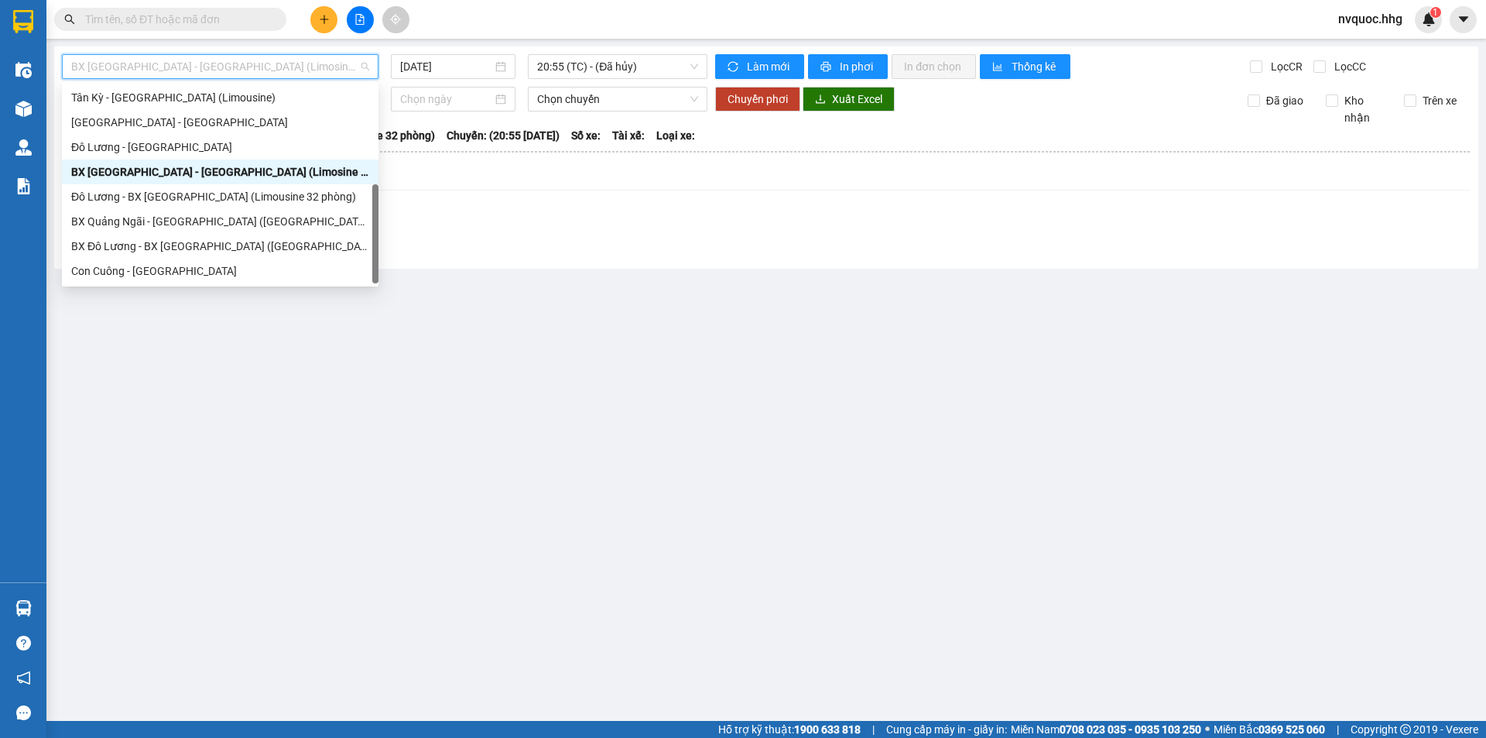
click at [269, 71] on span "BX [GEOGRAPHIC_DATA] - [GEOGRAPHIC_DATA] (Limosine 32 phòng)" at bounding box center [220, 66] width 298 height 23
click at [165, 96] on div "Tân Kỳ - [GEOGRAPHIC_DATA] (Limousine)" at bounding box center [220, 97] width 298 height 17
type input "[DATE]"
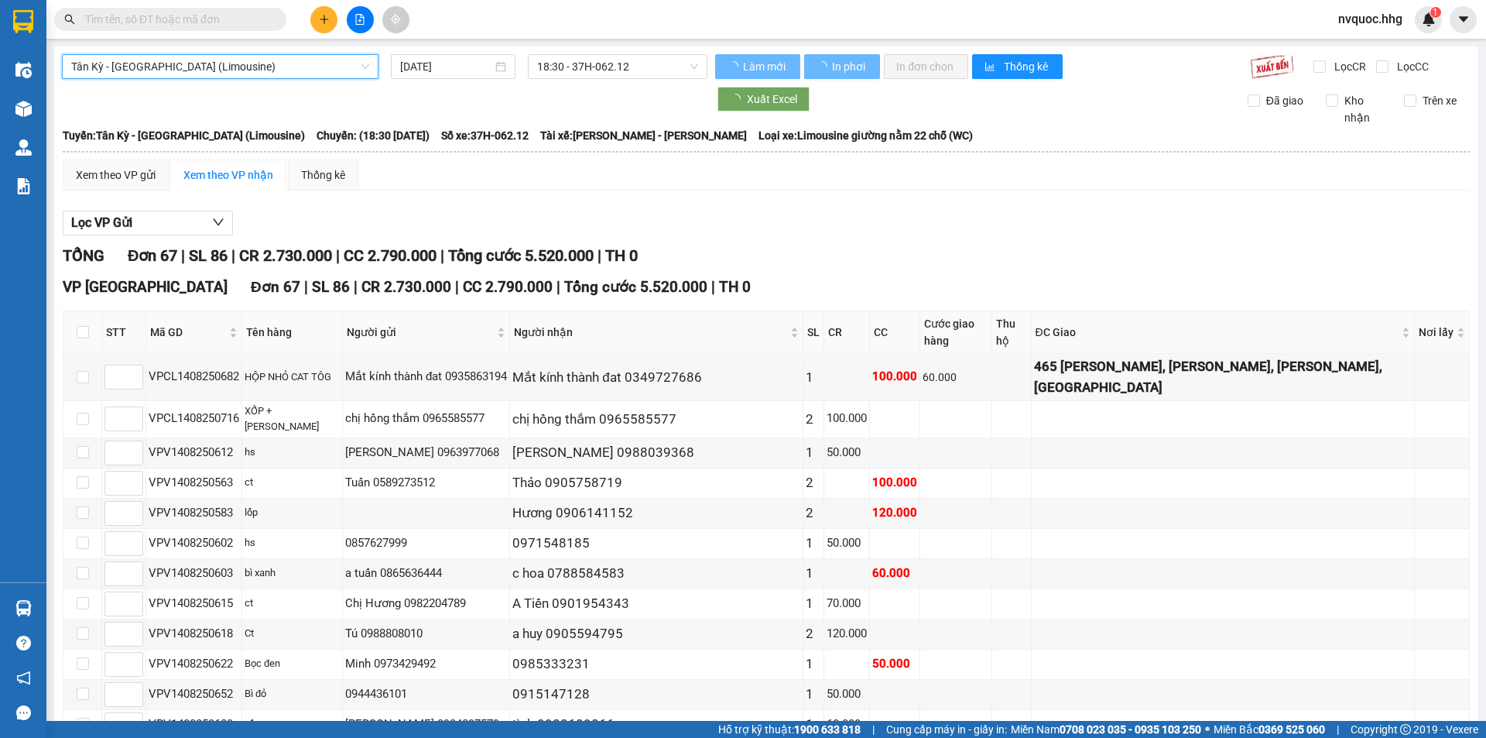
click at [229, 61] on span "Tân Kỳ - [GEOGRAPHIC_DATA] (Limousine)" at bounding box center [220, 66] width 298 height 23
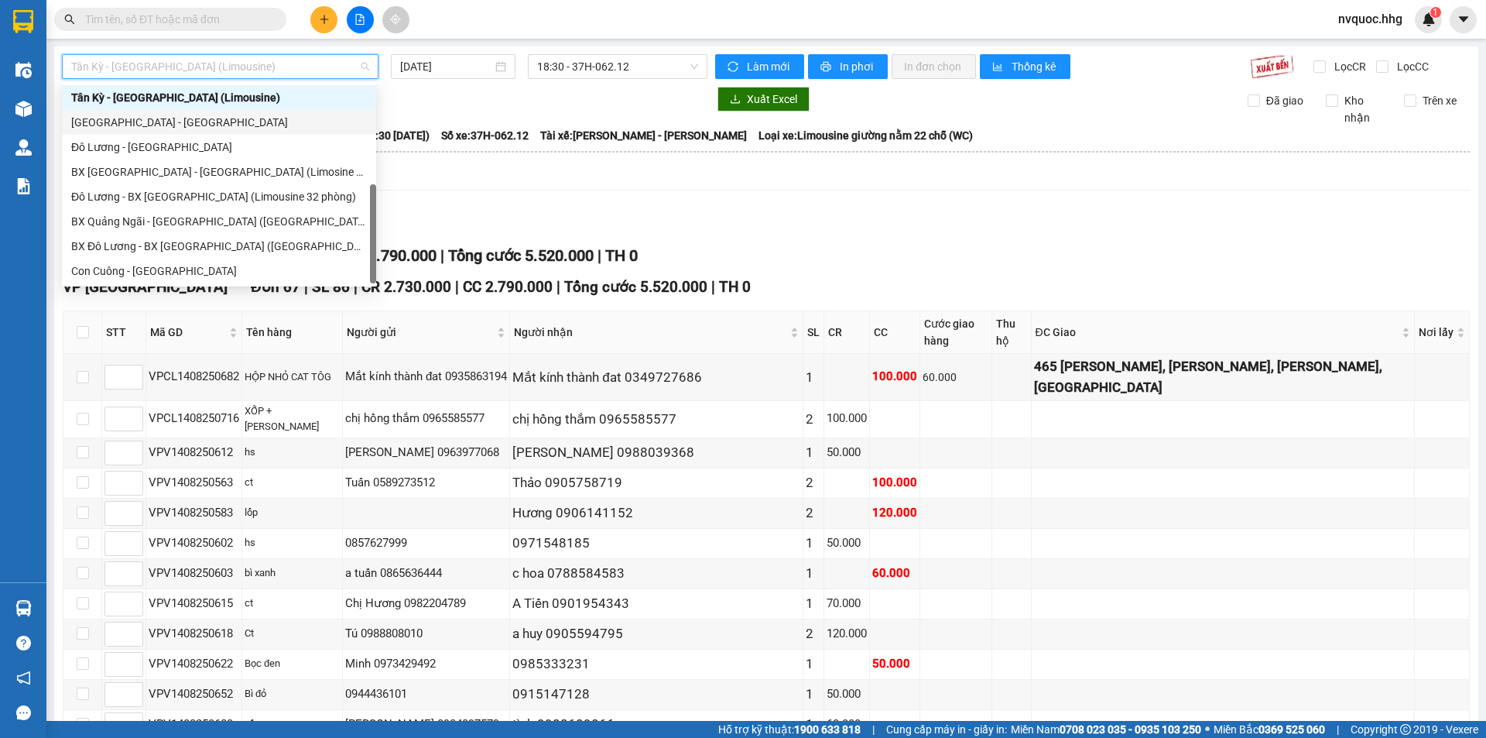
click at [199, 113] on div "[GEOGRAPHIC_DATA] - [GEOGRAPHIC_DATA]" at bounding box center [219, 122] width 314 height 25
type input "[DATE]"
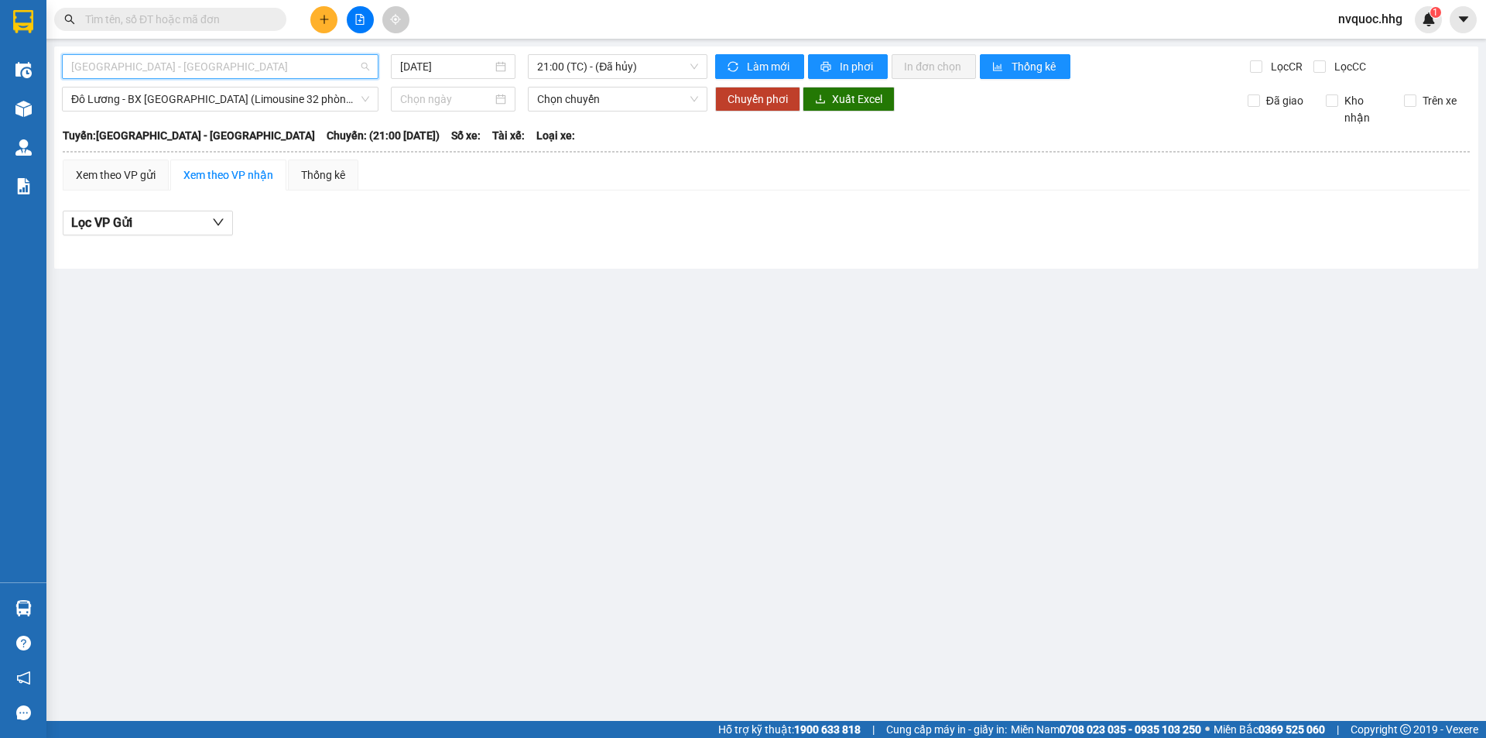
click at [231, 64] on span "[GEOGRAPHIC_DATA] - [GEOGRAPHIC_DATA]" at bounding box center [220, 66] width 298 height 23
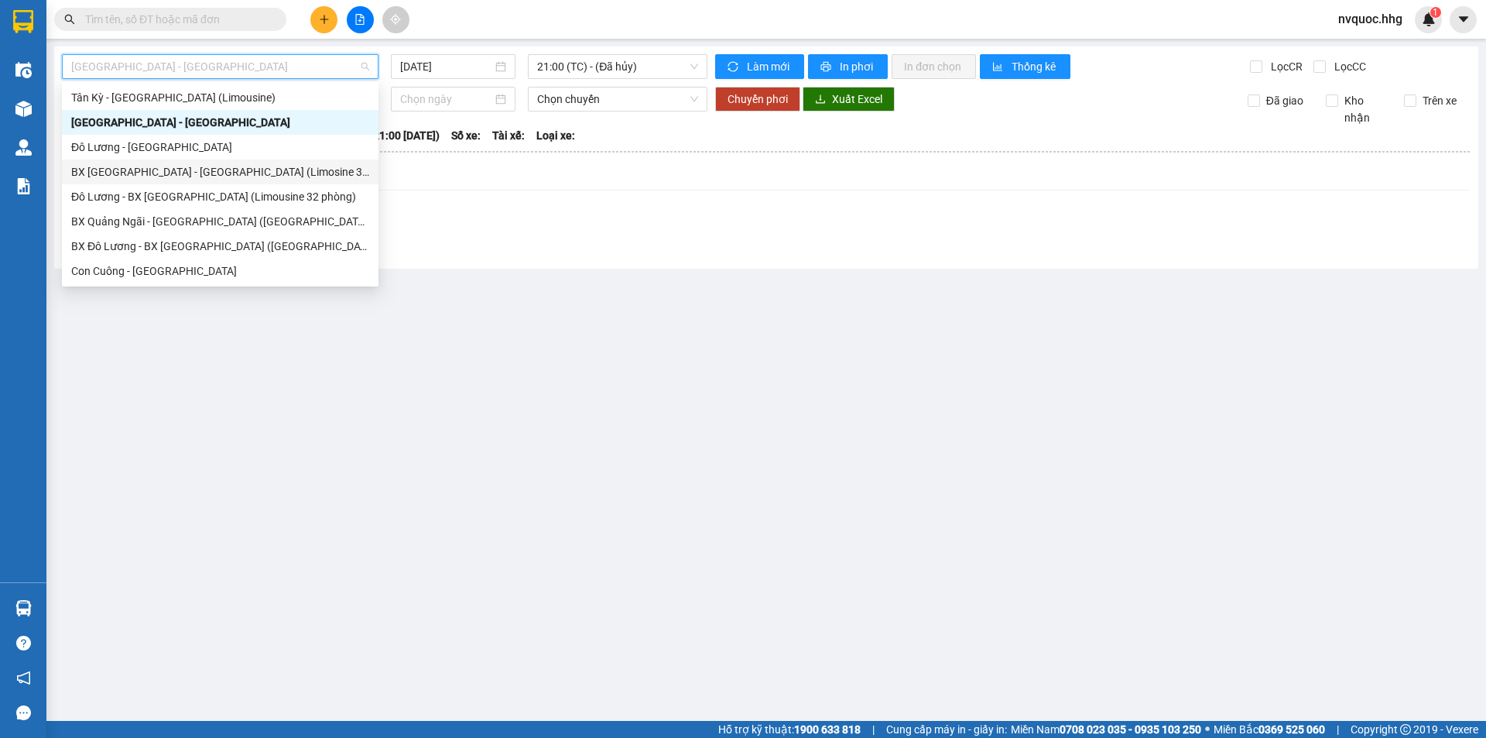
click at [214, 173] on div "BX [GEOGRAPHIC_DATA] - [GEOGRAPHIC_DATA] (Limosine 32 phòng)" at bounding box center [220, 171] width 298 height 17
type input "[DATE]"
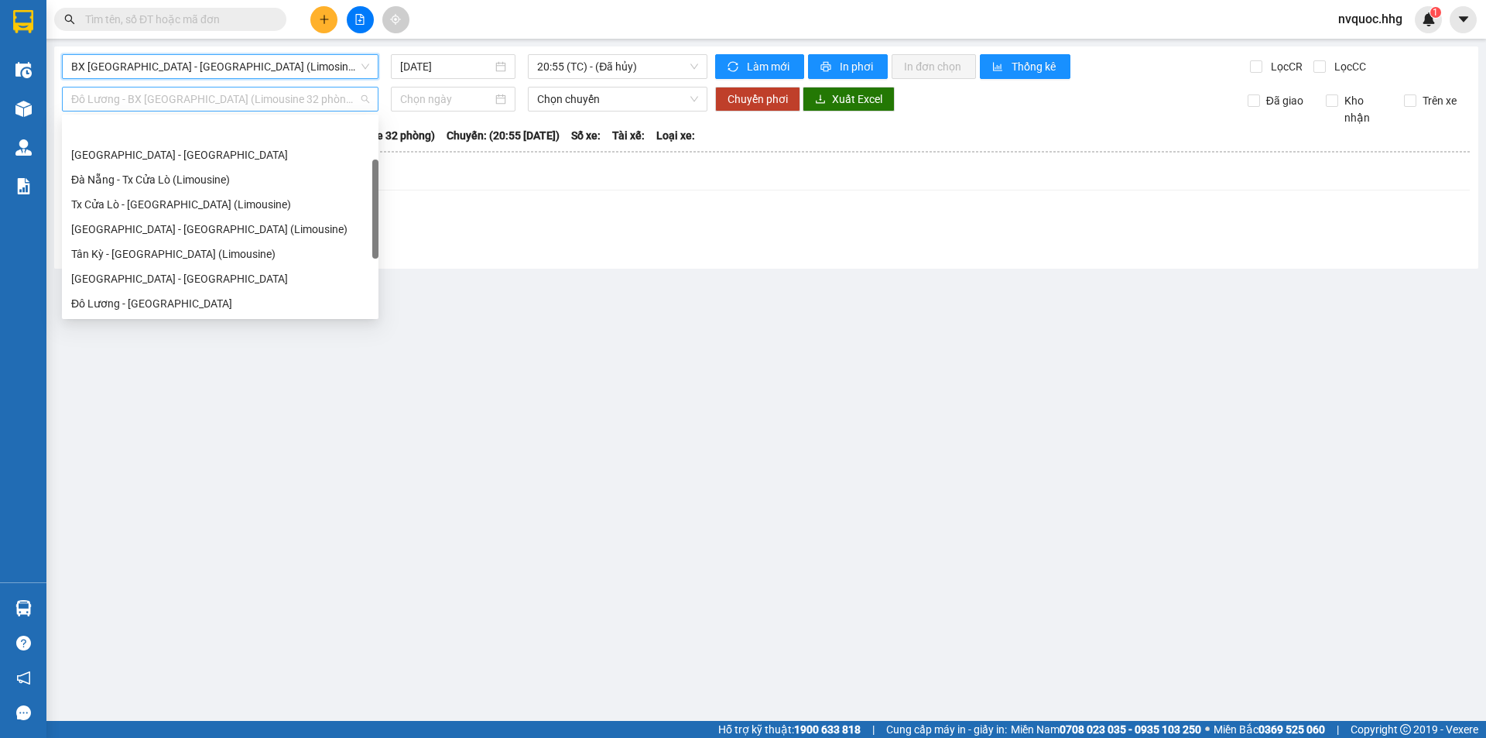
click at [368, 101] on span "Đô Lương - BX [GEOGRAPHIC_DATA] (Limousine 32 phòng)" at bounding box center [220, 98] width 298 height 23
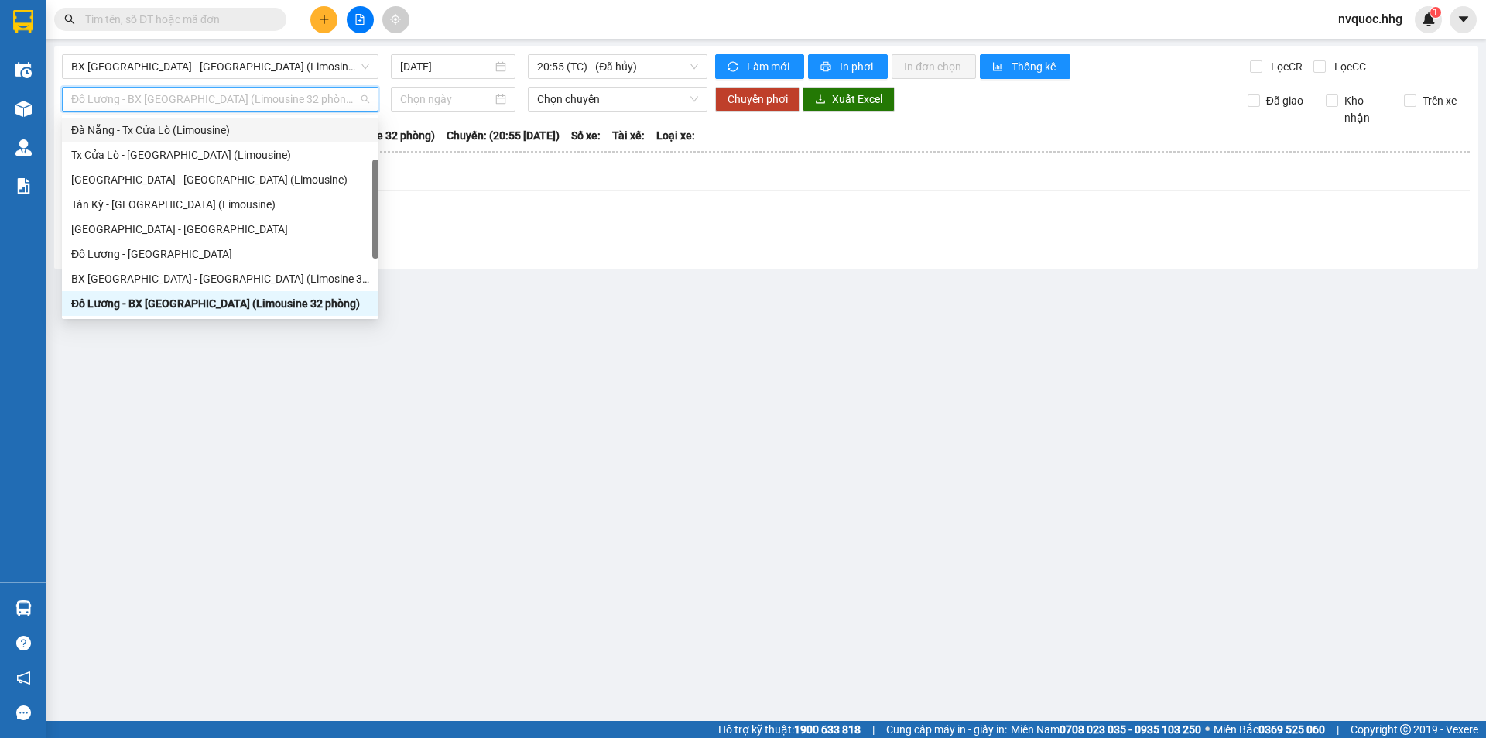
click at [468, 316] on main "BX [GEOGRAPHIC_DATA] - [GEOGRAPHIC_DATA] (Limosine 32 phòng) [DATE] 20:55 (TC) …" at bounding box center [743, 360] width 1486 height 721
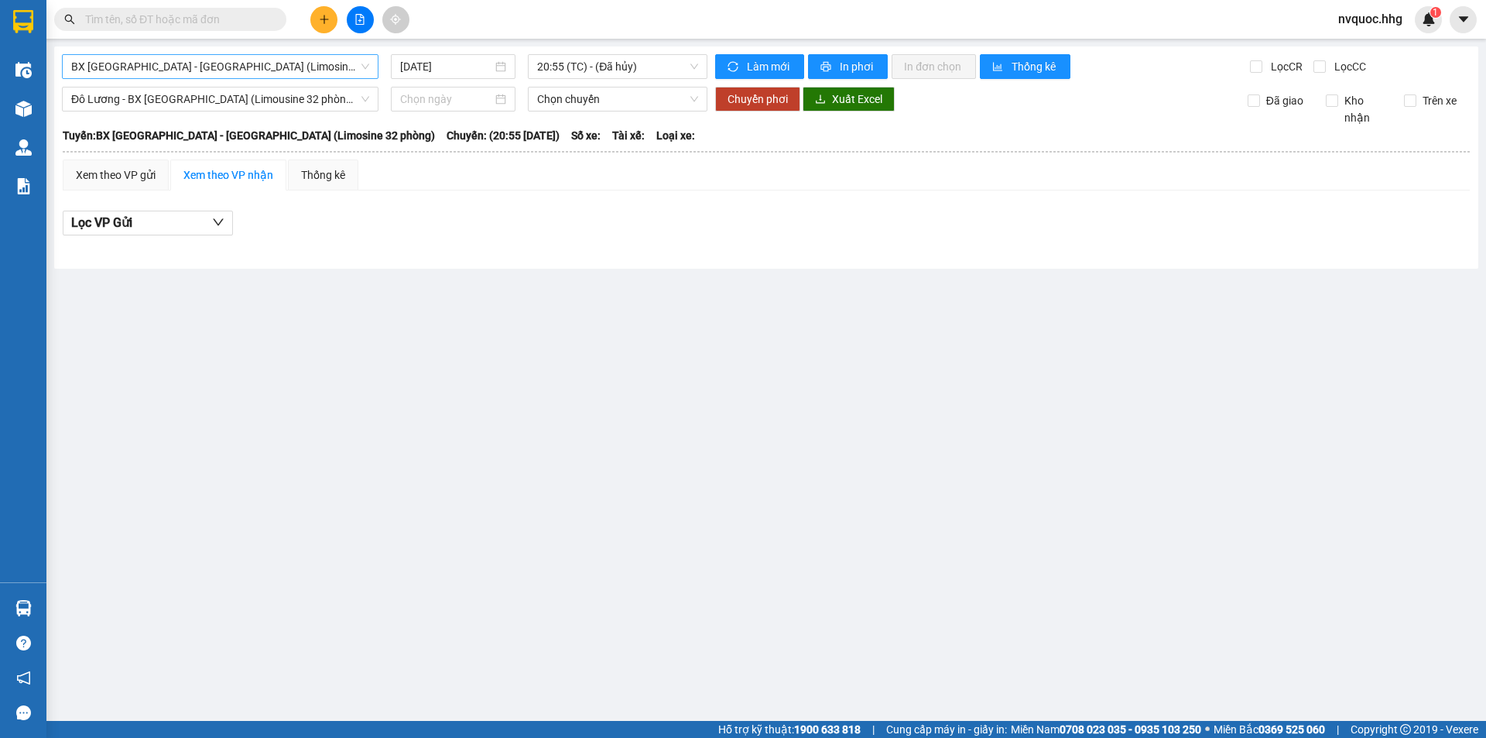
click at [273, 71] on span "BX [GEOGRAPHIC_DATA] - [GEOGRAPHIC_DATA] (Limosine 32 phòng)" at bounding box center [220, 66] width 298 height 23
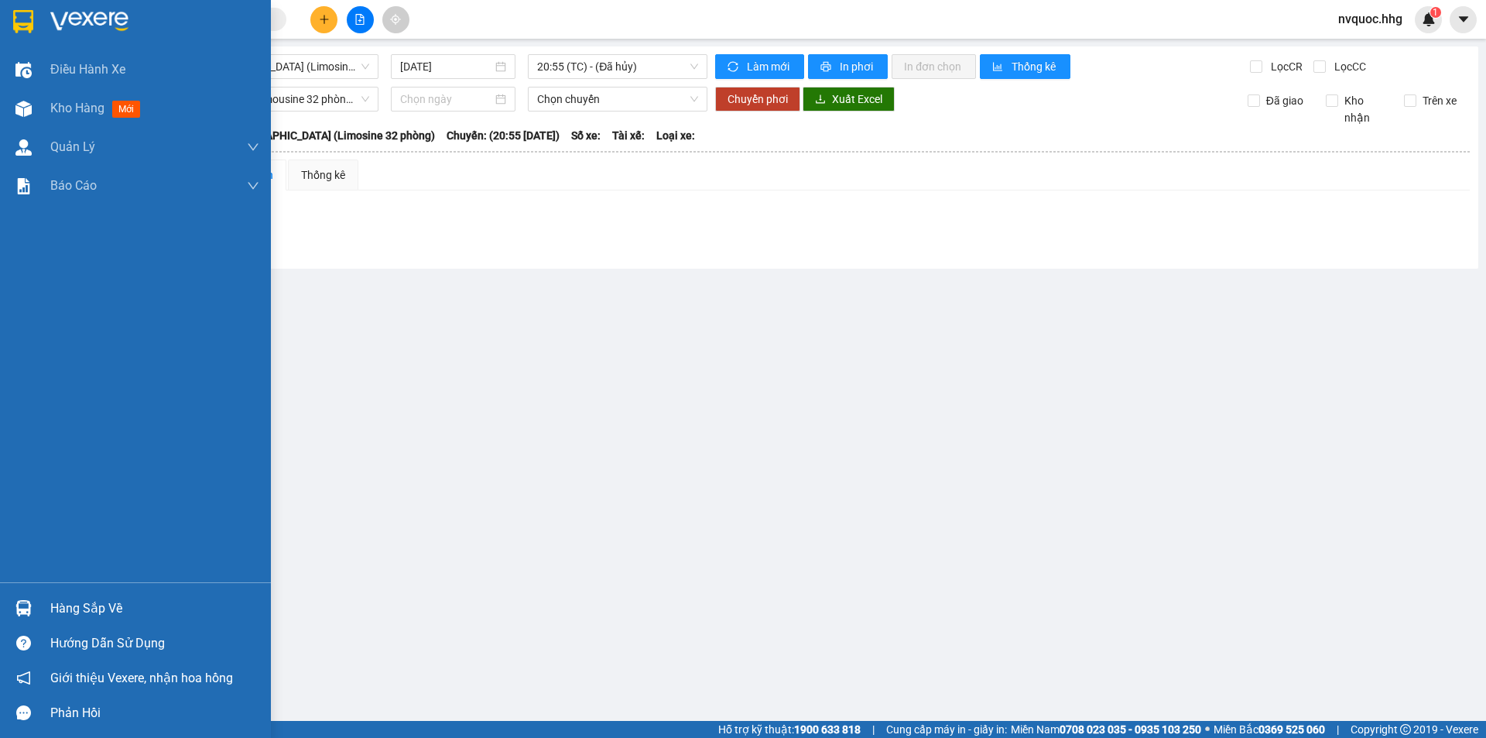
click at [36, 21] on div at bounding box center [23, 21] width 27 height 27
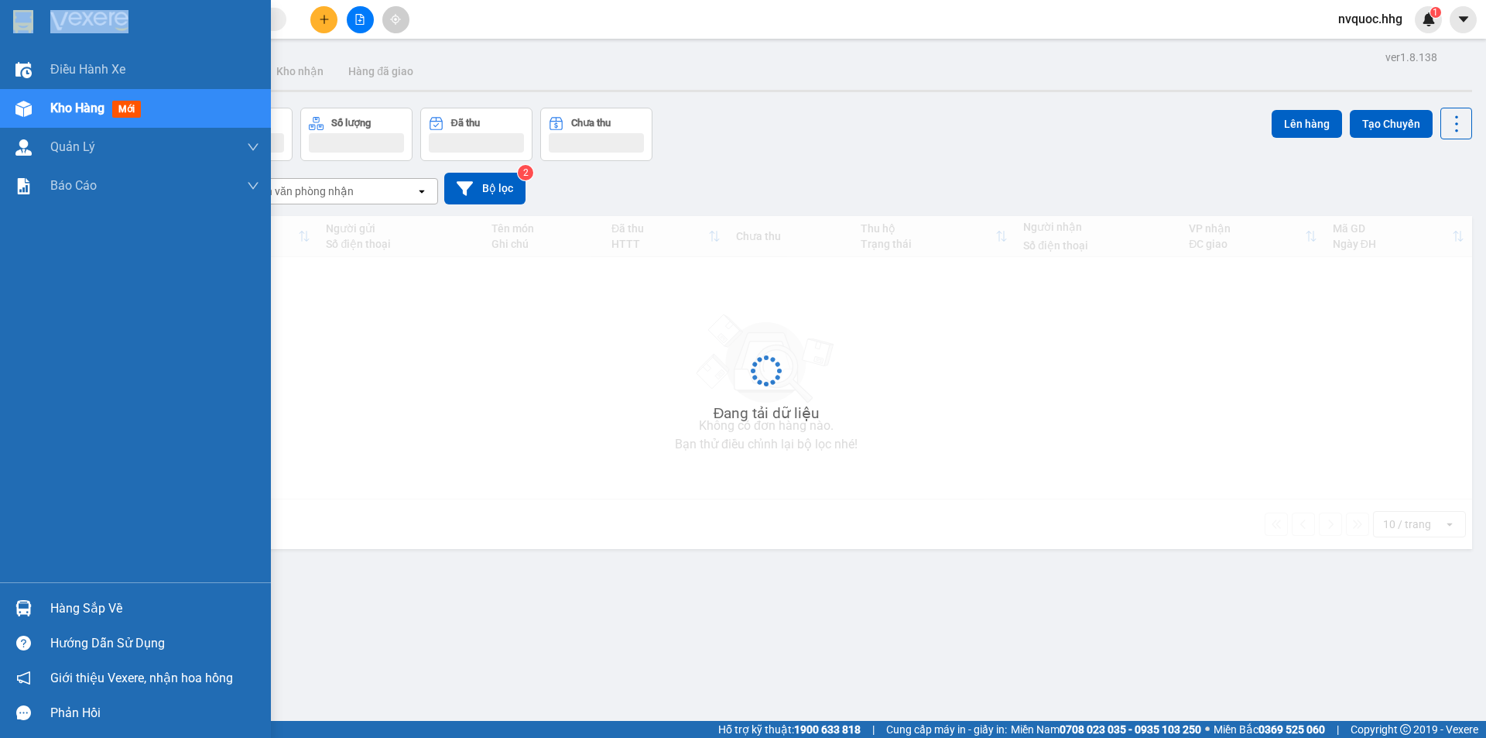
click at [36, 21] on div at bounding box center [23, 21] width 27 height 27
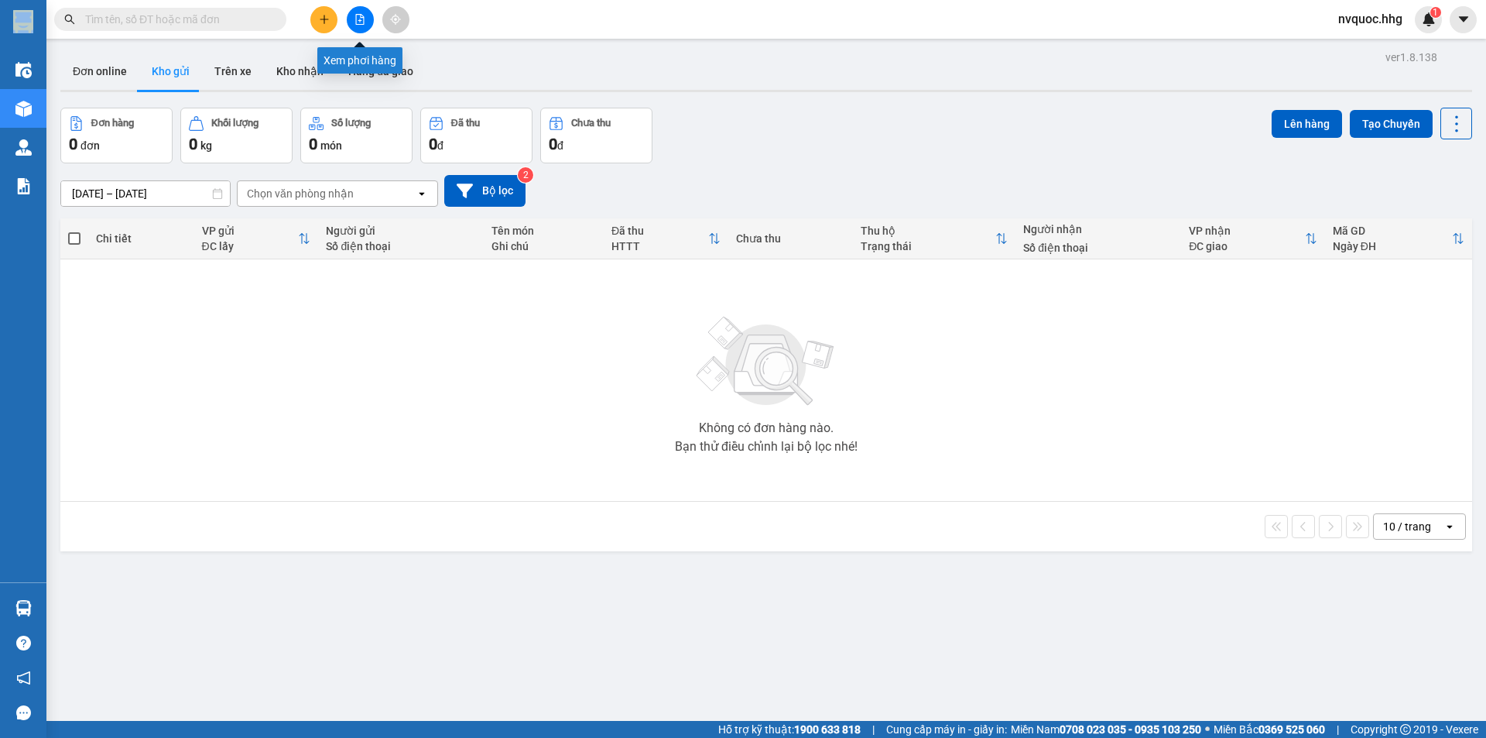
click at [365, 23] on button at bounding box center [360, 19] width 27 height 27
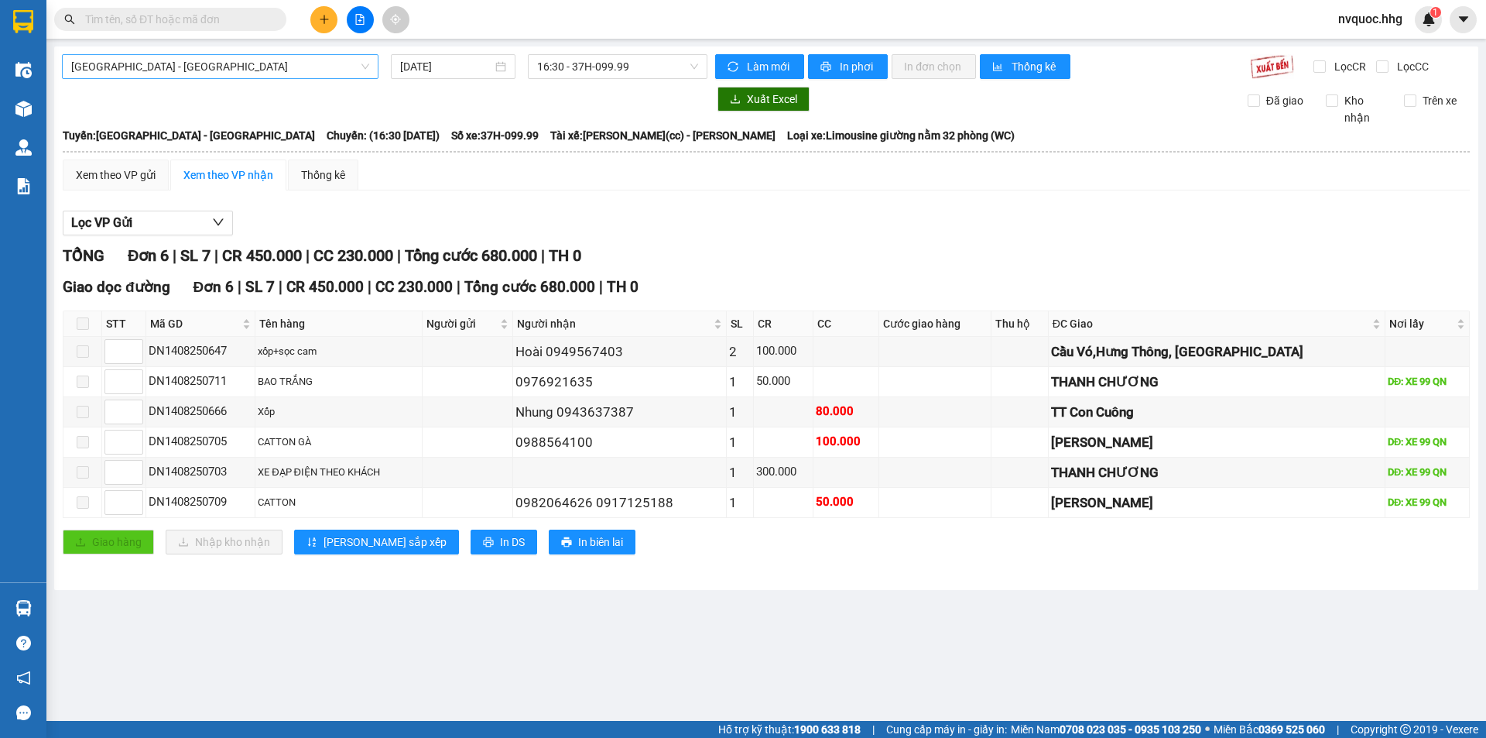
click at [278, 67] on span "[GEOGRAPHIC_DATA] - [GEOGRAPHIC_DATA]" at bounding box center [220, 66] width 298 height 23
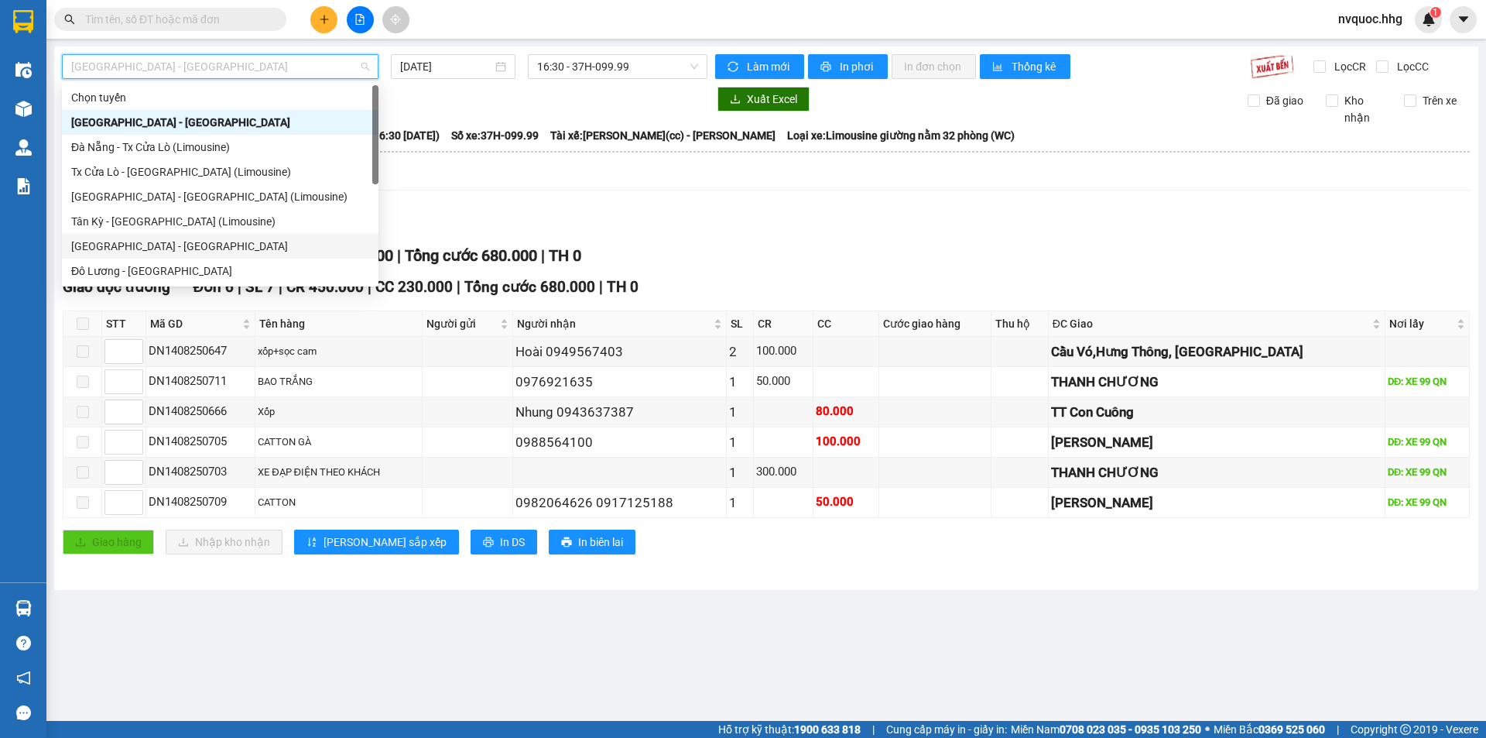
scroll to position [124, 0]
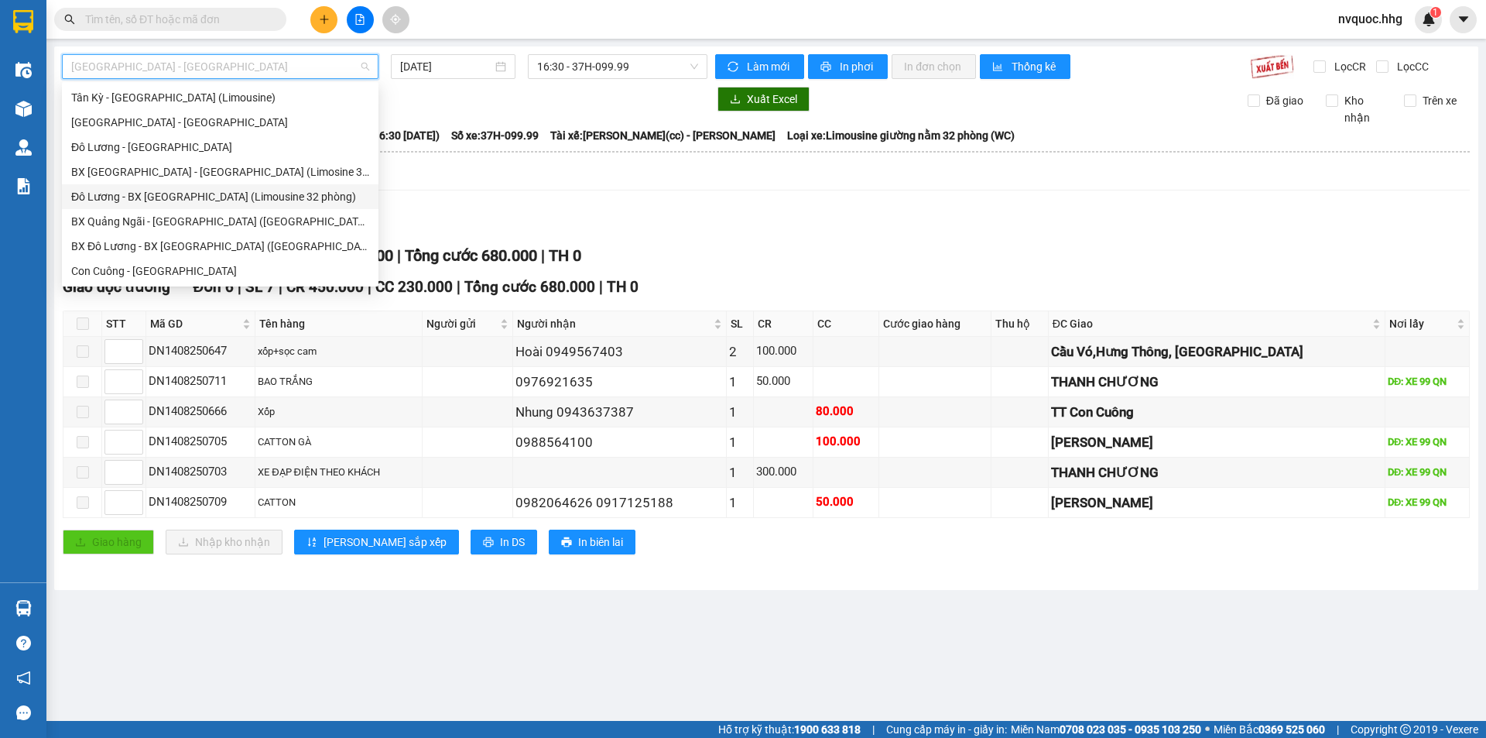
click at [173, 200] on div "Đô Lương - BX [GEOGRAPHIC_DATA] (Limousine 32 phòng)" at bounding box center [220, 196] width 298 height 17
type input "[DATE]"
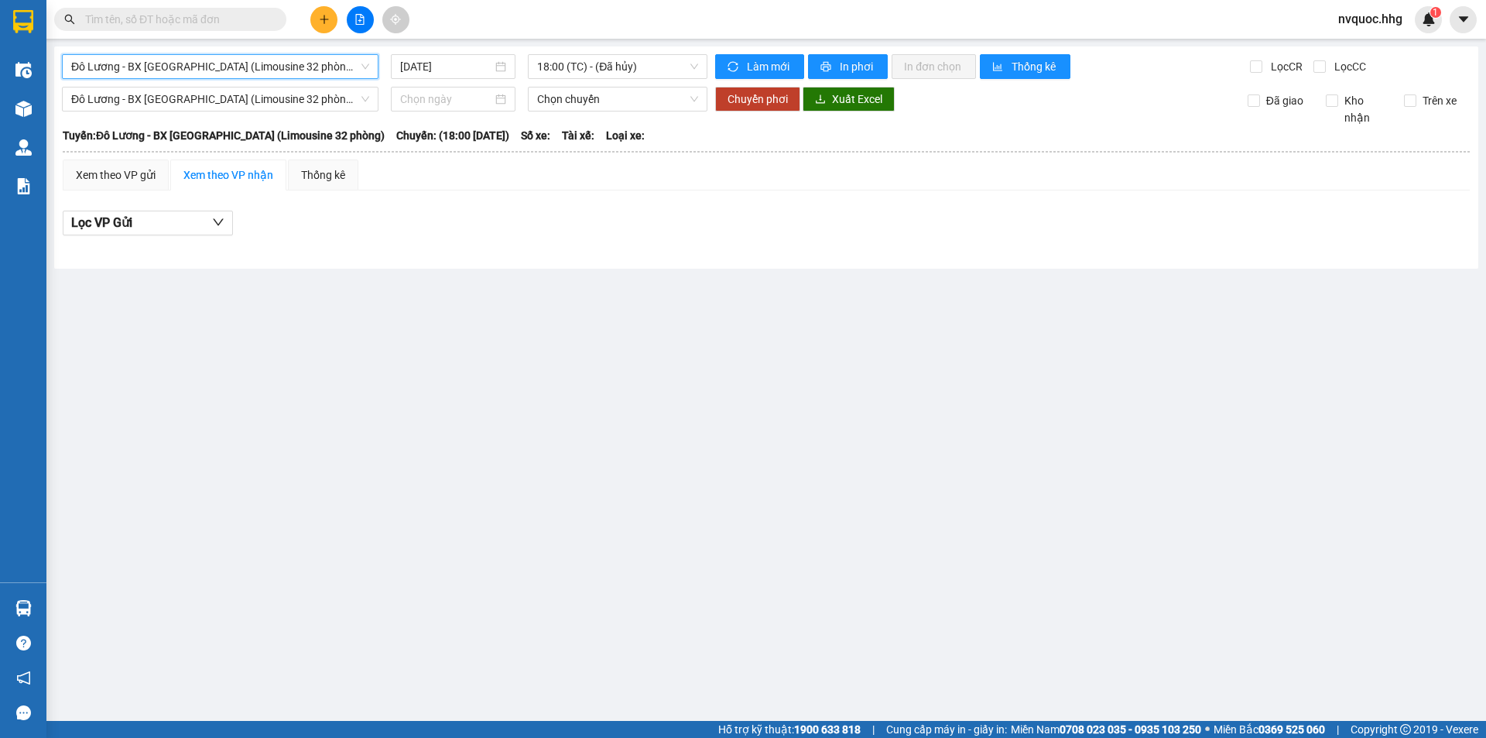
click at [361, 309] on main "Đô Lương - BX [GEOGRAPHIC_DATA] (Limousine 32 phòng) Đô Lương - BX [GEOGRAPHIC_…" at bounding box center [743, 360] width 1486 height 721
click at [361, 309] on main "Đô Lương - BX [GEOGRAPHIC_DATA] (Limousine 32 phòng) [DATE] 18:00 (TC) - (Đã hủ…" at bounding box center [743, 360] width 1486 height 721
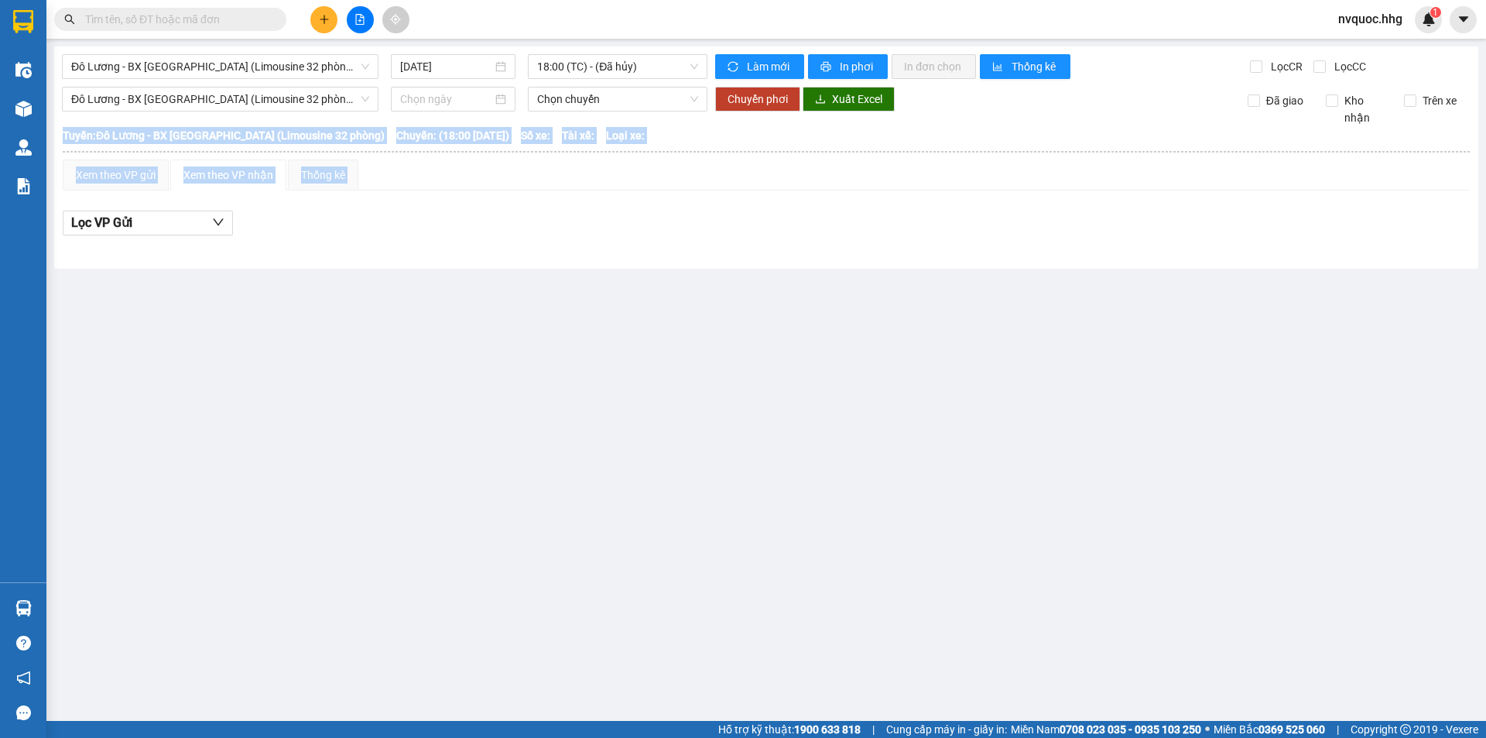
click at [361, 310] on main "Đô Lương - BX [GEOGRAPHIC_DATA] (Limousine 32 phòng) [DATE] 18:00 (TC) - (Đã hủ…" at bounding box center [743, 360] width 1486 height 721
click at [362, 310] on main "Đô Lương - BX [GEOGRAPHIC_DATA] (Limousine 32 phòng) [DATE] 18:00 (TC) - (Đã hủ…" at bounding box center [743, 360] width 1486 height 721
click at [564, 431] on main "Đô Lương - BX [GEOGRAPHIC_DATA] (Limousine 32 phòng) [DATE] 18:00 (TC) - (Đã hủ…" at bounding box center [743, 360] width 1486 height 721
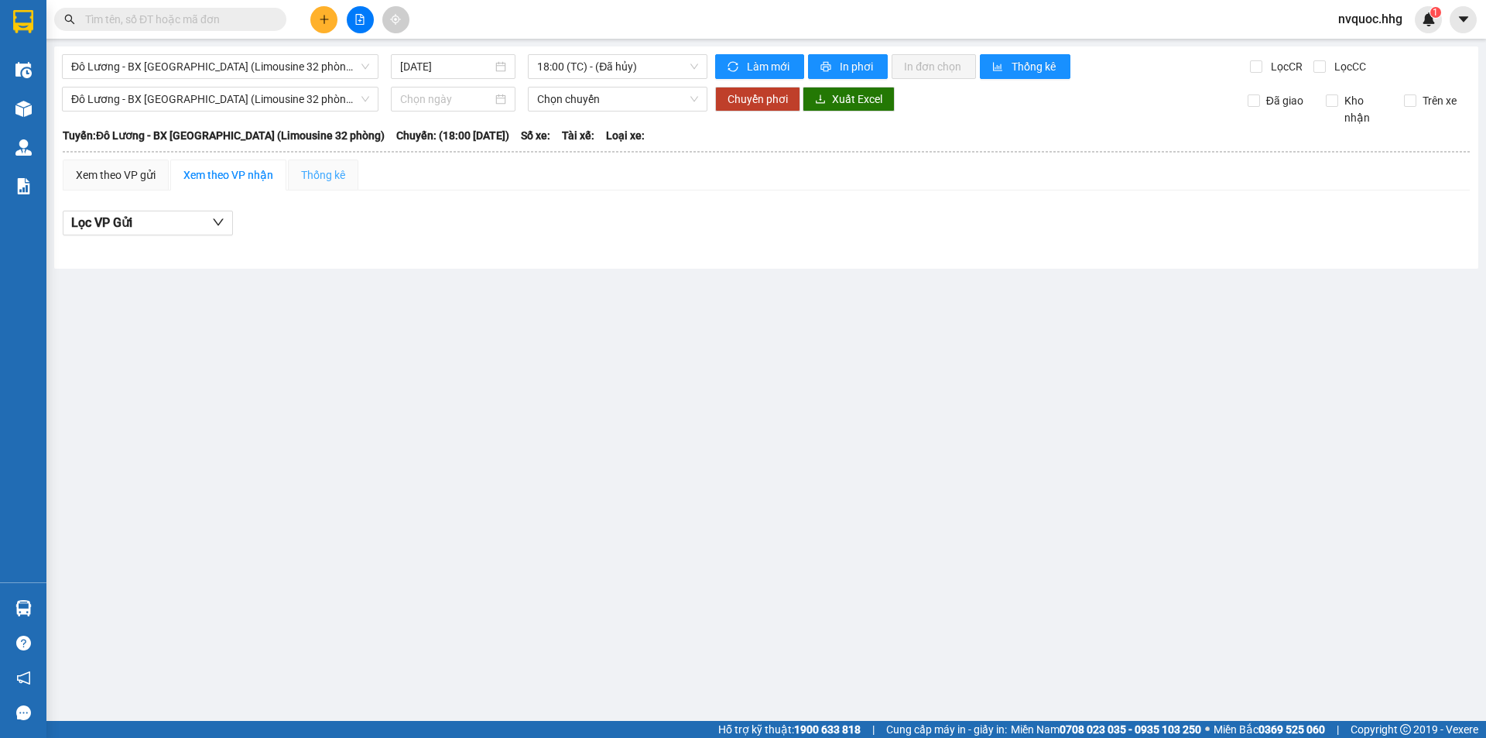
click at [337, 167] on div "Thống kê" at bounding box center [323, 174] width 70 height 31
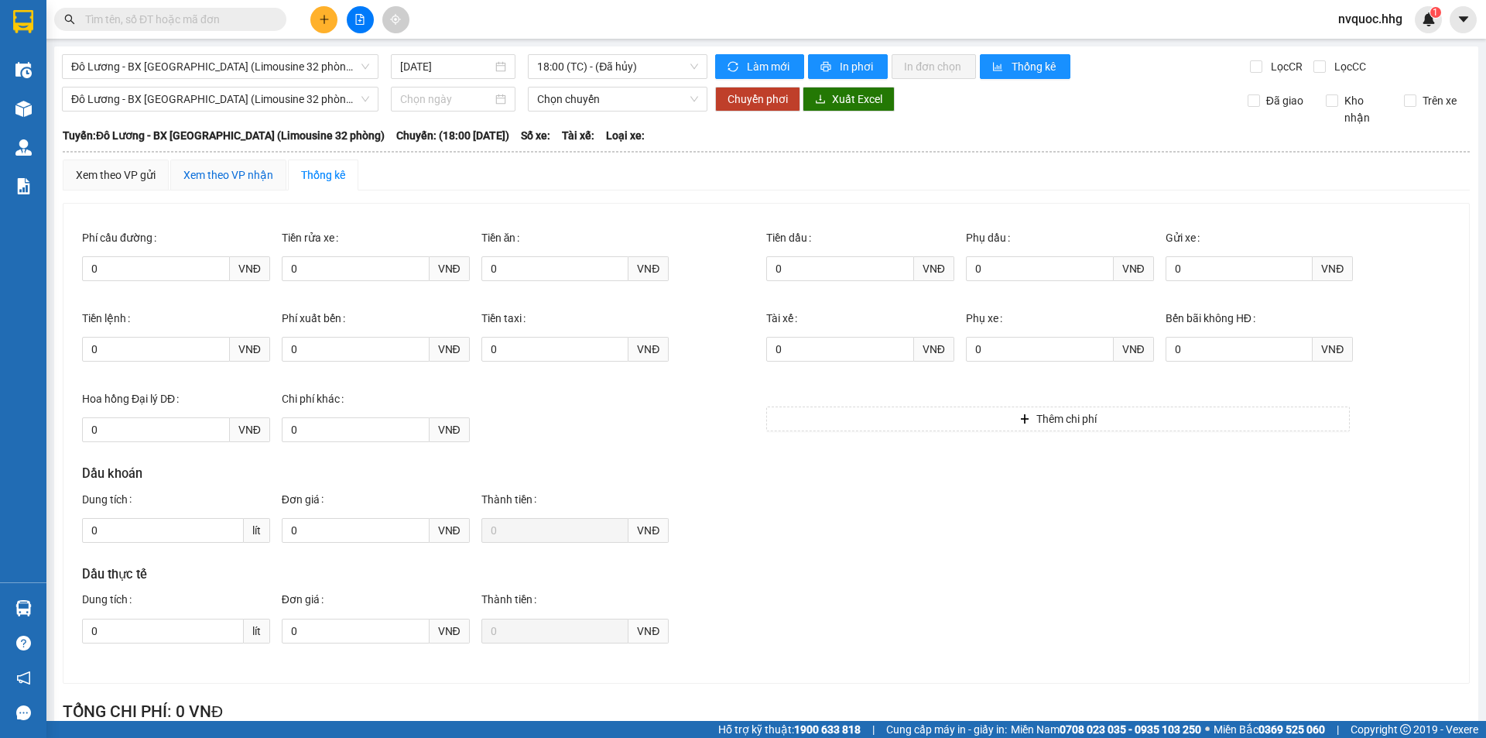
click at [231, 172] on div "Xem theo VP nhận" at bounding box center [228, 174] width 90 height 17
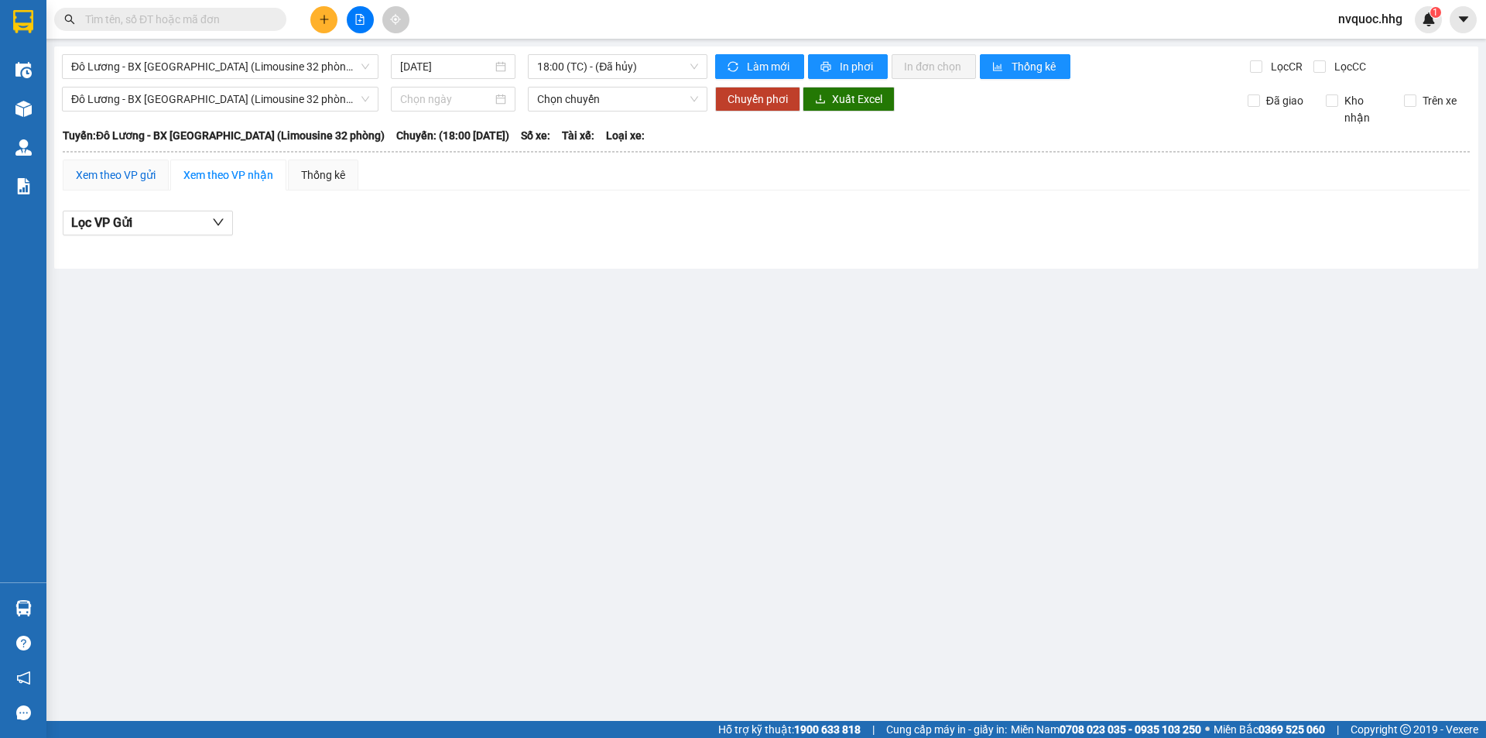
click at [105, 180] on div "Xem theo VP gửi" at bounding box center [116, 174] width 80 height 17
click at [230, 173] on div "Xem theo VP nhận" at bounding box center [228, 174] width 90 height 17
click at [158, 228] on button "Lọc VP Gửi" at bounding box center [148, 223] width 170 height 25
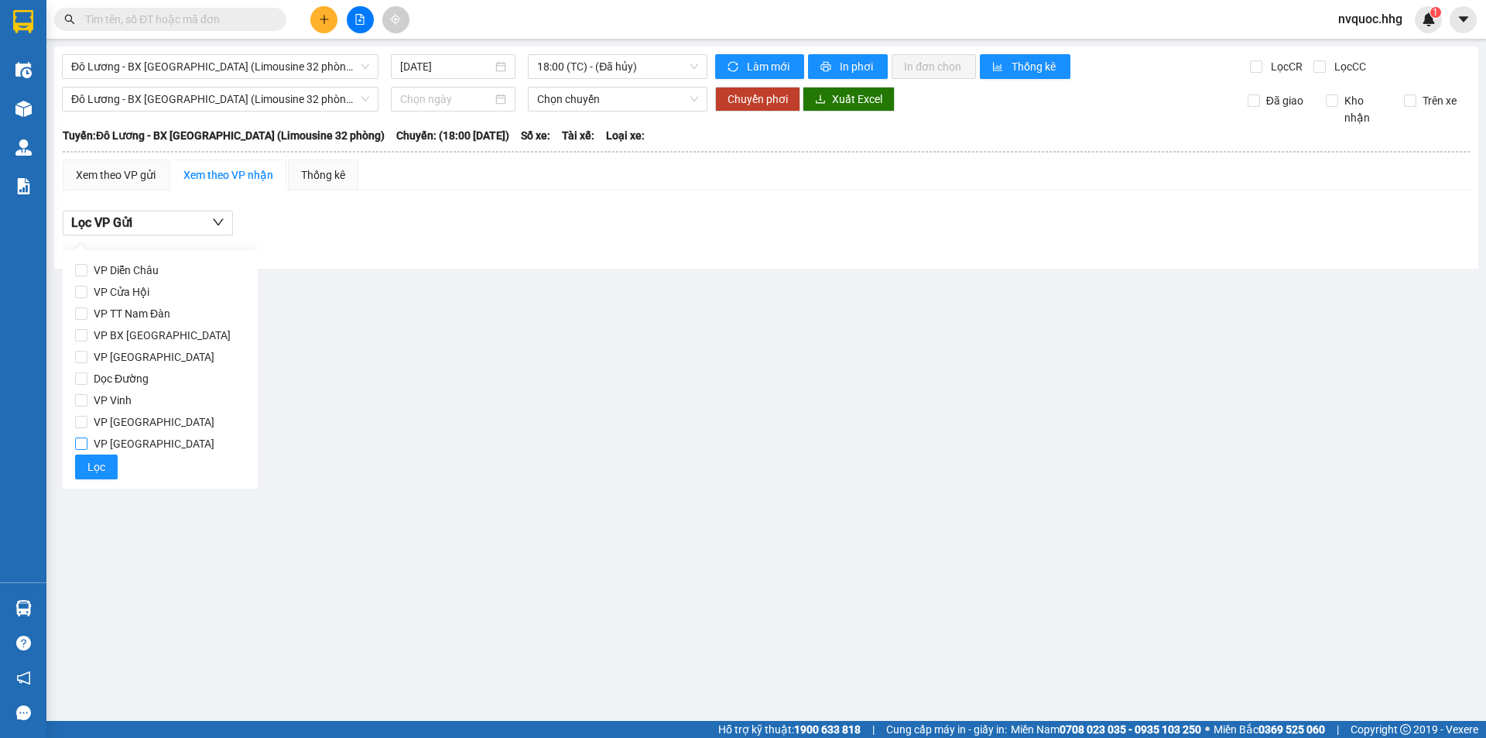
click at [85, 442] on input "VP [GEOGRAPHIC_DATA]" at bounding box center [81, 443] width 12 height 12
checkbox input "true"
click at [84, 398] on input "VP Vinh" at bounding box center [81, 400] width 12 height 12
checkbox input "true"
click at [107, 464] on button "Lọc" at bounding box center [96, 466] width 43 height 25
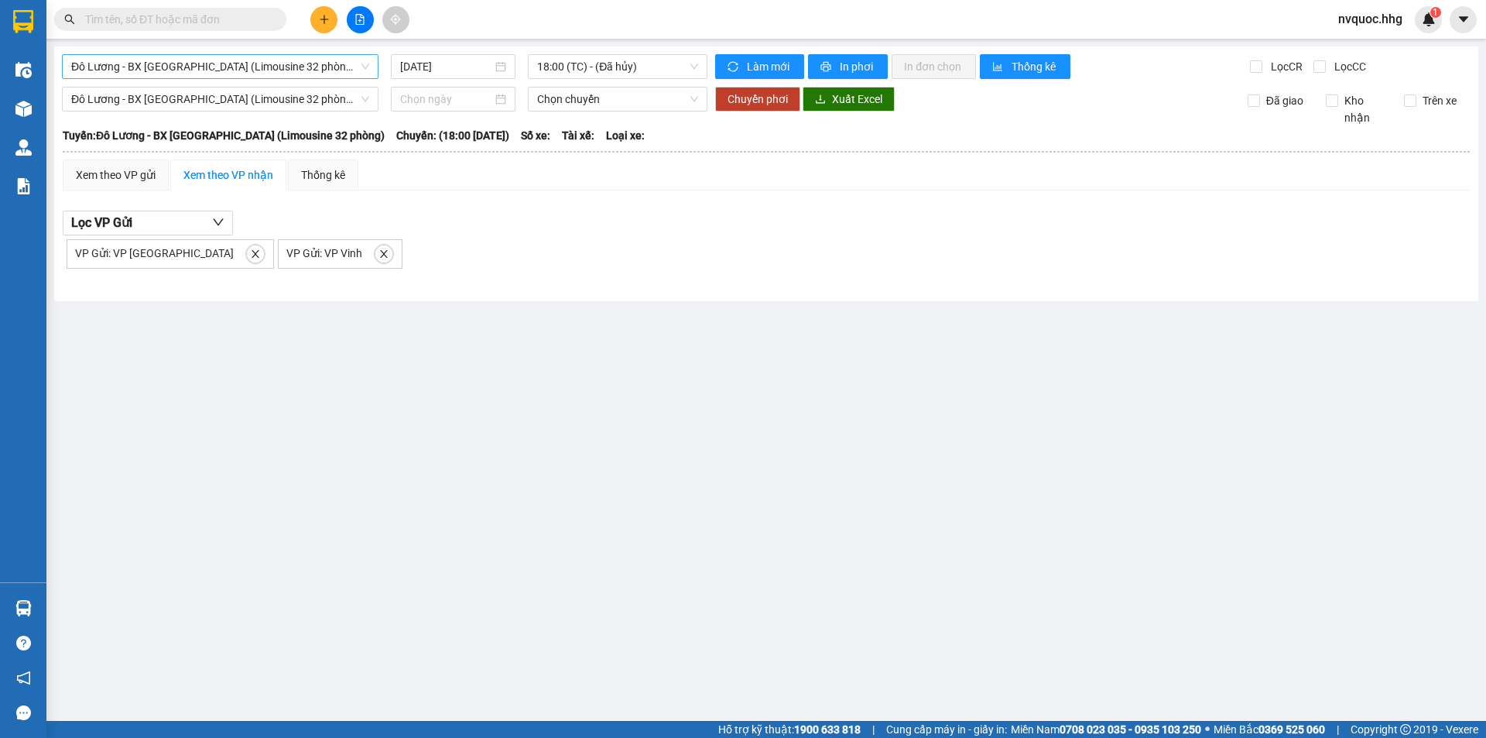
click at [373, 72] on div "Đô Lương - BX [GEOGRAPHIC_DATA] (Limousine 32 phòng)" at bounding box center [220, 66] width 317 height 25
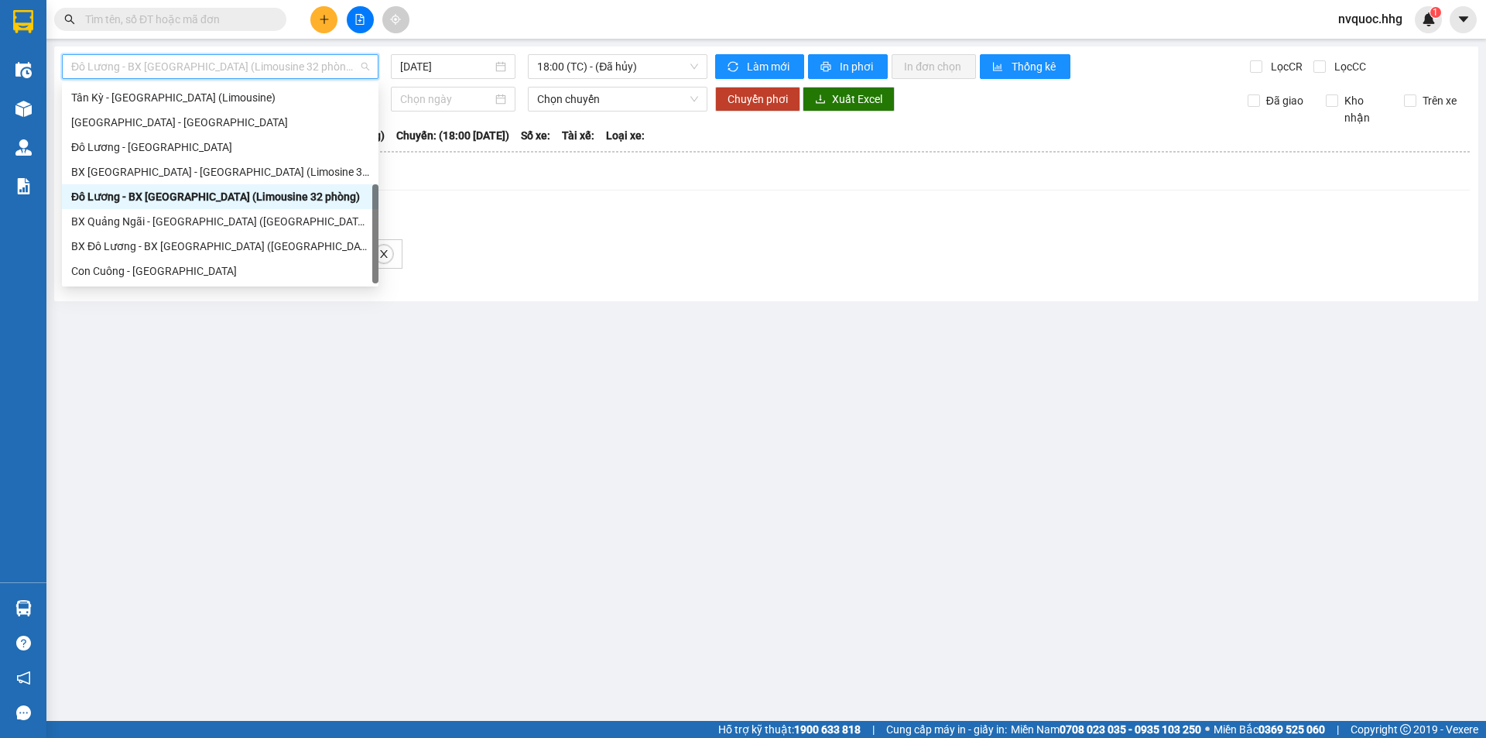
click at [180, 196] on div "Đô Lương - BX [GEOGRAPHIC_DATA] (Limousine 32 phòng)" at bounding box center [220, 196] width 298 height 17
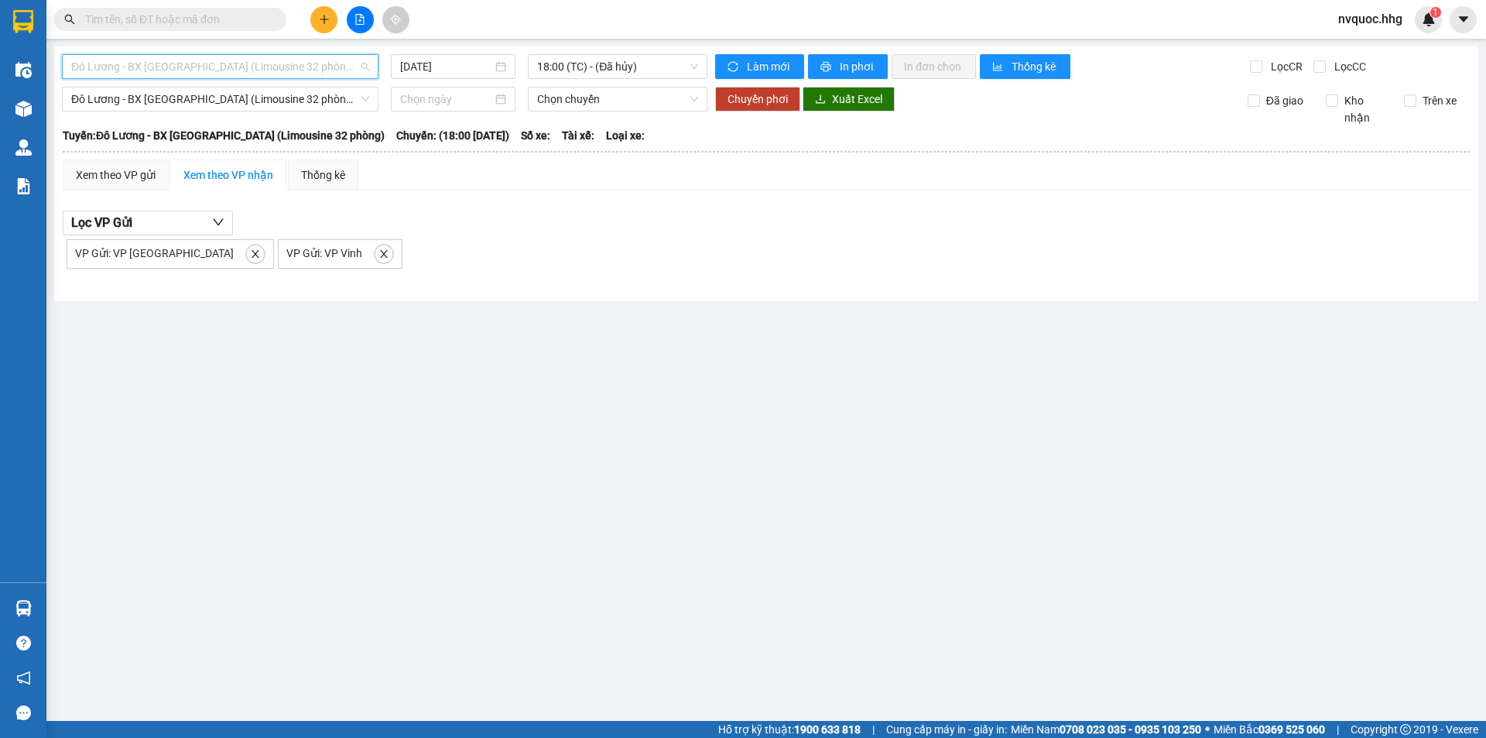
click at [344, 67] on span "Đô Lương - BX [GEOGRAPHIC_DATA] (Limousine 32 phòng)" at bounding box center [220, 66] width 298 height 23
click at [342, 70] on span "Đô Lương - BX [GEOGRAPHIC_DATA] (Limousine 32 phòng)" at bounding box center [220, 66] width 298 height 23
click at [1392, 18] on span "nvquoc.hhg" at bounding box center [1370, 18] width 89 height 19
click at [1382, 42] on span "Đăng xuất" at bounding box center [1381, 47] width 65 height 17
